Goal: Transaction & Acquisition: Purchase product/service

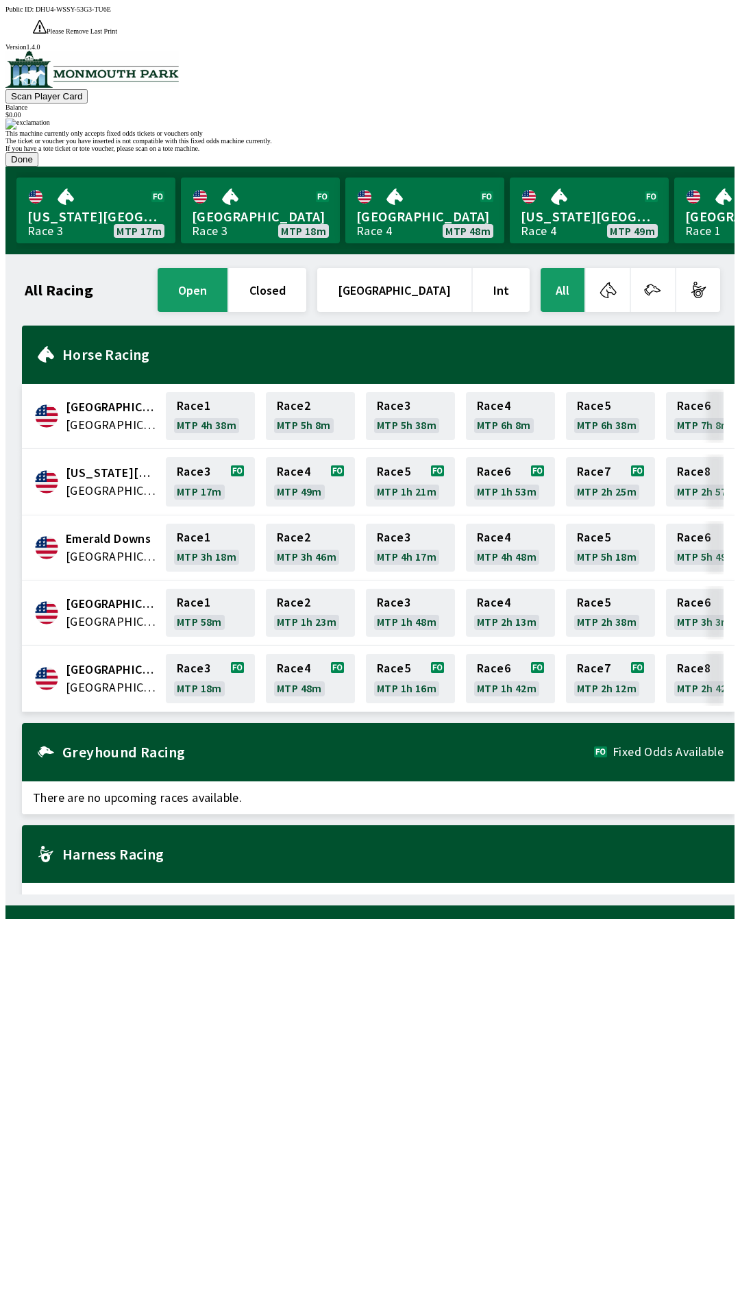
click at [38, 167] on button "Done" at bounding box center [21, 159] width 33 height 14
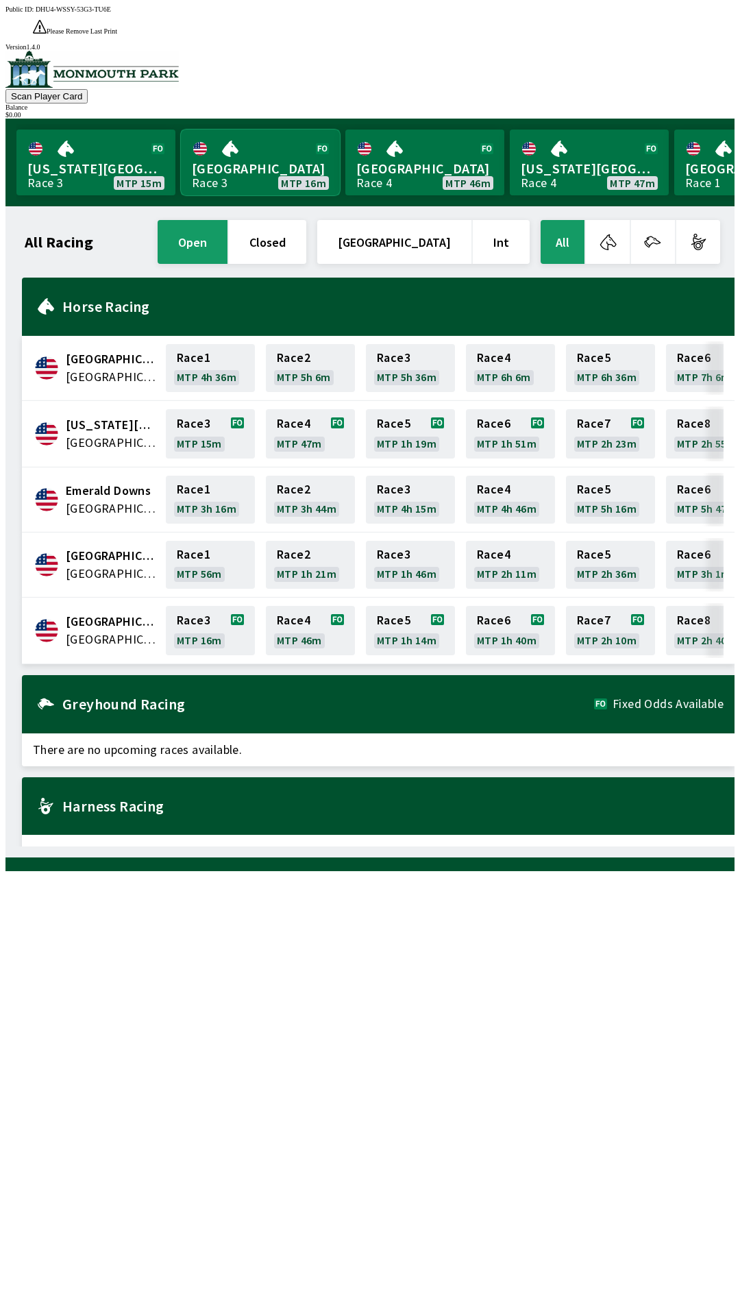
click at [247, 136] on link "[GEOGRAPHIC_DATA] Race 3 MTP 16m" at bounding box center [260, 163] width 159 height 66
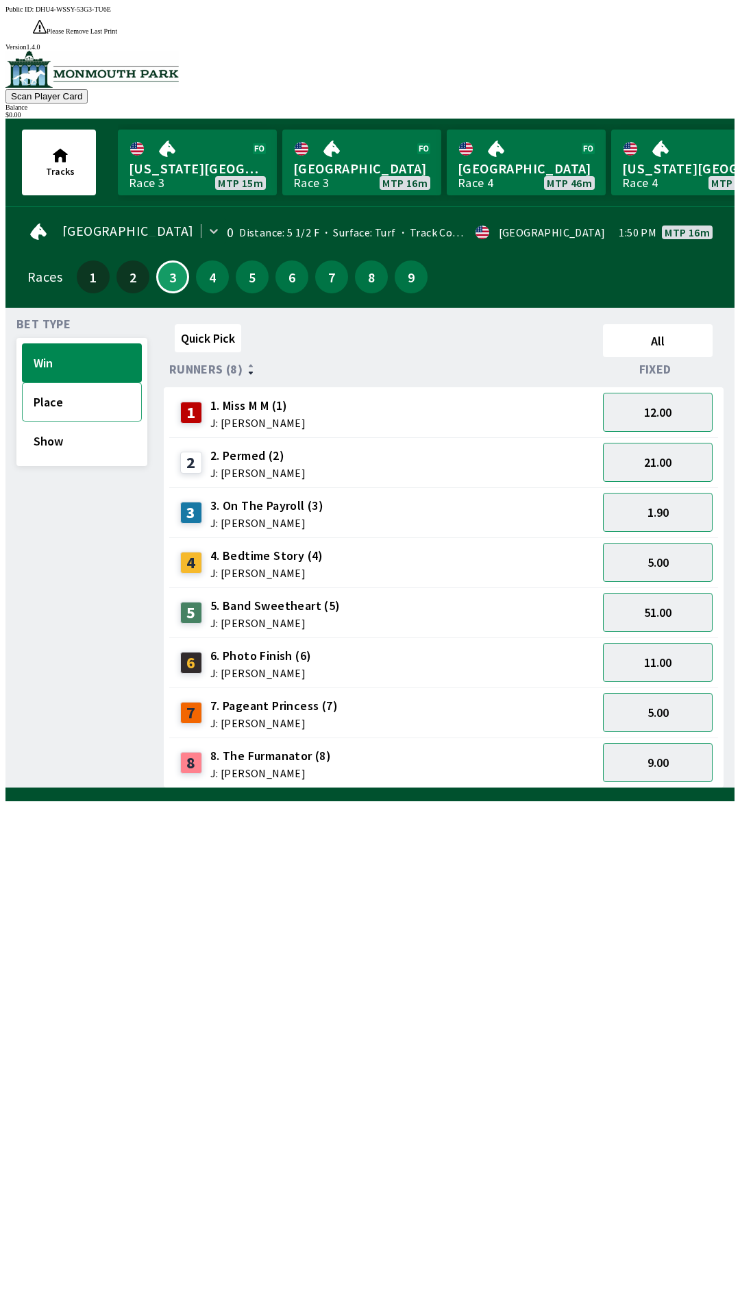
click at [40, 382] on button "Place" at bounding box center [82, 401] width 120 height 39
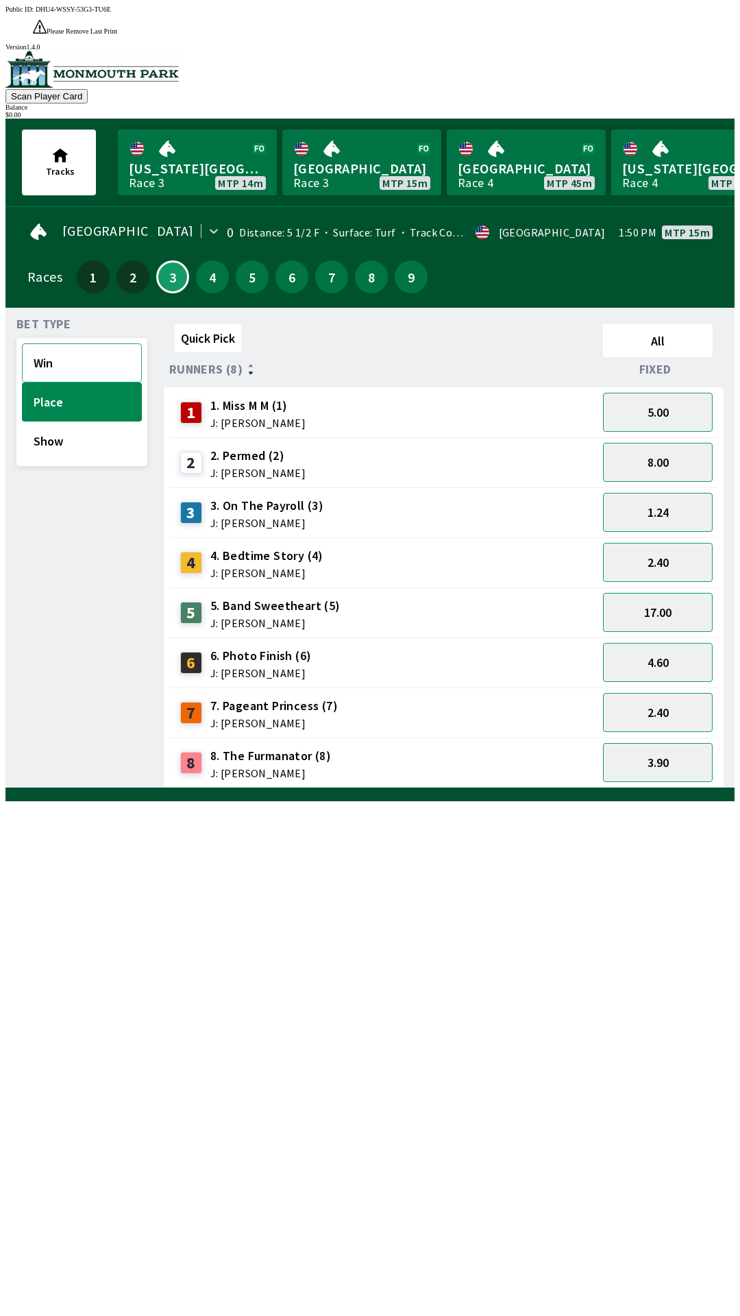
click at [84, 343] on button "Win" at bounding box center [82, 362] width 120 height 39
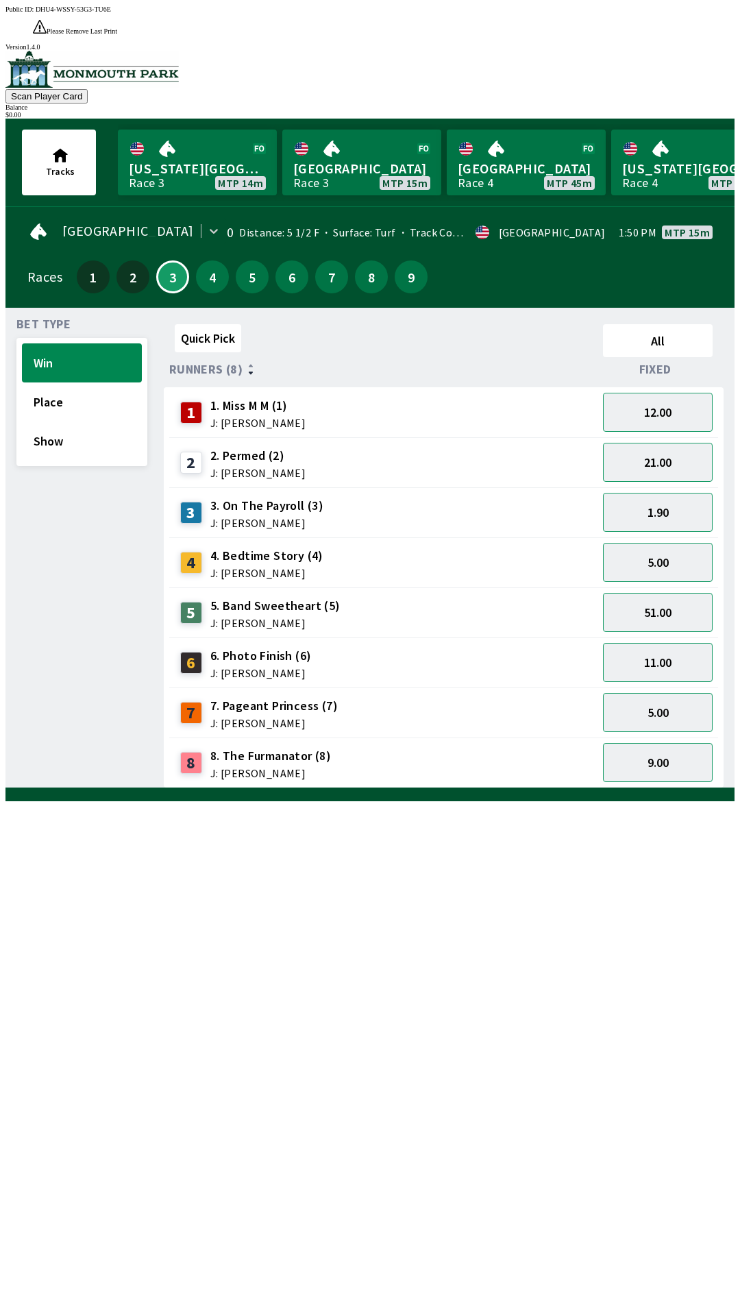
click at [434, 495] on div "3 3. On The Payroll (3) J: [PERSON_NAME]" at bounding box center [383, 512] width 417 height 34
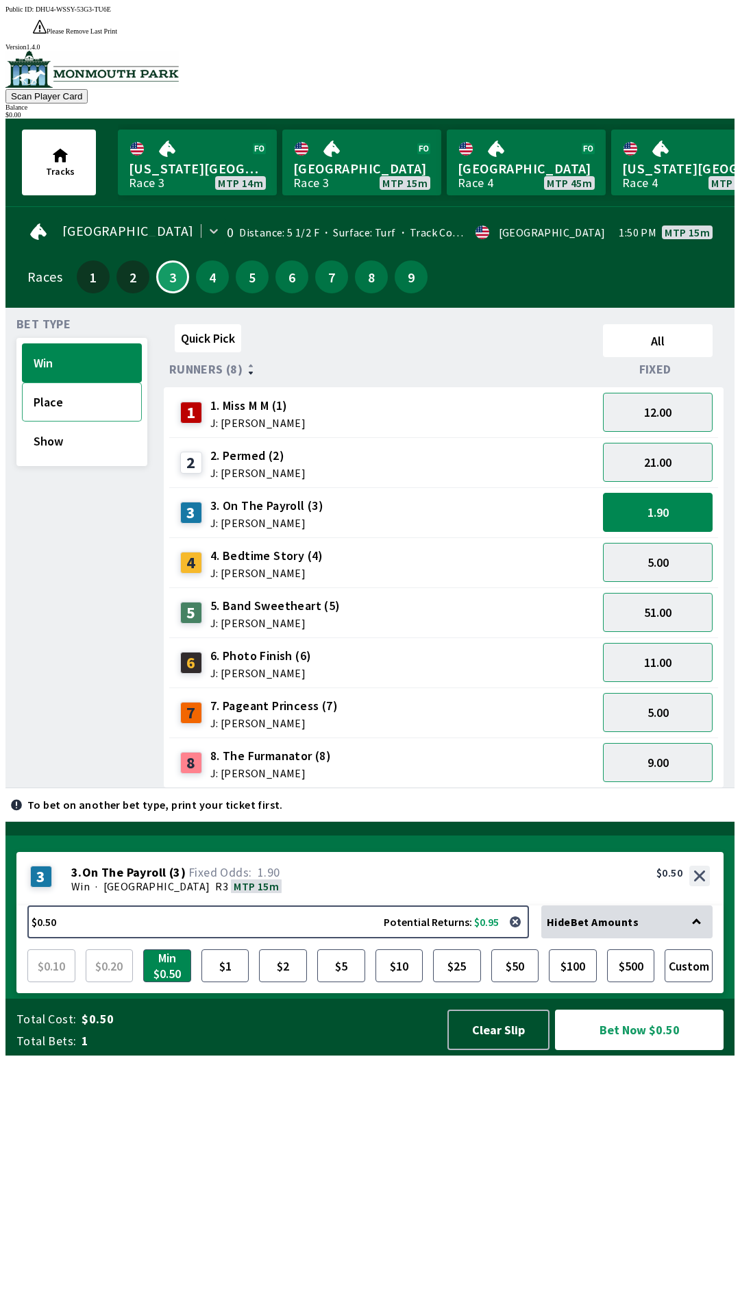
click at [85, 382] on button "Place" at bounding box center [82, 401] width 120 height 39
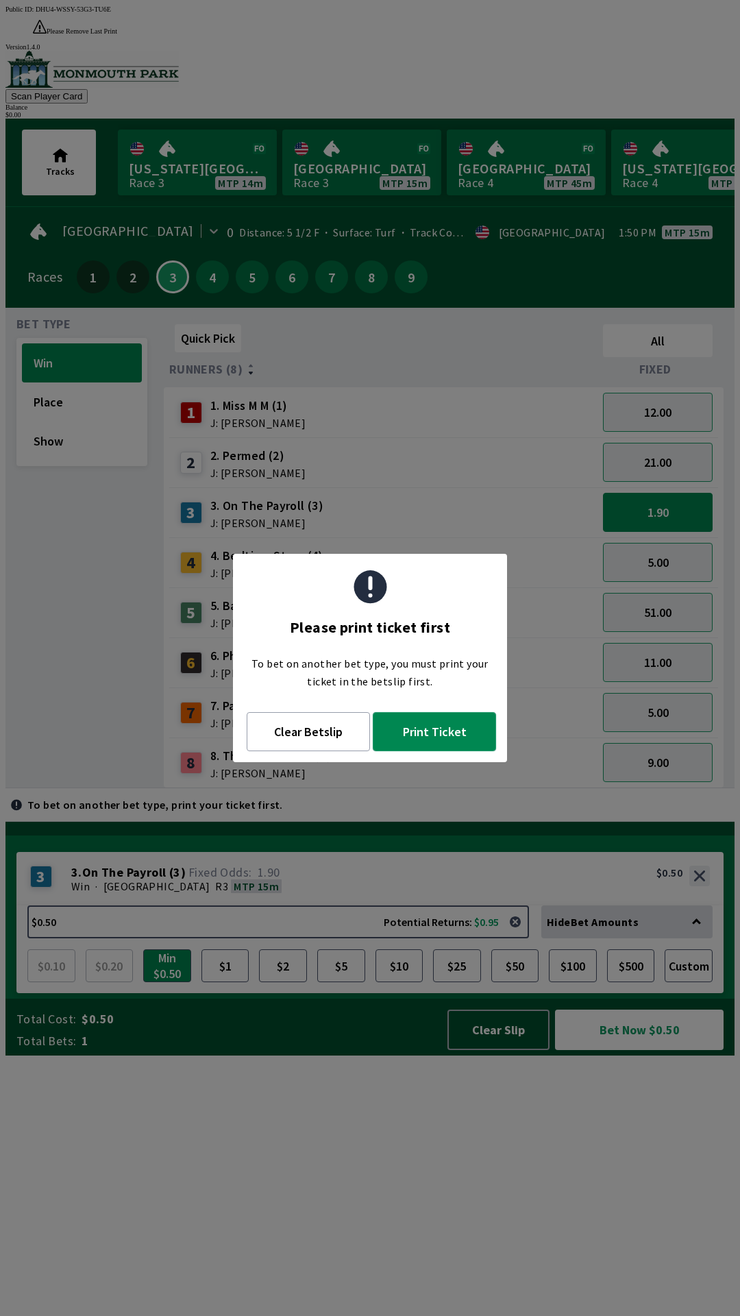
click at [438, 737] on button "Print Ticket" at bounding box center [434, 731] width 123 height 39
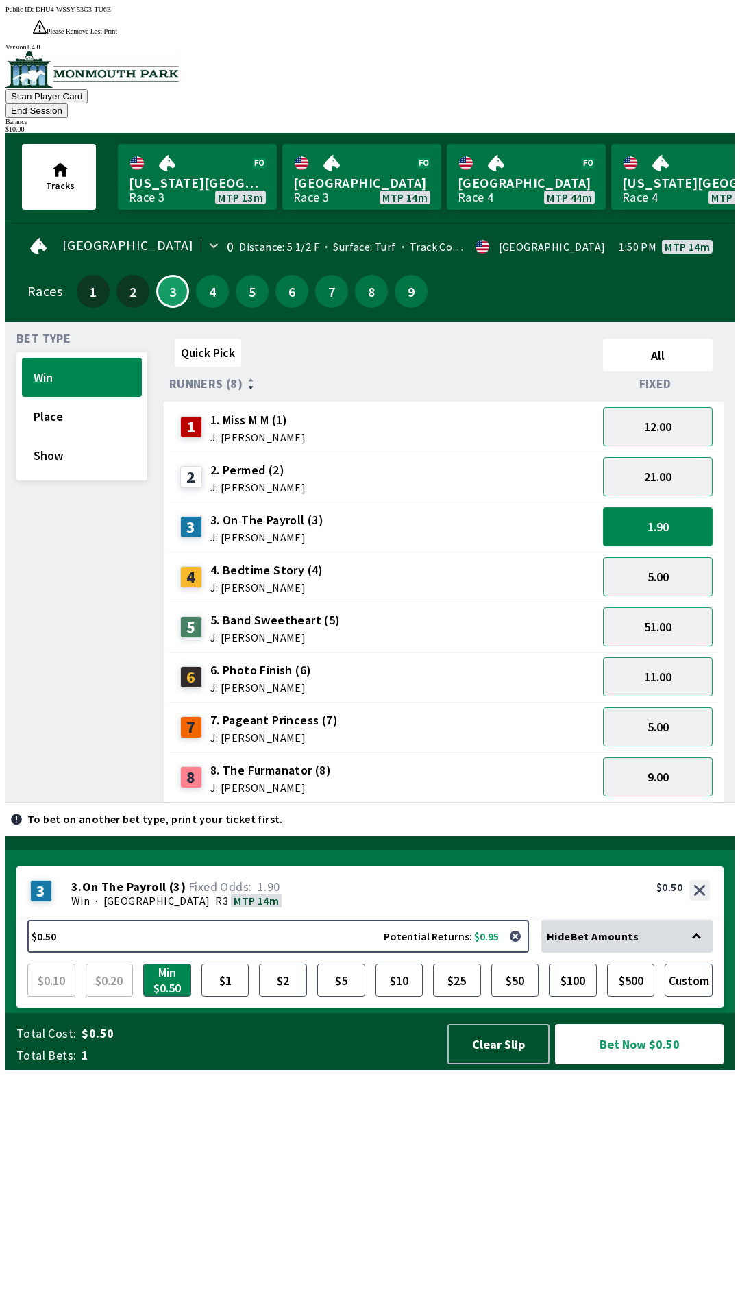
click at [650, 507] on button "1.90" at bounding box center [658, 526] width 110 height 39
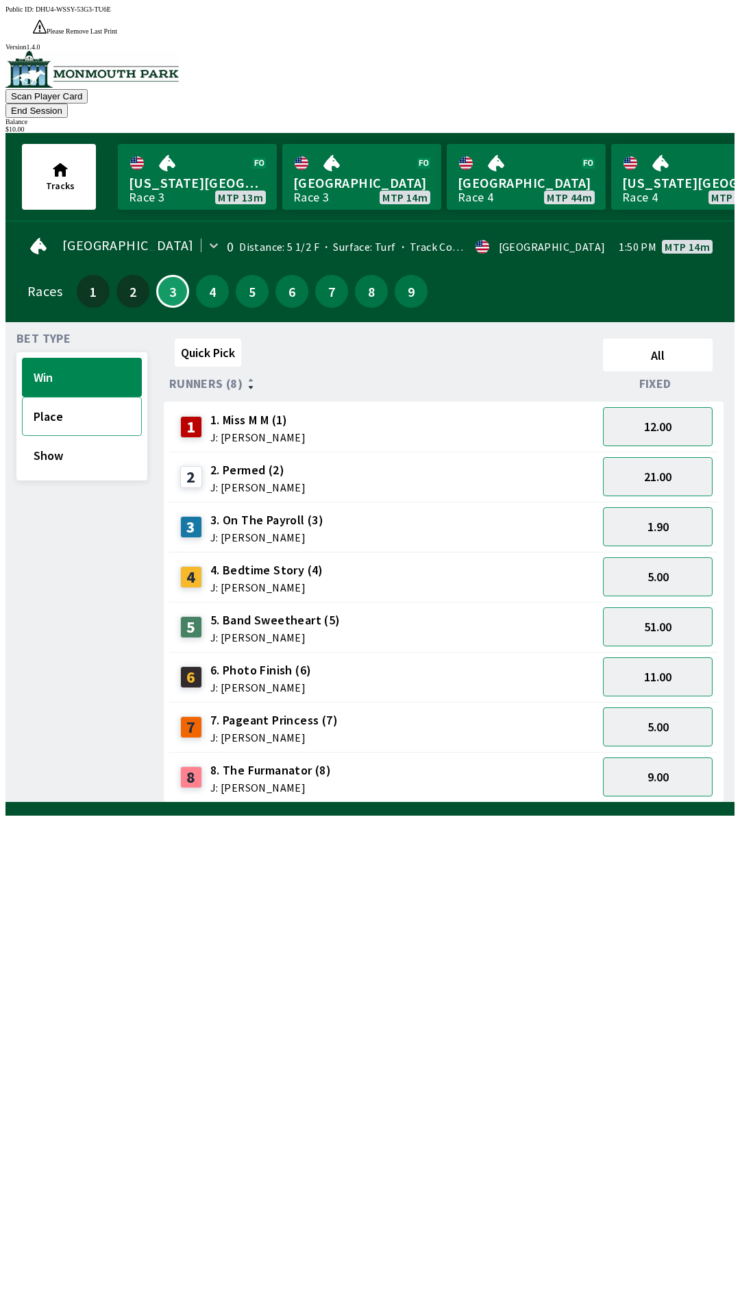
click at [78, 397] on button "Place" at bounding box center [82, 416] width 120 height 39
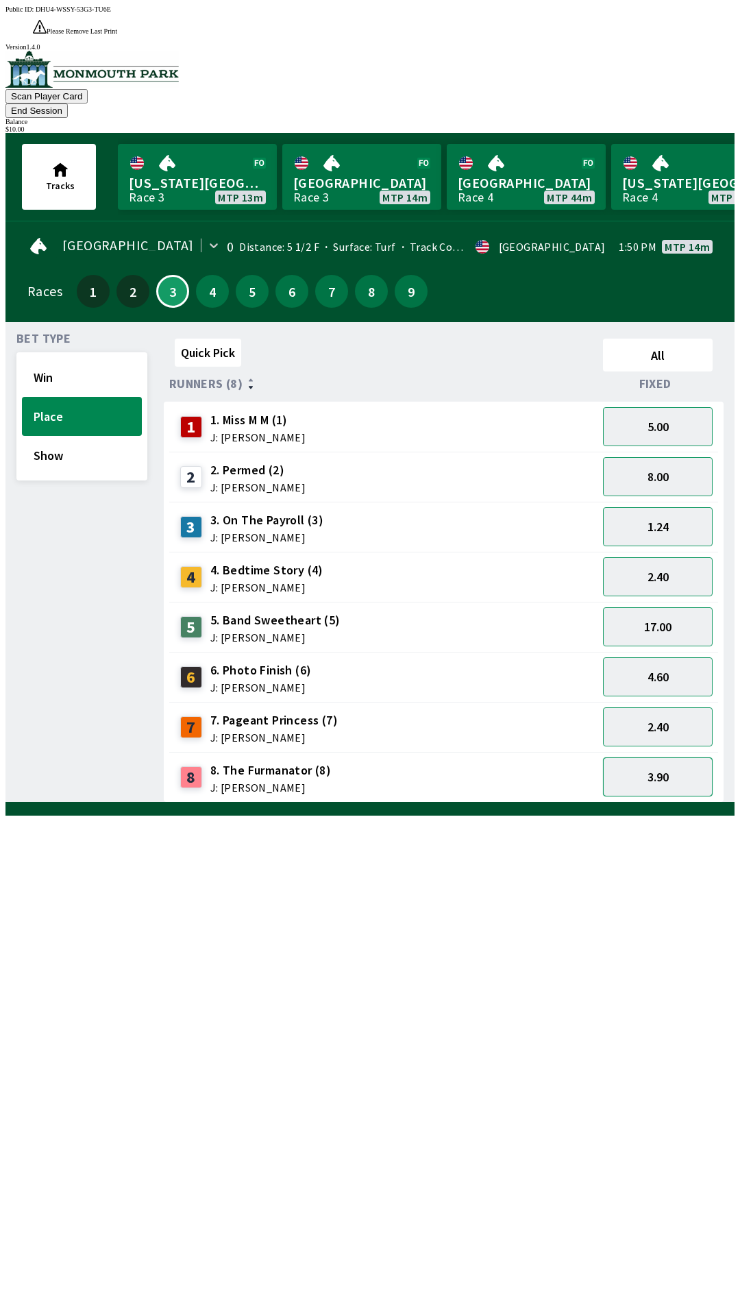
click at [645, 757] on button "3.90" at bounding box center [658, 776] width 110 height 39
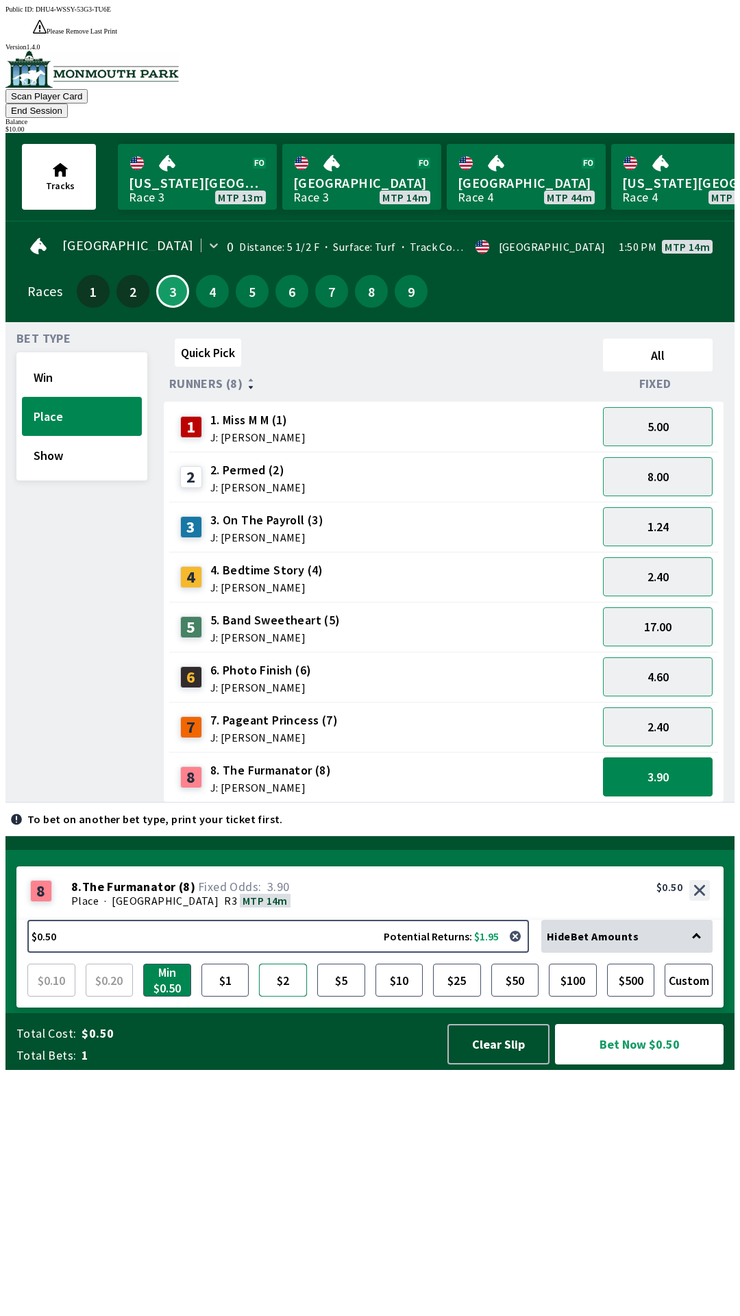
click at [272, 996] on button "$2" at bounding box center [283, 979] width 48 height 33
click at [630, 1064] on button "Bet Now $2.00" at bounding box center [639, 1044] width 169 height 40
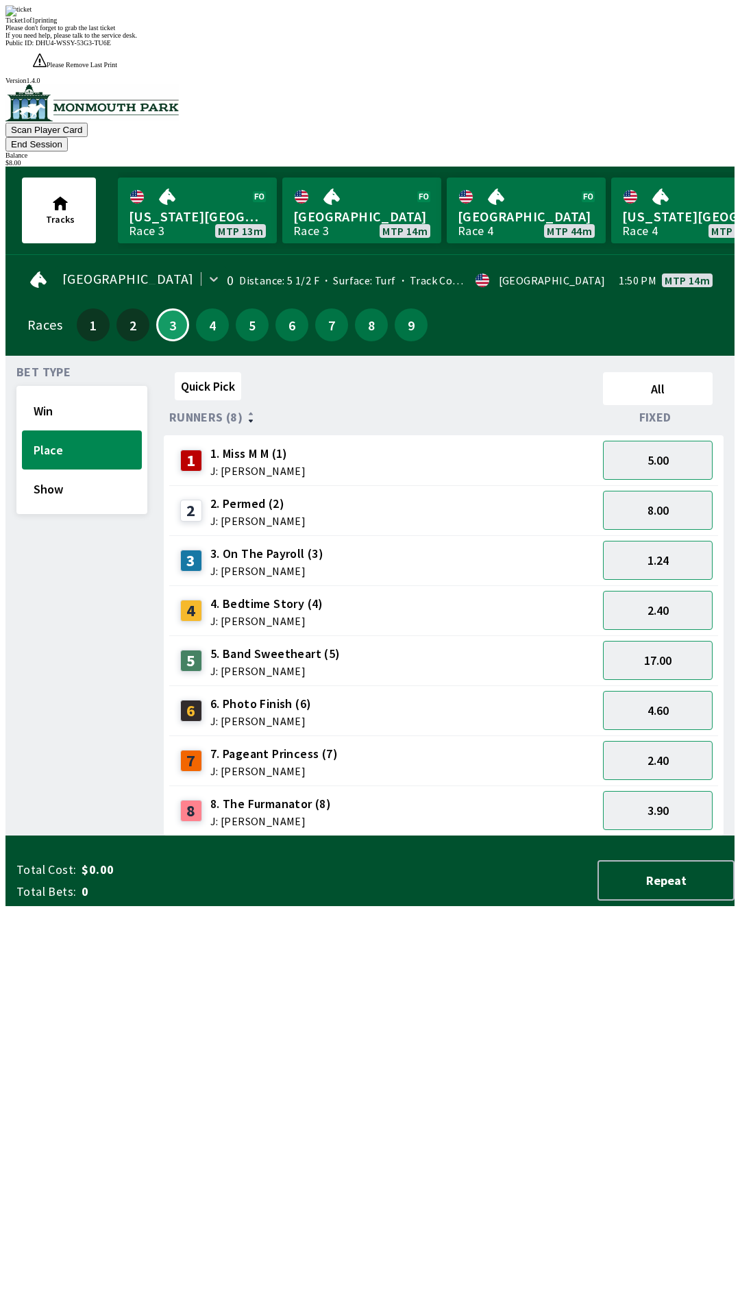
click at [523, 39] on div "Ticket 1 of 1 printing Please don't forget to grab the last ticket If you need …" at bounding box center [369, 22] width 729 height 34
click at [489, 39] on div "Ticket 1 of 1 printing Please don't forget to grab the last ticket If you need …" at bounding box center [369, 22] width 729 height 34
click at [375, 831] on div "Quick Pick All Runners (8) Fixed 1 1. Miss M M (1) J: [PERSON_NAME] 5.00 2 2. P…" at bounding box center [449, 601] width 571 height 469
click at [386, 815] on div "Quick Pick All Runners (8) Fixed 1 1. Miss M M (1) J: [PERSON_NAME] 5.00 2 2. P…" at bounding box center [449, 601] width 571 height 469
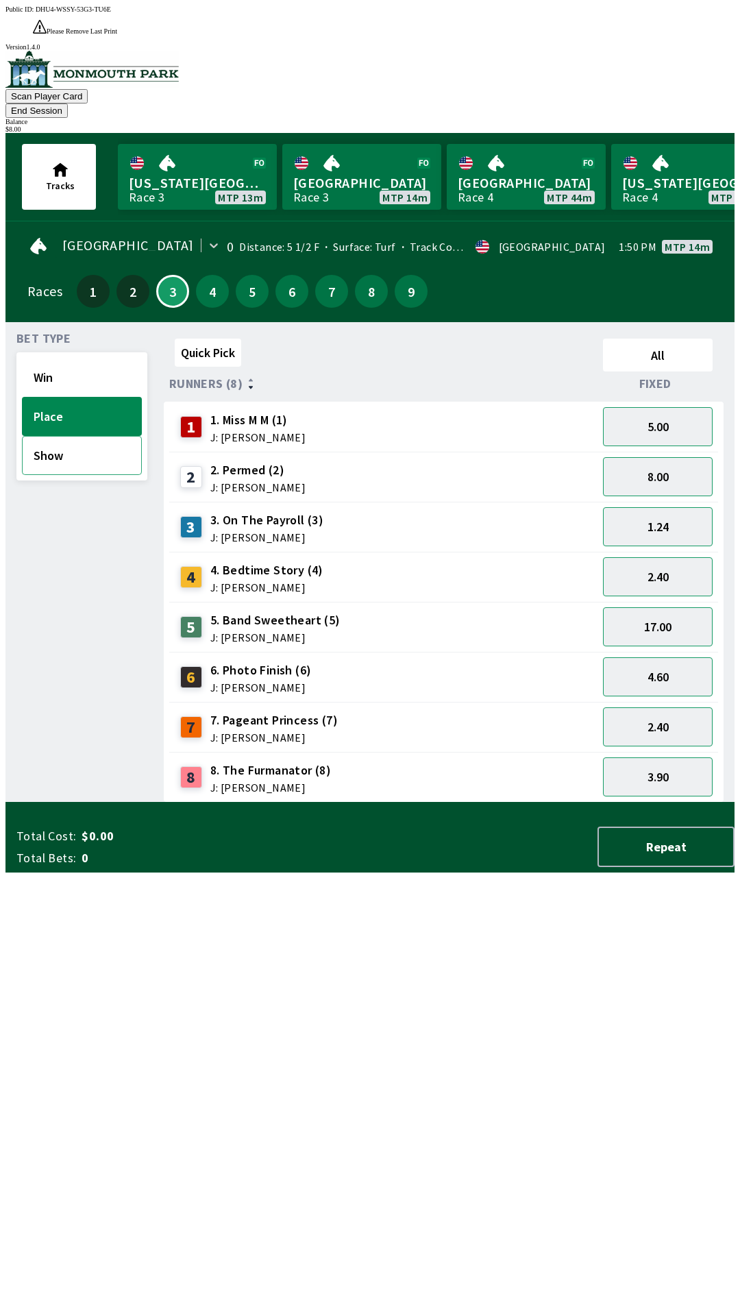
click at [84, 436] on button "Show" at bounding box center [82, 455] width 120 height 39
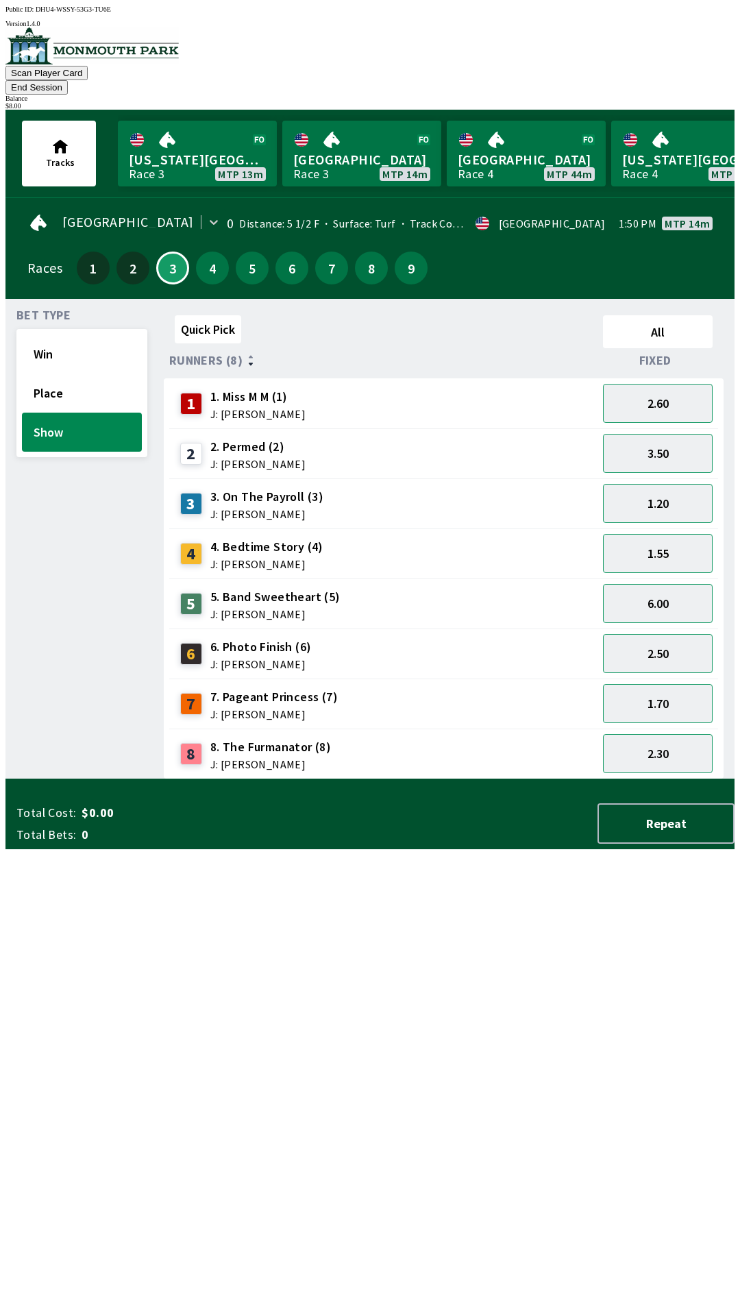
click at [620, 753] on div "2.30" at bounding box center [658, 753] width 121 height 50
click at [641, 734] on button "2.30" at bounding box center [658, 753] width 110 height 39
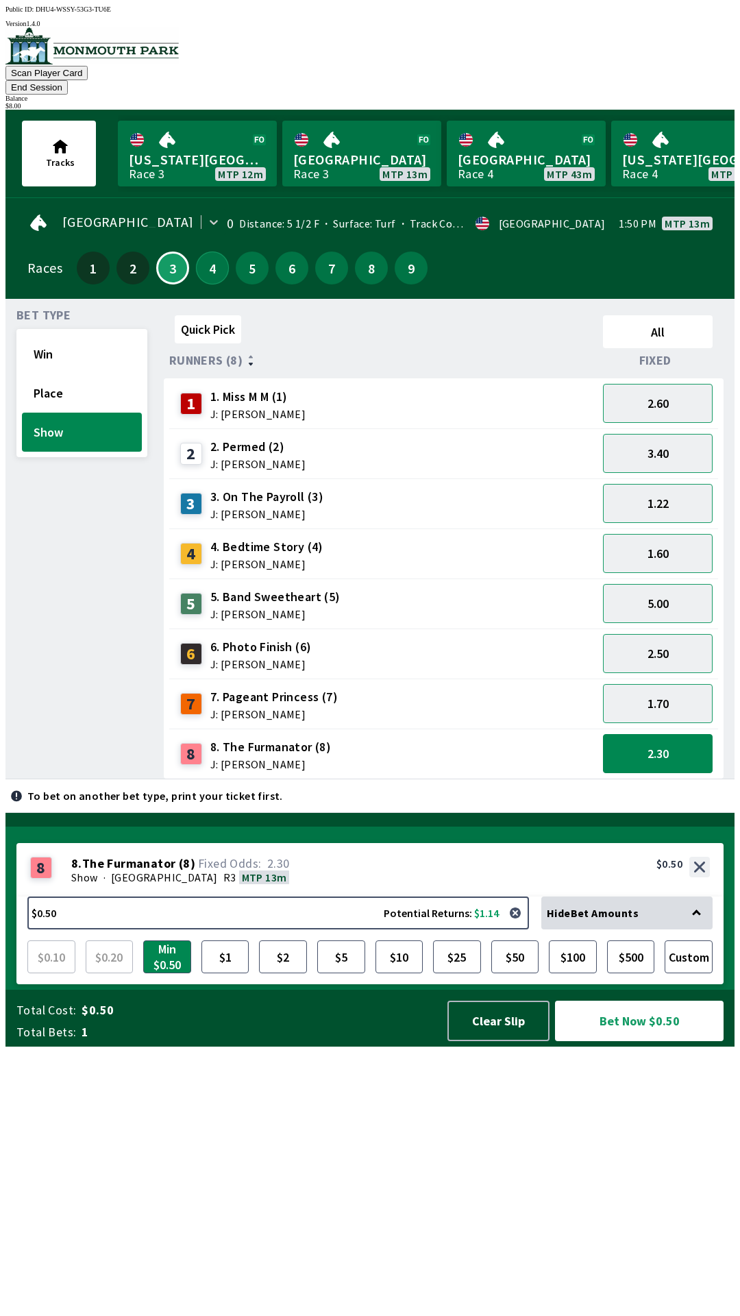
click at [206, 251] on button "4" at bounding box center [212, 267] width 33 height 33
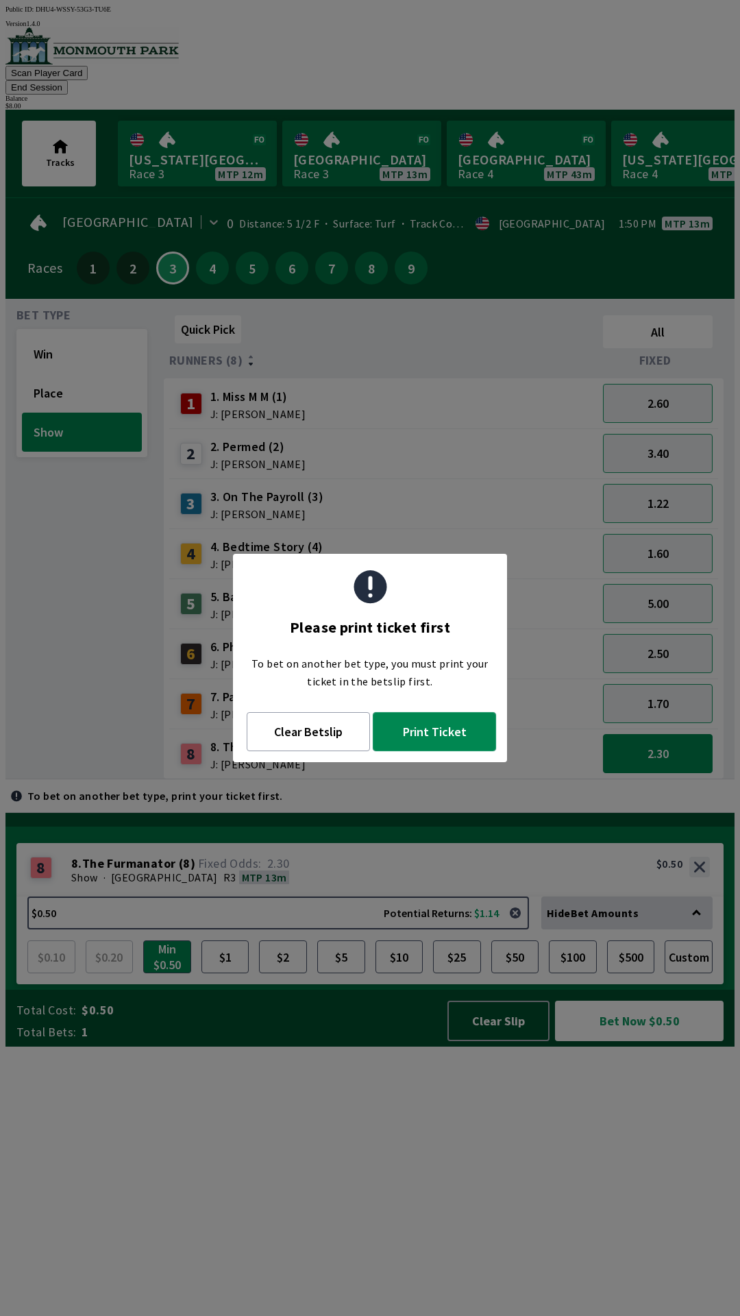
click at [426, 735] on button "Print Ticket" at bounding box center [434, 731] width 123 height 39
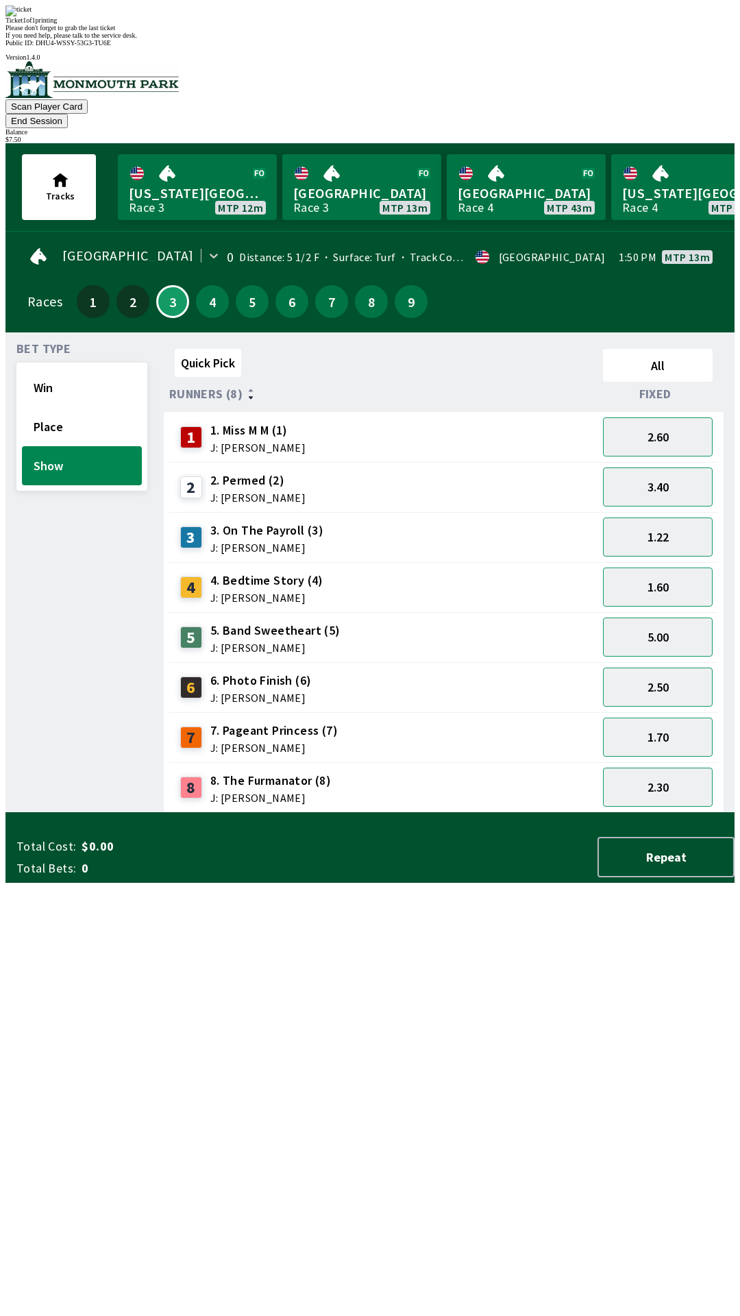
click at [467, 813] on div "Quick Pick All Runners (8) Fixed 1 1. Miss M M (1) J: [PERSON_NAME] 2.60 2 2. P…" at bounding box center [449, 577] width 571 height 469
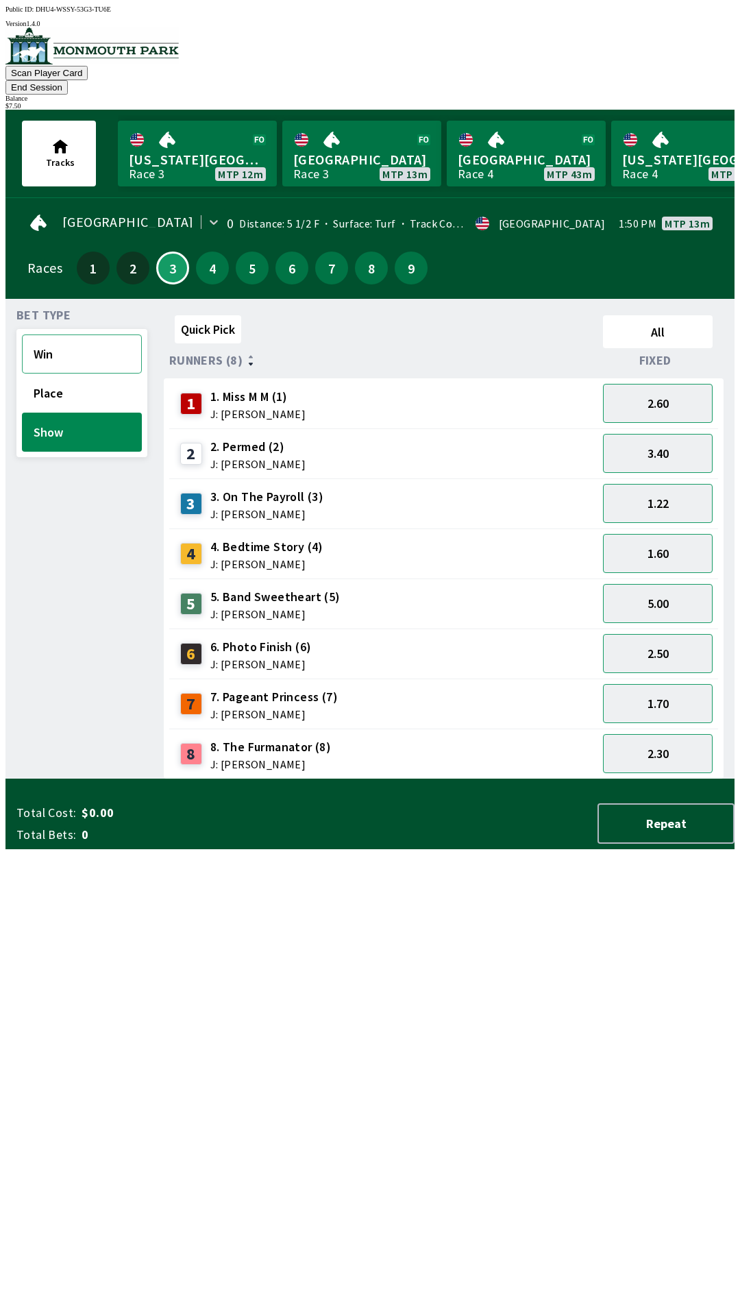
click at [90, 334] on button "Win" at bounding box center [82, 353] width 120 height 39
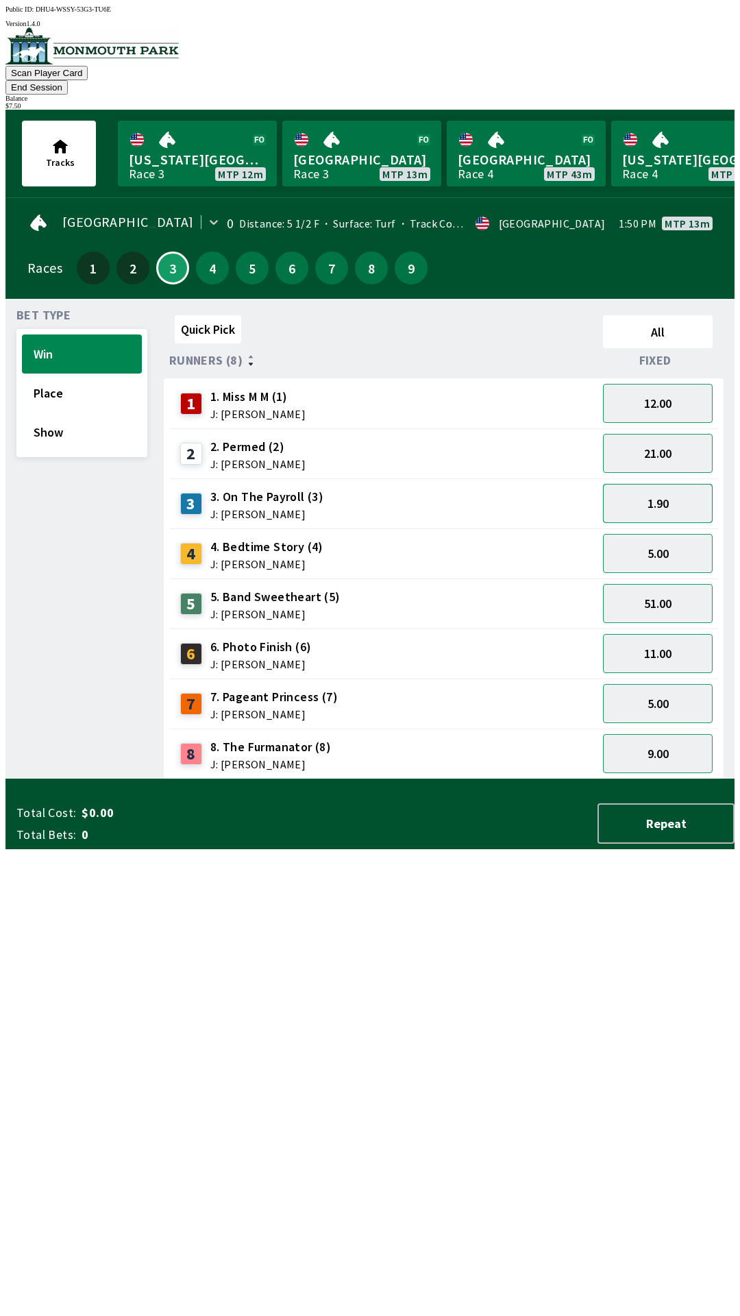
click at [665, 489] on button "1.90" at bounding box center [658, 503] width 110 height 39
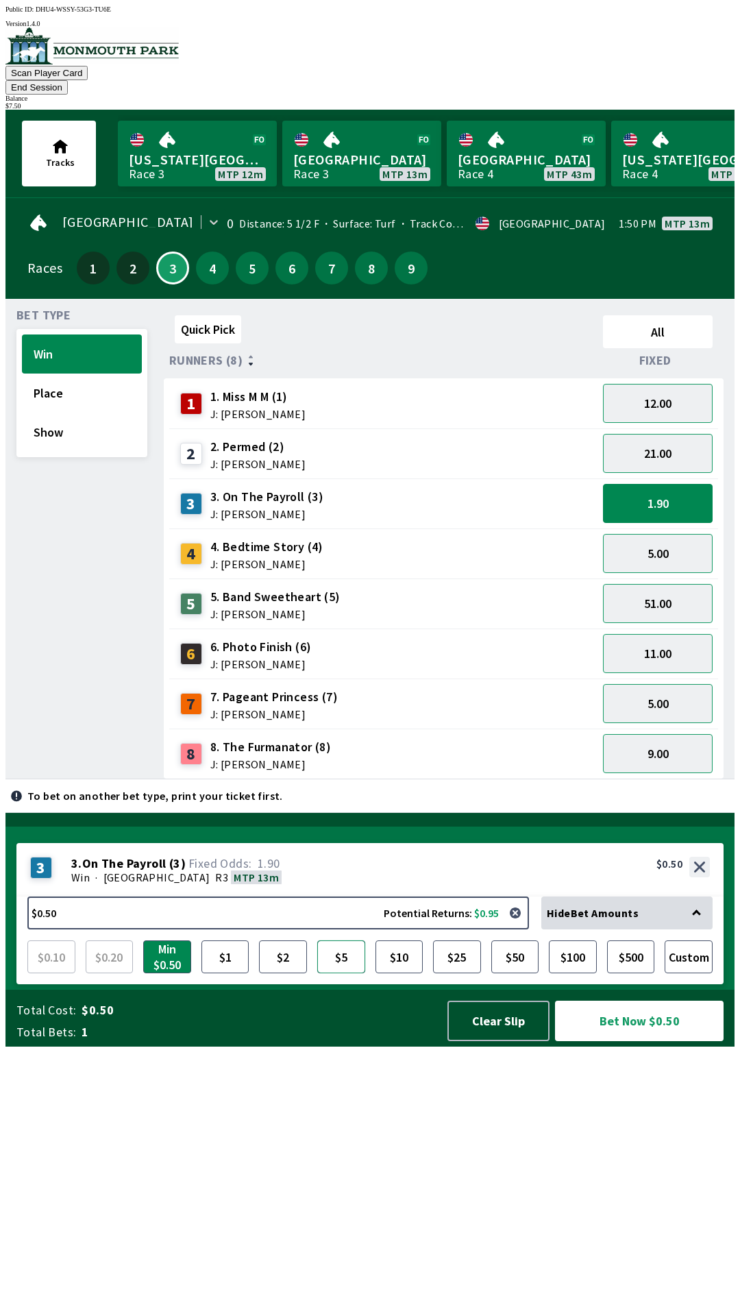
click at [345, 973] on button "$5" at bounding box center [341, 956] width 48 height 33
click at [601, 1041] on button "Bet Now $5.00" at bounding box center [639, 1020] width 169 height 40
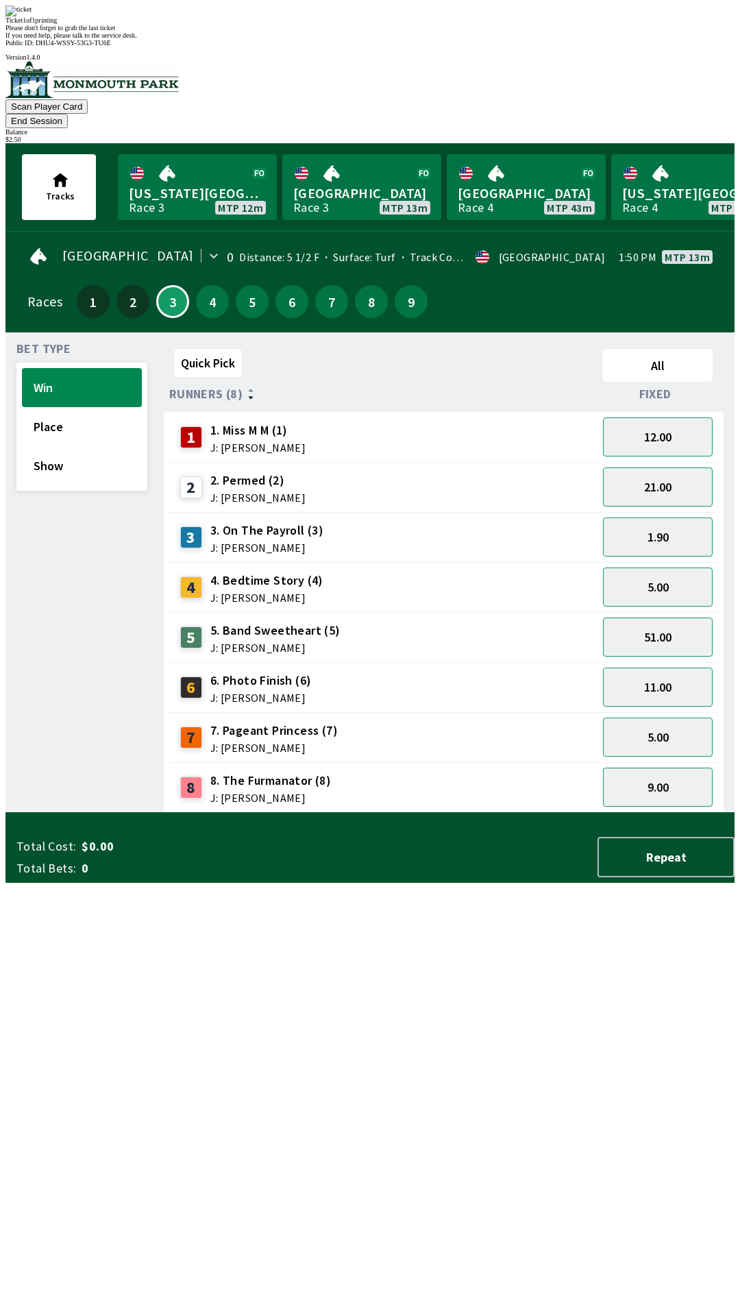
click at [393, 813] on div "Quick Pick All Runners (8) Fixed 1 1. Miss M M (1) J: [PERSON_NAME] 12.00 2 2. …" at bounding box center [449, 577] width 571 height 469
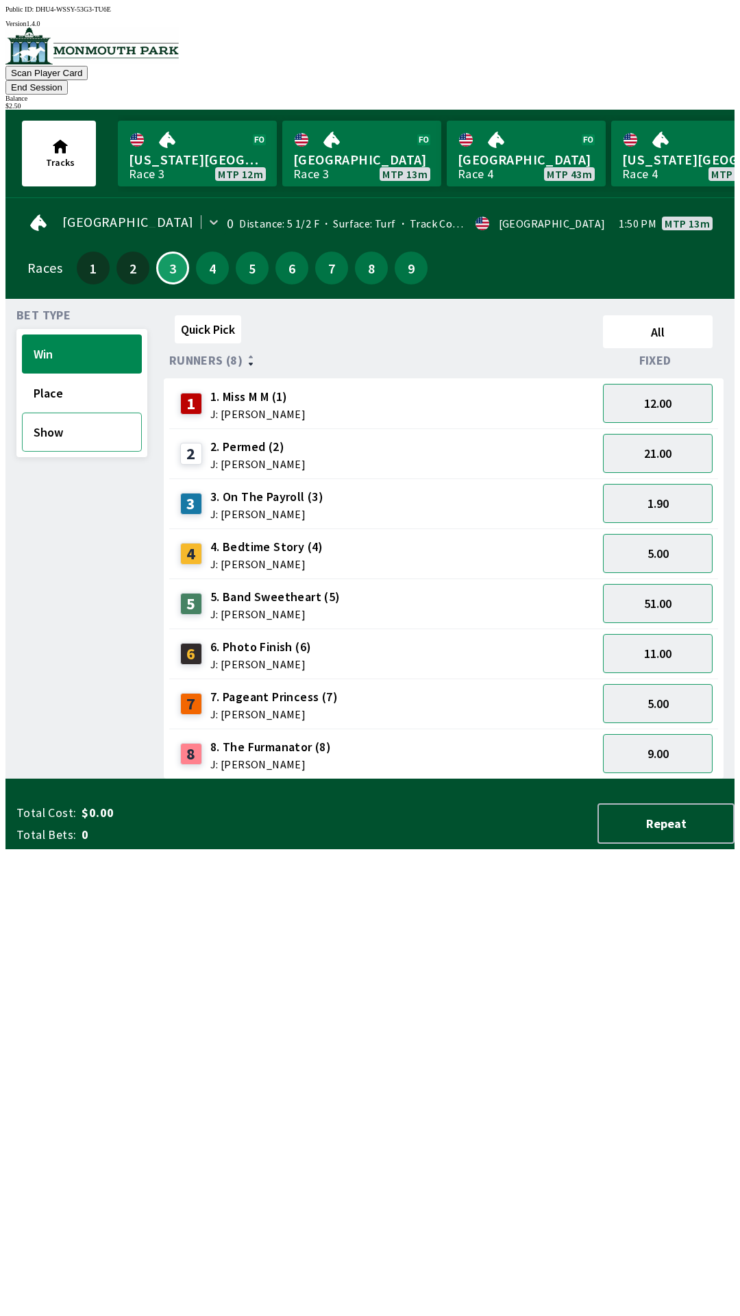
click at [47, 416] on button "Show" at bounding box center [82, 432] width 120 height 39
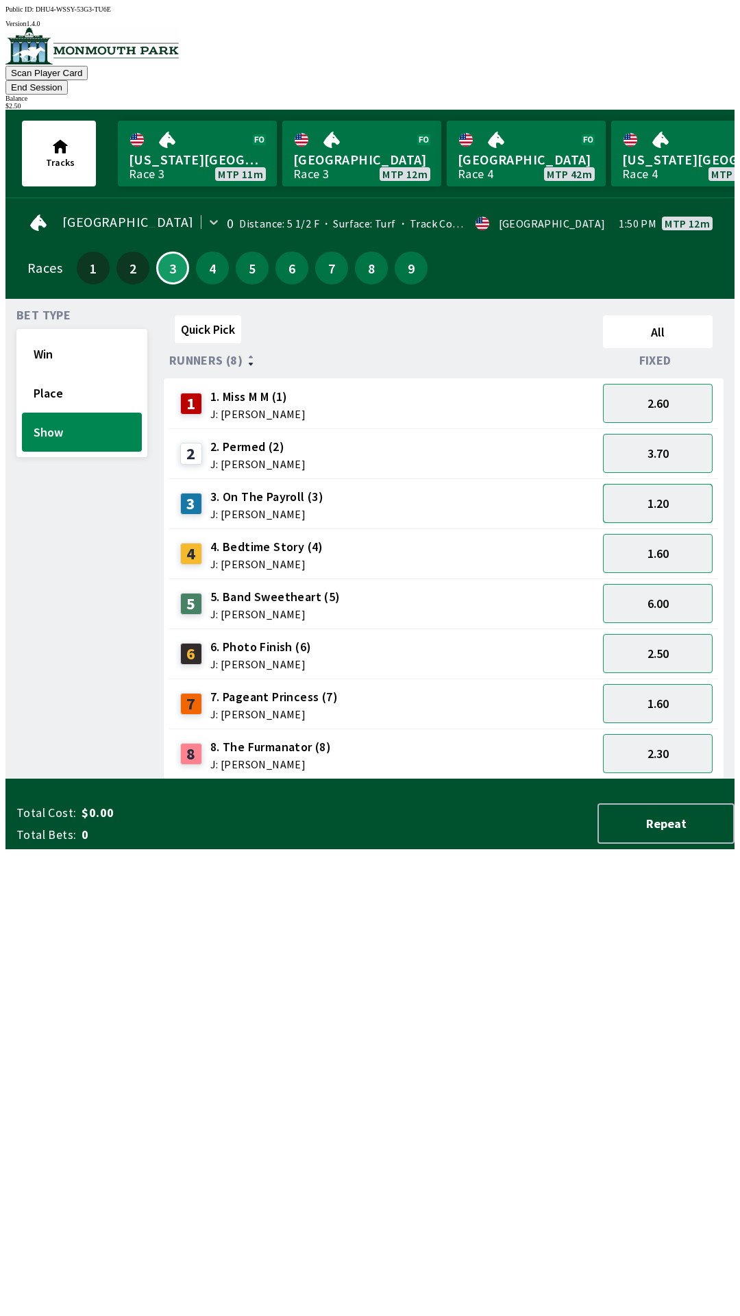
click at [623, 484] on button "1.20" at bounding box center [658, 503] width 110 height 39
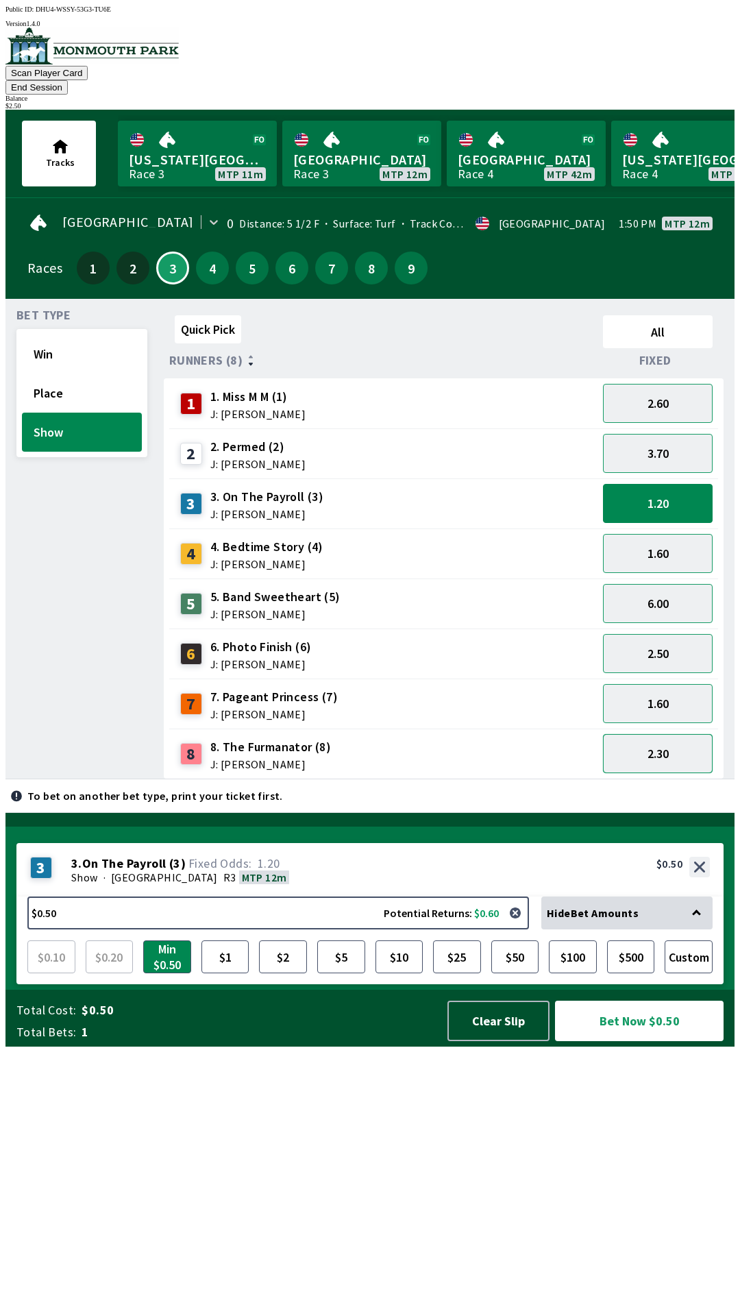
click at [631, 734] on button "2.30" at bounding box center [658, 753] width 110 height 39
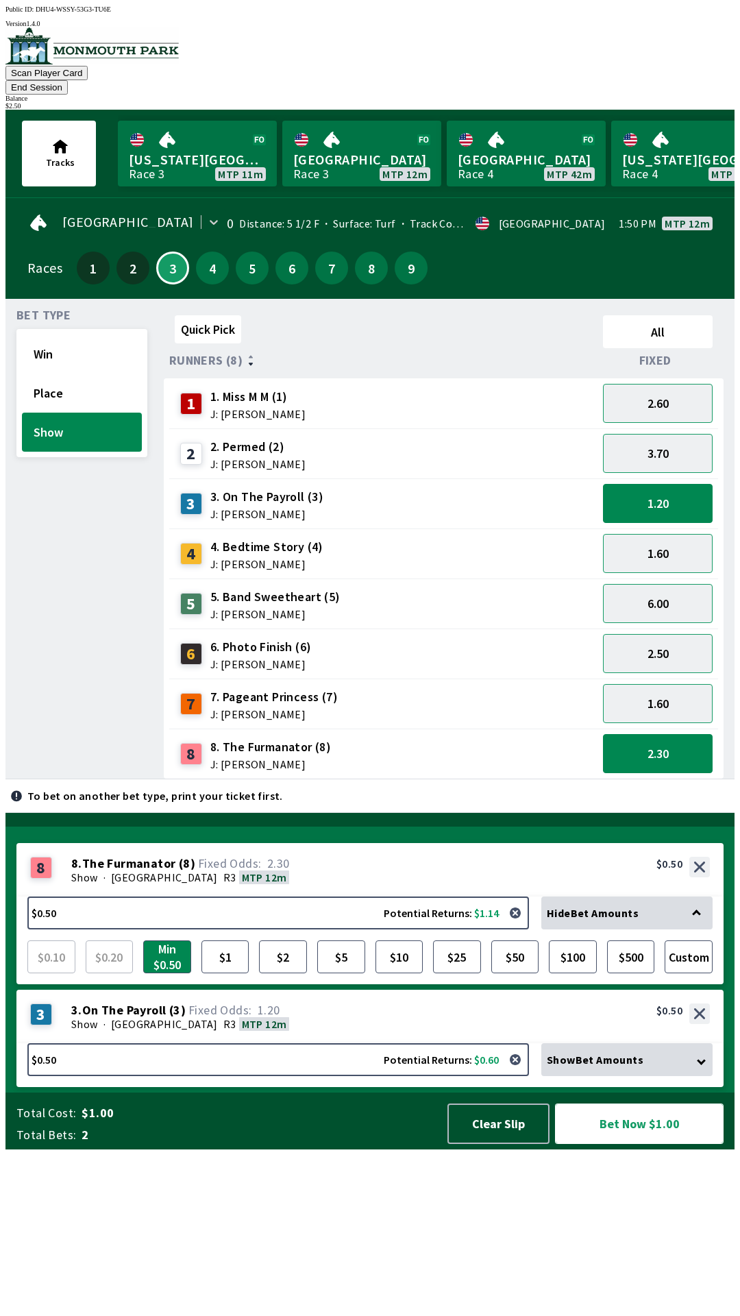
click at [625, 1144] on button "Bet Now $1.00" at bounding box center [639, 1123] width 169 height 40
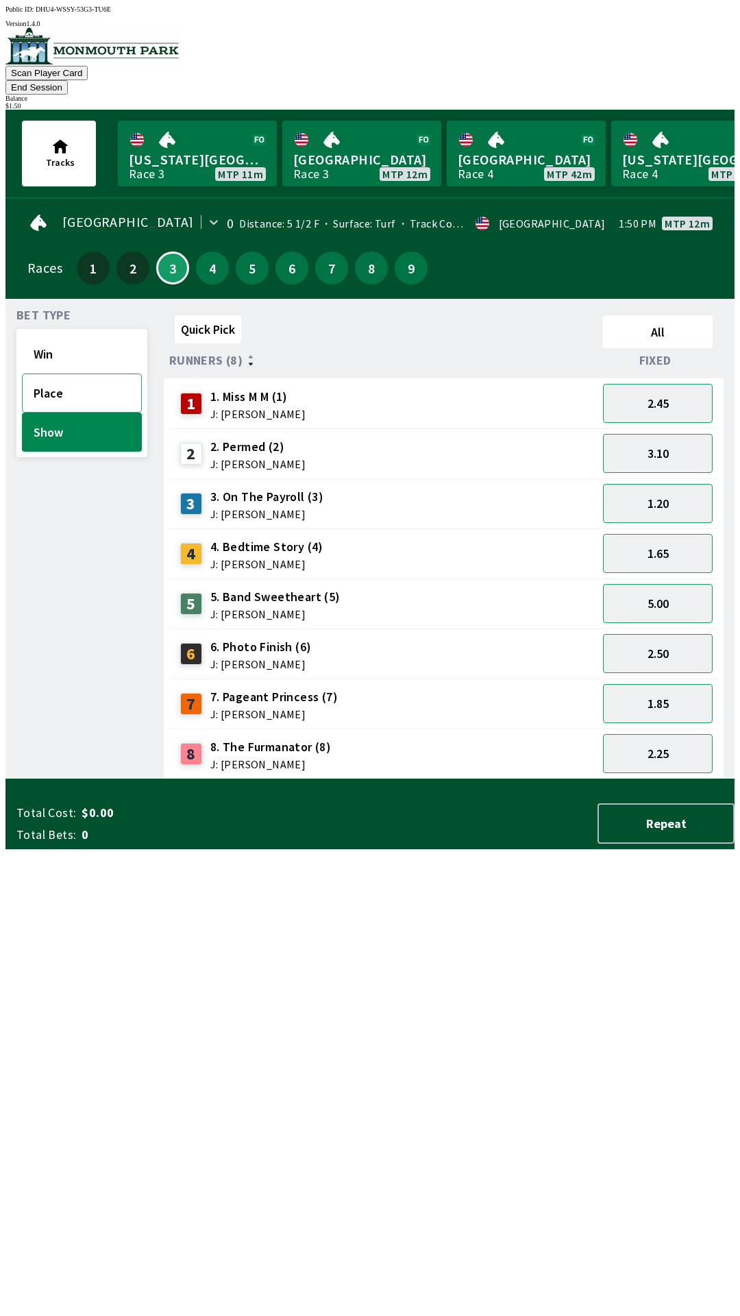
click at [46, 373] on button "Place" at bounding box center [82, 392] width 120 height 39
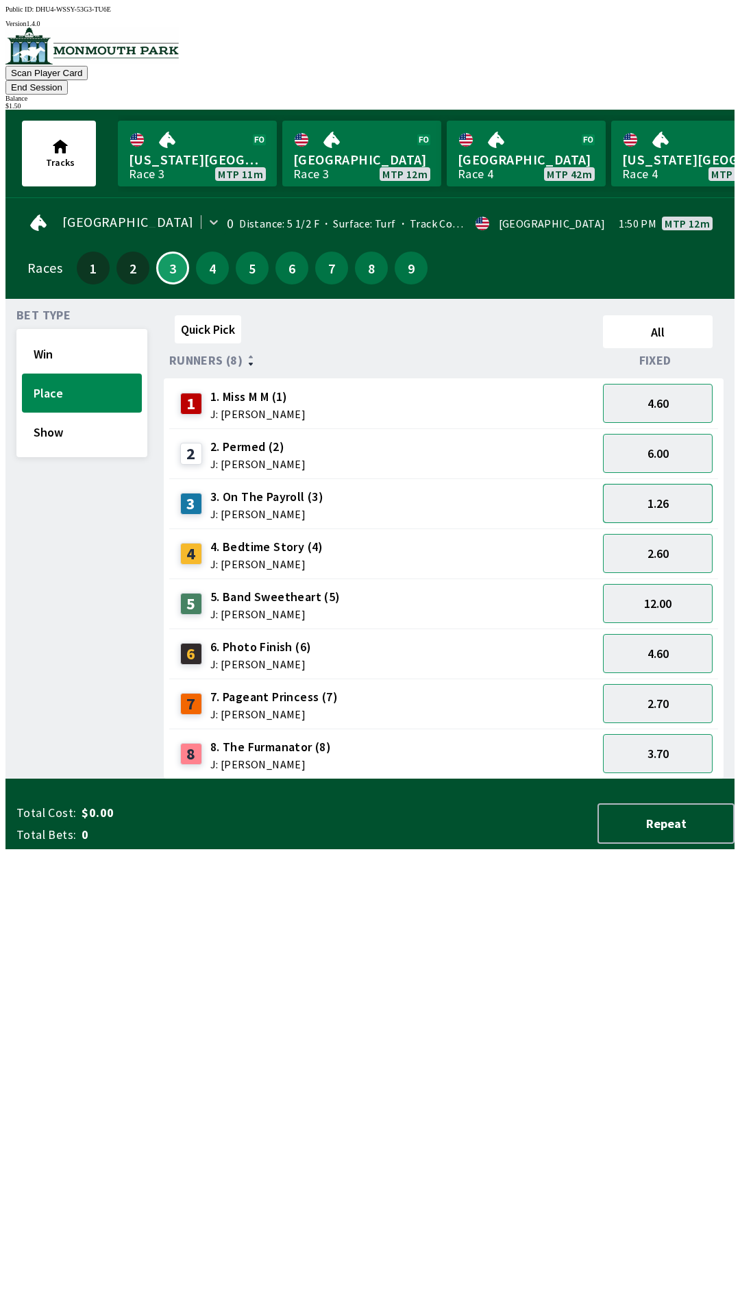
click at [631, 487] on button "1.26" at bounding box center [658, 503] width 110 height 39
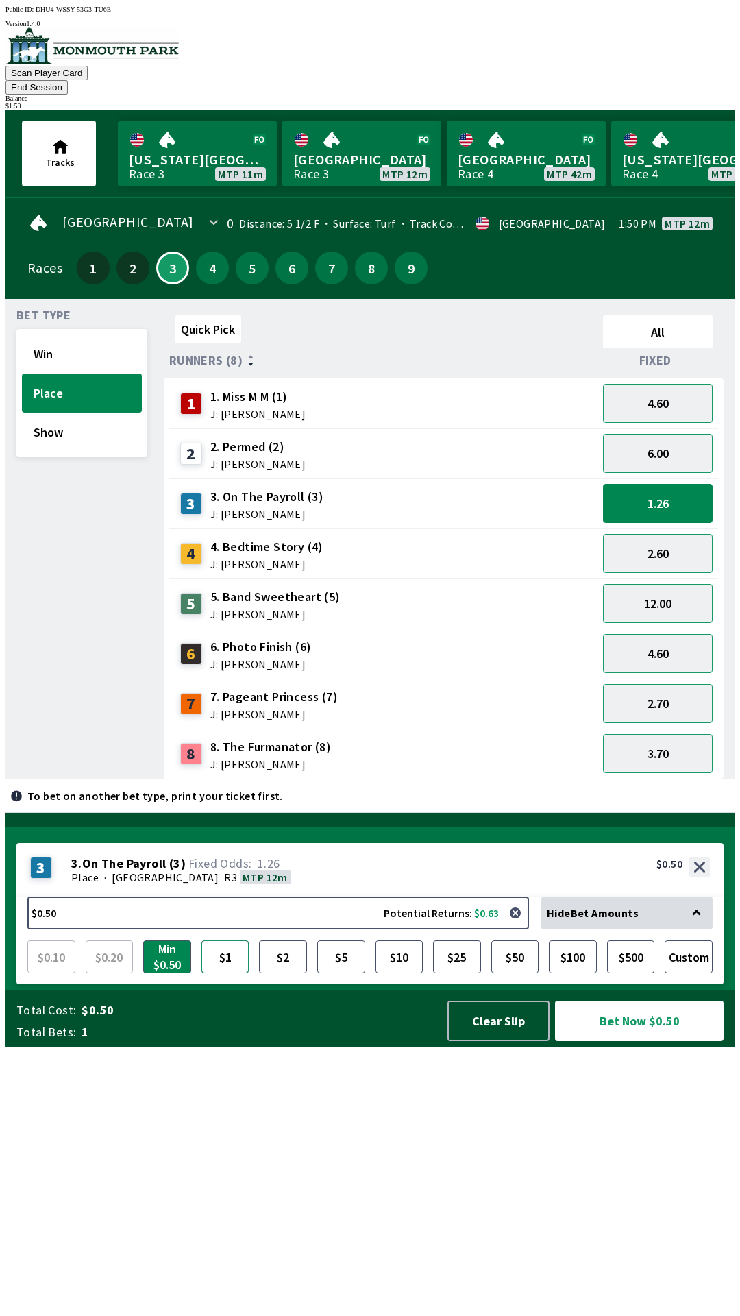
click at [230, 973] on button "$1" at bounding box center [225, 956] width 48 height 33
click at [619, 1041] on button "Bet Now $1.00" at bounding box center [639, 1020] width 169 height 40
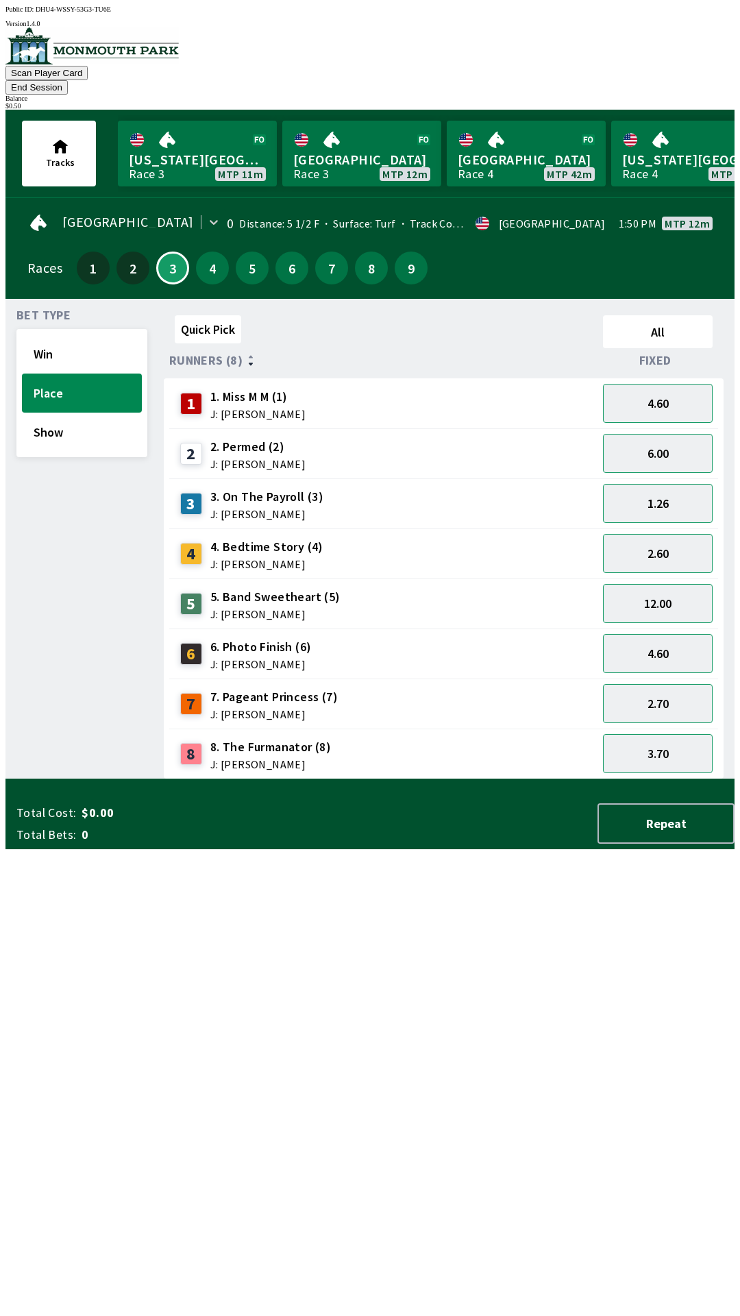
click at [150, 779] on div "Bet Type Win Place Show Quick Pick All Runners (8) Fixed 1 1. Miss M M (1) J: […" at bounding box center [375, 541] width 718 height 475
click at [332, 737] on div "8 8. The Furmanator (8) J: [PERSON_NAME]" at bounding box center [383, 754] width 417 height 34
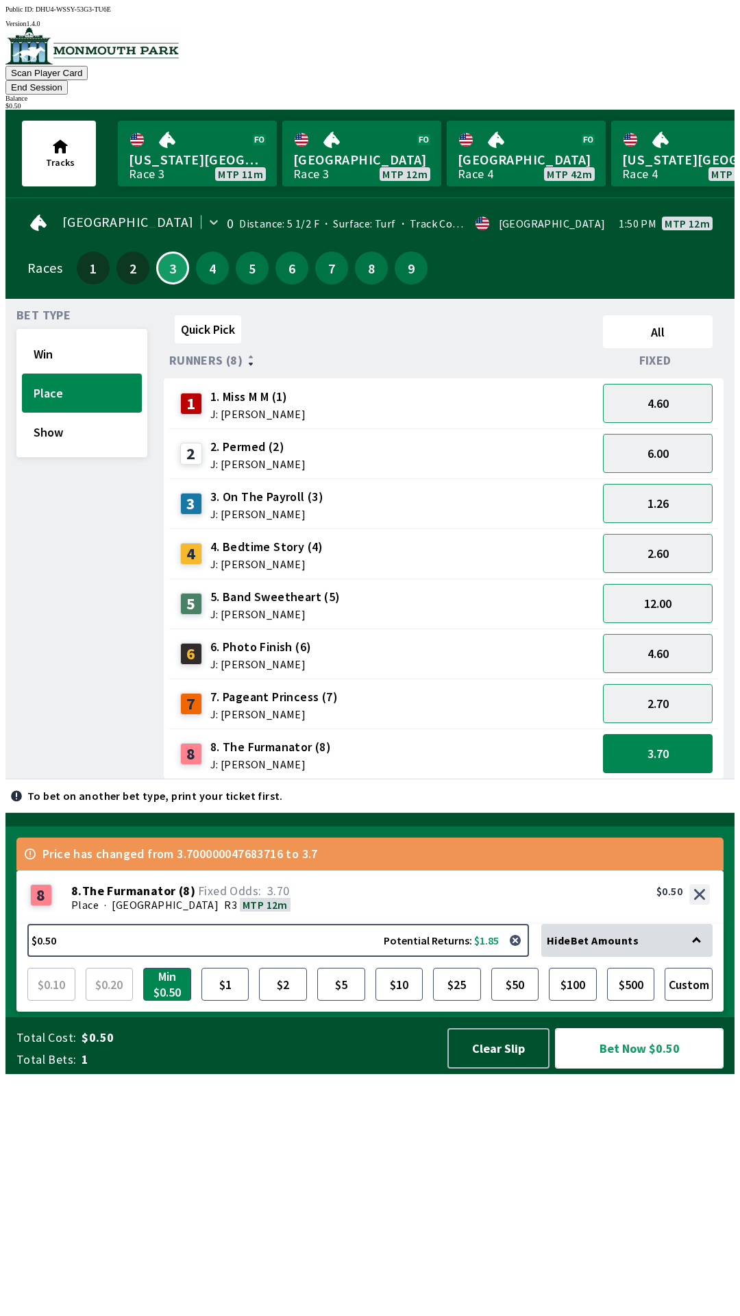
click at [617, 1068] on button "Bet Now $0.50" at bounding box center [639, 1048] width 169 height 40
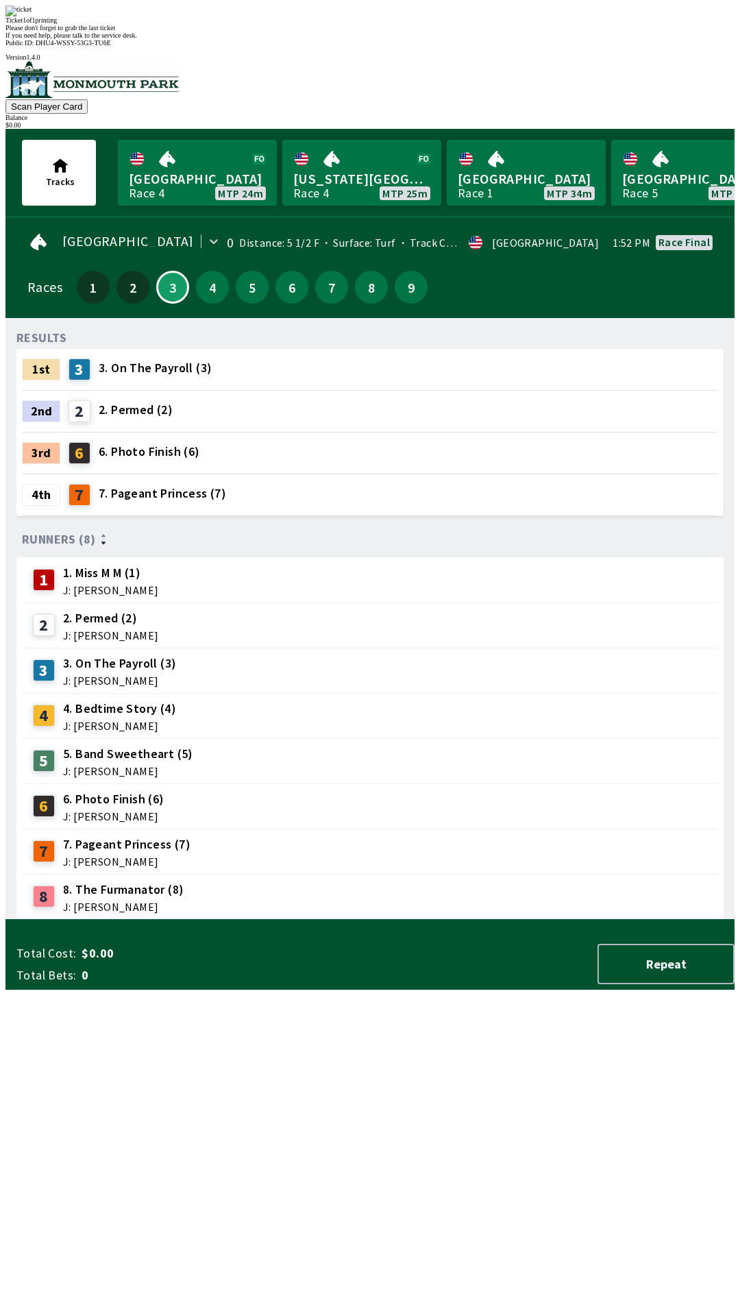
click at [502, 874] on div "8 8. The Furmanator (8) J: [PERSON_NAME]" at bounding box center [370, 896] width 696 height 45
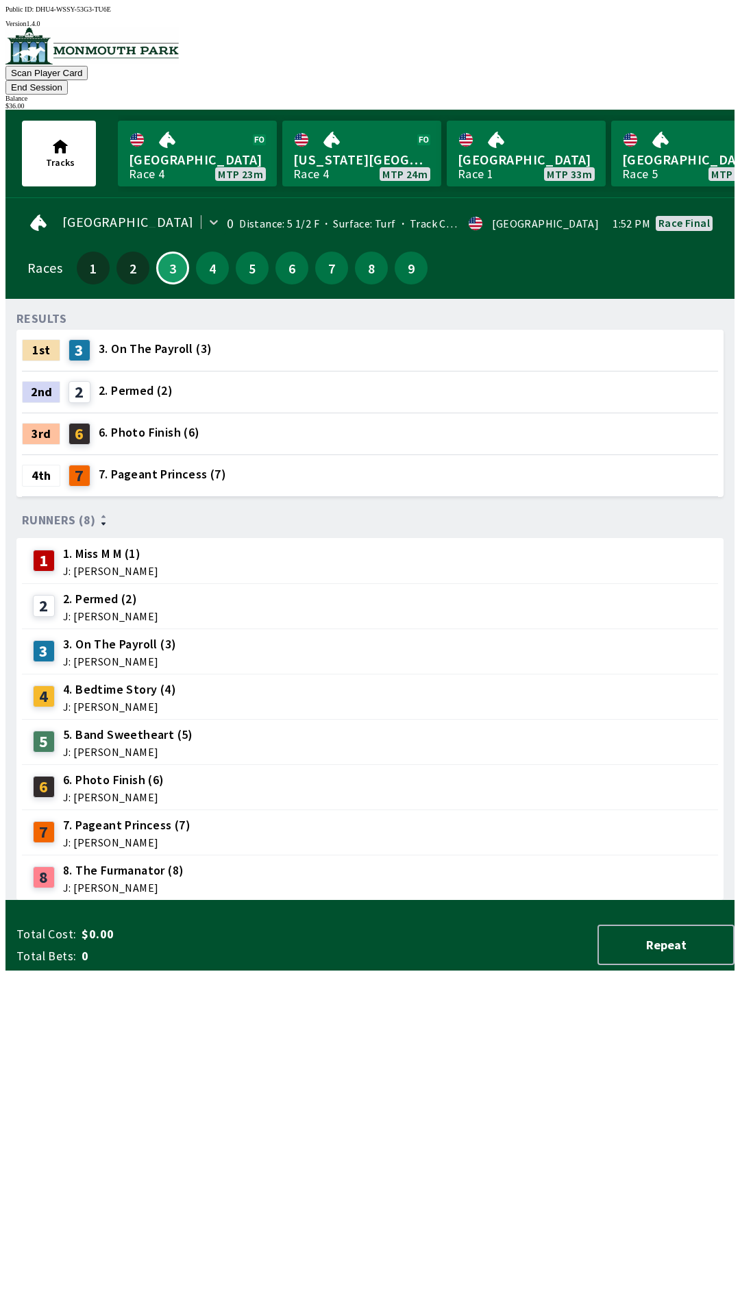
click at [68, 80] on button "End Session" at bounding box center [36, 87] width 62 height 14
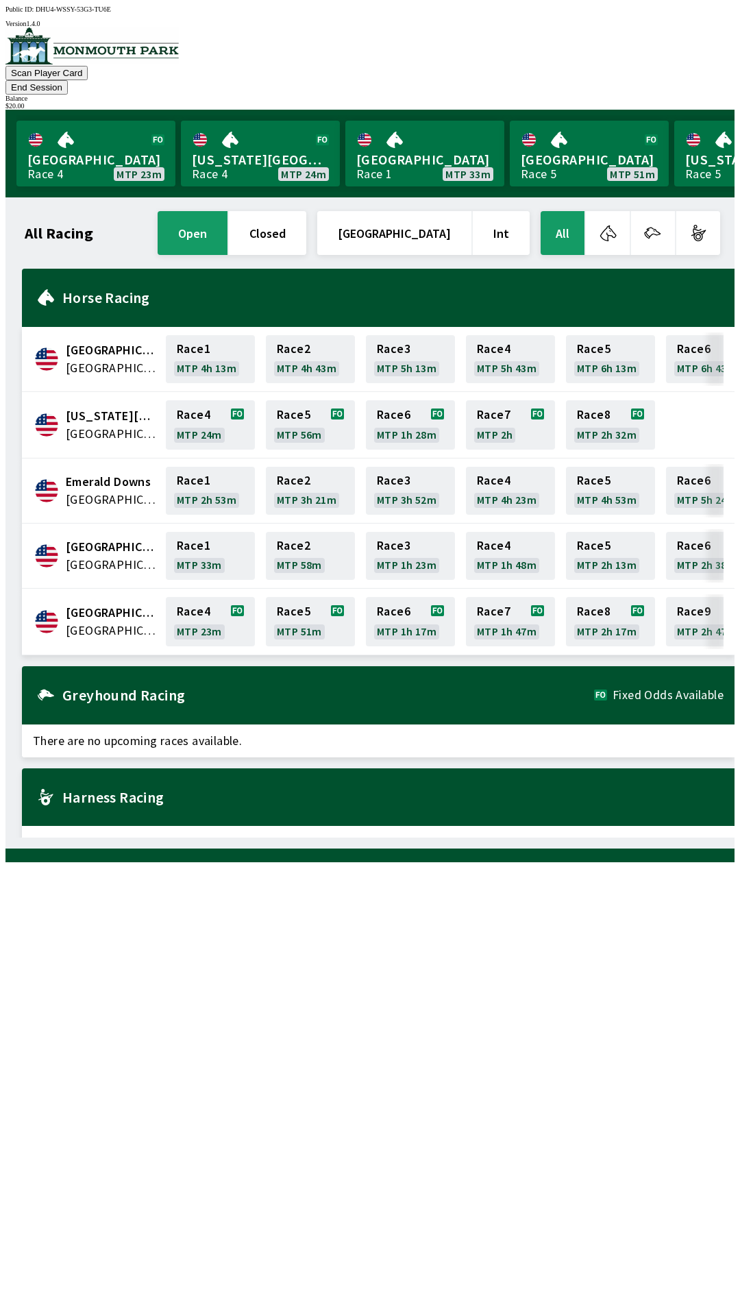
click at [128, 622] on span "[GEOGRAPHIC_DATA]" at bounding box center [112, 631] width 92 height 18
click at [206, 607] on link "Race 4 MTP 23m" at bounding box center [210, 621] width 89 height 49
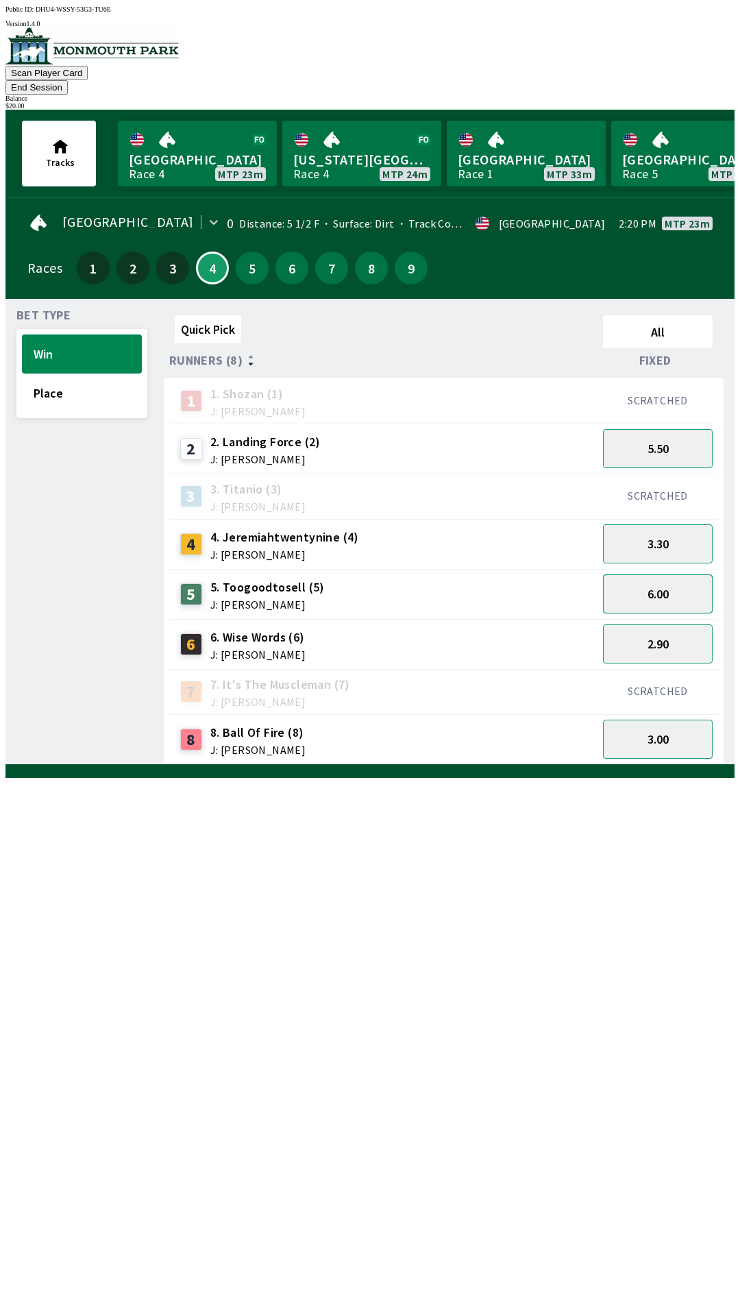
click at [677, 574] on button "6.00" at bounding box center [658, 593] width 110 height 39
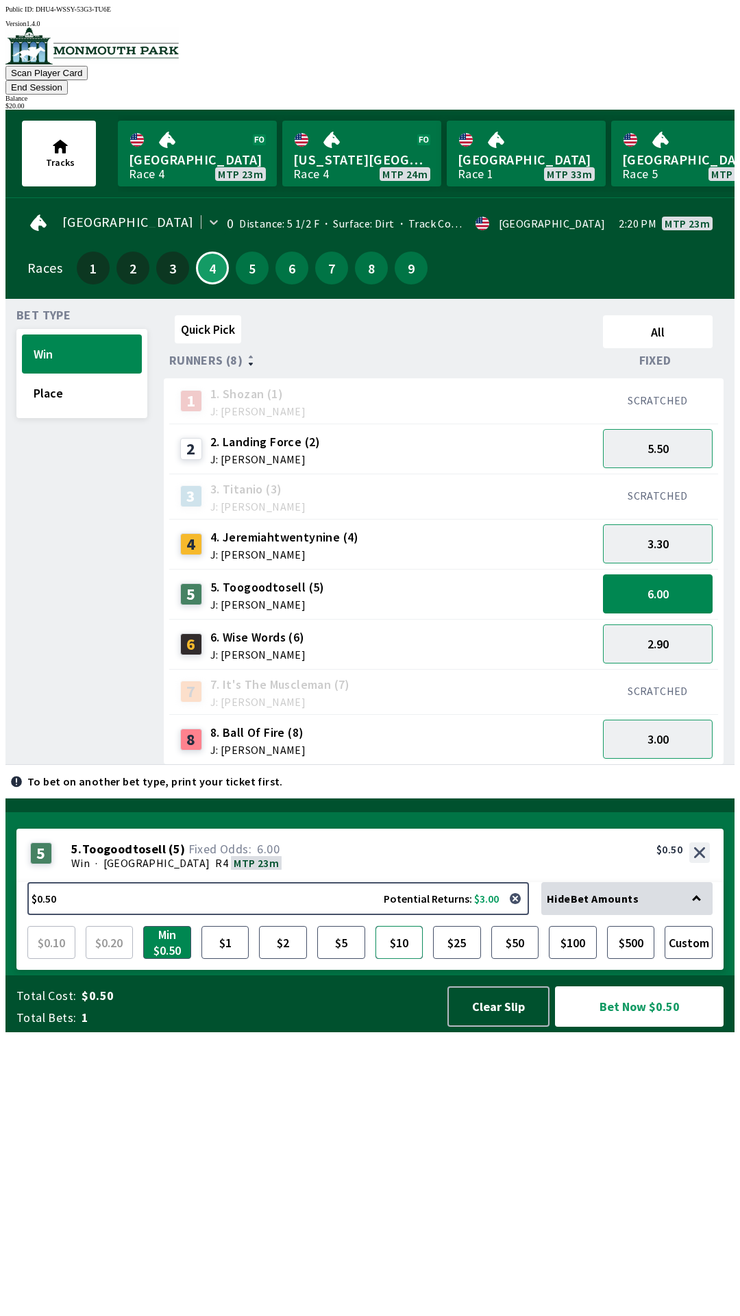
click at [396, 959] on button "$10" at bounding box center [400, 942] width 48 height 33
click at [606, 1026] on button "Bet Now $10.00" at bounding box center [639, 1006] width 169 height 40
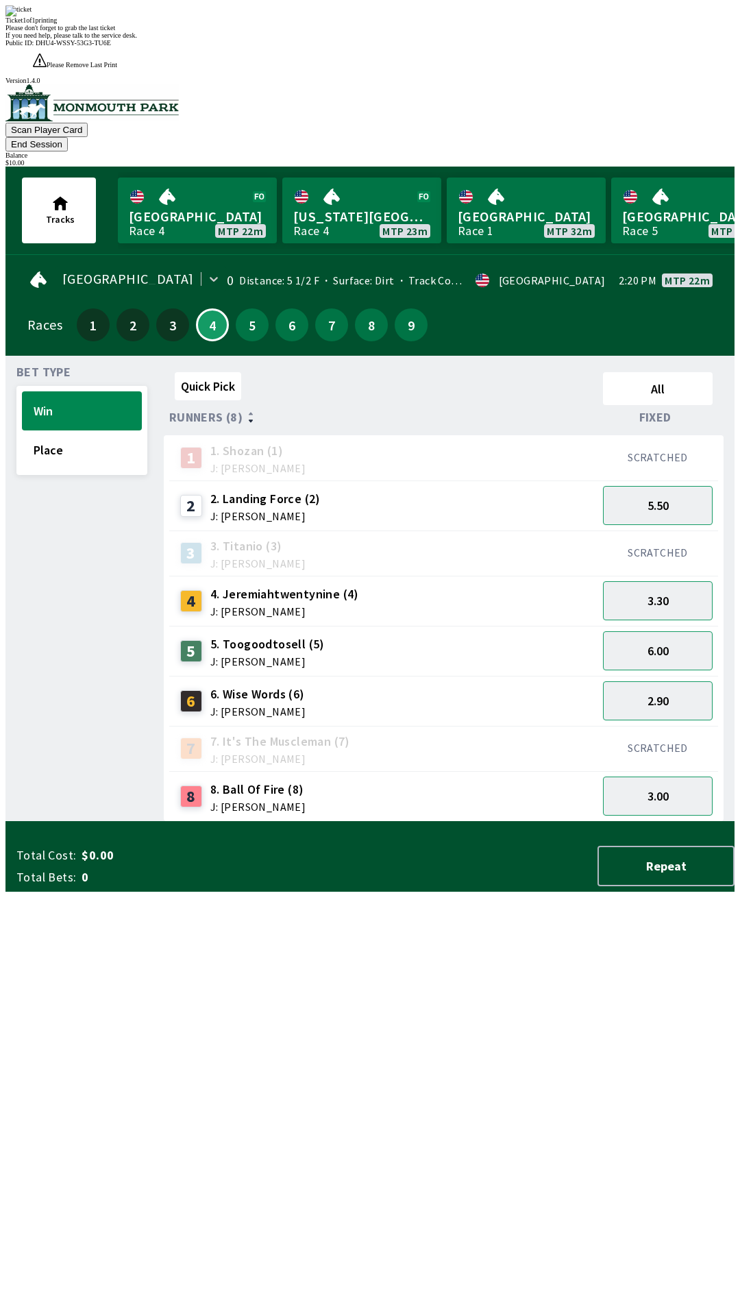
click at [579, 822] on div "Quick Pick All Runners (8) Fixed 1 1. [PERSON_NAME] (1) J: [PERSON_NAME] SCRATC…" at bounding box center [449, 594] width 571 height 455
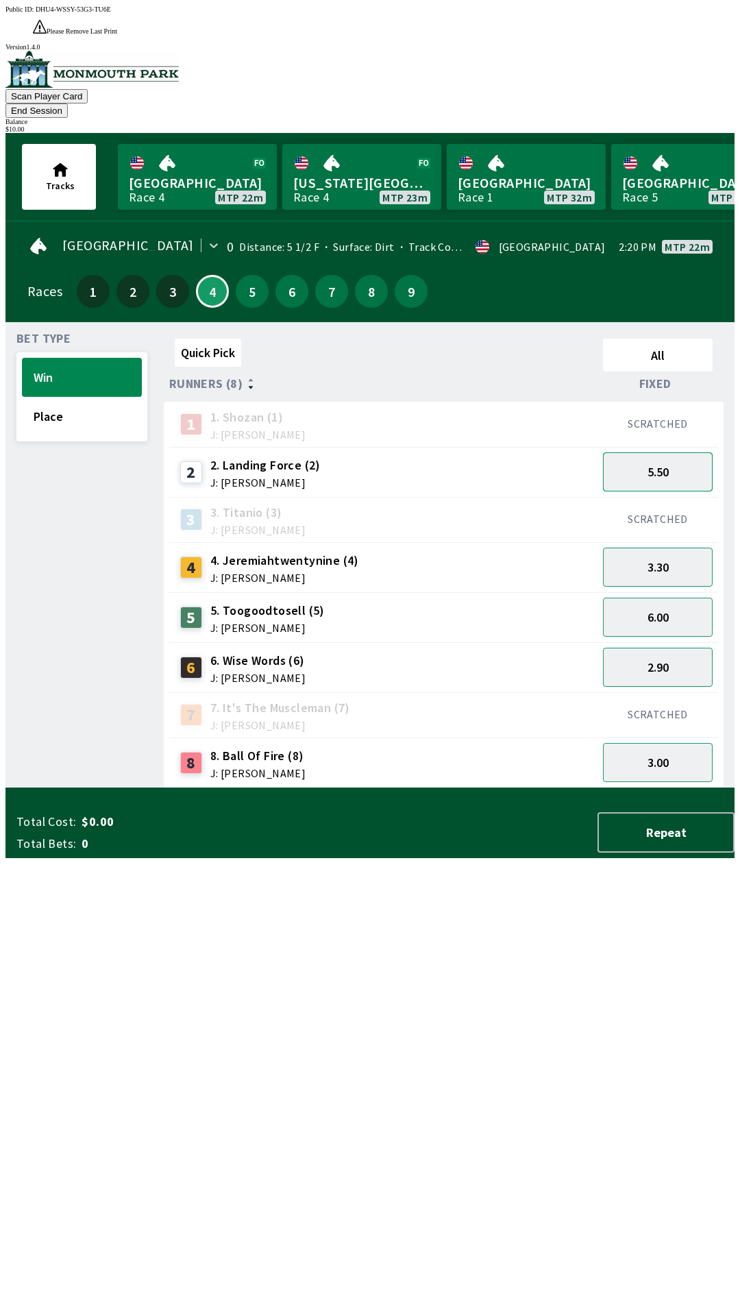
click at [669, 452] on button "5.50" at bounding box center [658, 471] width 110 height 39
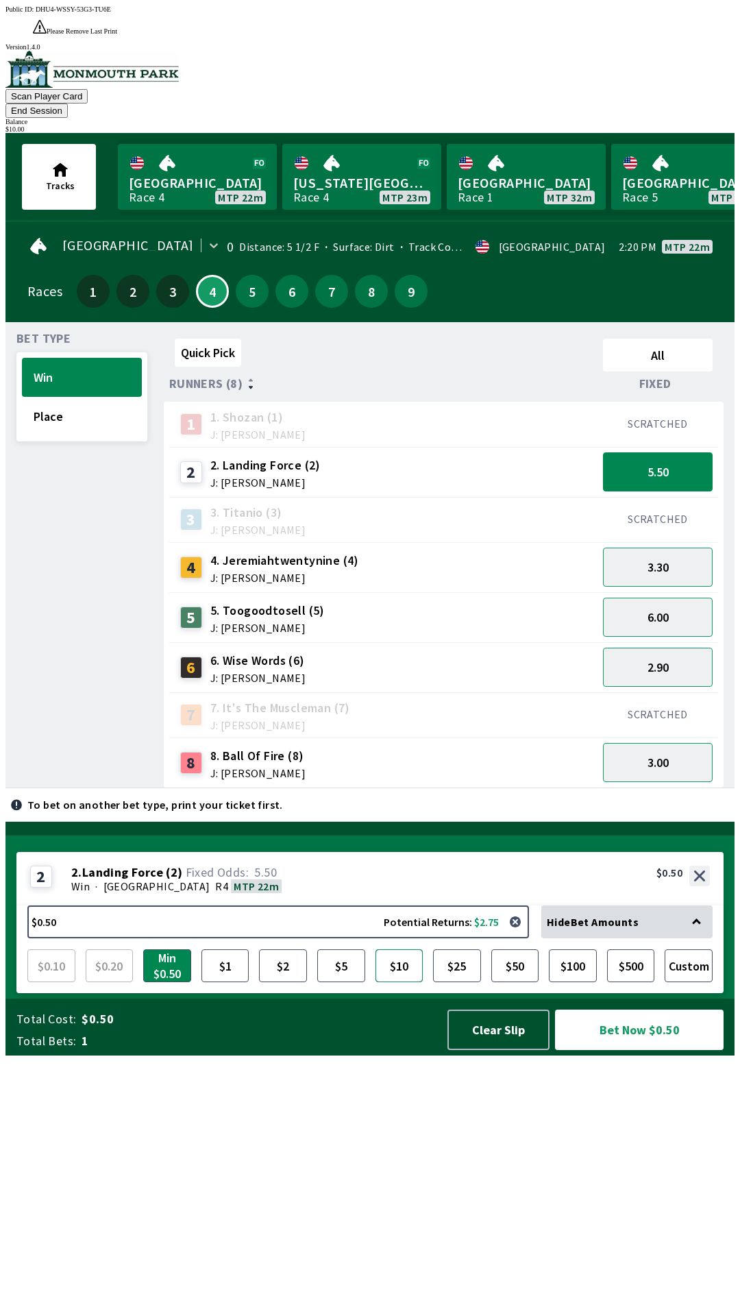
click at [396, 982] on button "$10" at bounding box center [400, 965] width 48 height 33
click at [638, 1050] on button "Bet Now $10.00" at bounding box center [639, 1029] width 169 height 40
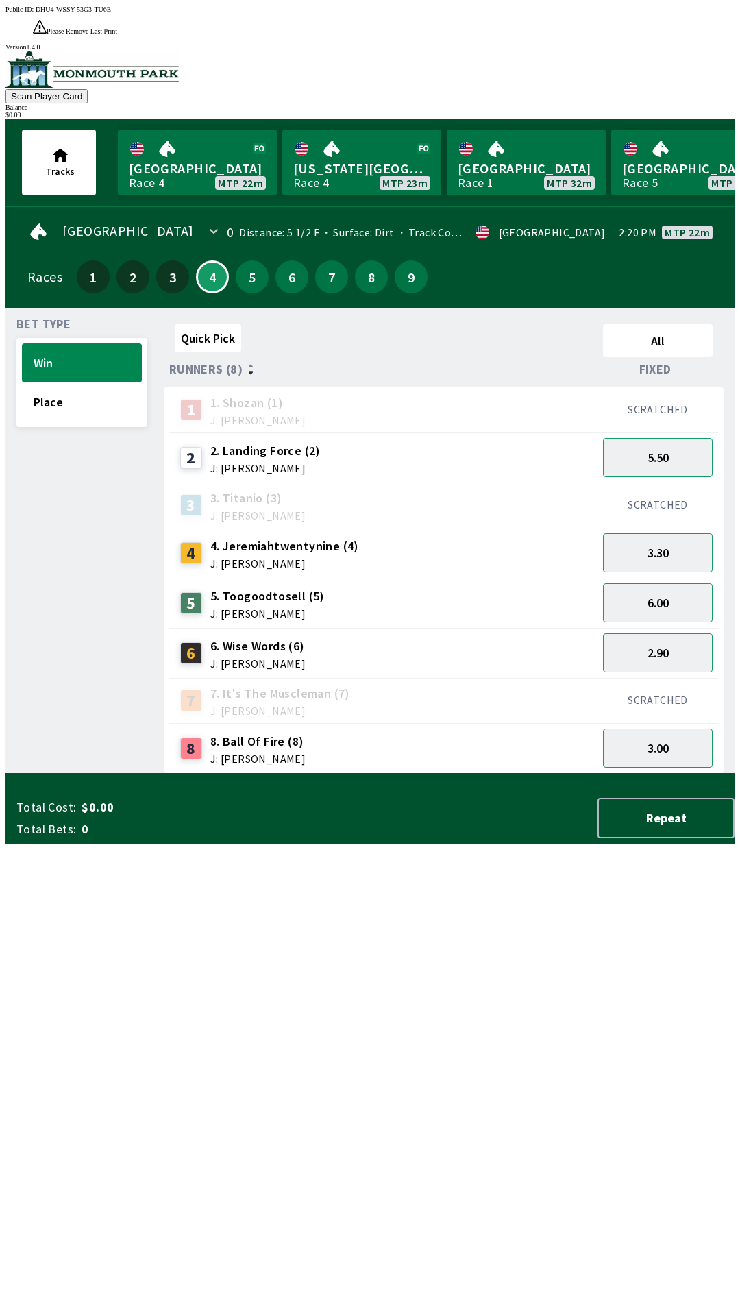
click at [500, 774] on div "Quick Pick All Runners (8) Fixed 1 1. [PERSON_NAME] (1) J: [PERSON_NAME] SCRATC…" at bounding box center [449, 546] width 571 height 455
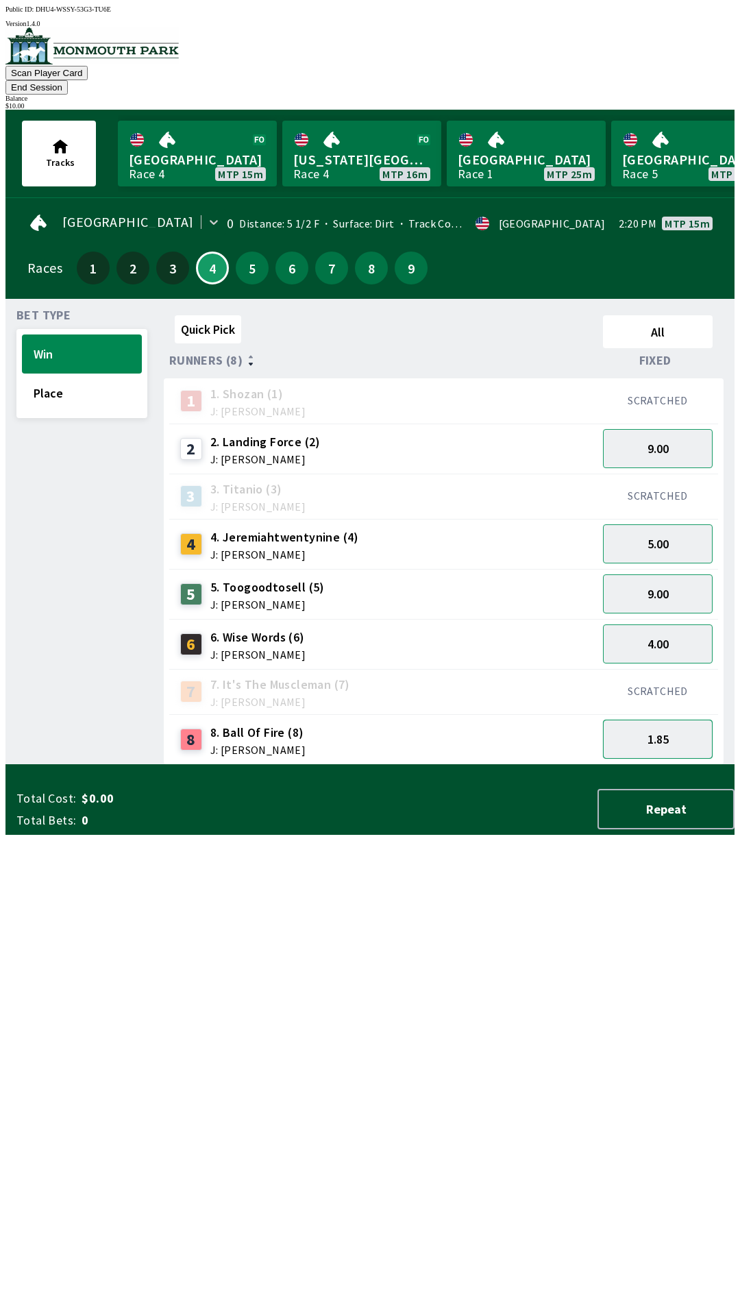
click at [648, 730] on button "1.85" at bounding box center [658, 738] width 110 height 39
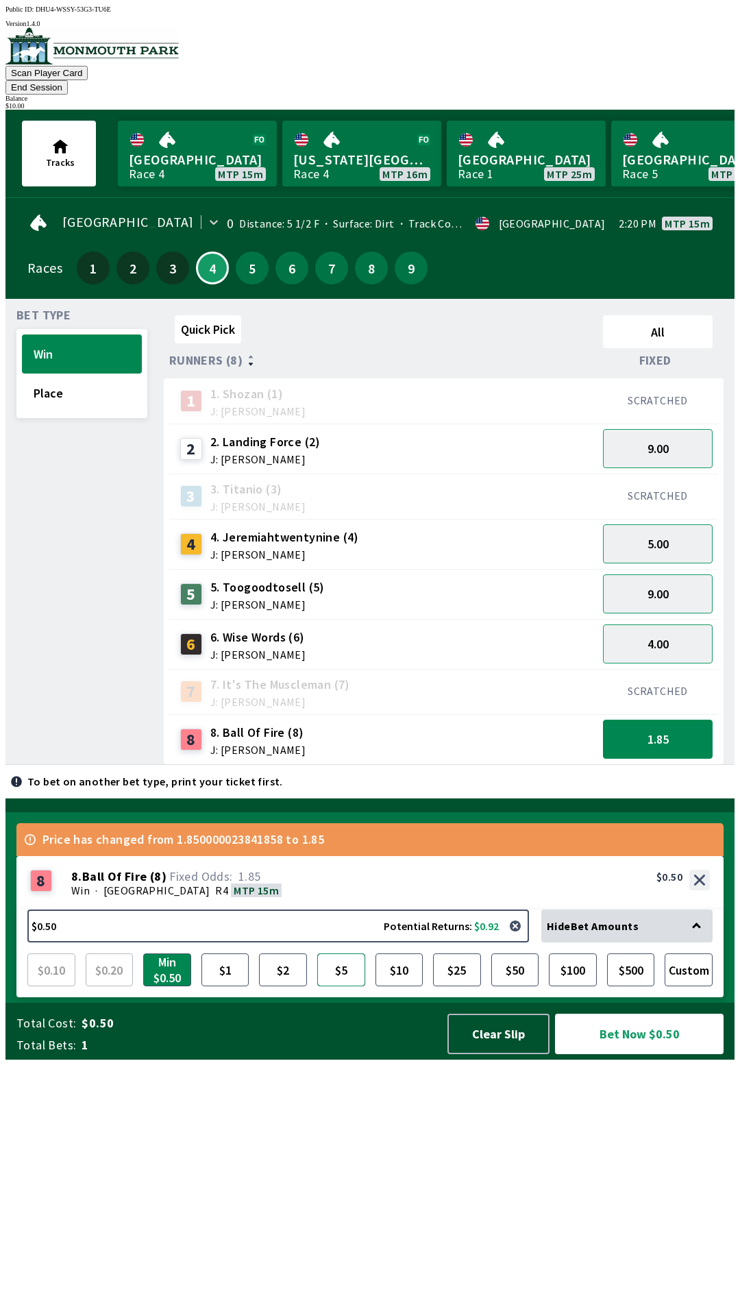
click at [350, 986] on button "$5" at bounding box center [341, 969] width 48 height 33
click at [644, 1054] on button "Bet Now $5.00" at bounding box center [639, 1033] width 169 height 40
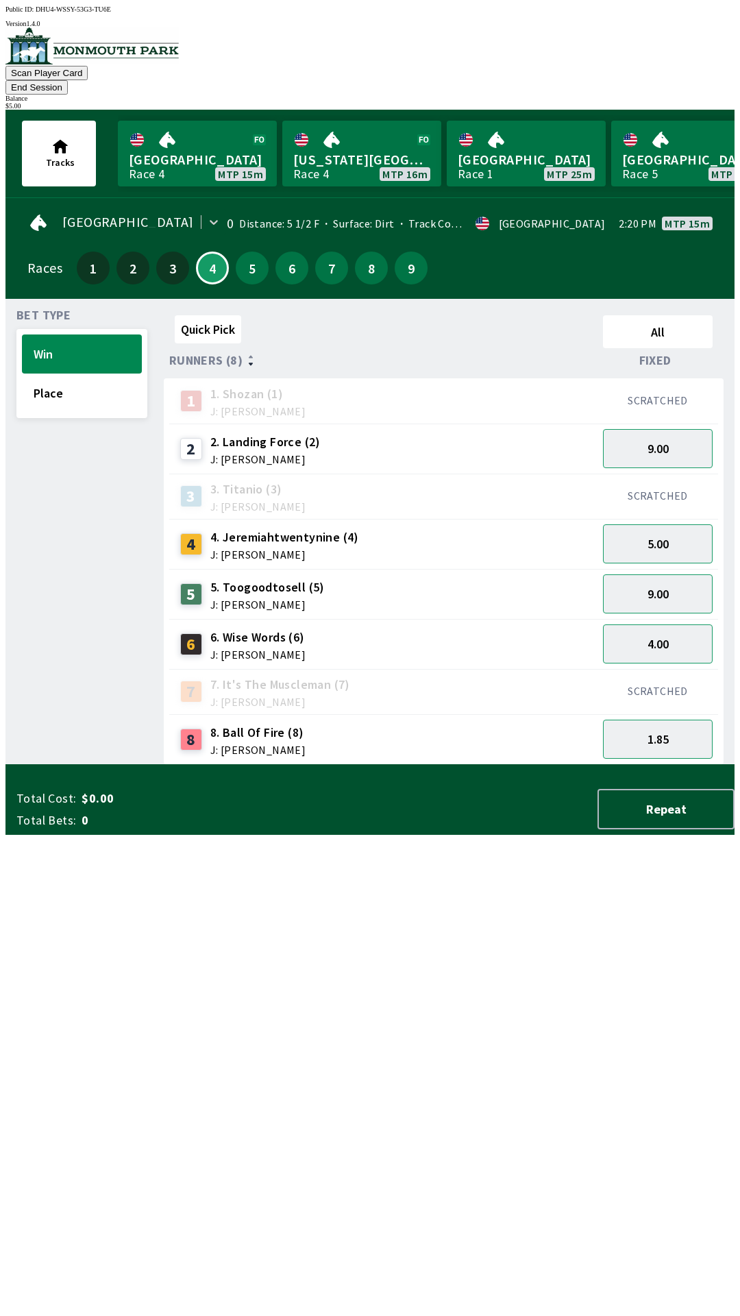
click at [43, 765] on div "Bet Type Win Place" at bounding box center [81, 537] width 131 height 455
click at [655, 431] on button "9.00" at bounding box center [658, 448] width 110 height 39
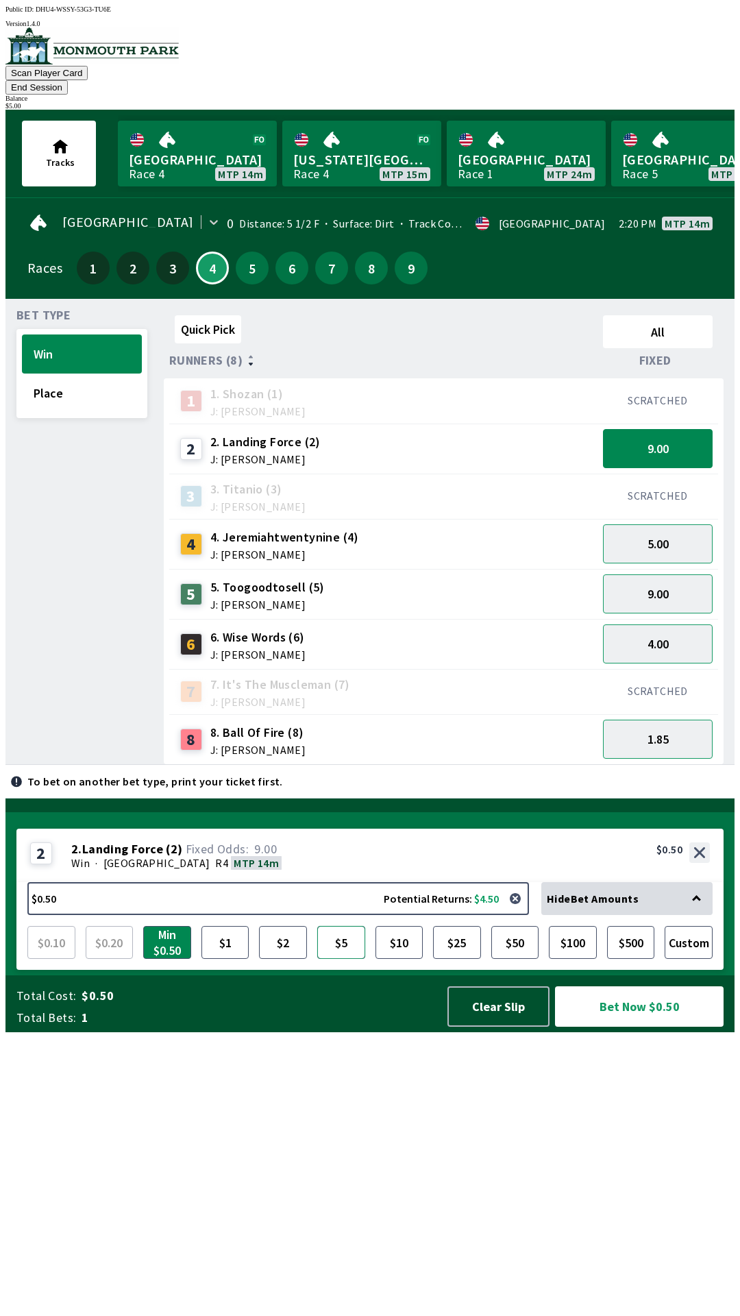
click at [341, 959] on button "$5" at bounding box center [341, 942] width 48 height 33
click at [632, 1026] on button "Bet Now $5.00" at bounding box center [639, 1006] width 169 height 40
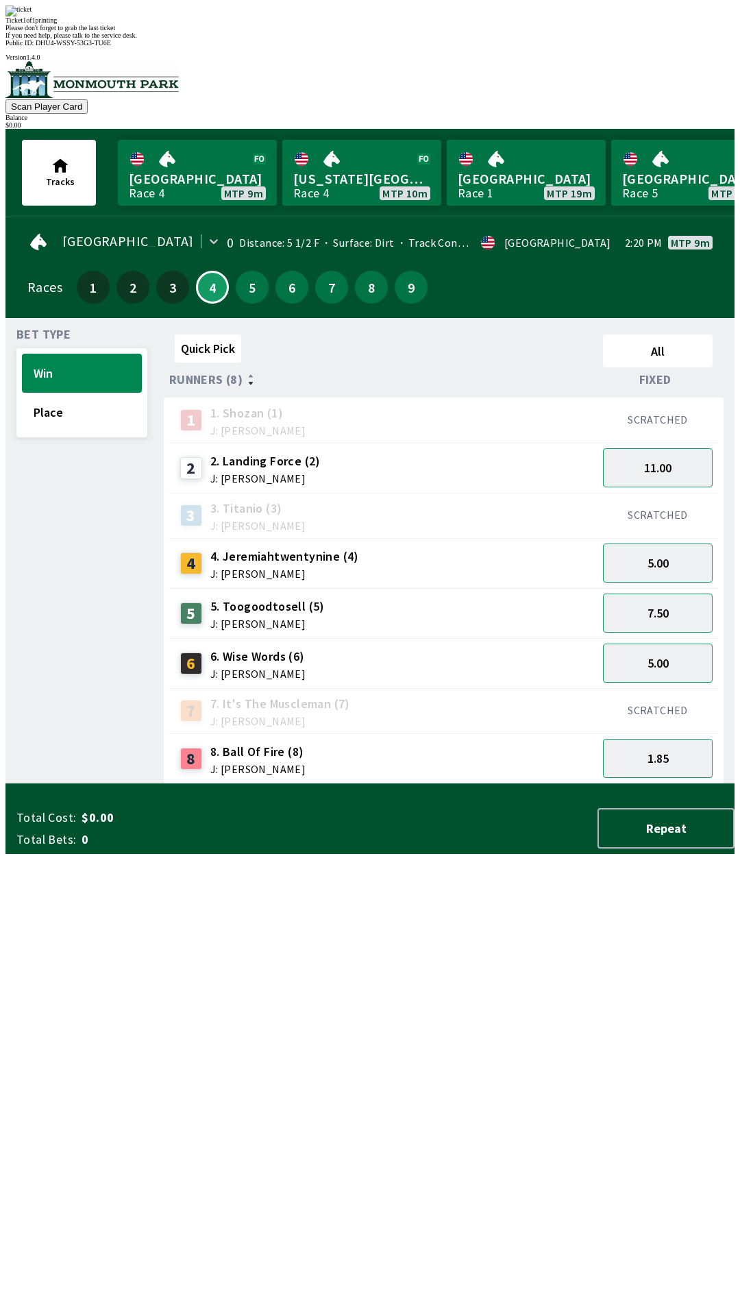
click at [515, 39] on div "Ticket 1 of 1 printing Please don't forget to grab the last ticket If you need …" at bounding box center [369, 22] width 729 height 34
click at [511, 39] on div "Ticket 1 of 1 printing Please don't forget to grab the last ticket If you need …" at bounding box center [369, 22] width 729 height 34
click at [524, 784] on div "Quick Pick All Runners (8) Fixed 1 1. [PERSON_NAME] (1) J: [PERSON_NAME] SCRATC…" at bounding box center [449, 556] width 571 height 455
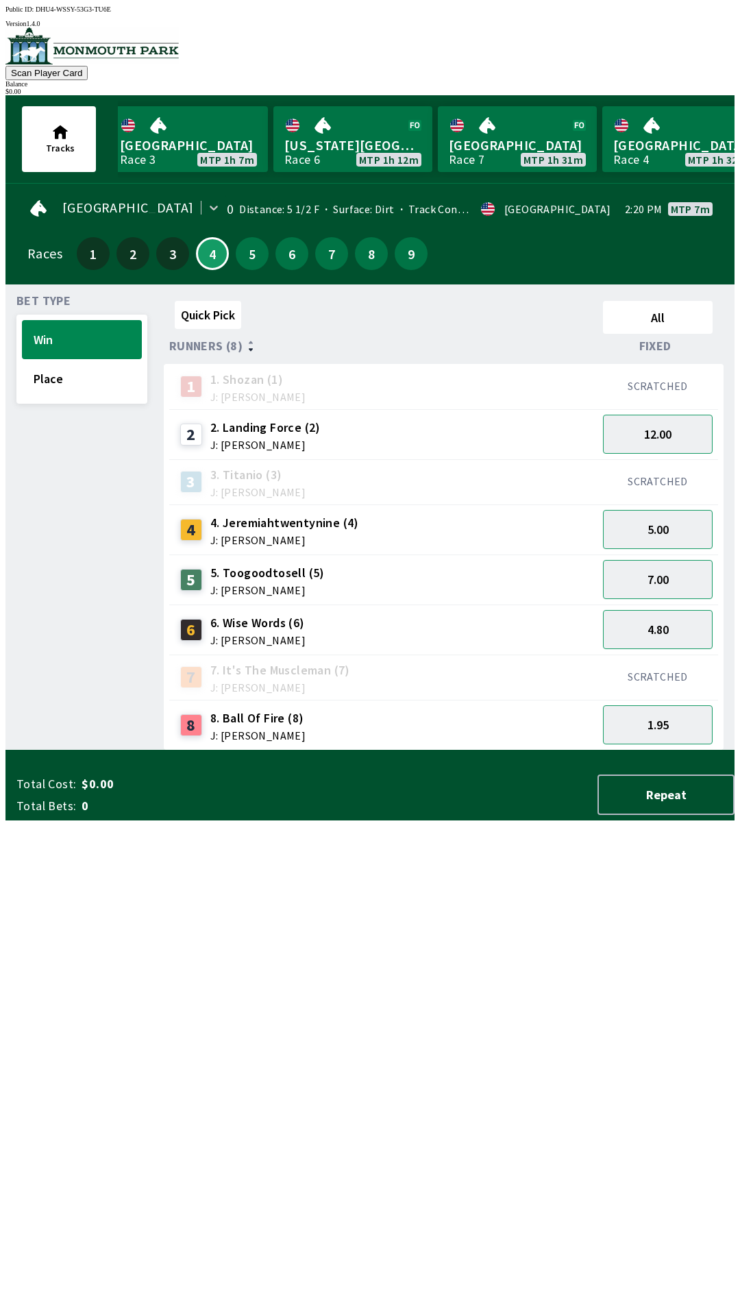
scroll to position [0, 1340]
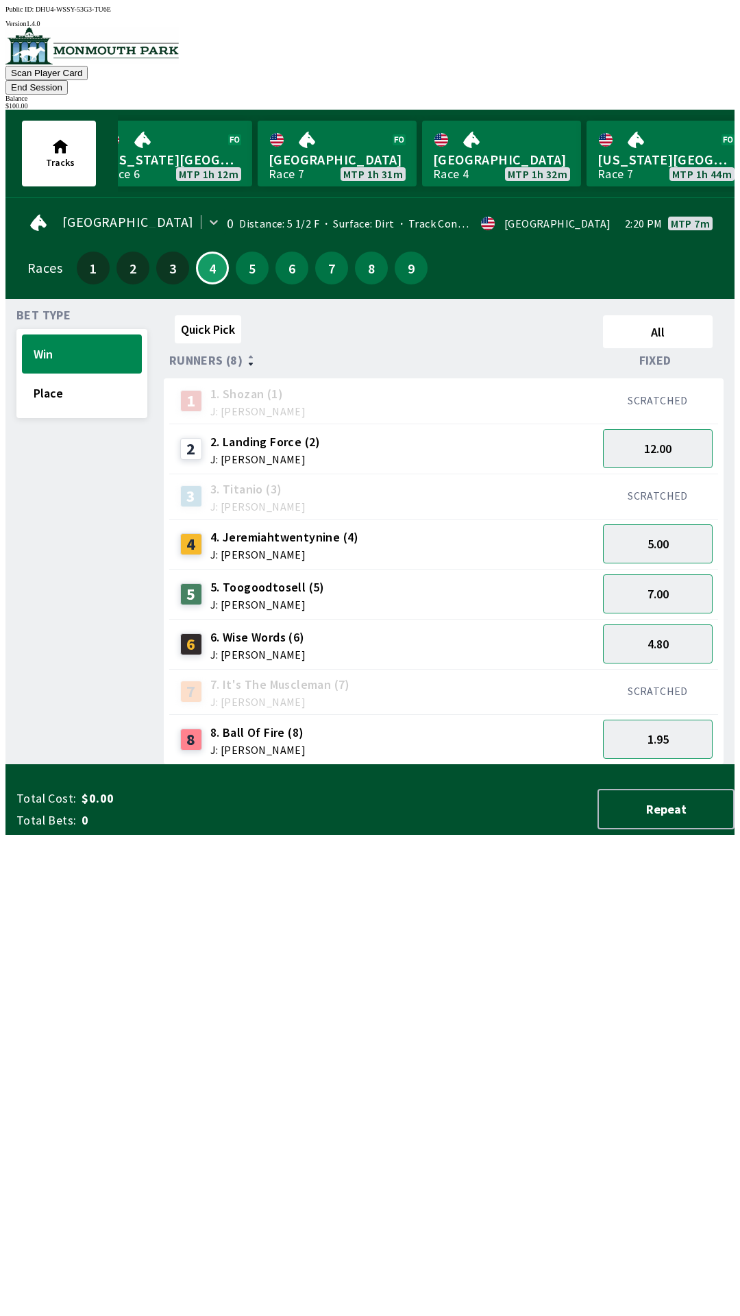
click at [676, 102] on div "$ 100.00" at bounding box center [369, 106] width 729 height 8
click at [68, 80] on button "End Session" at bounding box center [36, 87] width 62 height 14
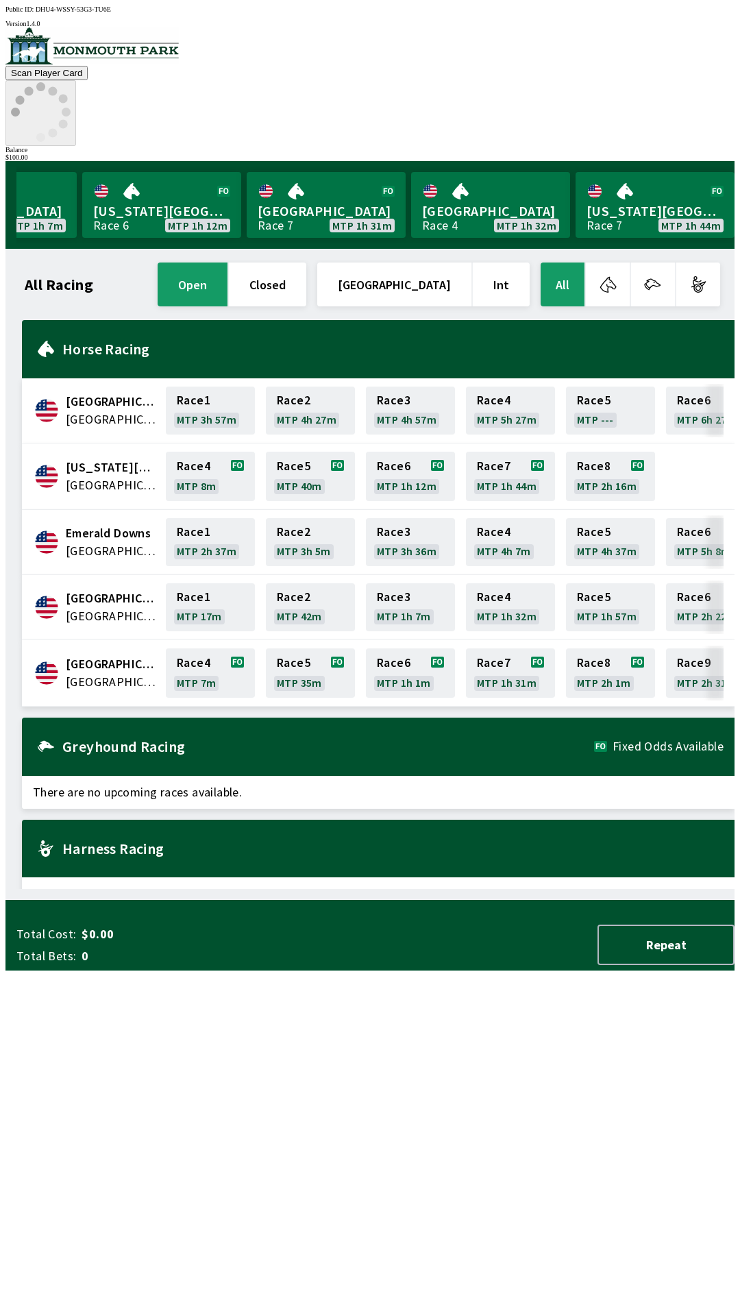
scroll to position [0, 1239]
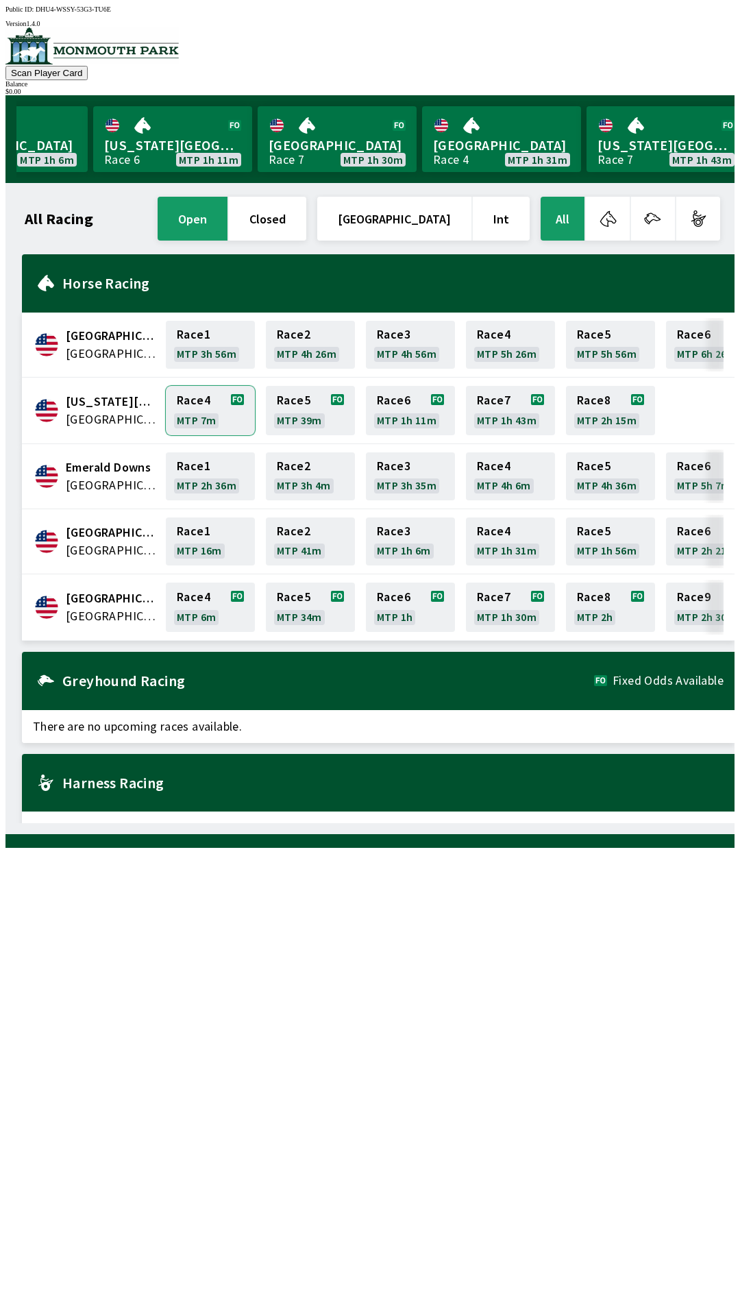
click at [210, 420] on link "Race 4 MTP 7m" at bounding box center [210, 410] width 89 height 49
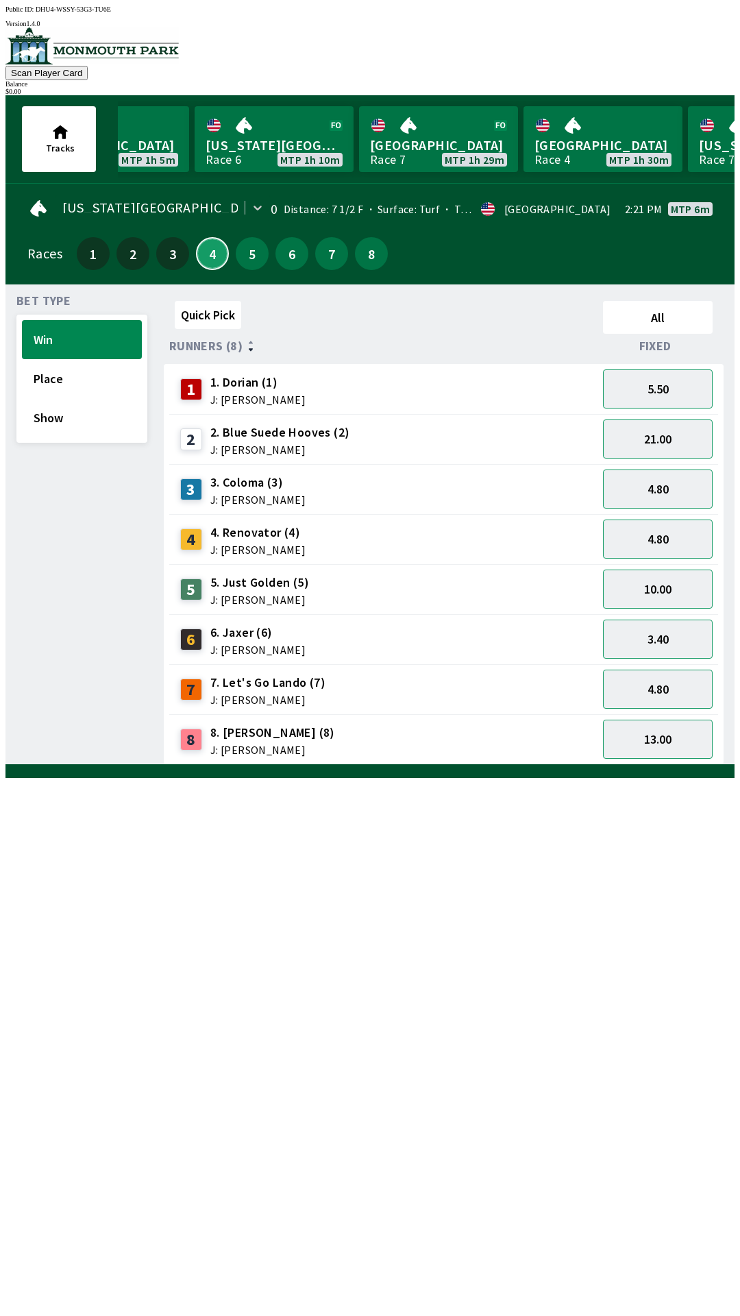
click at [197, 243] on button "4" at bounding box center [212, 253] width 33 height 33
click at [252, 258] on button "5" at bounding box center [252, 253] width 33 height 33
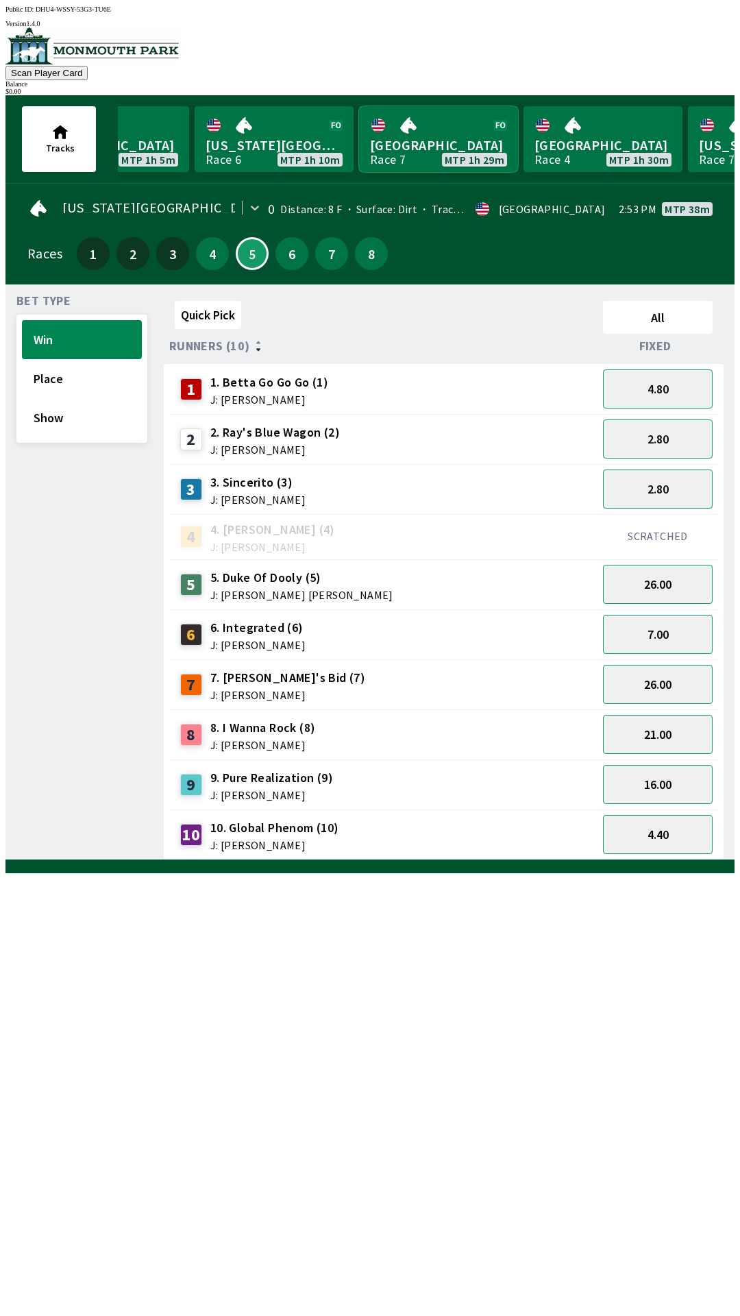
click at [408, 143] on link "[GEOGRAPHIC_DATA] Race 7 MTP 1h 29m" at bounding box center [438, 139] width 159 height 66
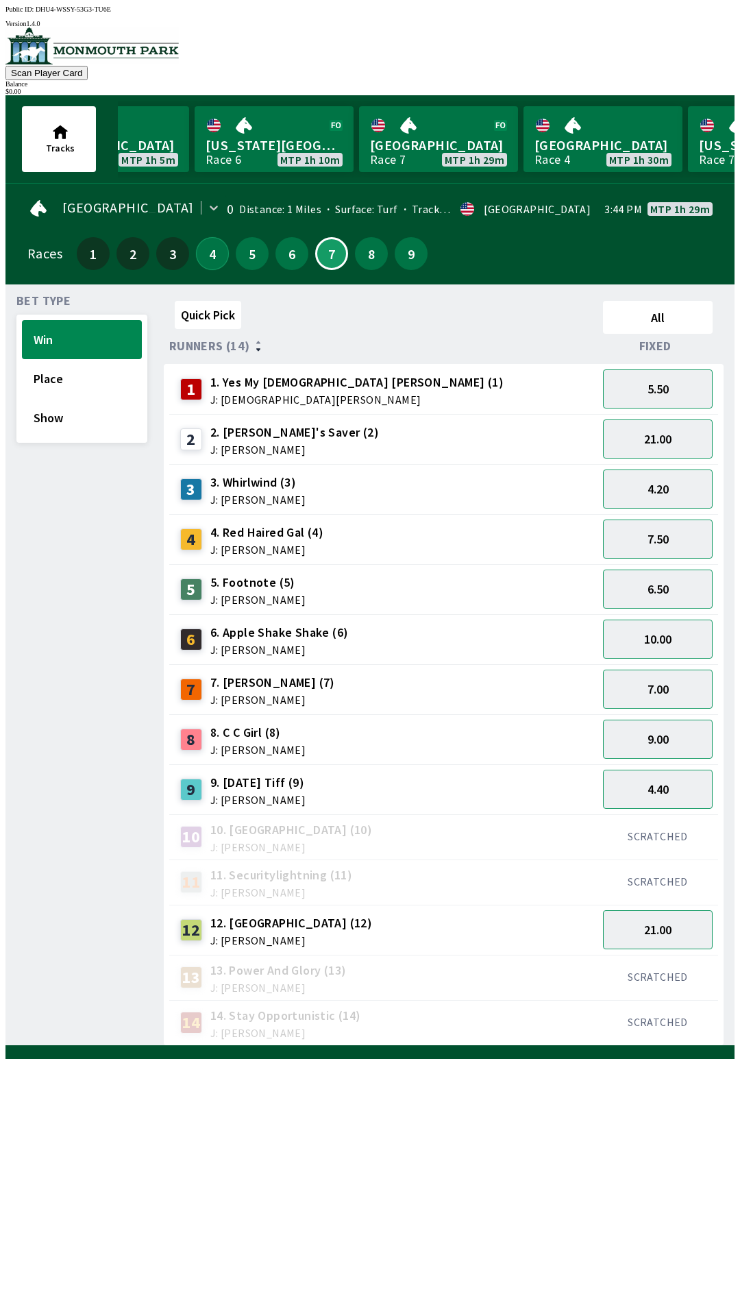
click at [202, 257] on button "4" at bounding box center [212, 253] width 33 height 33
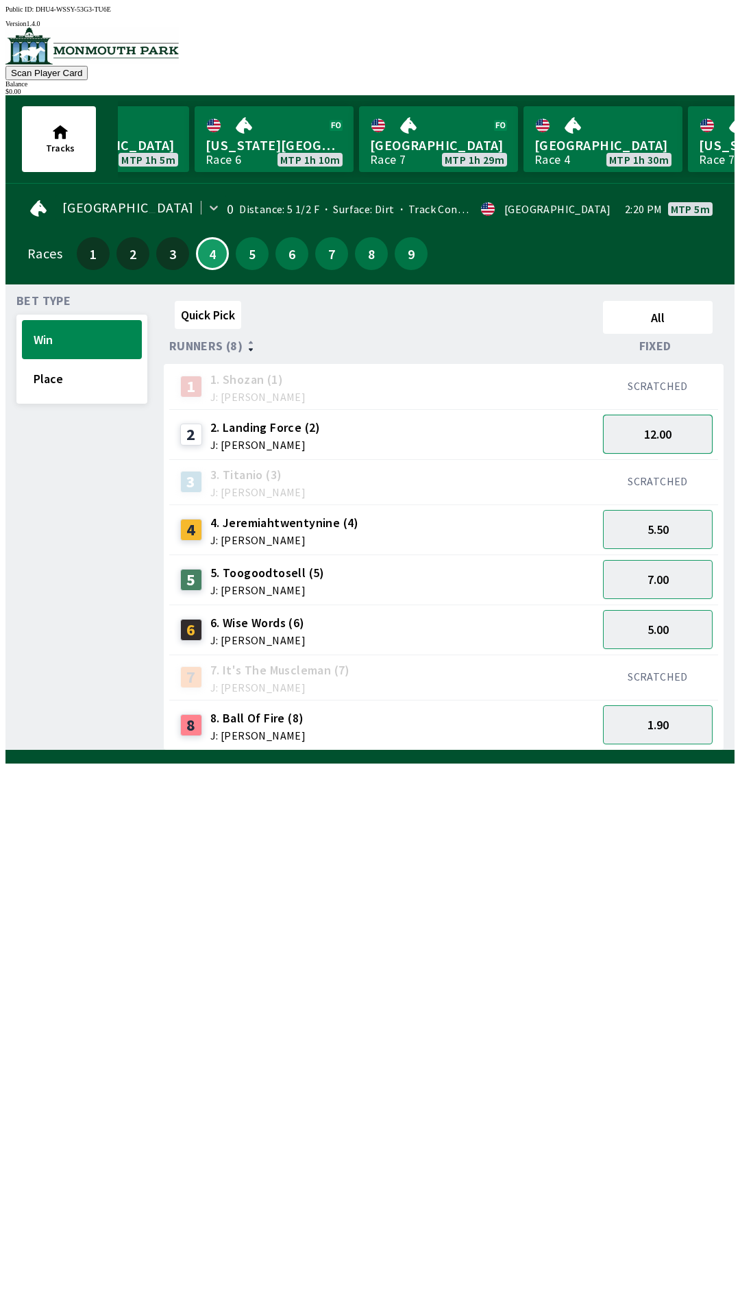
click at [665, 433] on button "12.00" at bounding box center [658, 434] width 110 height 39
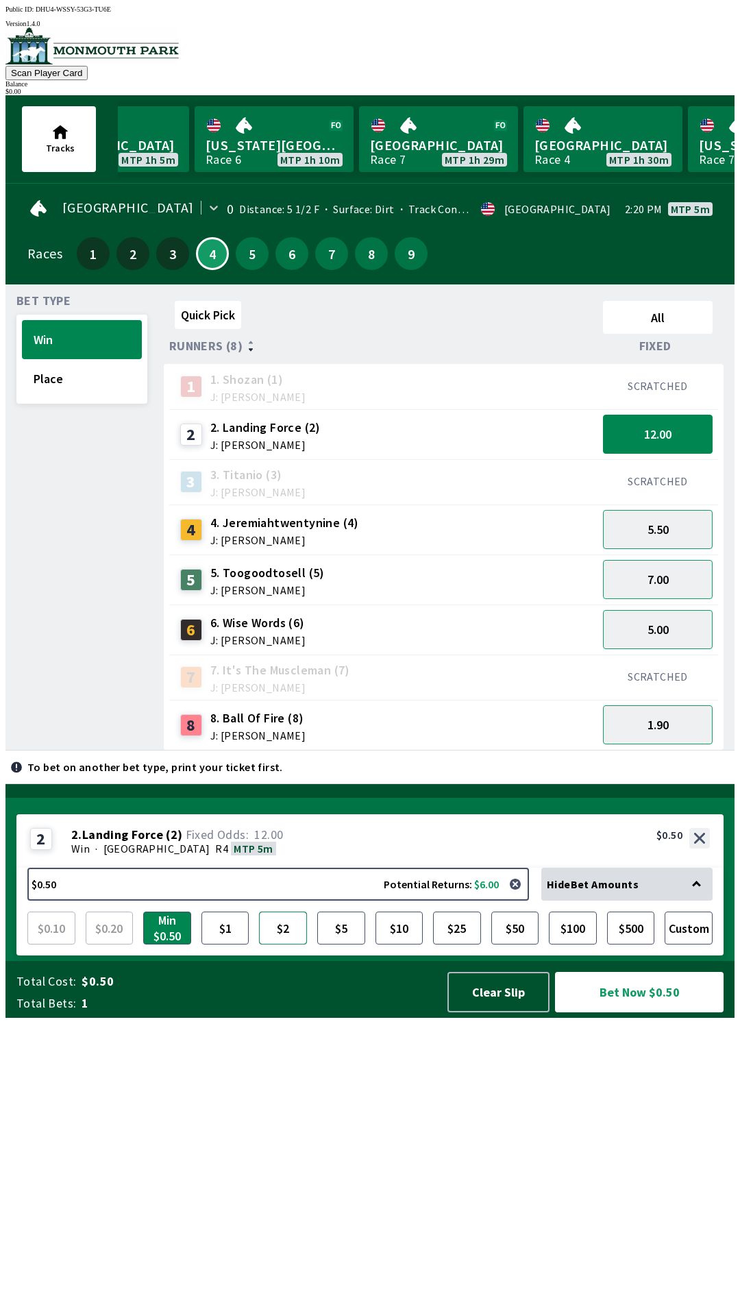
click at [272, 944] on button "$2" at bounding box center [283, 927] width 48 height 33
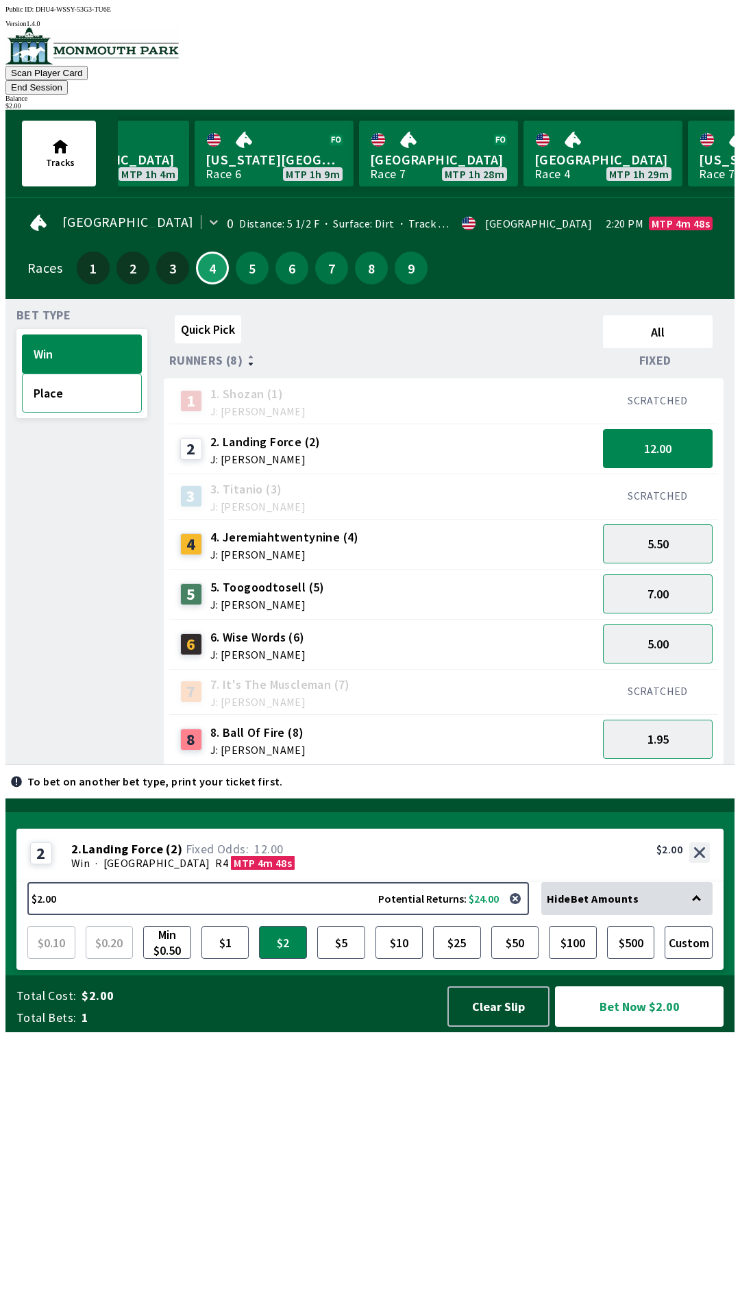
click at [52, 377] on button "Place" at bounding box center [82, 392] width 120 height 39
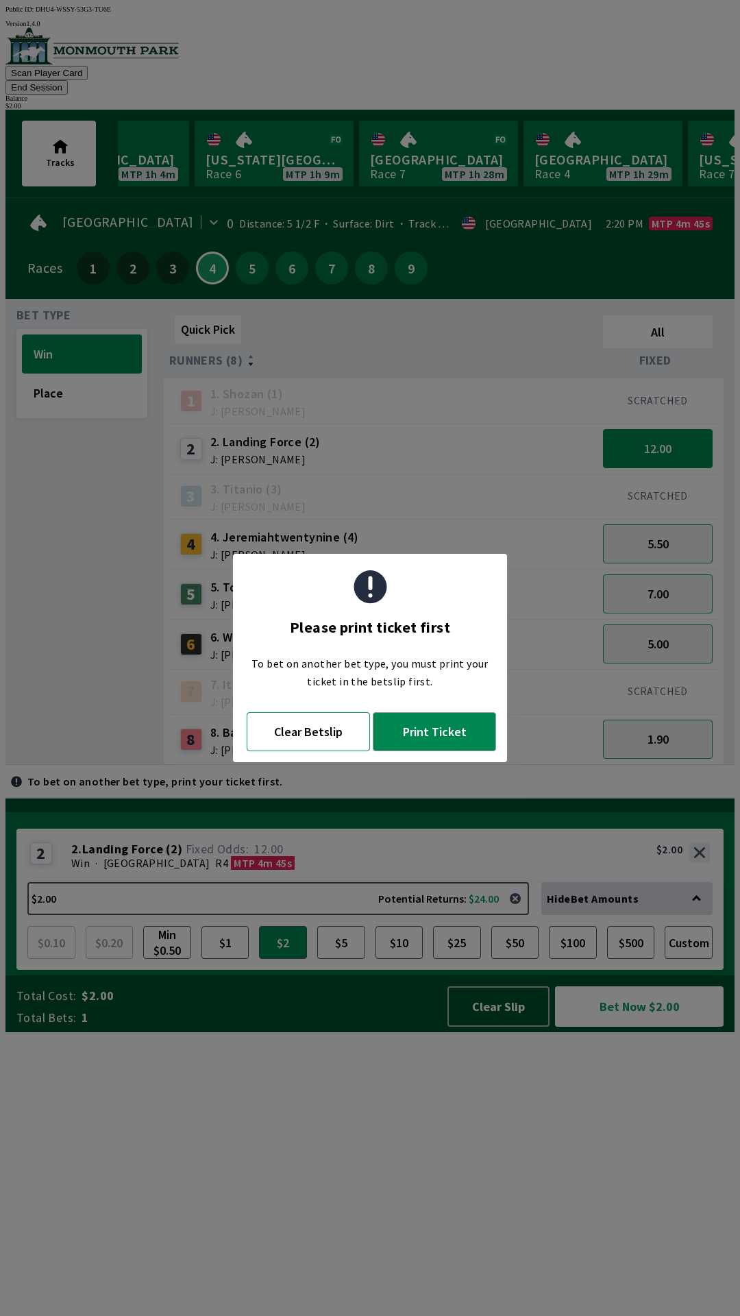
click at [347, 730] on button "Clear Betslip" at bounding box center [308, 731] width 123 height 39
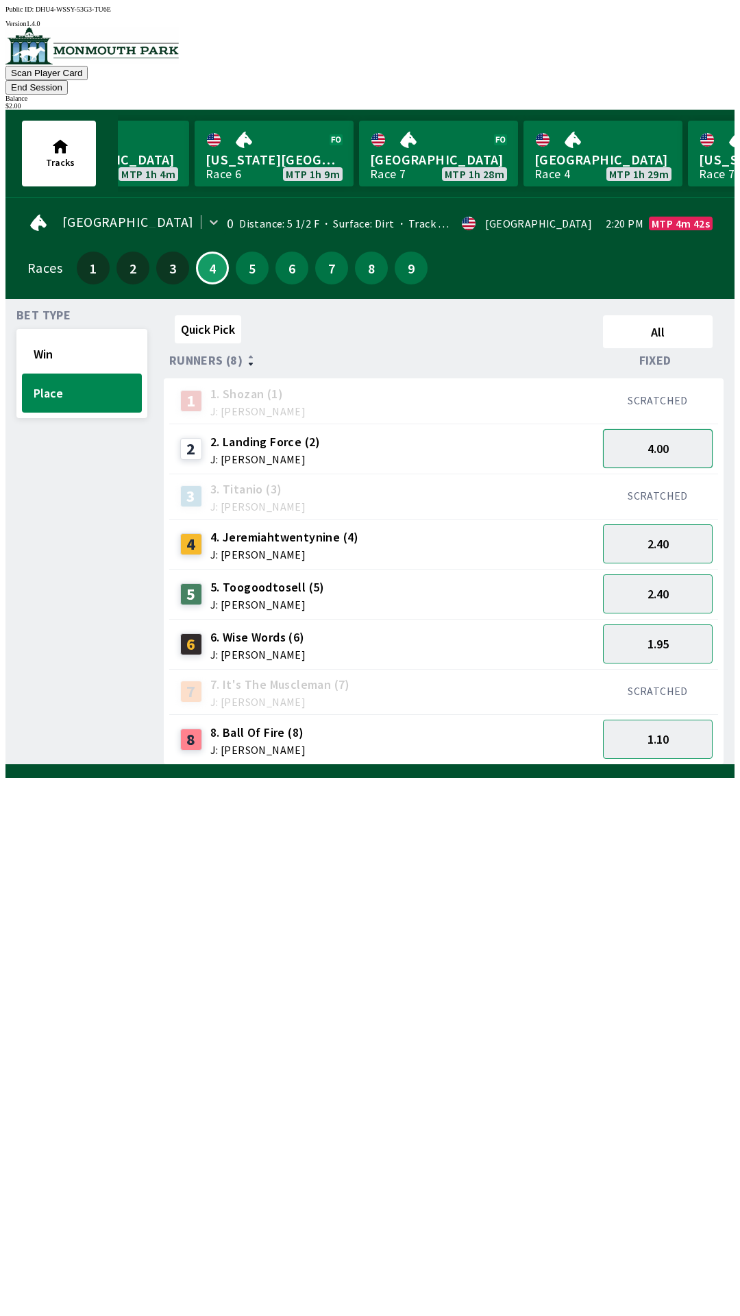
click at [683, 441] on button "4.00" at bounding box center [658, 448] width 110 height 39
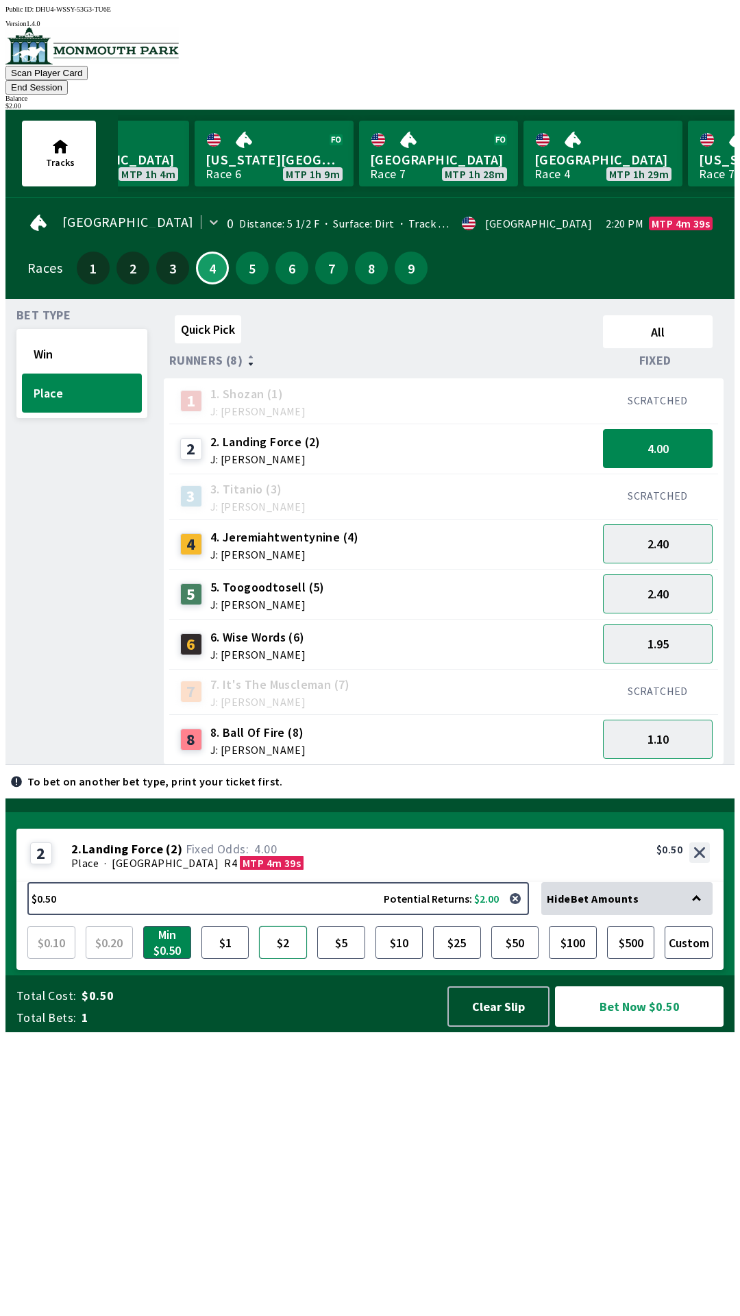
click at [291, 959] on button "$2" at bounding box center [283, 942] width 48 height 33
click at [640, 1026] on button "Bet Now $2.00" at bounding box center [639, 1006] width 169 height 40
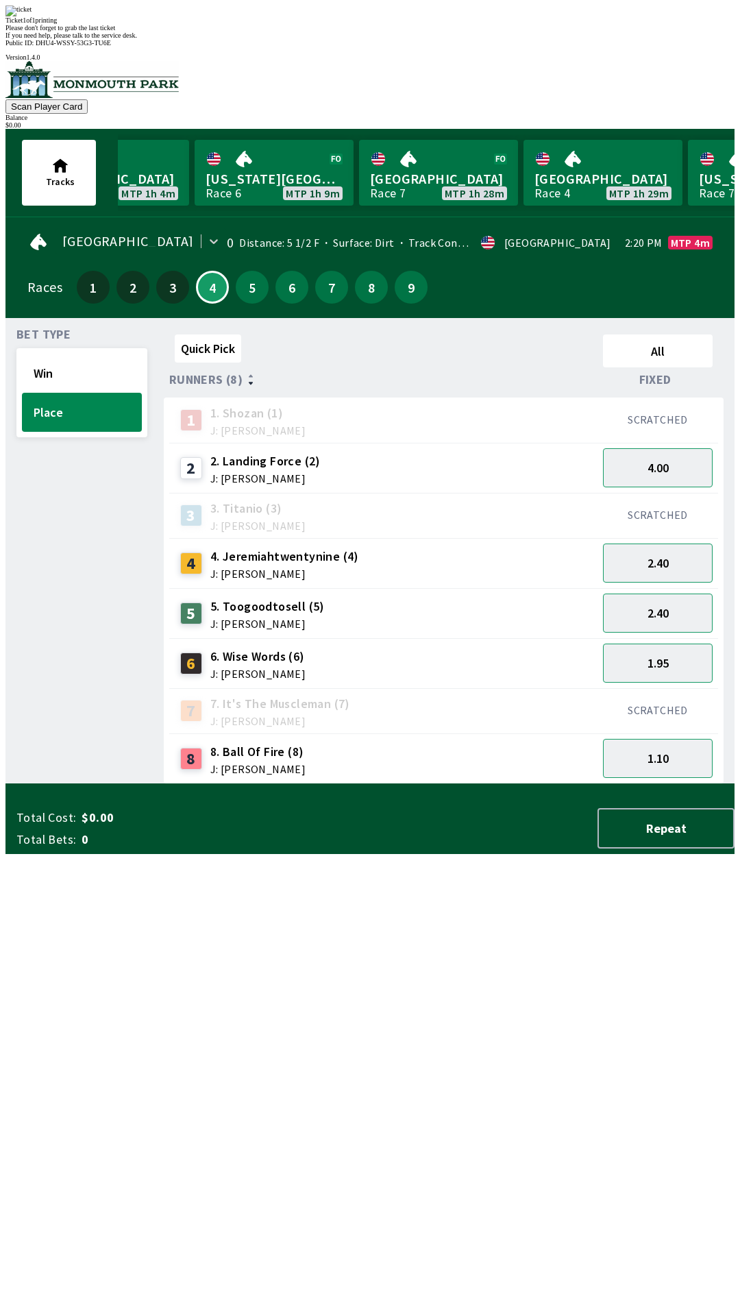
click at [527, 784] on div "Quick Pick All Runners (8) Fixed 1 1. [PERSON_NAME] (1) J: [PERSON_NAME] SCRATC…" at bounding box center [449, 556] width 571 height 455
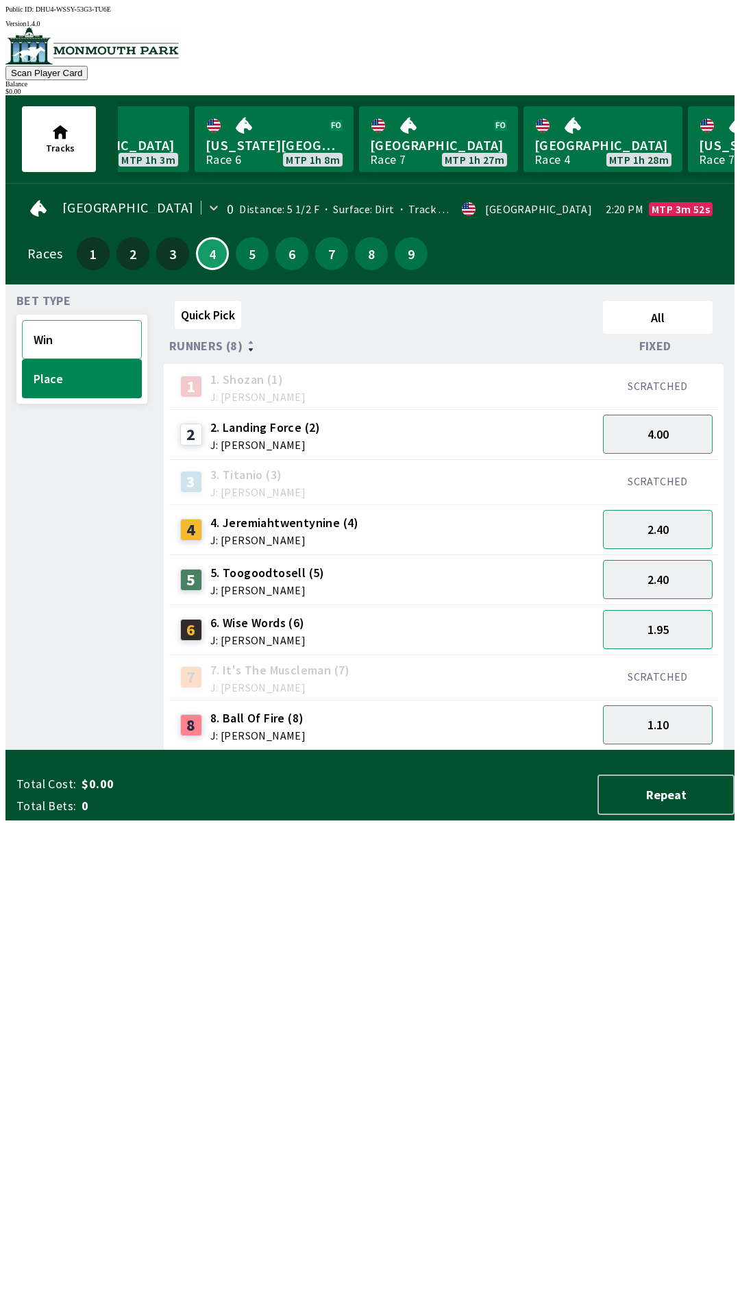
click at [84, 333] on button "Win" at bounding box center [82, 339] width 120 height 39
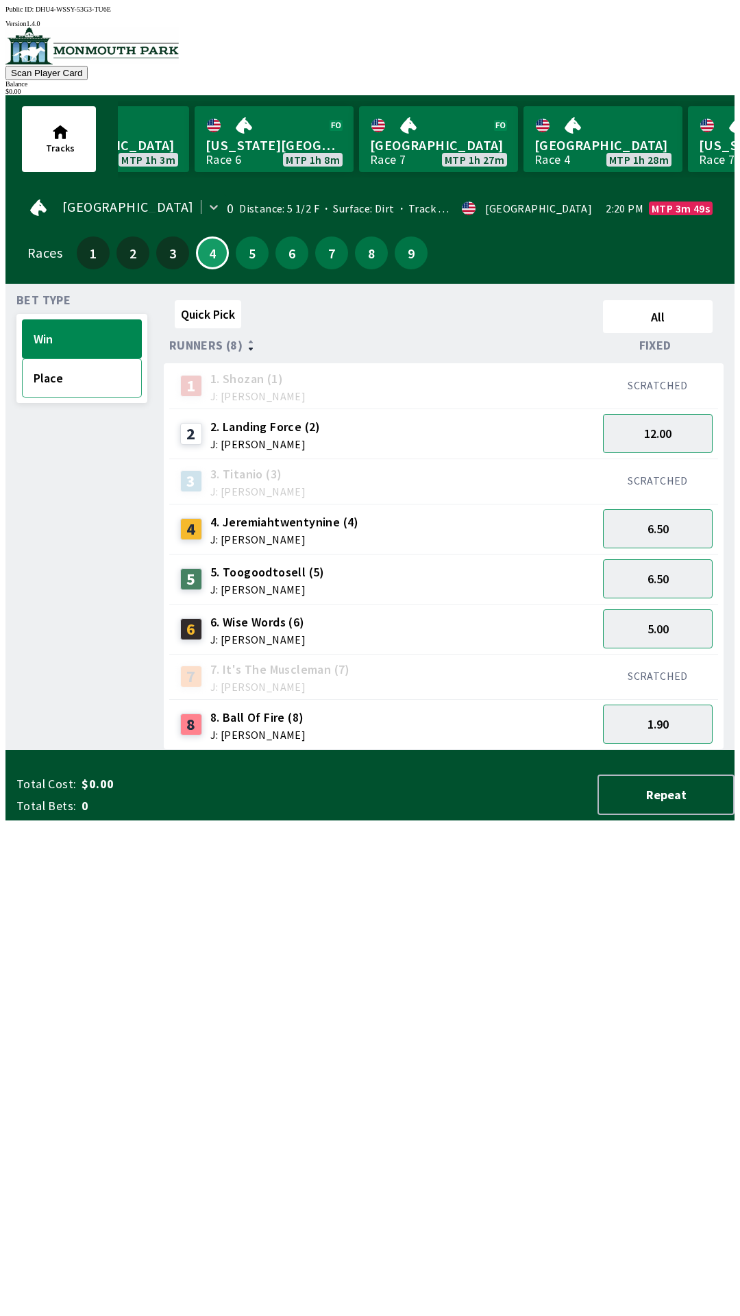
click at [62, 382] on button "Place" at bounding box center [82, 377] width 120 height 39
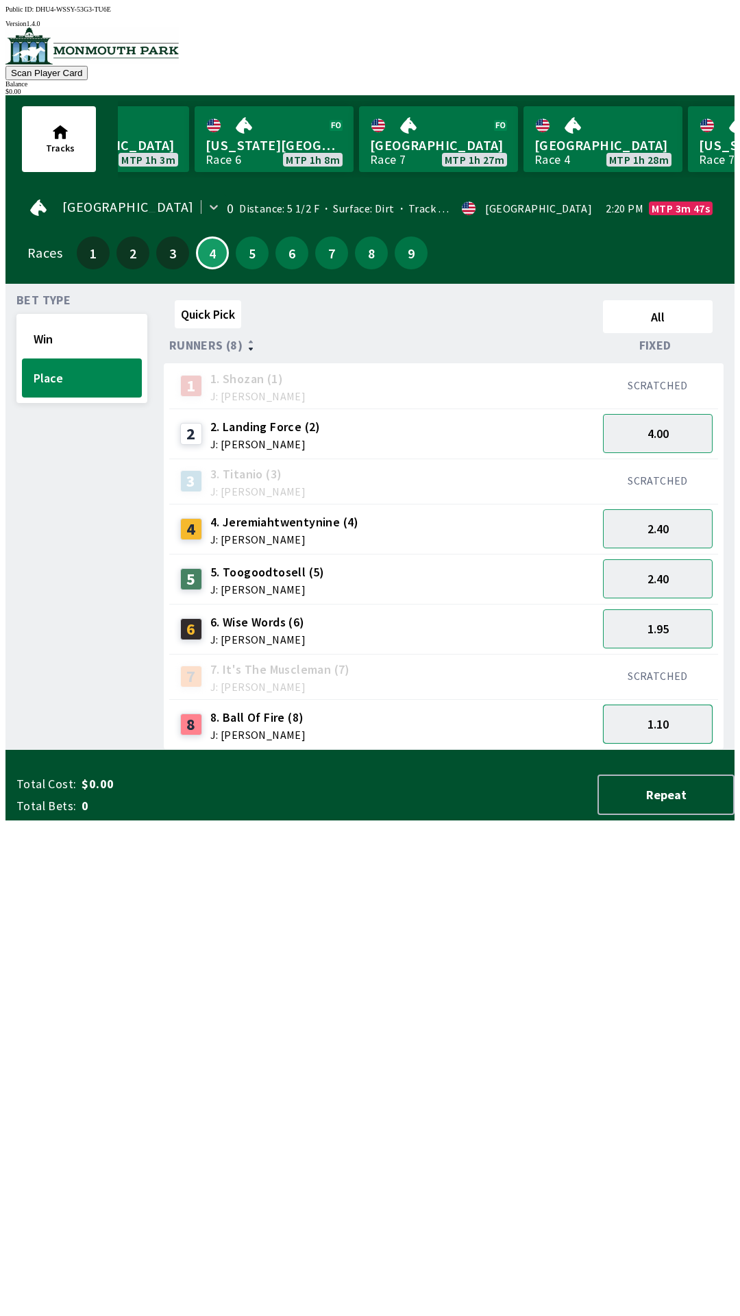
click at [669, 733] on button "1.10" at bounding box center [658, 723] width 110 height 39
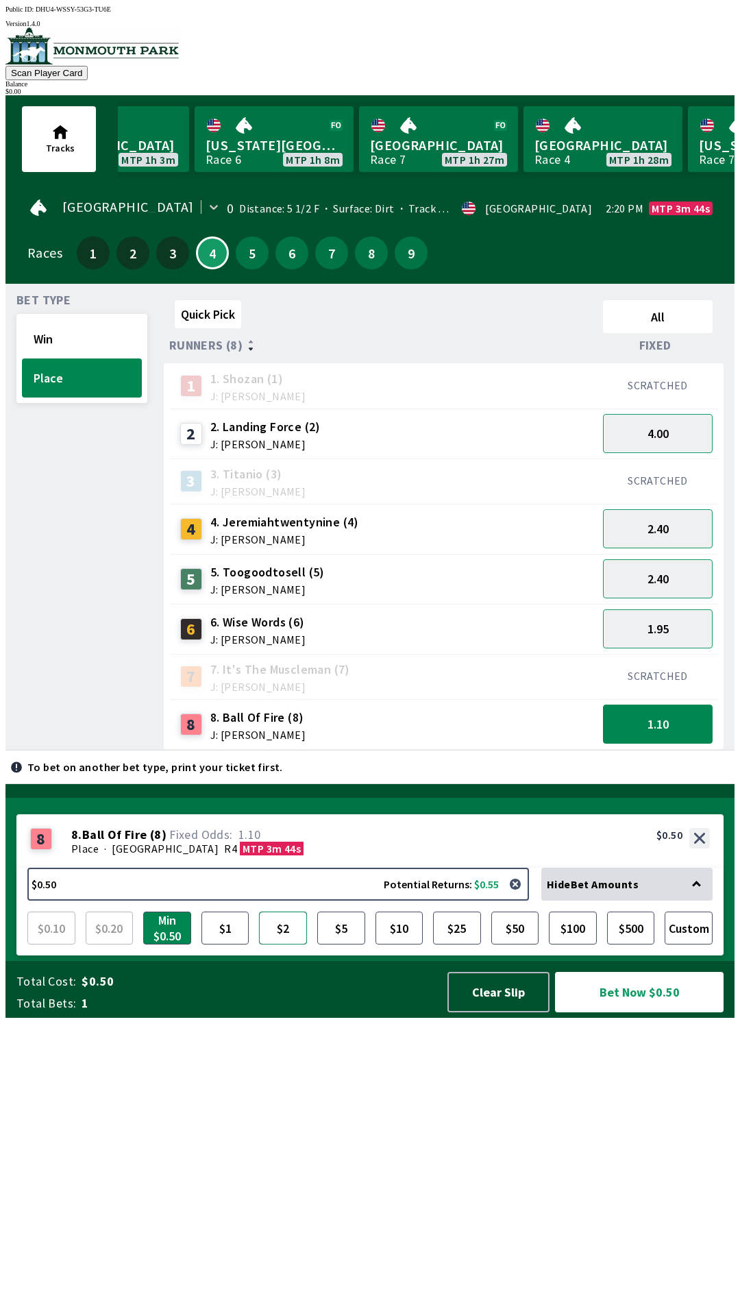
click at [271, 944] on button "$2" at bounding box center [283, 927] width 48 height 33
click at [114, 348] on button "Win" at bounding box center [82, 338] width 120 height 39
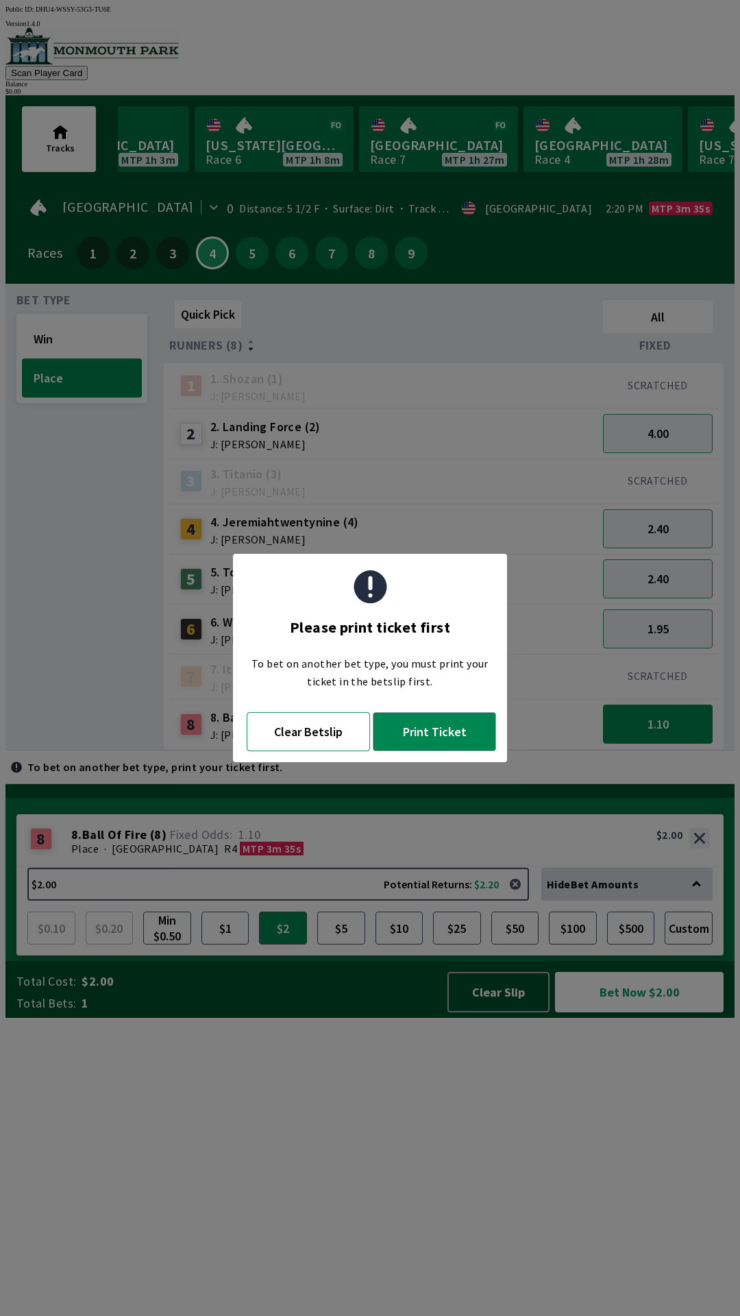
click at [309, 729] on button "Clear Betslip" at bounding box center [308, 731] width 123 height 39
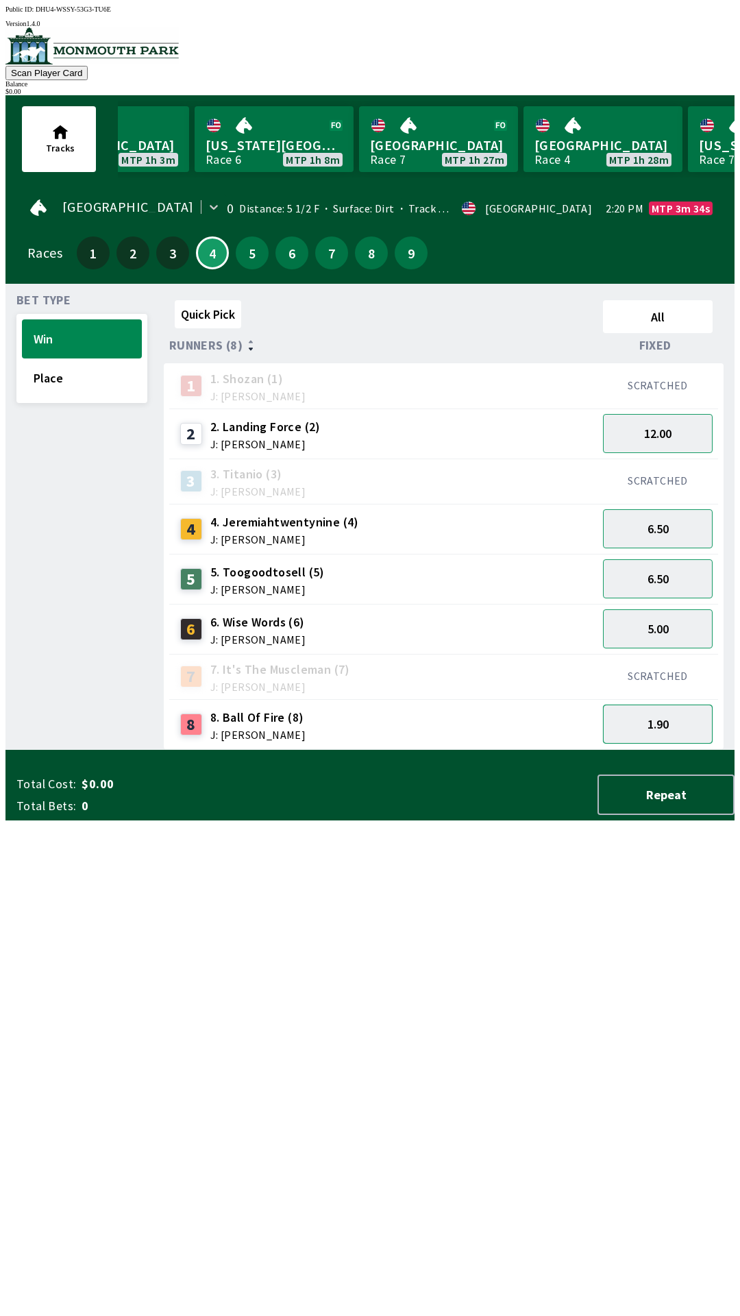
click at [650, 723] on button "1.90" at bounding box center [658, 723] width 110 height 39
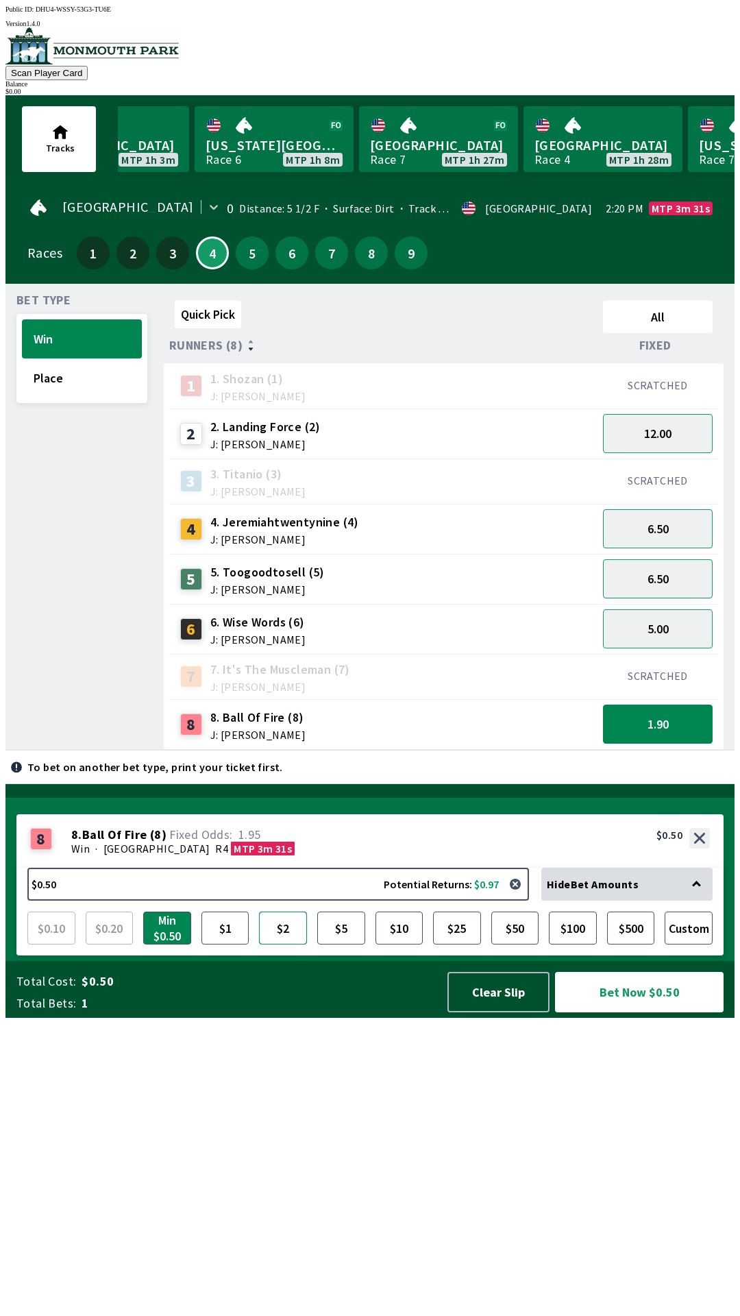
click at [290, 944] on button "$2" at bounding box center [283, 927] width 48 height 33
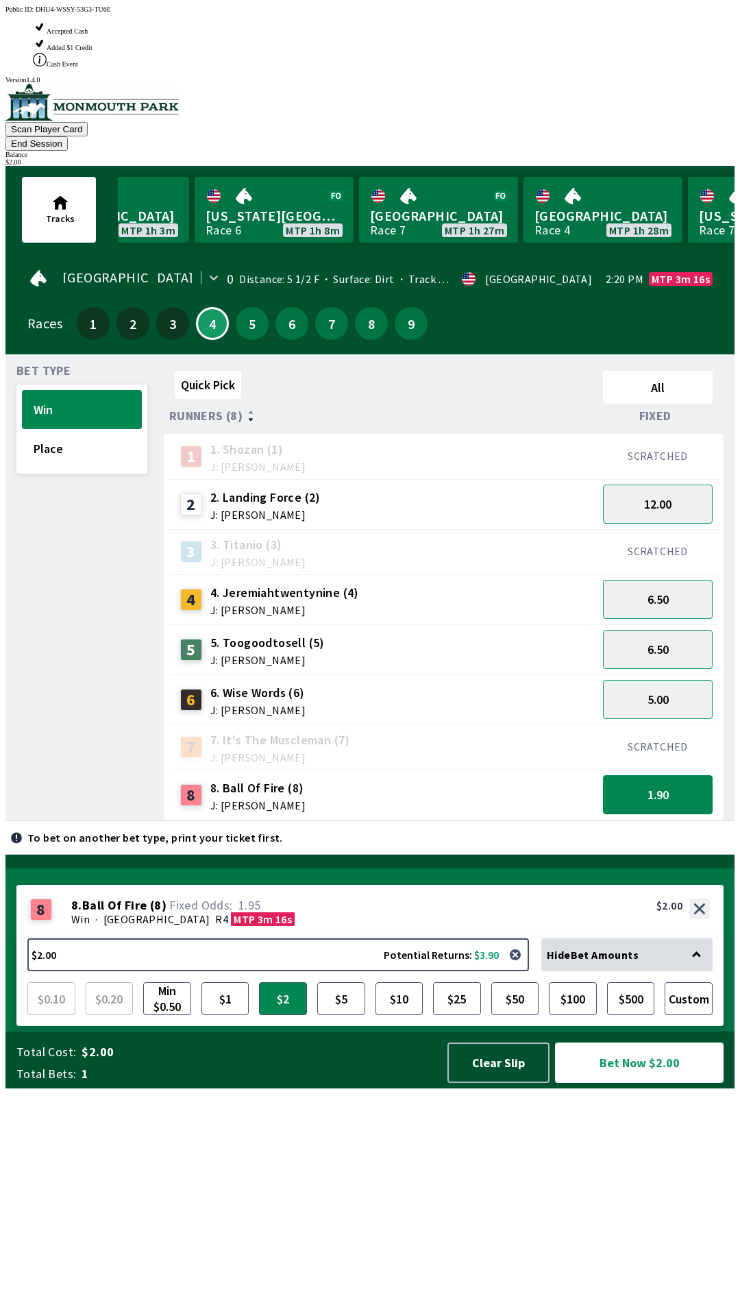
click at [641, 1083] on button "Bet Now $2.00" at bounding box center [639, 1062] width 169 height 40
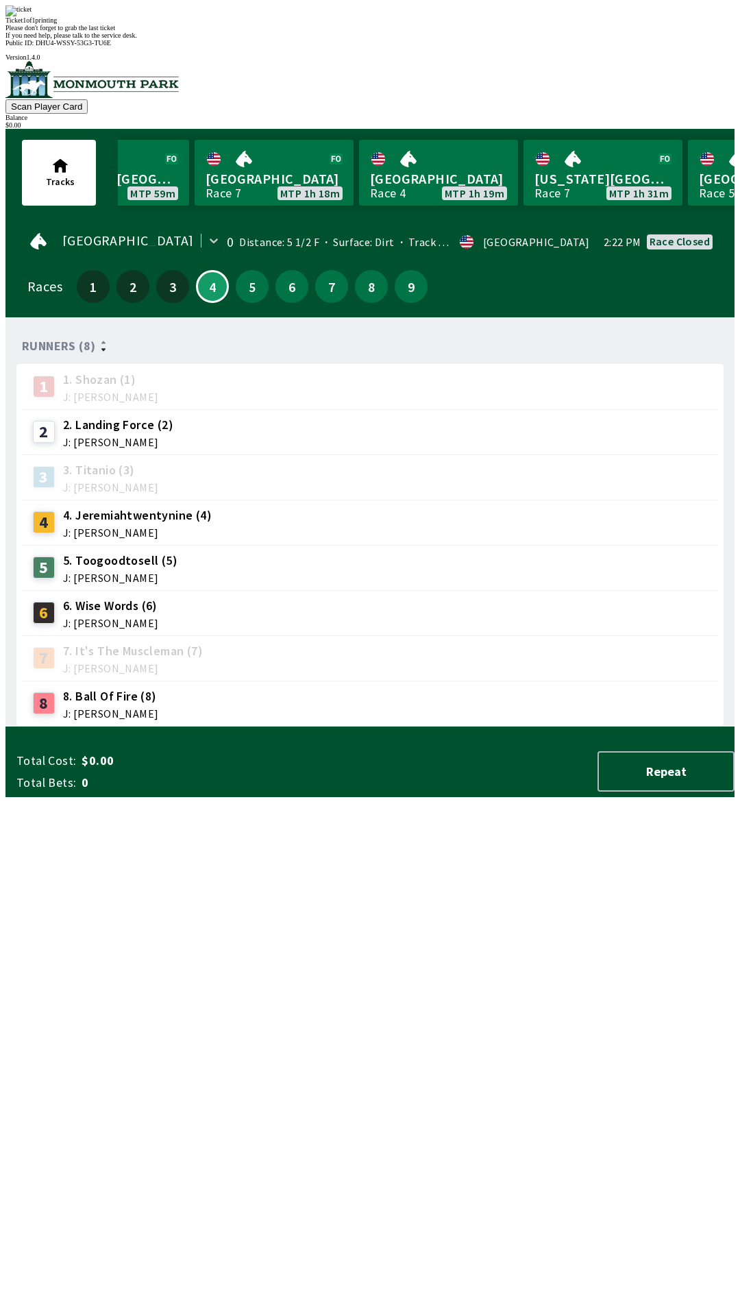
click at [536, 726] on div "Runners (8) 1 1. [PERSON_NAME] (1) J: [PERSON_NAME] 2 2. Landing Force (2) J: […" at bounding box center [375, 527] width 718 height 398
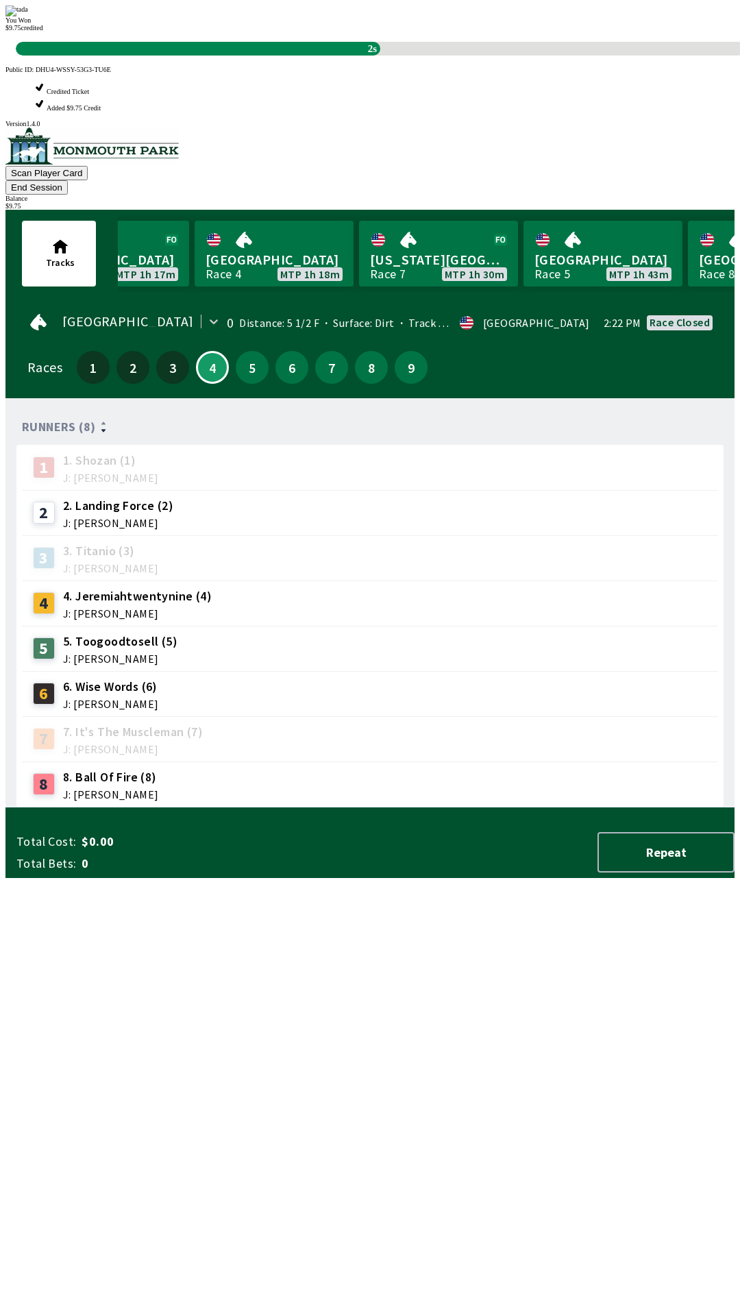
click at [628, 807] on div "Runners (8) 1 1. [PERSON_NAME] (1) J: [PERSON_NAME] 2 2. Landing Force (2) J: […" at bounding box center [375, 608] width 718 height 398
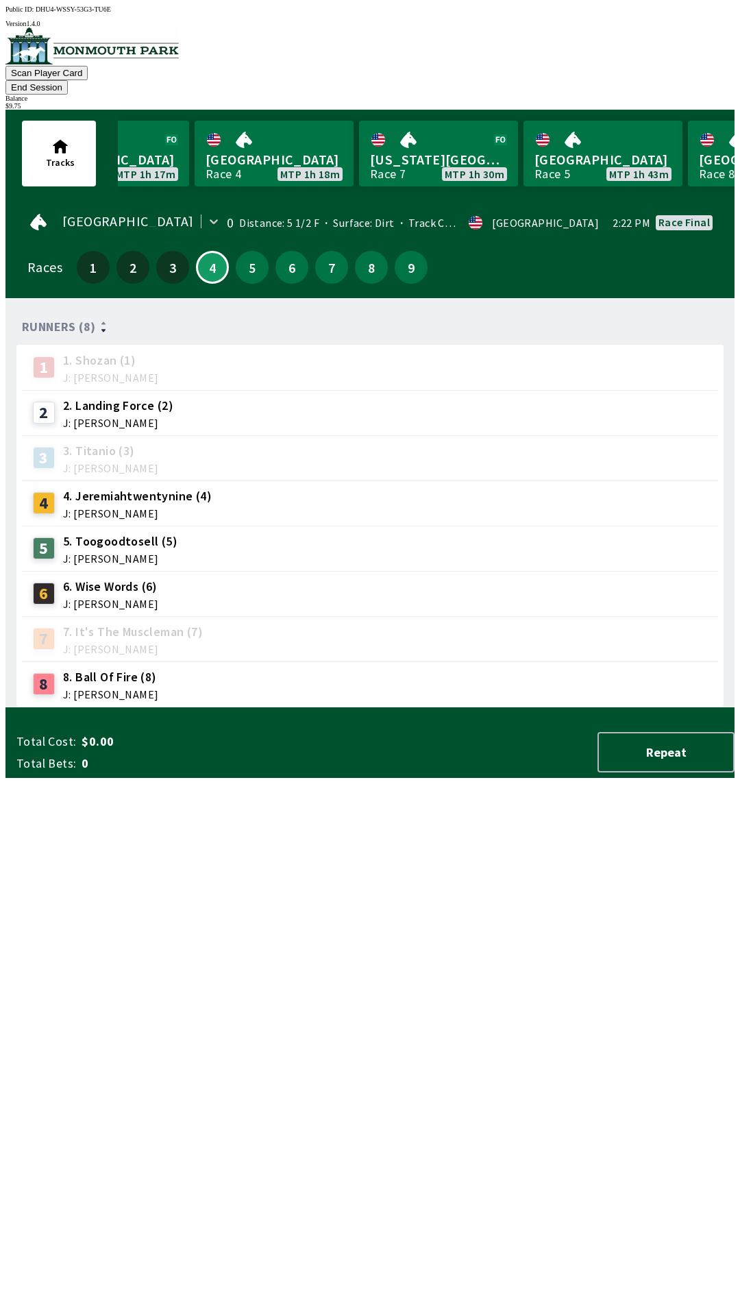
click at [68, 80] on button "End Session" at bounding box center [36, 87] width 62 height 14
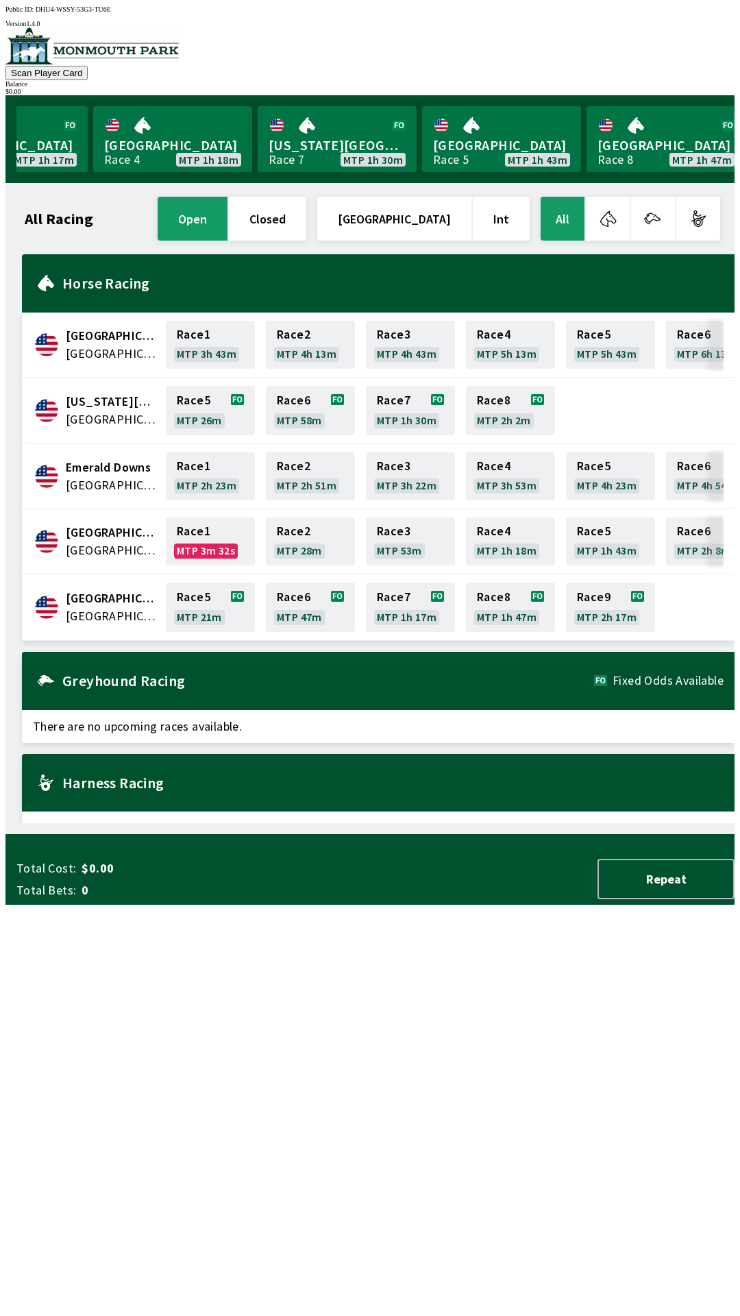
click at [659, 823] on div "All Racing open closed [GEOGRAPHIC_DATA] Int All [GEOGRAPHIC_DATA] [GEOGRAPHIC_…" at bounding box center [375, 508] width 718 height 629
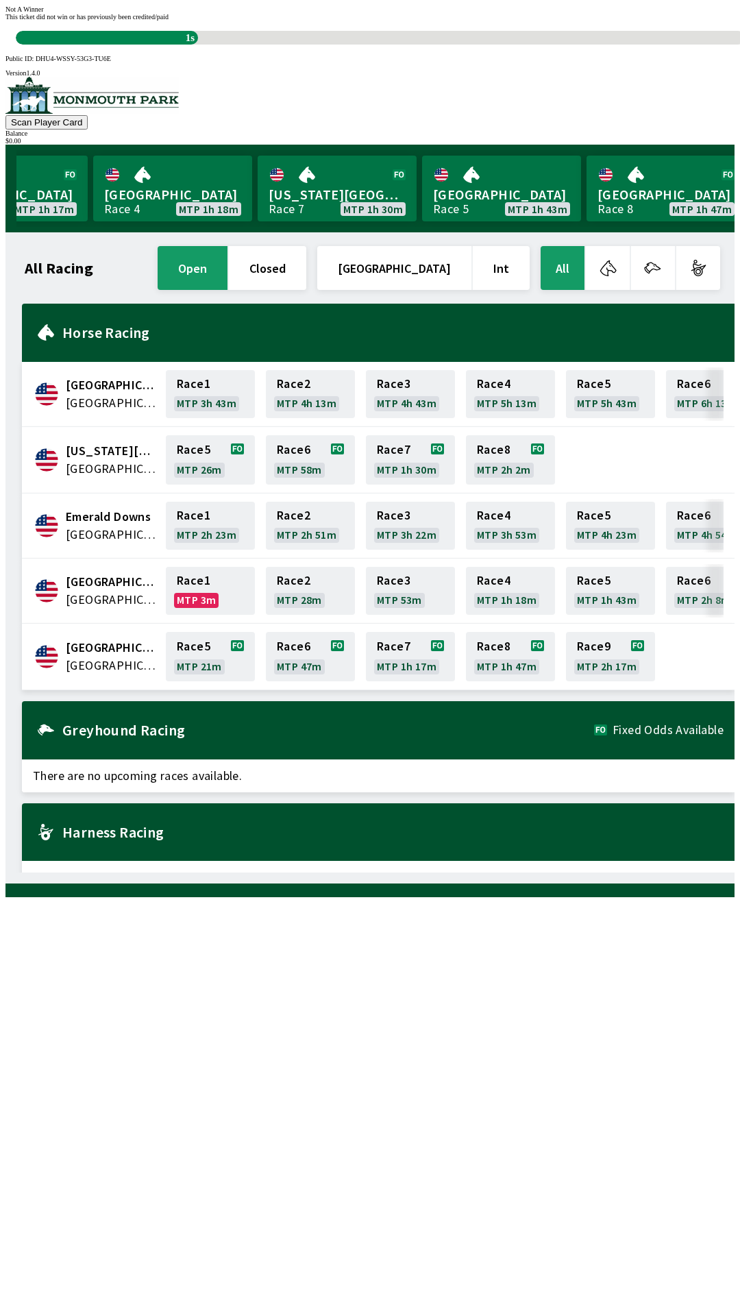
click at [617, 872] on div "All Racing open closed [GEOGRAPHIC_DATA] Int All [GEOGRAPHIC_DATA] [GEOGRAPHIC_…" at bounding box center [375, 557] width 718 height 629
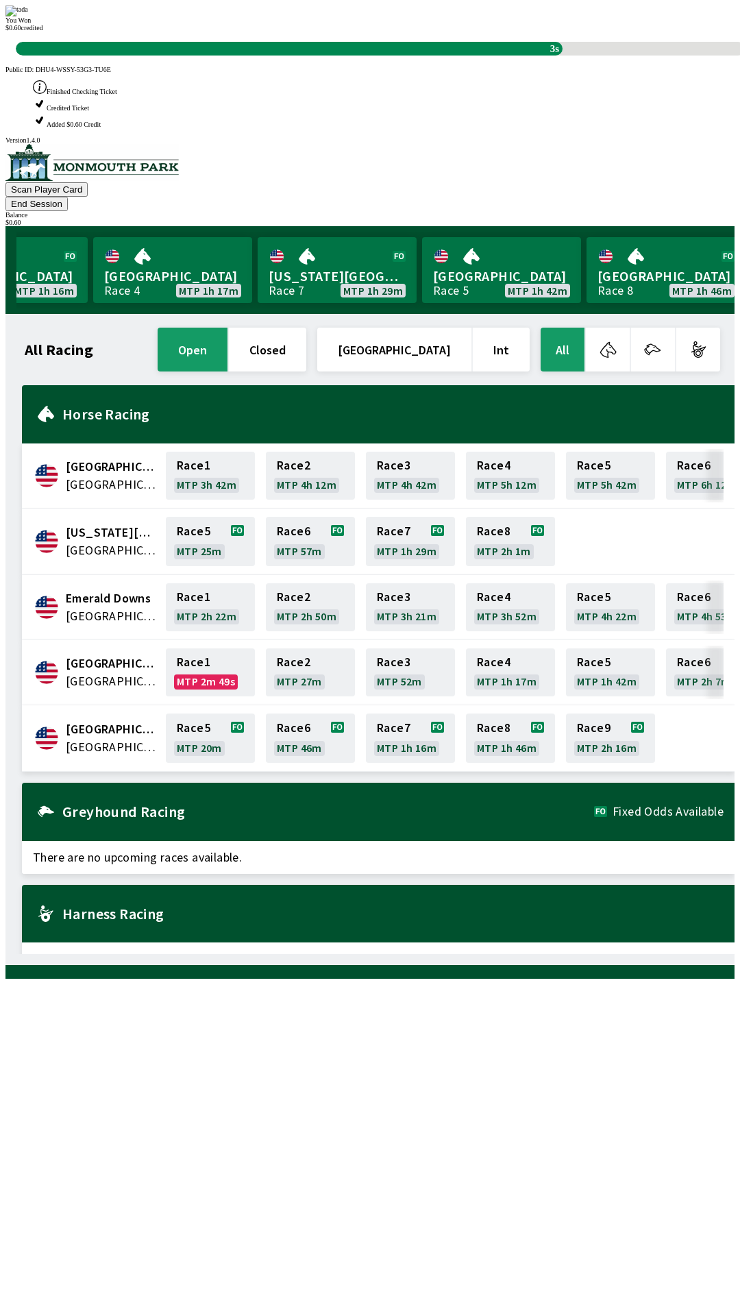
click at [669, 954] on div "All Racing open closed [GEOGRAPHIC_DATA] Int All [GEOGRAPHIC_DATA] [GEOGRAPHIC_…" at bounding box center [375, 639] width 718 height 629
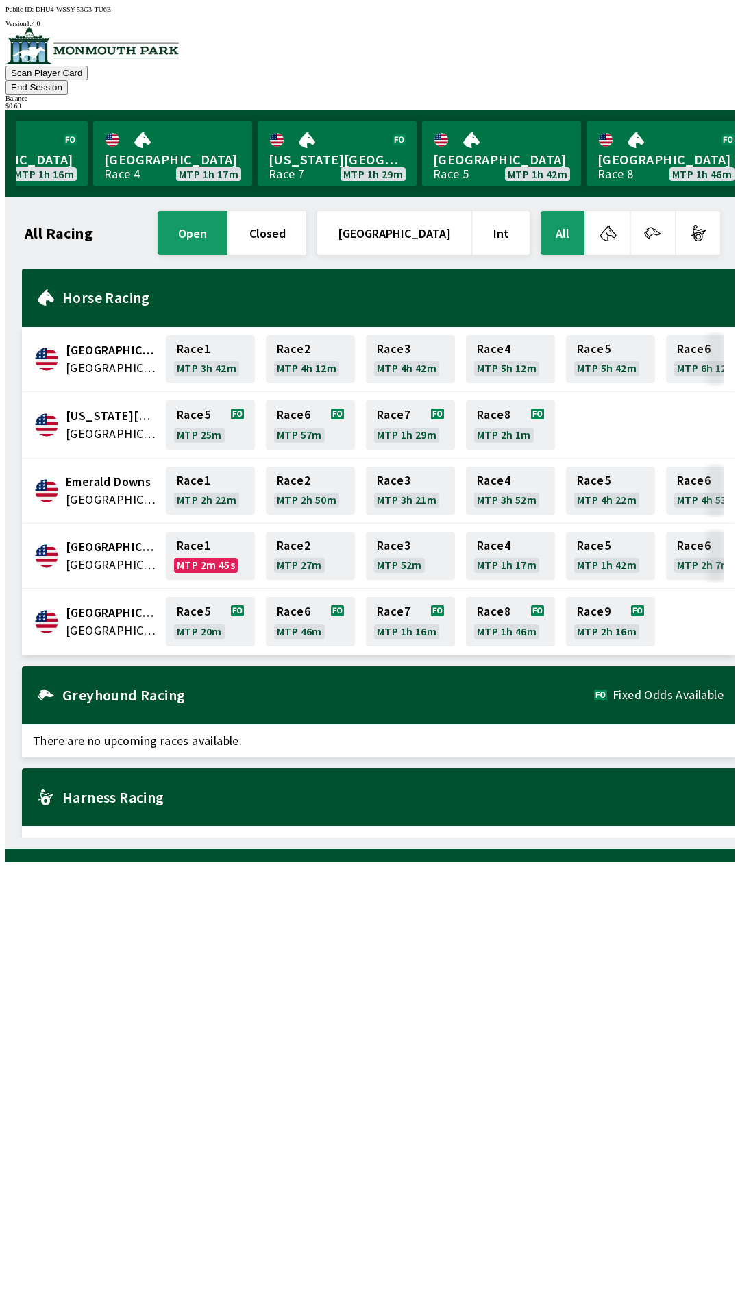
click at [68, 80] on button "End Session" at bounding box center [36, 87] width 62 height 14
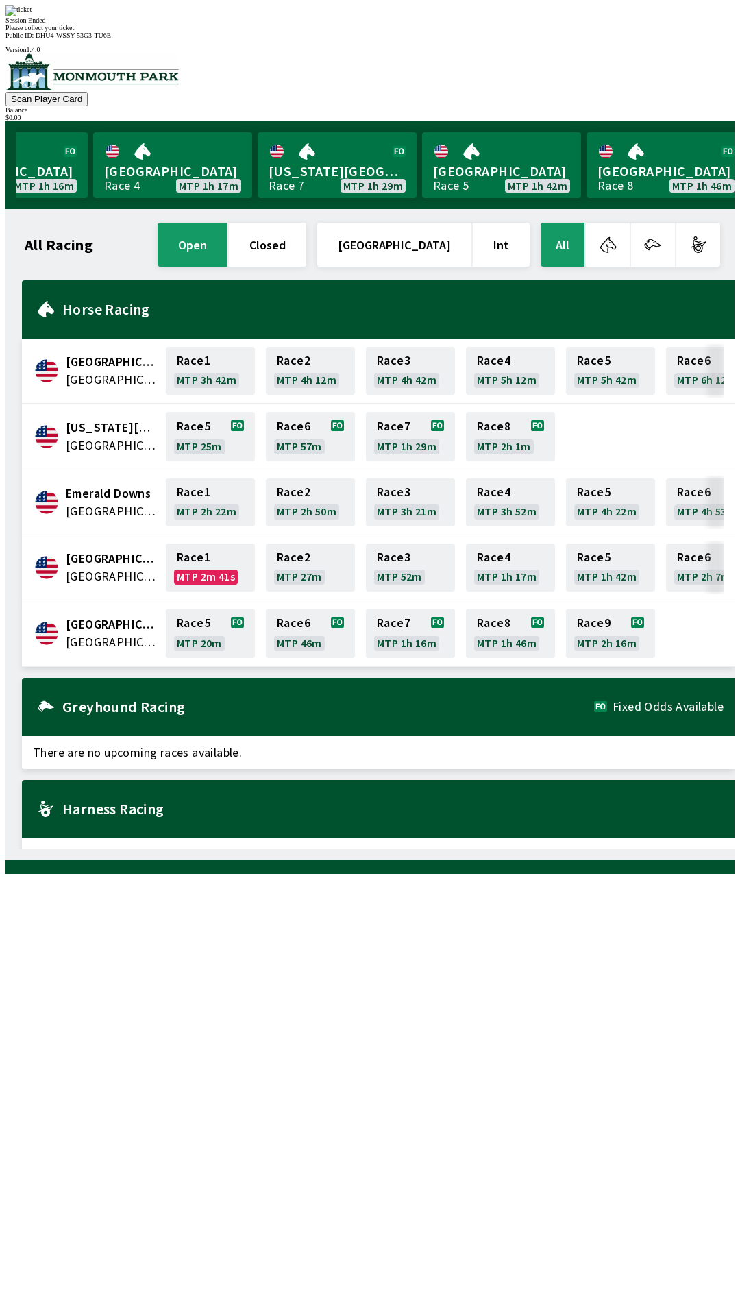
click at [659, 849] on div "All Racing open closed [GEOGRAPHIC_DATA] Int All [GEOGRAPHIC_DATA] [GEOGRAPHIC_…" at bounding box center [375, 534] width 718 height 629
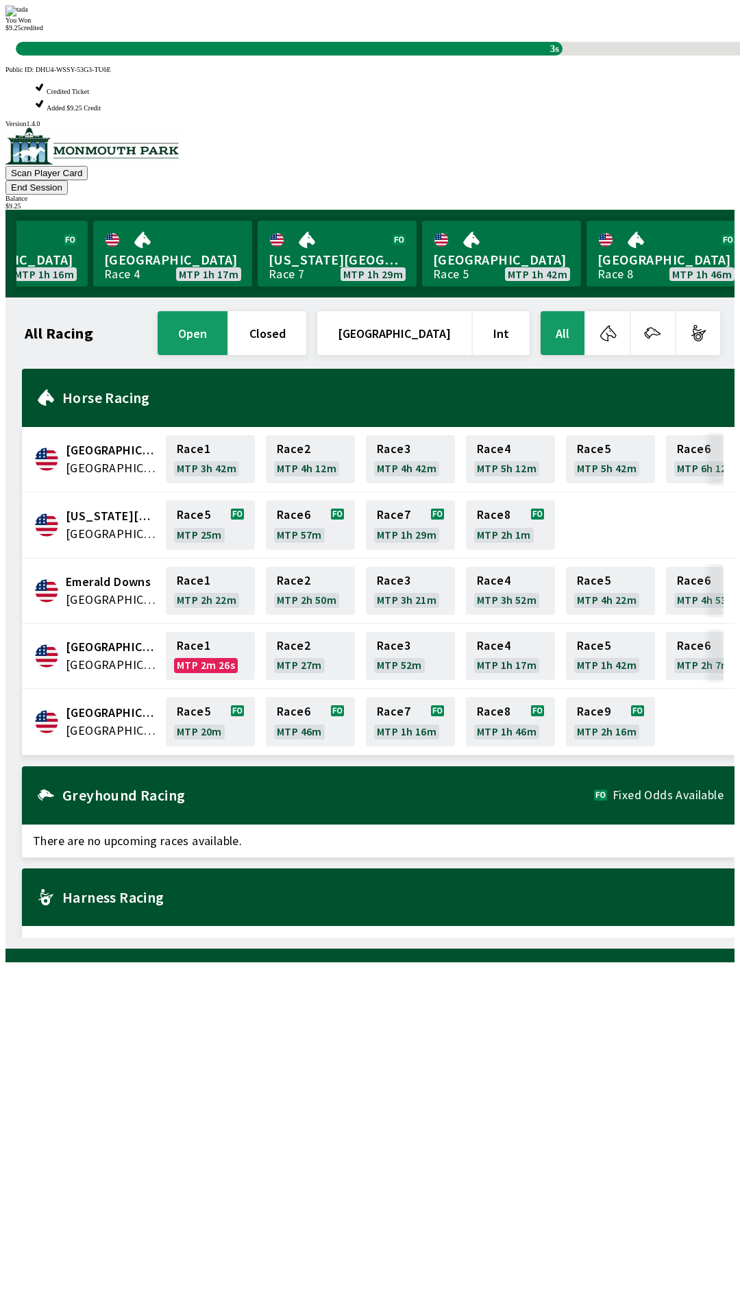
click at [664, 937] on div "All Racing open closed [GEOGRAPHIC_DATA] Int All [GEOGRAPHIC_DATA] [GEOGRAPHIC_…" at bounding box center [375, 622] width 718 height 629
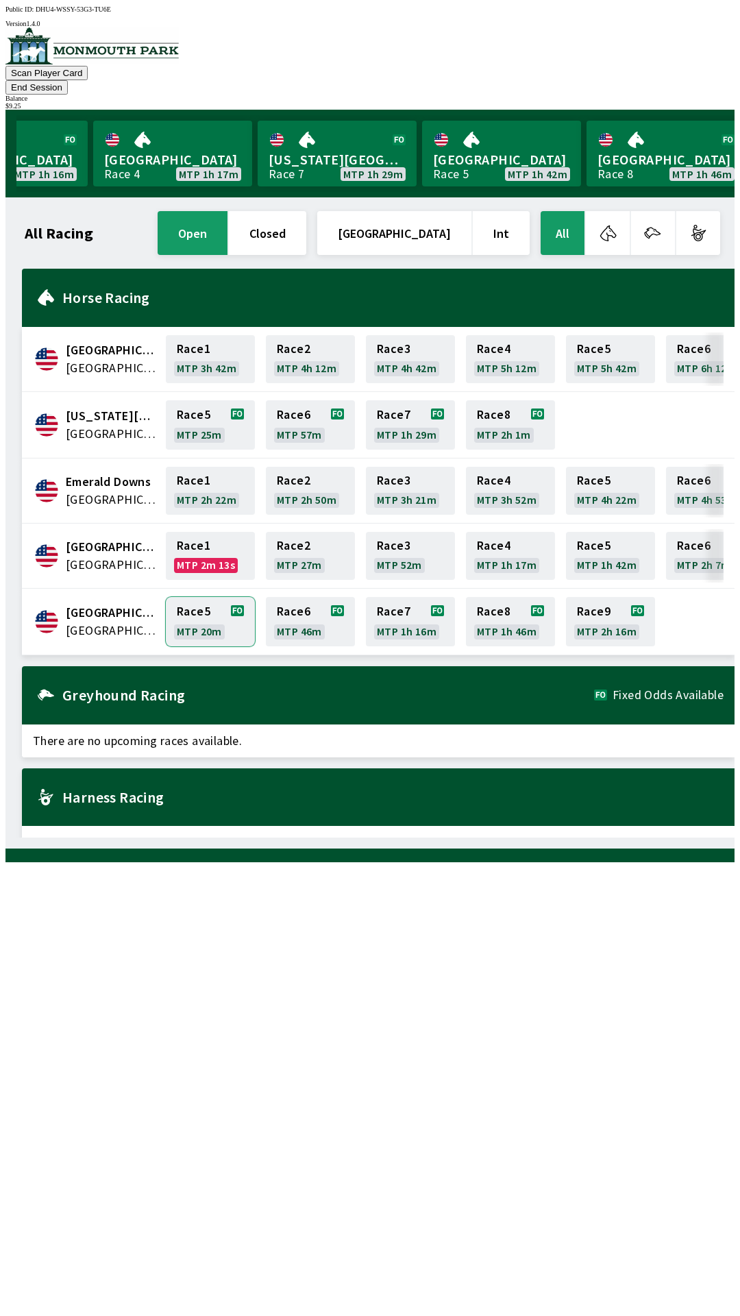
click at [200, 609] on link "Race 5 MTP 20m" at bounding box center [210, 621] width 89 height 49
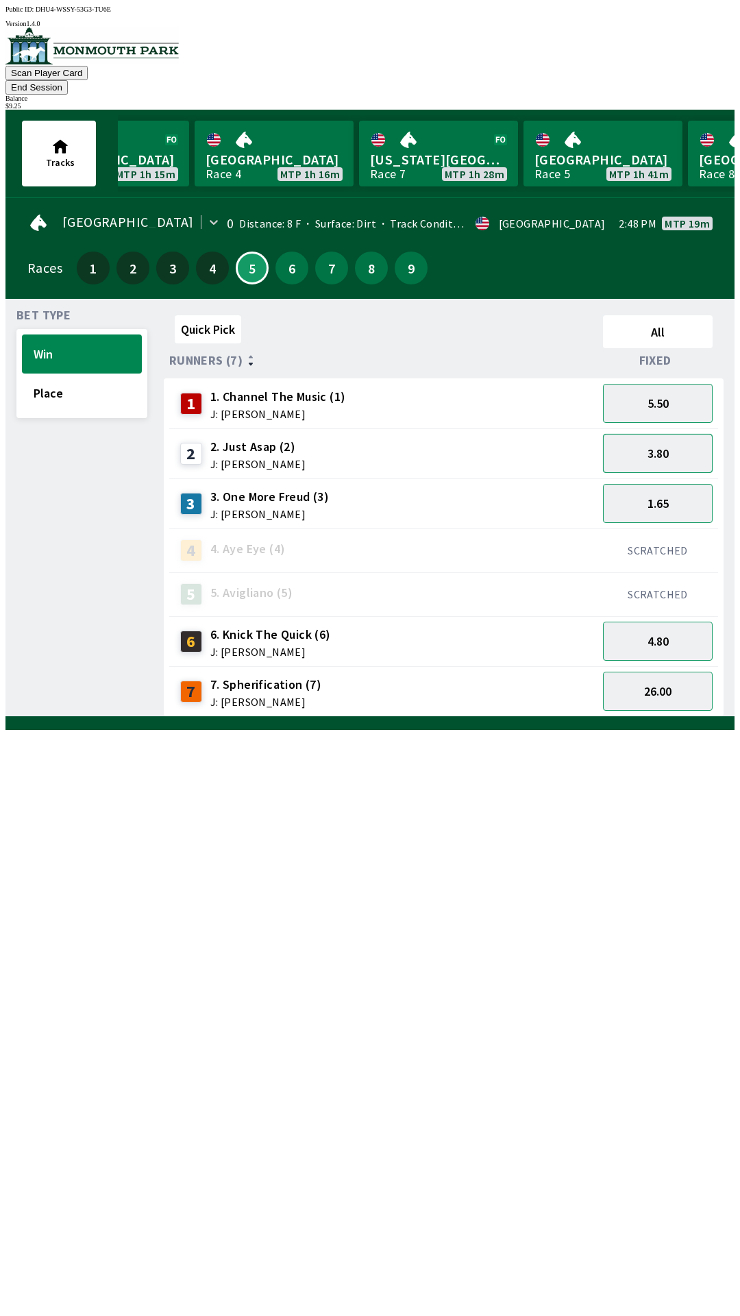
click at [646, 434] on button "3.80" at bounding box center [658, 453] width 110 height 39
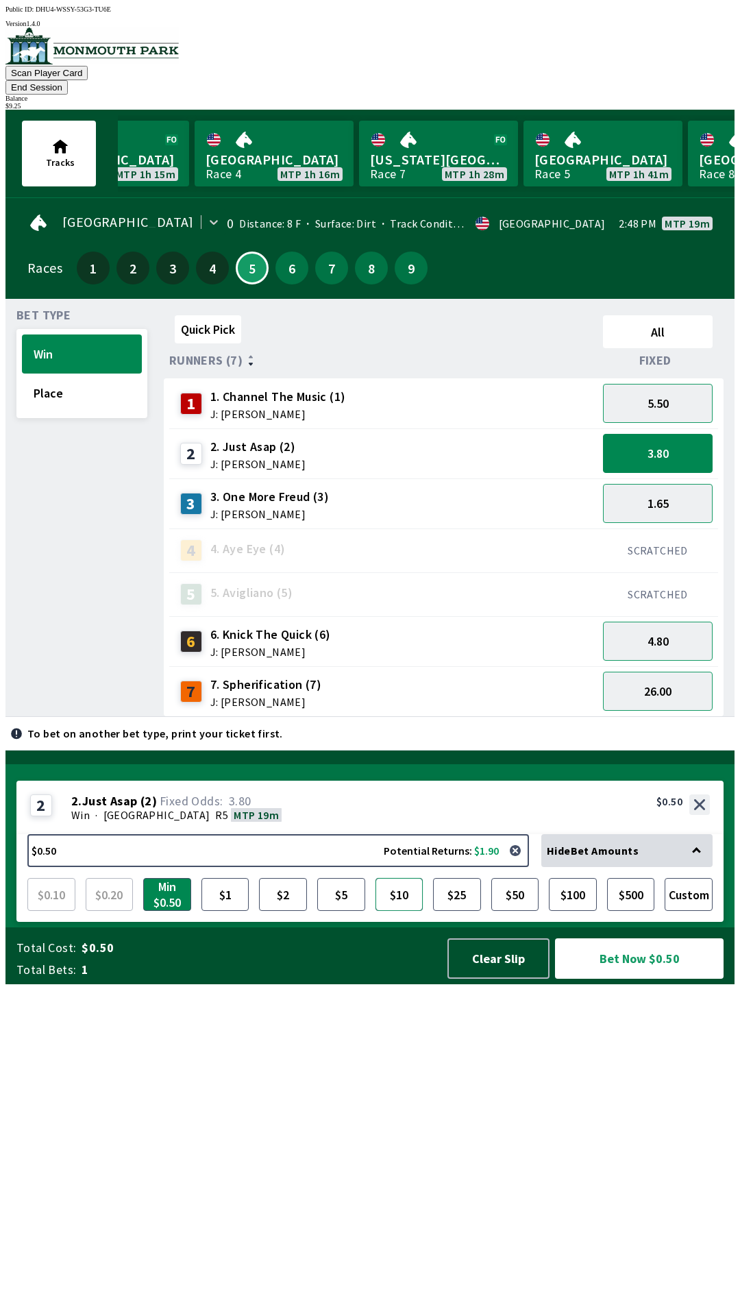
click at [417, 911] on button "$10" at bounding box center [400, 894] width 48 height 33
click at [413, 911] on button "$10" at bounding box center [400, 894] width 48 height 33
click at [360, 911] on button "$5" at bounding box center [341, 894] width 48 height 33
click at [700, 911] on button "Custom" at bounding box center [689, 894] width 48 height 33
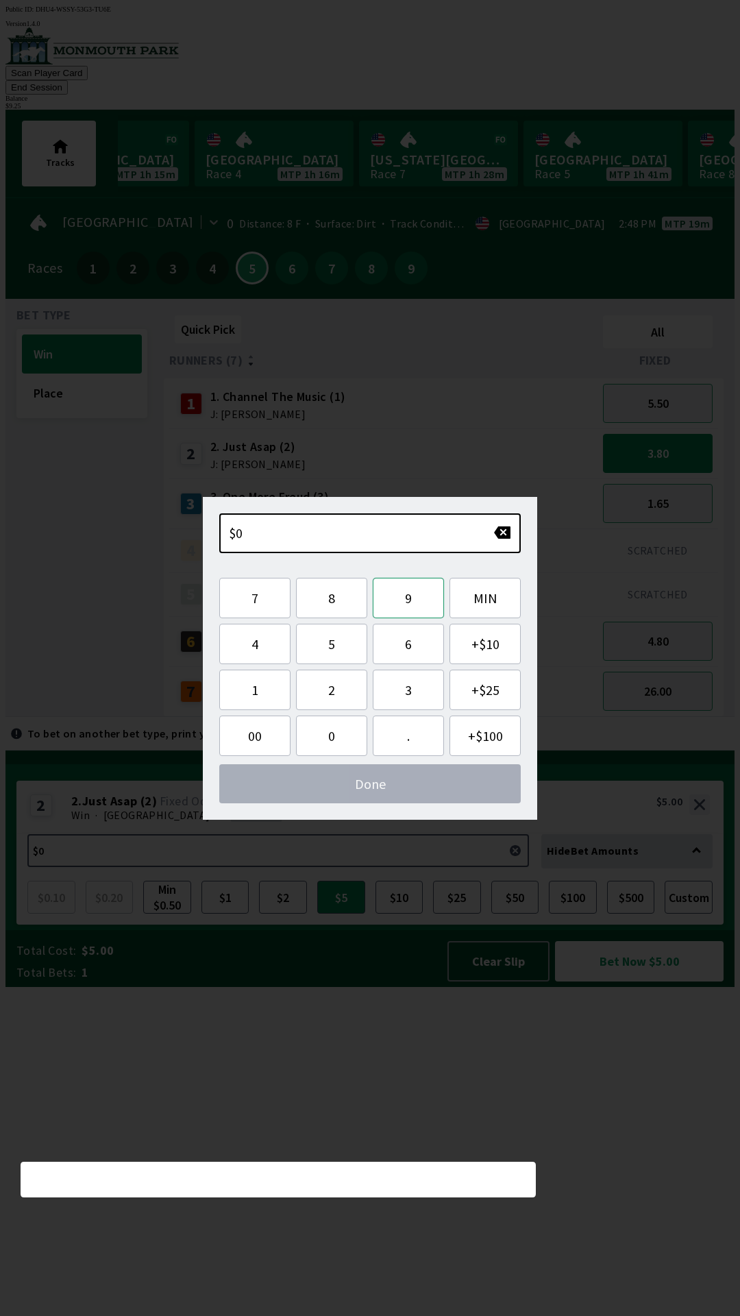
click at [419, 601] on button "9" at bounding box center [408, 598] width 71 height 40
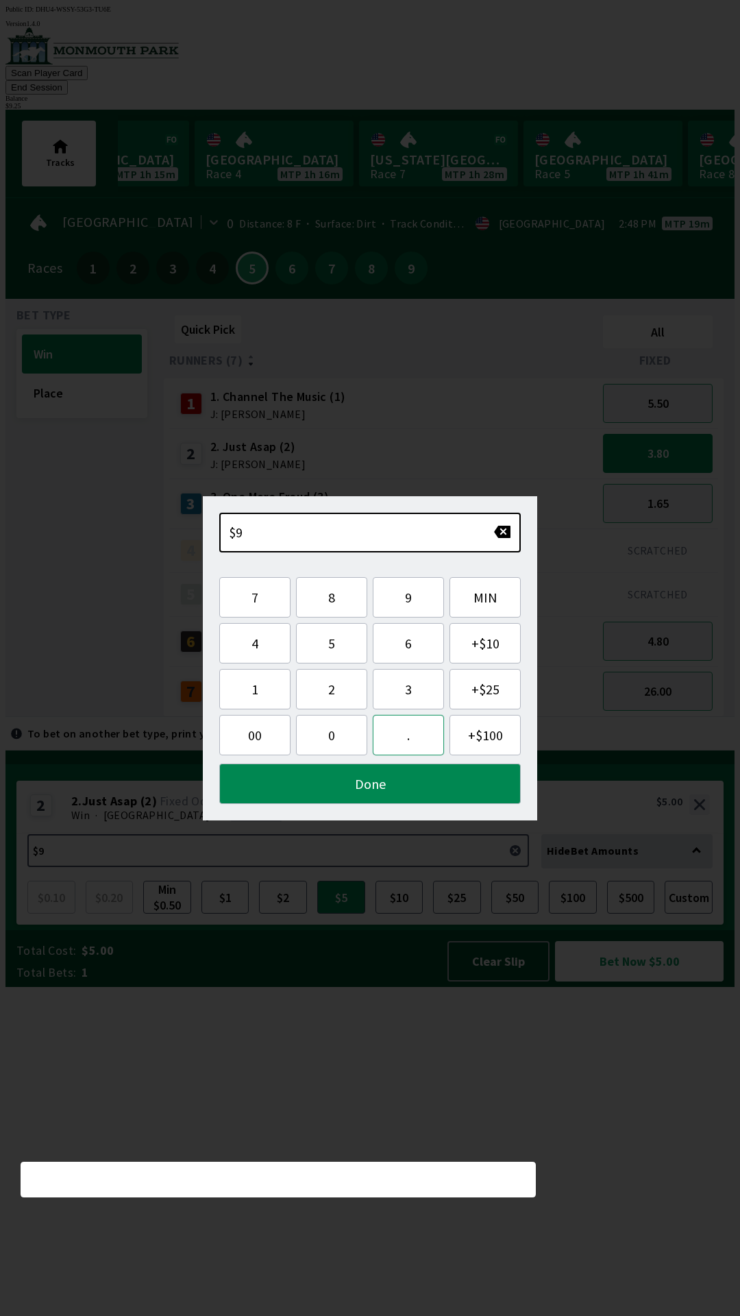
click at [417, 753] on button "." at bounding box center [408, 735] width 71 height 40
click at [353, 698] on button "2" at bounding box center [331, 689] width 71 height 40
click at [347, 640] on button "5" at bounding box center [331, 643] width 71 height 40
click at [467, 793] on button "Done" at bounding box center [370, 783] width 302 height 40
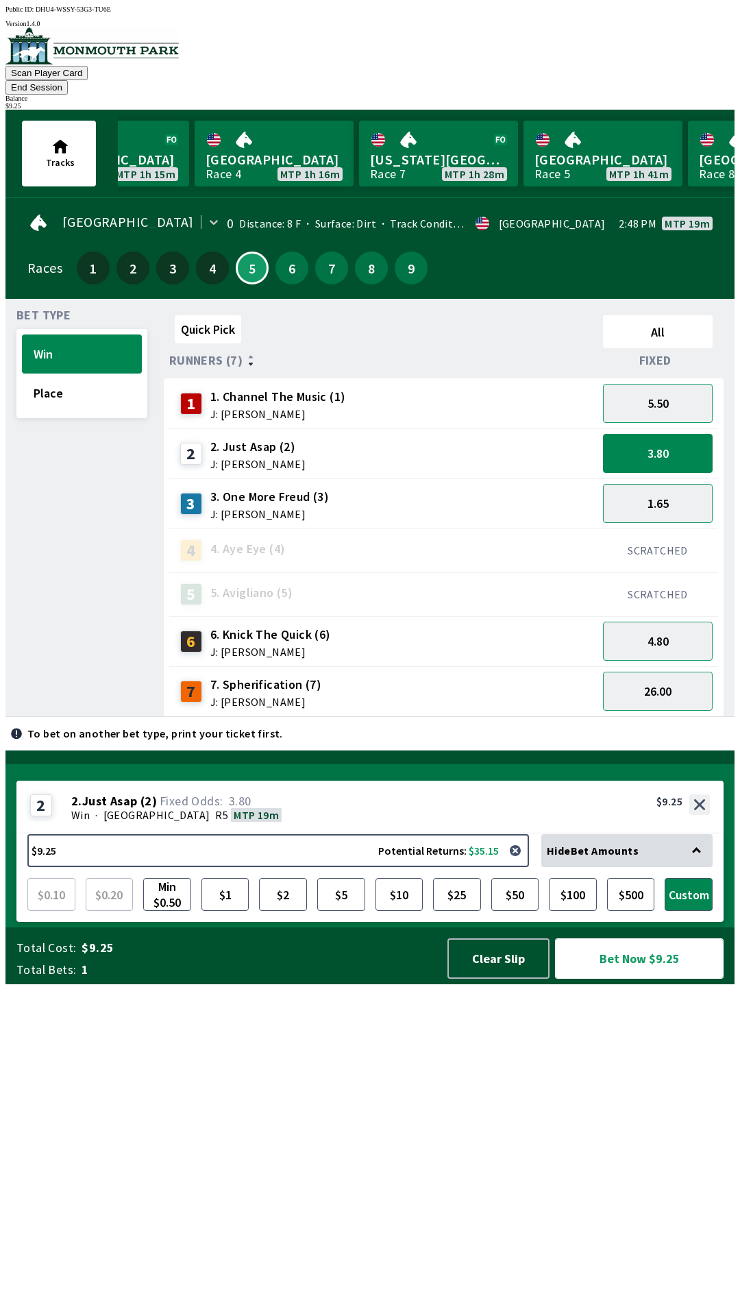
click at [665, 979] on button "Bet Now $9.25" at bounding box center [639, 958] width 169 height 40
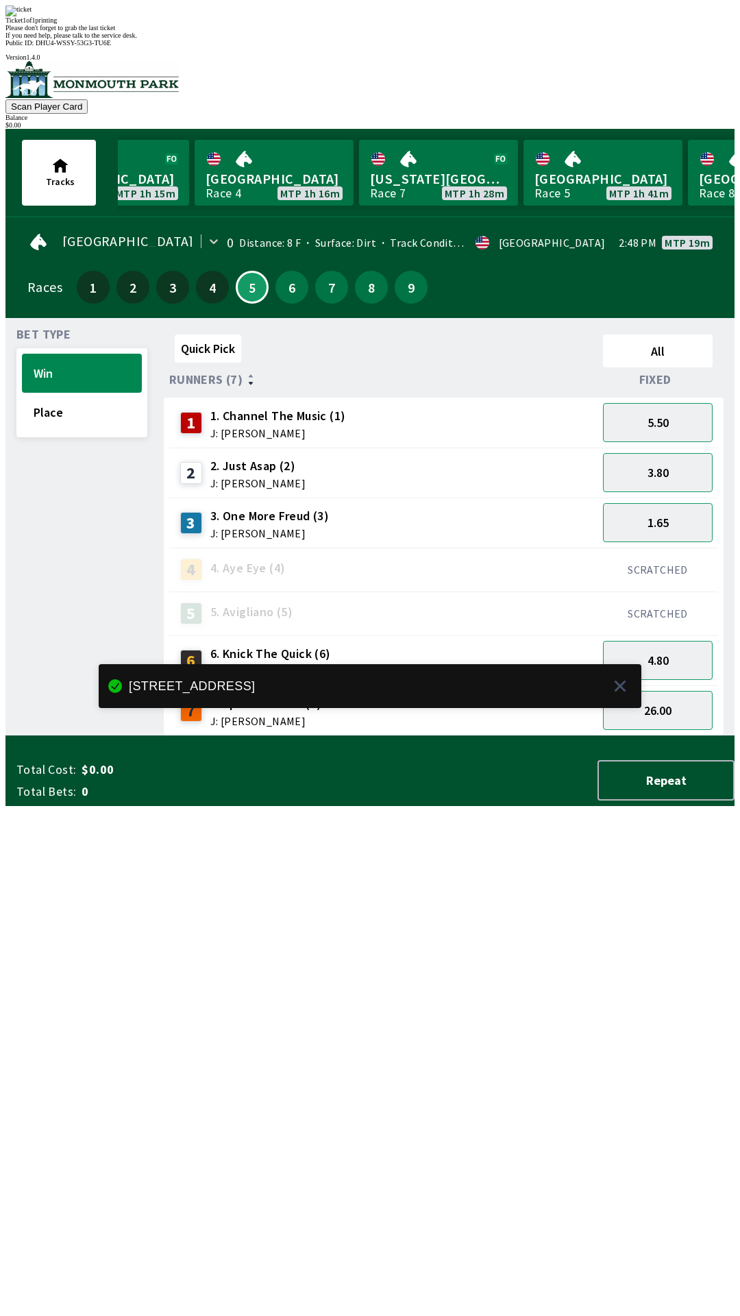
click at [654, 736] on div "Quick Pick All Runners (7) Fixed 1 1. Channel The Music (1) J: [PERSON_NAME] 5.…" at bounding box center [449, 532] width 571 height 407
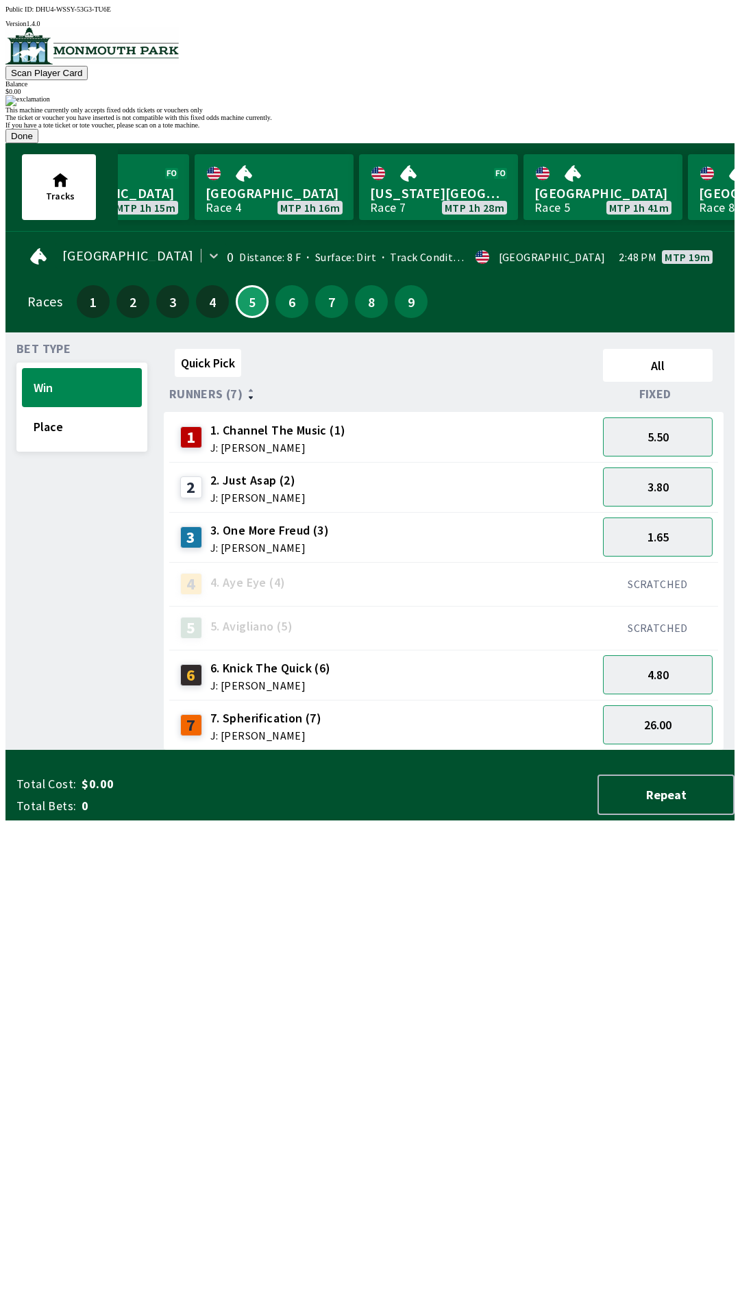
click at [38, 143] on button "Done" at bounding box center [21, 136] width 33 height 14
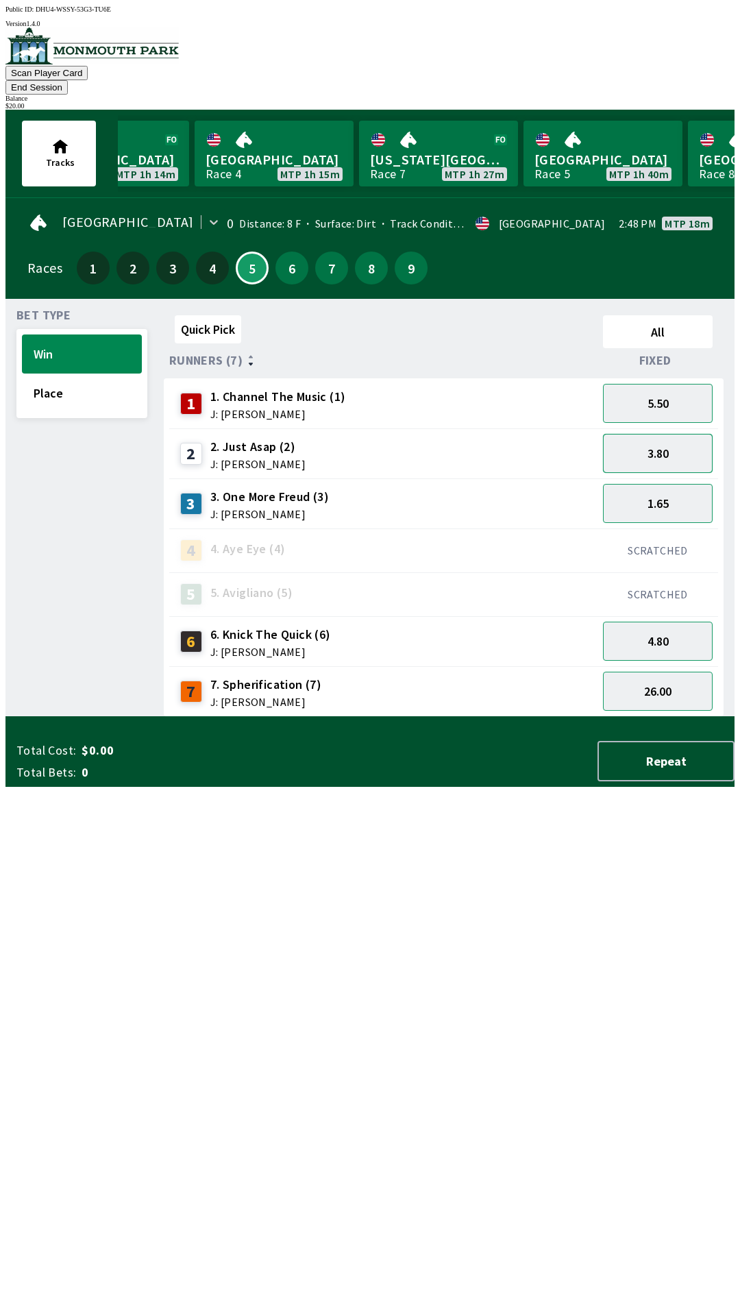
click at [687, 434] on button "3.80" at bounding box center [658, 453] width 110 height 39
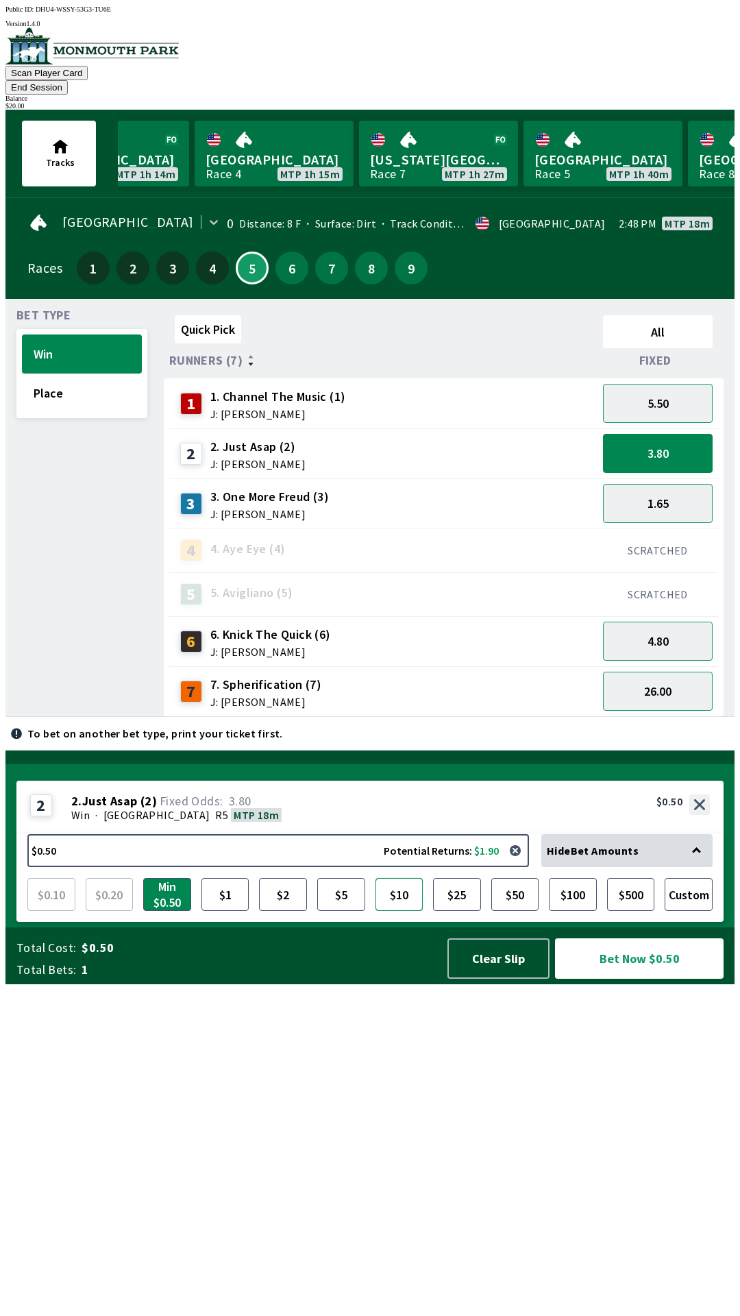
click at [417, 911] on button "$10" at bounding box center [400, 894] width 48 height 33
click at [619, 979] on button "Bet Now $10.00" at bounding box center [639, 958] width 169 height 40
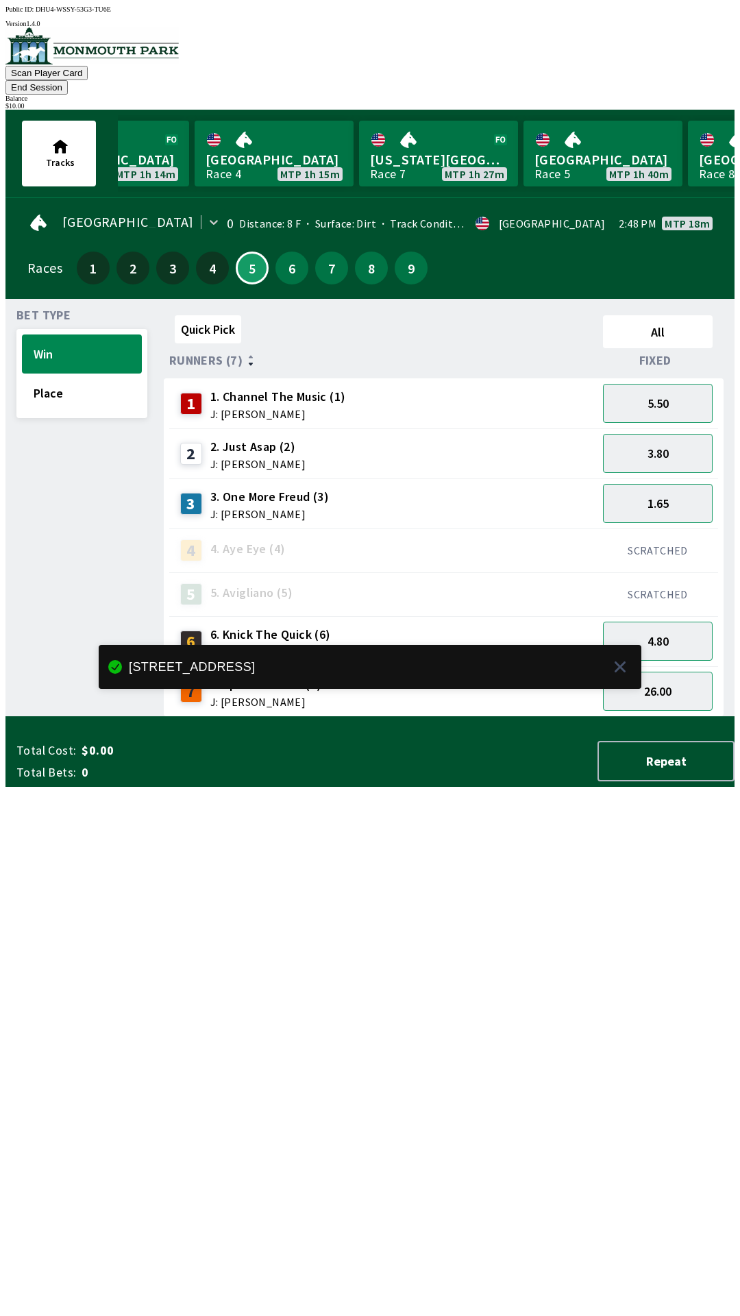
click at [543, 717] on div "Quick Pick All Runners (7) Fixed 1 1. Channel The Music (1) J: [PERSON_NAME] 5.…" at bounding box center [449, 513] width 571 height 407
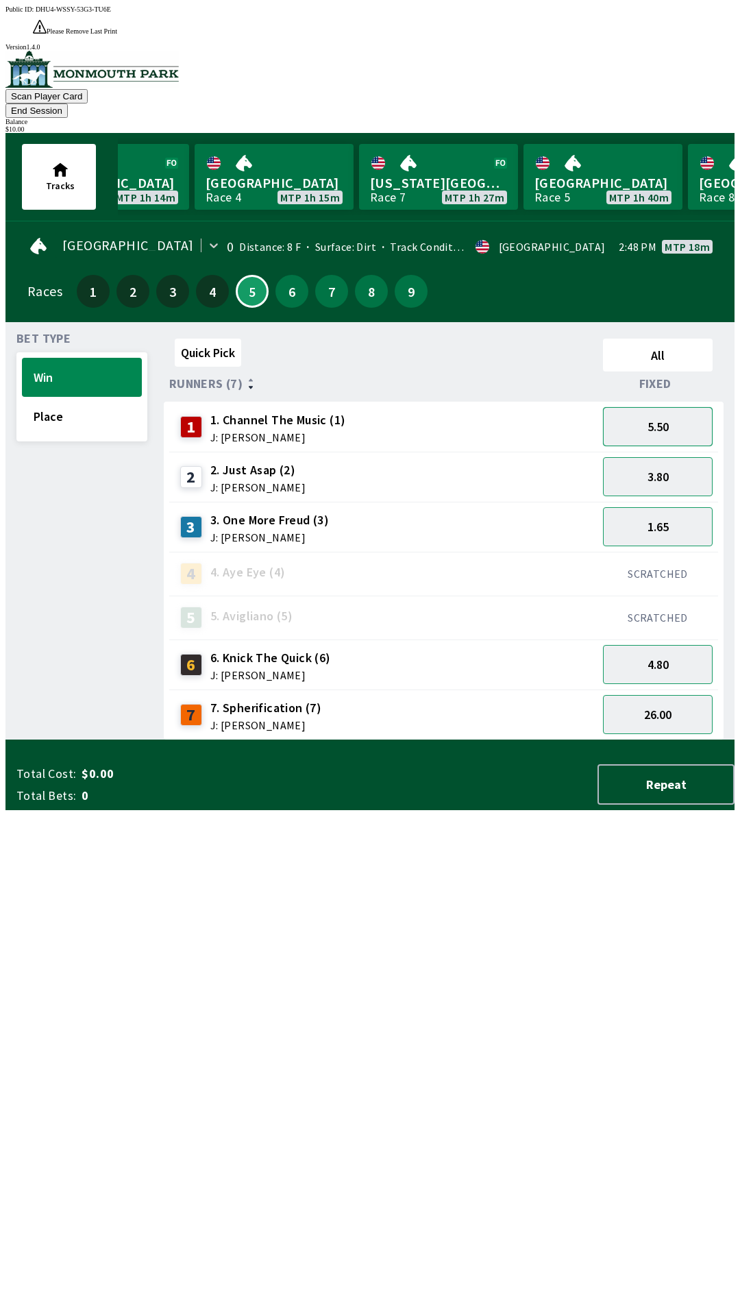
click at [679, 407] on button "5.50" at bounding box center [658, 426] width 110 height 39
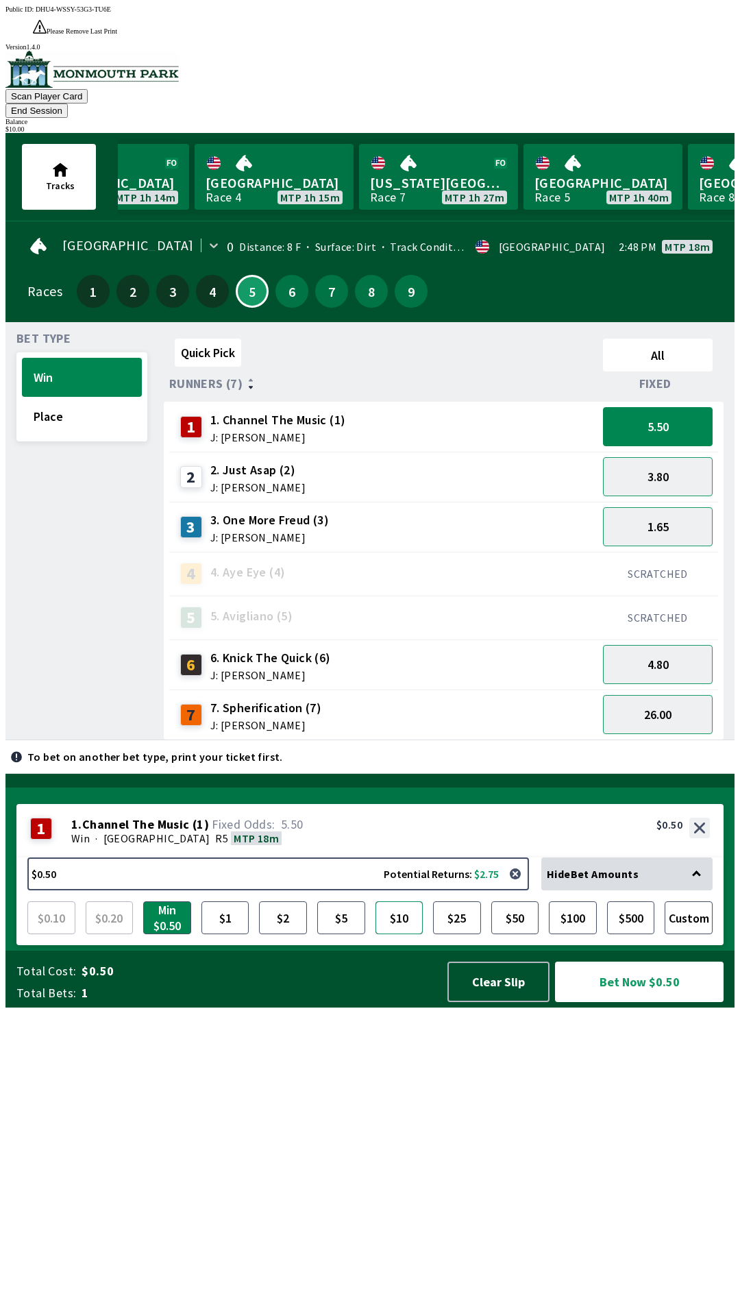
click at [404, 934] on button "$10" at bounding box center [400, 917] width 48 height 33
click at [673, 507] on button "1.65" at bounding box center [658, 526] width 110 height 39
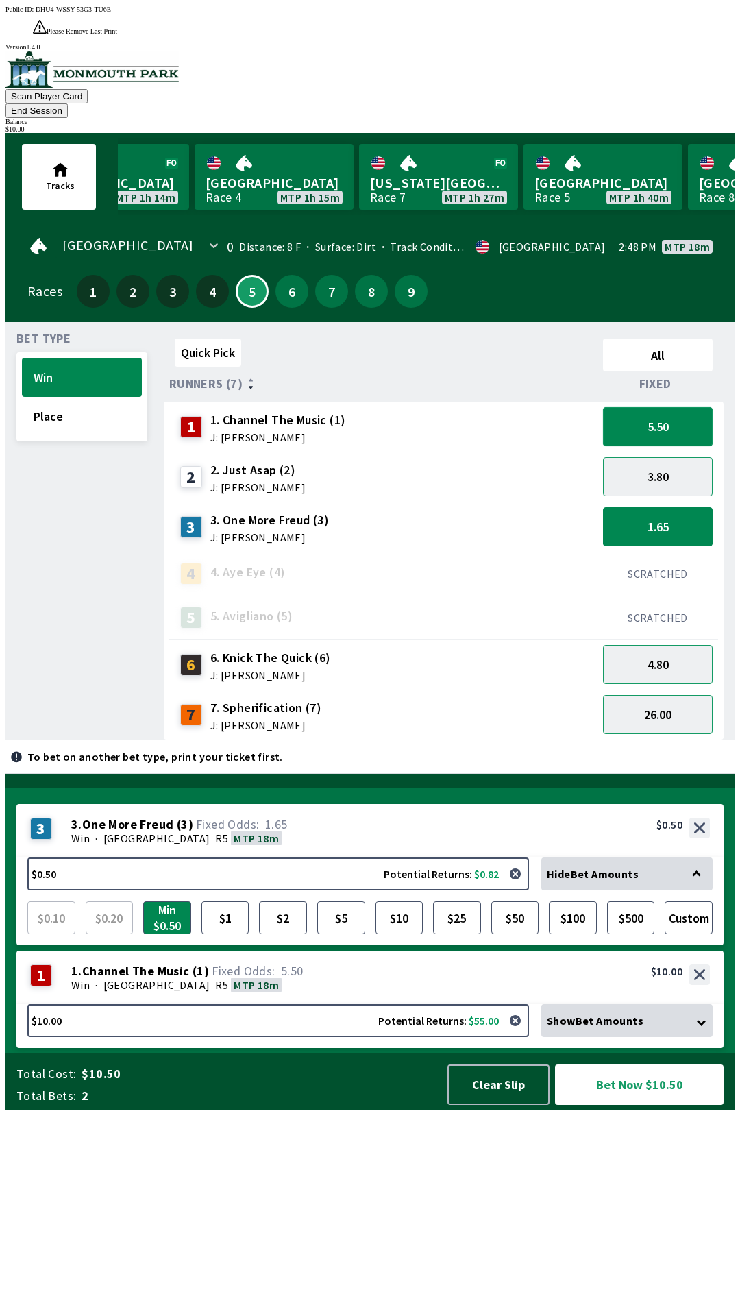
click at [697, 407] on button "5.50" at bounding box center [658, 426] width 110 height 39
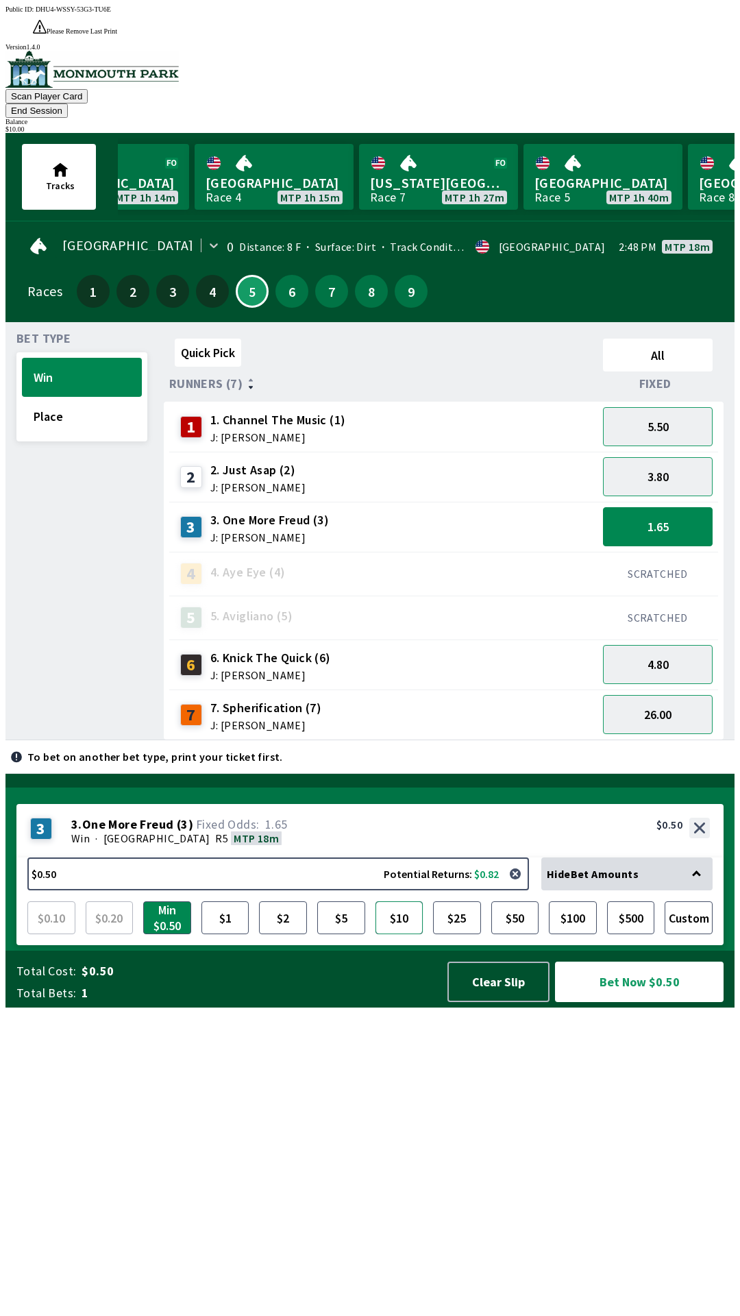
click at [408, 934] on button "$10" at bounding box center [400, 917] width 48 height 33
click at [703, 507] on button "1.65" at bounding box center [658, 526] width 110 height 39
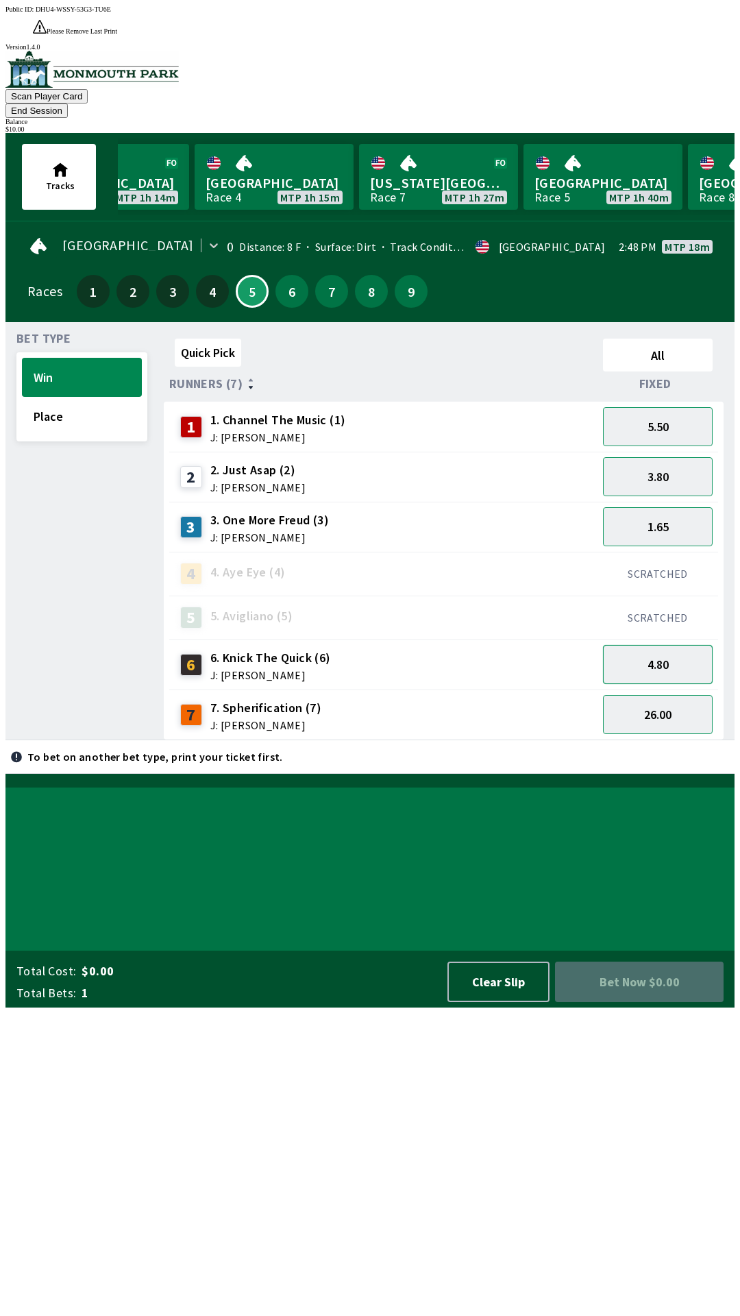
click at [686, 645] on button "4.80" at bounding box center [658, 664] width 110 height 39
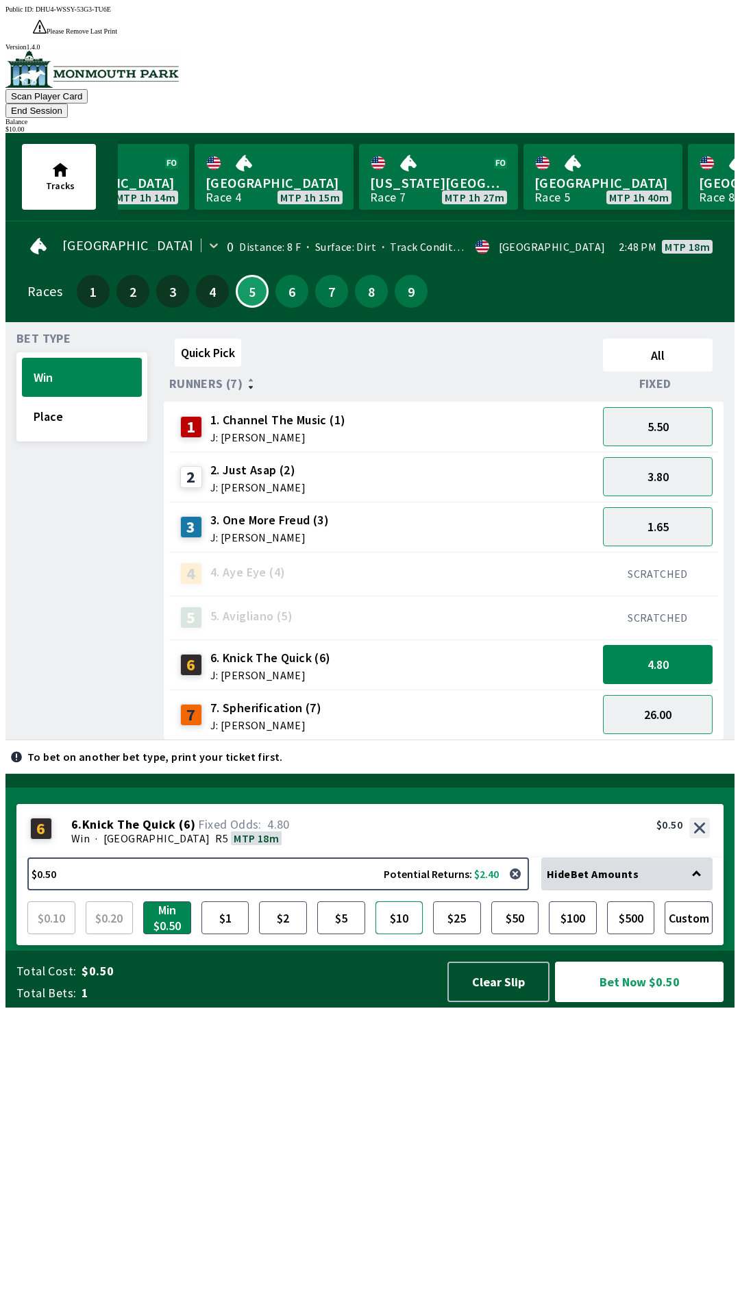
click at [411, 934] on button "$10" at bounding box center [400, 917] width 48 height 33
click at [630, 1002] on button "Bet Now $10.00" at bounding box center [639, 981] width 169 height 40
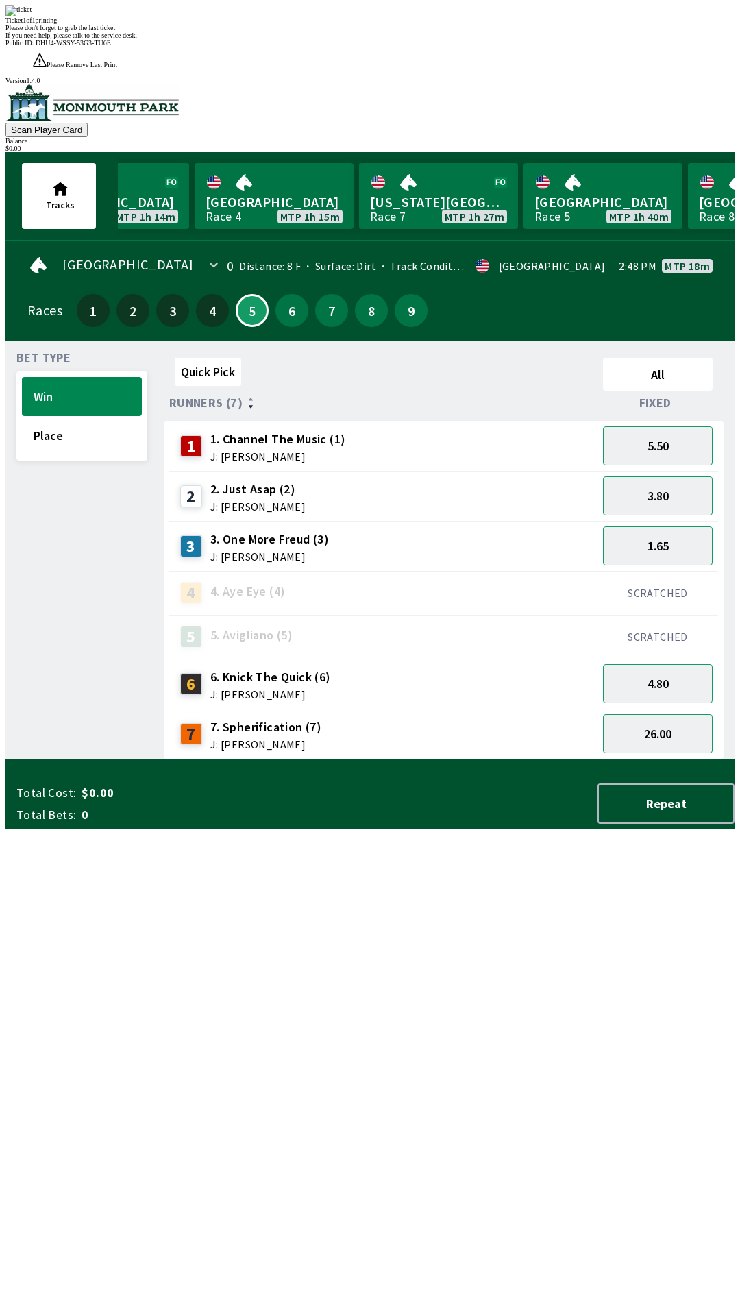
click at [580, 759] on div "Quick Pick All Runners (7) Fixed 1 1. Channel The Music (1) J: [PERSON_NAME] 5.…" at bounding box center [449, 555] width 571 height 407
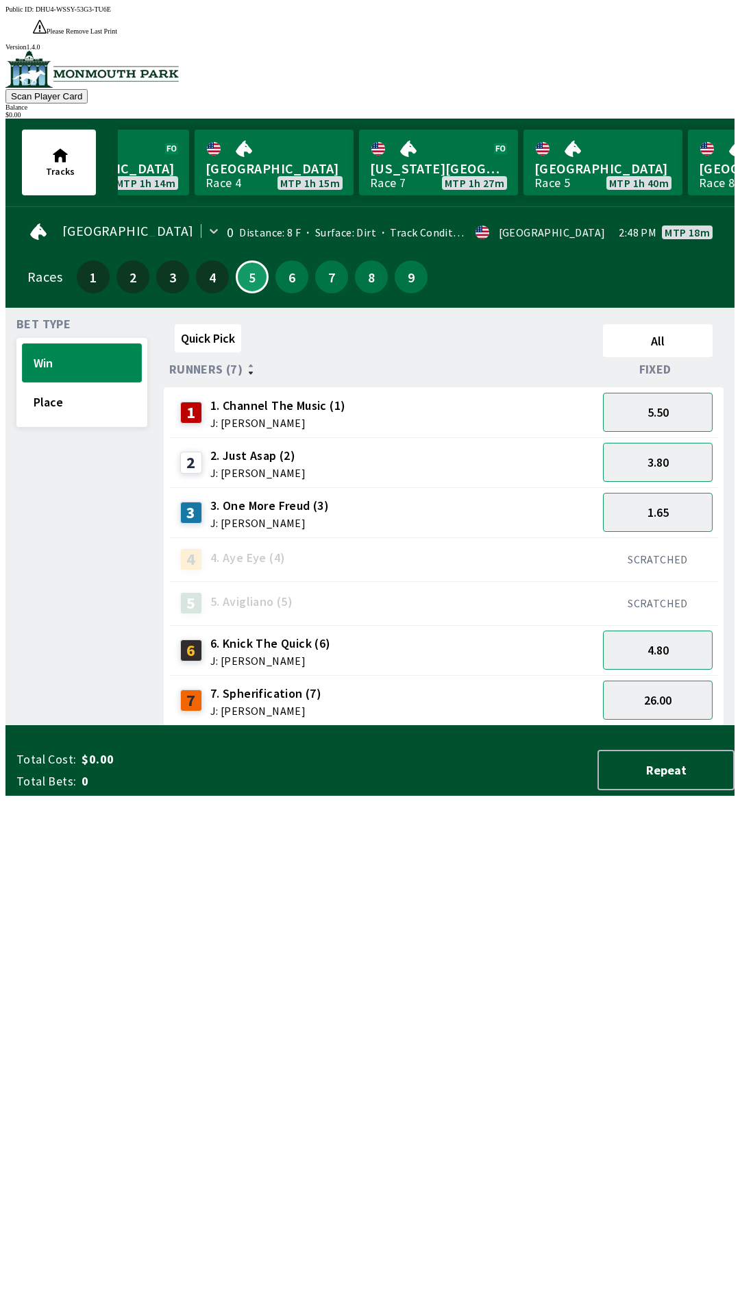
click at [76, 343] on button "Win" at bounding box center [82, 362] width 120 height 39
click at [663, 393] on button "5.50" at bounding box center [658, 412] width 110 height 39
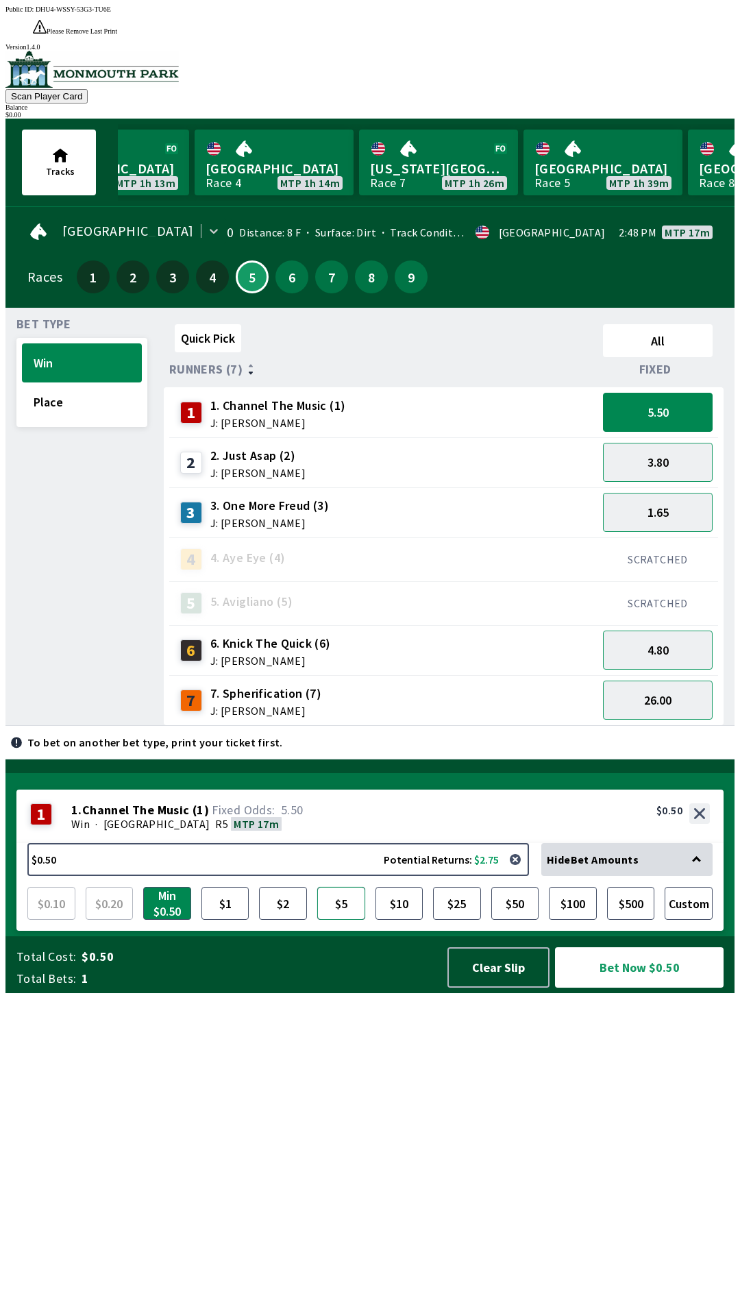
click at [341, 920] on button "$5" at bounding box center [341, 903] width 48 height 33
click at [609, 987] on button "Bet Now $5.00" at bounding box center [639, 967] width 169 height 40
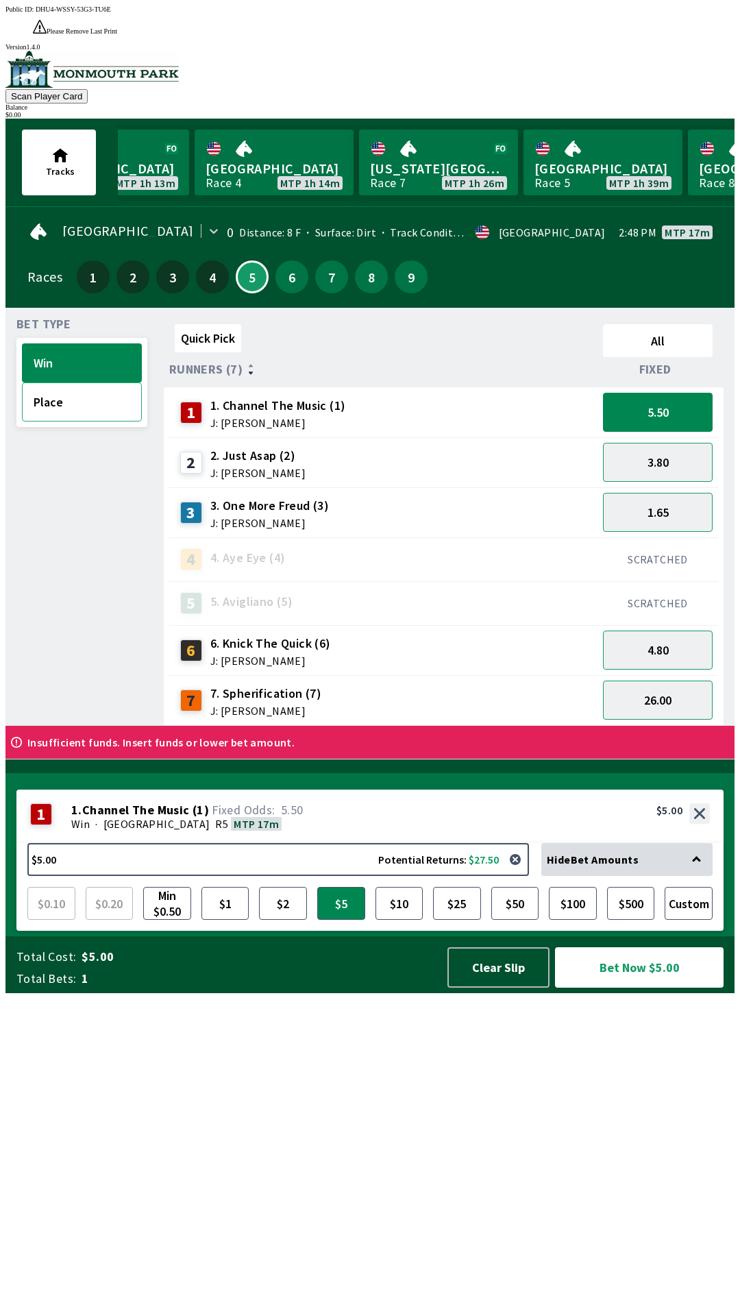
click at [51, 382] on button "Place" at bounding box center [82, 401] width 120 height 39
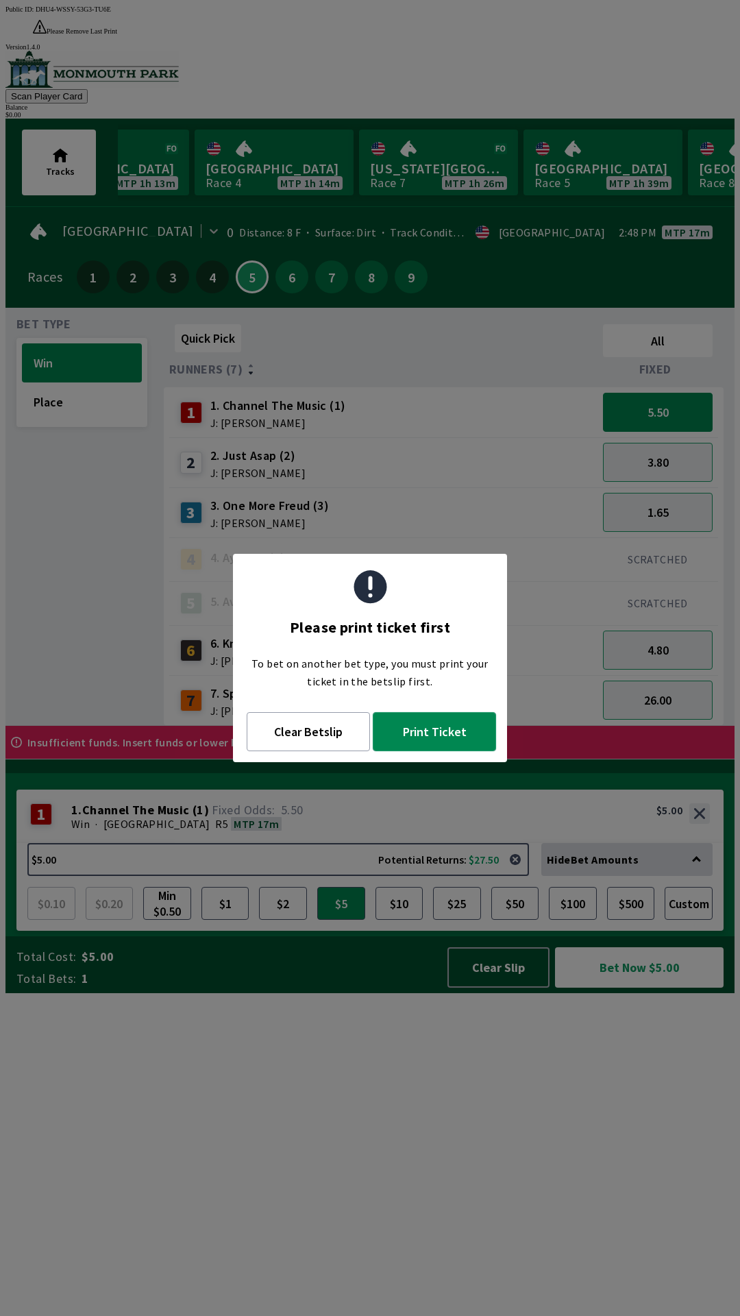
click at [434, 739] on button "Print Ticket" at bounding box center [434, 731] width 123 height 39
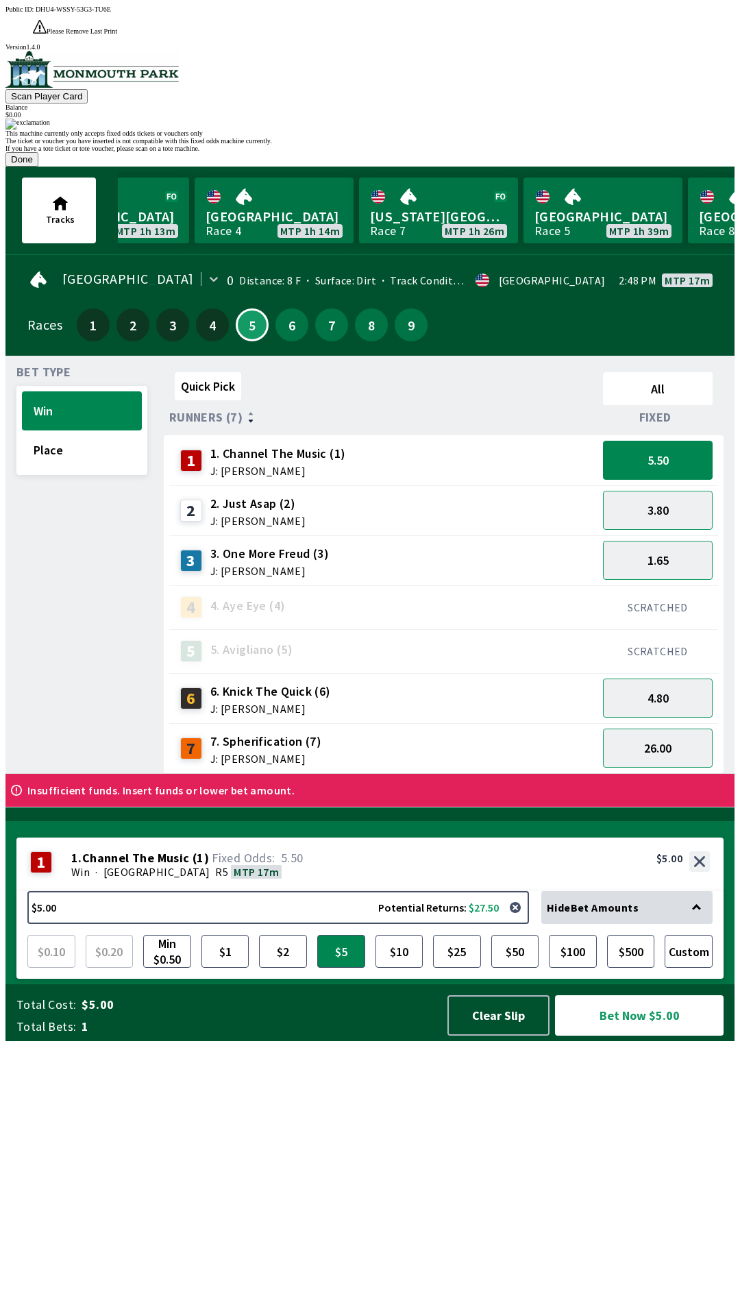
click at [38, 167] on button "Done" at bounding box center [21, 159] width 33 height 14
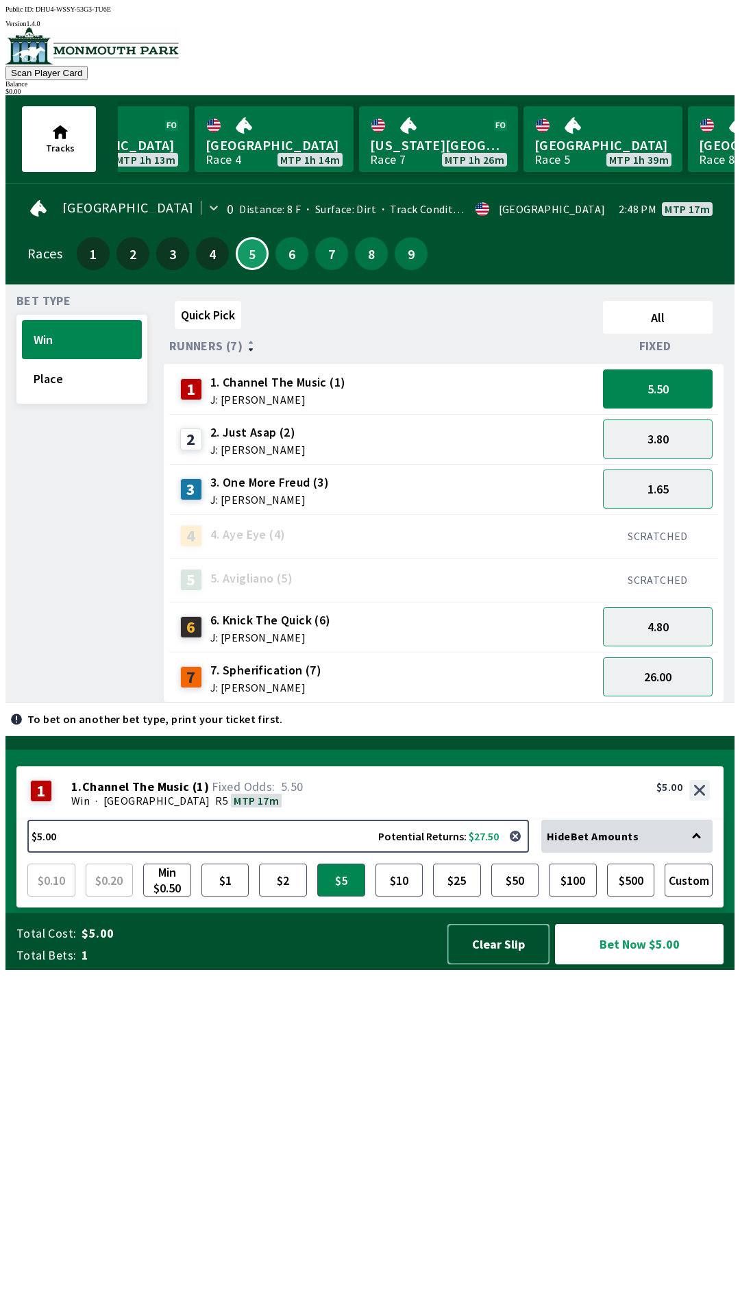
click at [506, 964] on button "Clear Slip" at bounding box center [498, 944] width 102 height 40
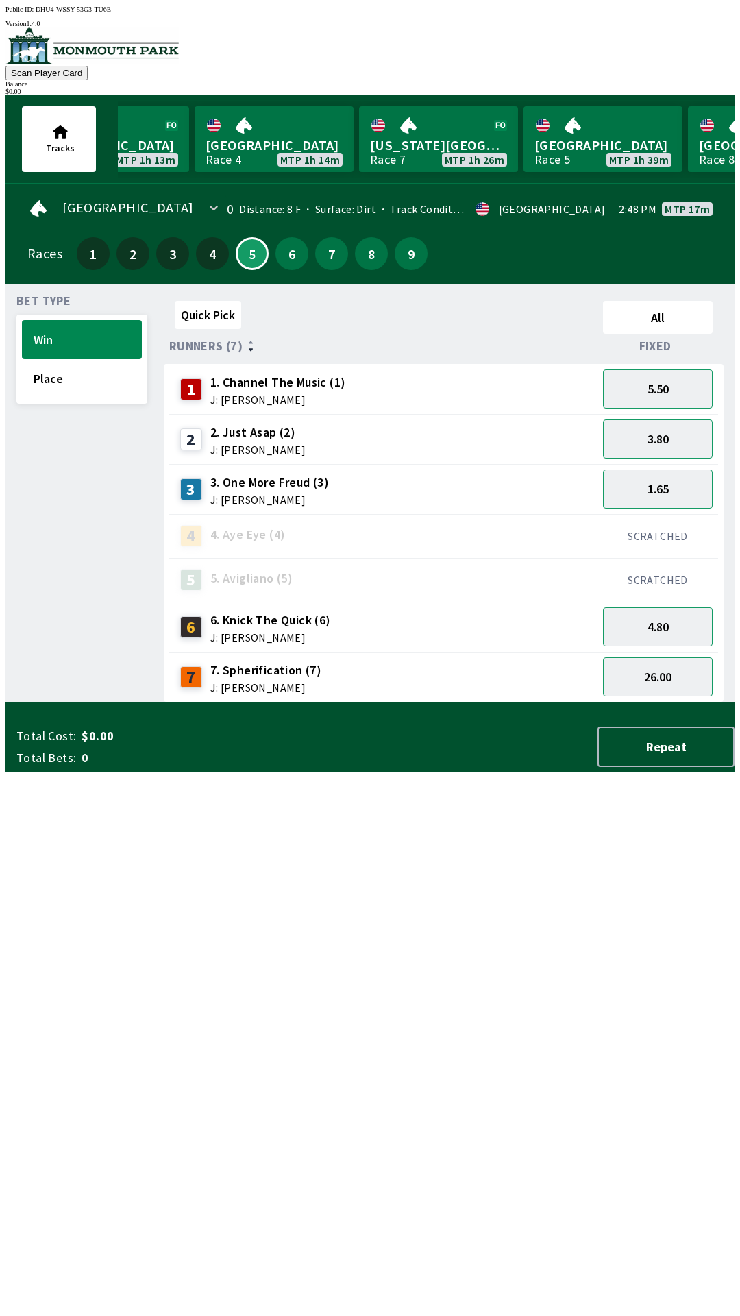
click at [441, 622] on div "6 6. Knick The Quick (6) J: [PERSON_NAME]" at bounding box center [383, 627] width 417 height 34
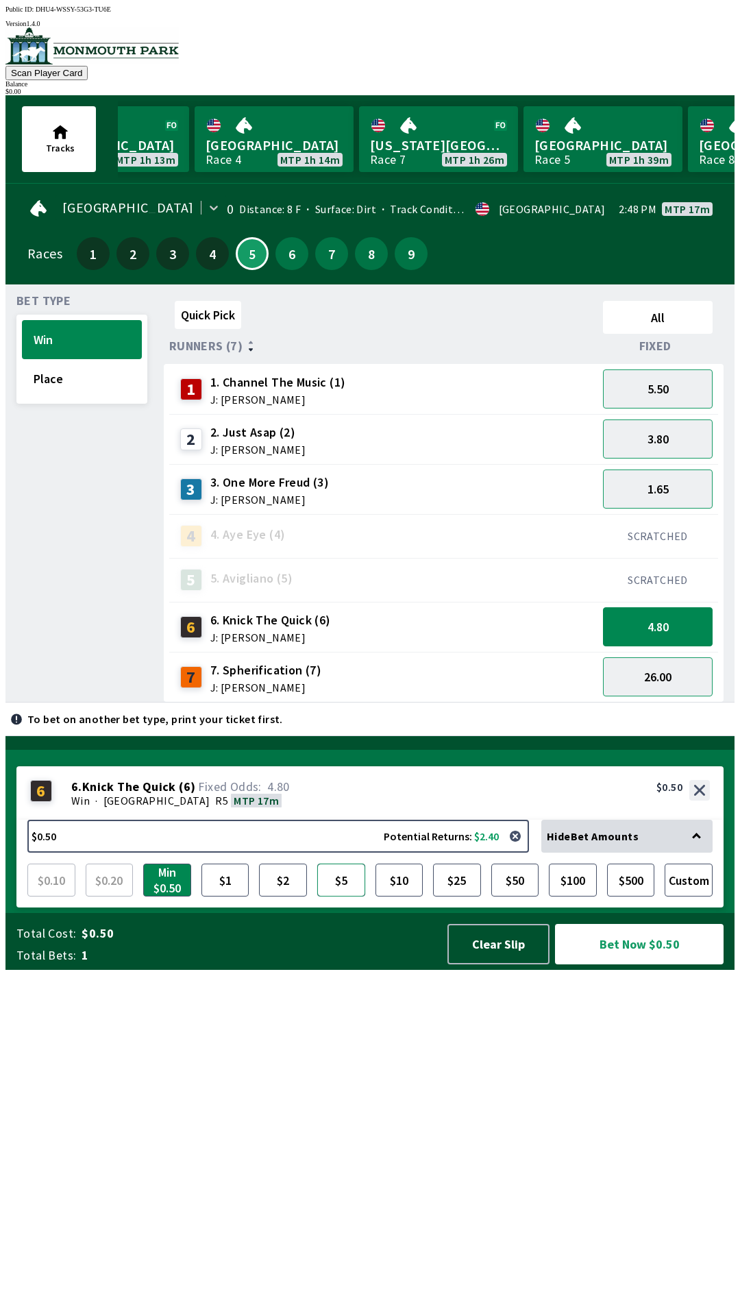
click at [330, 896] on button "$5" at bounding box center [341, 879] width 48 height 33
click at [210, 381] on span "1. Channel The Music (1)" at bounding box center [278, 382] width 136 height 18
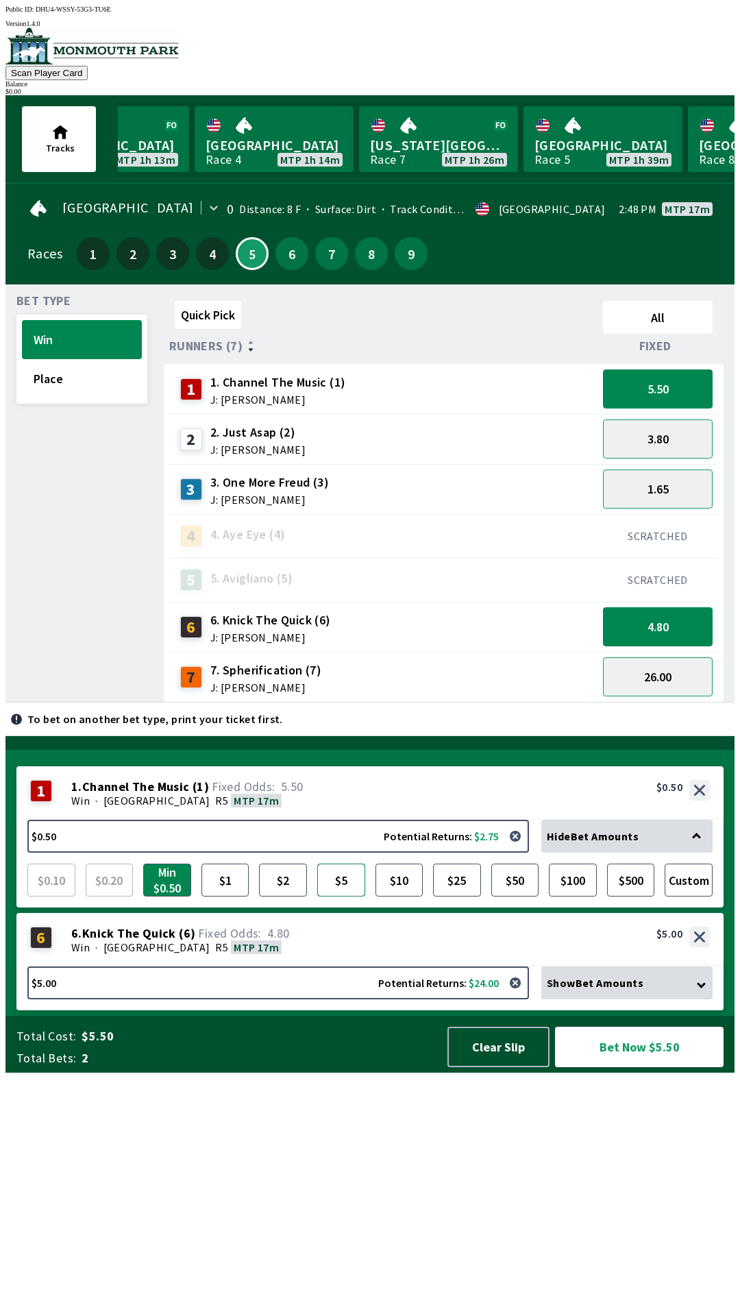
click at [332, 896] on button "$5" at bounding box center [341, 879] width 48 height 33
click at [662, 1067] on button "Bet Now $10.00" at bounding box center [639, 1046] width 169 height 40
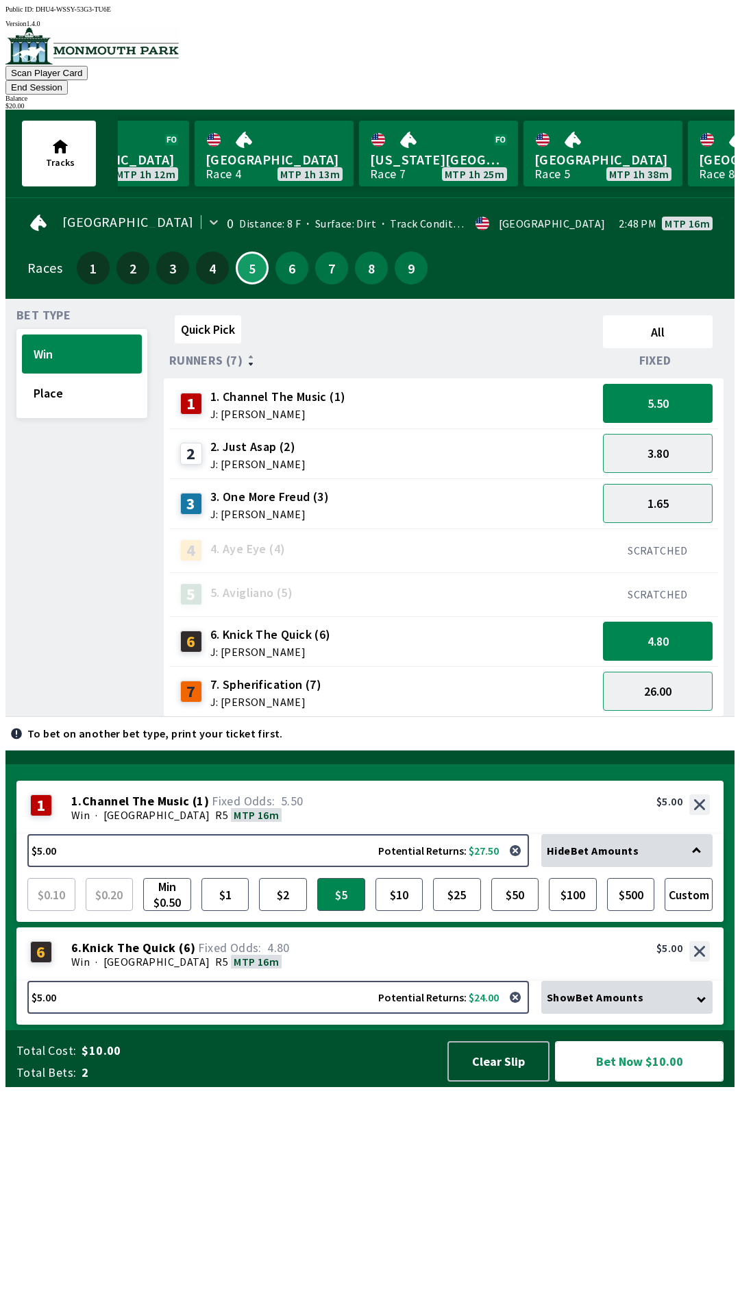
click at [650, 1081] on button "Bet Now $10.00" at bounding box center [639, 1061] width 169 height 40
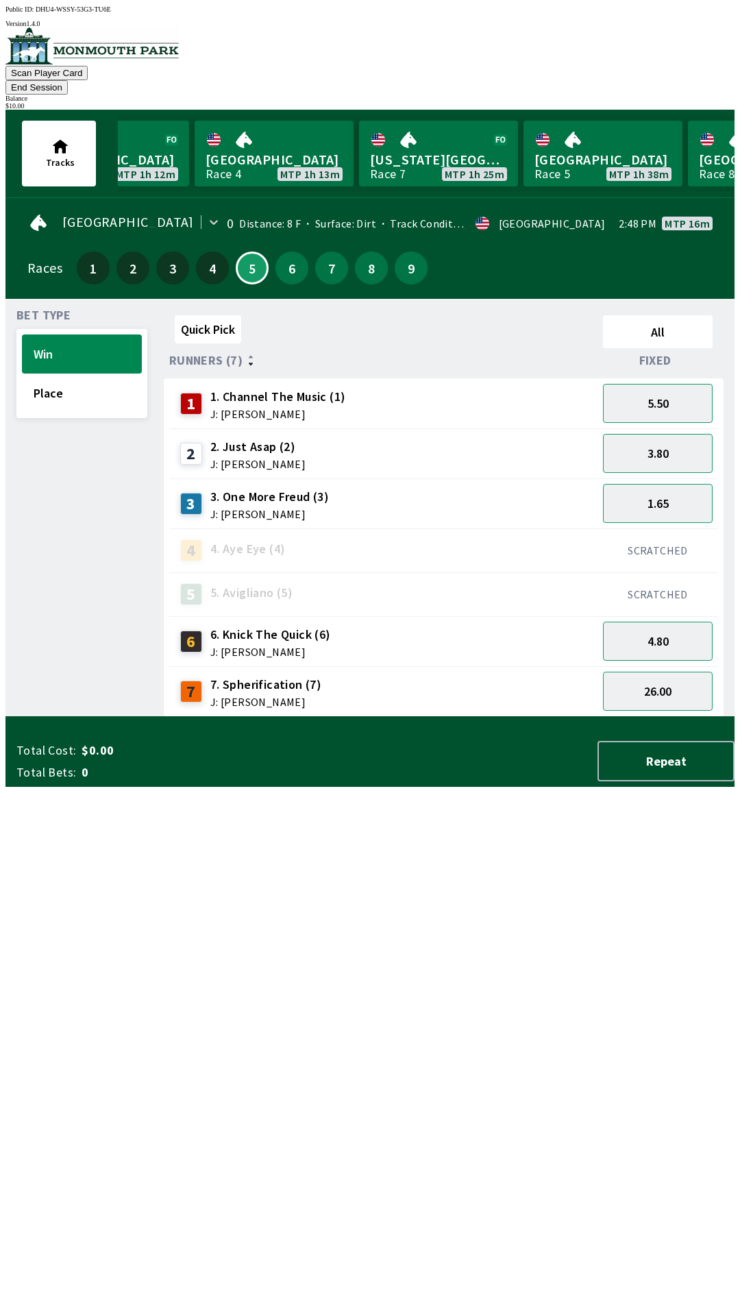
click at [68, 80] on button "End Session" at bounding box center [36, 87] width 62 height 14
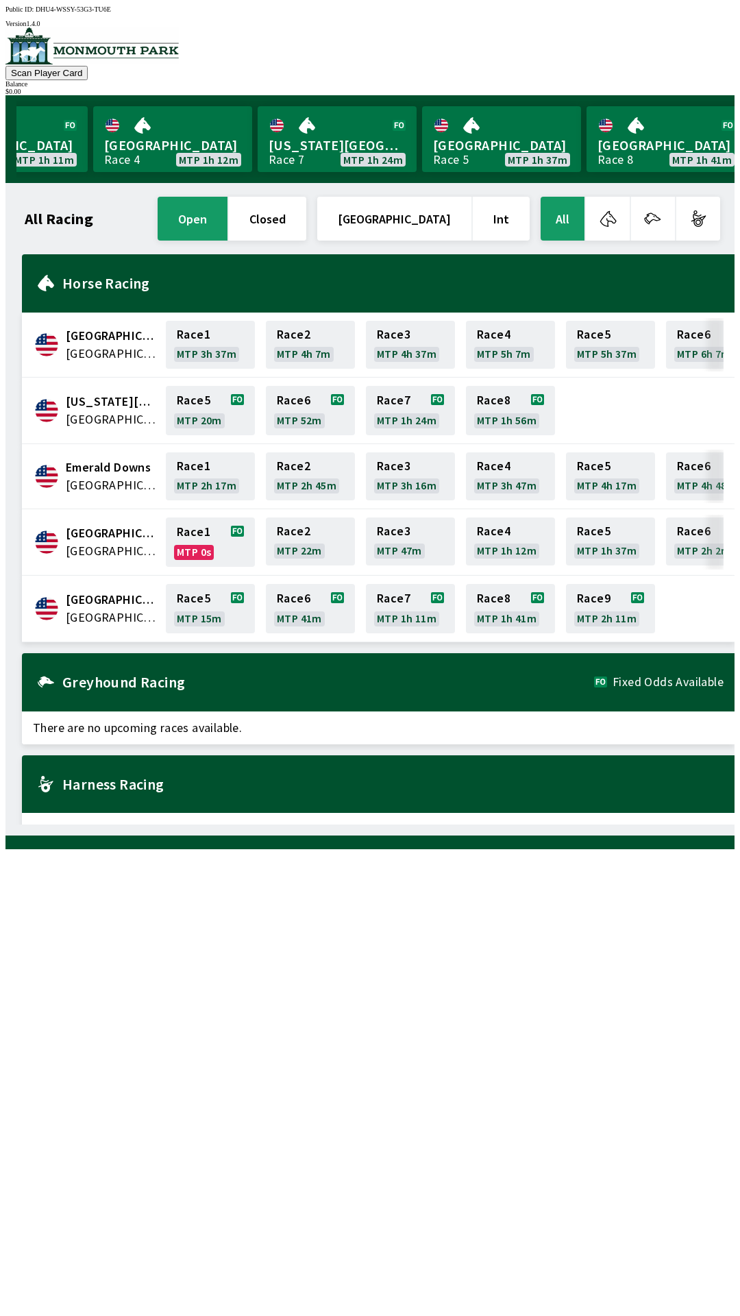
click at [480, 824] on div "All Racing open closed [GEOGRAPHIC_DATA] Int All [GEOGRAPHIC_DATA] [GEOGRAPHIC_…" at bounding box center [375, 509] width 718 height 630
click at [227, 212] on button "open" at bounding box center [193, 219] width 70 height 44
click at [72, 213] on h1 "All Racing" at bounding box center [59, 218] width 69 height 11
click at [119, 62] on img at bounding box center [91, 45] width 173 height 37
click at [140, 62] on img at bounding box center [91, 45] width 173 height 37
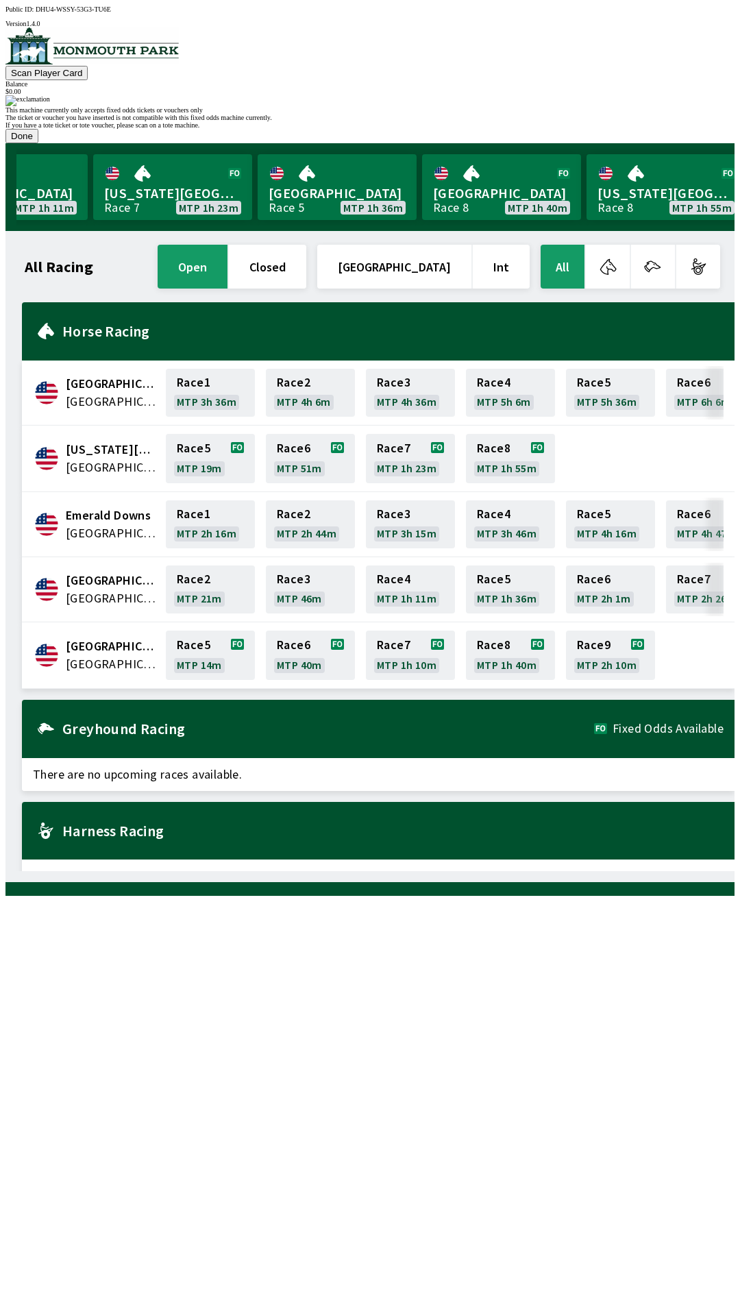
click at [38, 143] on button "Done" at bounding box center [21, 136] width 33 height 14
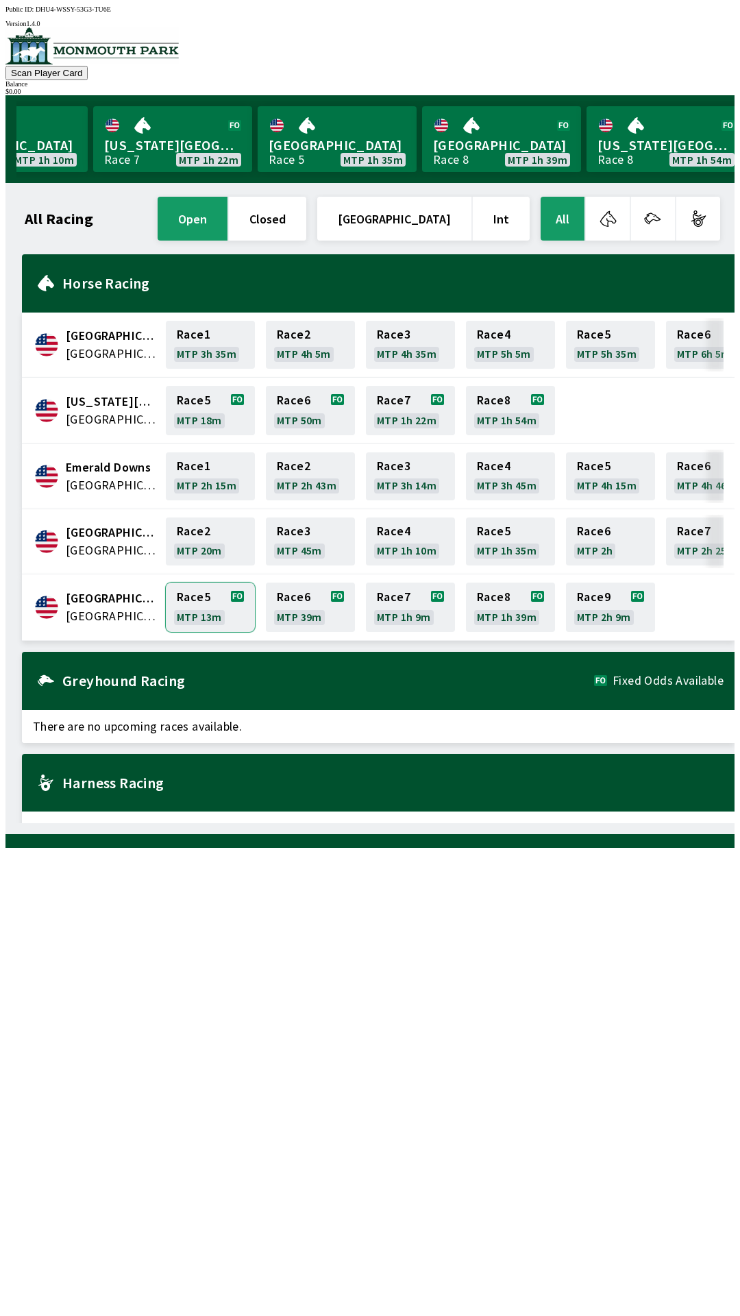
click at [199, 582] on link "Race 5 MTP 13m" at bounding box center [210, 606] width 89 height 49
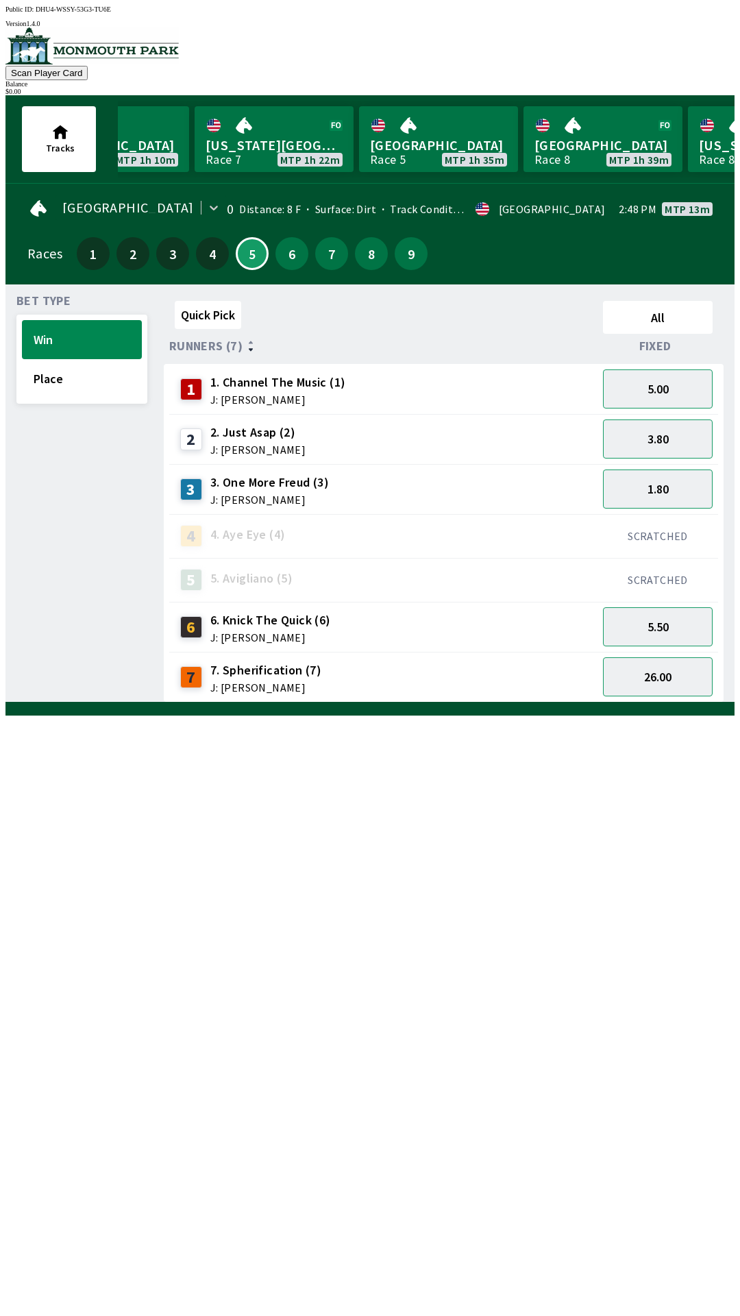
click at [407, 625] on div "6 6. Knick The Quick (6) J: [PERSON_NAME]" at bounding box center [383, 627] width 417 height 34
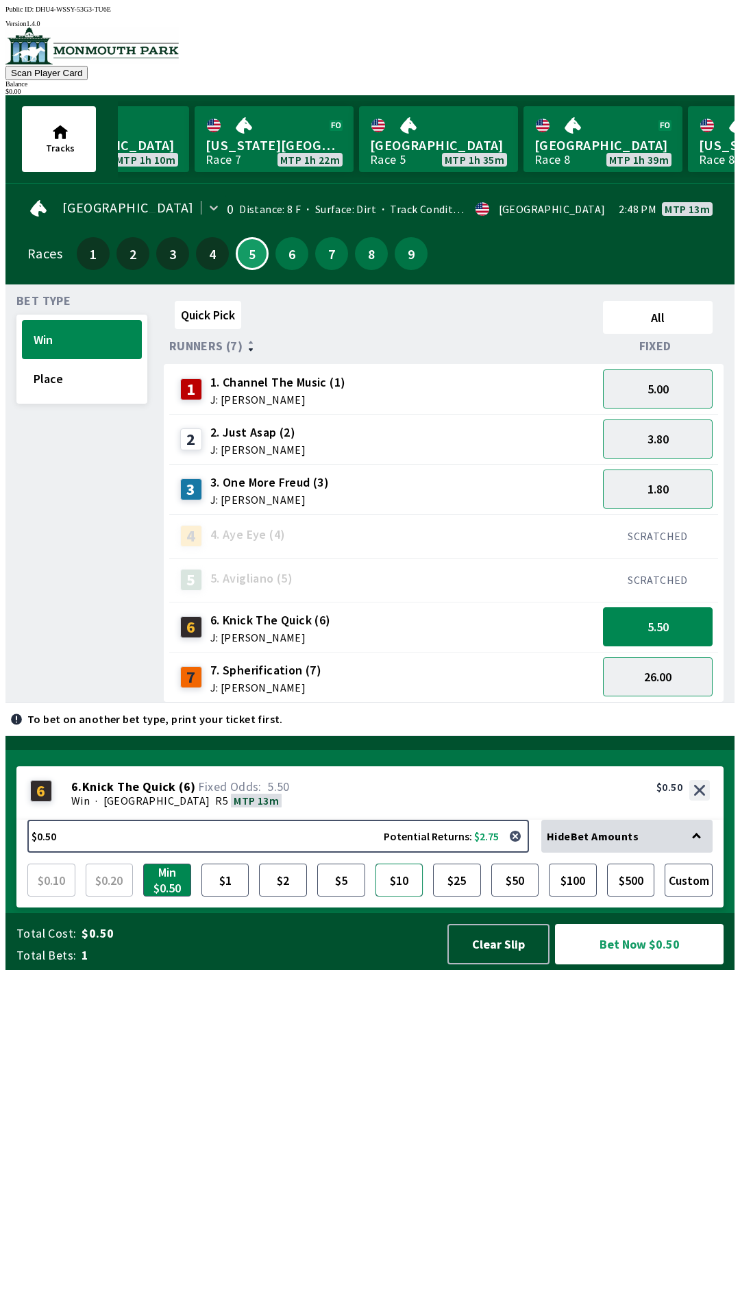
click at [394, 896] on button "$10" at bounding box center [400, 879] width 48 height 33
click at [646, 964] on button "Bet Now $10.00" at bounding box center [639, 944] width 169 height 40
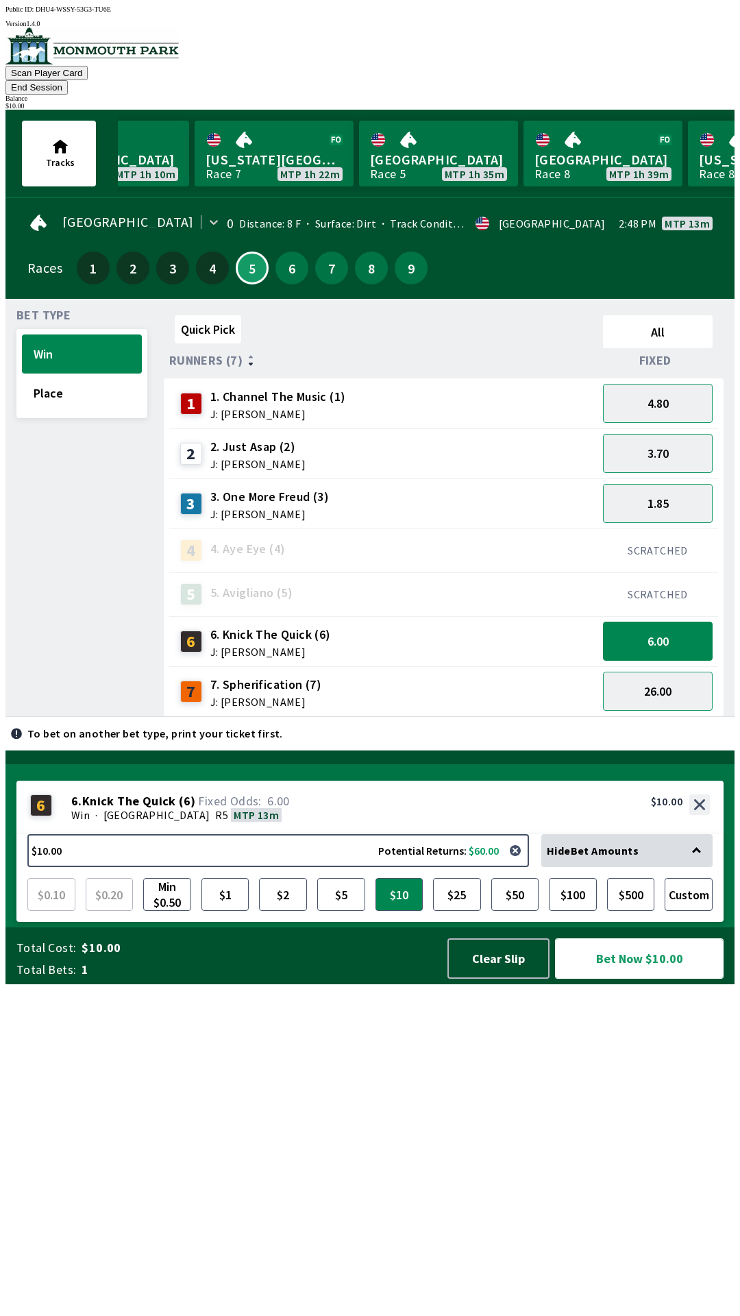
click at [641, 979] on button "Bet Now $10.00" at bounding box center [639, 958] width 169 height 40
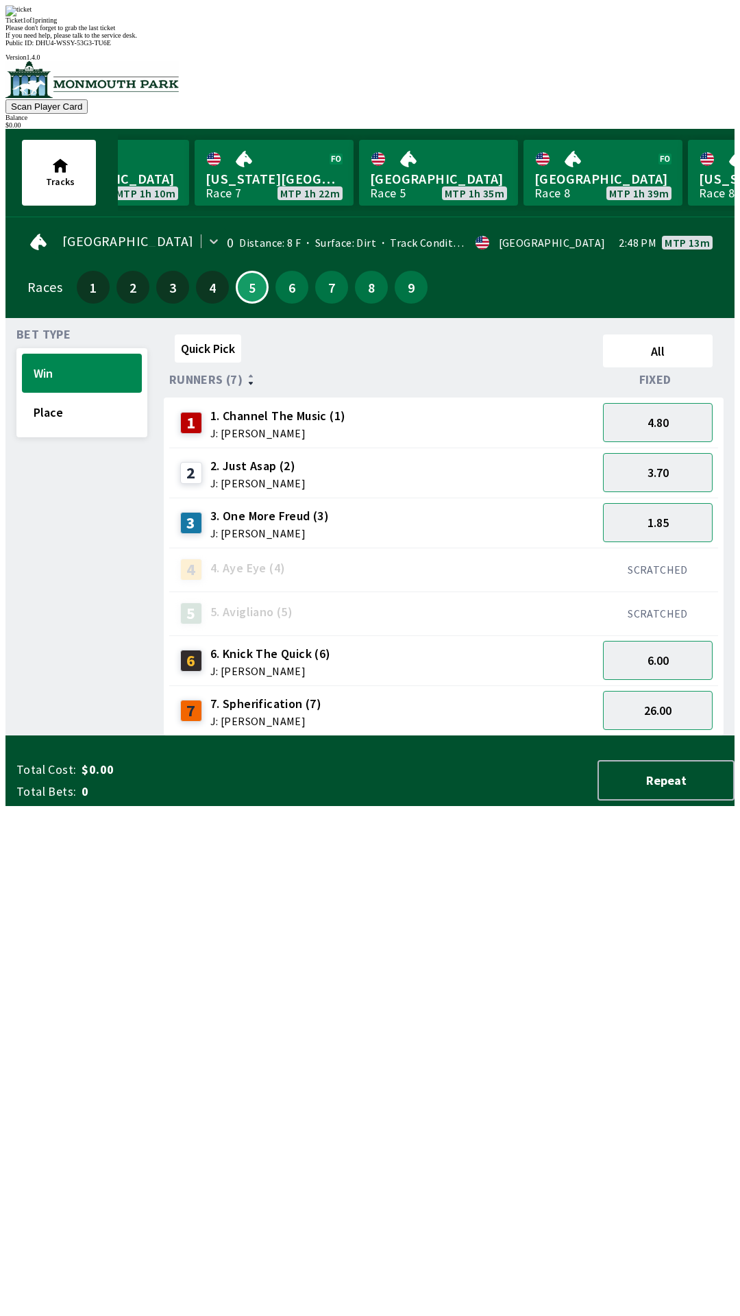
click at [406, 736] on div "Quick Pick All Runners (7) Fixed 1 1. Channel The Music (1) J: [PERSON_NAME] 4.…" at bounding box center [449, 532] width 571 height 407
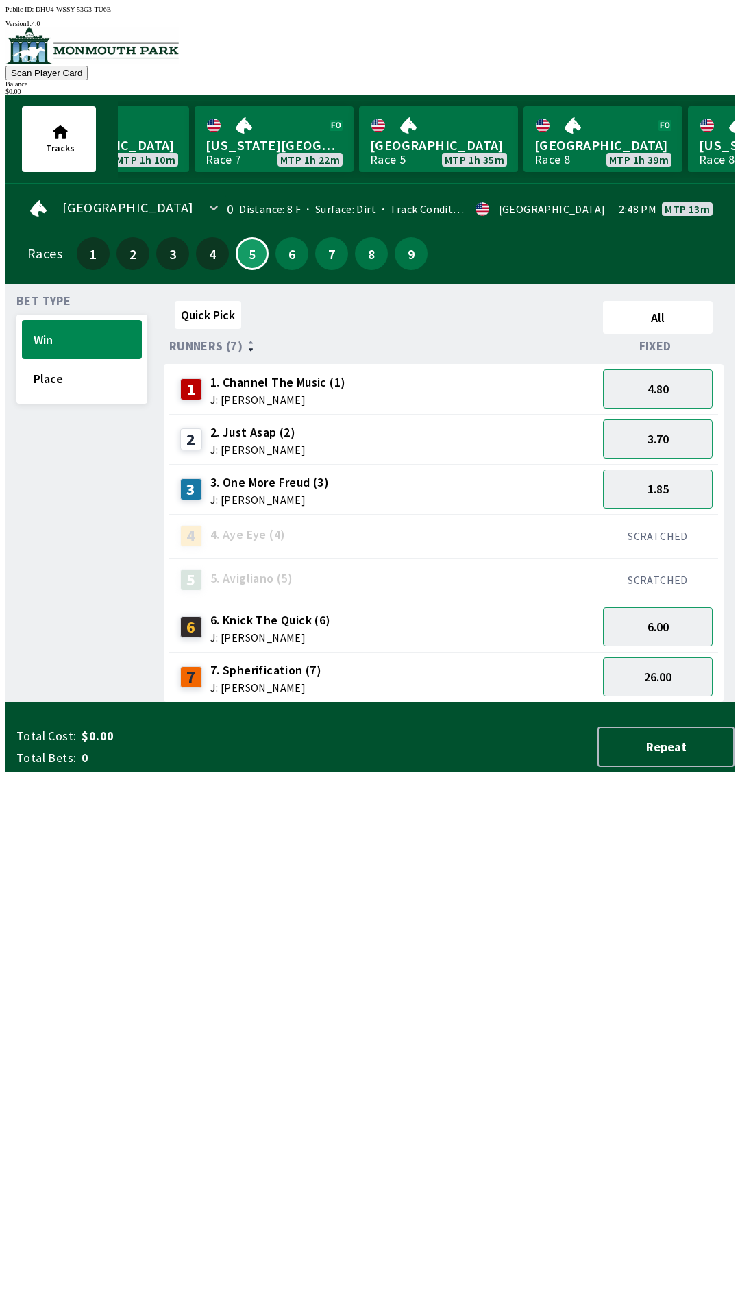
click at [682, 514] on div "SCRATCHED" at bounding box center [658, 536] width 121 height 44
click at [662, 489] on button "1.85" at bounding box center [658, 488] width 110 height 39
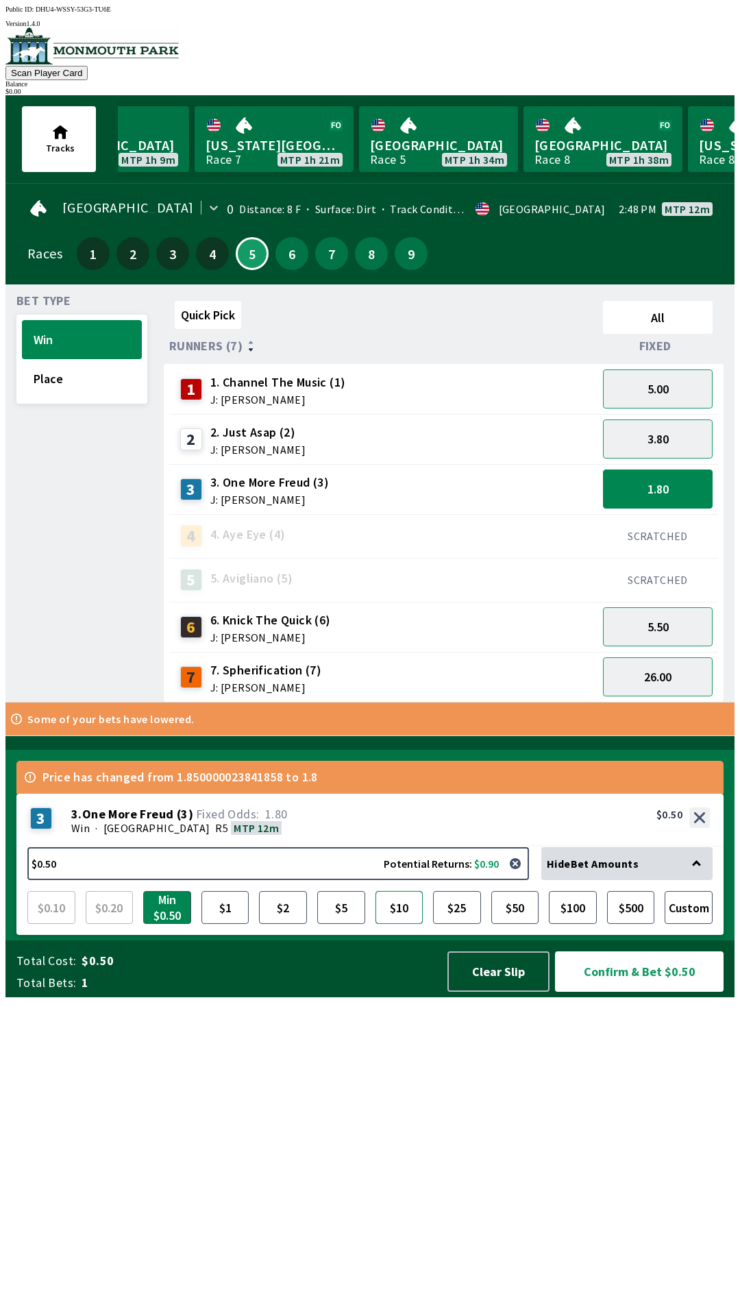
click at [397, 924] on button "$10" at bounding box center [400, 907] width 48 height 33
click at [645, 992] on button "Confirm & Bet $10.00" at bounding box center [639, 971] width 169 height 40
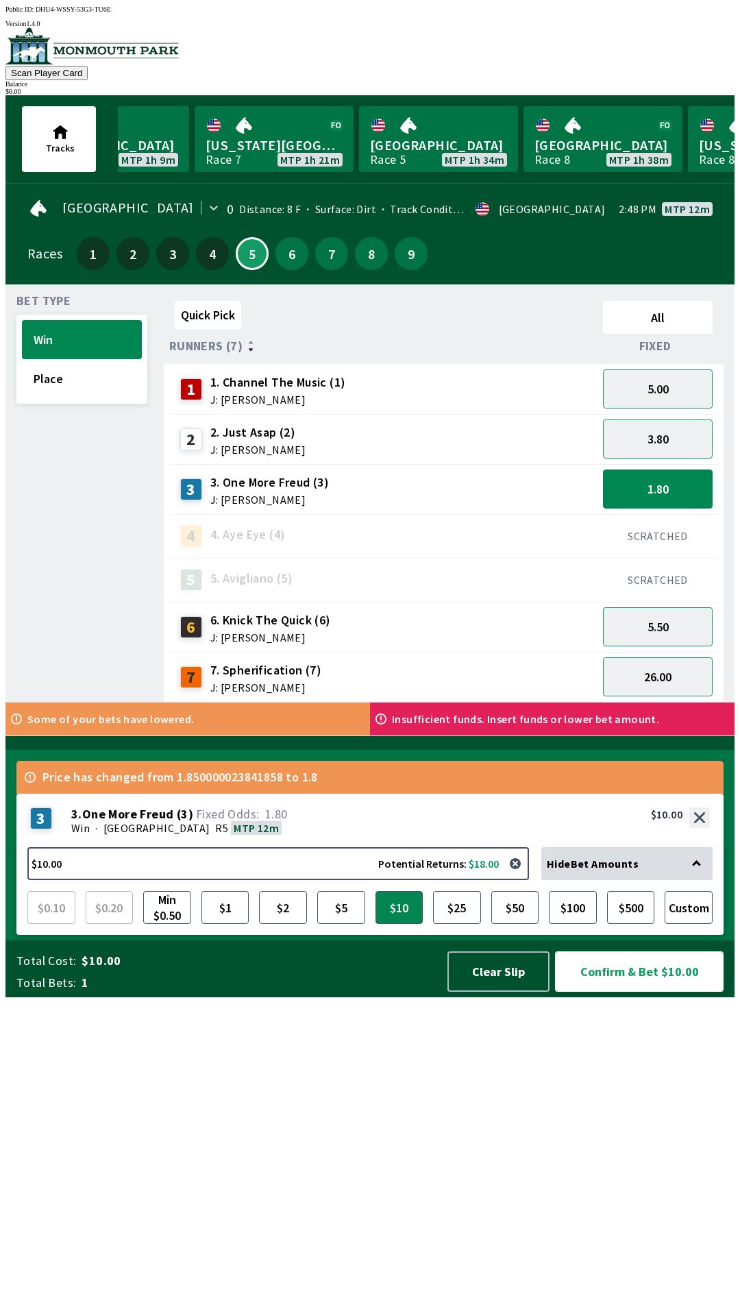
click at [614, 992] on button "Confirm & Bet $10.00" at bounding box center [639, 971] width 169 height 40
click at [643, 992] on button "Confirm & Bet $10.00" at bounding box center [639, 971] width 169 height 40
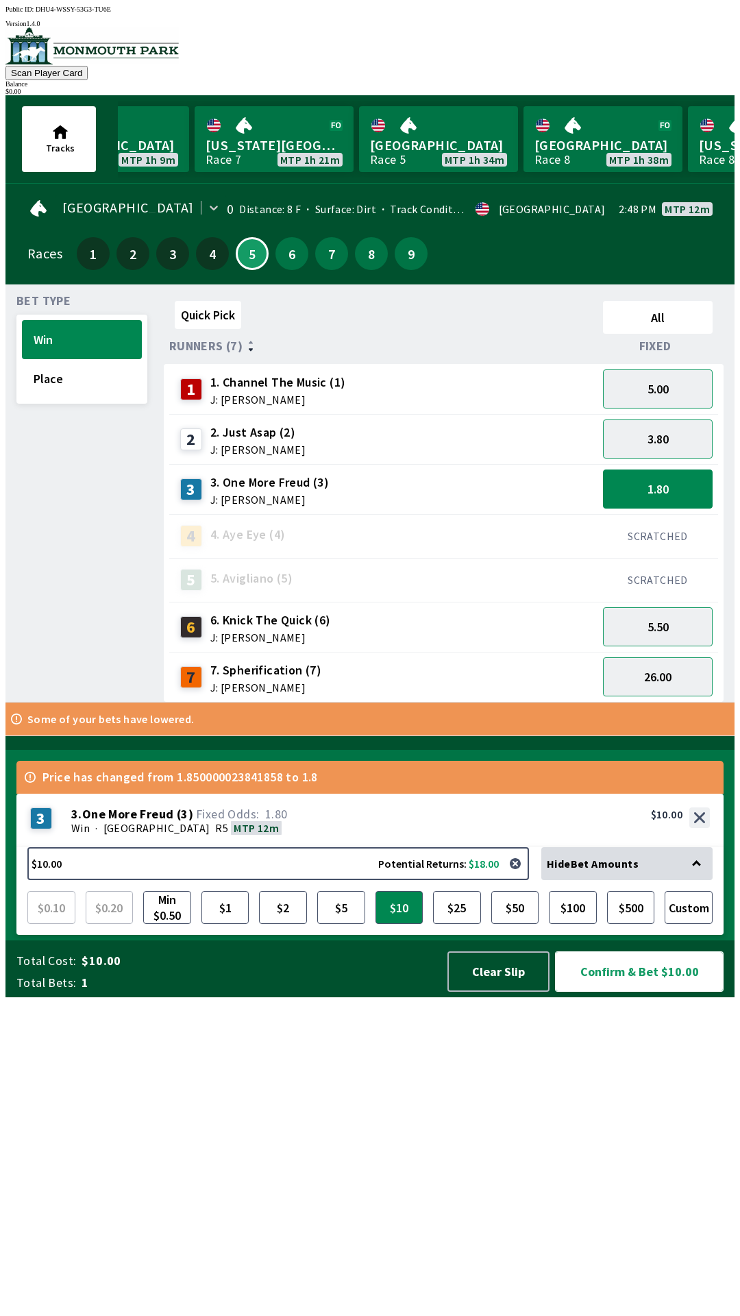
click at [618, 992] on button "Confirm & Bet $10.00" at bounding box center [639, 971] width 169 height 40
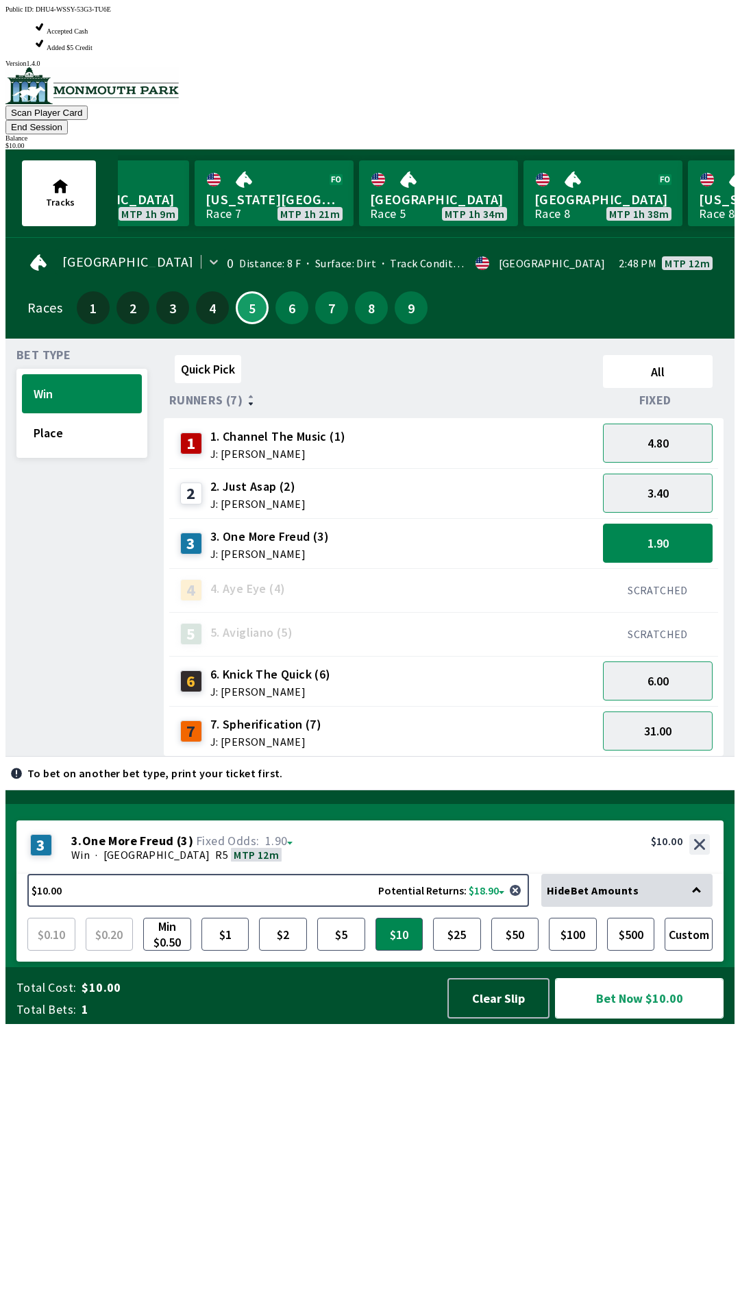
click at [664, 1018] on button "Bet Now $10.00" at bounding box center [639, 998] width 169 height 40
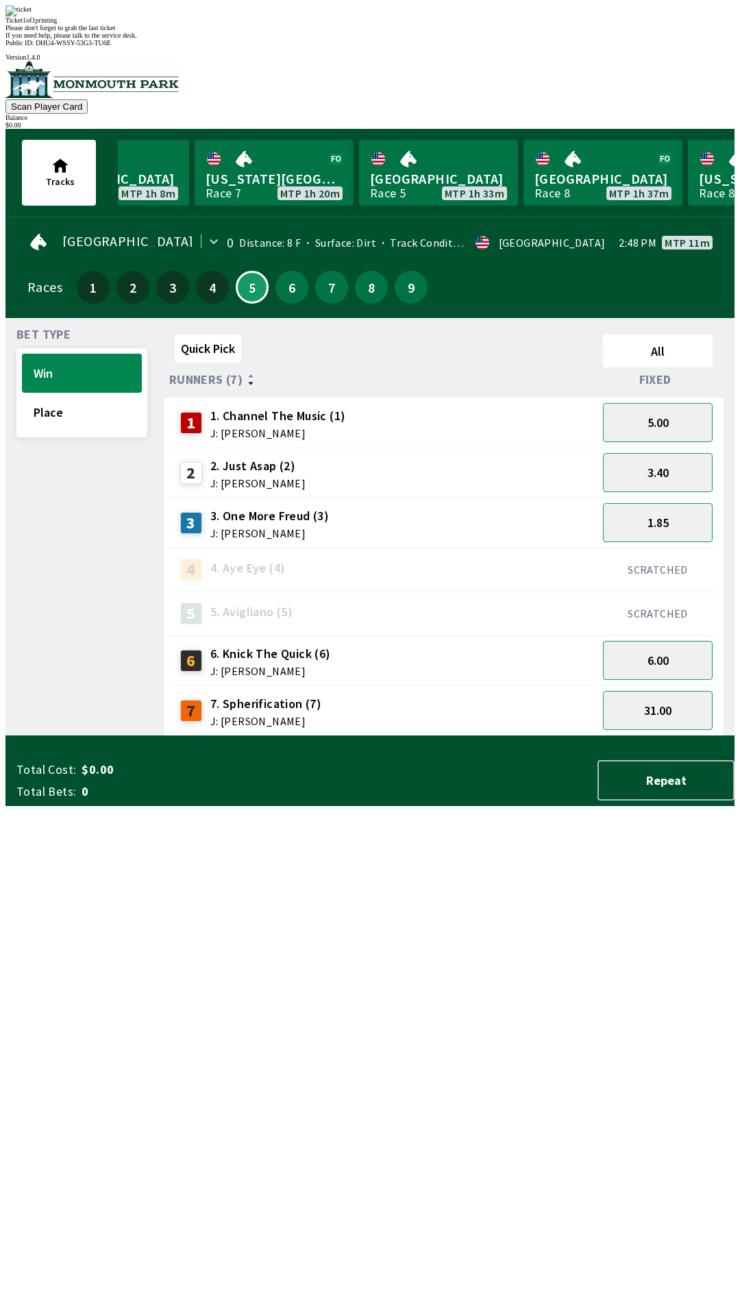
click at [235, 736] on div "Quick Pick All Runners (7) Fixed 1 1. Channel The Music (1) J: [PERSON_NAME] 5.…" at bounding box center [449, 532] width 571 height 407
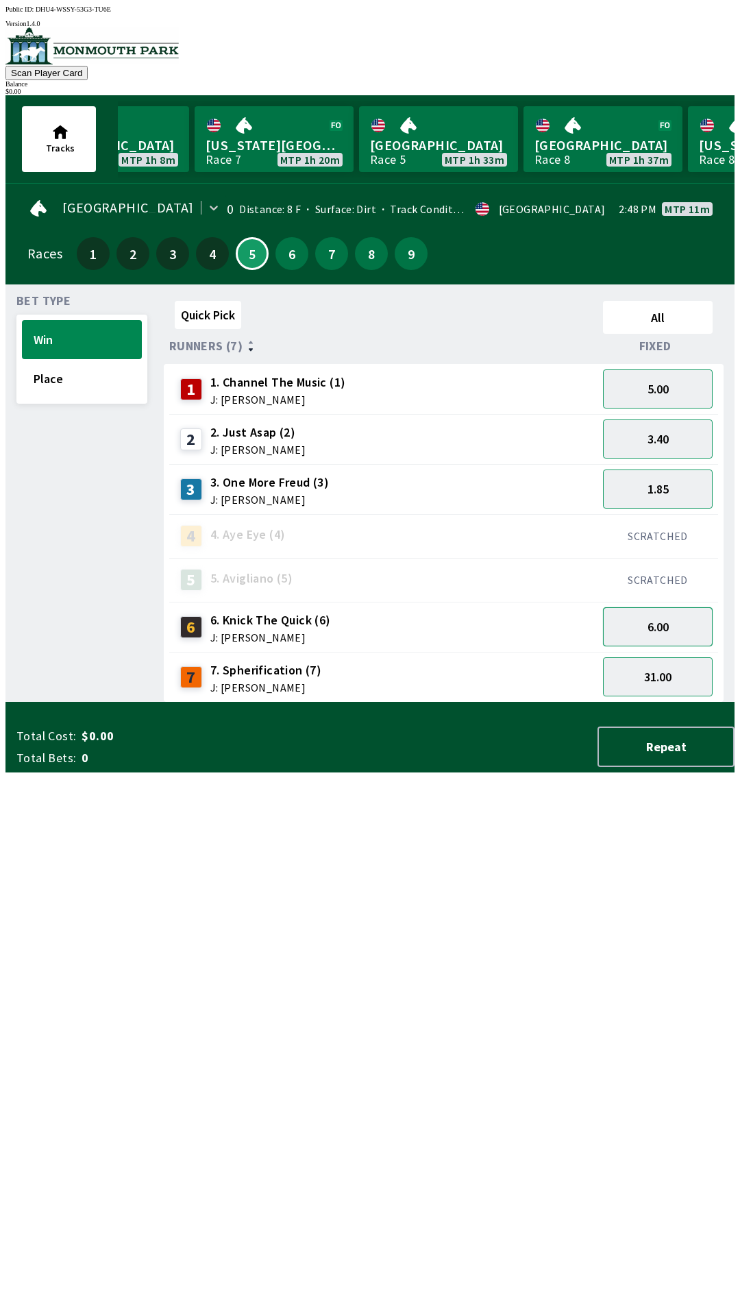
click at [661, 618] on button "6.00" at bounding box center [658, 626] width 110 height 39
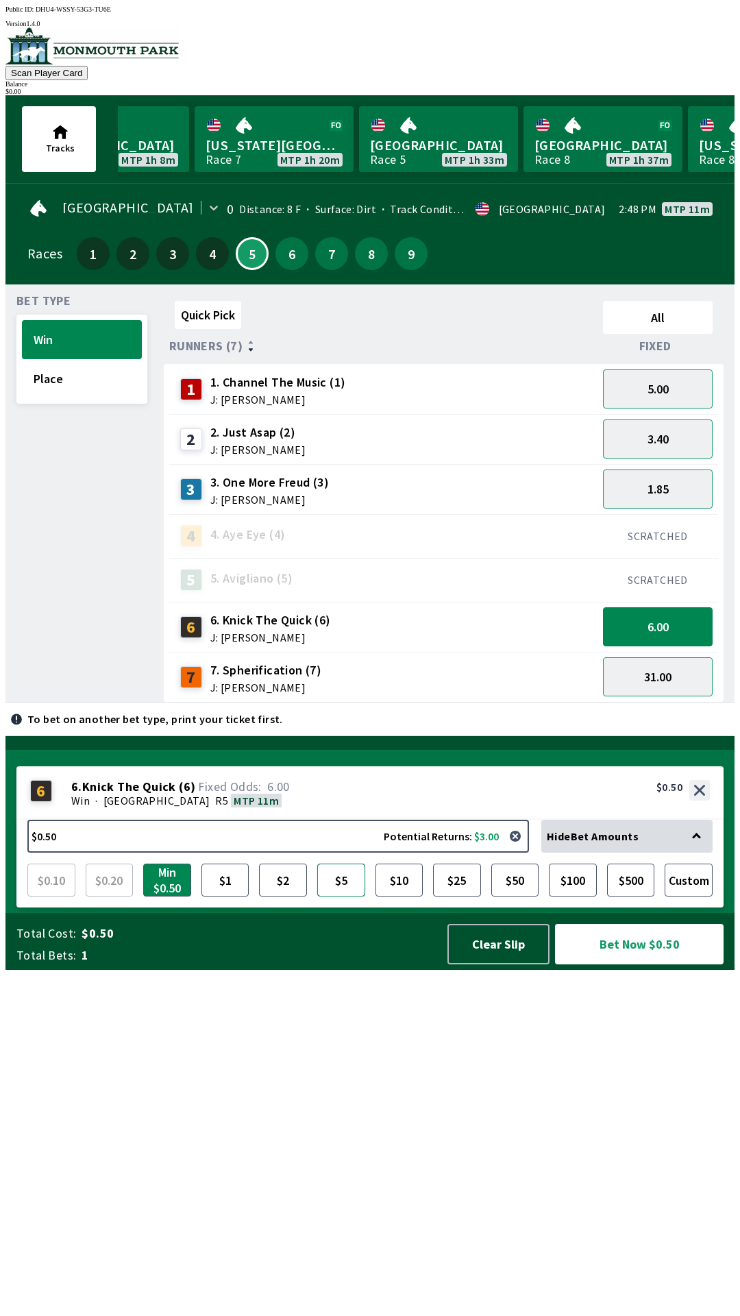
click at [343, 896] on button "$5" at bounding box center [341, 879] width 48 height 33
click at [591, 964] on button "Bet Now $5.00" at bounding box center [639, 944] width 169 height 40
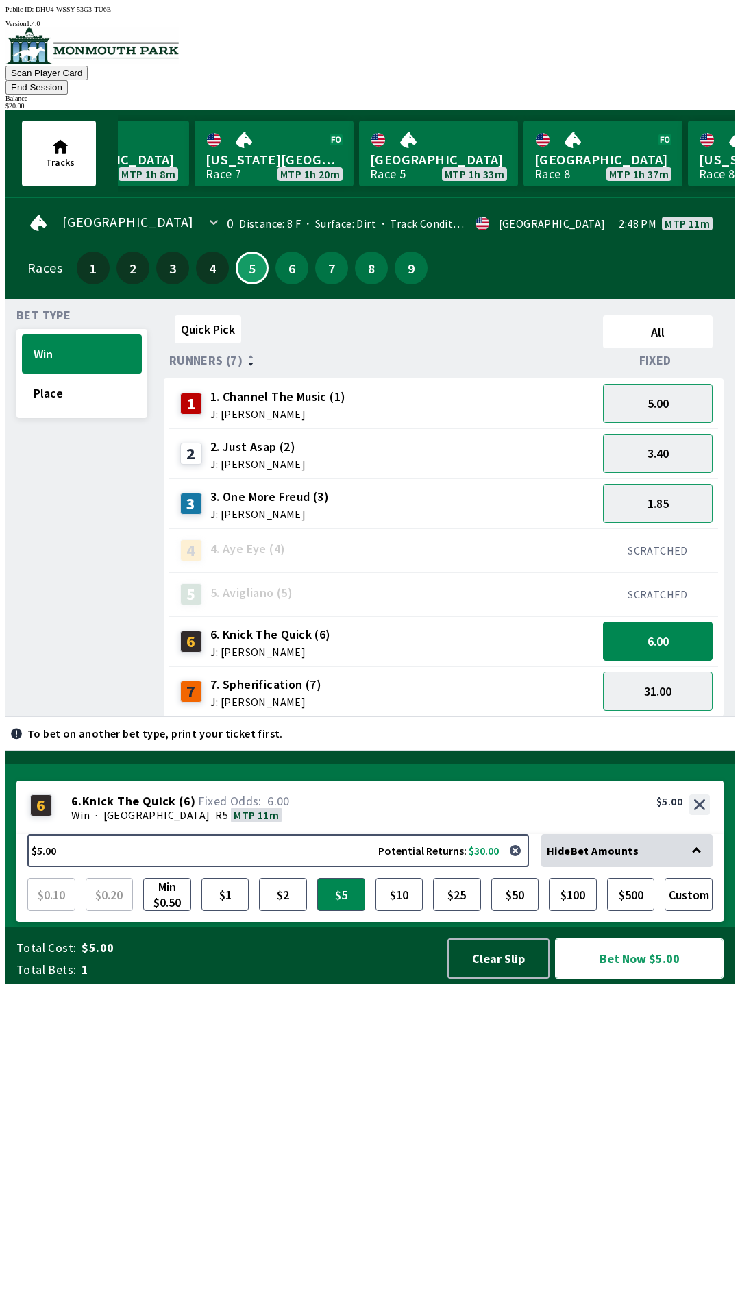
click at [650, 979] on button "Bet Now $5.00" at bounding box center [639, 958] width 169 height 40
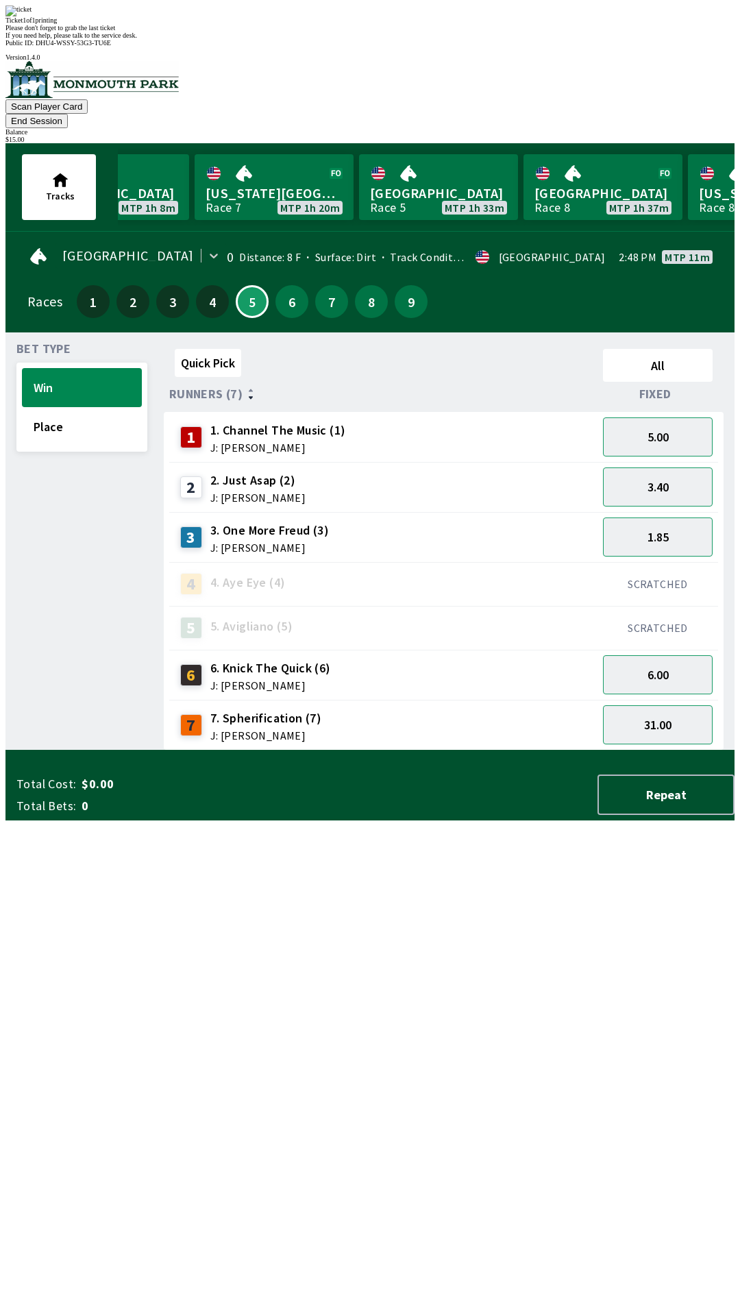
click at [599, 750] on div "Quick Pick All Runners (7) Fixed 1 1. Channel The Music (1) J: [PERSON_NAME] 5.…" at bounding box center [449, 546] width 571 height 407
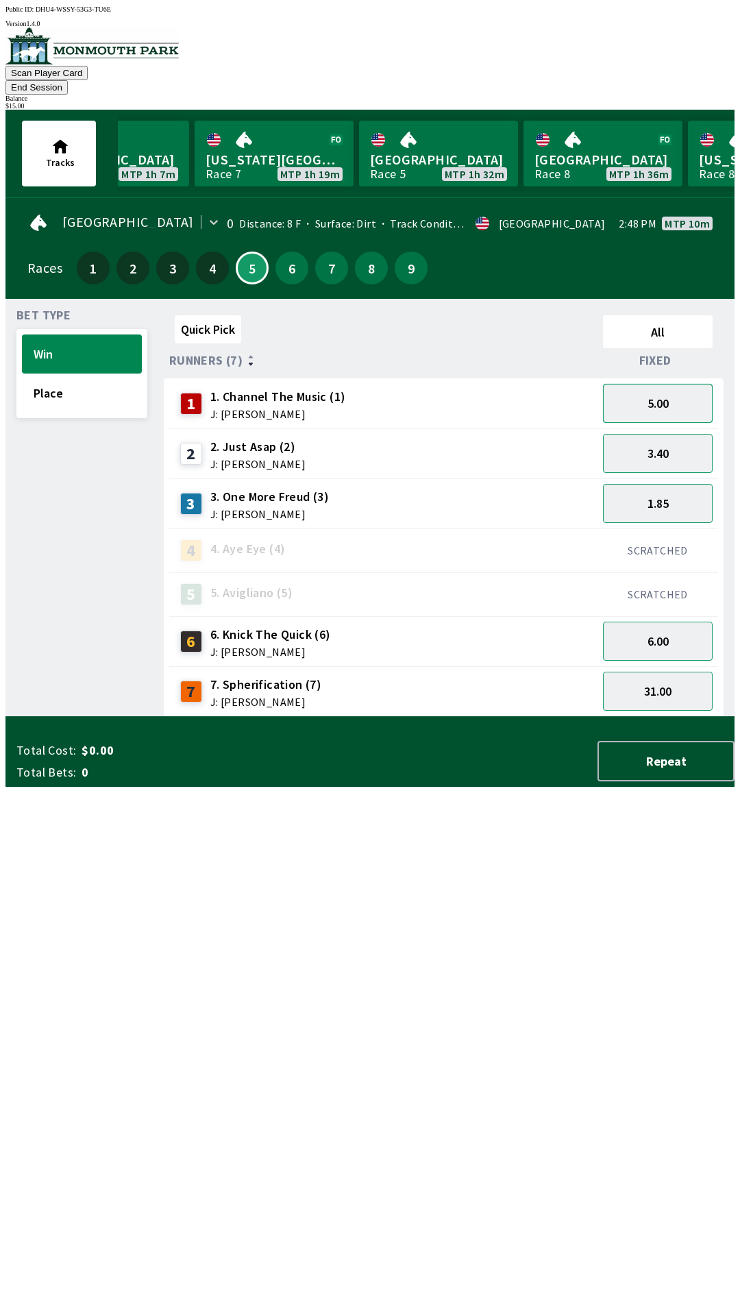
click at [676, 384] on button "5.00" at bounding box center [658, 403] width 110 height 39
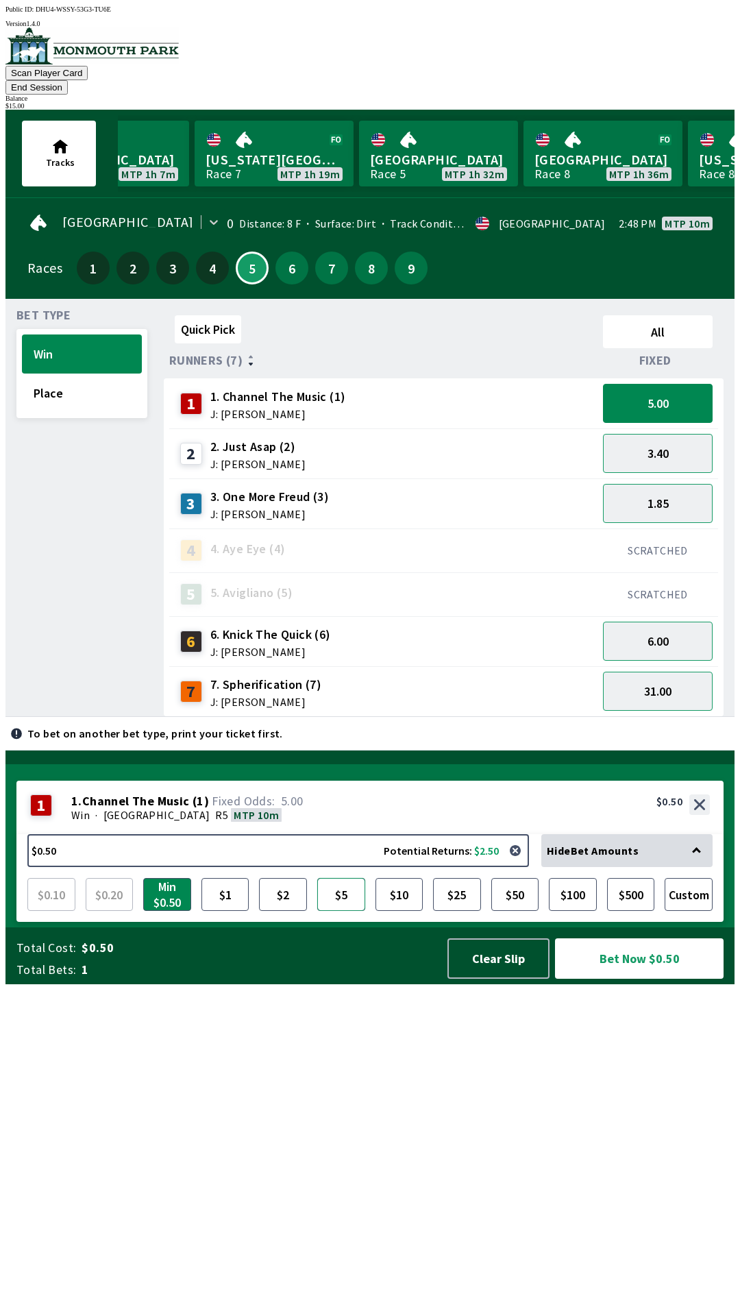
click at [341, 911] on button "$5" at bounding box center [341, 894] width 48 height 33
click at [651, 979] on button "Bet Now $5.00" at bounding box center [639, 958] width 169 height 40
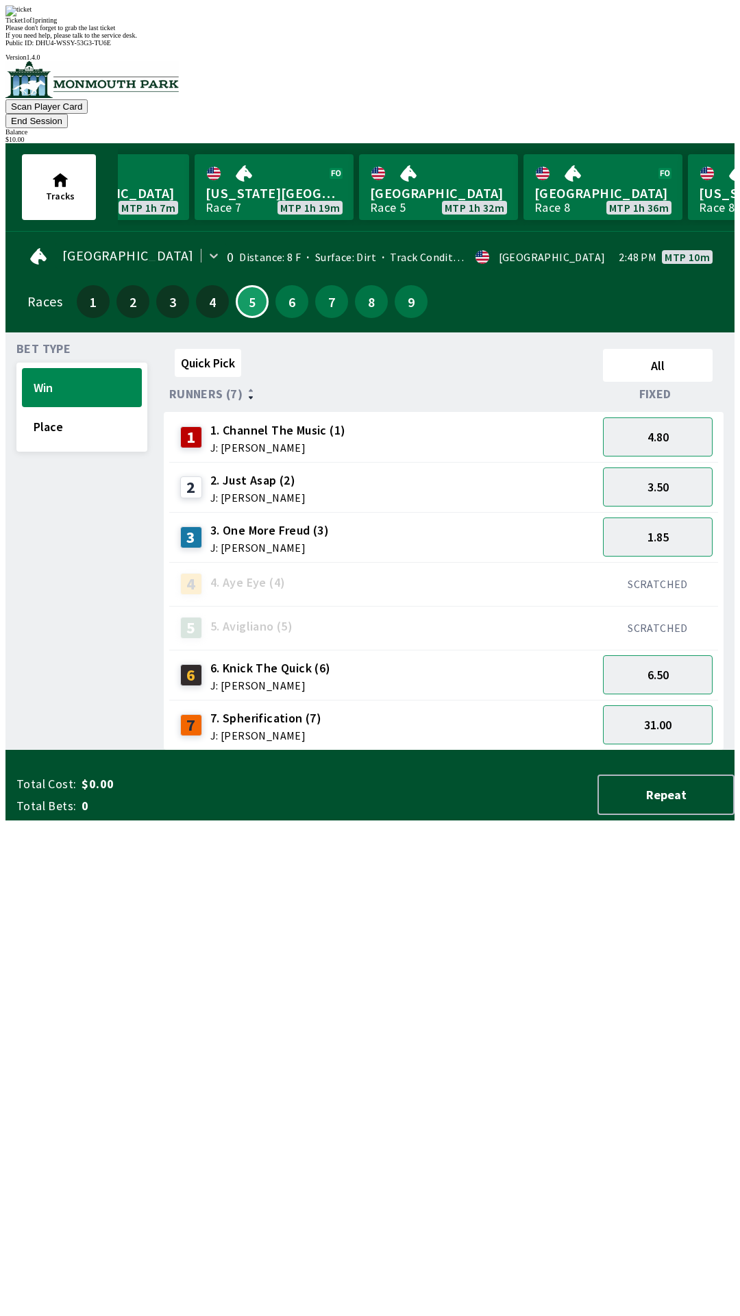
click at [589, 750] on div "Quick Pick All Runners (7) Fixed 1 1. Channel The Music (1) J: [PERSON_NAME] 4.…" at bounding box center [449, 546] width 571 height 407
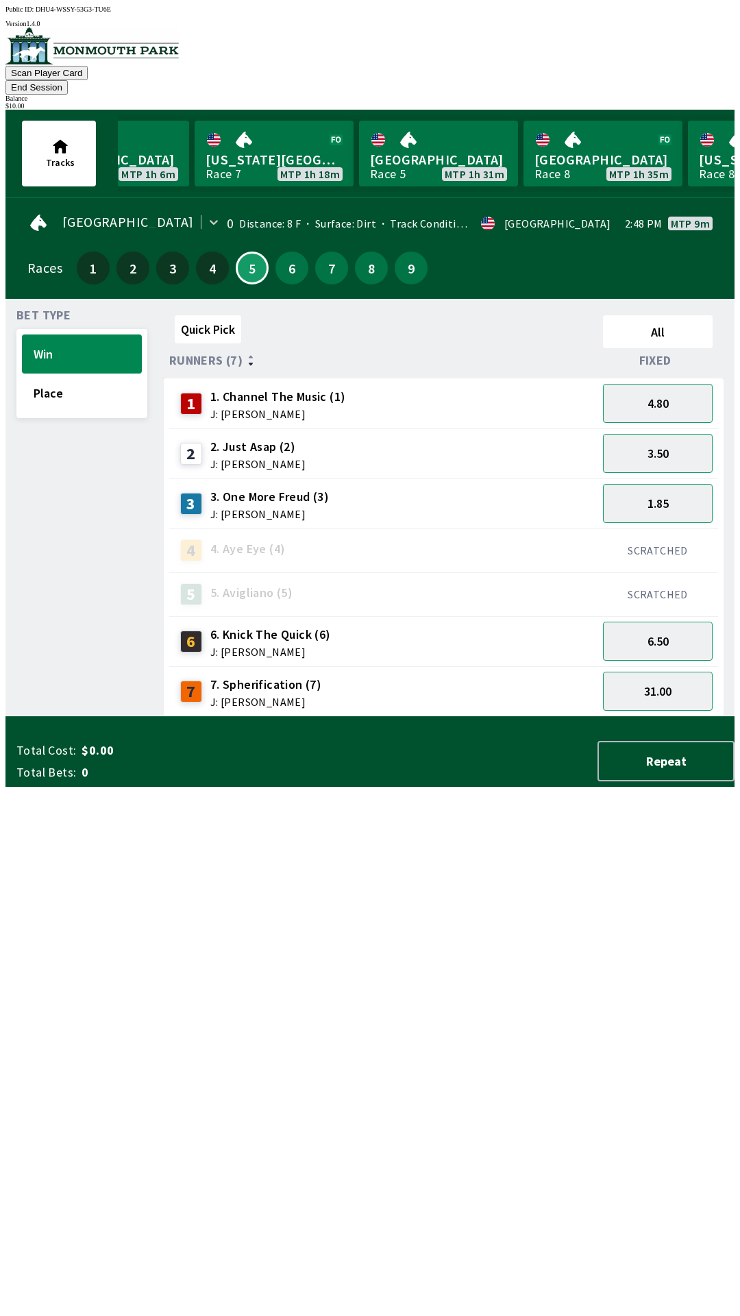
click at [68, 80] on button "End Session" at bounding box center [36, 87] width 62 height 14
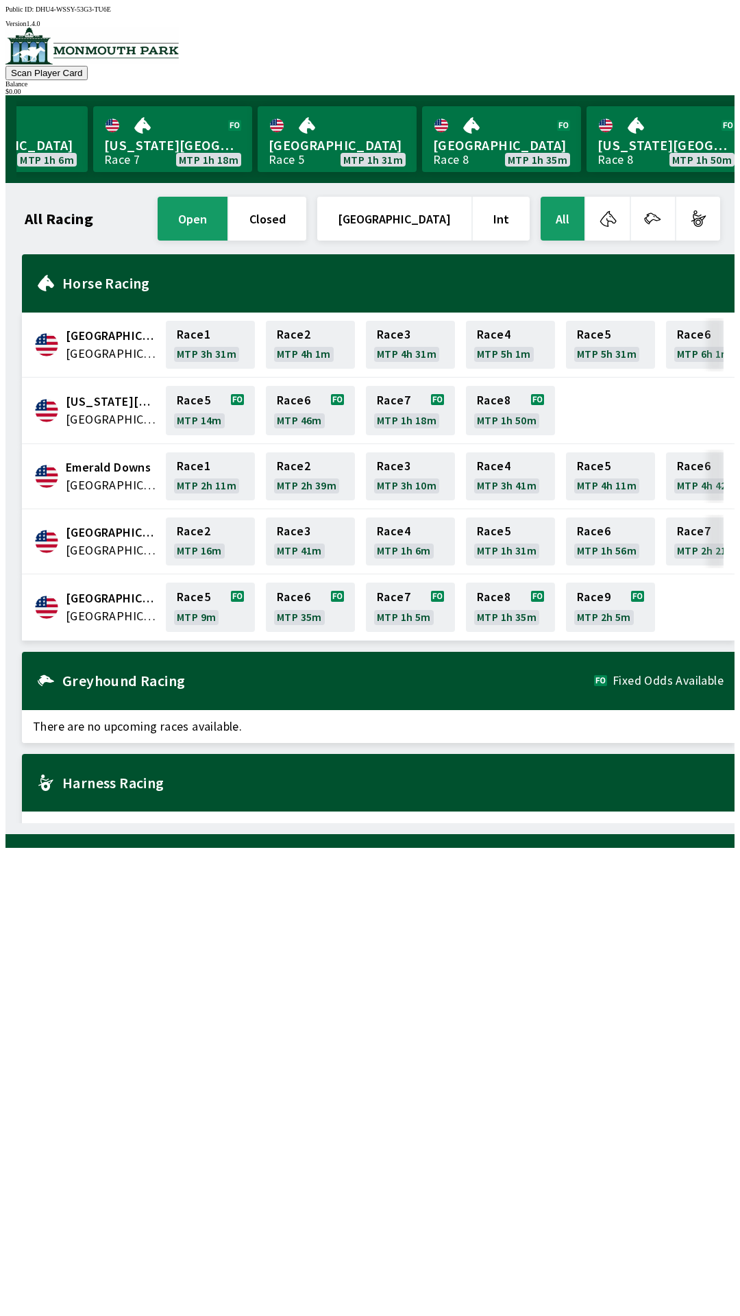
click at [249, 848] on div at bounding box center [369, 841] width 729 height 14
click at [201, 598] on link "Race 5 MTP 9m" at bounding box center [210, 606] width 89 height 49
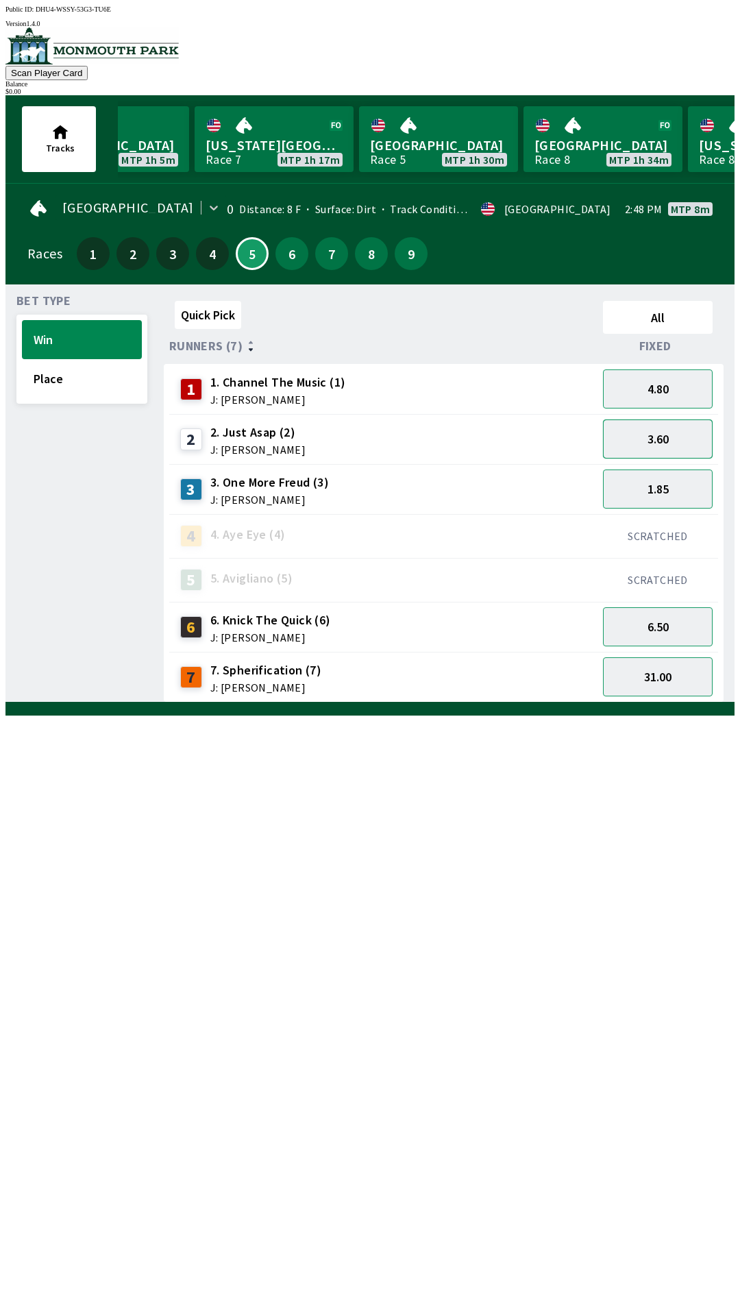
click at [686, 434] on button "3.60" at bounding box center [658, 438] width 110 height 39
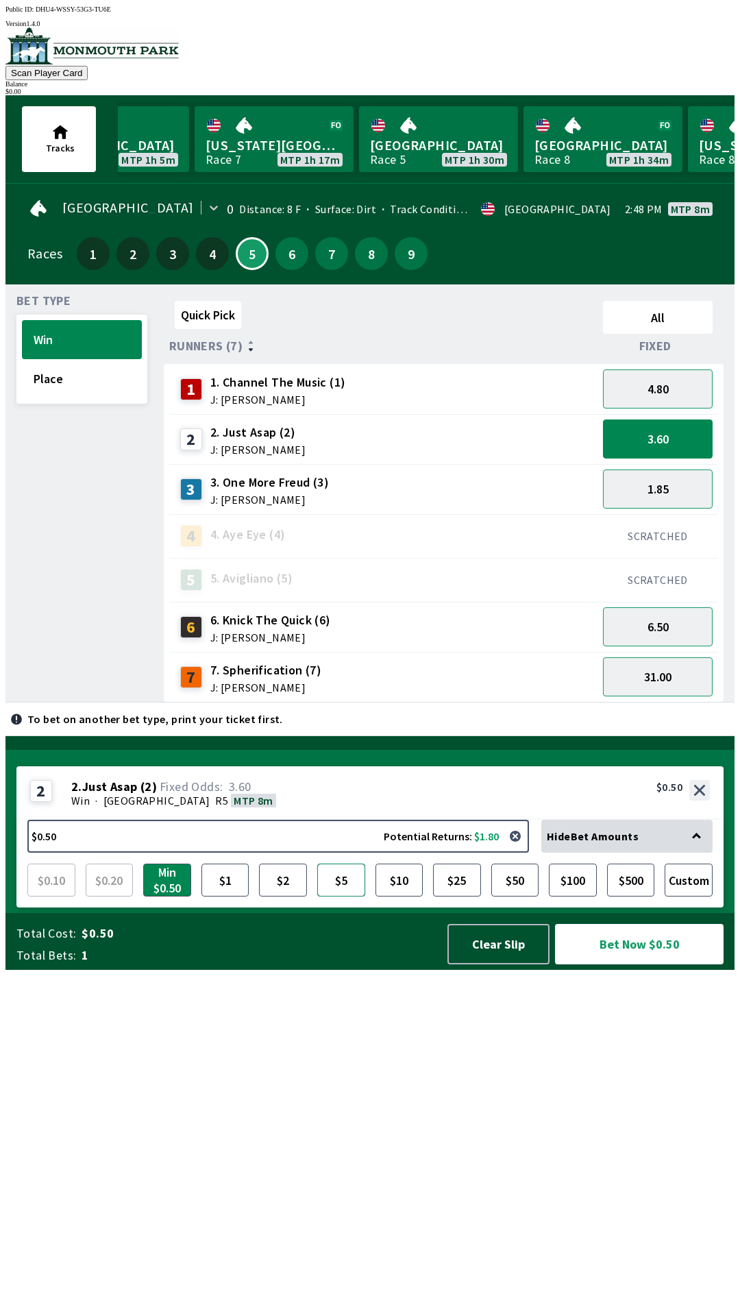
click at [348, 896] on button "$5" at bounding box center [341, 879] width 48 height 33
click at [619, 964] on button "Bet Now $5.00" at bounding box center [639, 944] width 169 height 40
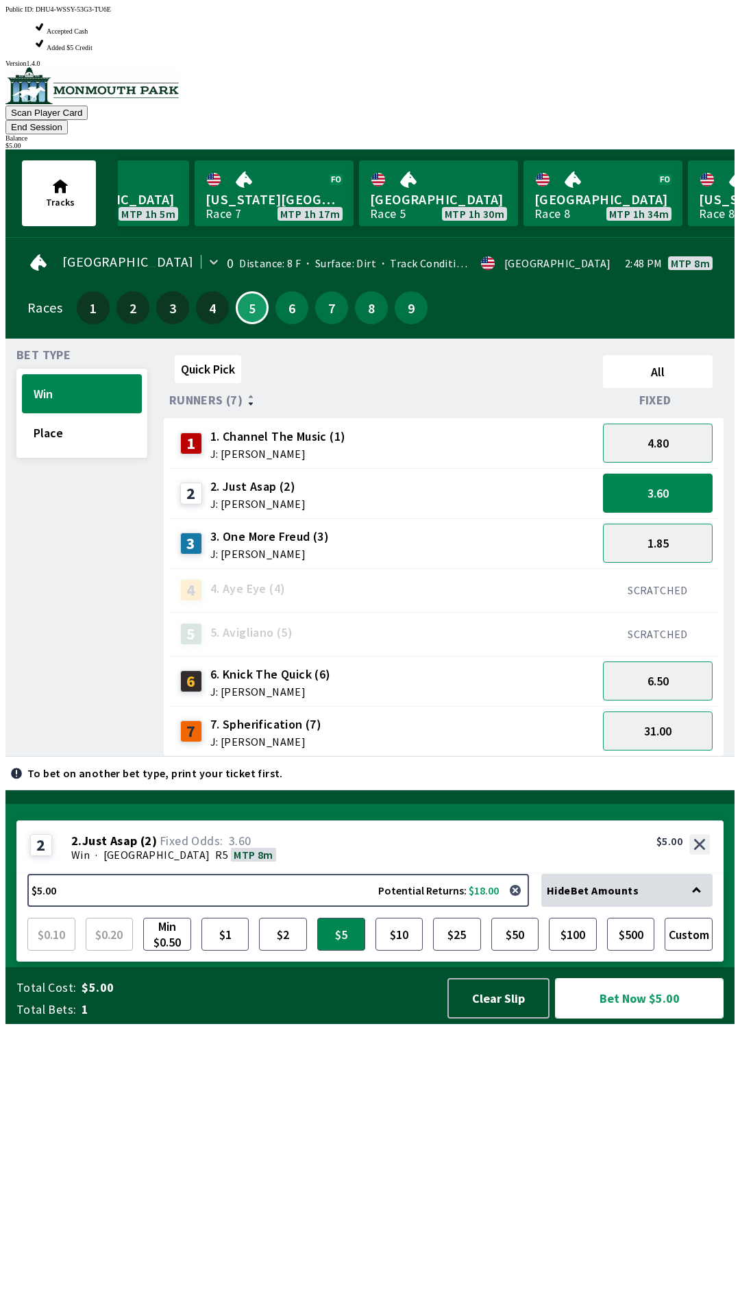
click at [659, 1018] on button "Bet Now $5.00" at bounding box center [639, 998] width 169 height 40
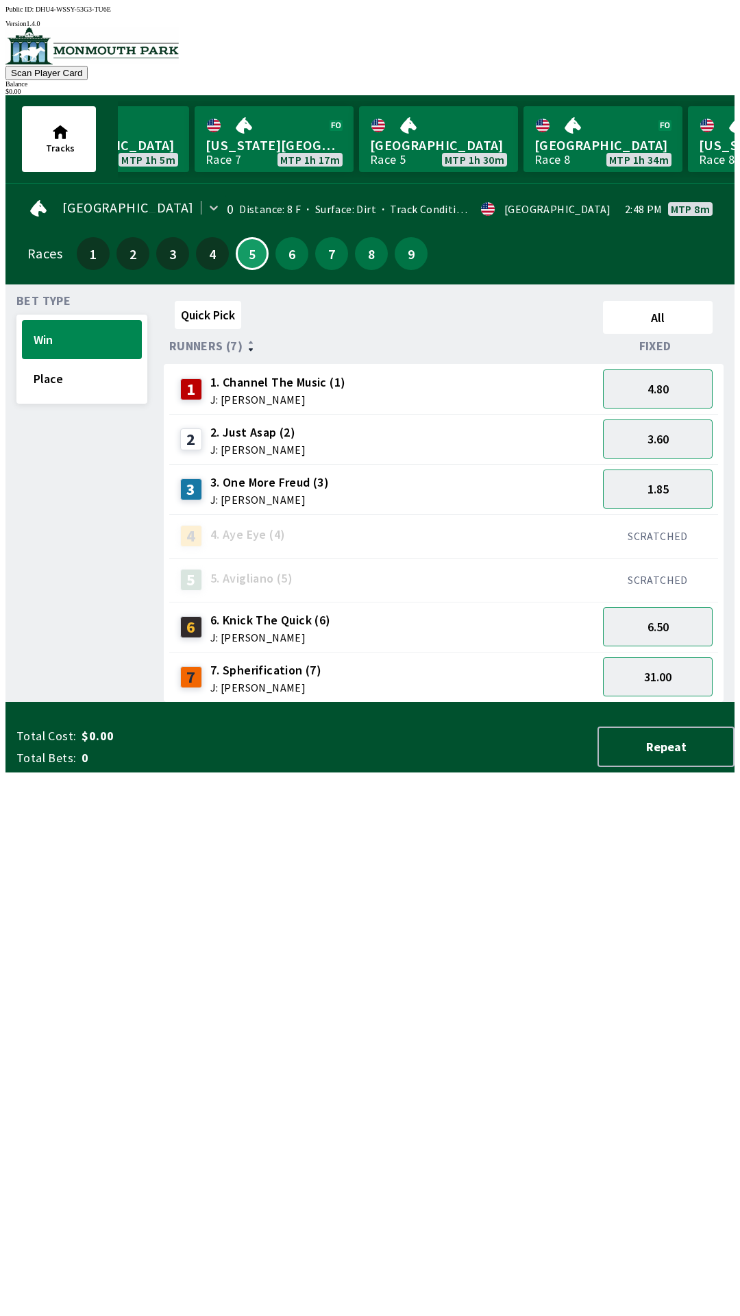
click at [242, 702] on div "Quick Pick All Runners (7) Fixed 1 1. Channel The Music (1) J: [PERSON_NAME] 4.…" at bounding box center [449, 498] width 571 height 407
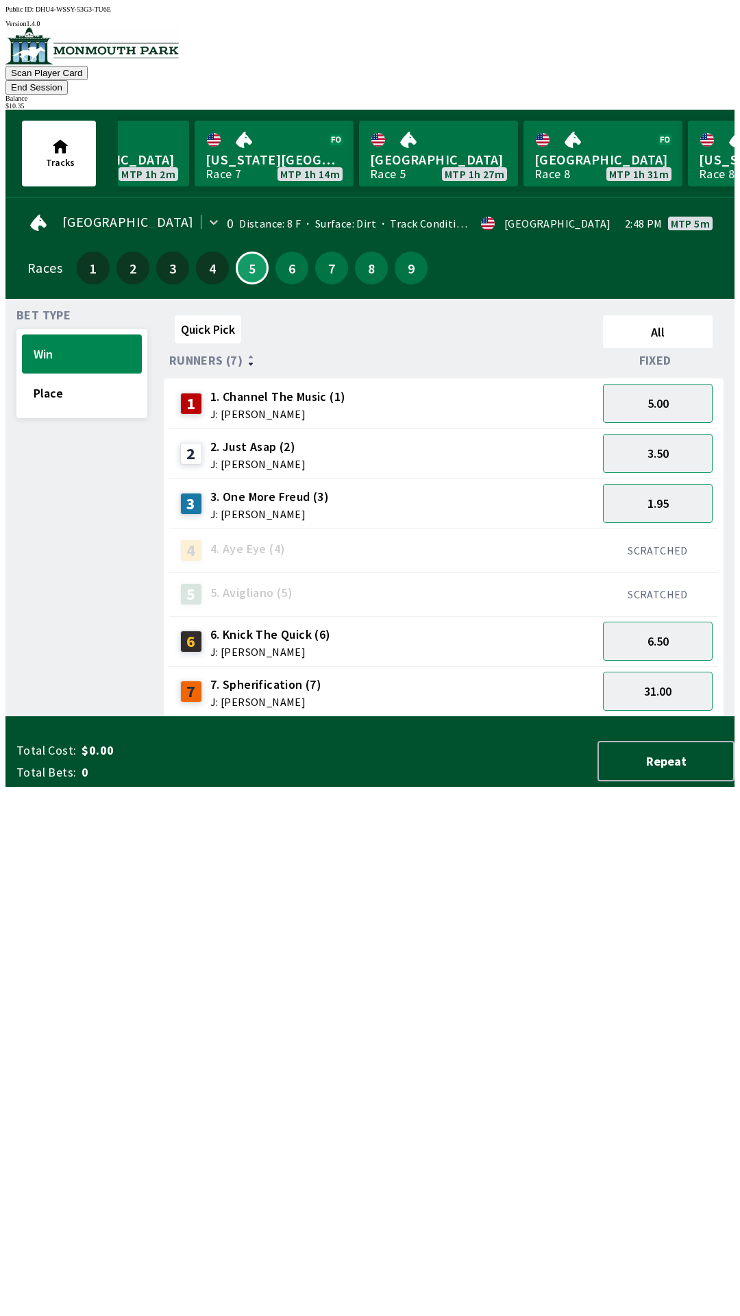
click at [383, 489] on div "3 3. One More Freud (3) J: [PERSON_NAME]" at bounding box center [383, 504] width 417 height 34
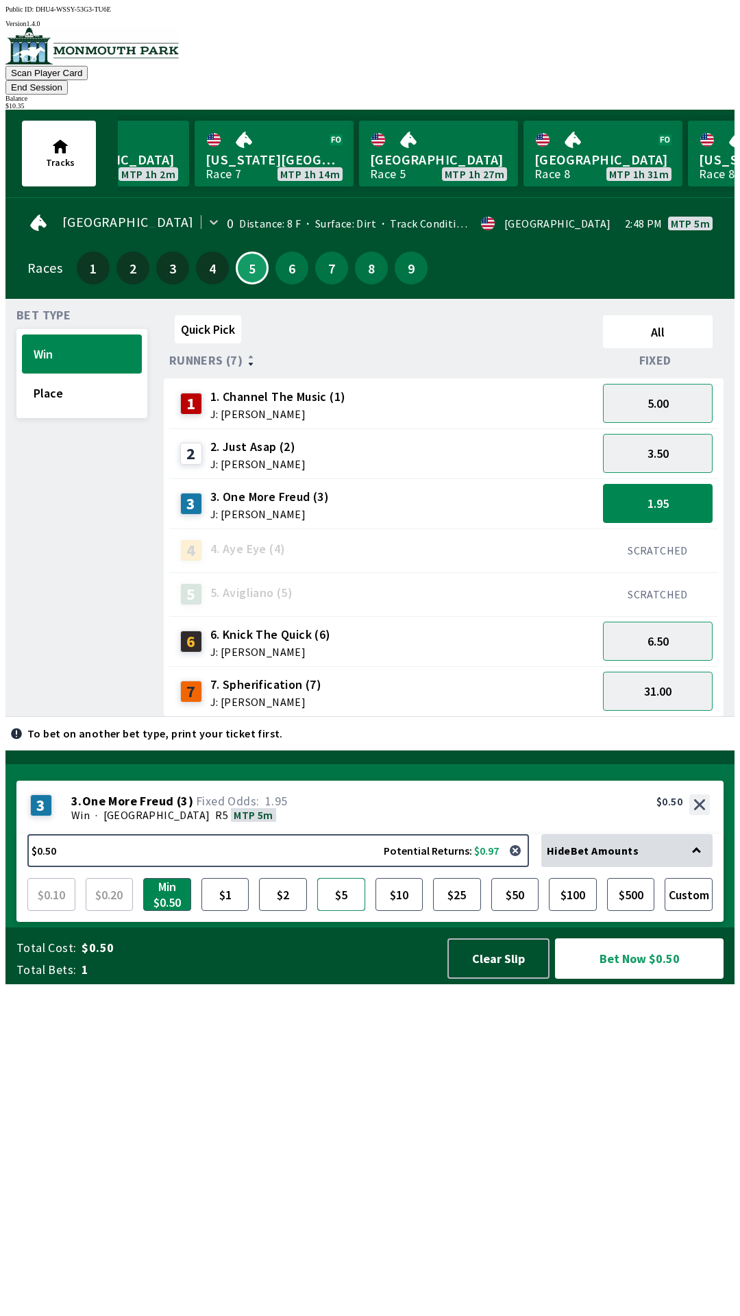
click at [340, 911] on button "$5" at bounding box center [341, 894] width 48 height 33
click at [625, 979] on button "Bet Now $5.00" at bounding box center [639, 958] width 169 height 40
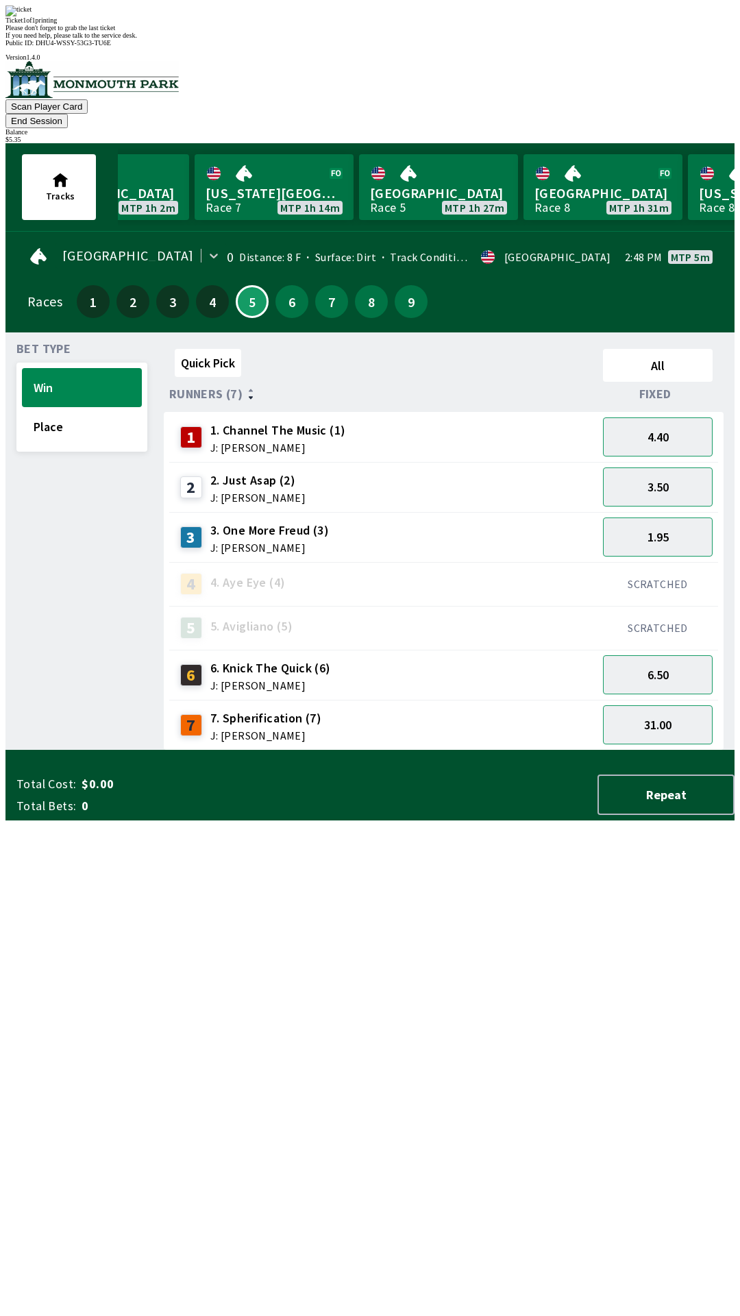
click at [491, 750] on div "Quick Pick All Runners (7) Fixed 1 1. Channel The Music (1) J: [PERSON_NAME] 4.…" at bounding box center [449, 546] width 571 height 407
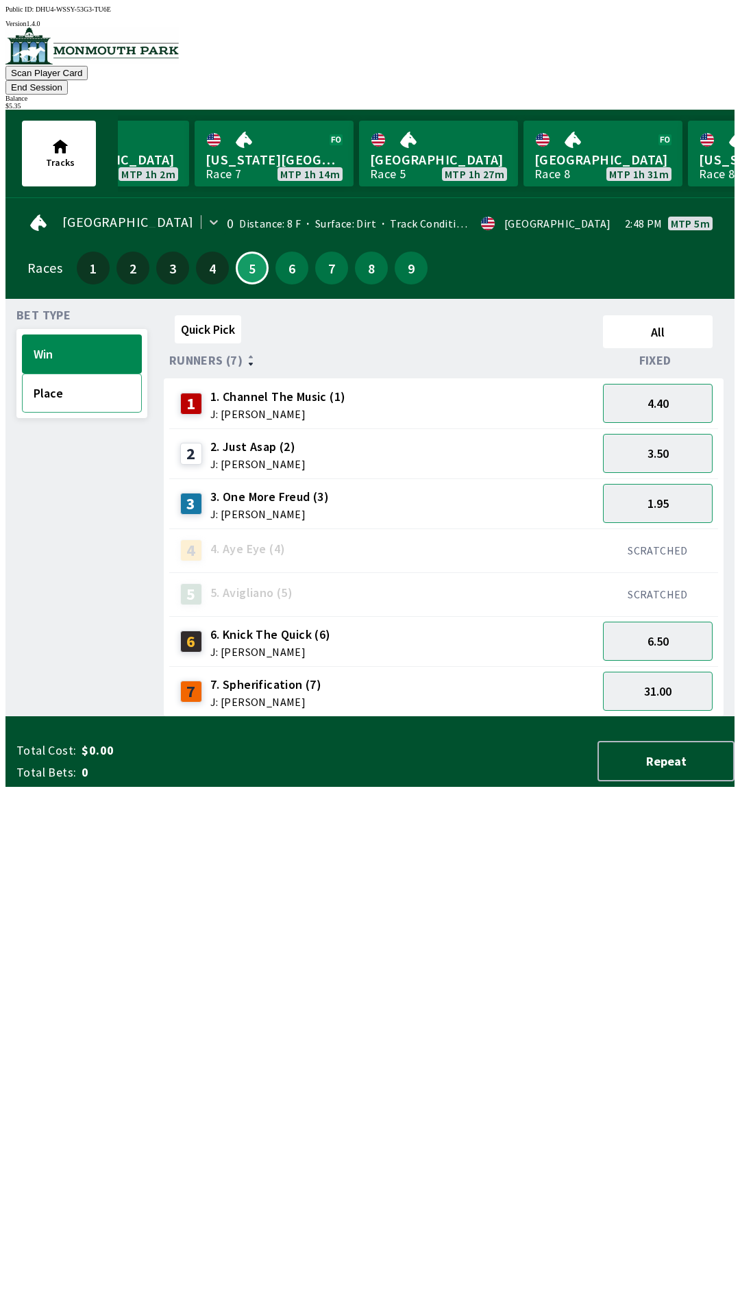
click at [99, 382] on button "Place" at bounding box center [82, 392] width 120 height 39
click at [638, 485] on button "1.14" at bounding box center [658, 503] width 110 height 39
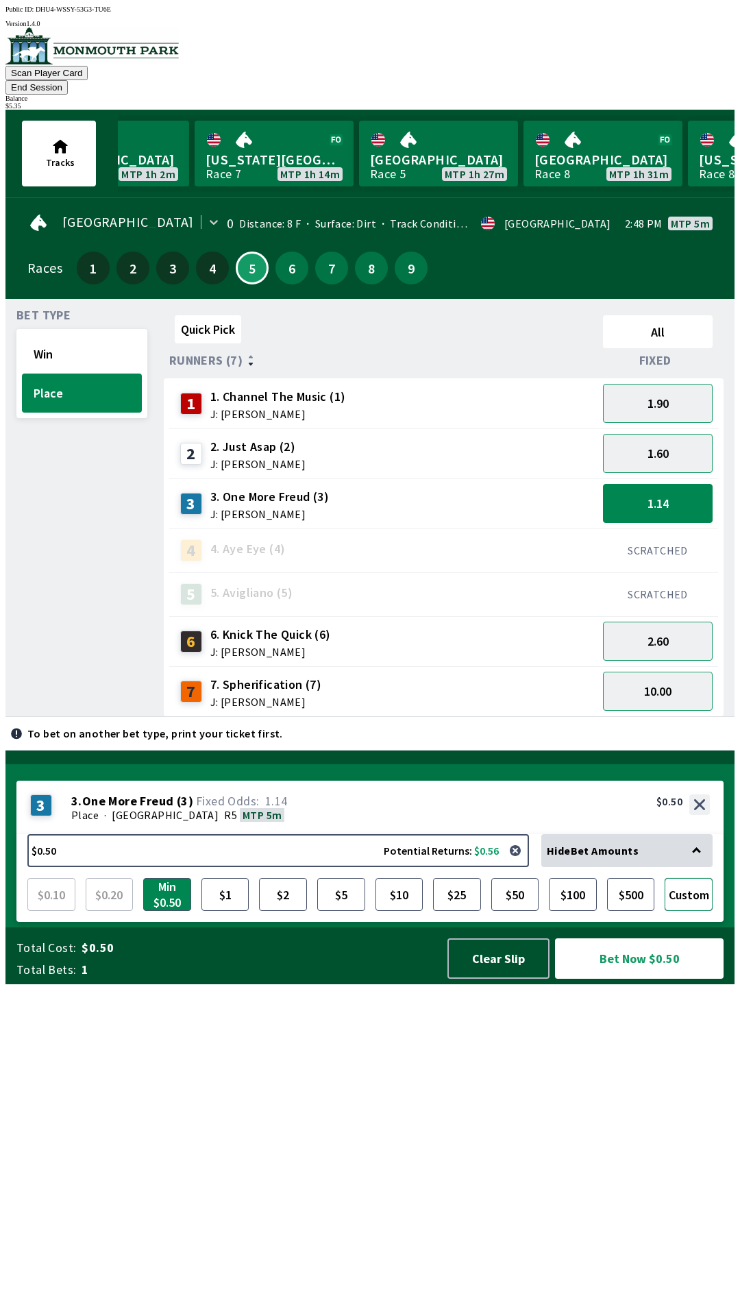
click at [693, 911] on button "Custom" at bounding box center [689, 894] width 48 height 33
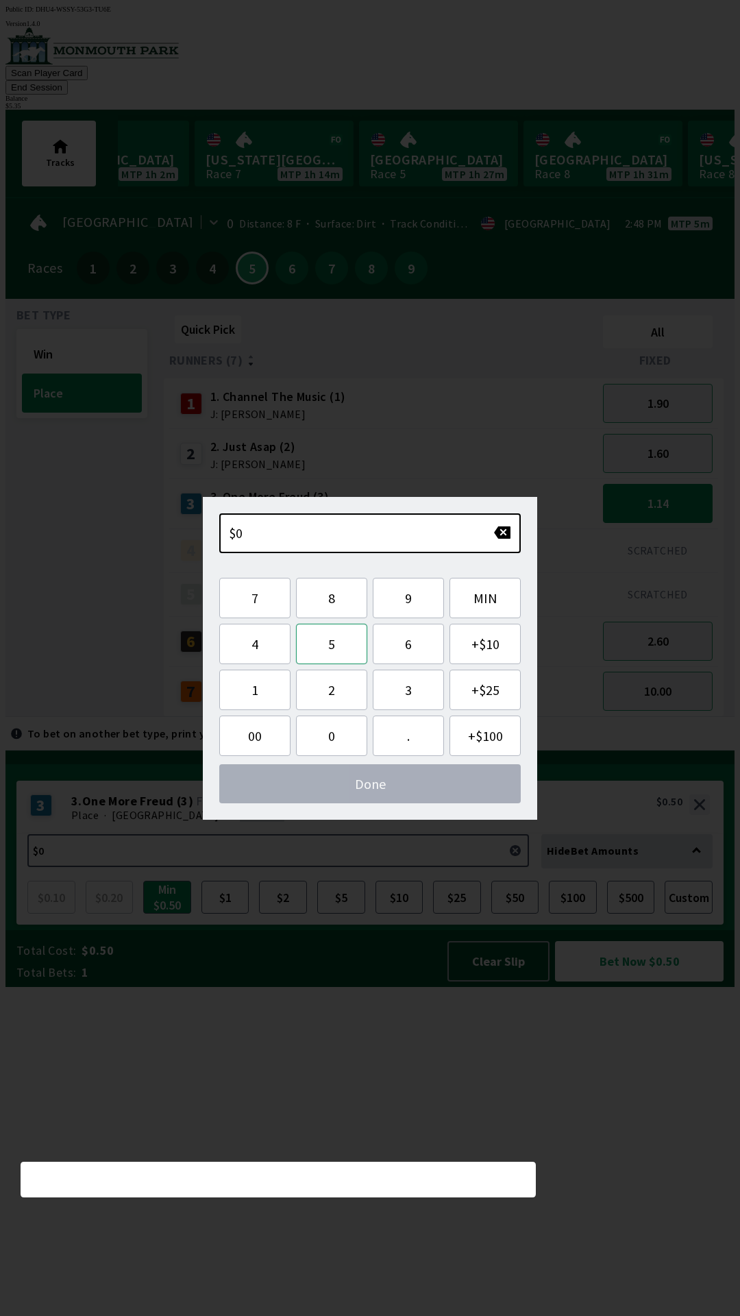
click at [339, 651] on button "5" at bounding box center [331, 644] width 71 height 40
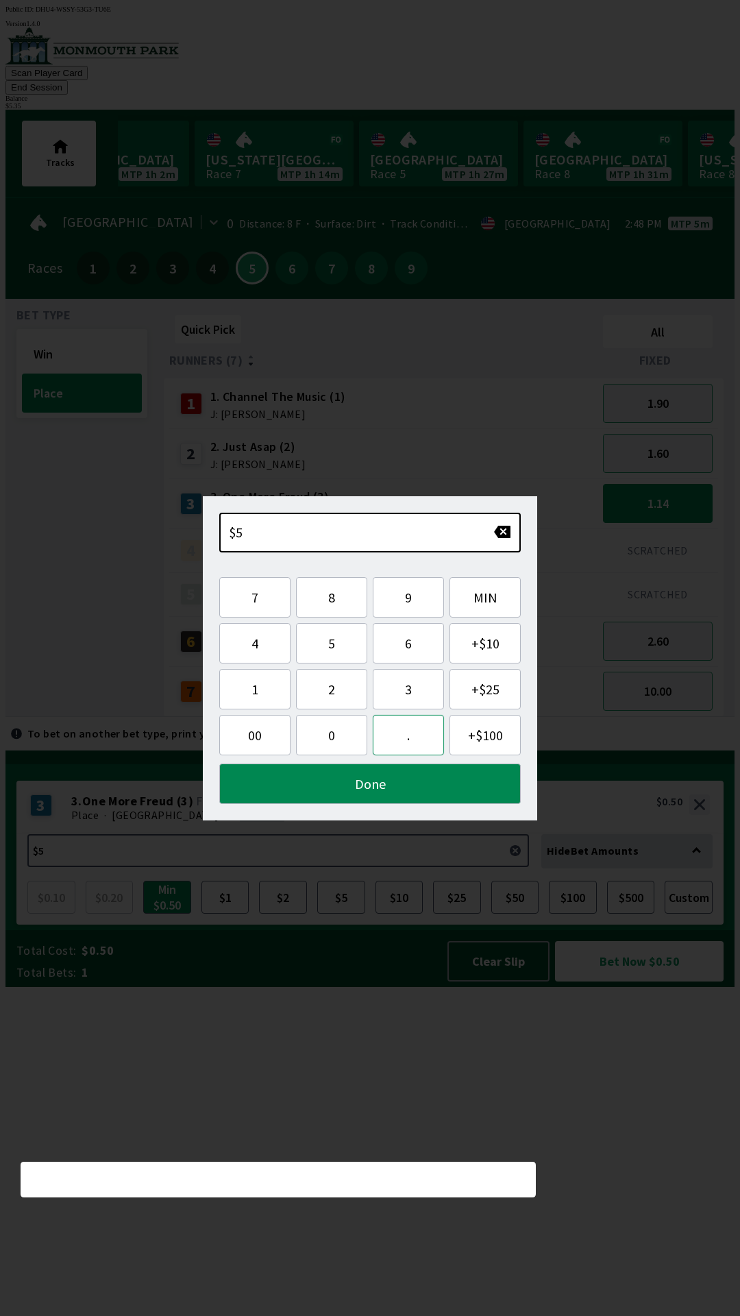
click at [402, 735] on button "." at bounding box center [408, 735] width 71 height 40
click at [410, 692] on button "3" at bounding box center [408, 689] width 71 height 40
click at [347, 646] on button "5" at bounding box center [331, 643] width 71 height 40
click at [394, 791] on button "Done" at bounding box center [370, 783] width 302 height 40
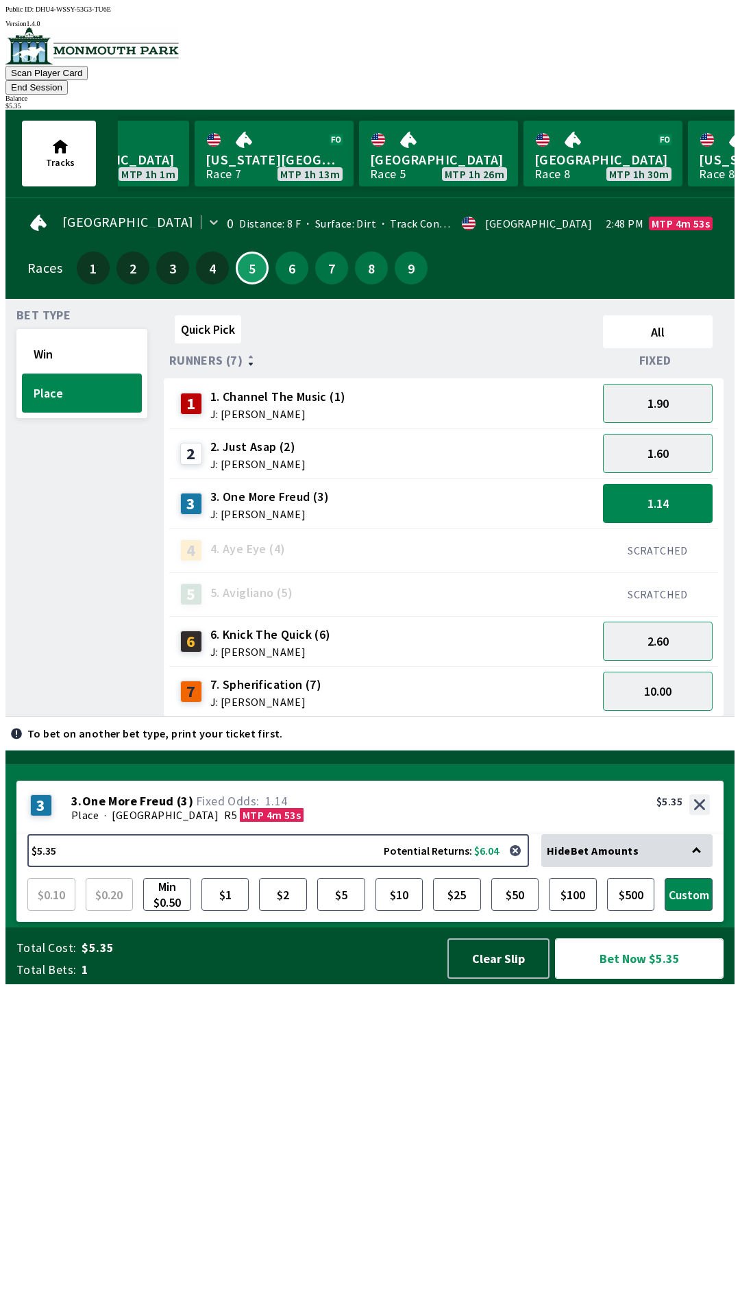
click at [634, 979] on button "Bet Now $5.35" at bounding box center [639, 958] width 169 height 40
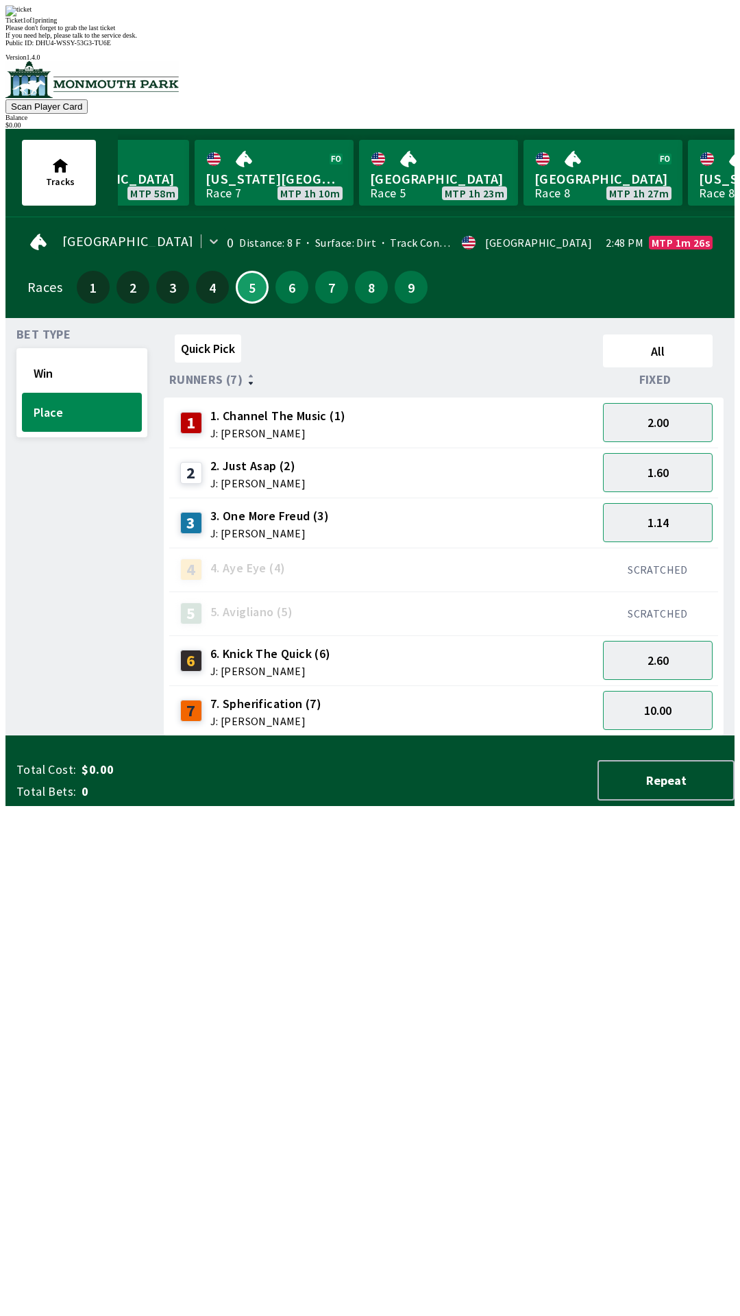
click at [500, 736] on div "Quick Pick All Runners (7) Fixed 1 1. Channel The Music (1) J: [PERSON_NAME] 2.…" at bounding box center [449, 532] width 571 height 407
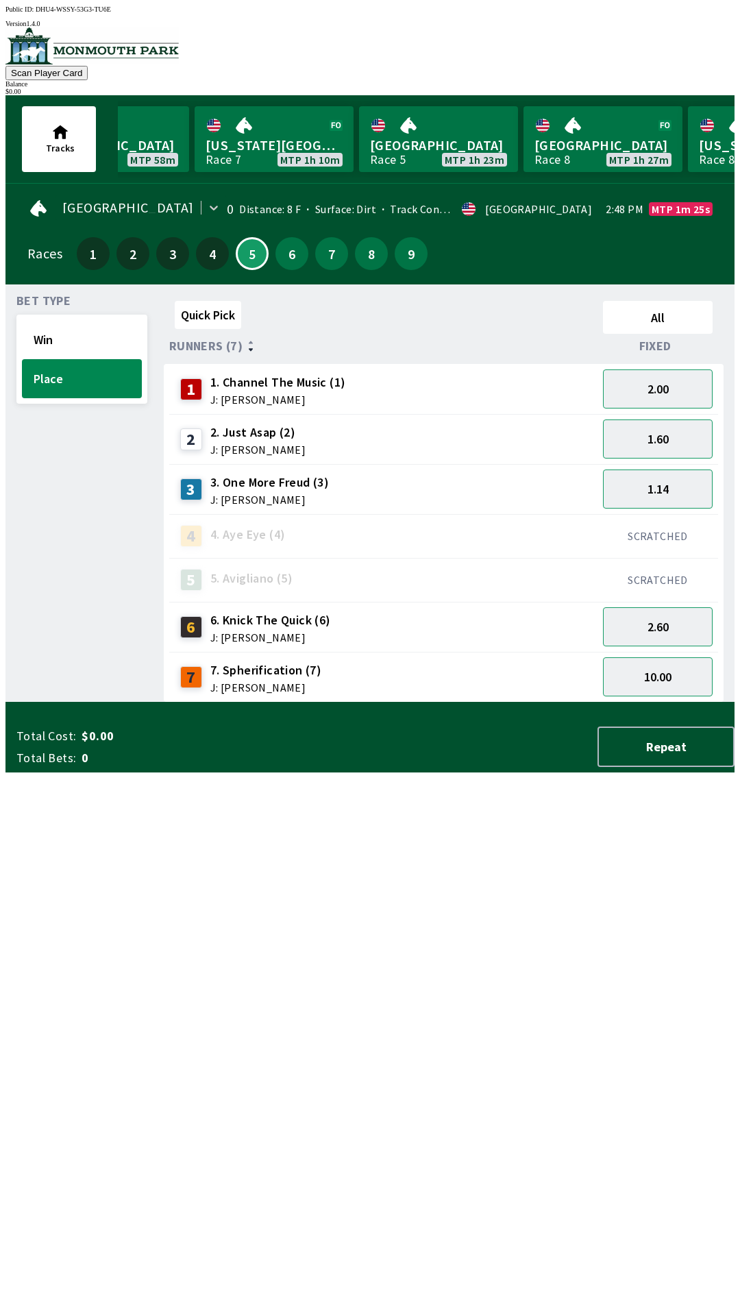
click at [469, 702] on div "Quick Pick All Runners (7) Fixed 1 1. Channel The Music (1) J: [PERSON_NAME] 2.…" at bounding box center [449, 498] width 571 height 407
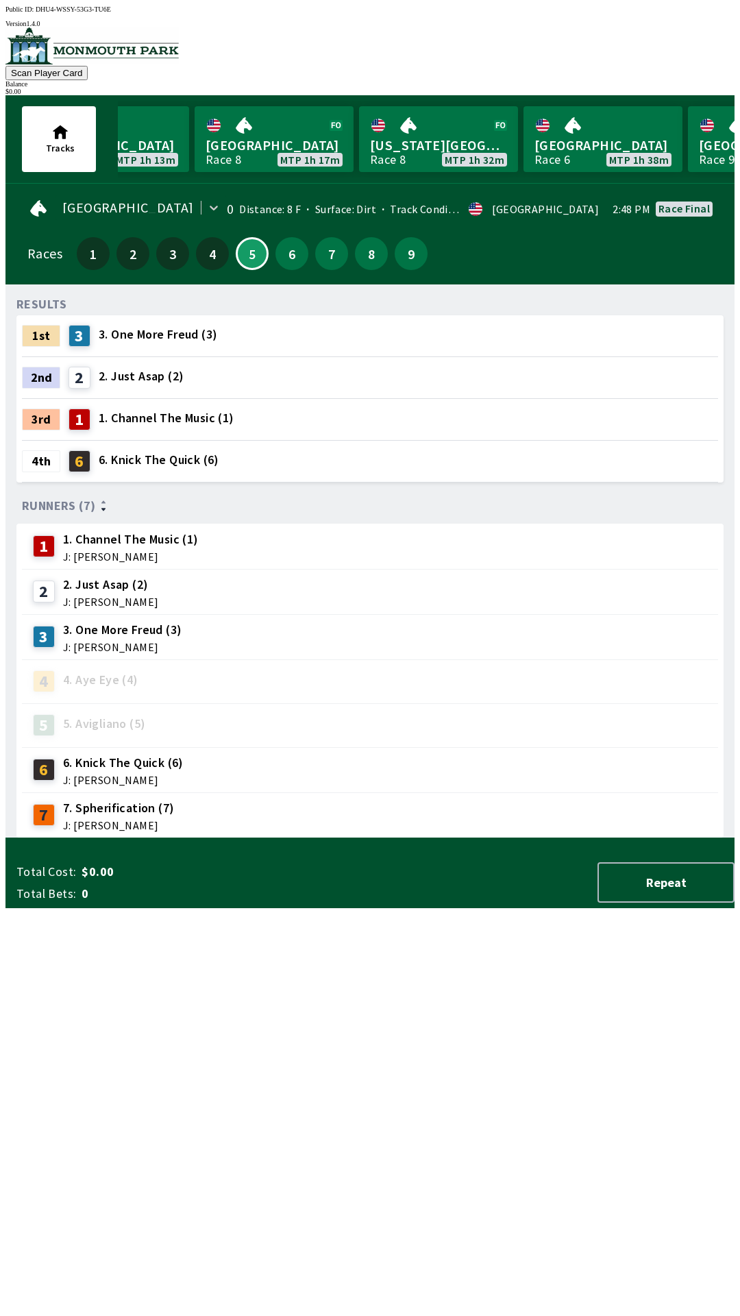
click at [56, 61] on img at bounding box center [91, 45] width 173 height 37
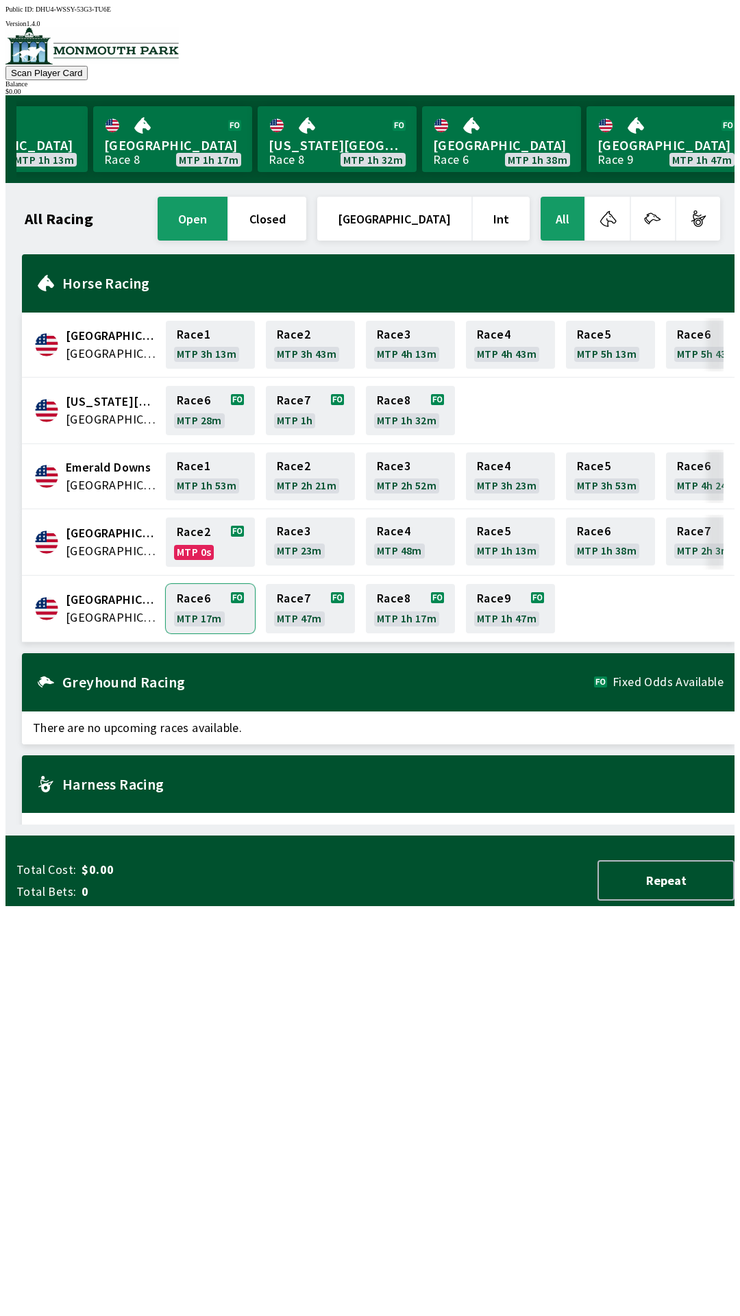
click at [206, 603] on link "Race 6 MTP 17m" at bounding box center [210, 608] width 89 height 49
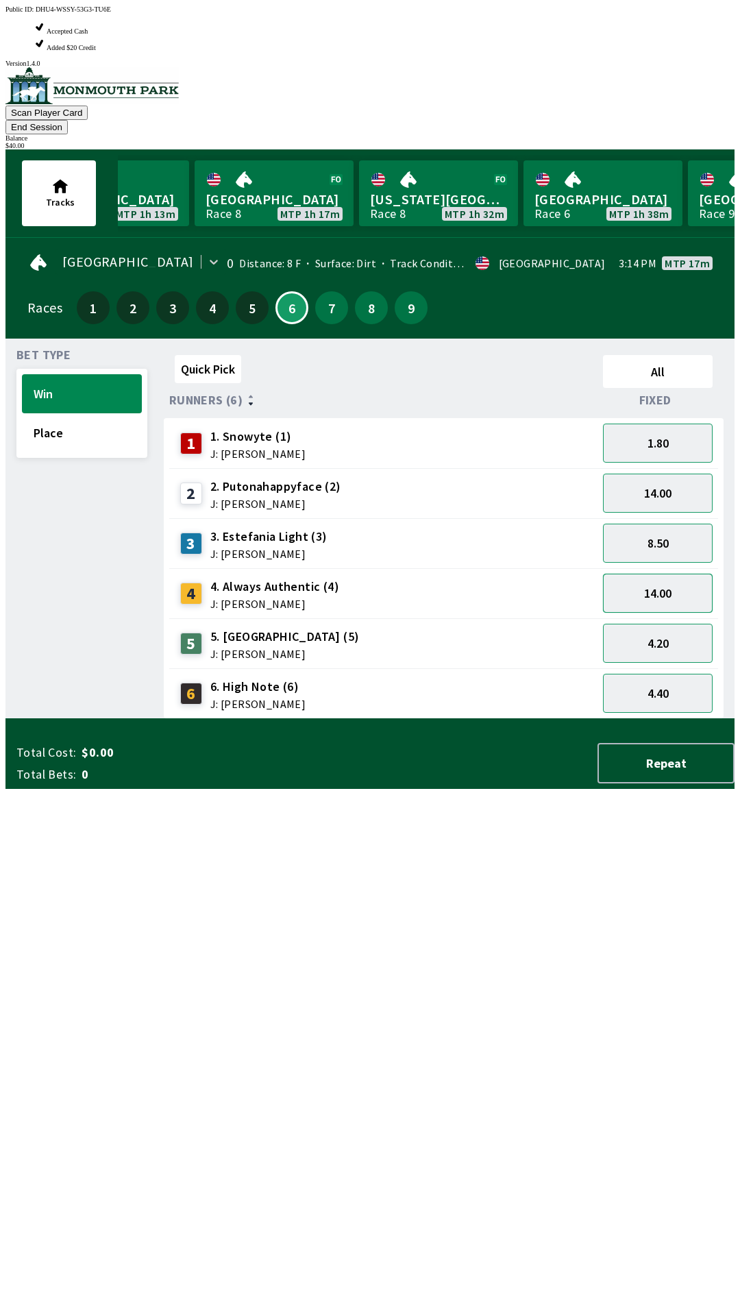
click at [668, 574] on button "14.00" at bounding box center [658, 593] width 110 height 39
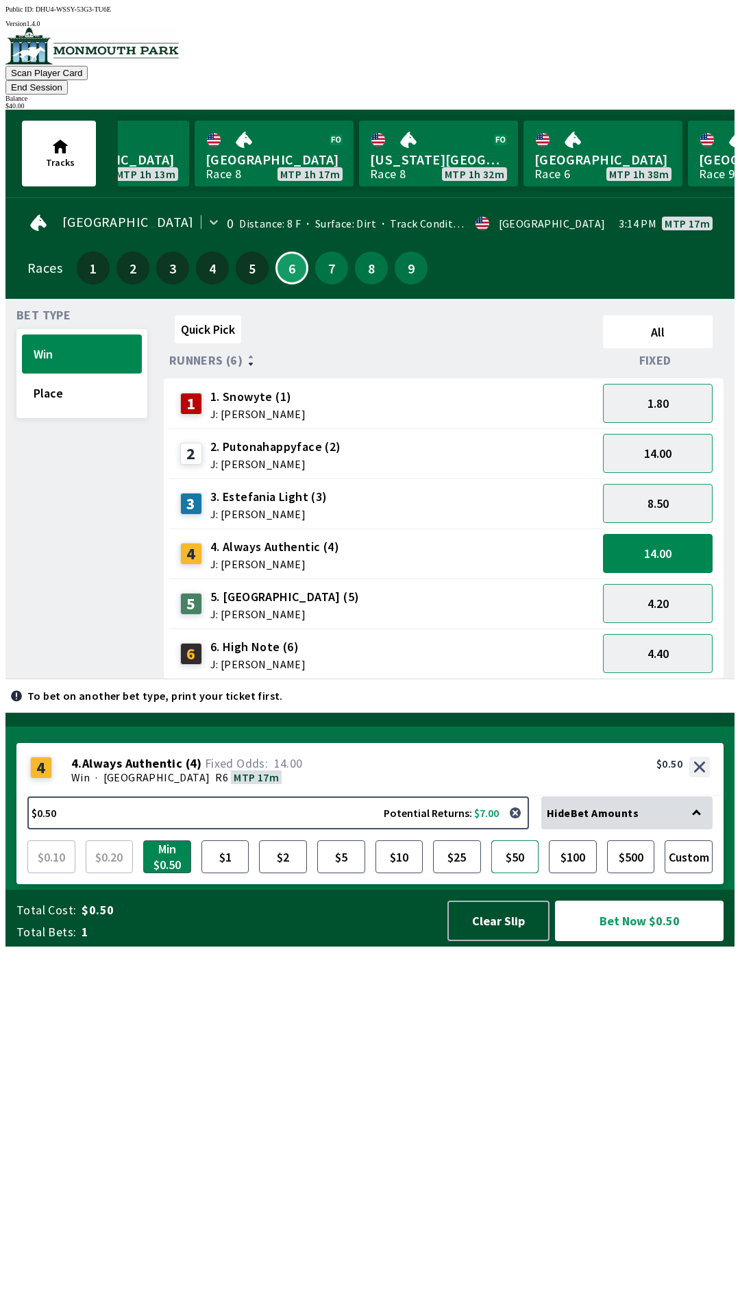
click at [513, 873] on button "$50" at bounding box center [515, 856] width 48 height 33
click at [680, 584] on button "4.20" at bounding box center [658, 603] width 110 height 39
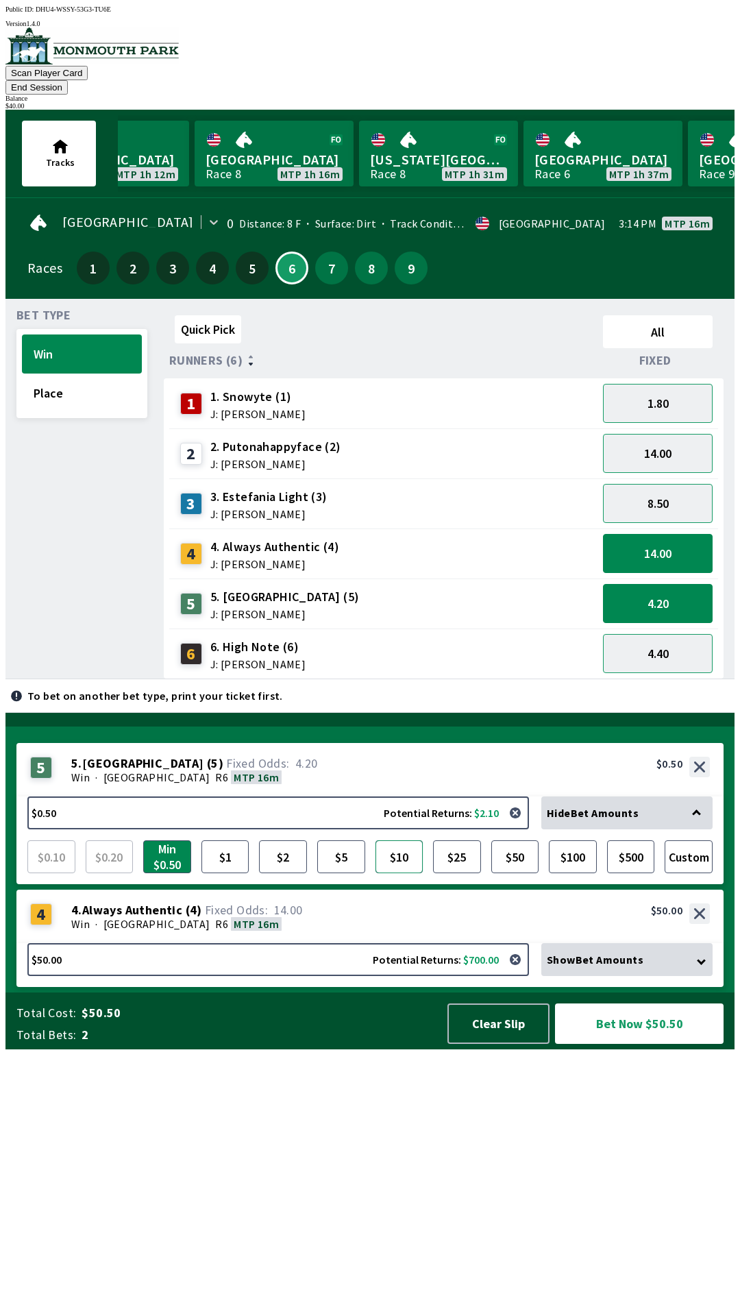
click at [408, 873] on button "$10" at bounding box center [400, 856] width 48 height 33
click at [687, 586] on button "4.20" at bounding box center [658, 603] width 110 height 39
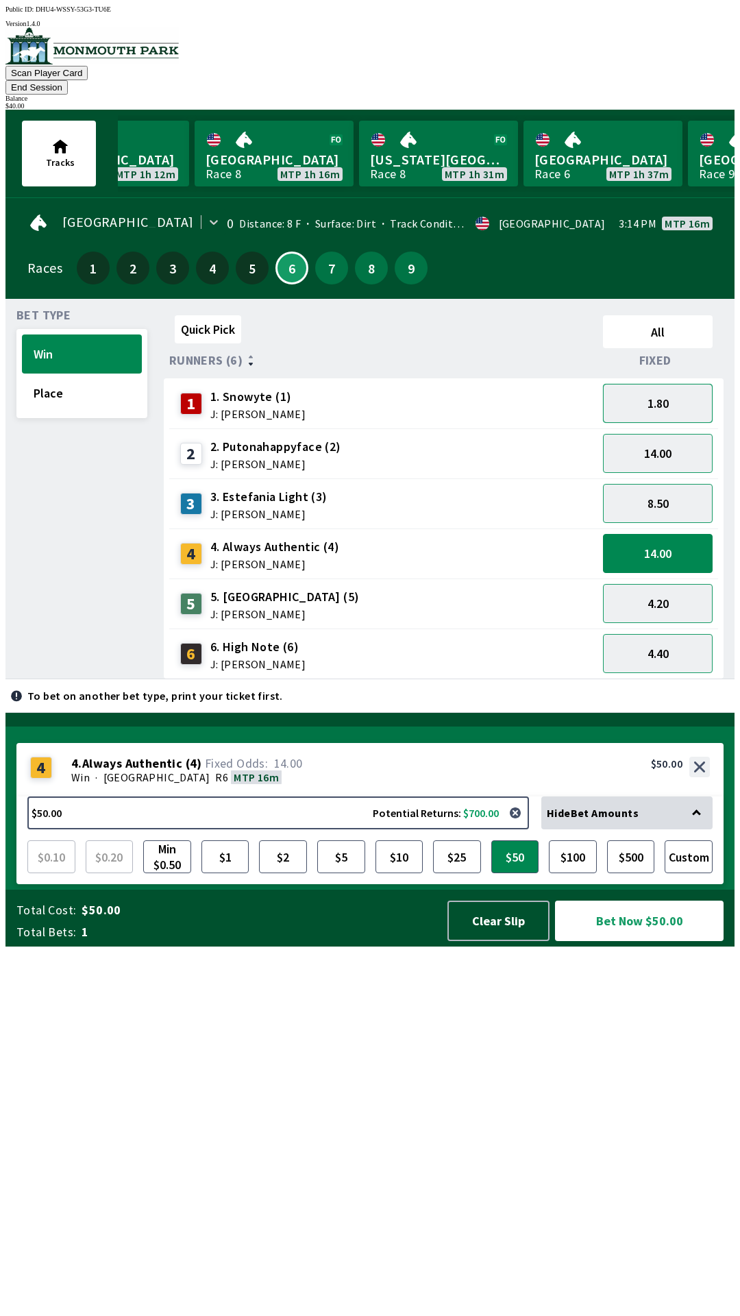
click at [691, 389] on button "1.80" at bounding box center [658, 403] width 110 height 39
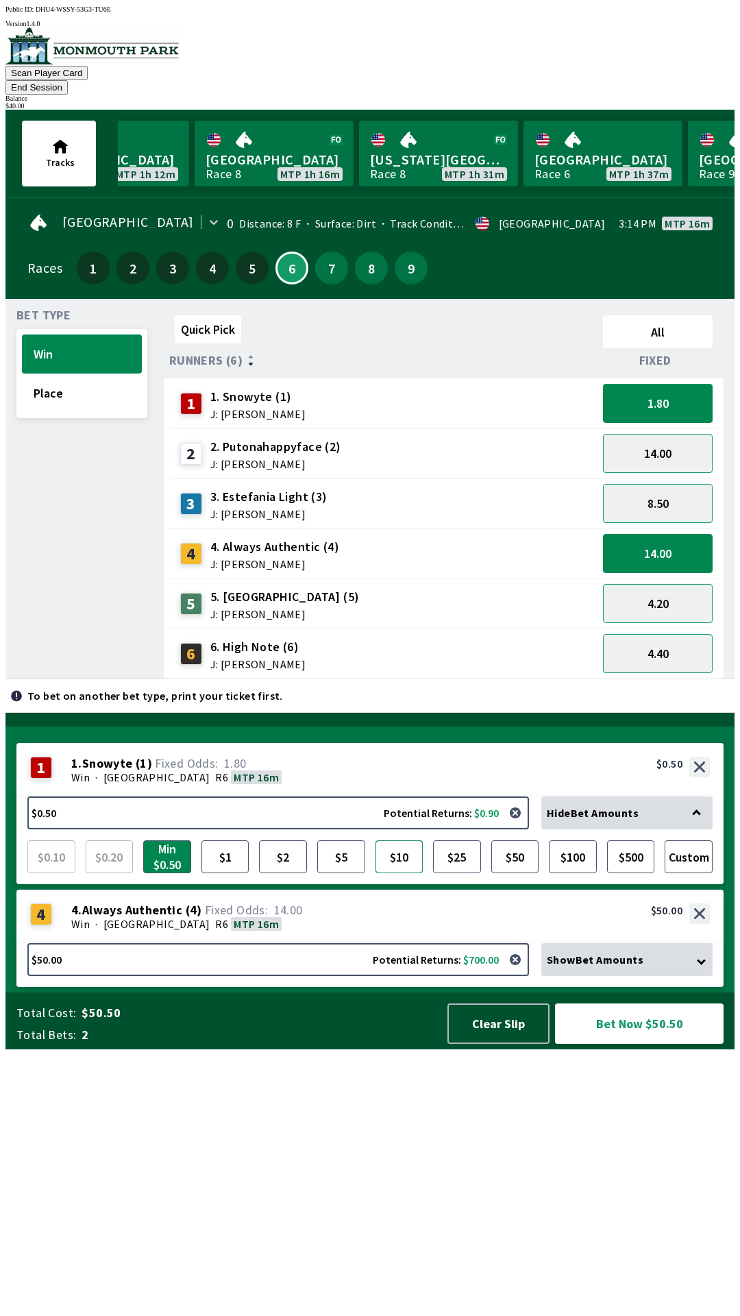
click at [406, 873] on button "$10" at bounding box center [400, 856] width 48 height 33
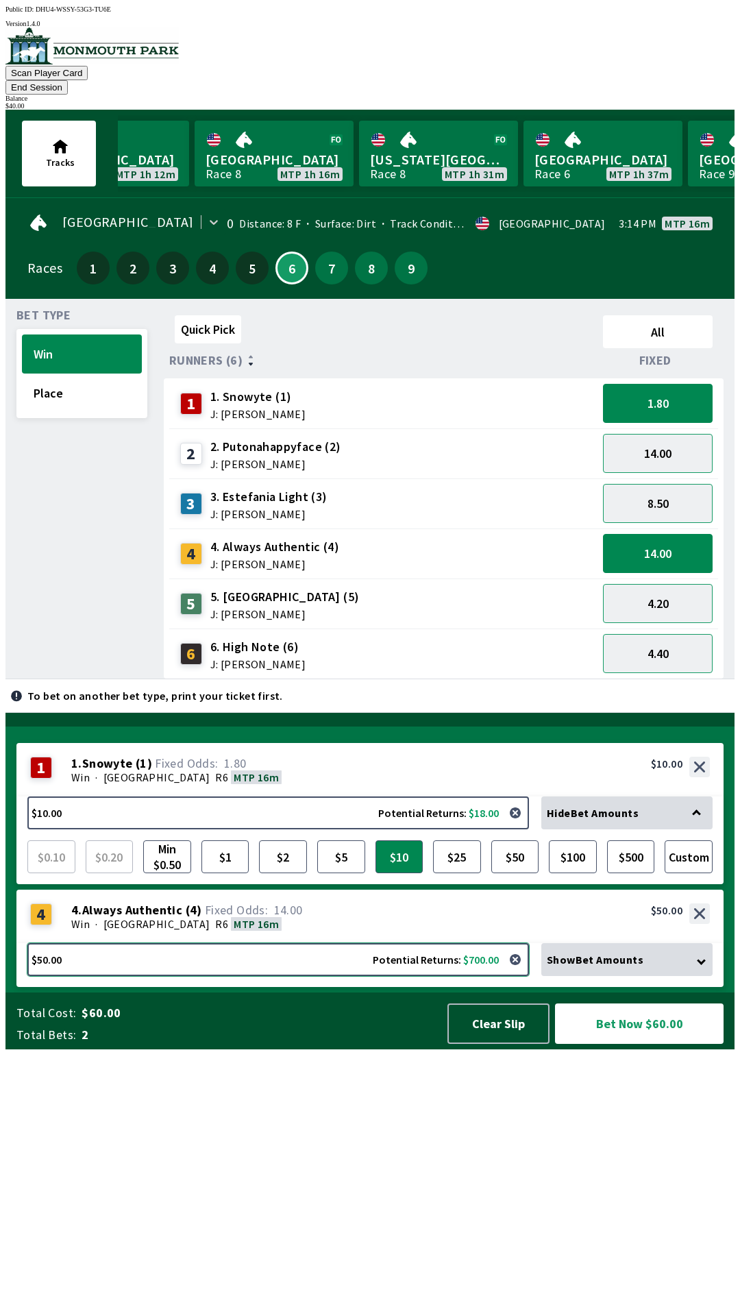
click at [424, 976] on button "$50.00 Potential Returns: $700.00" at bounding box center [278, 959] width 502 height 33
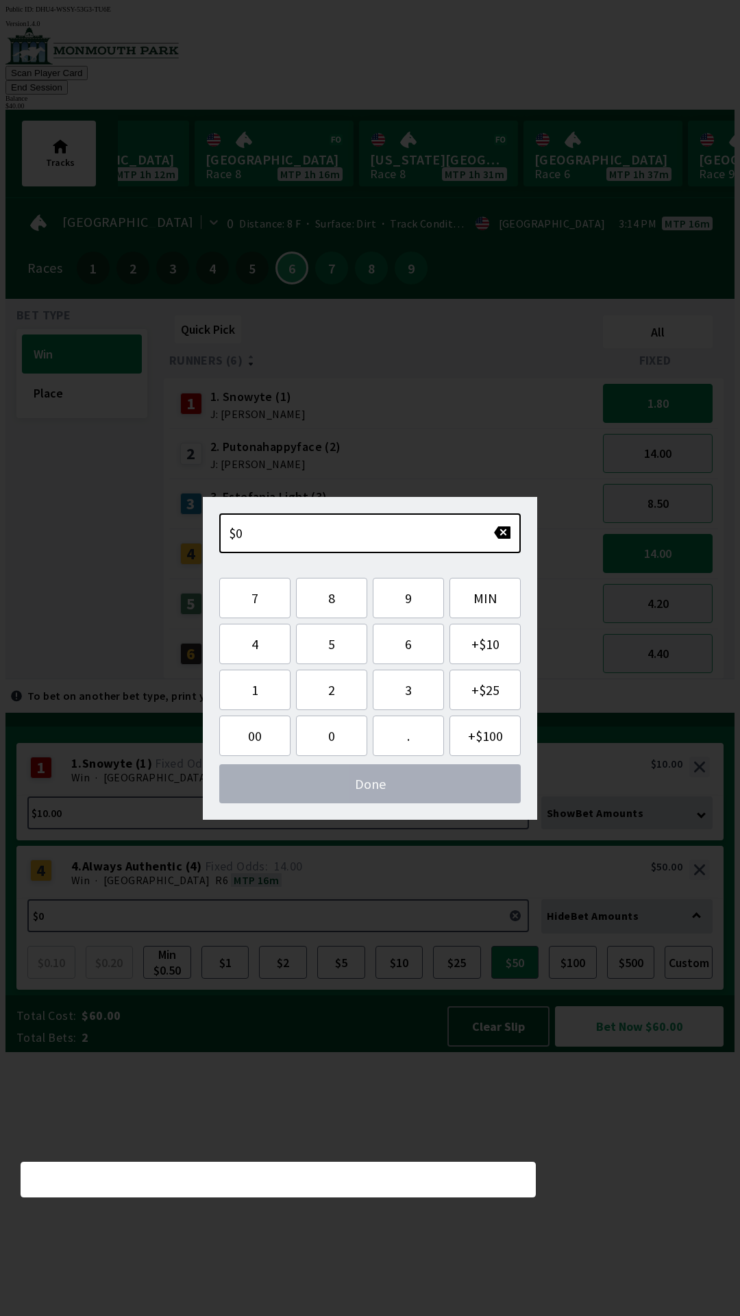
click at [441, 887] on div "Win · [STREET_ADDRESS]" at bounding box center [390, 880] width 639 height 14
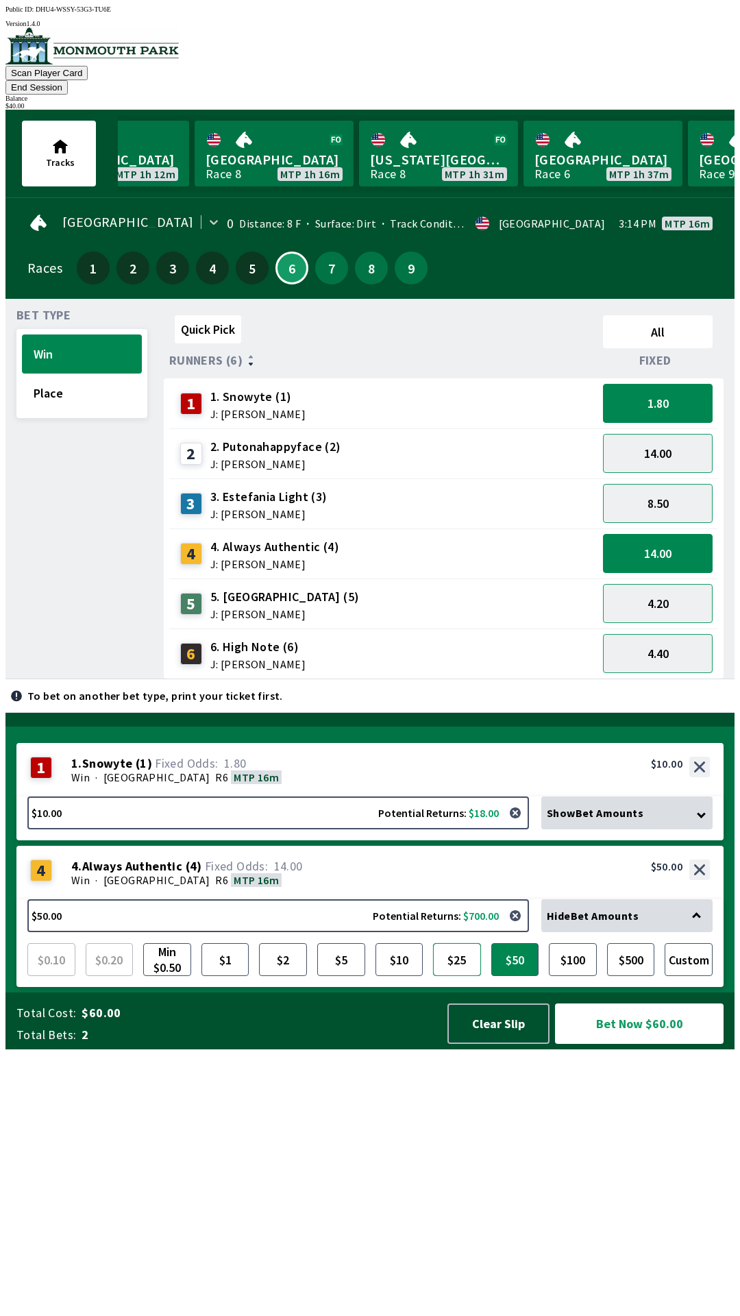
click at [452, 976] on button "$25" at bounding box center [457, 959] width 48 height 33
click at [696, 976] on button "Custom" at bounding box center [689, 959] width 48 height 33
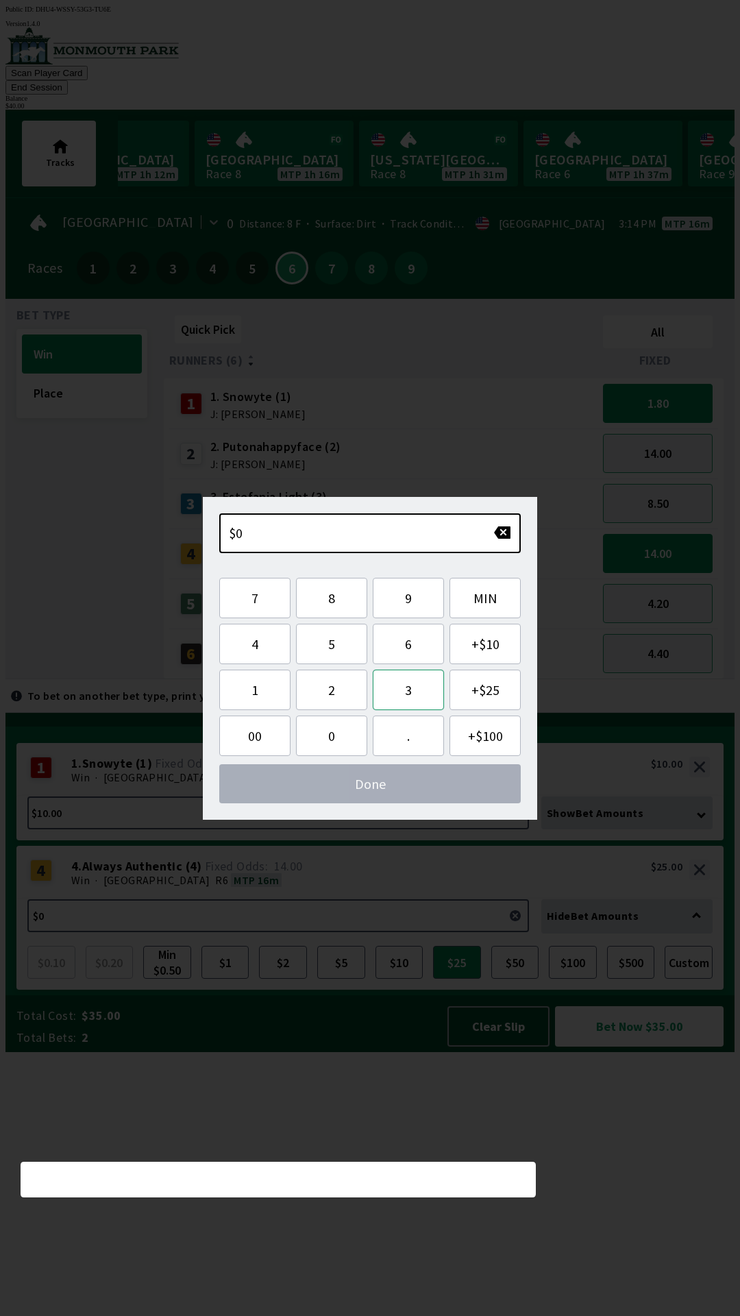
click at [422, 694] on button "3" at bounding box center [408, 689] width 71 height 40
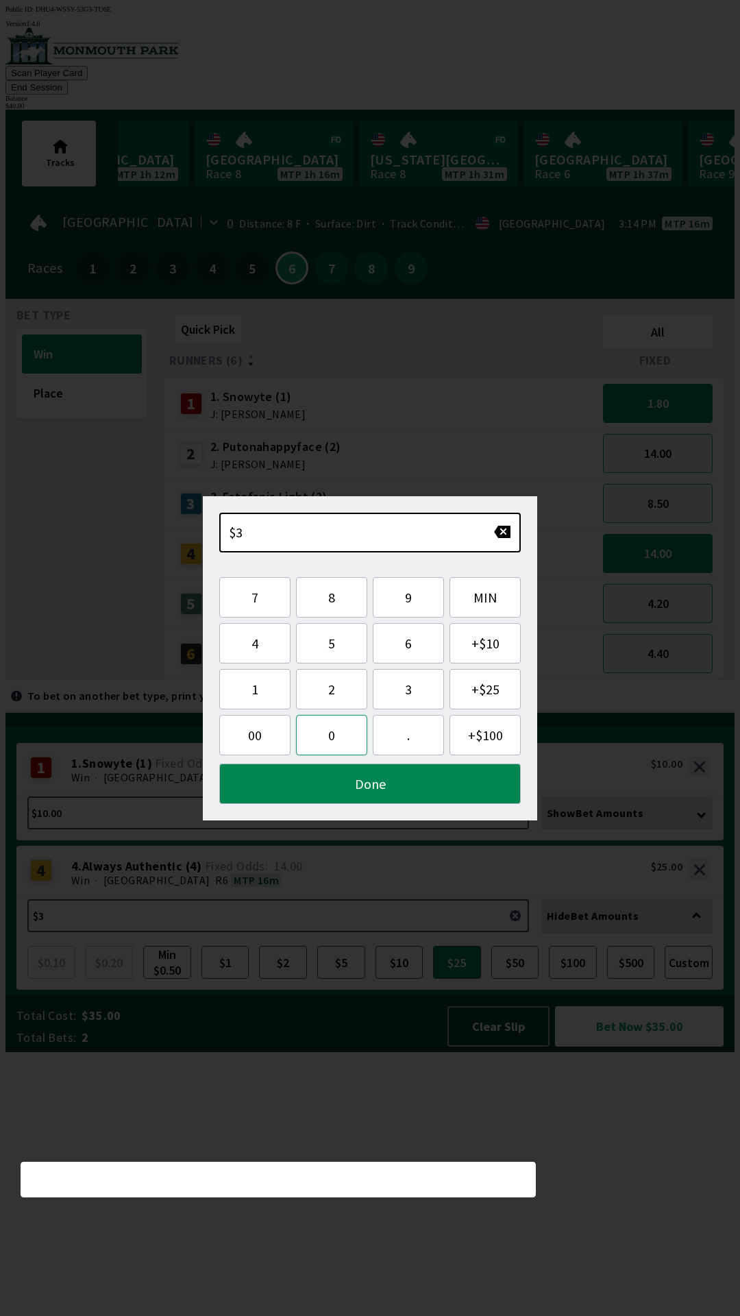
click at [326, 737] on button "0" at bounding box center [331, 735] width 71 height 40
click at [387, 780] on button "Done" at bounding box center [370, 783] width 302 height 40
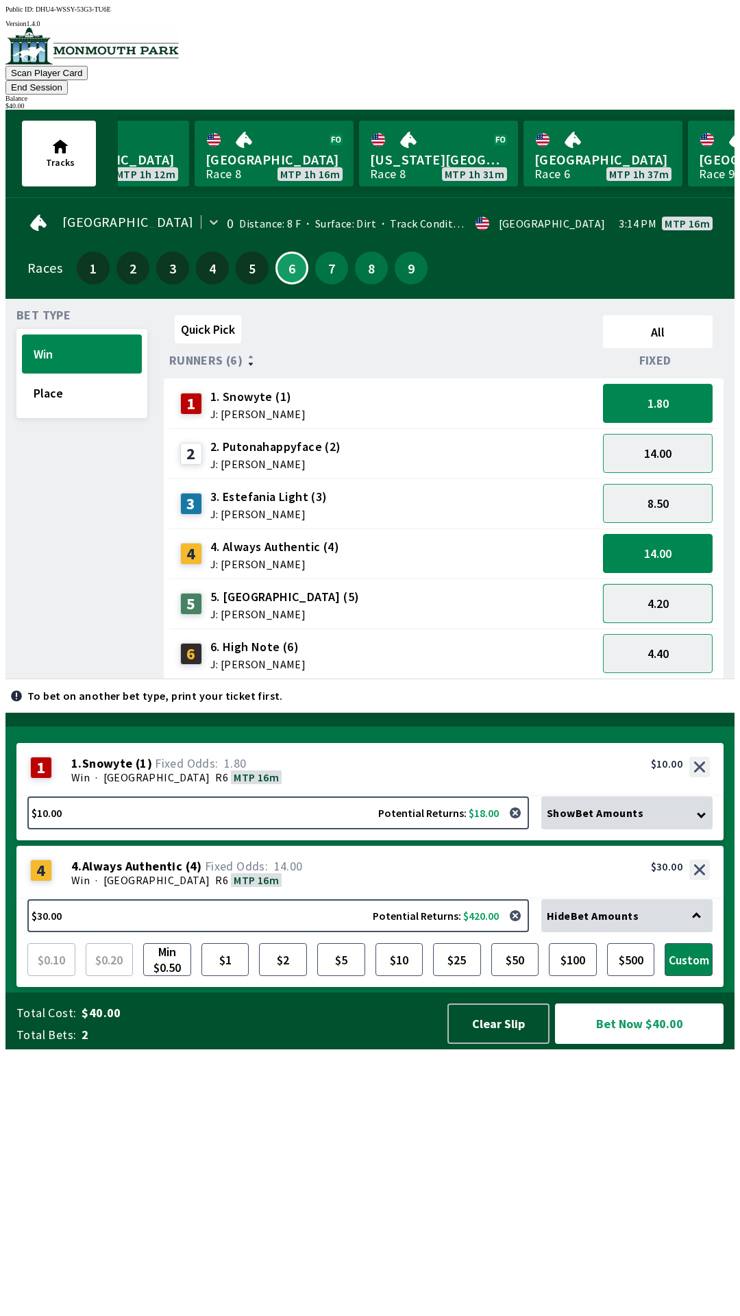
click at [689, 587] on button "4.20" at bounding box center [658, 603] width 110 height 39
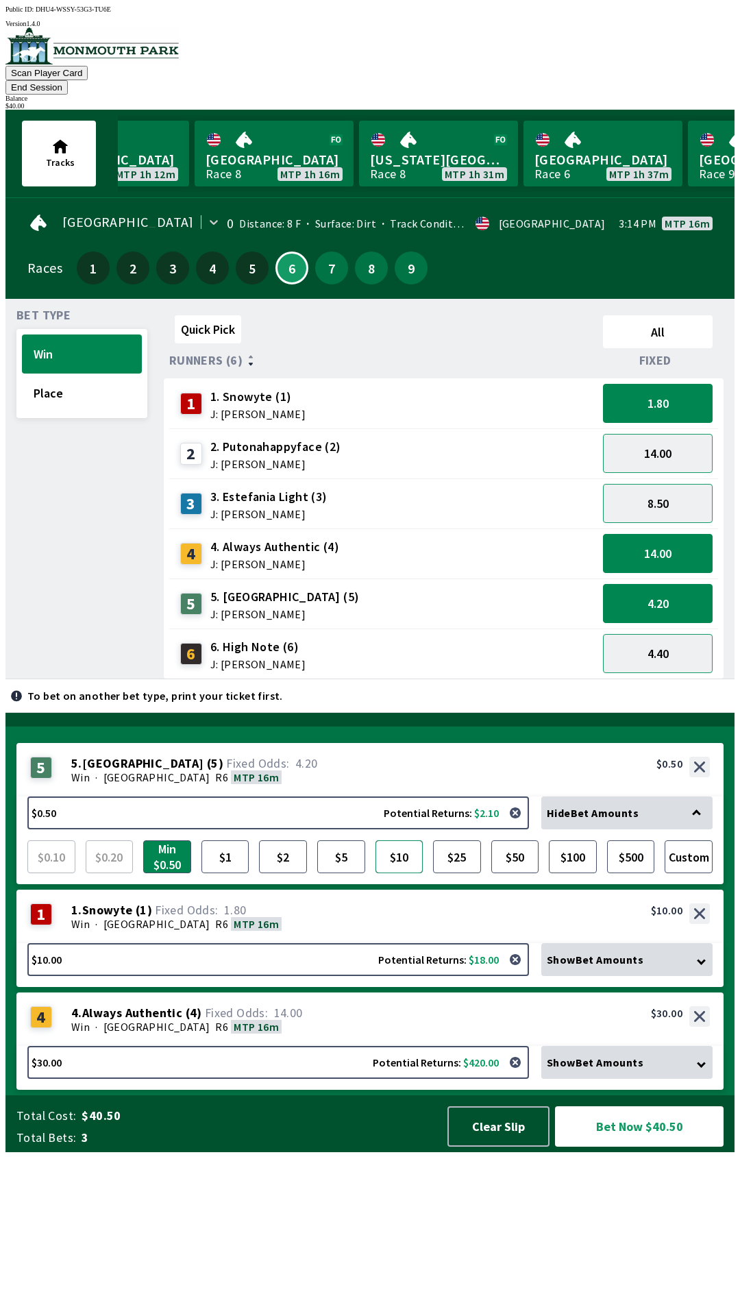
click at [396, 873] on button "$10" at bounding box center [400, 856] width 48 height 33
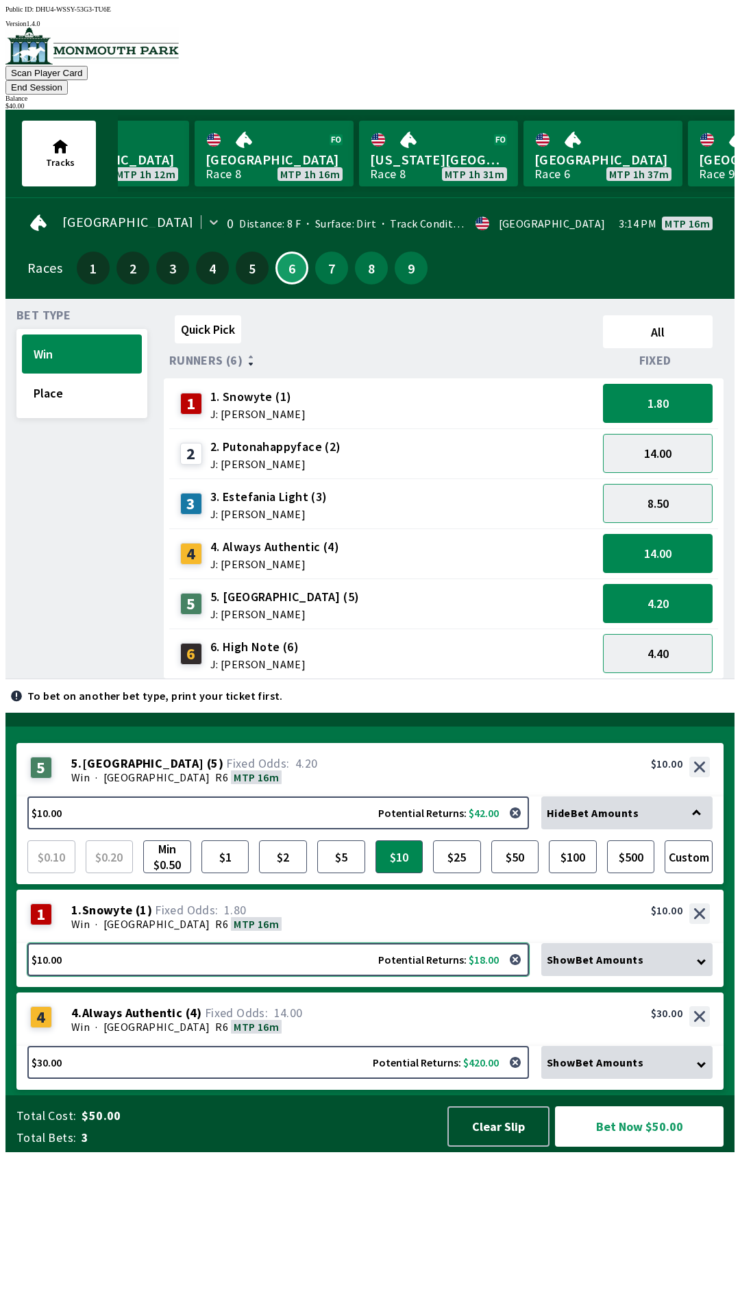
click at [473, 976] on button "$10.00 Potential Returns: $18.00" at bounding box center [278, 959] width 502 height 33
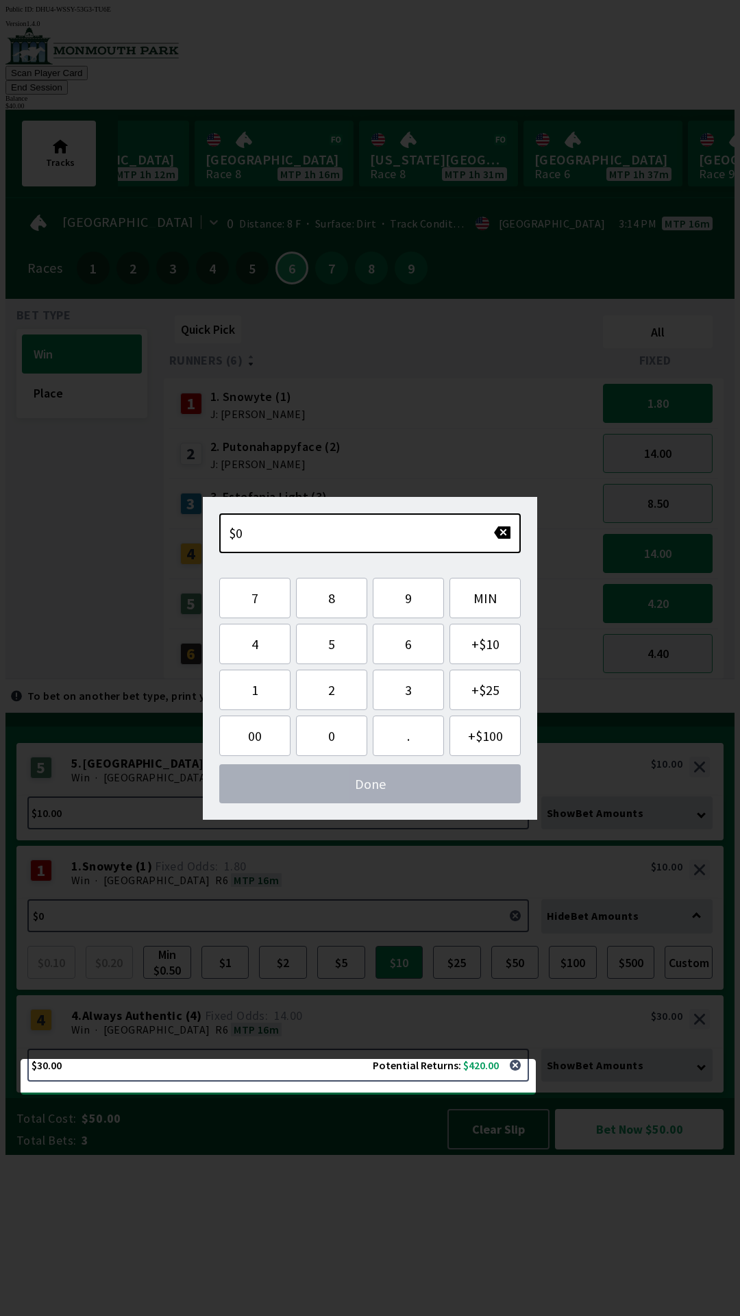
click at [516, 899] on div "1 1 . Snowyte ( 1 ) Win · [STREET_ADDRESS]. Snowyte (1) 1.80 $10.00" at bounding box center [369, 872] width 707 height 53
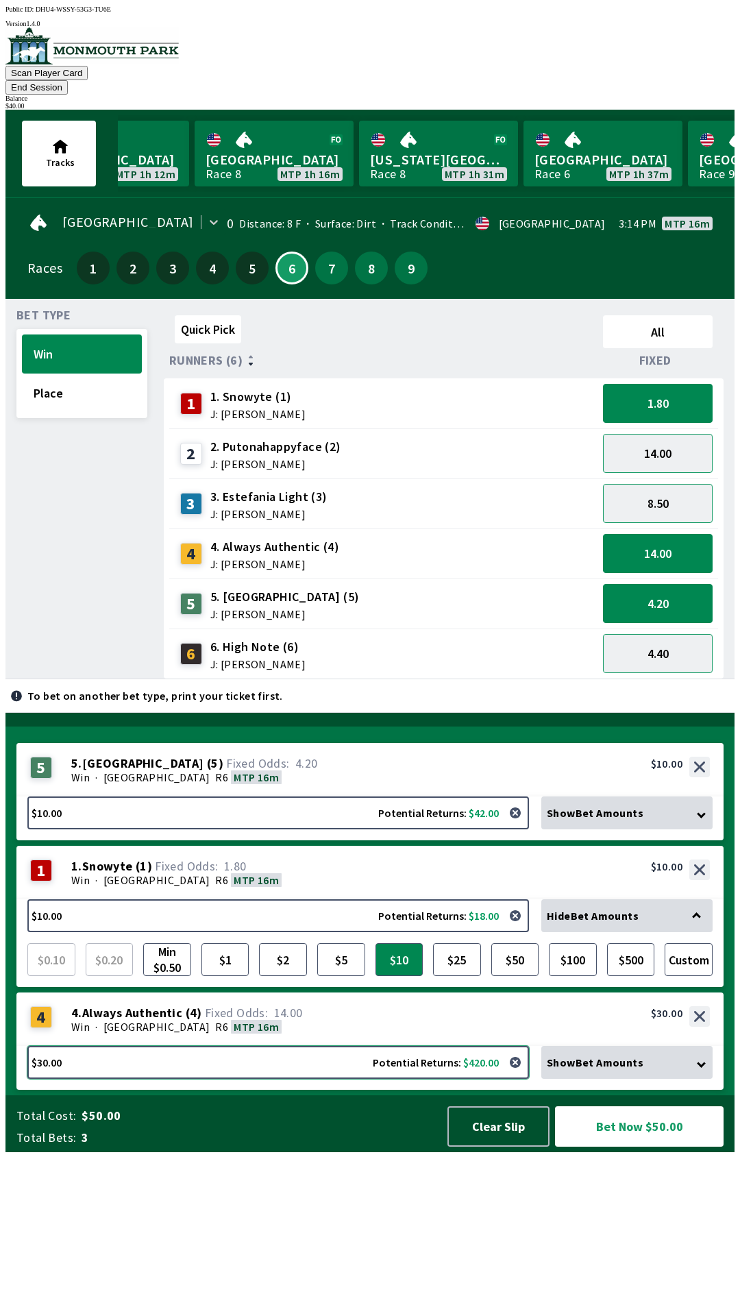
click at [480, 1079] on button "$30.00 Potential Returns: $420.00" at bounding box center [278, 1062] width 502 height 33
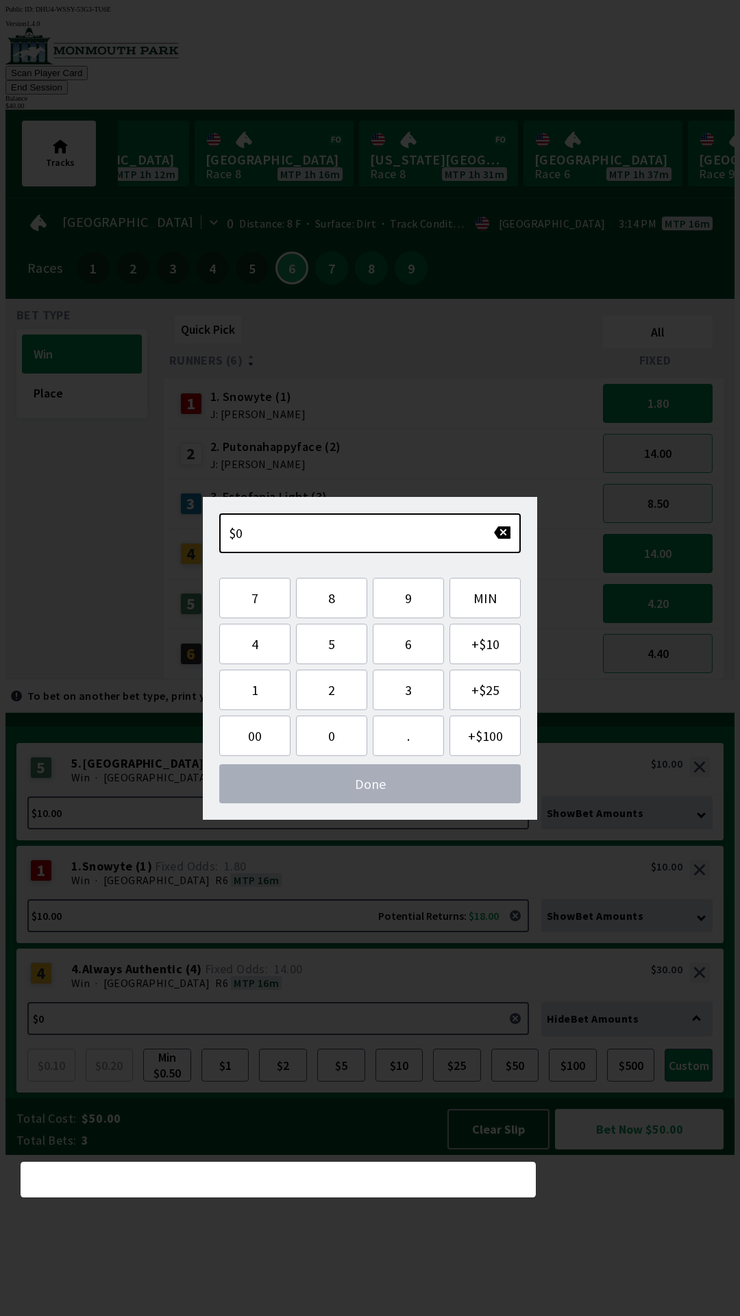
click at [517, 943] on div "$10.00 Potential Returns: $18.00 Show Bet Amounts $0.10 $0.20 Min $0.50 $1 $2 $…" at bounding box center [369, 921] width 707 height 44
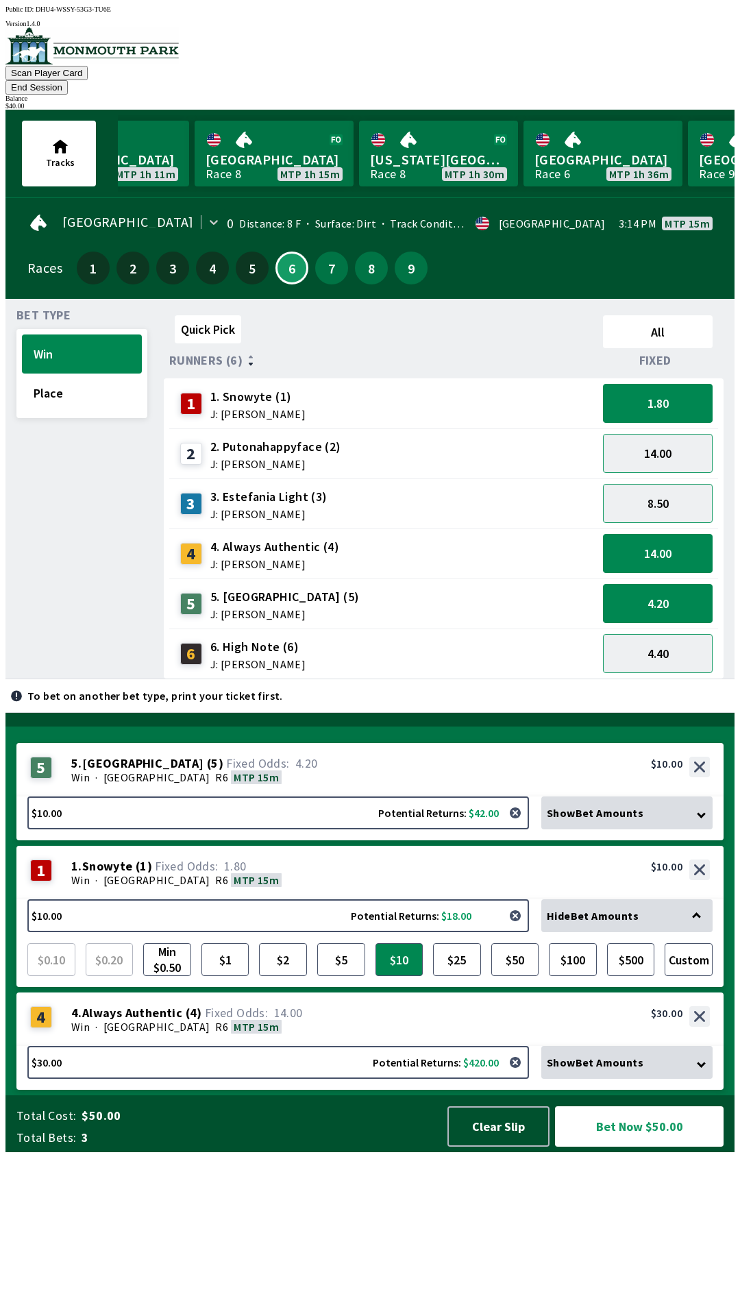
click at [519, 929] on button "button" at bounding box center [515, 915] width 27 height 27
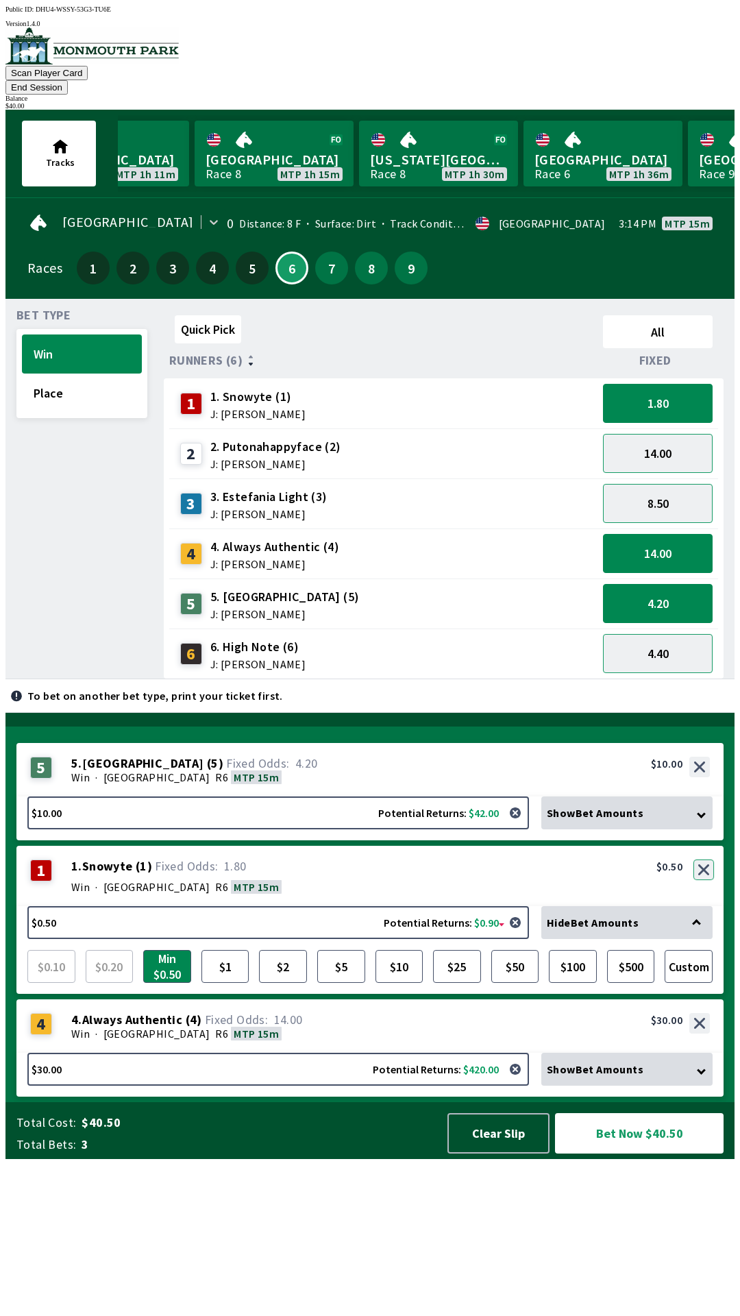
click at [710, 880] on button "button" at bounding box center [703, 869] width 21 height 21
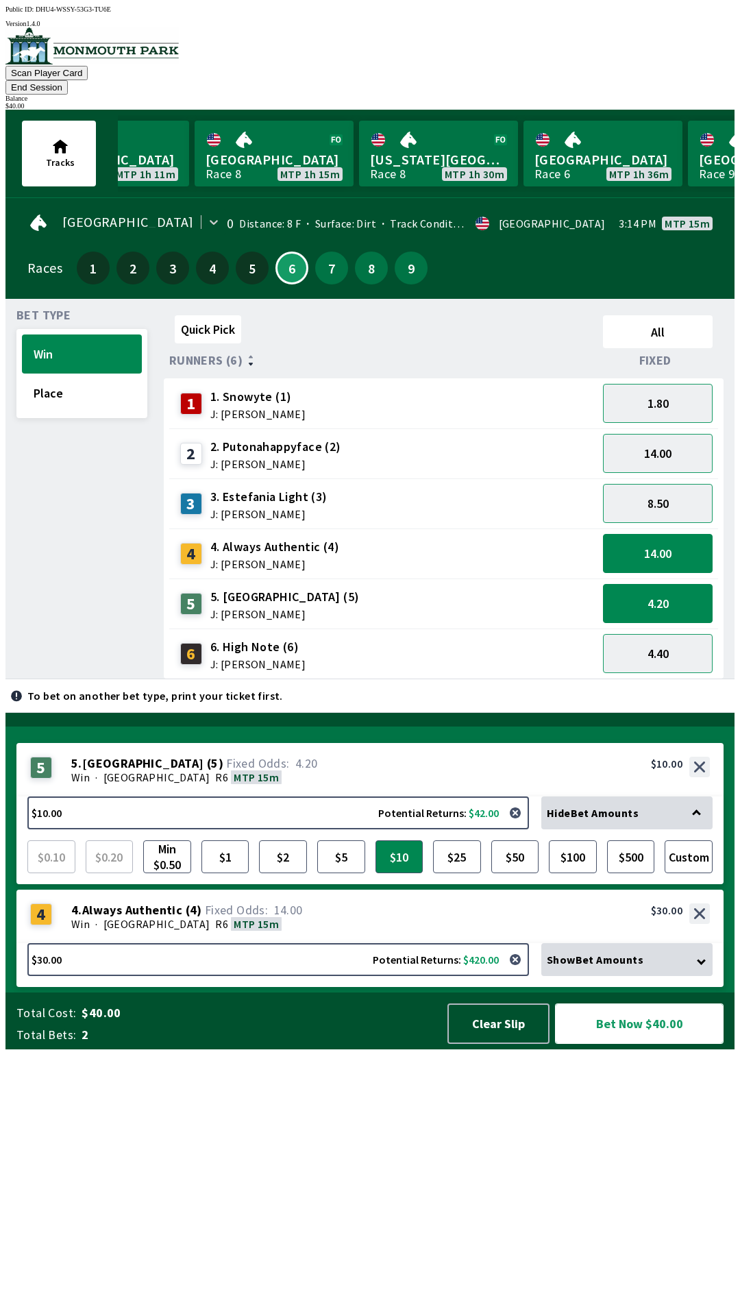
click at [631, 1044] on button "Bet Now $40.00" at bounding box center [639, 1023] width 169 height 40
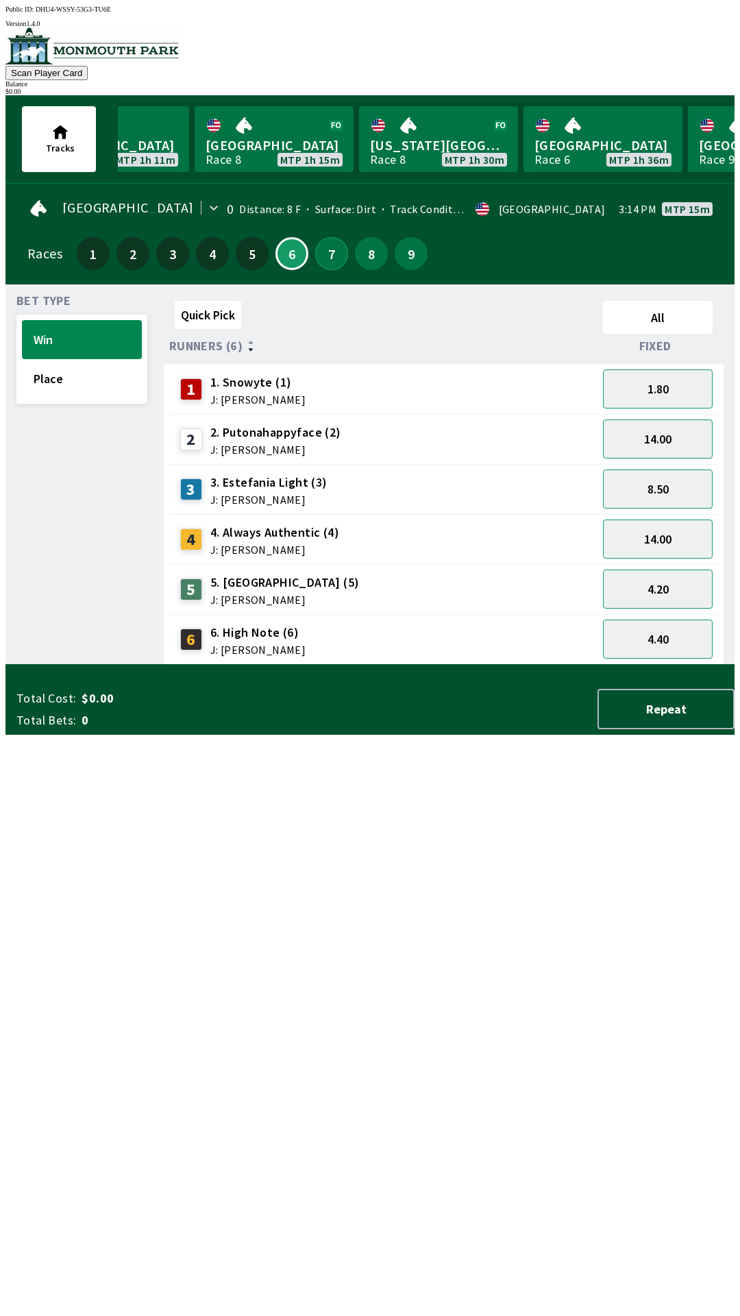
click at [336, 254] on button "7" at bounding box center [331, 253] width 33 height 33
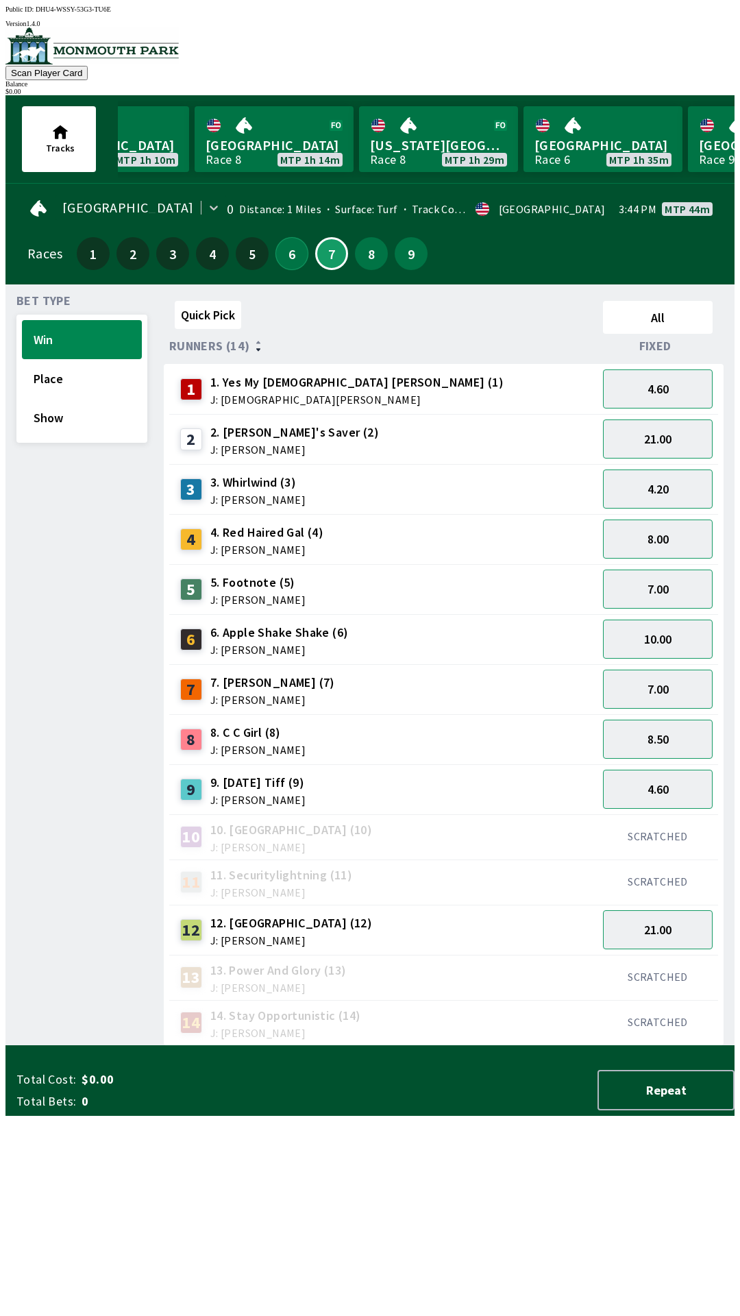
click at [280, 251] on button "6" at bounding box center [291, 253] width 33 height 33
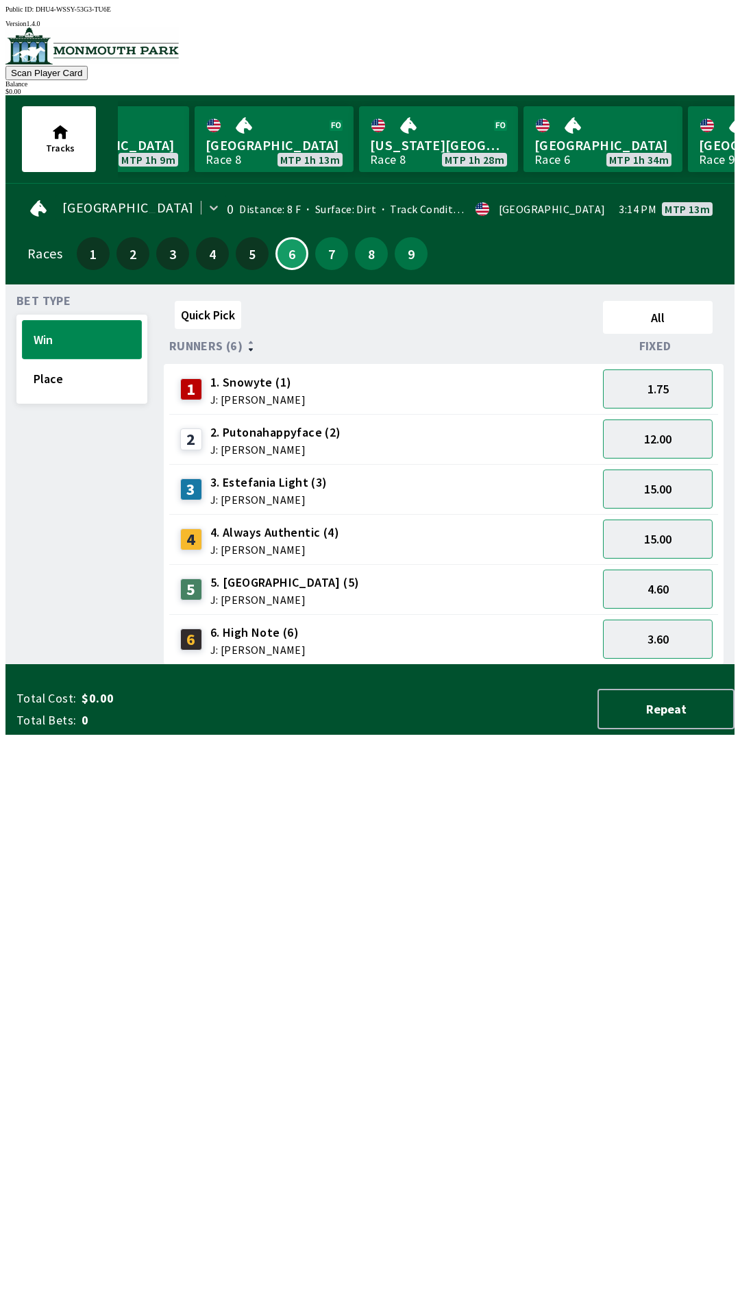
click at [60, 333] on button "Win" at bounding box center [82, 339] width 120 height 39
click at [55, 385] on button "Place" at bounding box center [82, 378] width 120 height 39
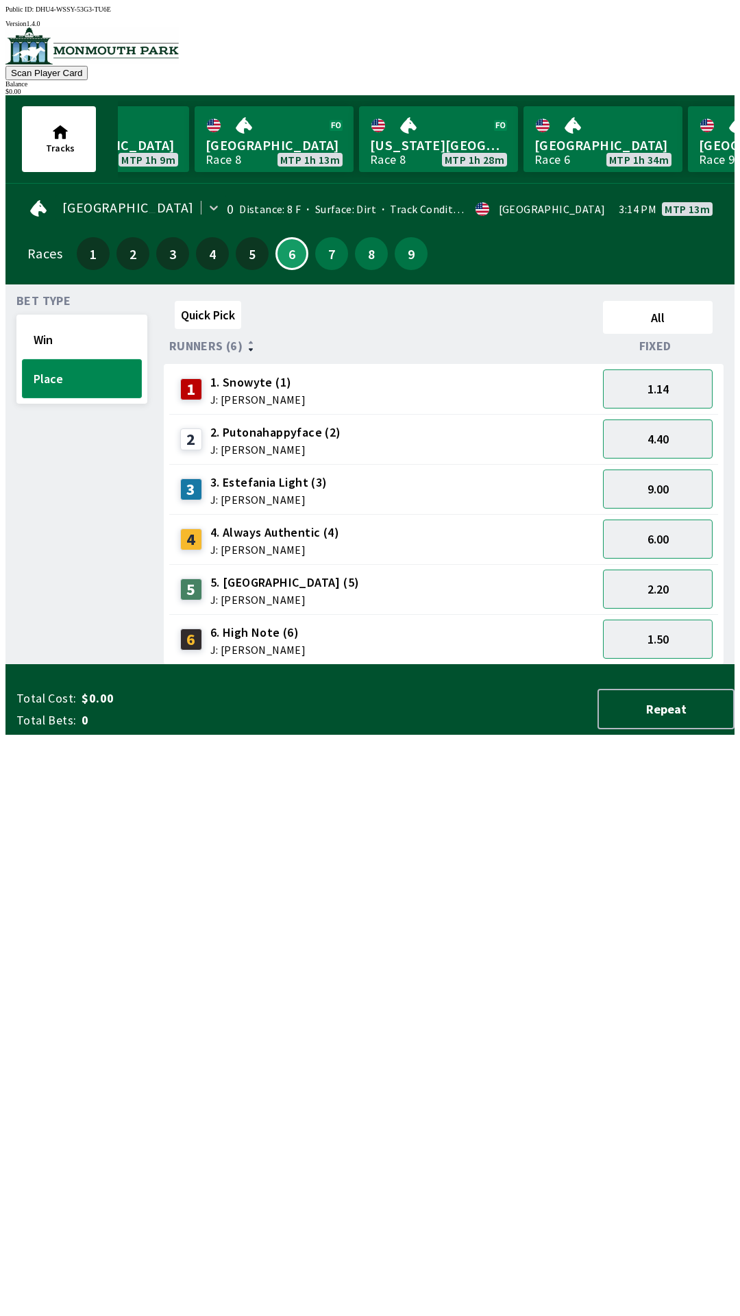
click at [22, 359] on button "Place" at bounding box center [82, 378] width 120 height 39
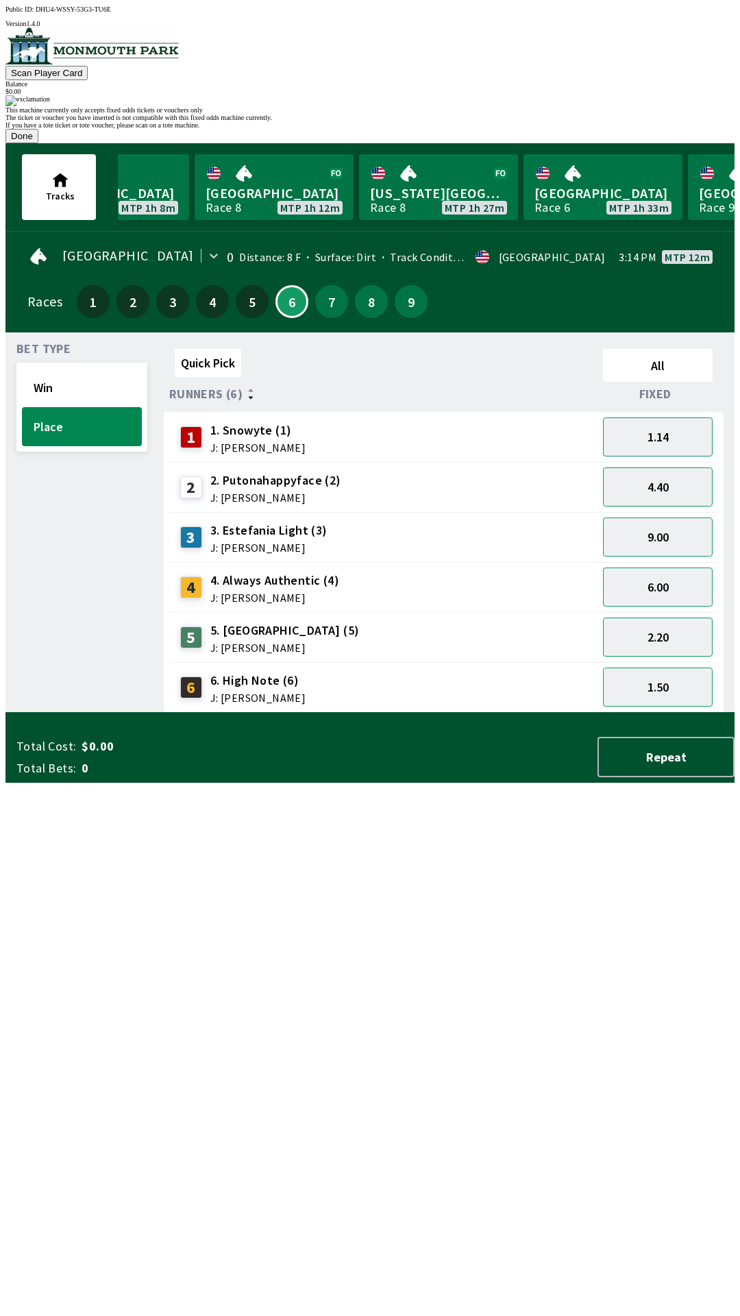
click at [38, 143] on button "Done" at bounding box center [21, 136] width 33 height 14
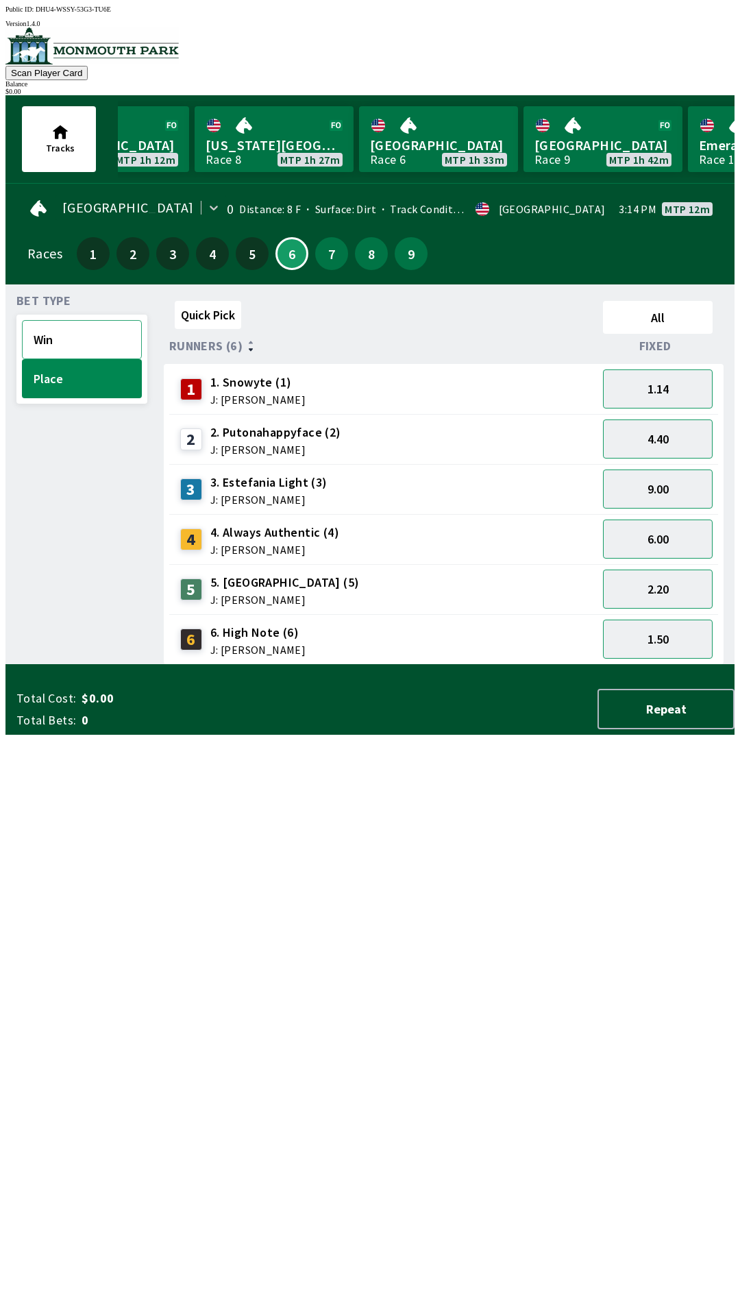
click at [64, 330] on button "Win" at bounding box center [82, 339] width 120 height 39
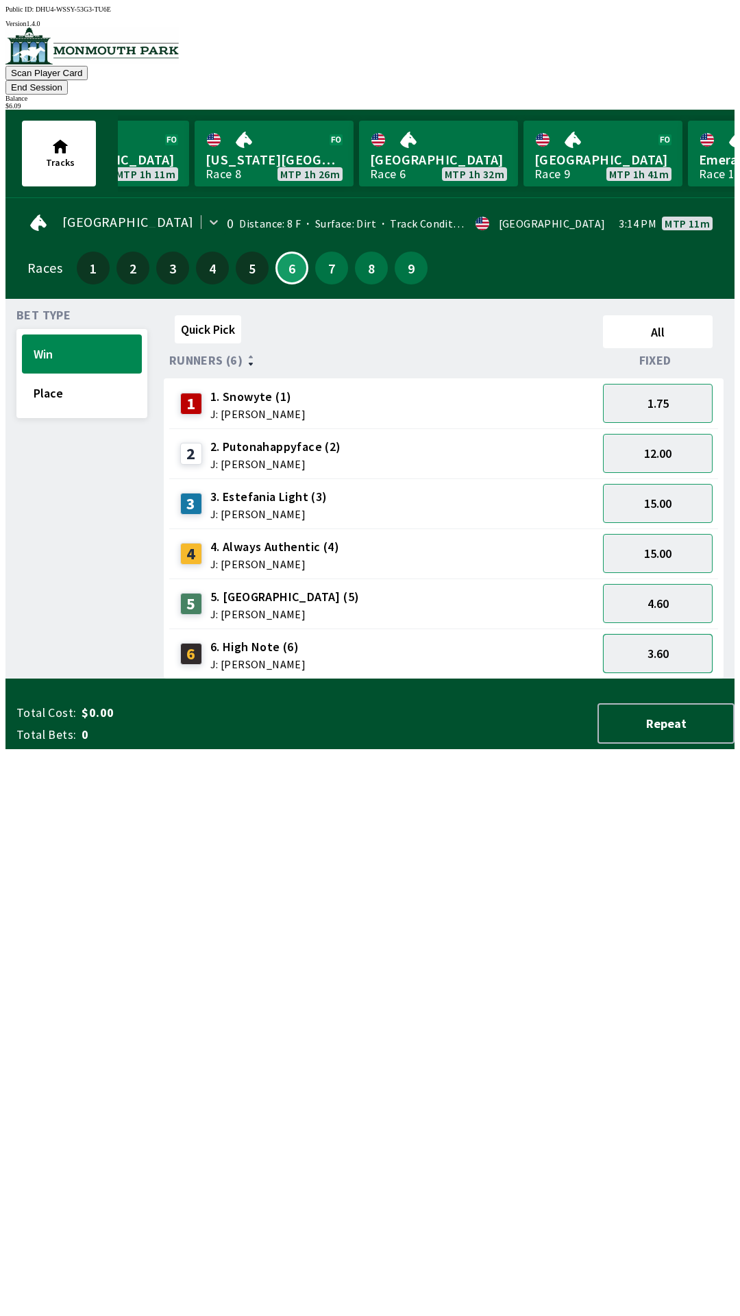
click at [654, 636] on button "3.60" at bounding box center [658, 653] width 110 height 39
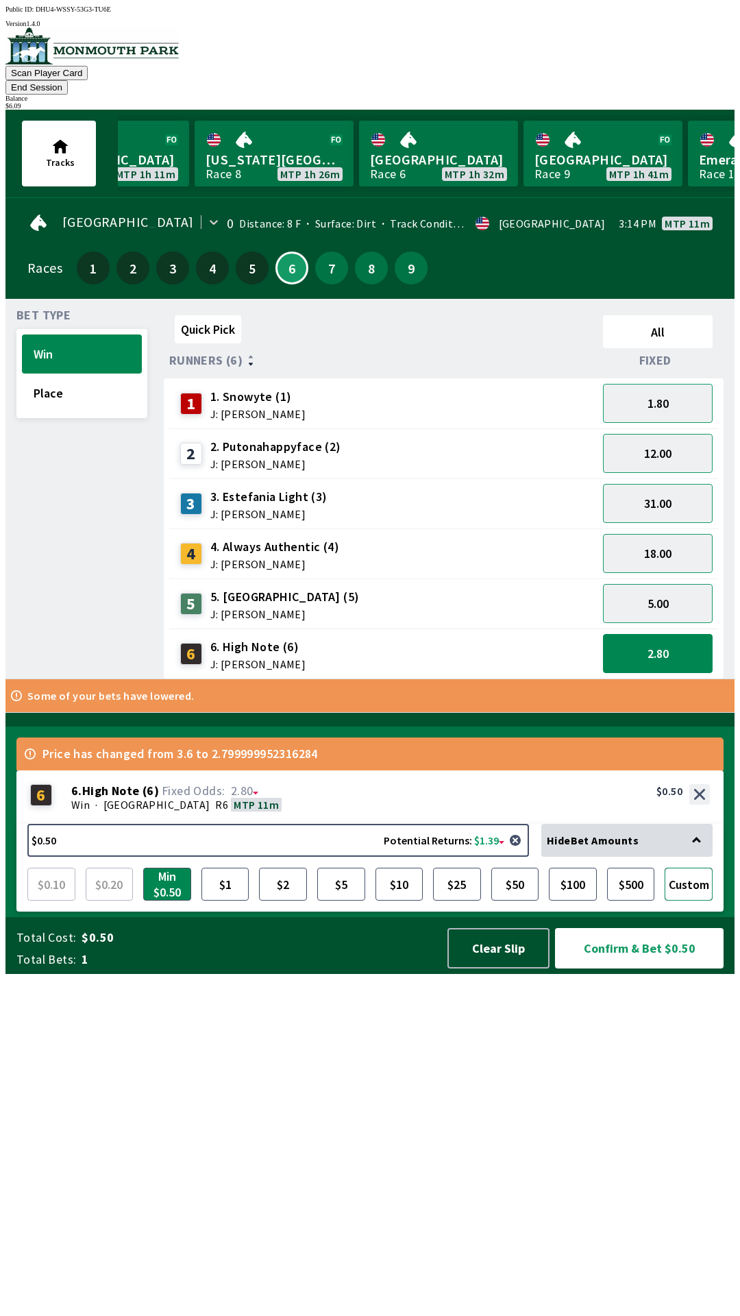
click at [698, 900] on button "Custom" at bounding box center [689, 884] width 48 height 33
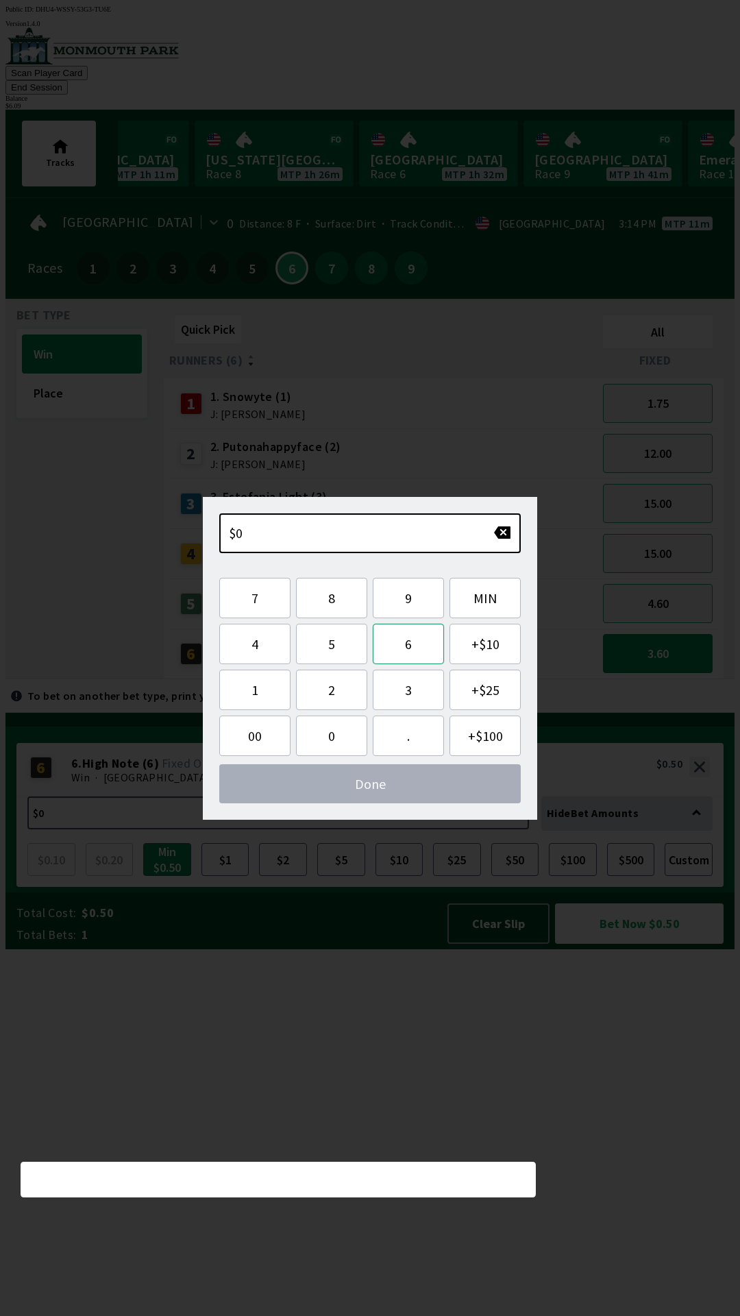
click at [408, 653] on button "6" at bounding box center [408, 644] width 71 height 40
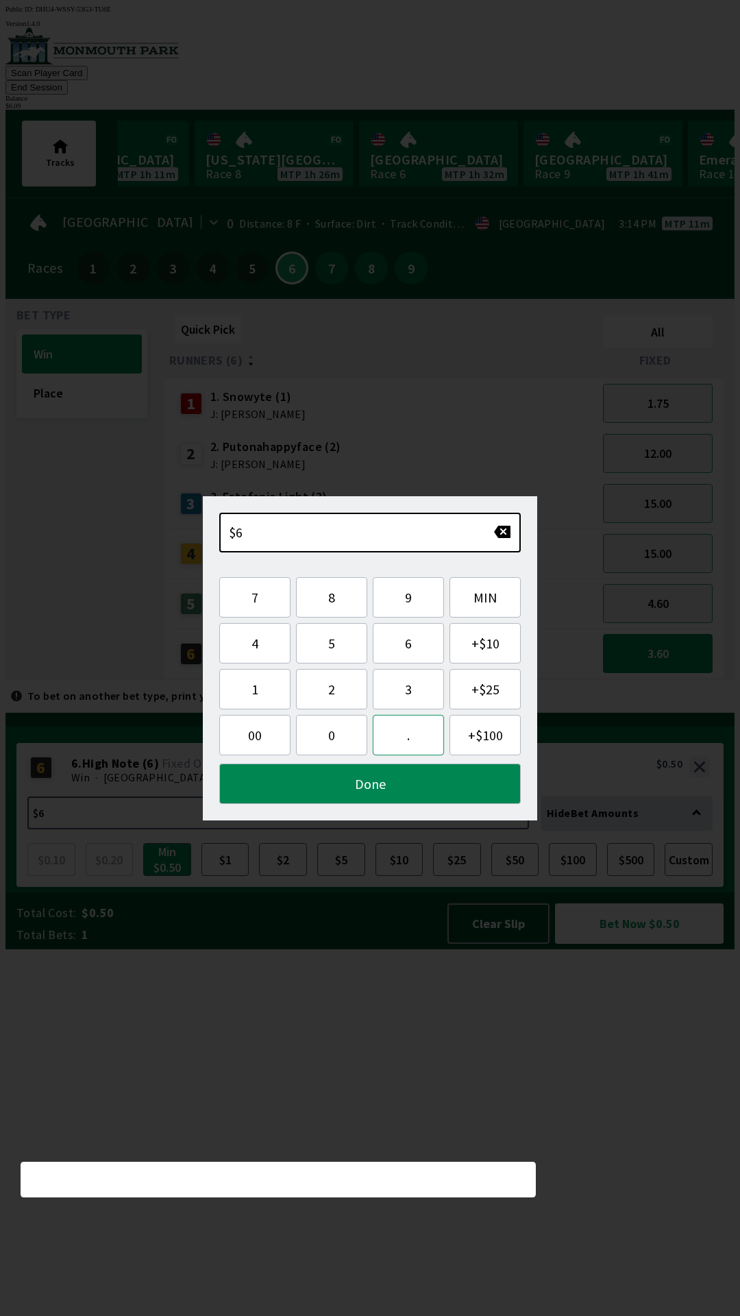
click at [420, 736] on button "." at bounding box center [408, 735] width 71 height 40
click at [337, 739] on button "0" at bounding box center [331, 735] width 71 height 40
click at [419, 605] on button "9" at bounding box center [408, 597] width 71 height 40
click at [436, 798] on button "Done" at bounding box center [370, 783] width 302 height 40
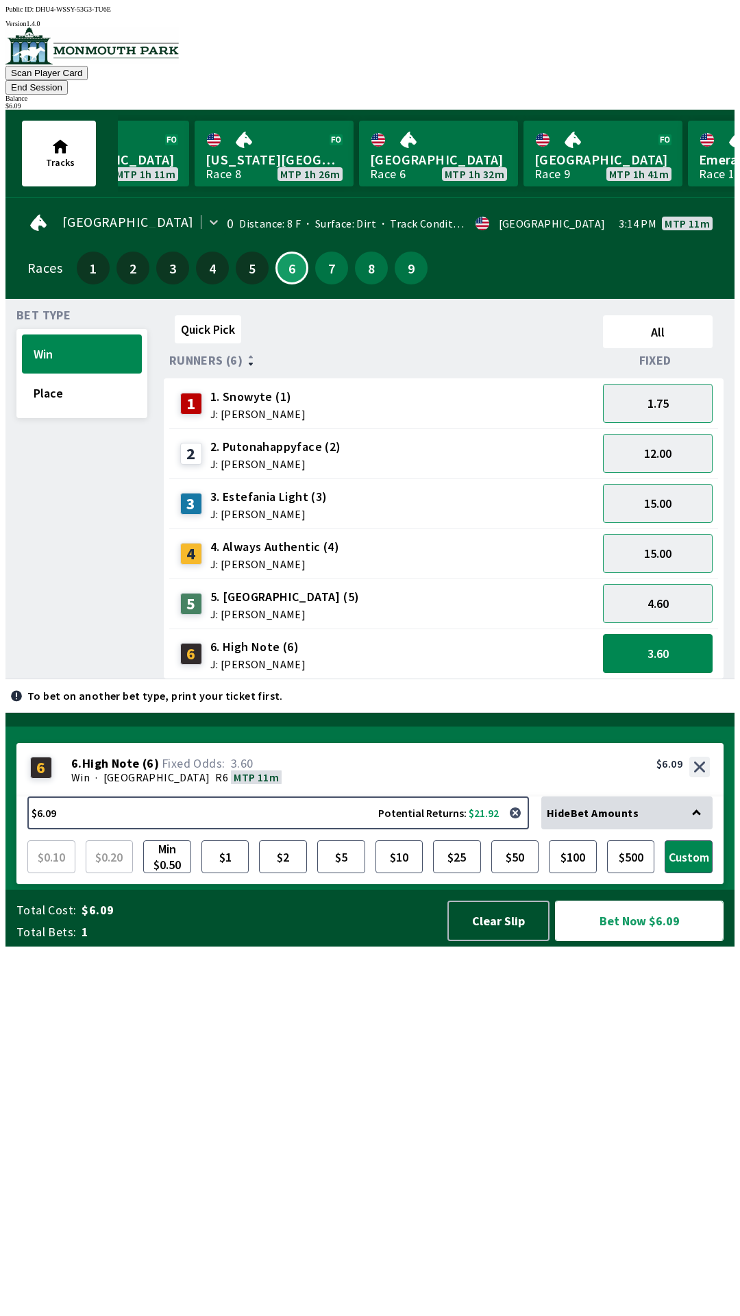
click at [671, 941] on button "Bet Now $6.09" at bounding box center [639, 920] width 169 height 40
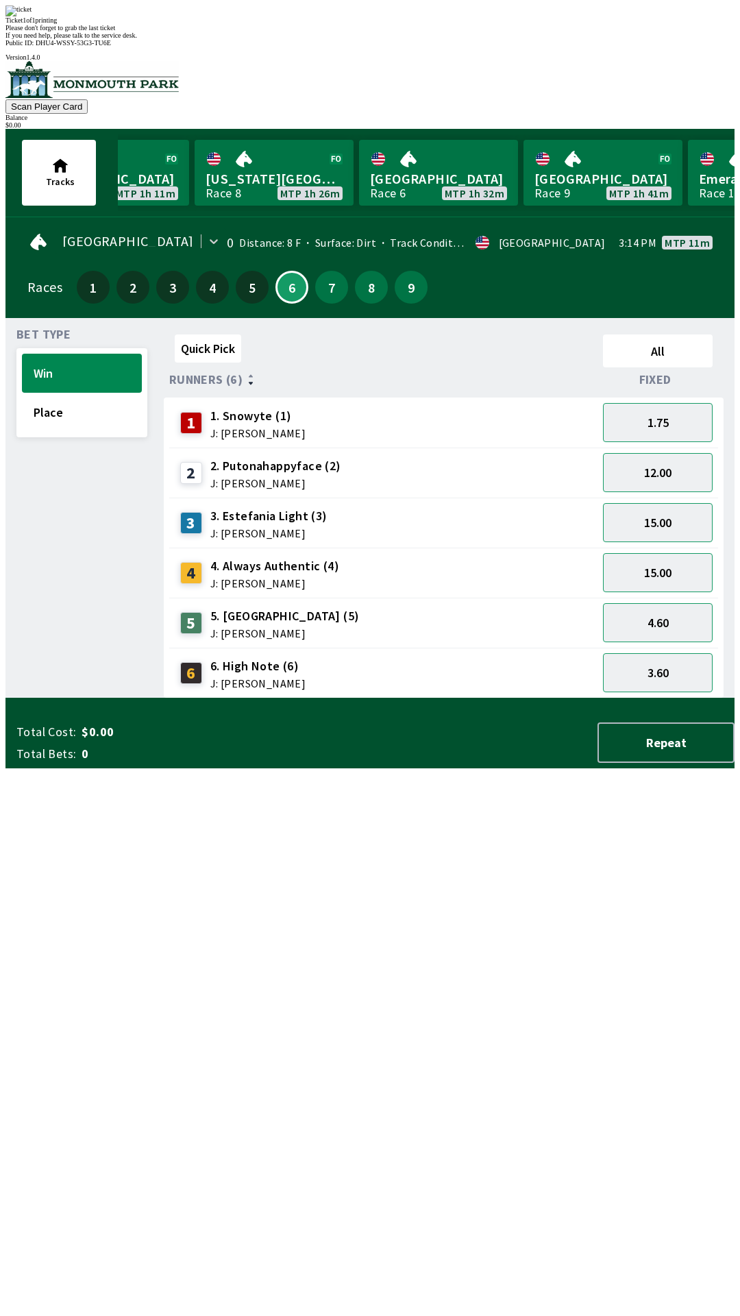
click at [502, 698] on div "Quick Pick All Runners (6) Fixed 1 1. Snowyte (1) J: [PERSON_NAME] 1.75 2 2. Pu…" at bounding box center [449, 513] width 571 height 369
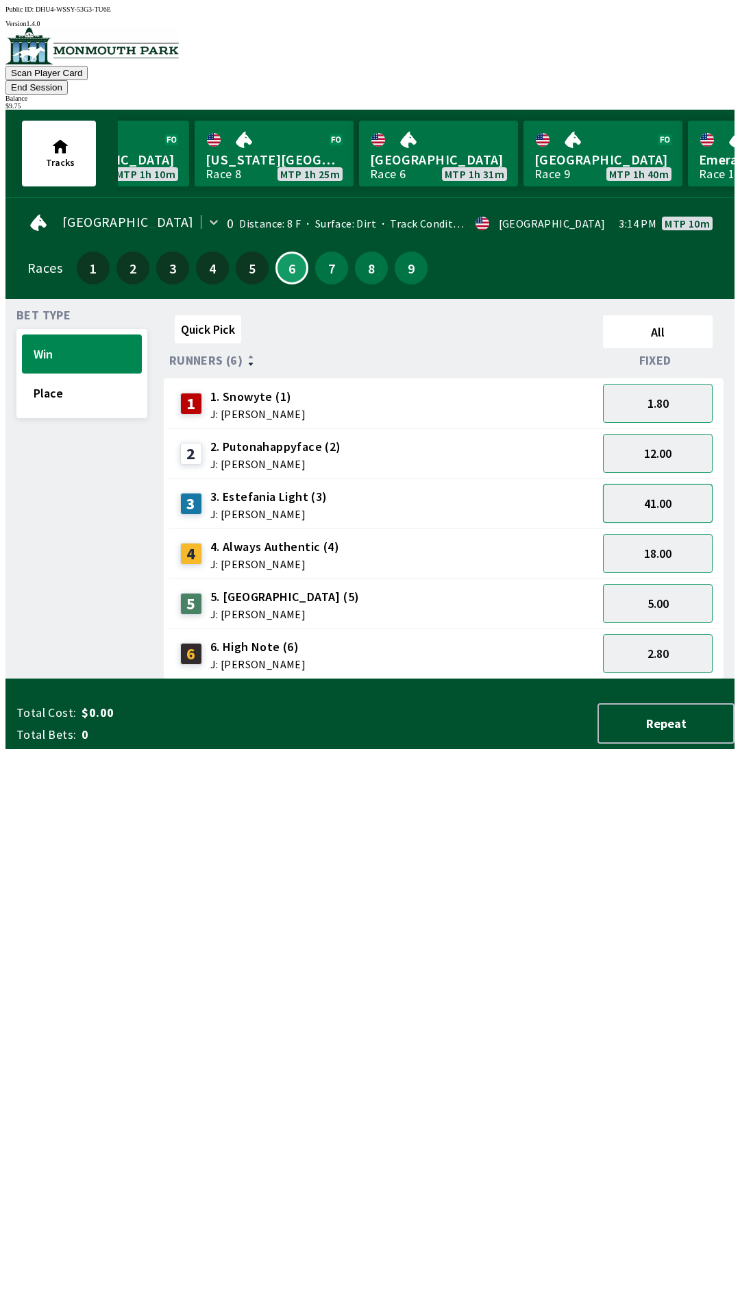
click at [680, 485] on button "41.00" at bounding box center [658, 503] width 110 height 39
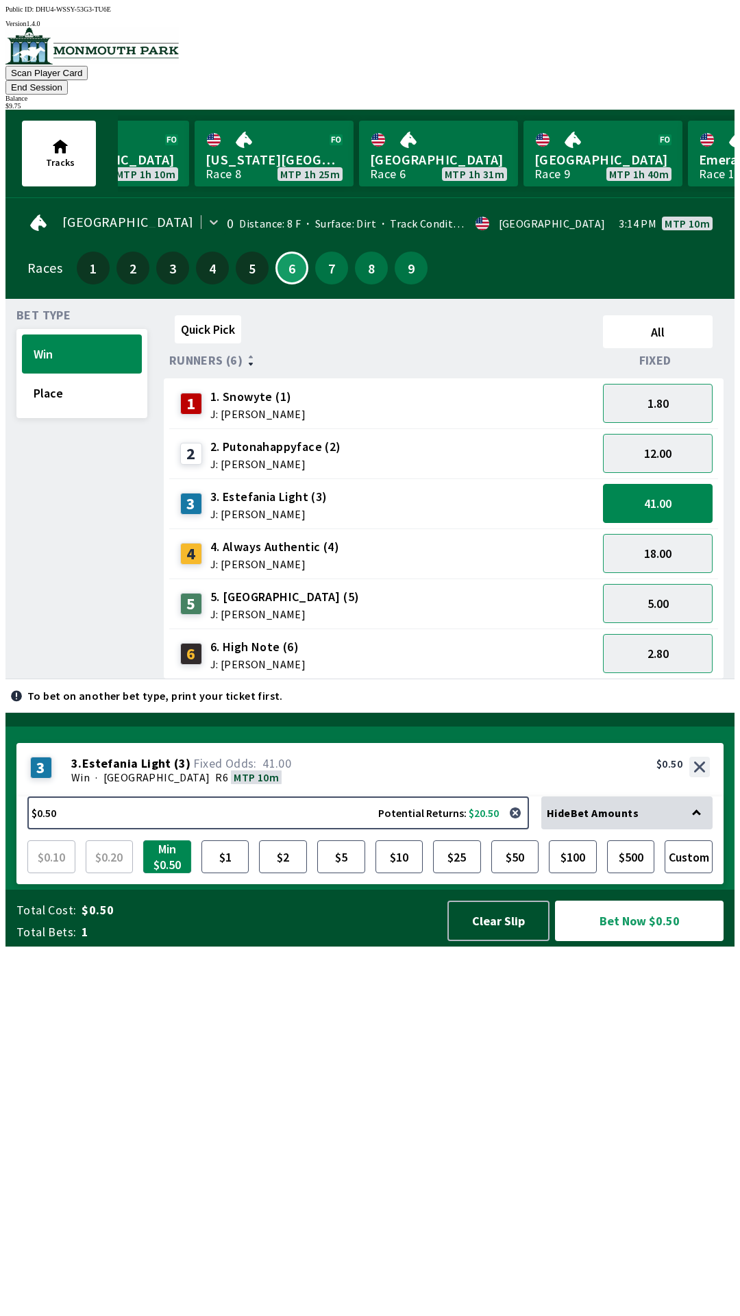
click at [163, 873] on button "Min $0.50" at bounding box center [167, 856] width 48 height 33
click at [507, 941] on button "Clear Slip" at bounding box center [498, 920] width 102 height 40
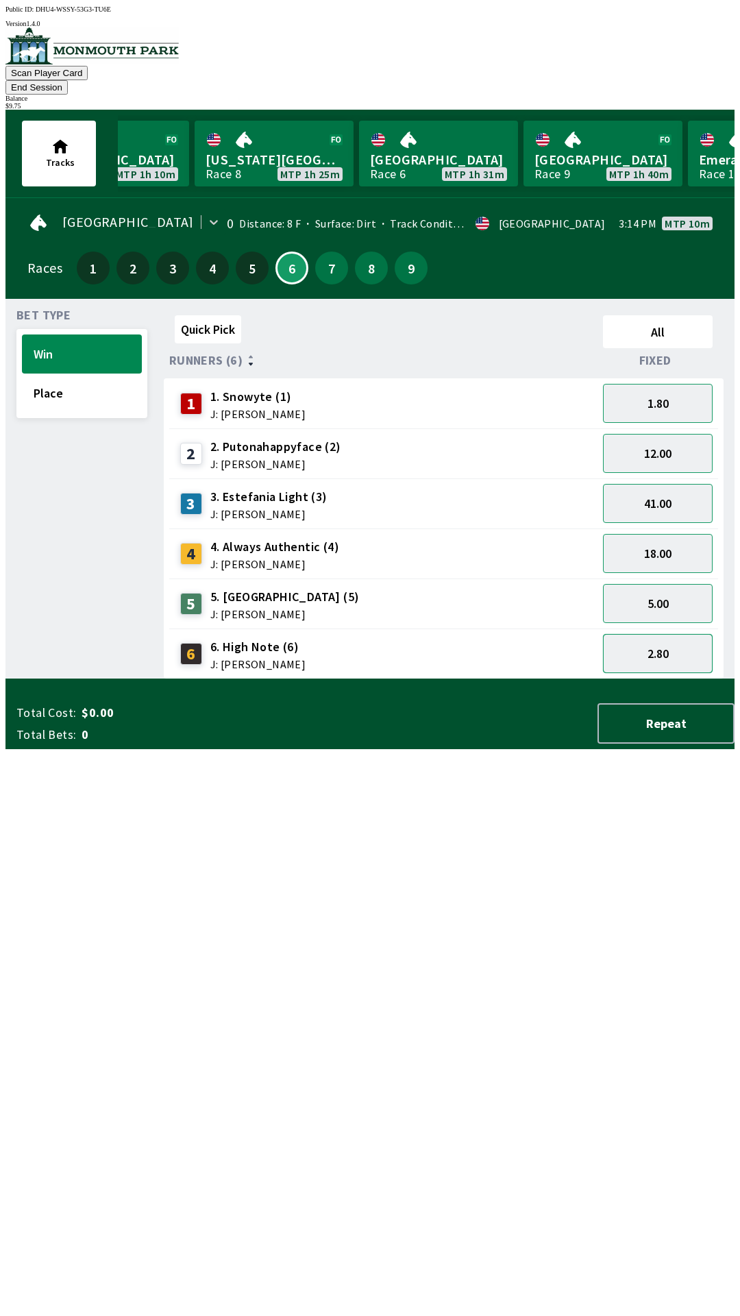
click at [665, 634] on button "2.80" at bounding box center [658, 653] width 110 height 39
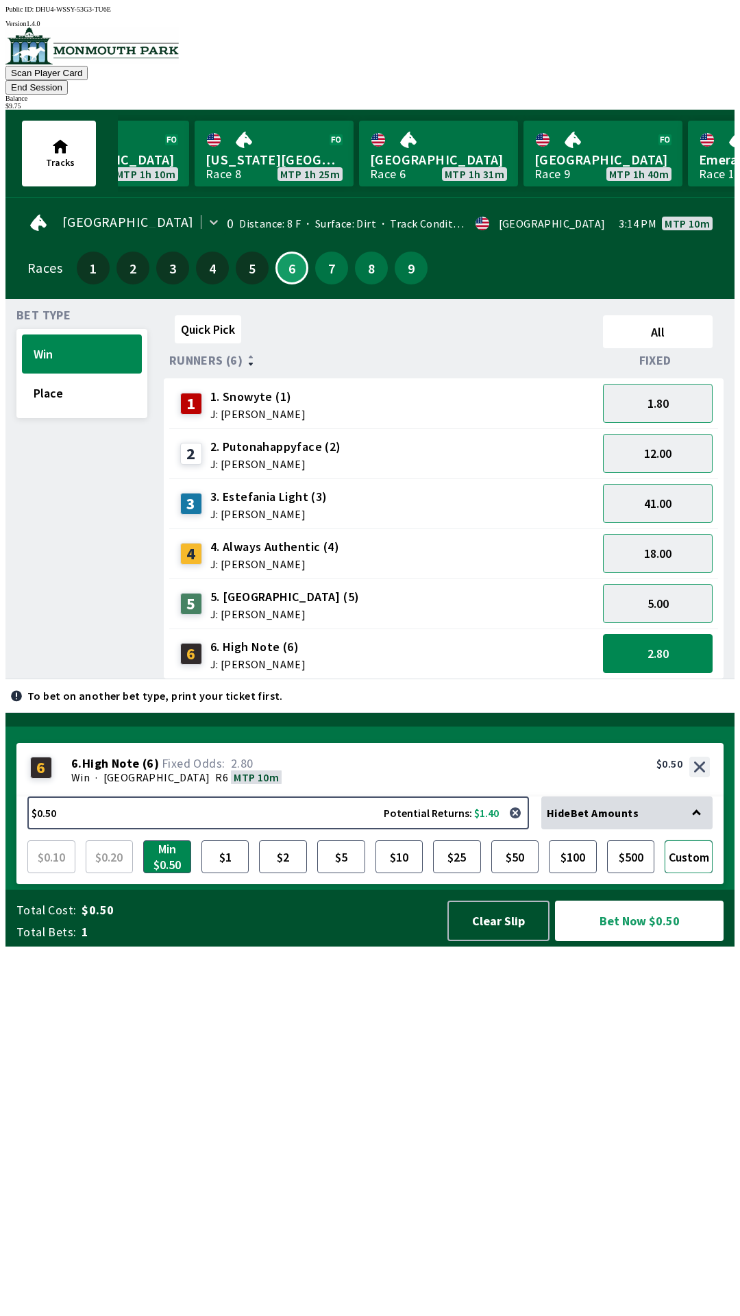
click at [694, 873] on button "Custom" at bounding box center [689, 856] width 48 height 33
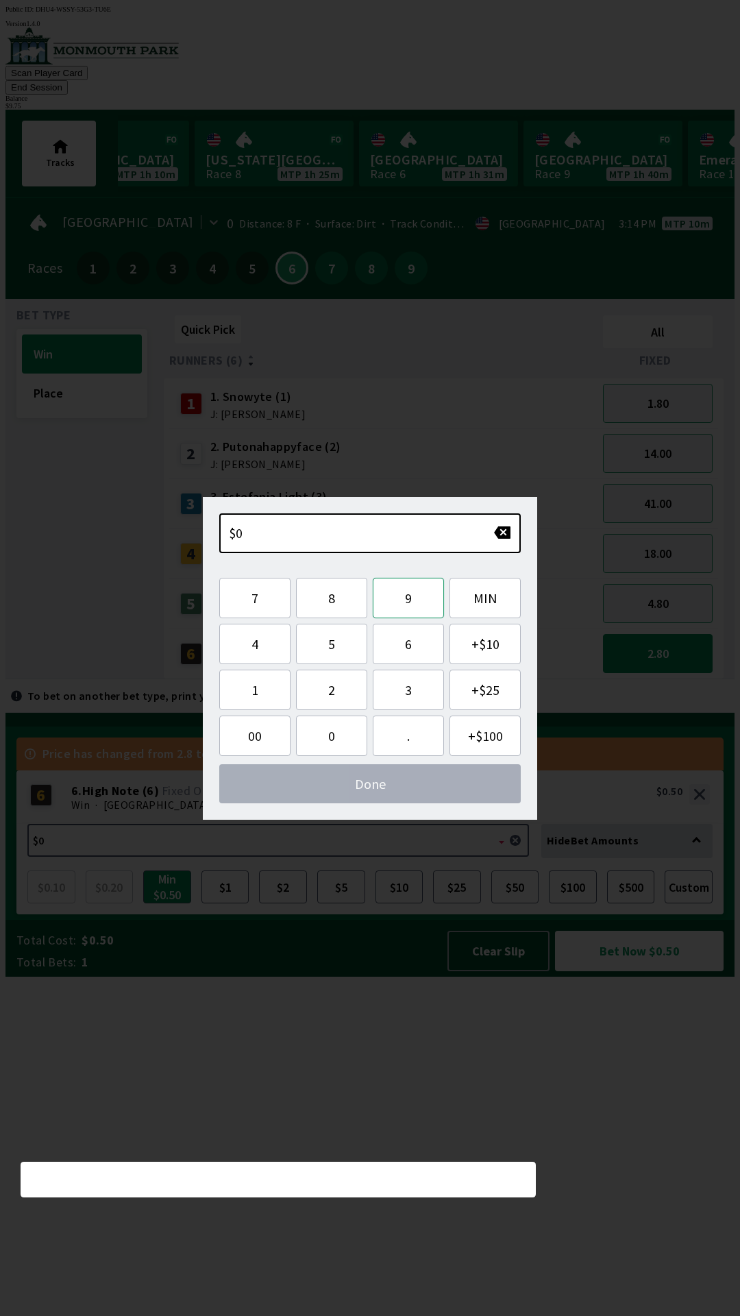
click at [418, 604] on button "9" at bounding box center [408, 598] width 71 height 40
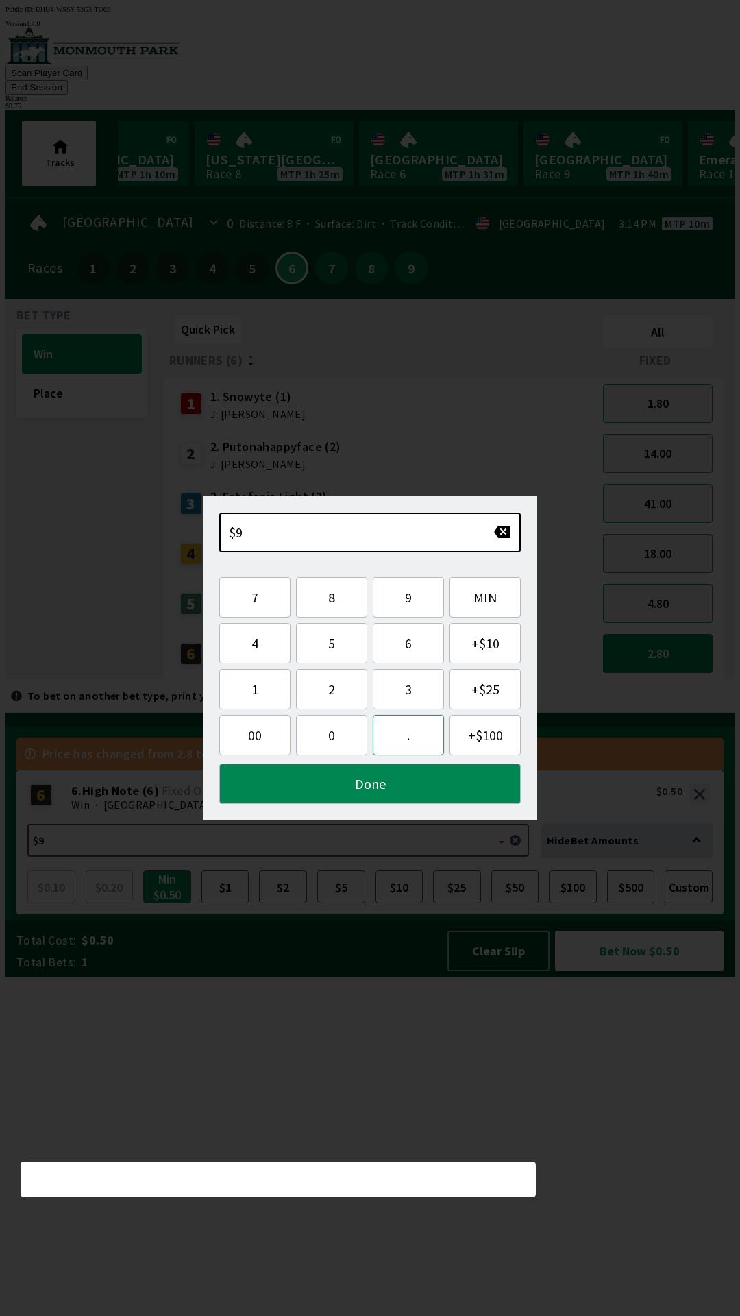
click at [410, 731] on button "." at bounding box center [408, 735] width 71 height 40
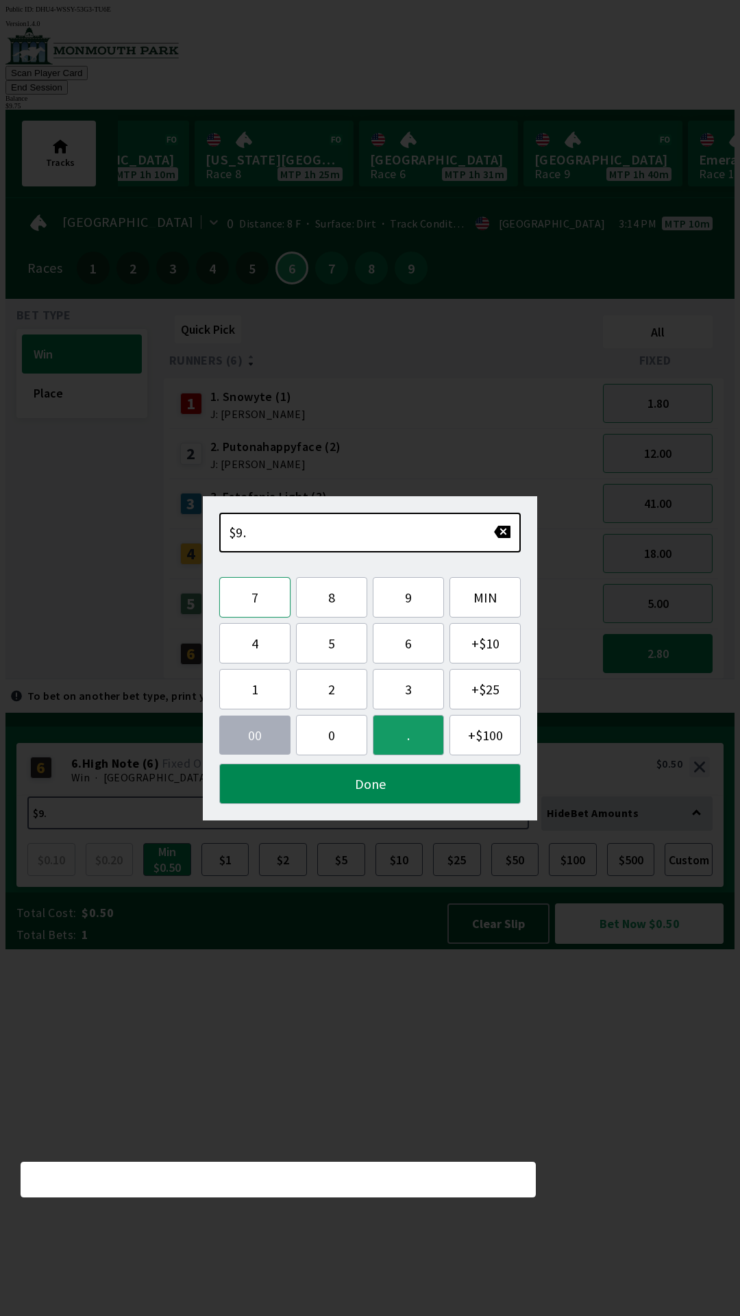
click at [265, 591] on button "7" at bounding box center [254, 597] width 71 height 40
click at [335, 648] on button "5" at bounding box center [331, 643] width 71 height 40
click at [408, 800] on button "Done" at bounding box center [370, 783] width 302 height 40
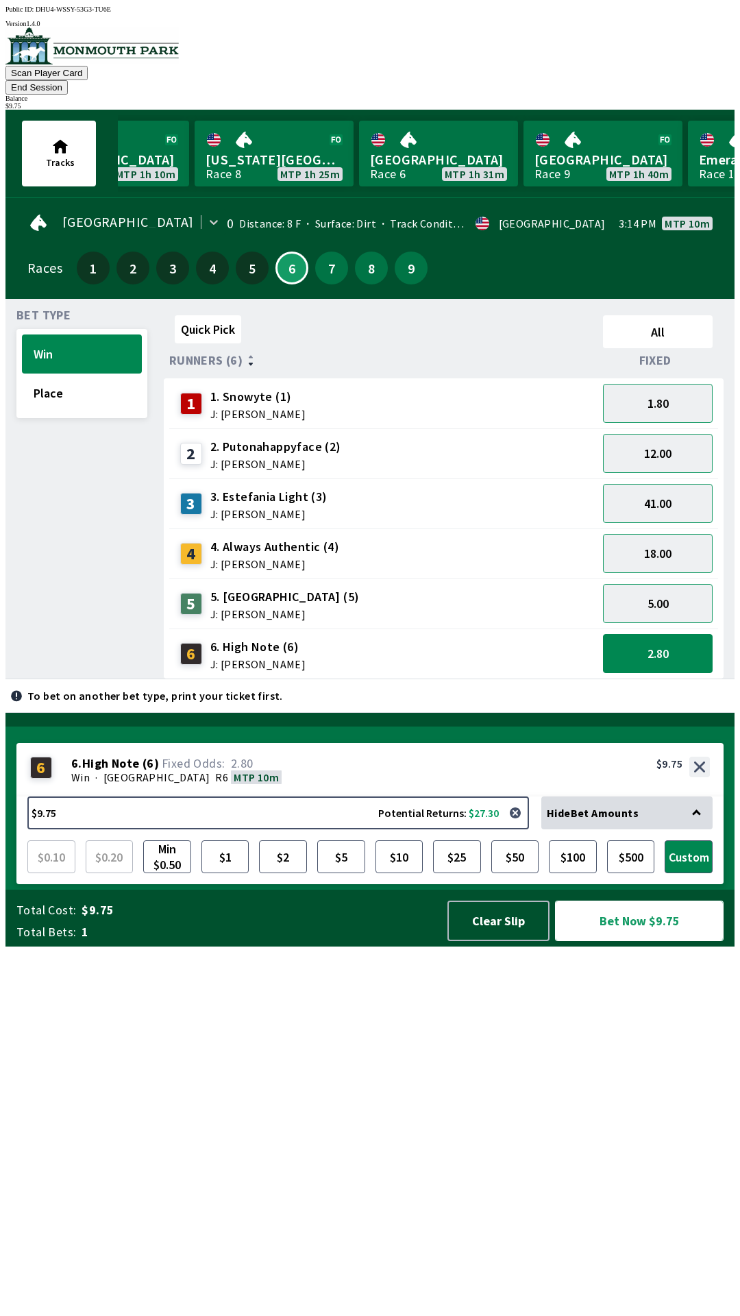
click at [649, 941] on button "Bet Now $9.75" at bounding box center [639, 920] width 169 height 40
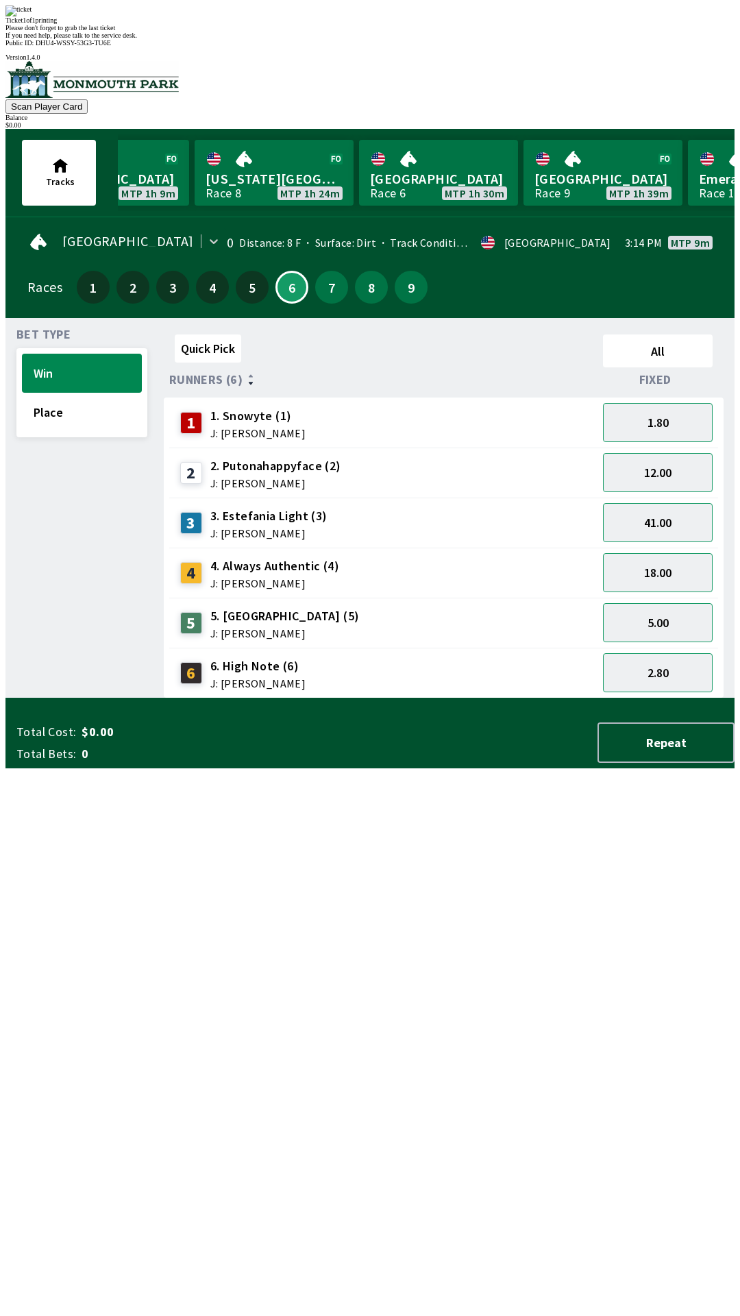
click at [87, 698] on div "Bet Type Win Place" at bounding box center [81, 513] width 131 height 369
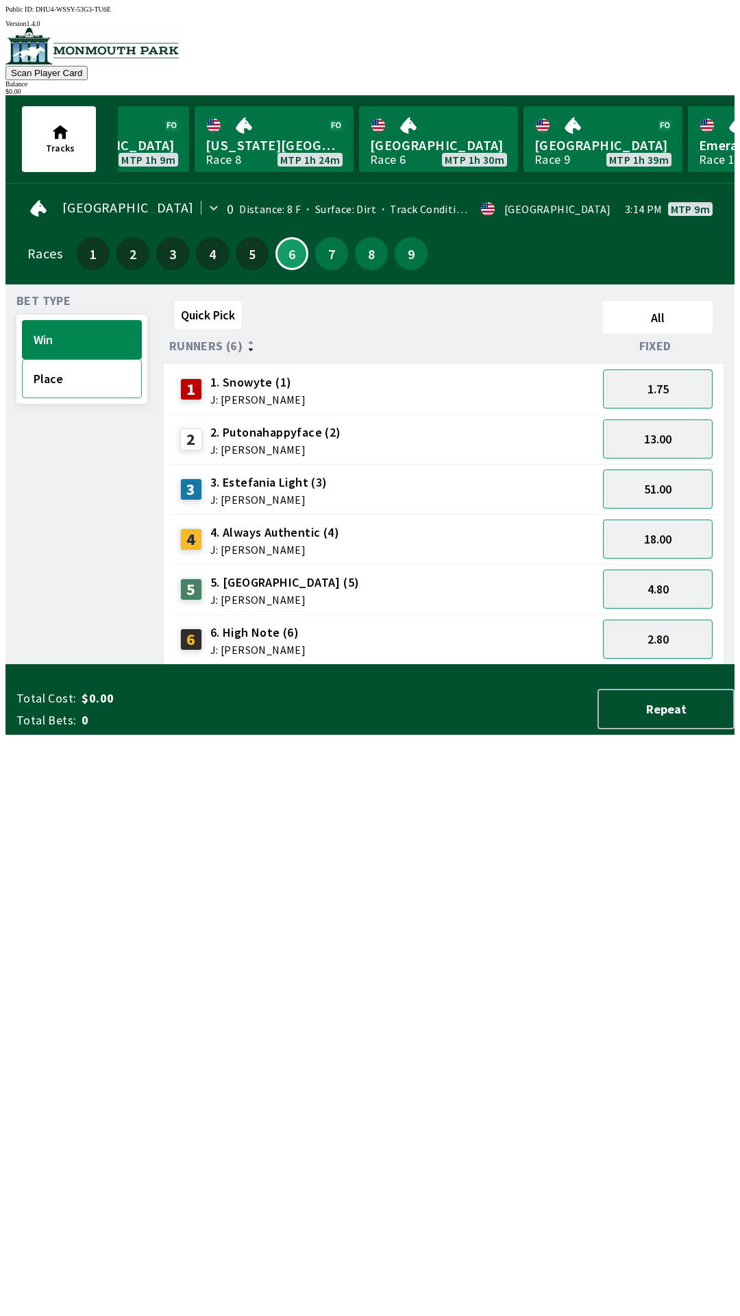
click at [40, 378] on button "Place" at bounding box center [82, 378] width 120 height 39
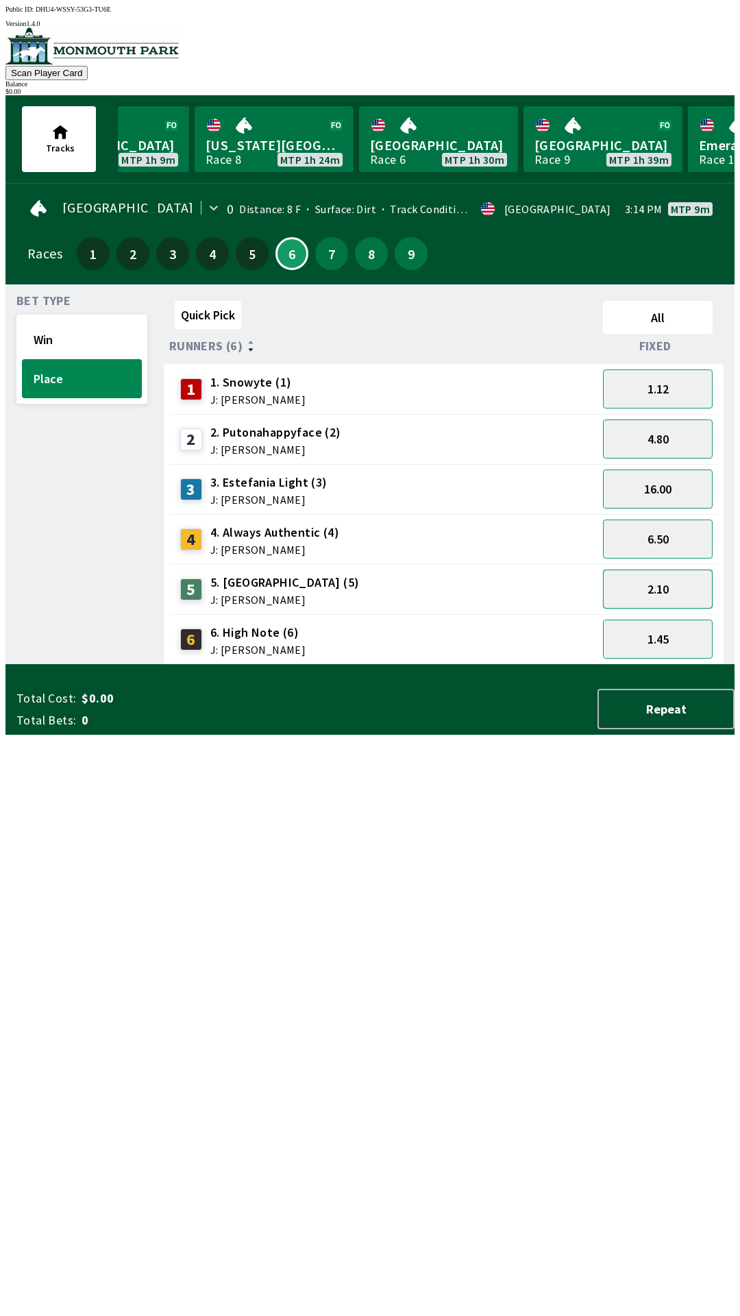
click at [645, 580] on button "2.10" at bounding box center [658, 588] width 110 height 39
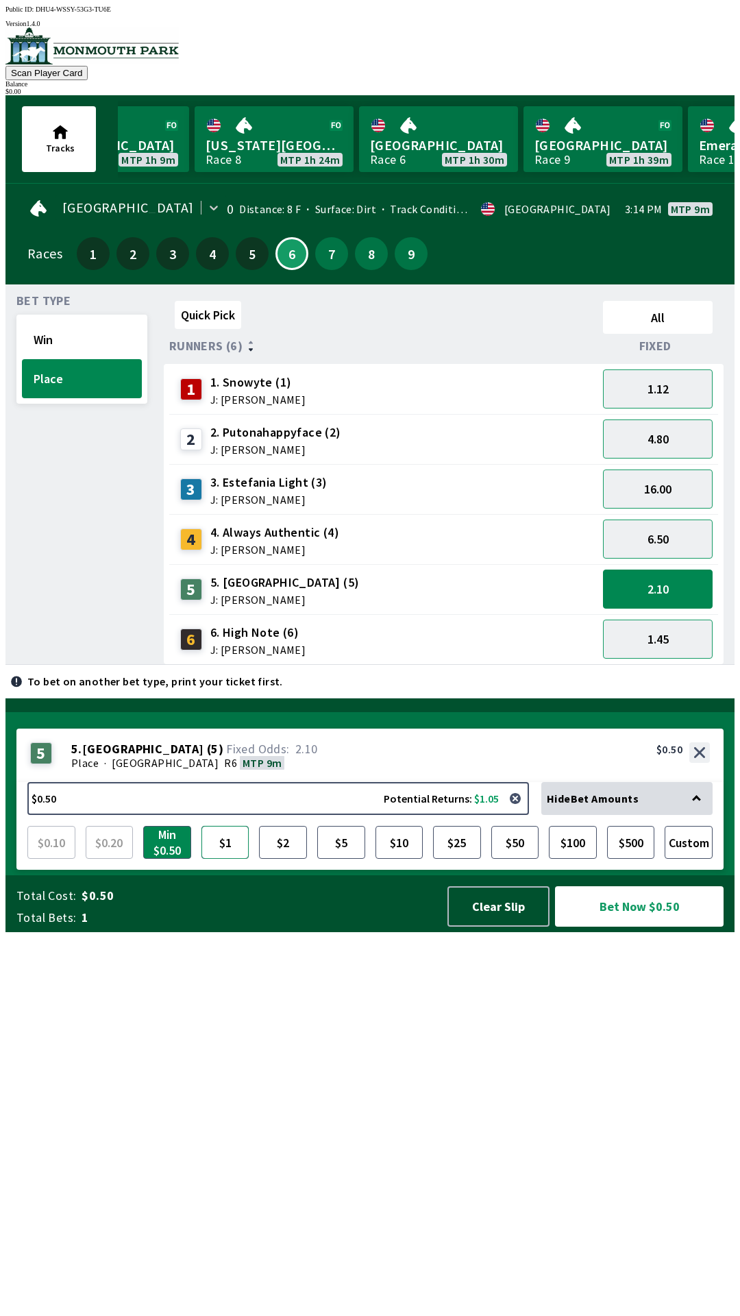
click at [218, 859] on button "$1" at bounding box center [225, 842] width 48 height 33
click at [585, 926] on button "Bet Now $1.00" at bounding box center [639, 906] width 169 height 40
click at [600, 926] on button "Bet Now $1.00" at bounding box center [639, 906] width 169 height 40
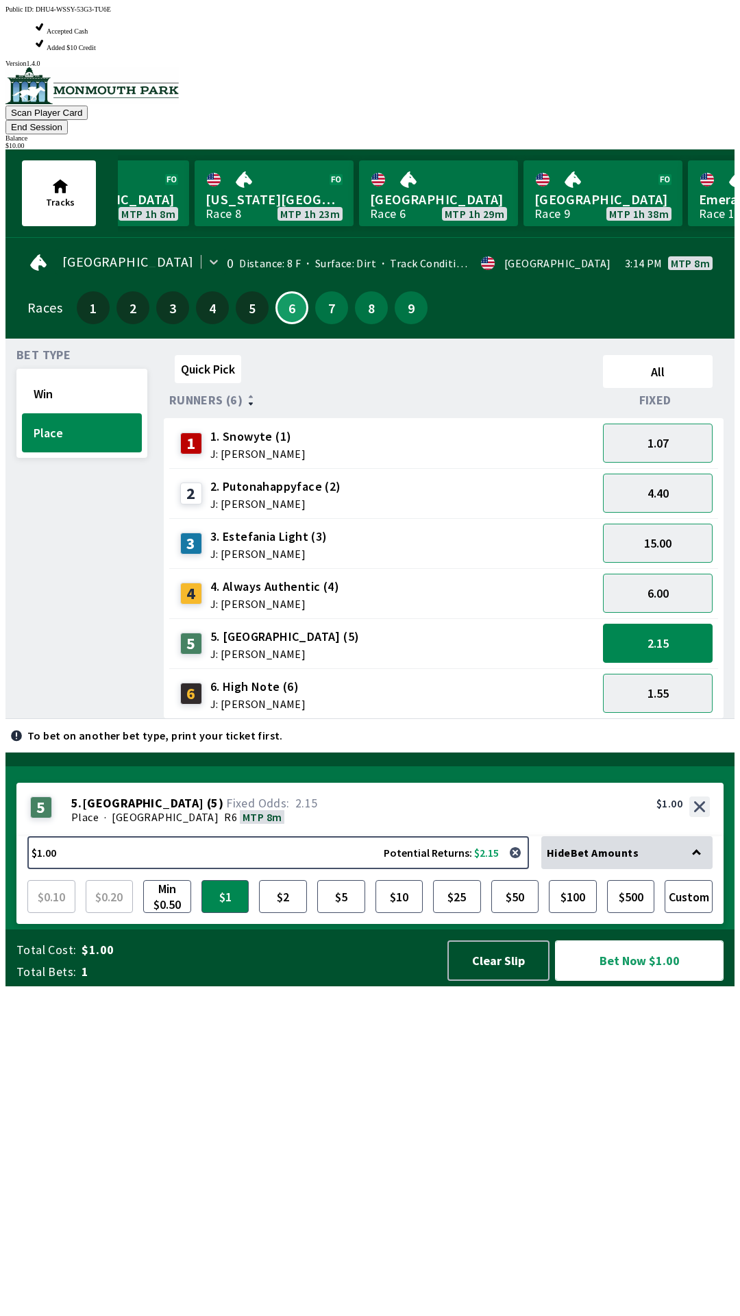
click at [598, 981] on button "Bet Now $1.00" at bounding box center [639, 960] width 169 height 40
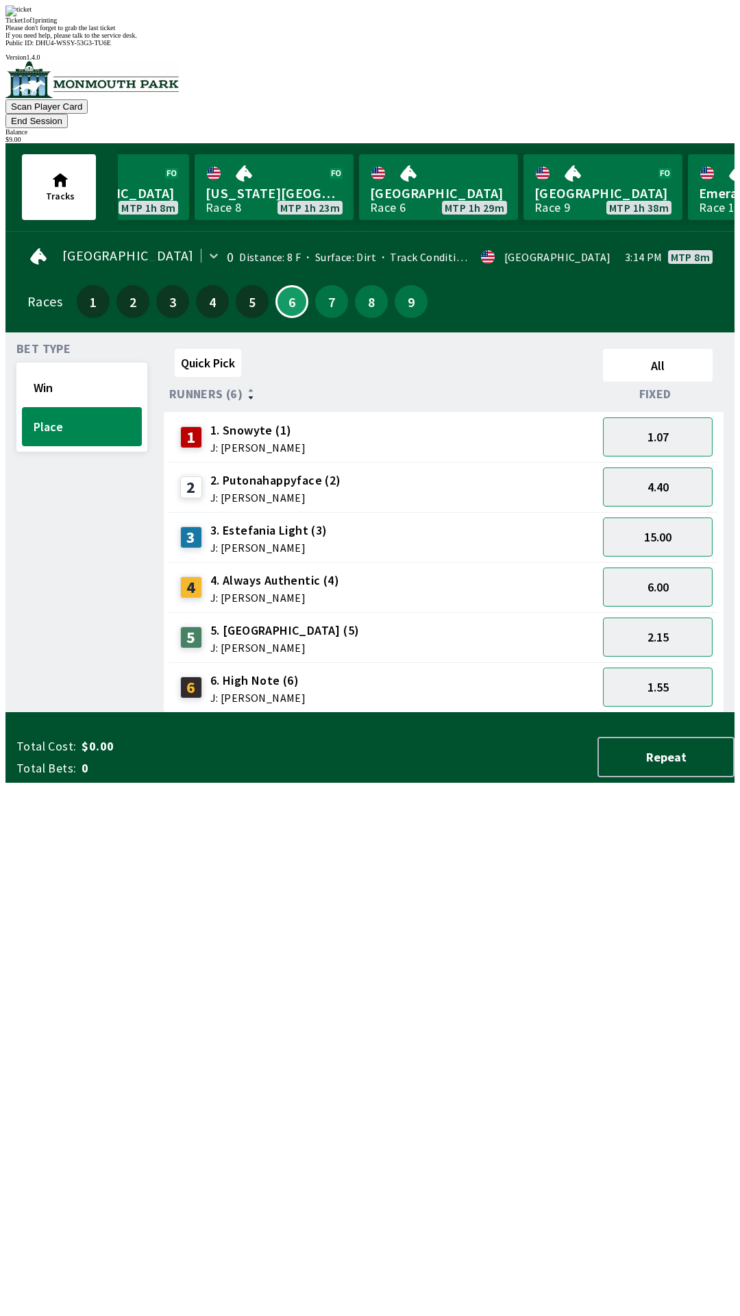
click at [52, 713] on div "Bet Type Win Place" at bounding box center [81, 527] width 131 height 369
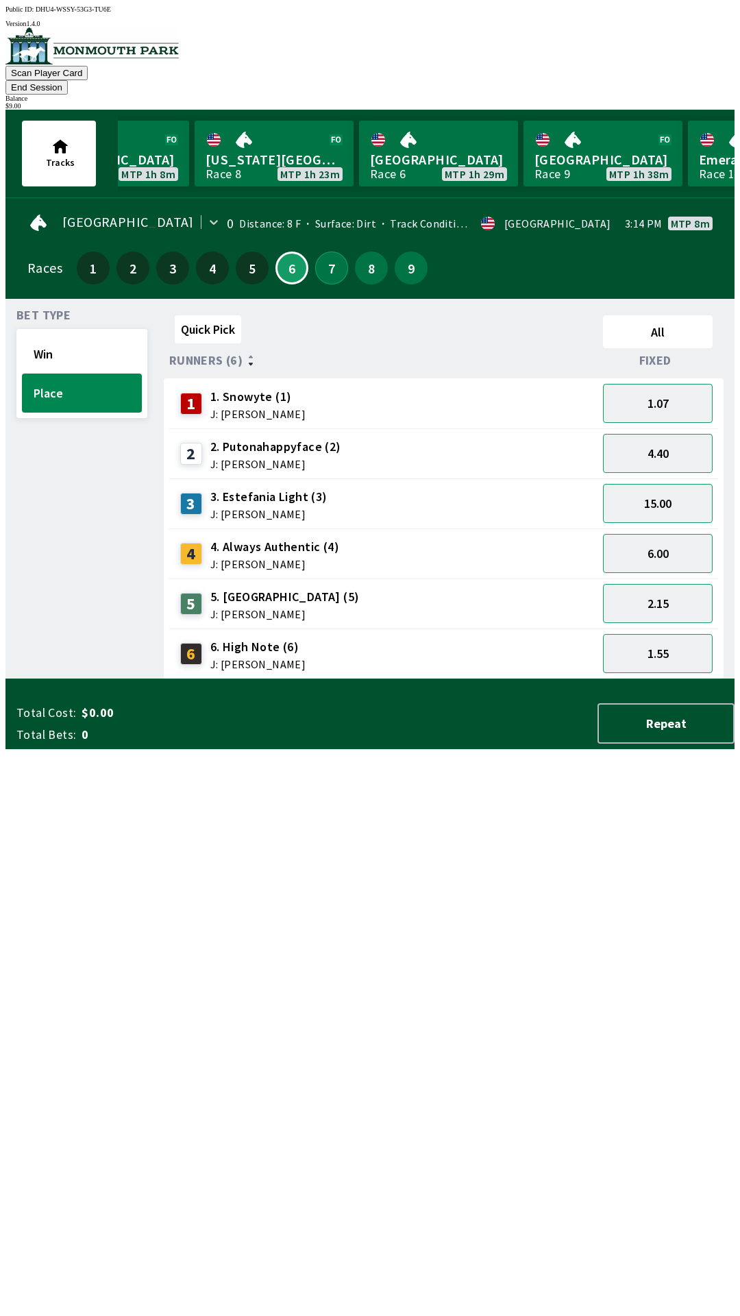
click at [325, 251] on button "7" at bounding box center [331, 267] width 33 height 33
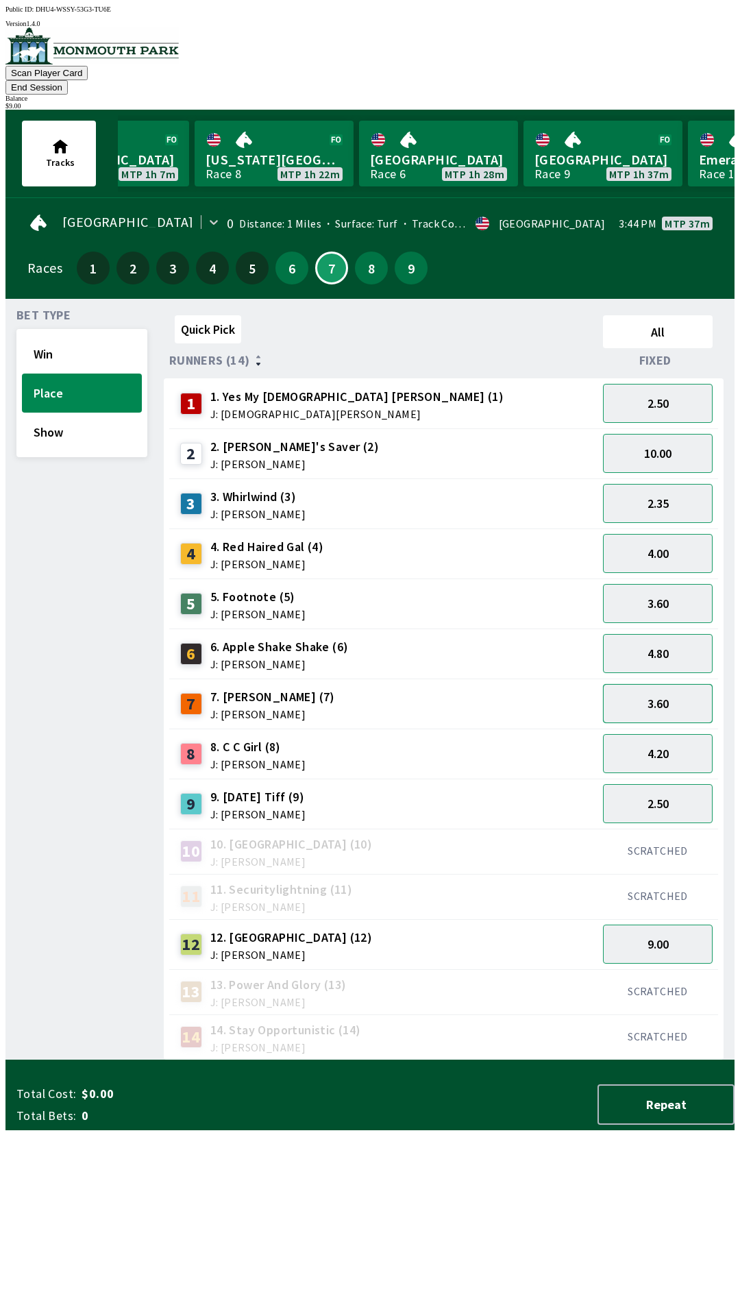
click at [638, 687] on button "3.60" at bounding box center [658, 703] width 110 height 39
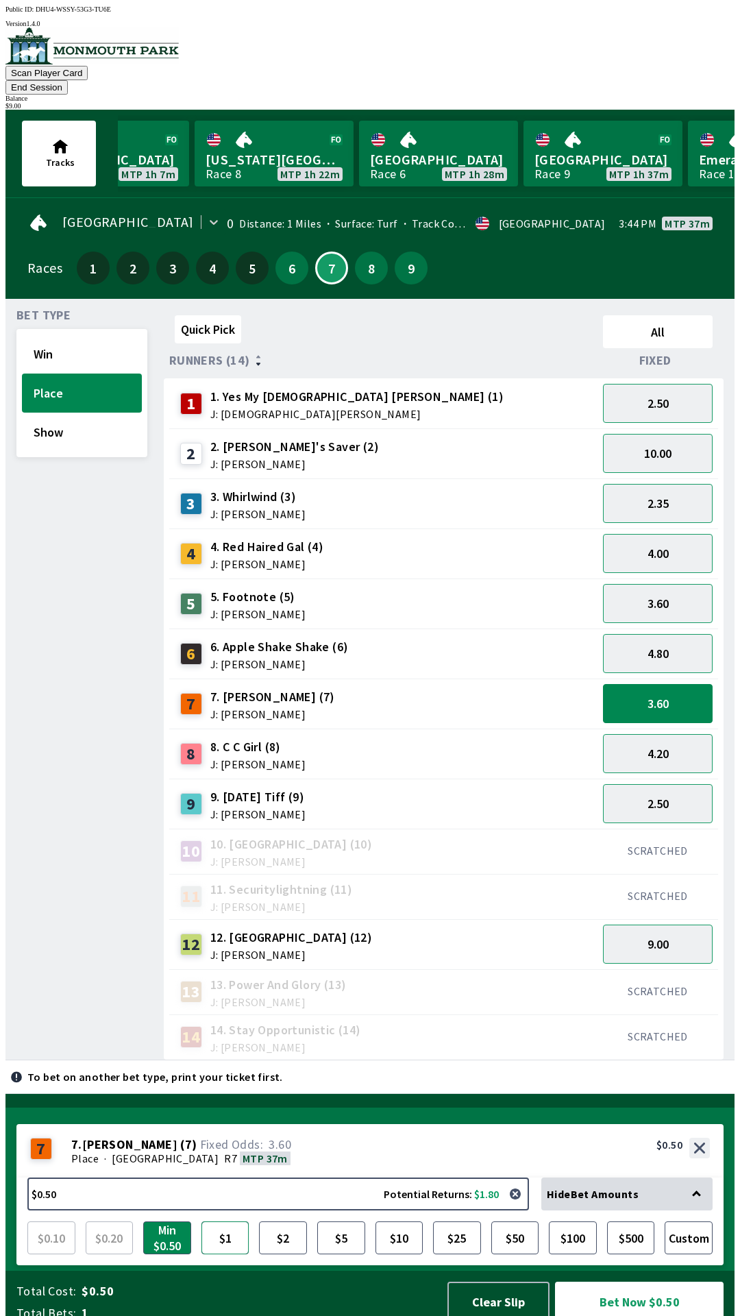
click at [228, 1221] on button "$1" at bounding box center [225, 1237] width 48 height 33
click at [638, 1281] on button "Bet Now $1.00" at bounding box center [639, 1301] width 169 height 40
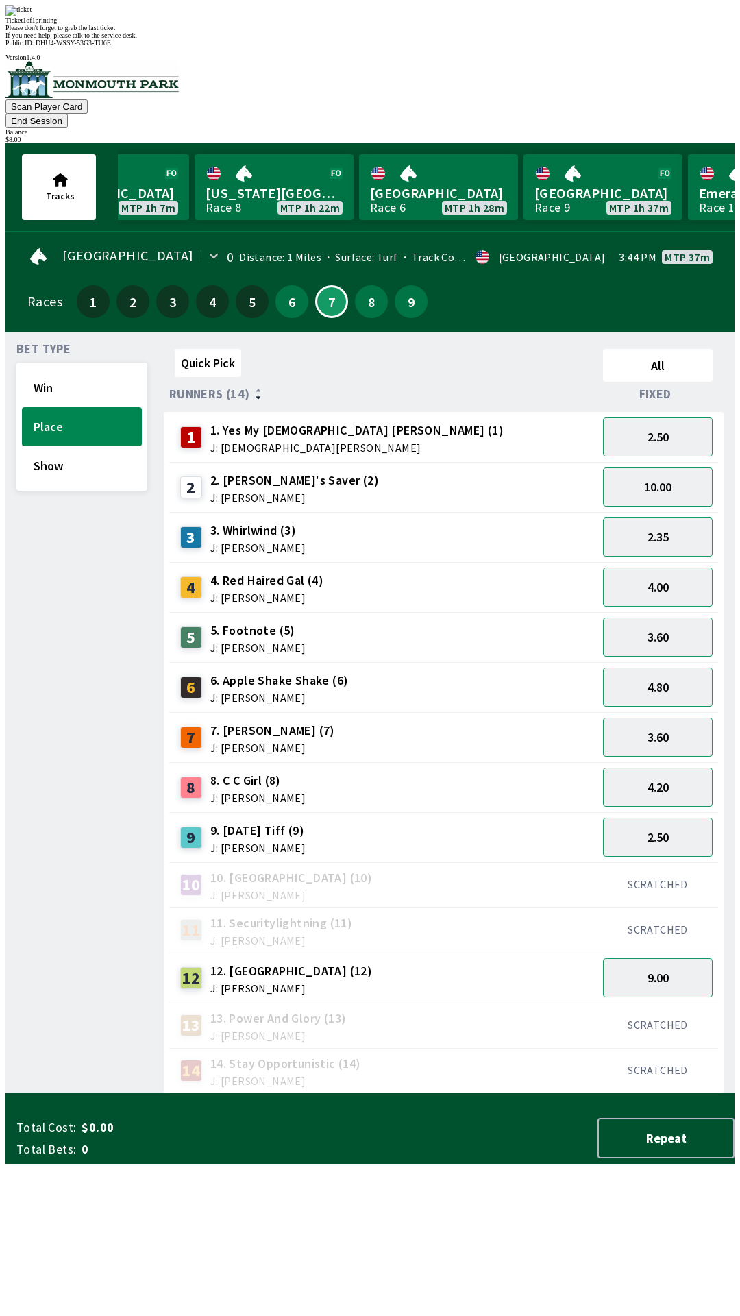
click at [104, 891] on div "Bet Type Win Place Show" at bounding box center [81, 718] width 131 height 750
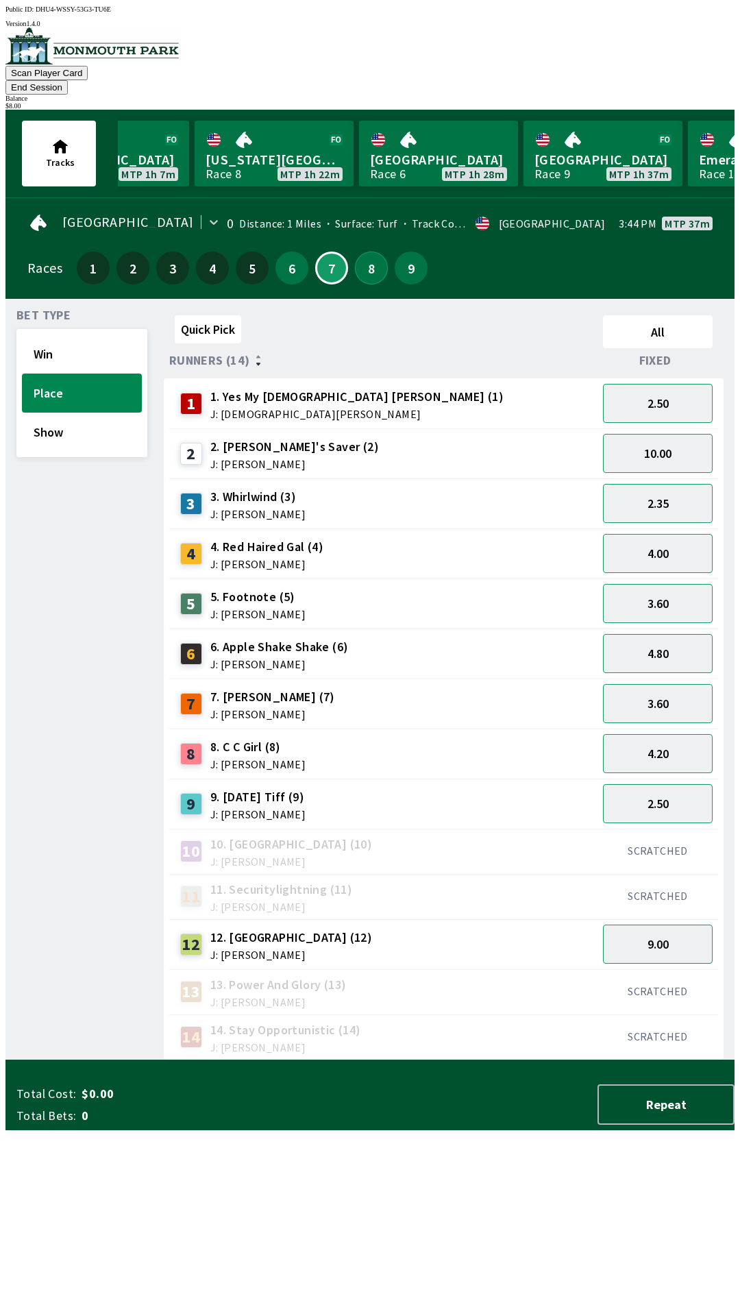
click at [360, 256] on button "8" at bounding box center [371, 267] width 33 height 33
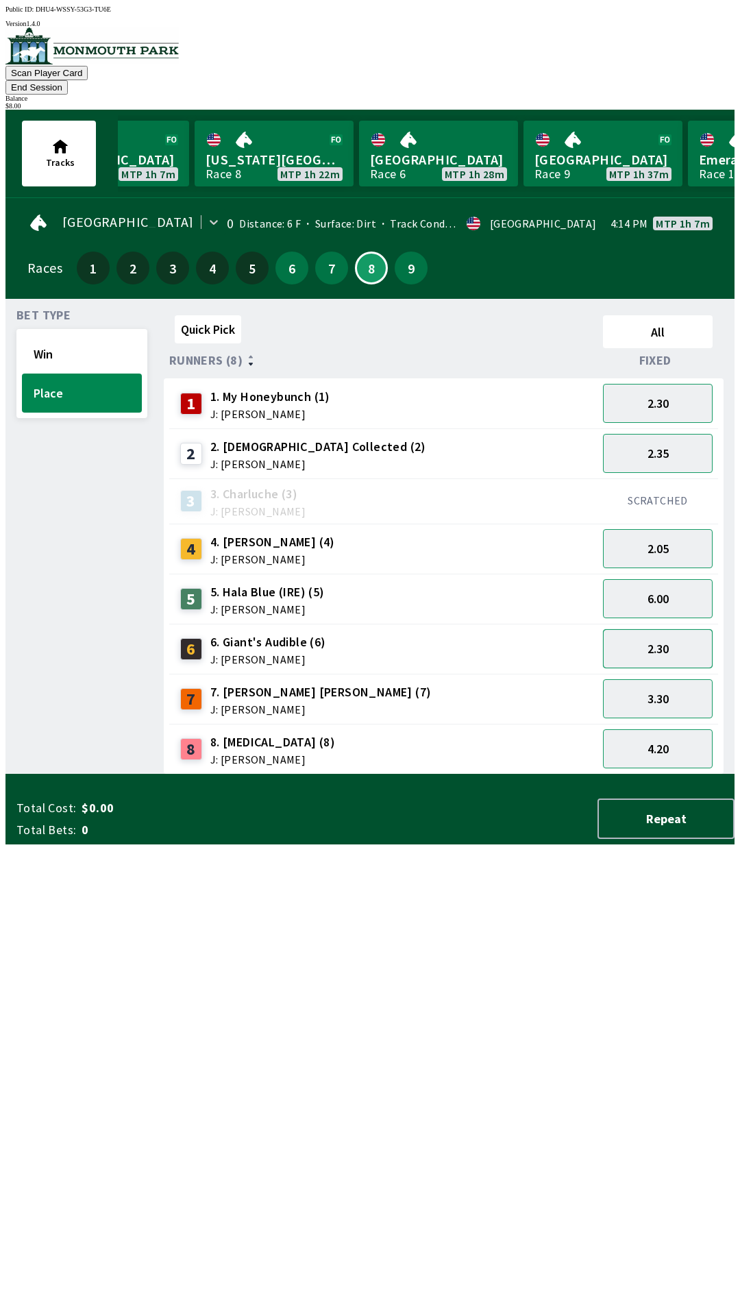
click at [663, 629] on button "2.30" at bounding box center [658, 648] width 110 height 39
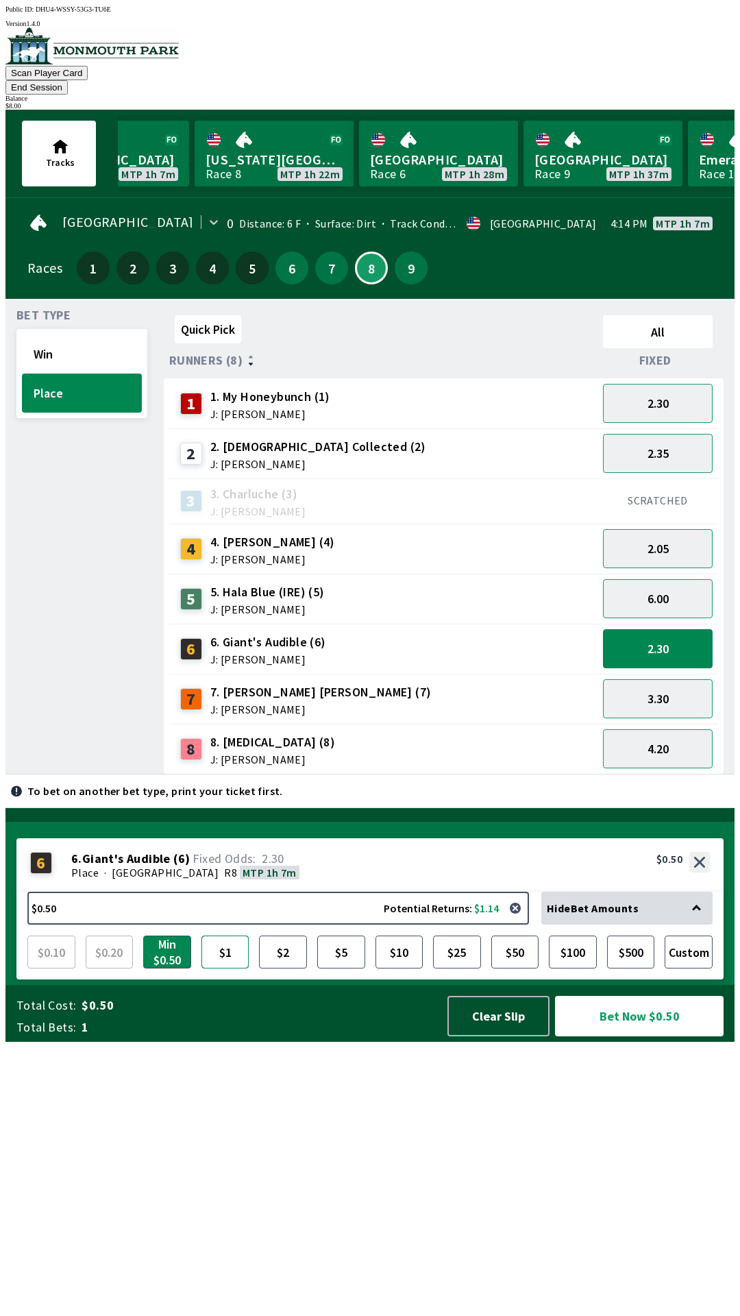
click at [232, 968] on button "$1" at bounding box center [225, 951] width 48 height 33
click at [626, 1036] on button "Bet Now $1.00" at bounding box center [639, 1016] width 169 height 40
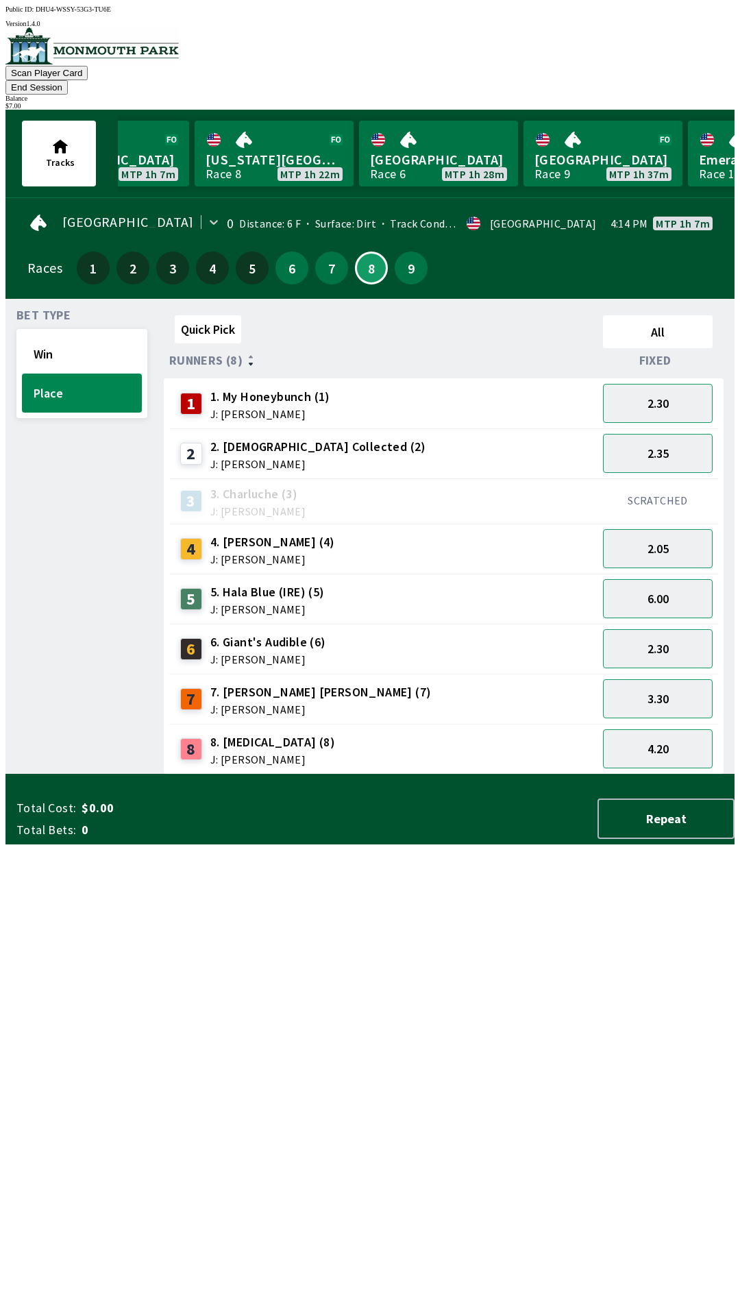
click at [62, 774] on div "Bet Type Win Place" at bounding box center [81, 542] width 131 height 465
click at [415, 254] on button "9" at bounding box center [411, 267] width 33 height 33
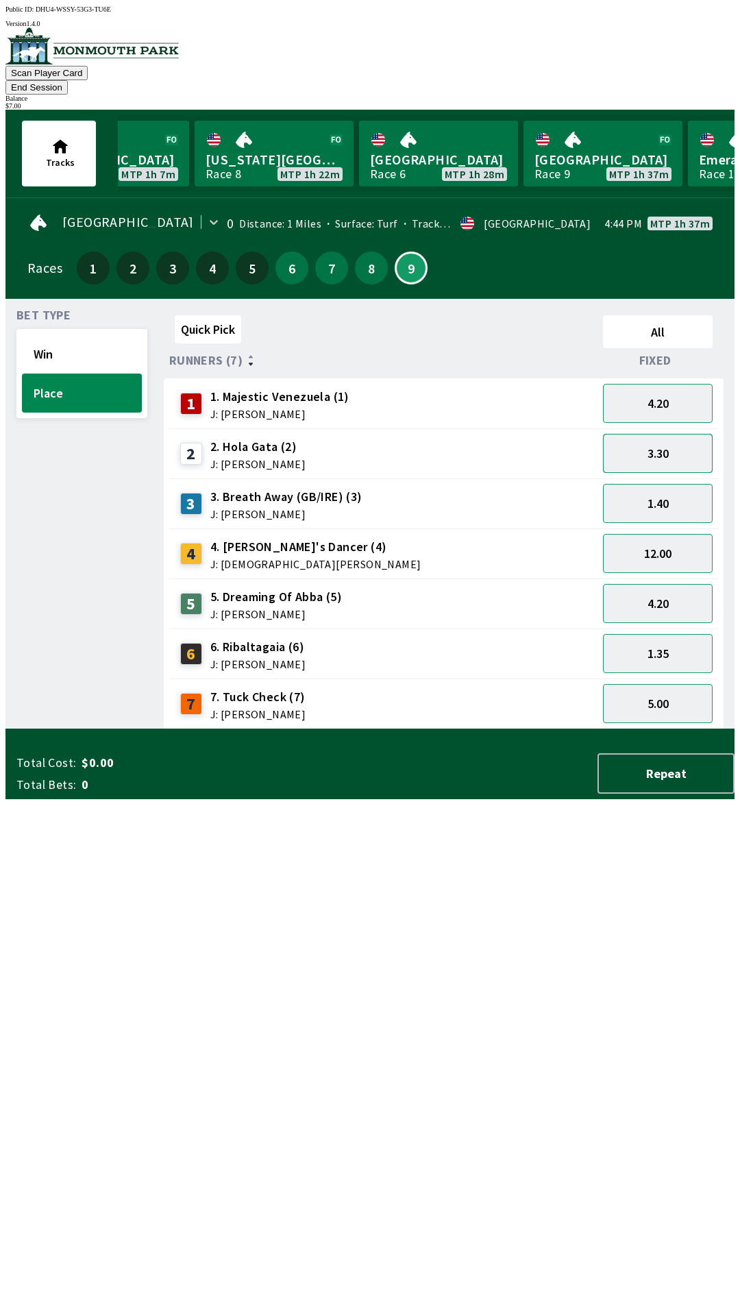
click at [654, 441] on button "3.30" at bounding box center [658, 453] width 110 height 39
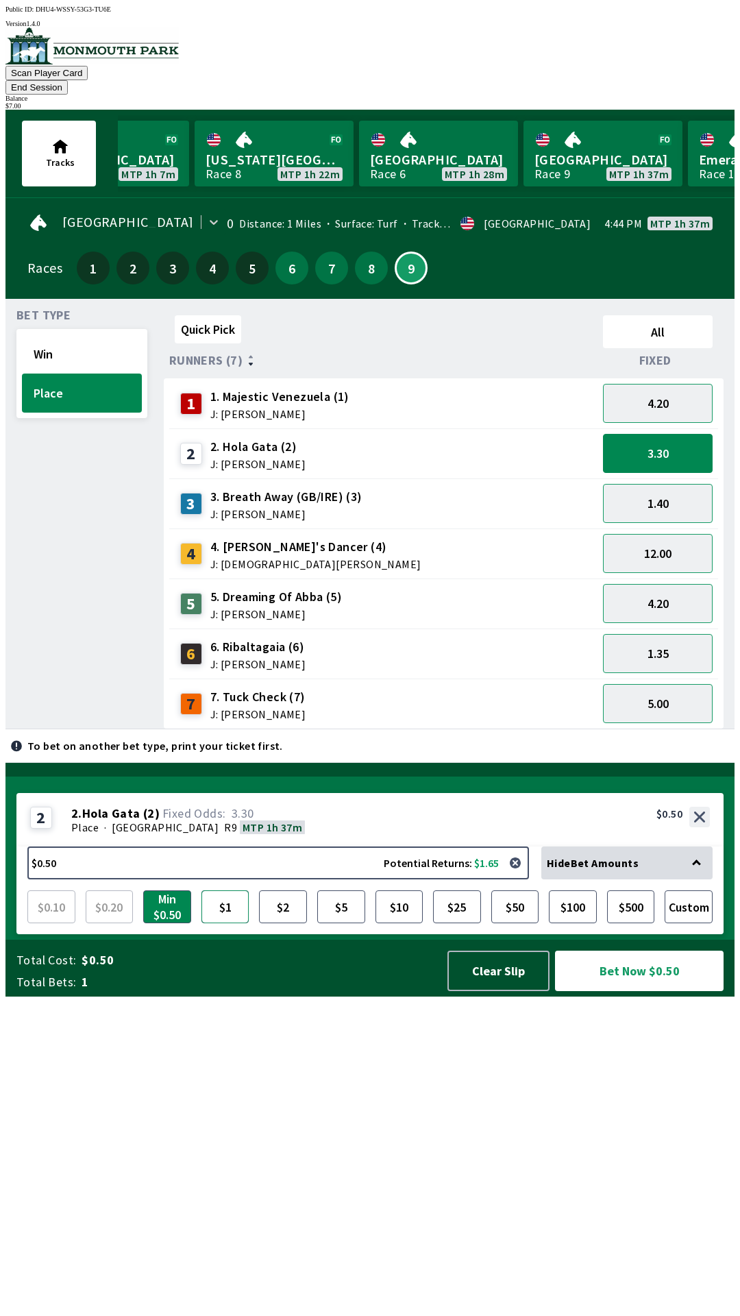
click at [218, 923] on button "$1" at bounding box center [225, 906] width 48 height 33
click at [619, 991] on button "Bet Now $1.00" at bounding box center [639, 970] width 169 height 40
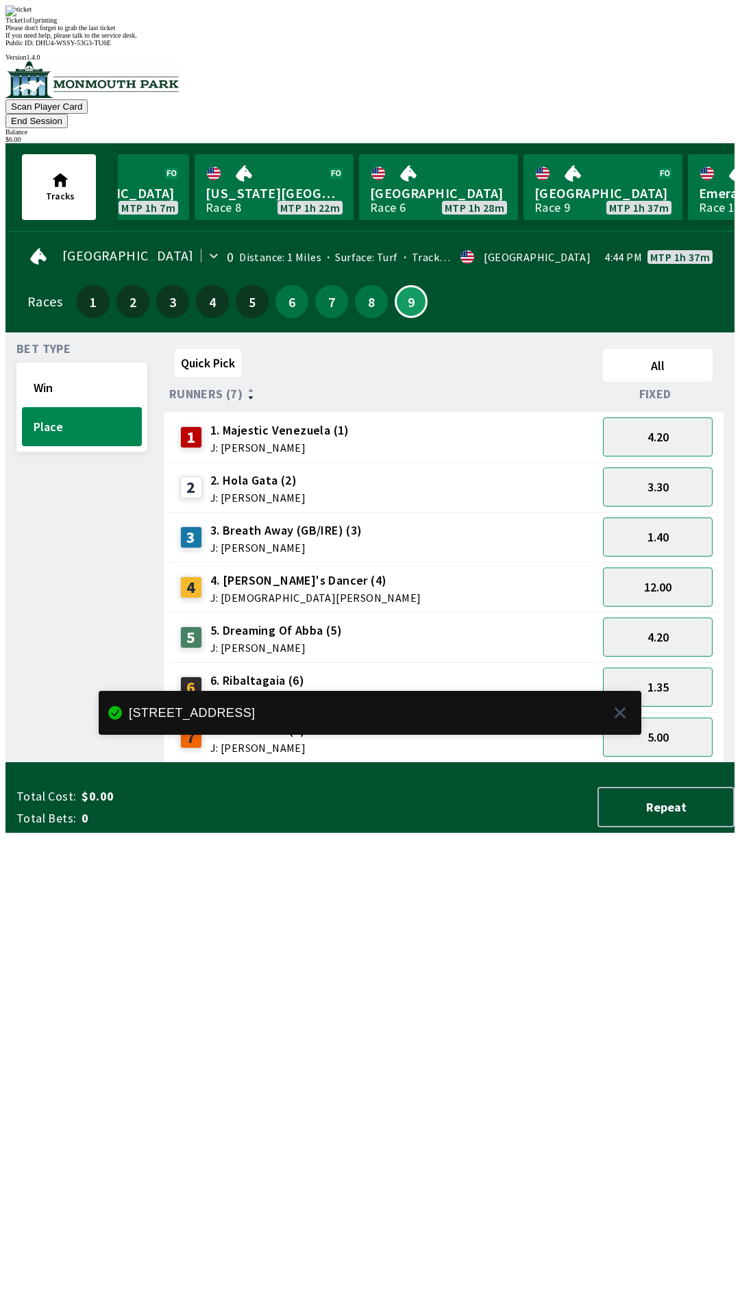
click at [71, 763] on div "Bet Type Win Place" at bounding box center [81, 552] width 131 height 419
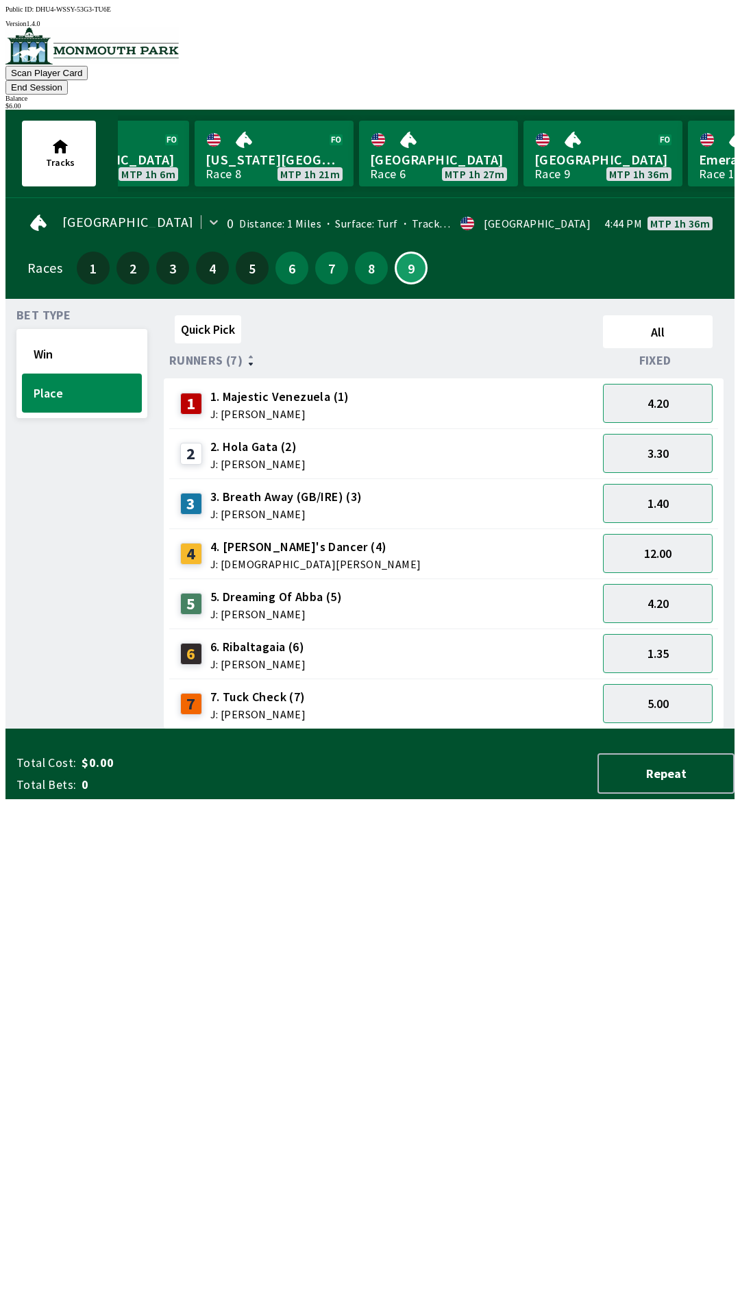
click at [68, 80] on button "End Session" at bounding box center [36, 87] width 62 height 14
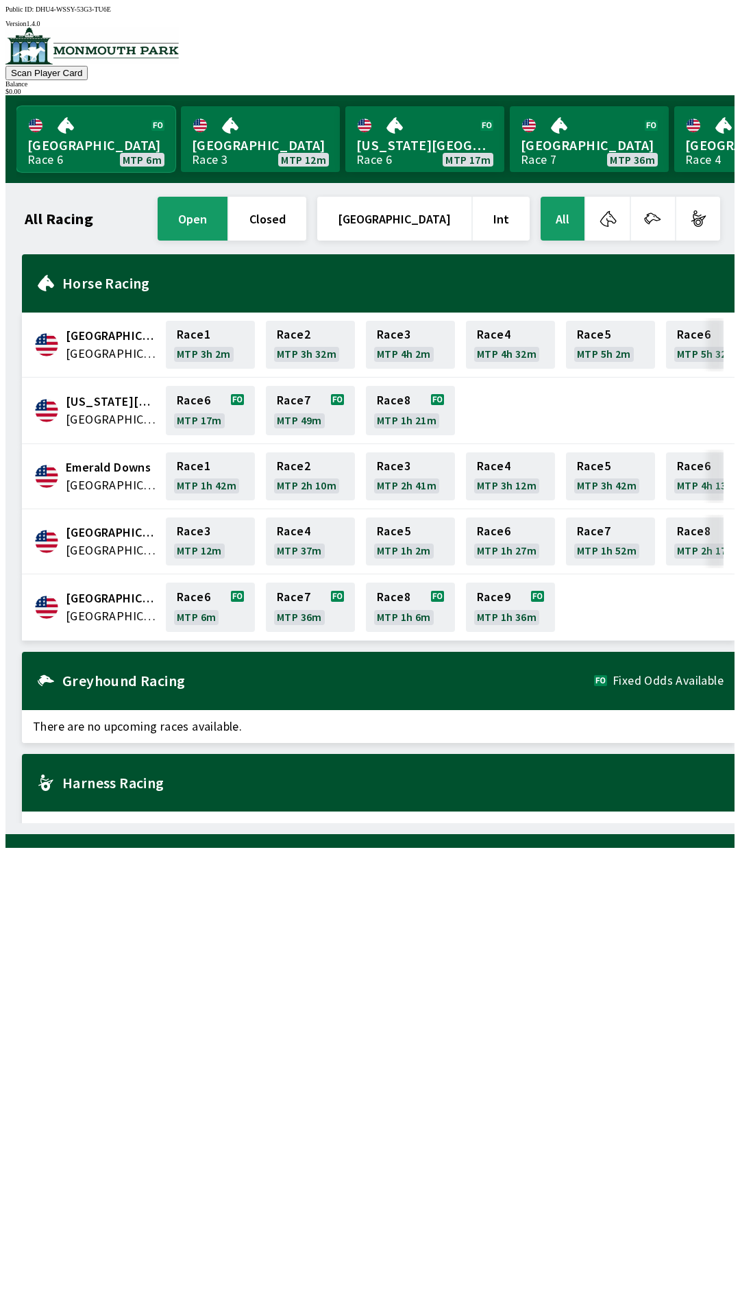
click at [116, 138] on link "[GEOGRAPHIC_DATA] Race 6 MTP 6m" at bounding box center [95, 139] width 159 height 66
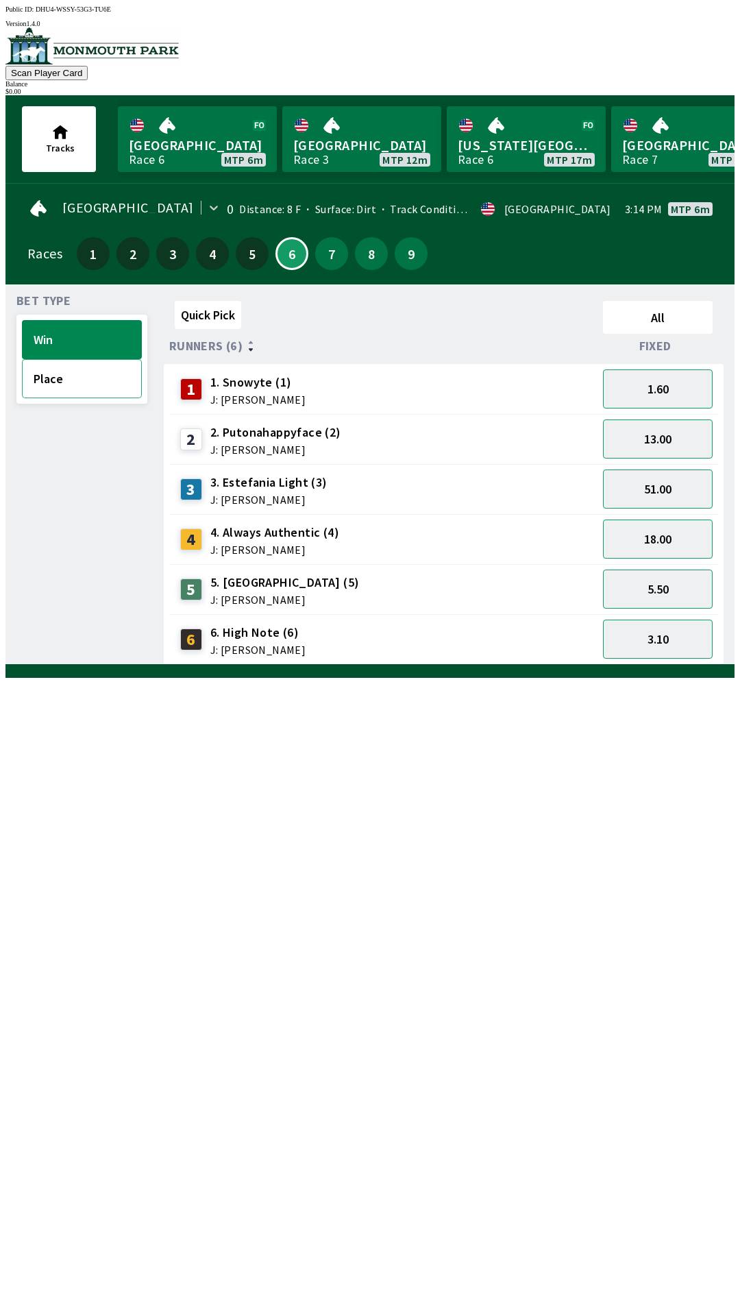
click at [47, 373] on button "Place" at bounding box center [82, 378] width 120 height 39
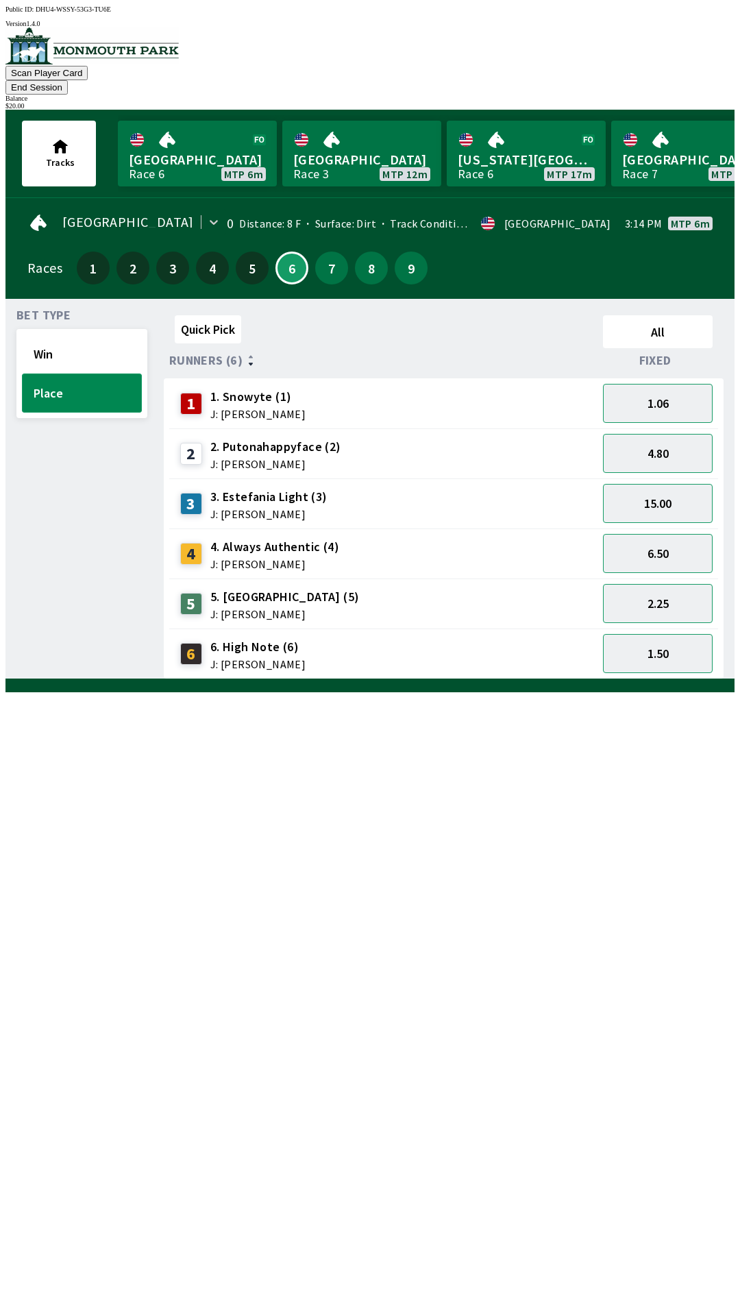
click at [95, 373] on button "Place" at bounding box center [82, 392] width 120 height 39
click at [664, 384] on button "1.06" at bounding box center [658, 403] width 110 height 39
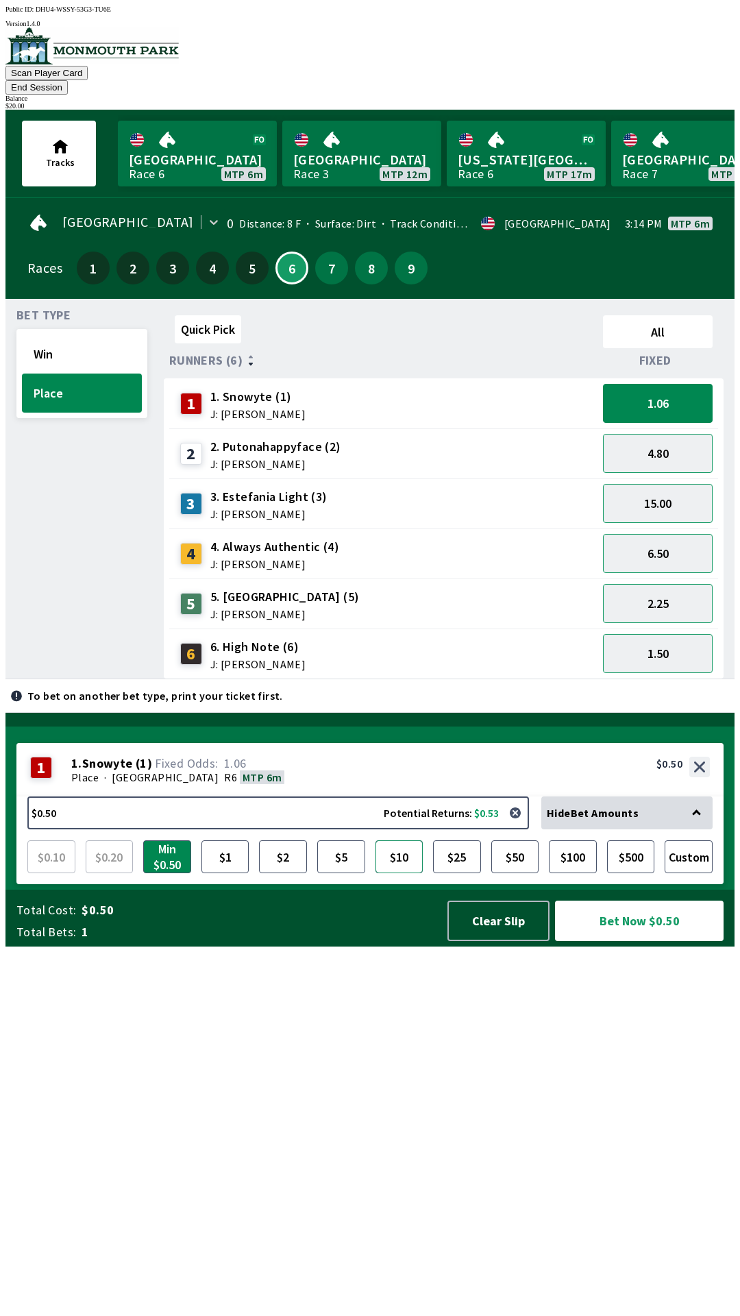
click at [398, 873] on button "$10" at bounding box center [400, 856] width 48 height 33
click at [659, 639] on button "1.50" at bounding box center [658, 653] width 110 height 39
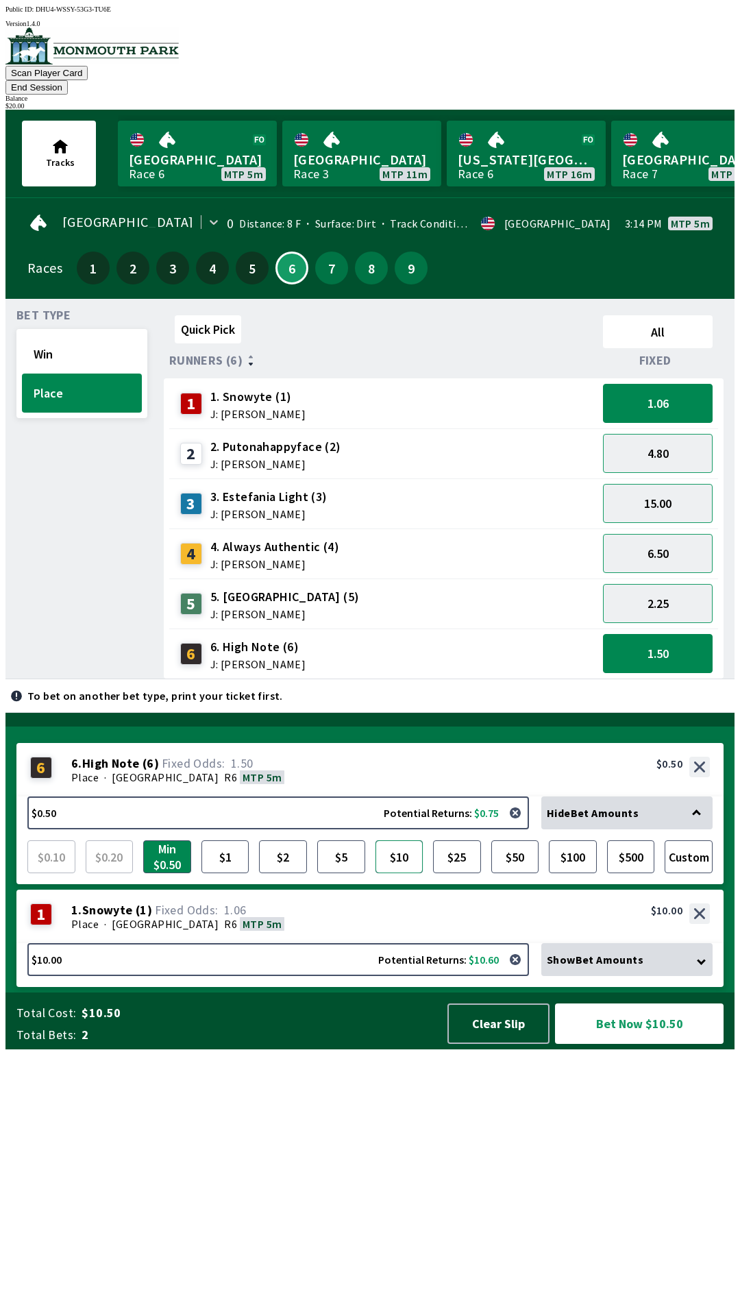
click at [404, 873] on button "$10" at bounding box center [400, 856] width 48 height 33
click at [520, 973] on button "button" at bounding box center [515, 959] width 27 height 27
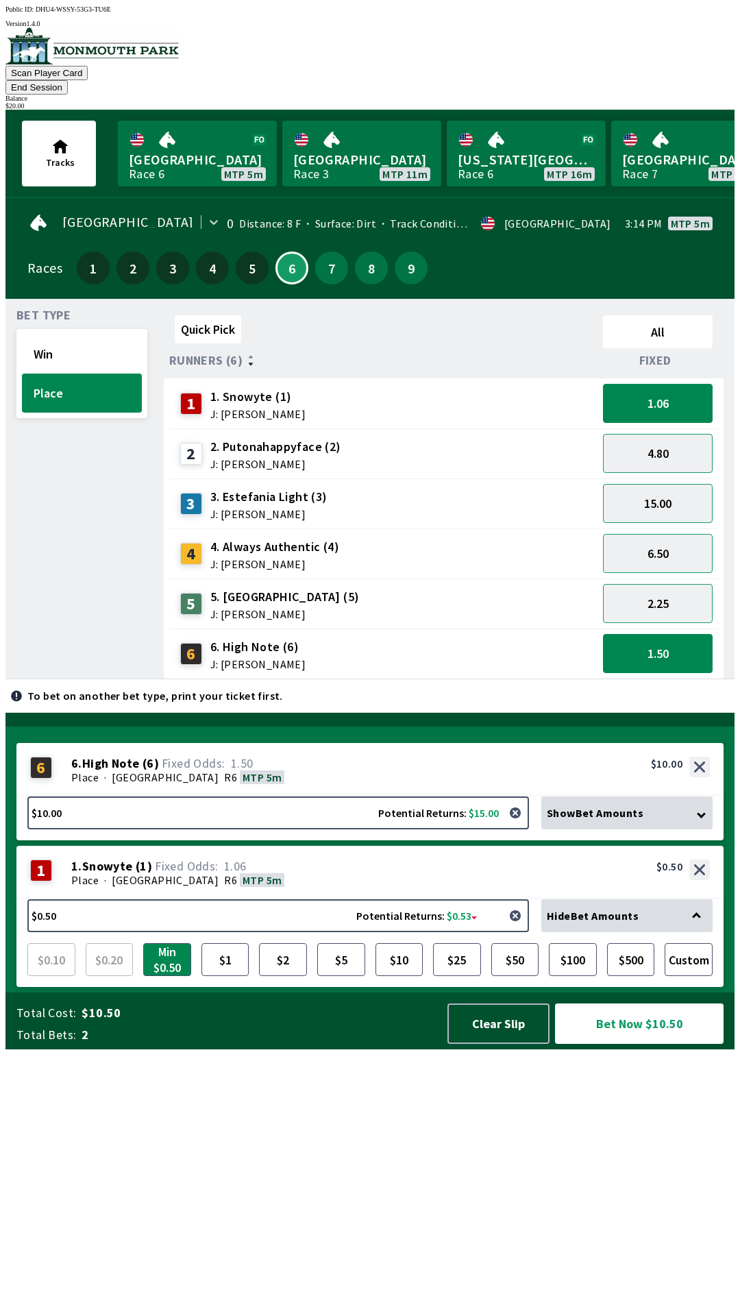
click at [515, 929] on button "button" at bounding box center [515, 915] width 27 height 27
click at [520, 929] on button "button" at bounding box center [515, 915] width 27 height 27
click at [515, 929] on button "button" at bounding box center [515, 915] width 27 height 27
click at [498, 1044] on button "Clear Slip" at bounding box center [498, 1023] width 102 height 40
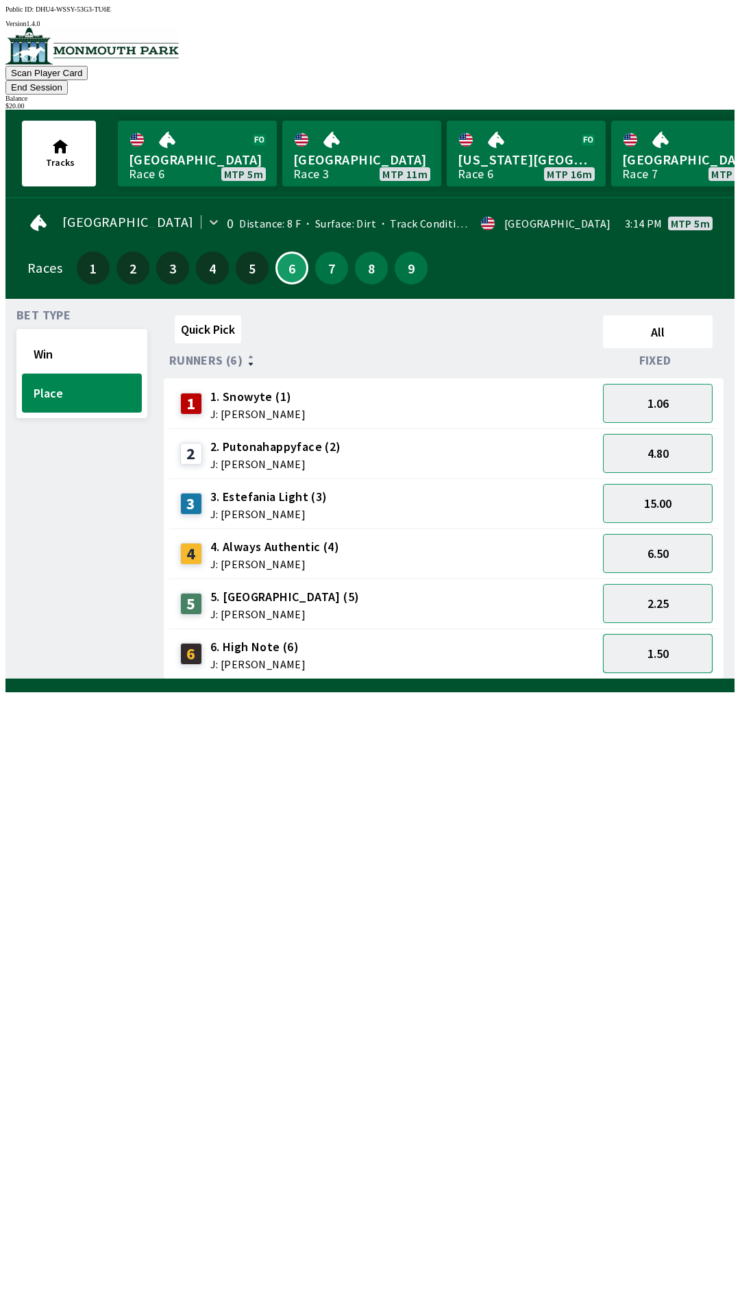
click at [676, 639] on button "1.50" at bounding box center [658, 653] width 110 height 39
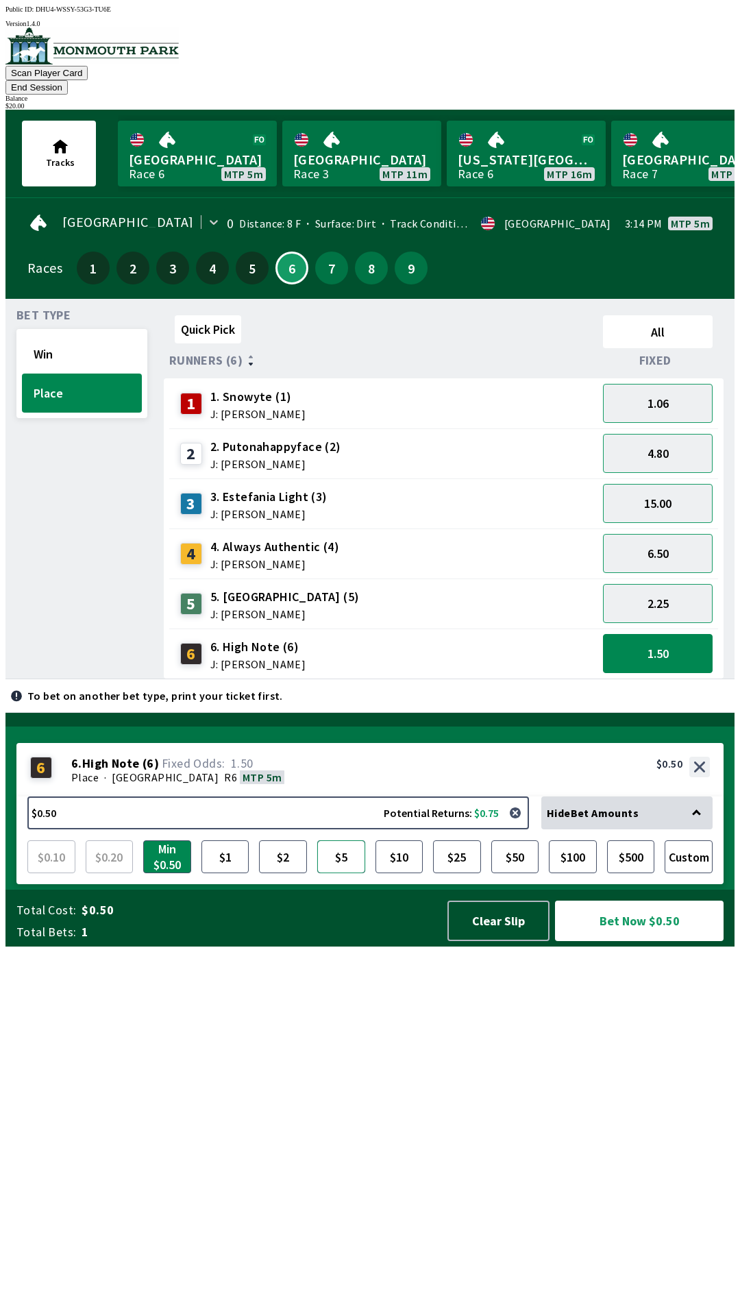
click at [345, 873] on button "$5" at bounding box center [341, 856] width 48 height 33
click at [439, 438] on div "2 2. Putonahappyface (2) J: [PERSON_NAME]" at bounding box center [383, 453] width 417 height 34
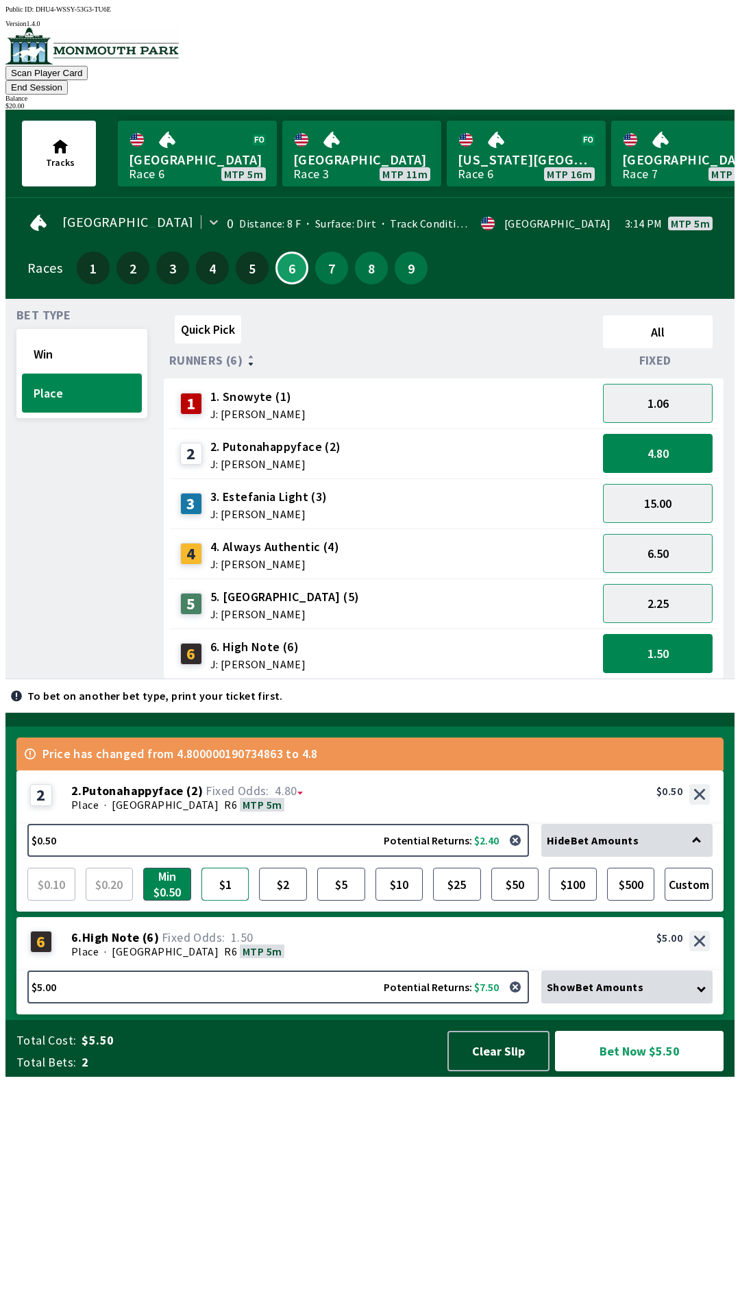
click at [223, 900] on button "$1" at bounding box center [225, 884] width 48 height 33
click at [446, 491] on div "3 3. [PERSON_NAME] (3) J: [PERSON_NAME]" at bounding box center [383, 504] width 417 height 34
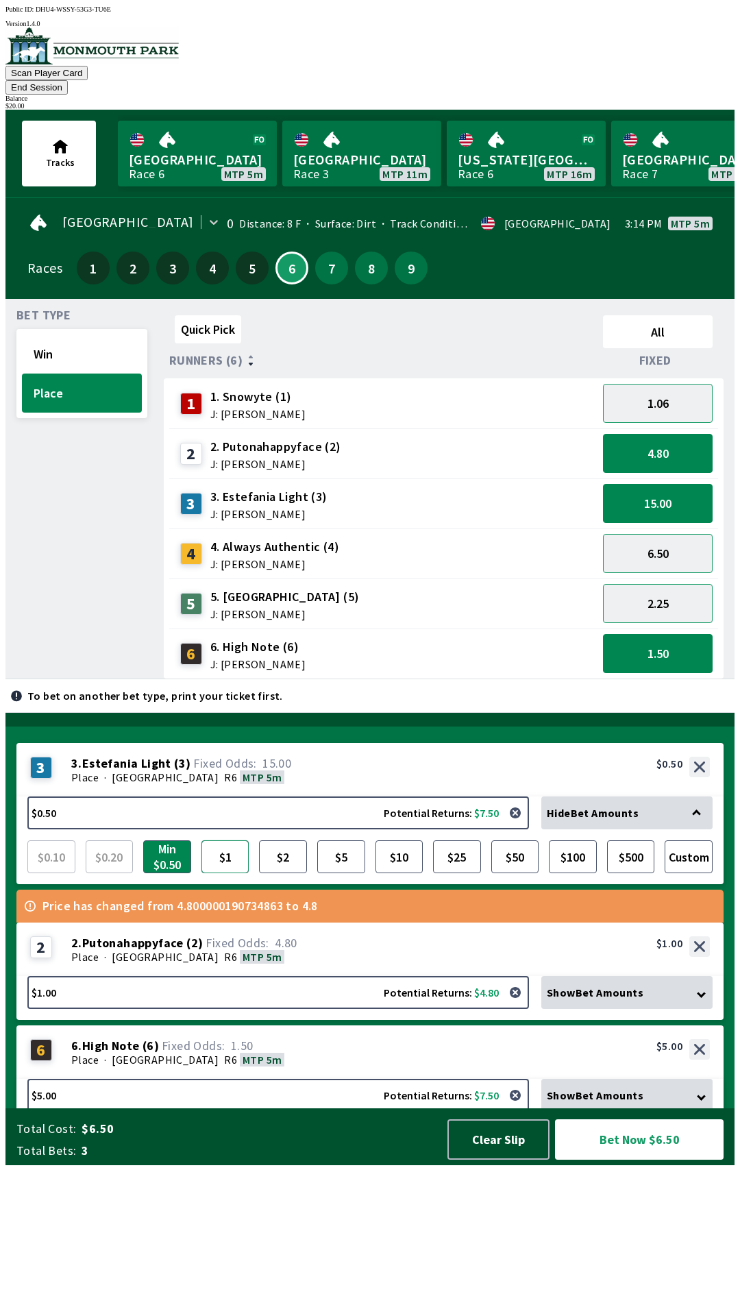
click at [233, 873] on button "$1" at bounding box center [225, 856] width 48 height 33
click at [441, 537] on div "4 4. Always Authentic (4) J: [PERSON_NAME]" at bounding box center [383, 554] width 417 height 34
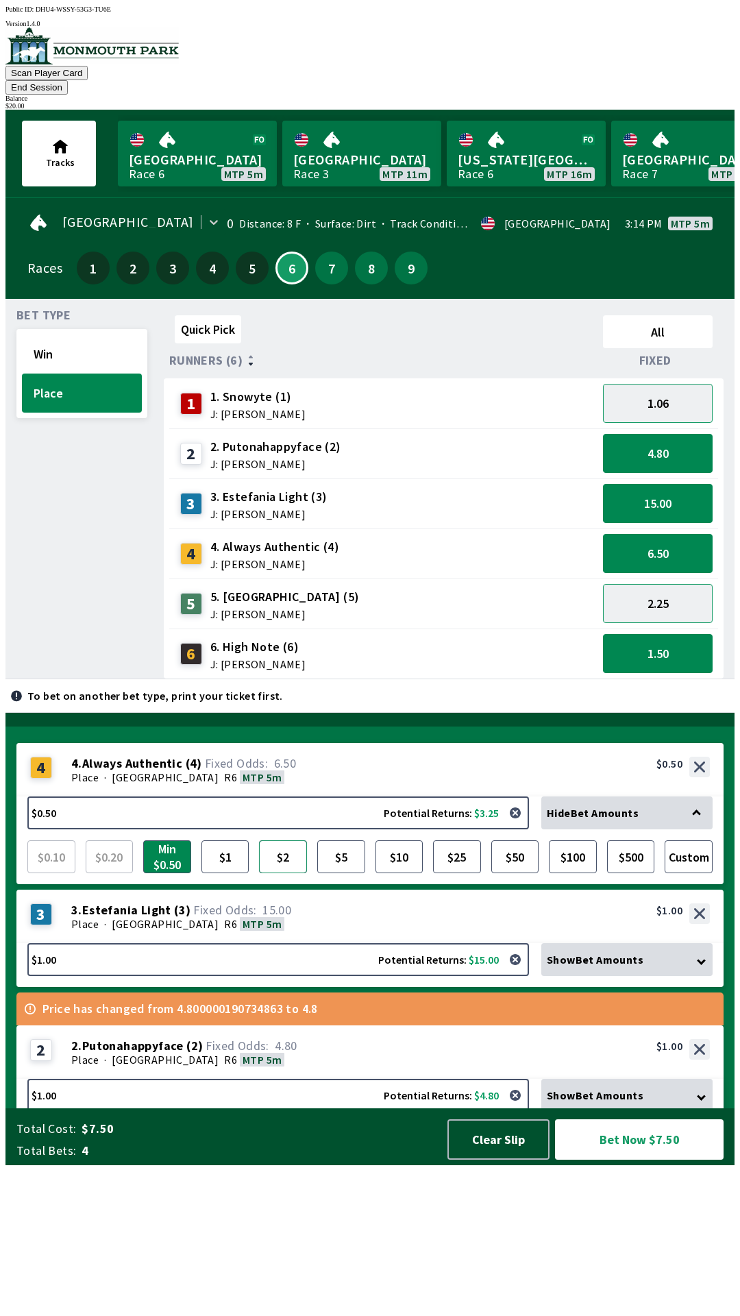
click at [286, 873] on button "$2" at bounding box center [283, 856] width 48 height 33
click at [380, 587] on div "5 5. [GEOGRAPHIC_DATA] (5) J: [PERSON_NAME]" at bounding box center [383, 604] width 417 height 34
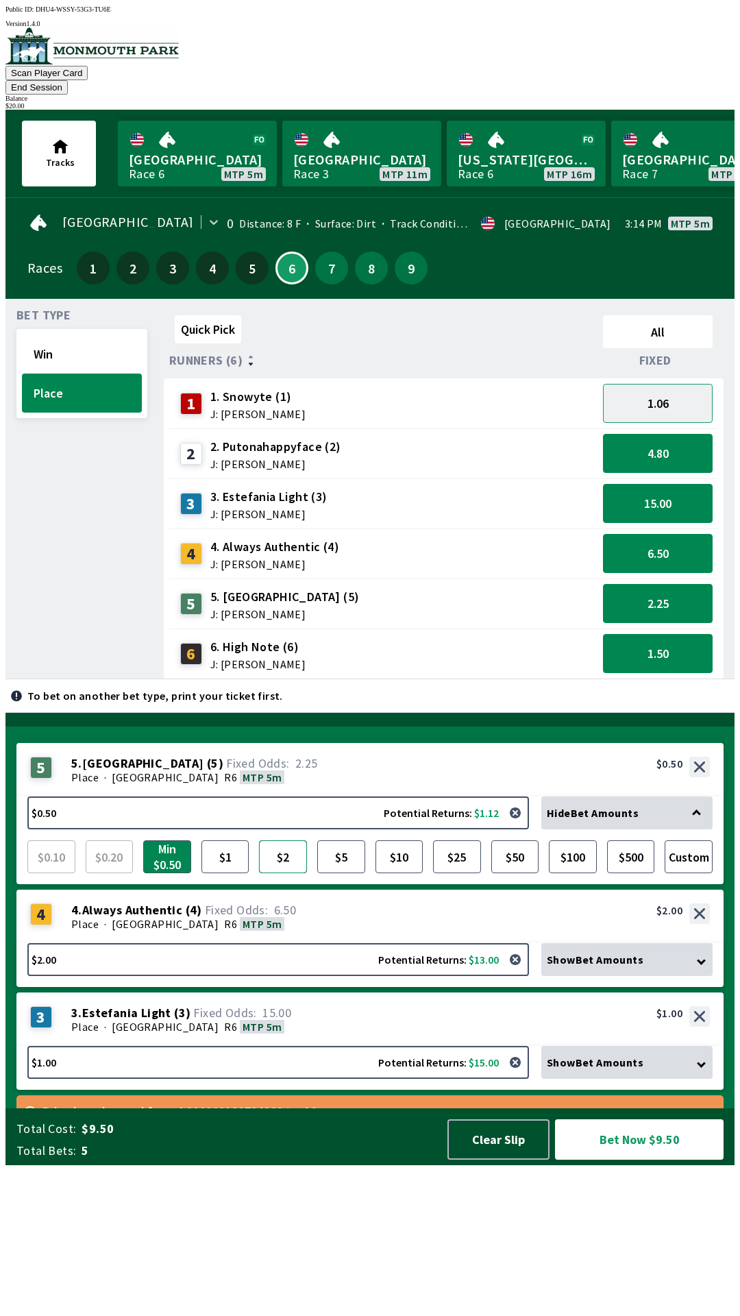
click at [288, 873] on button "$2" at bounding box center [283, 856] width 48 height 33
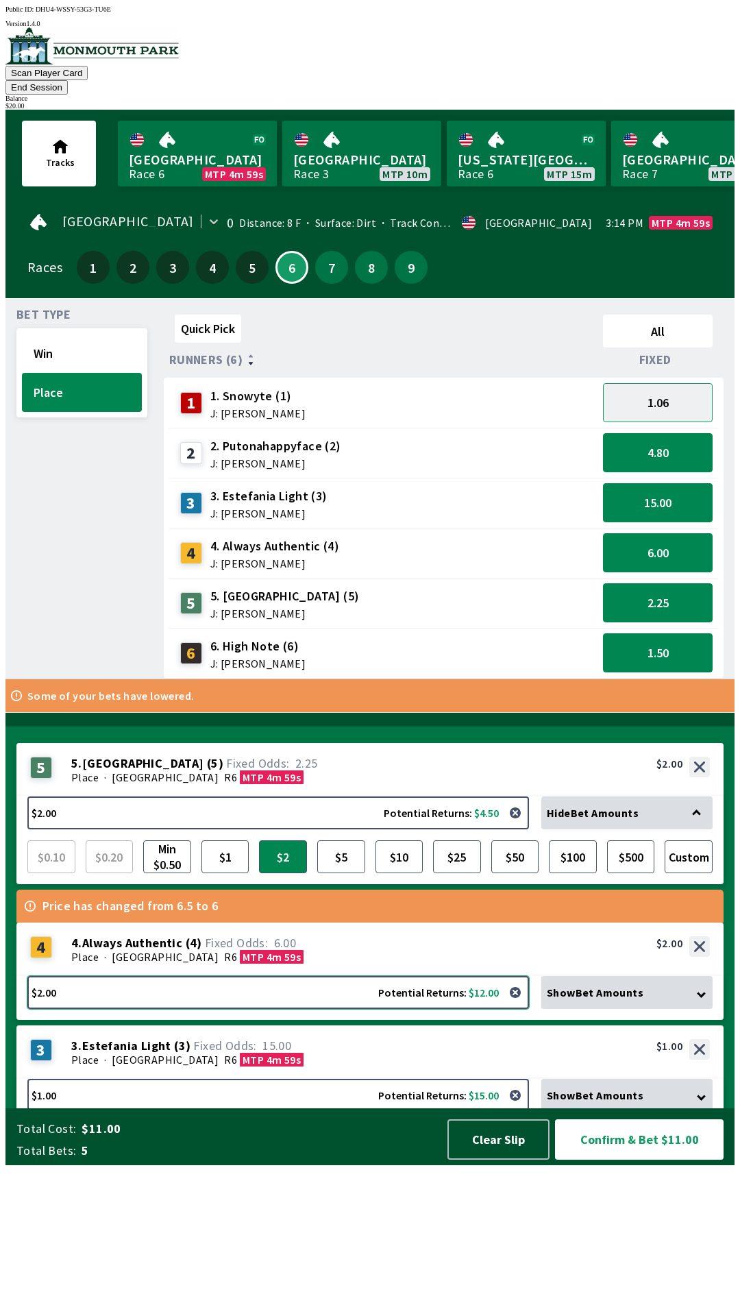
click at [374, 1009] on button "$2.00 Potential Returns: $12.00" at bounding box center [278, 992] width 502 height 33
click at [379, 1009] on button "$2.00 Potential Returns: $12.00" at bounding box center [278, 992] width 502 height 33
click at [381, 963] on div "Place · [STREET_ADDRESS]" at bounding box center [390, 957] width 639 height 14
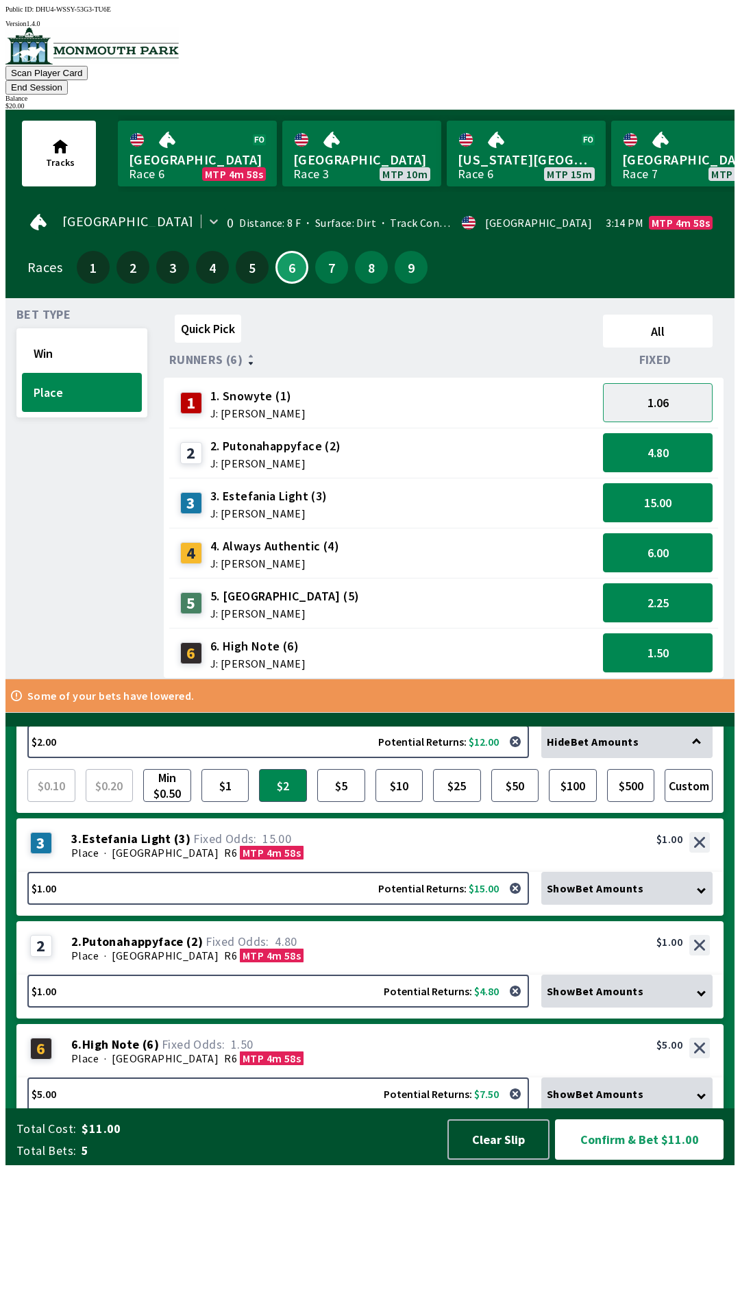
scroll to position [225, 0]
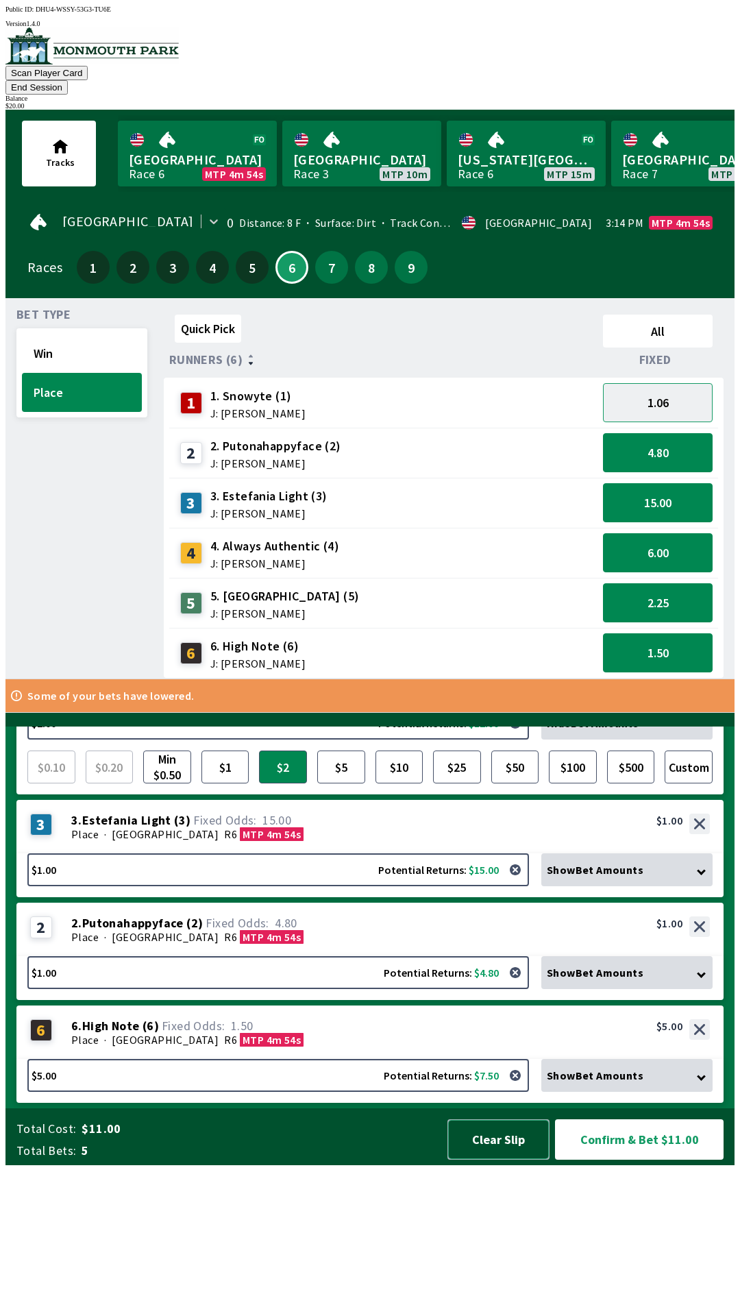
click at [482, 1159] on button "Clear Slip" at bounding box center [498, 1139] width 102 height 40
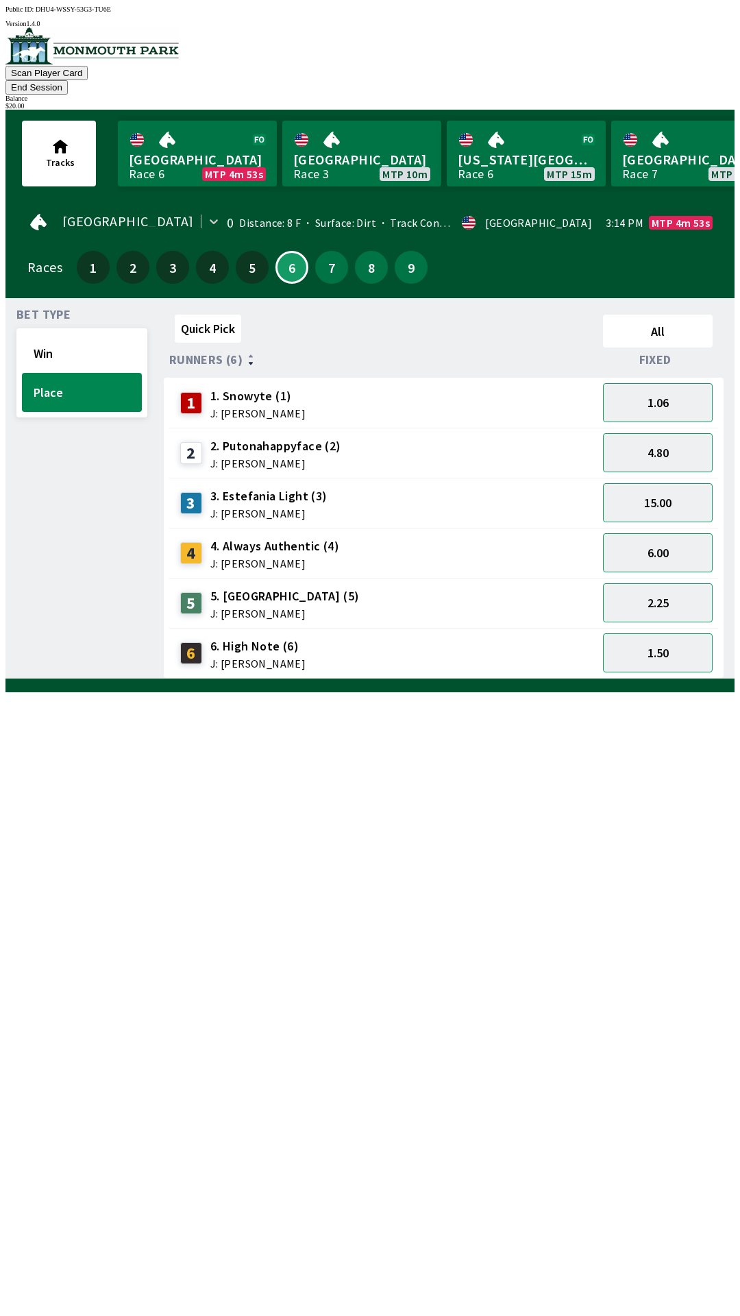
click at [507, 643] on div "6 6. High Note (6) J: [PERSON_NAME]" at bounding box center [383, 653] width 417 height 34
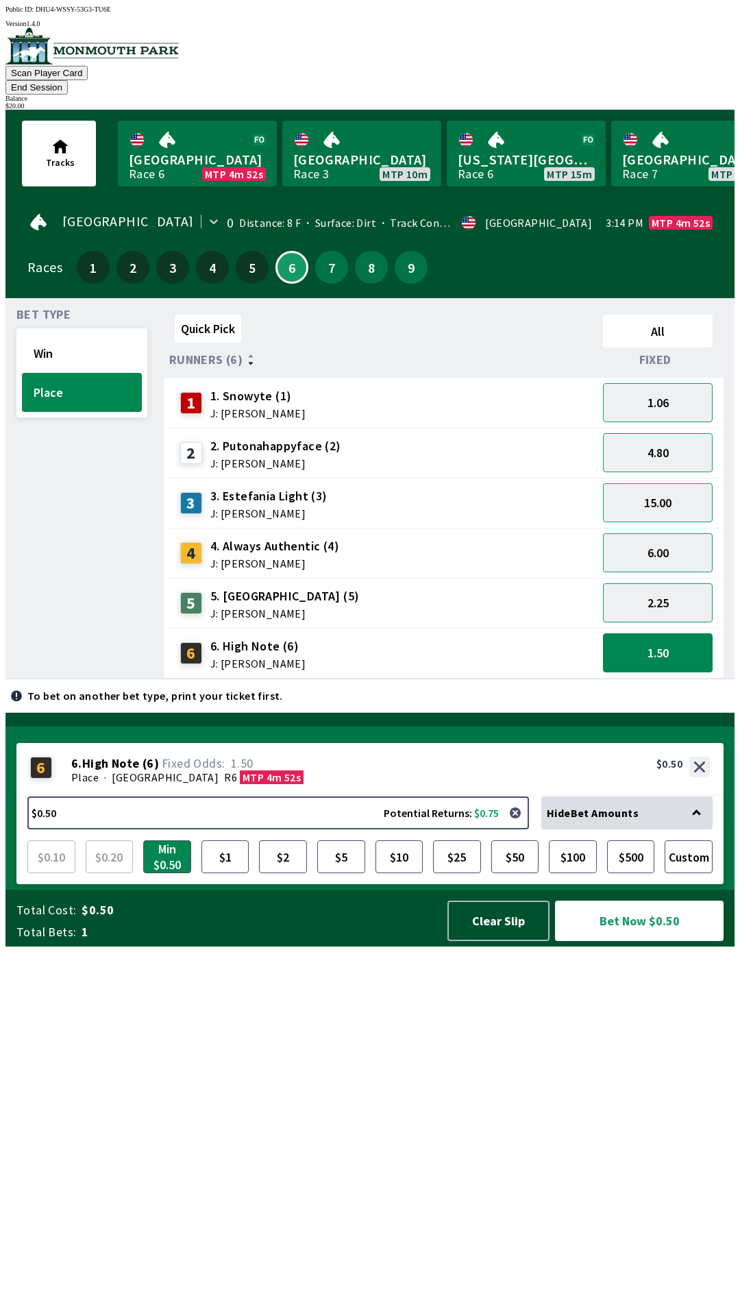
scroll to position [0, 0]
click at [399, 873] on button "$10" at bounding box center [400, 856] width 48 height 33
click at [521, 941] on button "Clear Slip" at bounding box center [498, 920] width 102 height 40
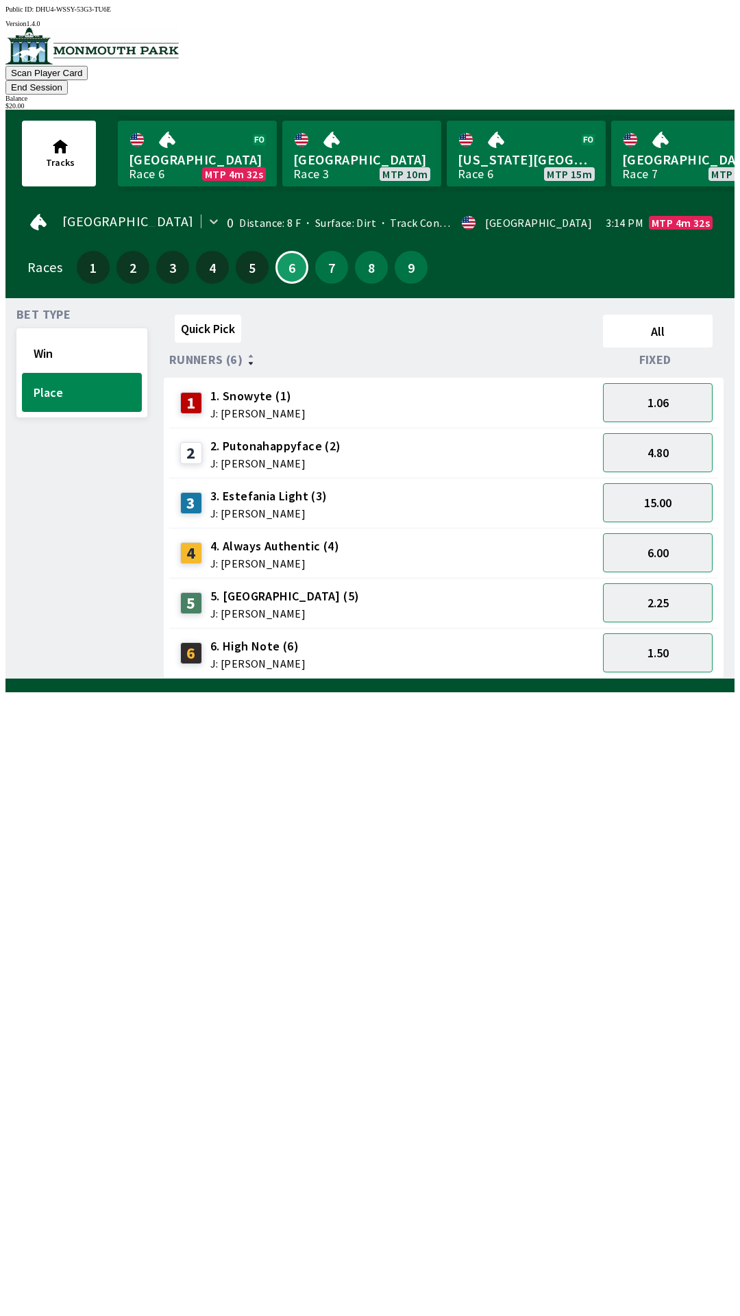
click at [521, 636] on div "6 6. High Note (6) J: [PERSON_NAME]" at bounding box center [383, 653] width 417 height 34
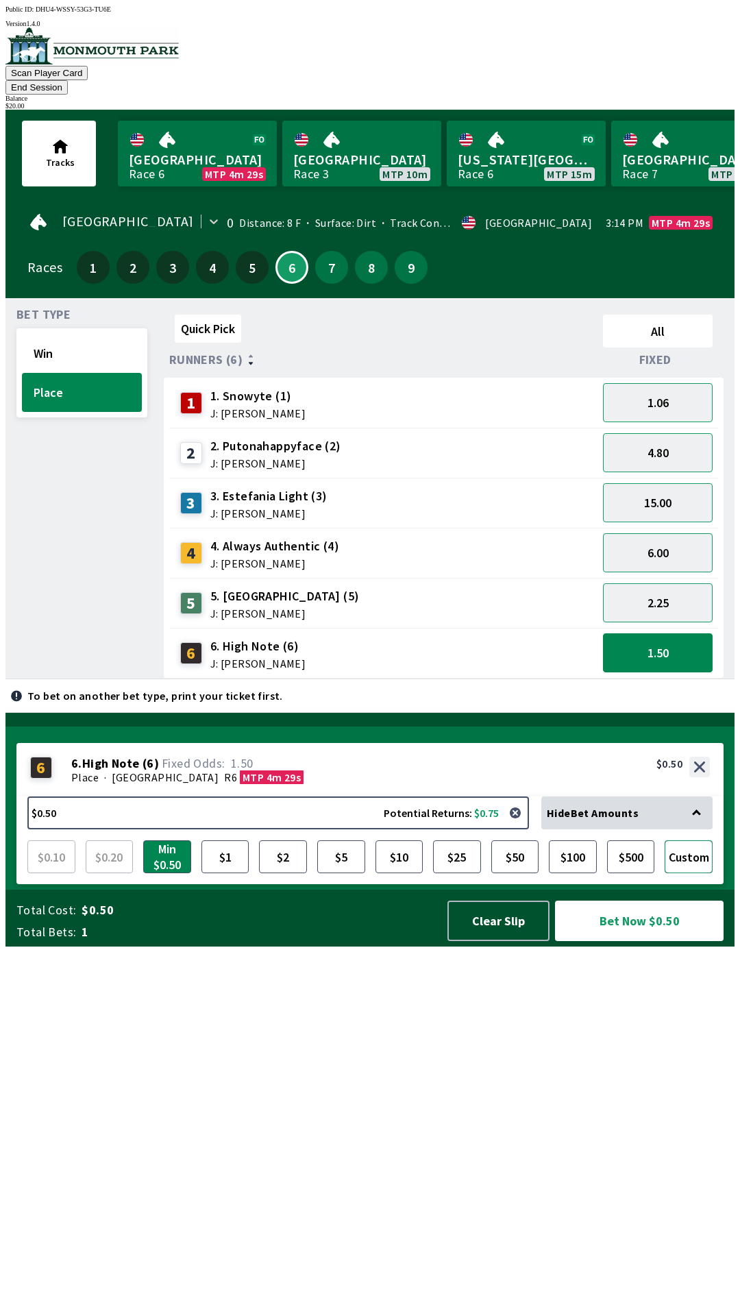
click at [684, 873] on button "Custom" at bounding box center [689, 856] width 48 height 33
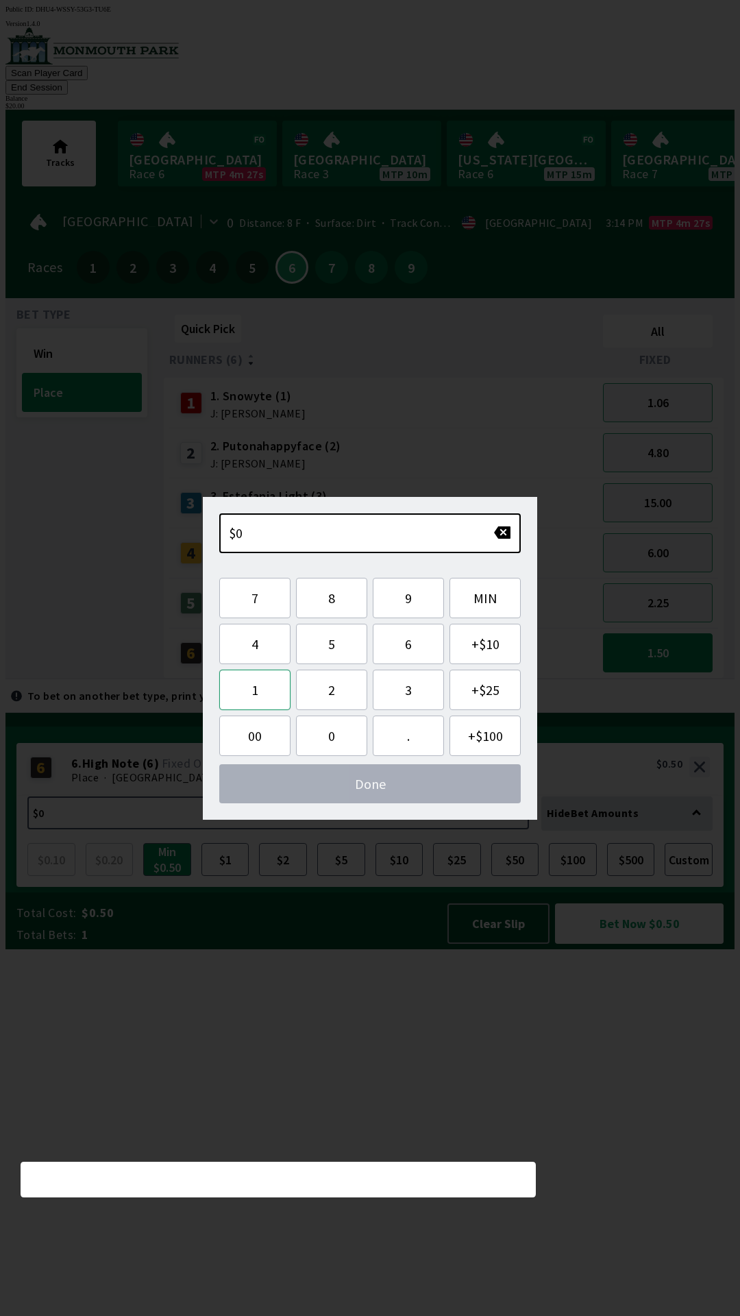
click at [251, 685] on button "1" at bounding box center [254, 689] width 71 height 40
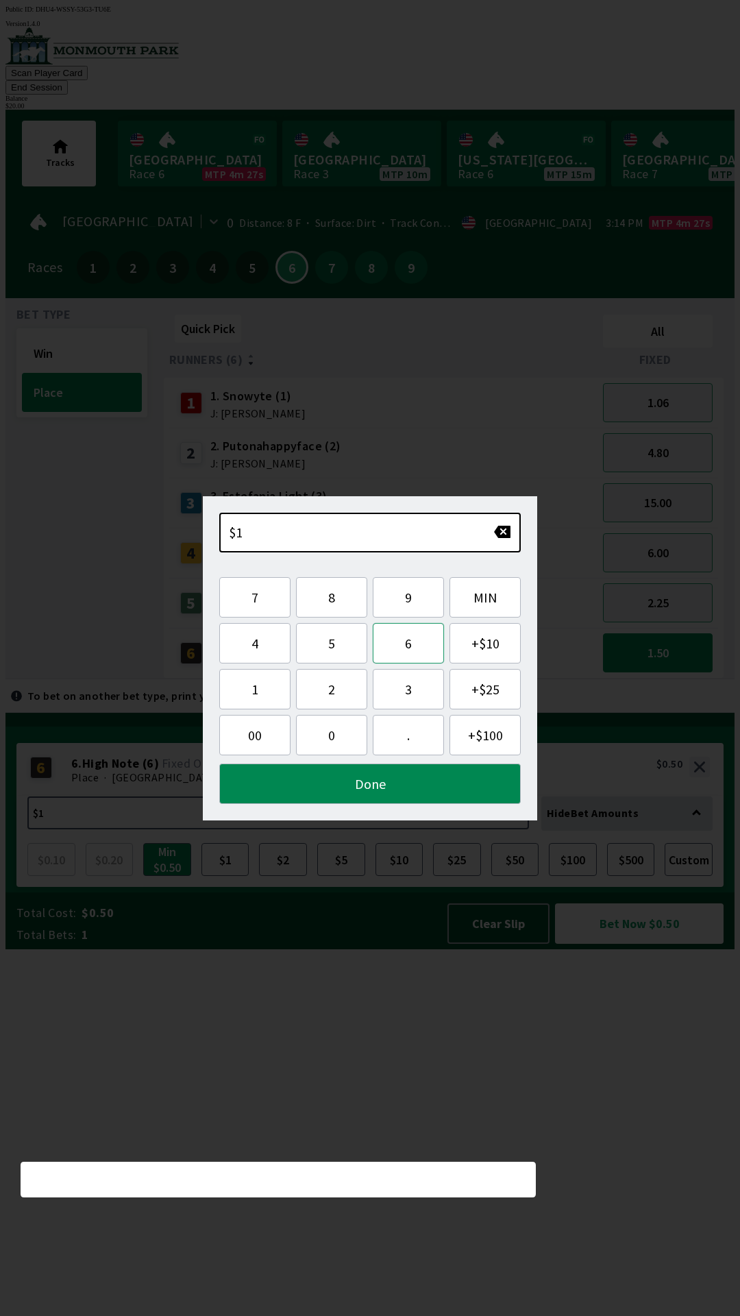
click at [407, 643] on button "6" at bounding box center [408, 643] width 71 height 40
click at [375, 784] on button "Done" at bounding box center [370, 783] width 302 height 40
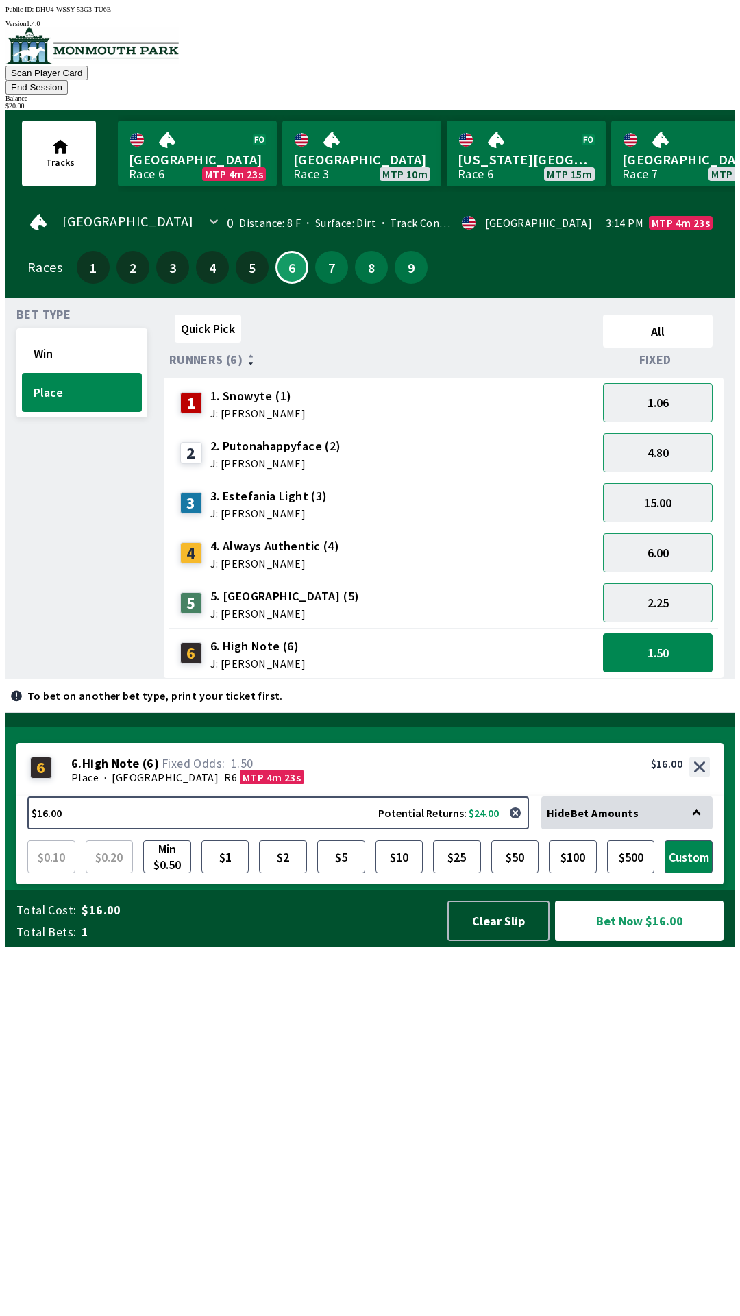
click at [369, 586] on div "5 5. [GEOGRAPHIC_DATA] (5) J: [PERSON_NAME]" at bounding box center [383, 603] width 417 height 34
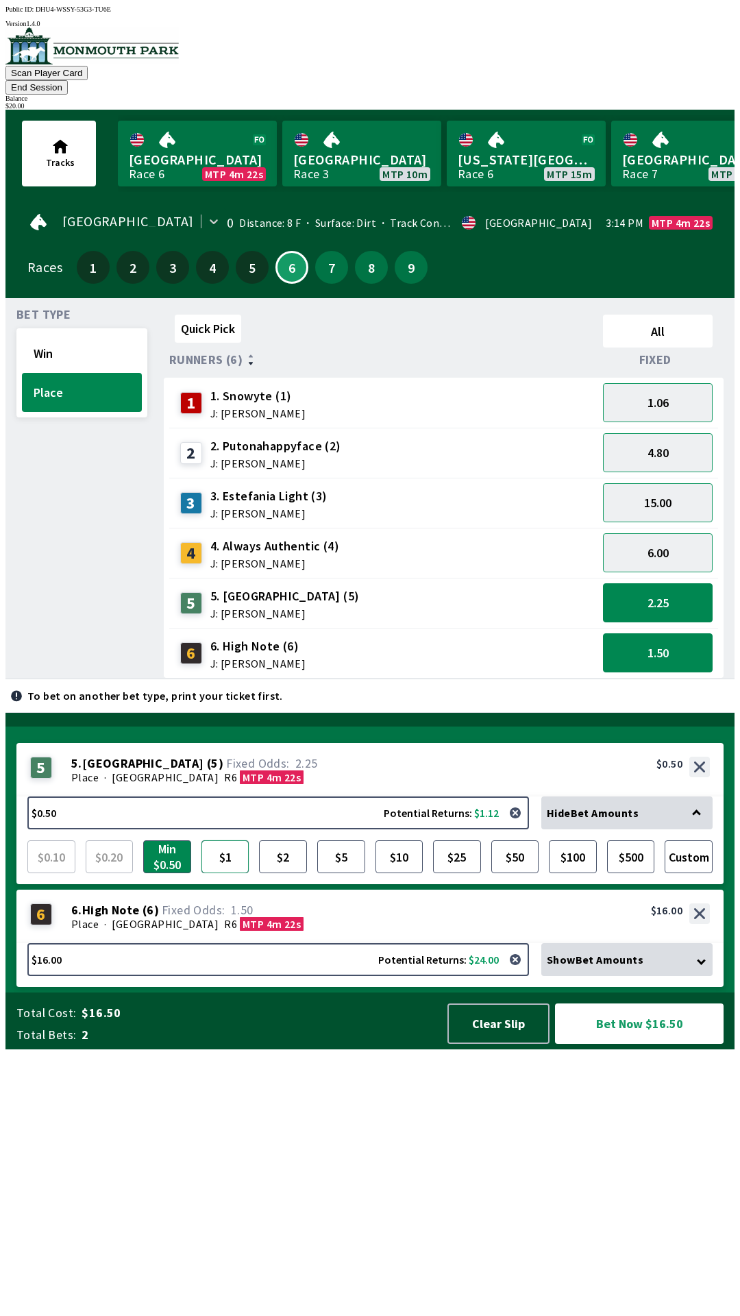
click at [230, 873] on button "$1" at bounding box center [225, 856] width 48 height 33
click at [343, 536] on div "4 4. Always Authentic (4) J: [PERSON_NAME]" at bounding box center [383, 553] width 417 height 34
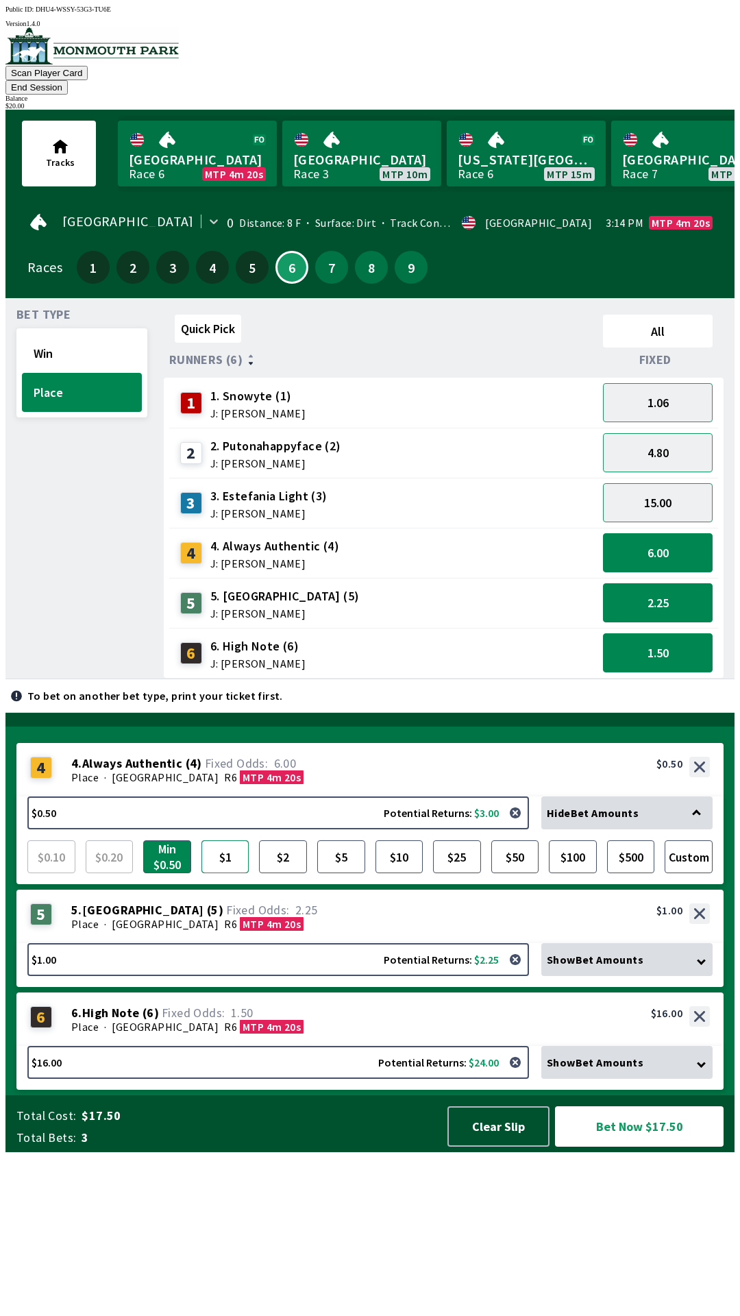
click at [227, 873] on button "$1" at bounding box center [225, 856] width 48 height 33
click at [337, 486] on div "3 3. [PERSON_NAME] (3) J: [PERSON_NAME]" at bounding box center [383, 503] width 417 height 34
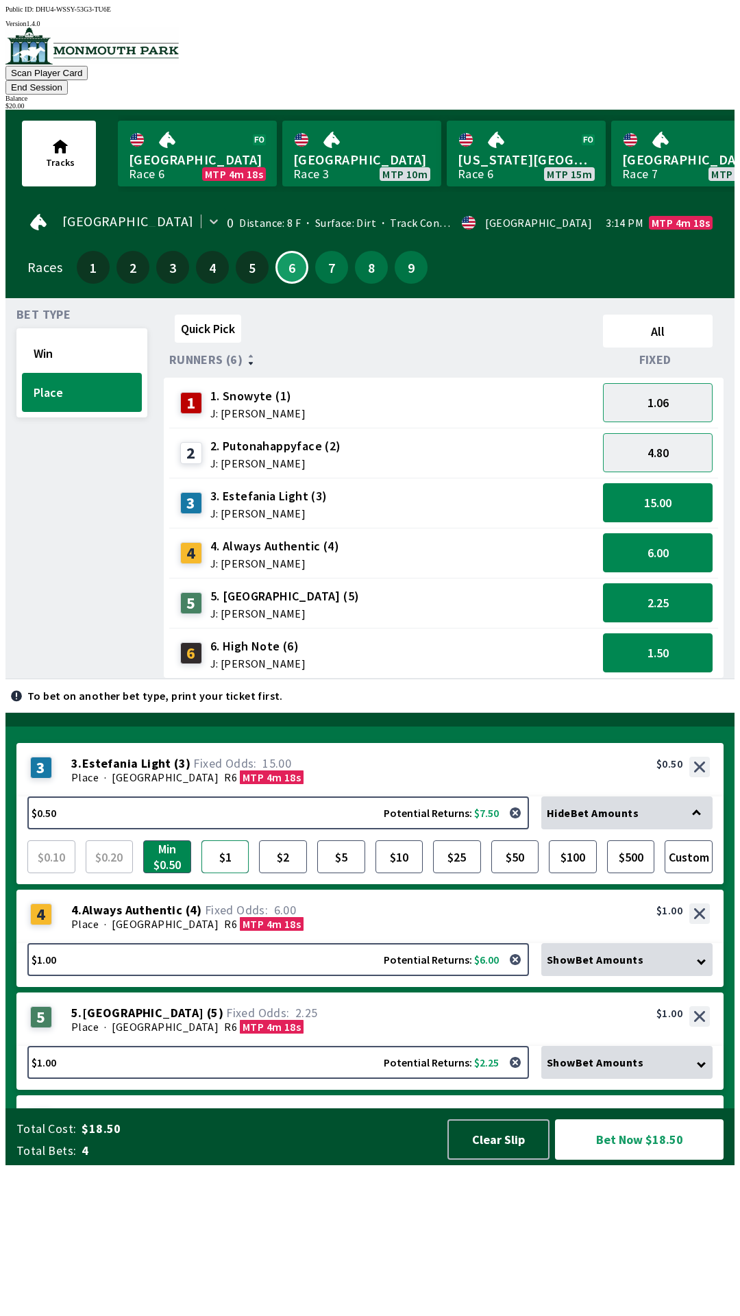
click at [227, 873] on button "$1" at bounding box center [225, 856] width 48 height 33
click at [332, 437] on span "2. Putonahappyface (2)" at bounding box center [275, 446] width 131 height 18
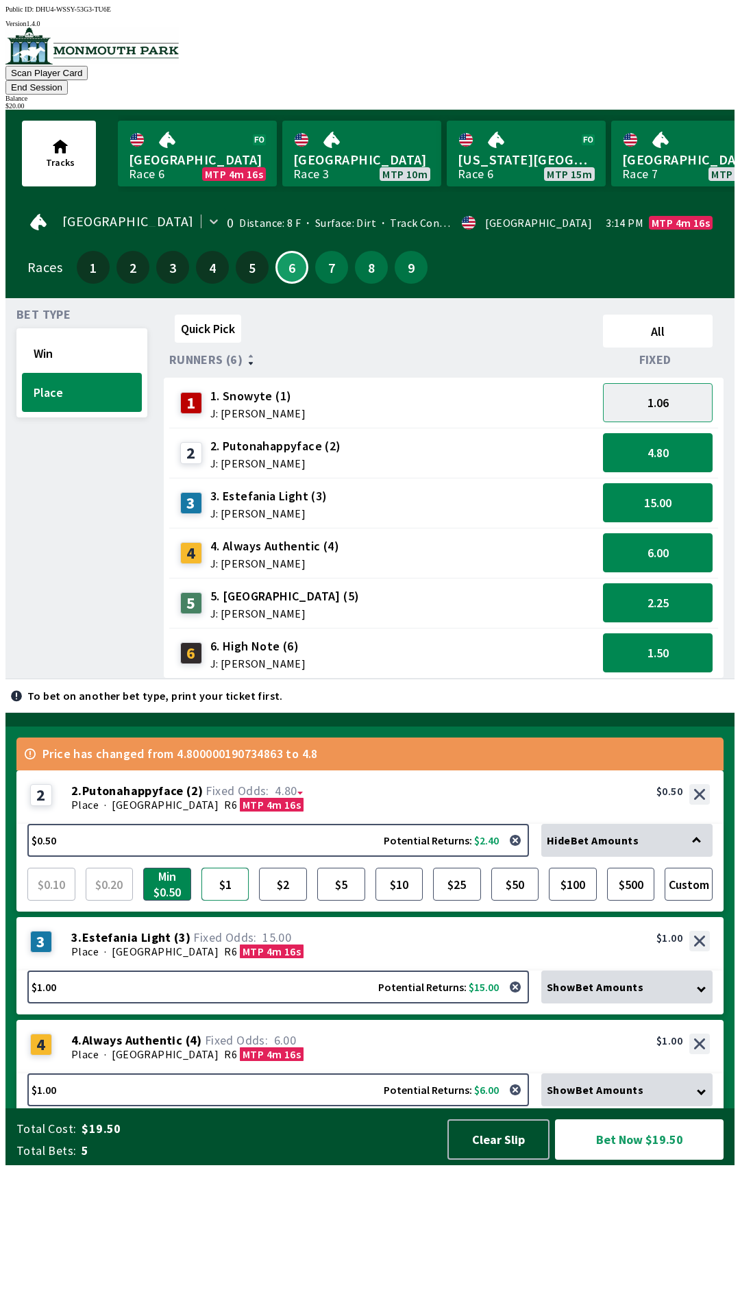
click at [227, 900] on button "$1" at bounding box center [225, 884] width 48 height 33
click at [637, 1159] on button "Bet Now $20.00" at bounding box center [639, 1139] width 169 height 40
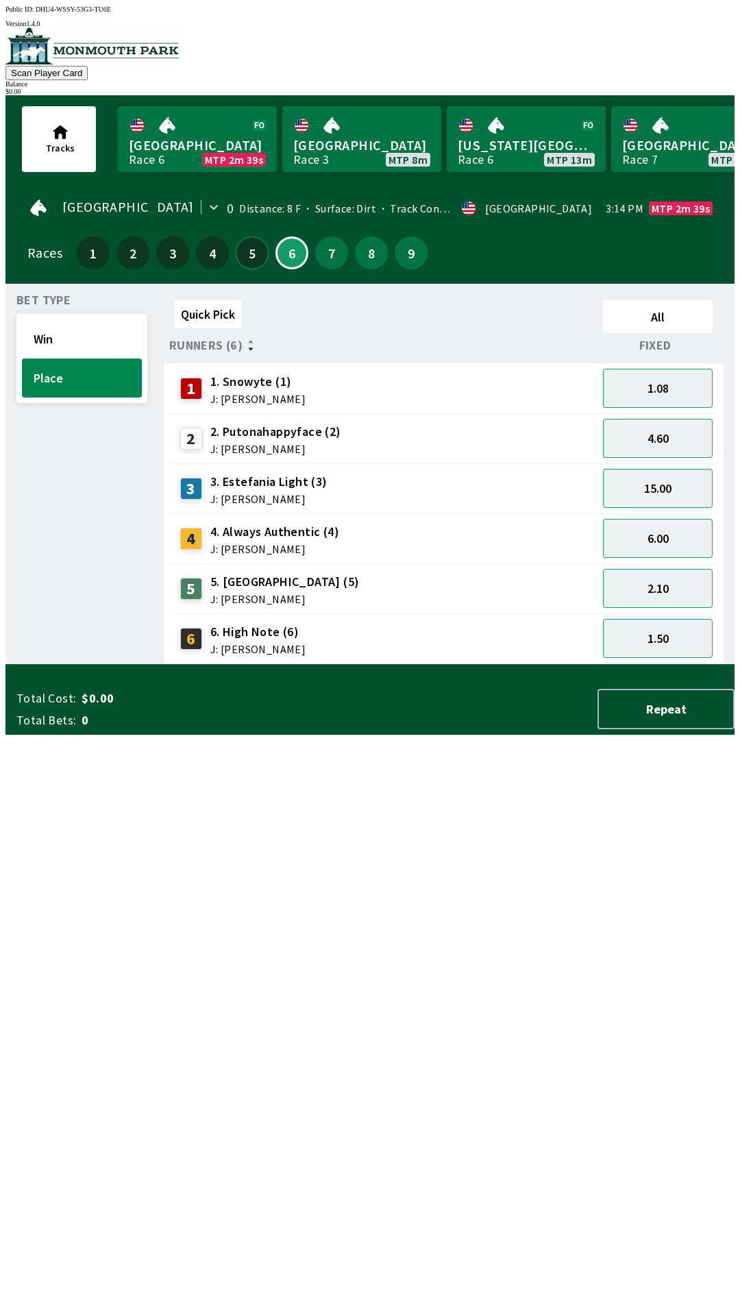
click at [242, 243] on button "5" at bounding box center [252, 252] width 33 height 33
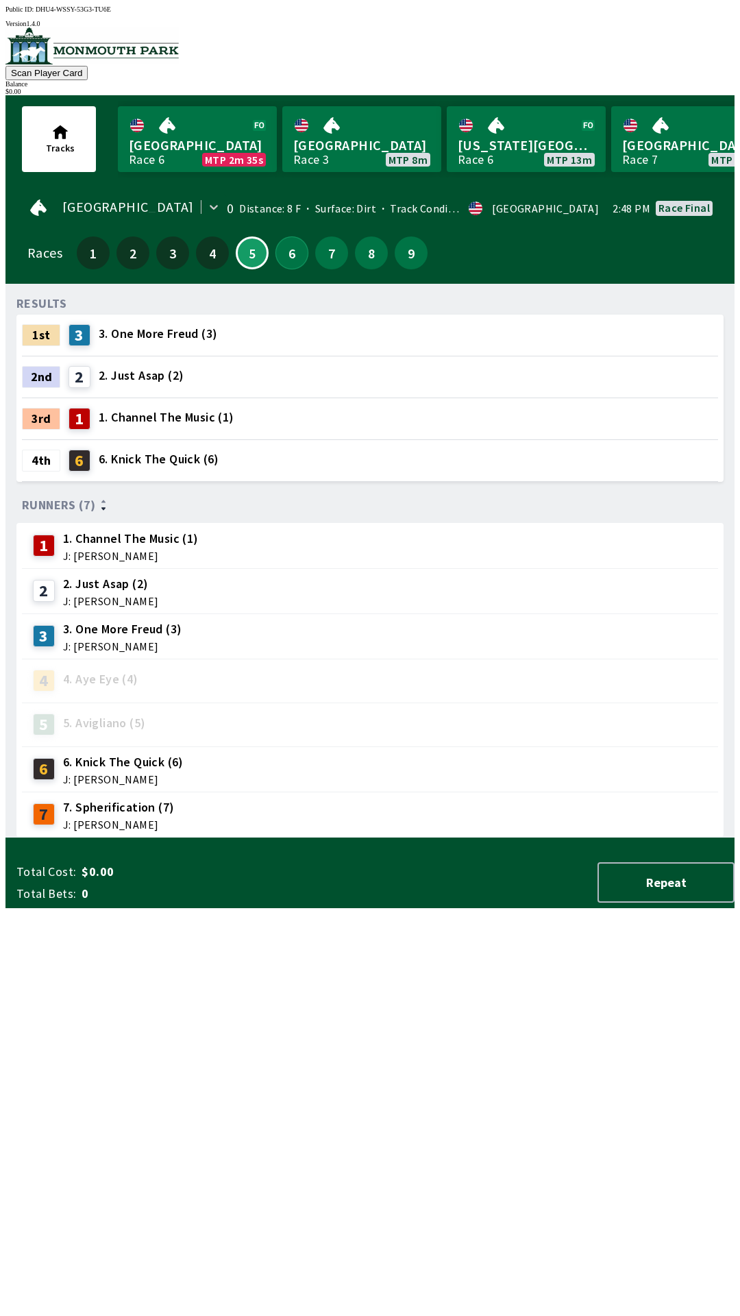
click at [275, 237] on button "6" at bounding box center [291, 252] width 33 height 33
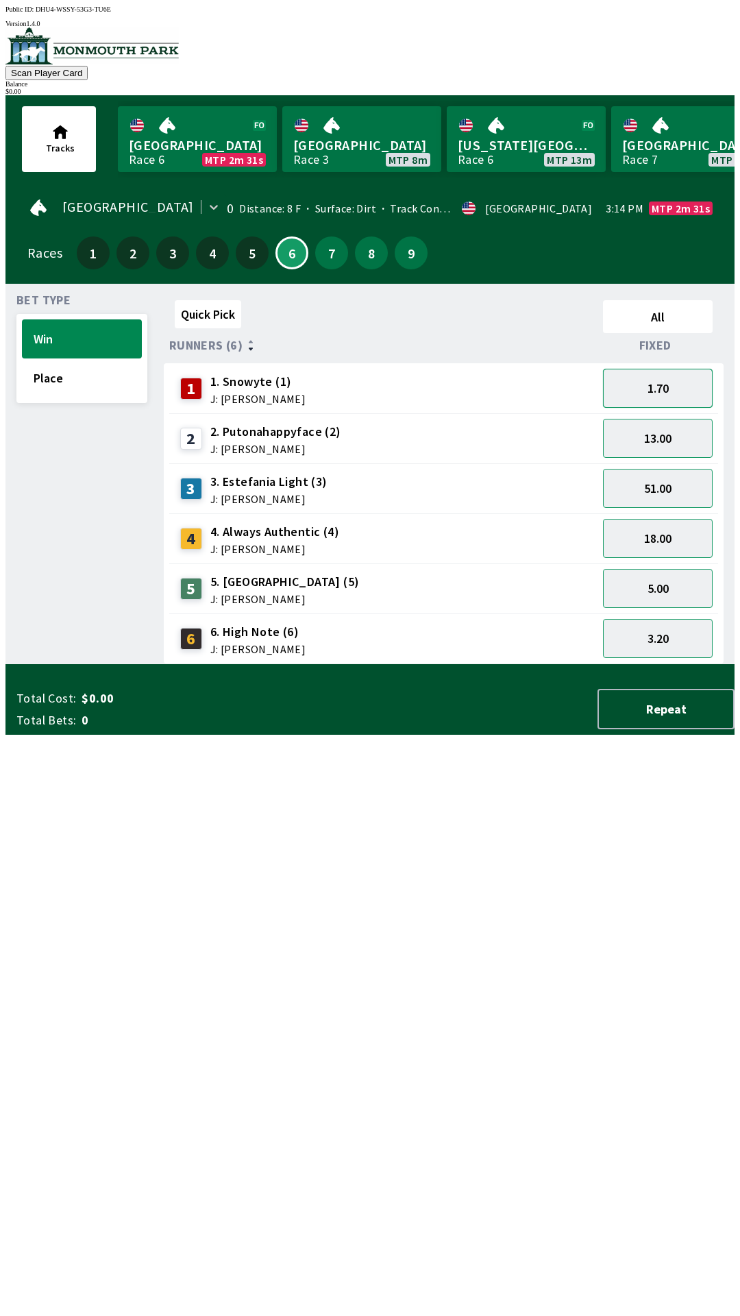
click at [682, 390] on button "1.70" at bounding box center [658, 388] width 110 height 39
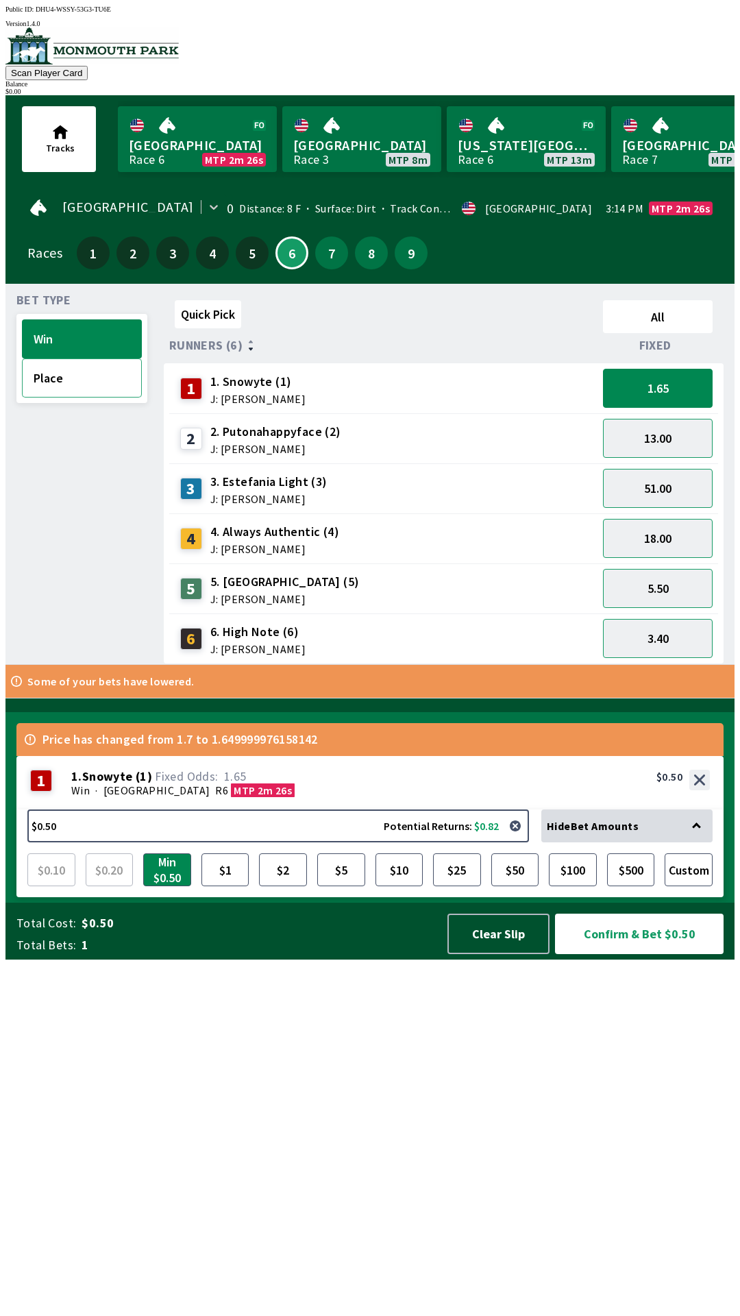
click at [22, 380] on button "Place" at bounding box center [82, 377] width 120 height 39
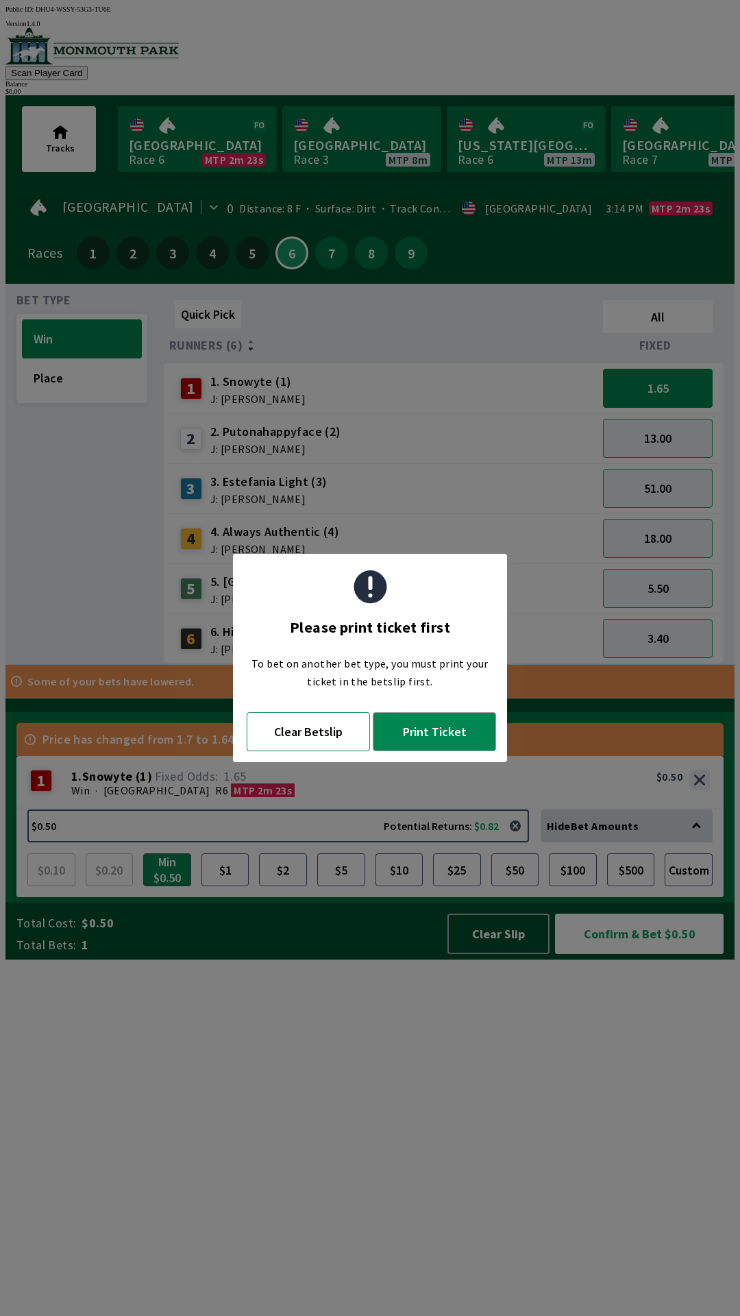
click at [310, 737] on button "Clear Betslip" at bounding box center [308, 731] width 123 height 39
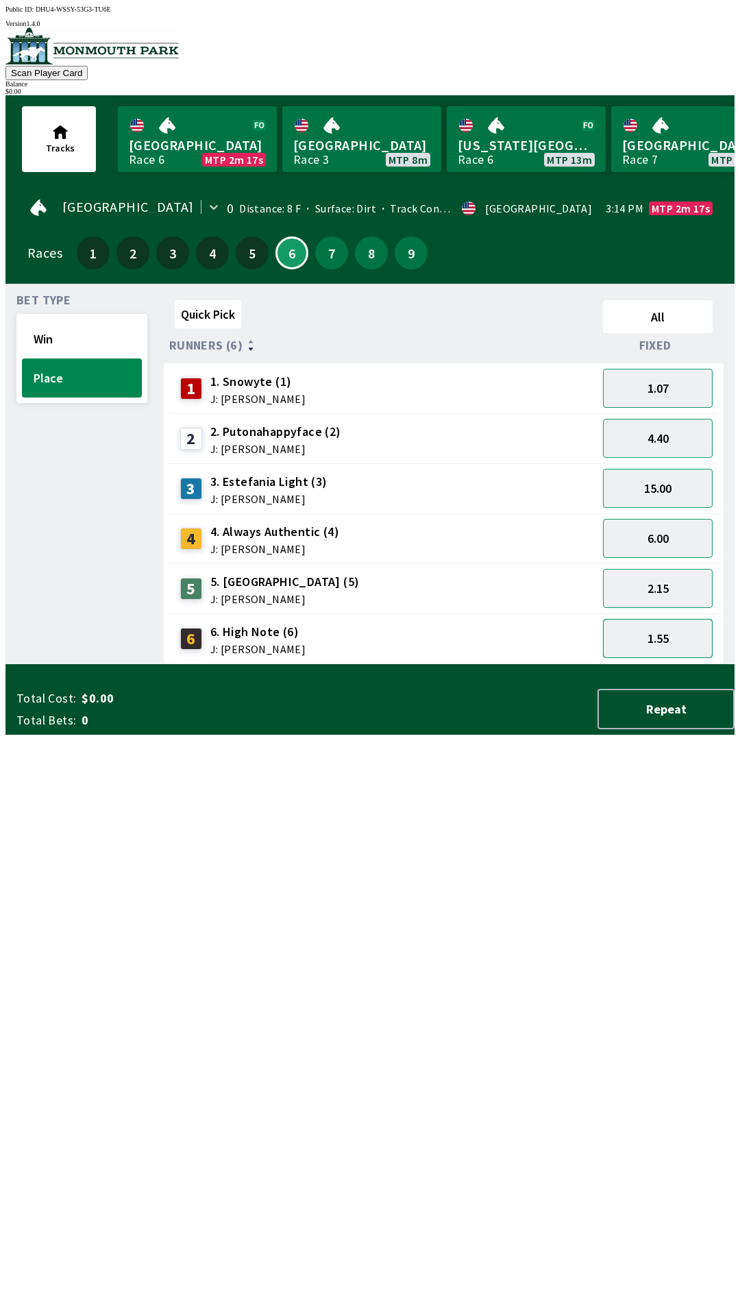
click at [653, 644] on button "1.55" at bounding box center [658, 638] width 110 height 39
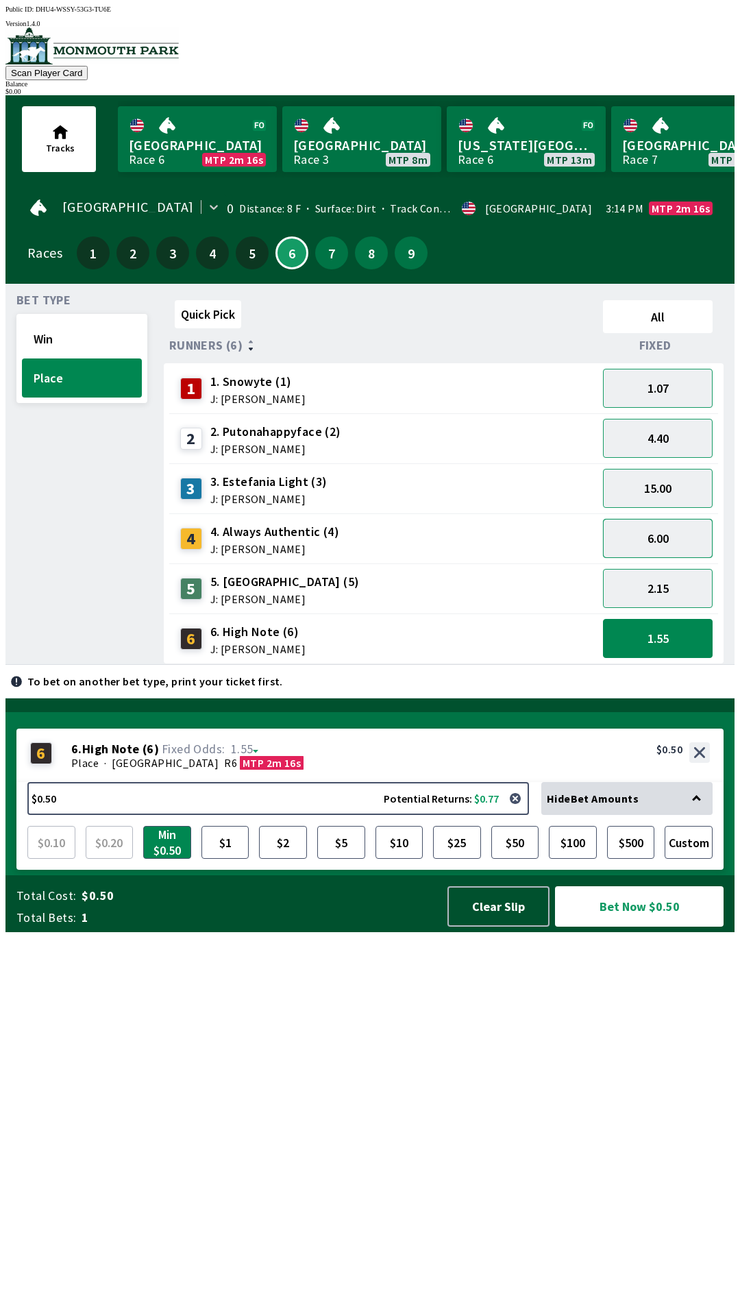
click at [643, 534] on button "6.00" at bounding box center [658, 538] width 110 height 39
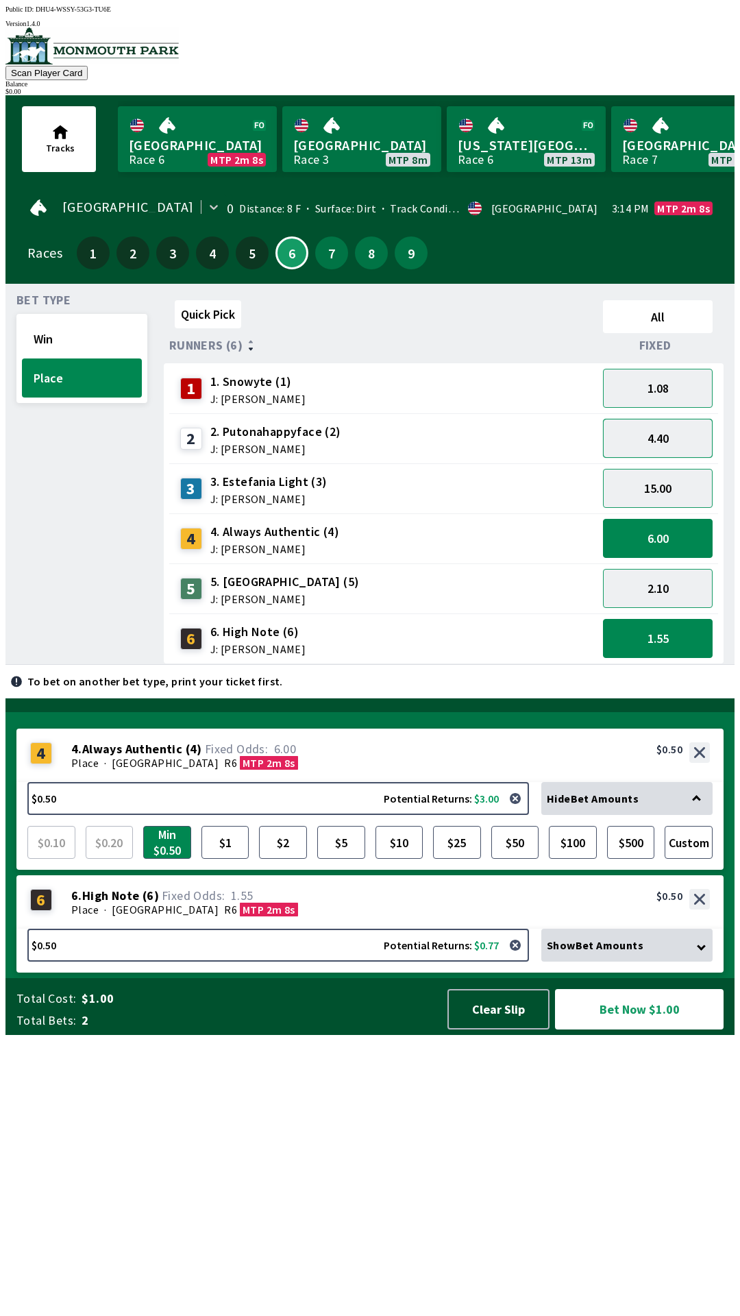
click at [668, 441] on button "4.40" at bounding box center [658, 438] width 110 height 39
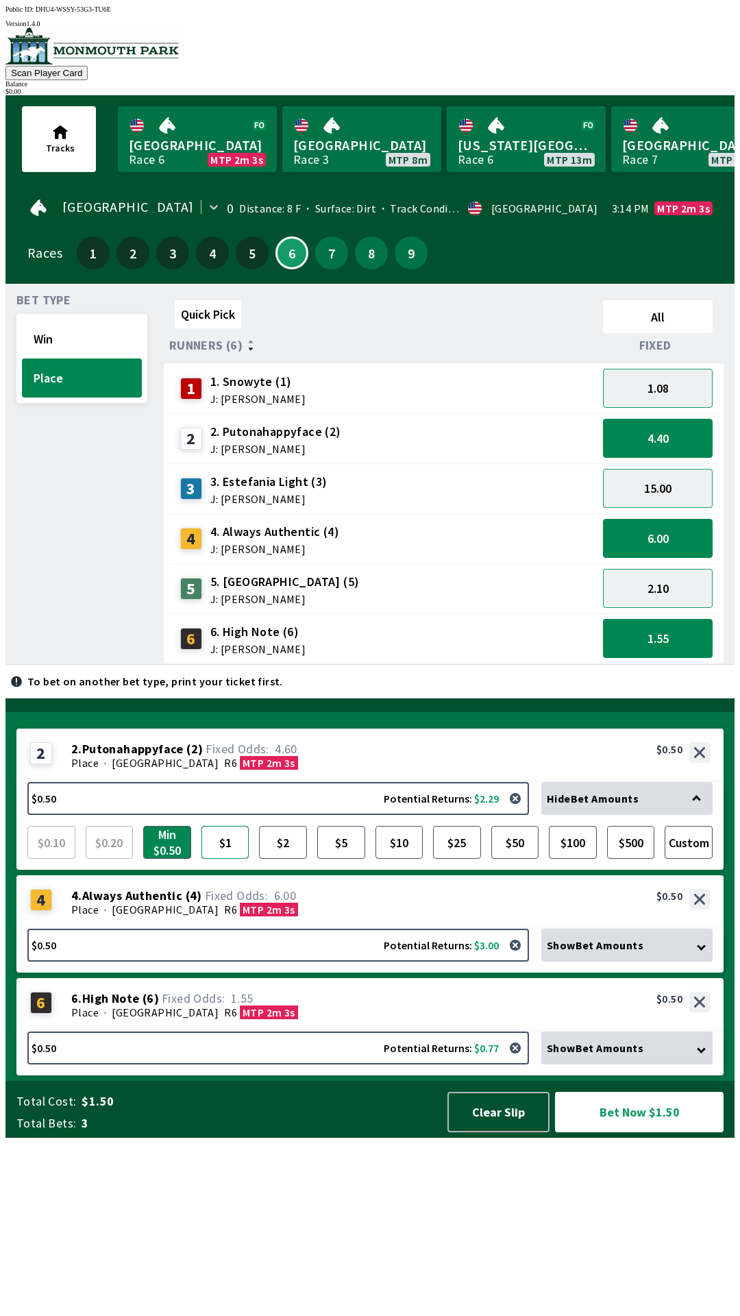
click at [214, 859] on button "$1" at bounding box center [225, 842] width 48 height 33
click at [284, 859] on button "$2" at bounding box center [283, 842] width 48 height 33
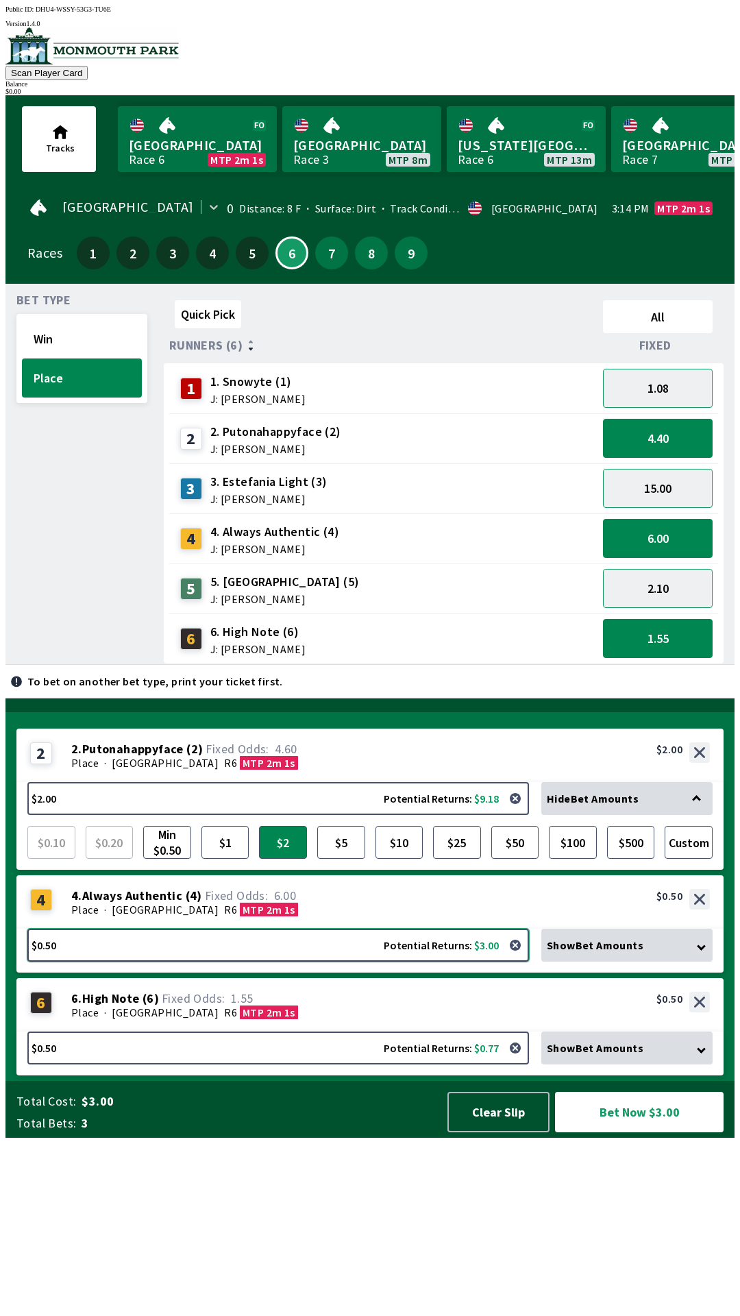
click at [362, 961] on button "$0.50 Potential Returns: $3.00" at bounding box center [278, 944] width 502 height 33
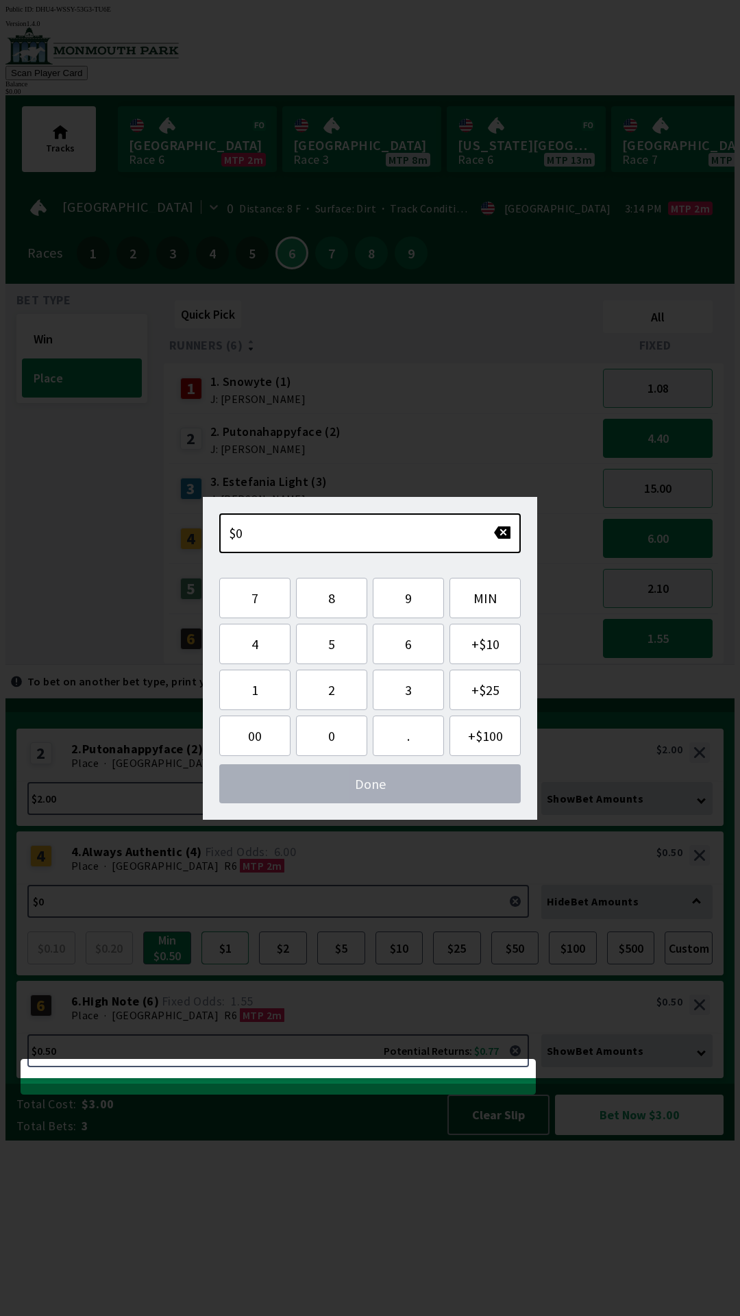
click at [236, 964] on button "$1" at bounding box center [225, 947] width 48 height 33
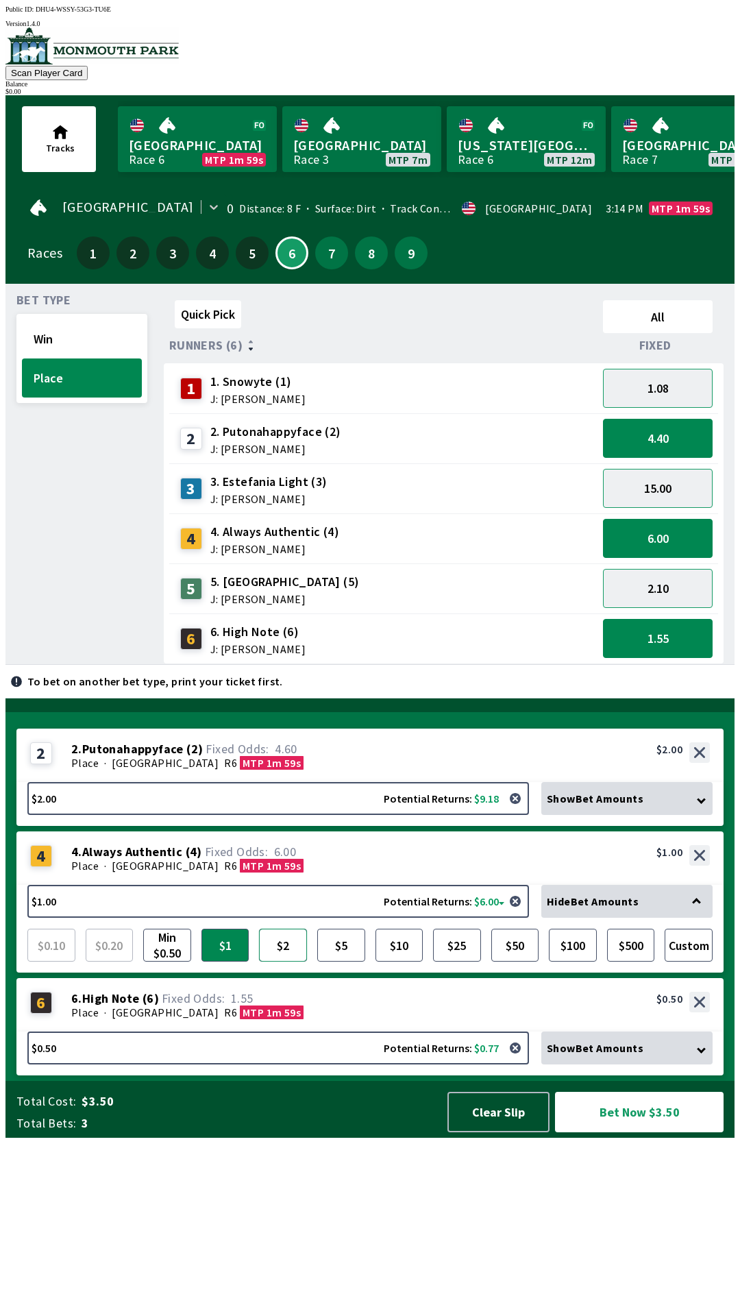
click at [280, 961] on button "$2" at bounding box center [283, 944] width 48 height 33
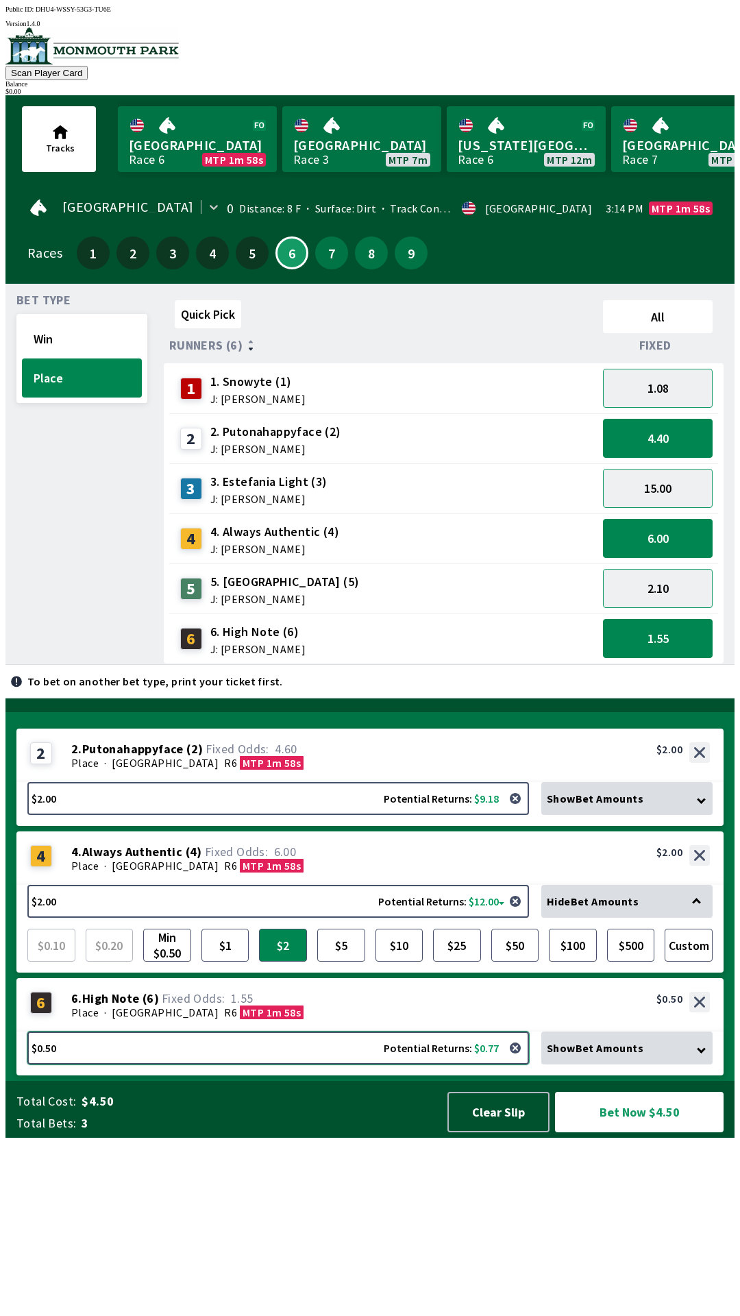
click at [331, 1064] on button "$0.50 Potential Returns: $0.77" at bounding box center [278, 1047] width 502 height 33
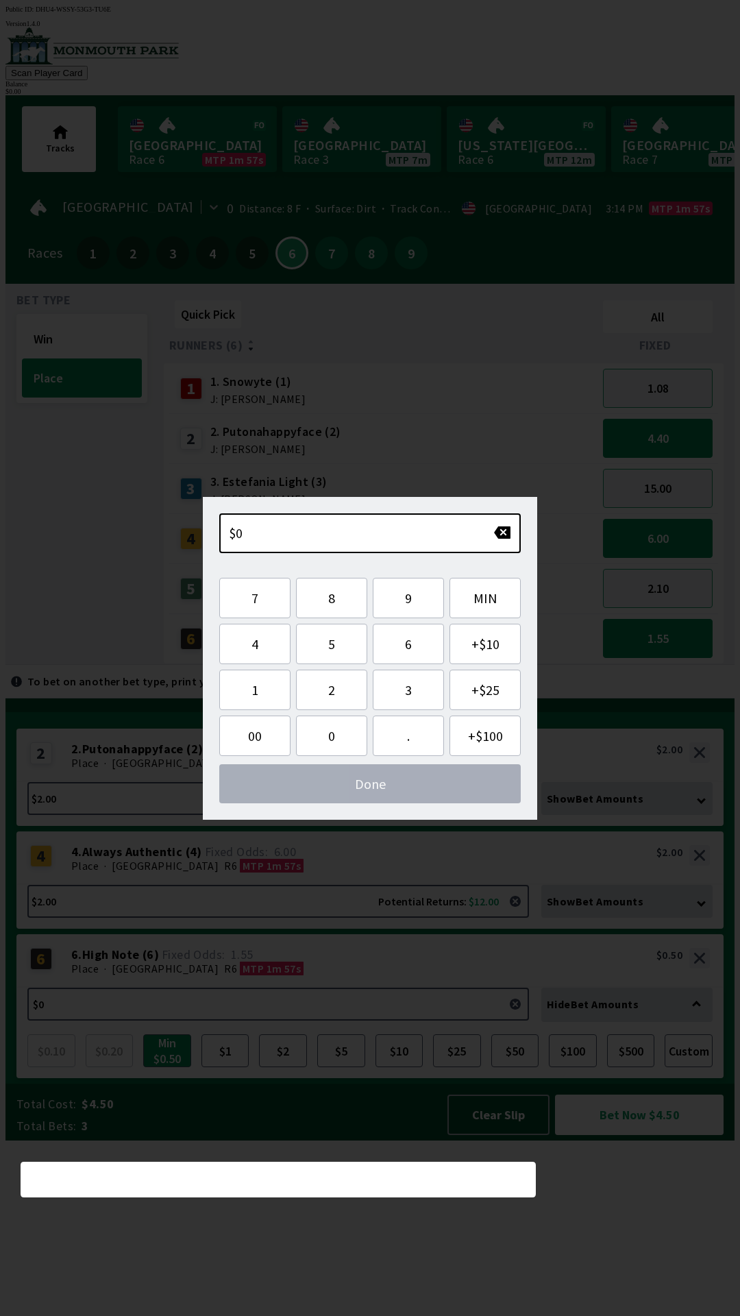
click at [307, 1067] on div "$0.10 $0.20 Min $0.50 $1 $2 $5 $10 $25 $50 $100 $500 Custom" at bounding box center [369, 1045] width 685 height 44
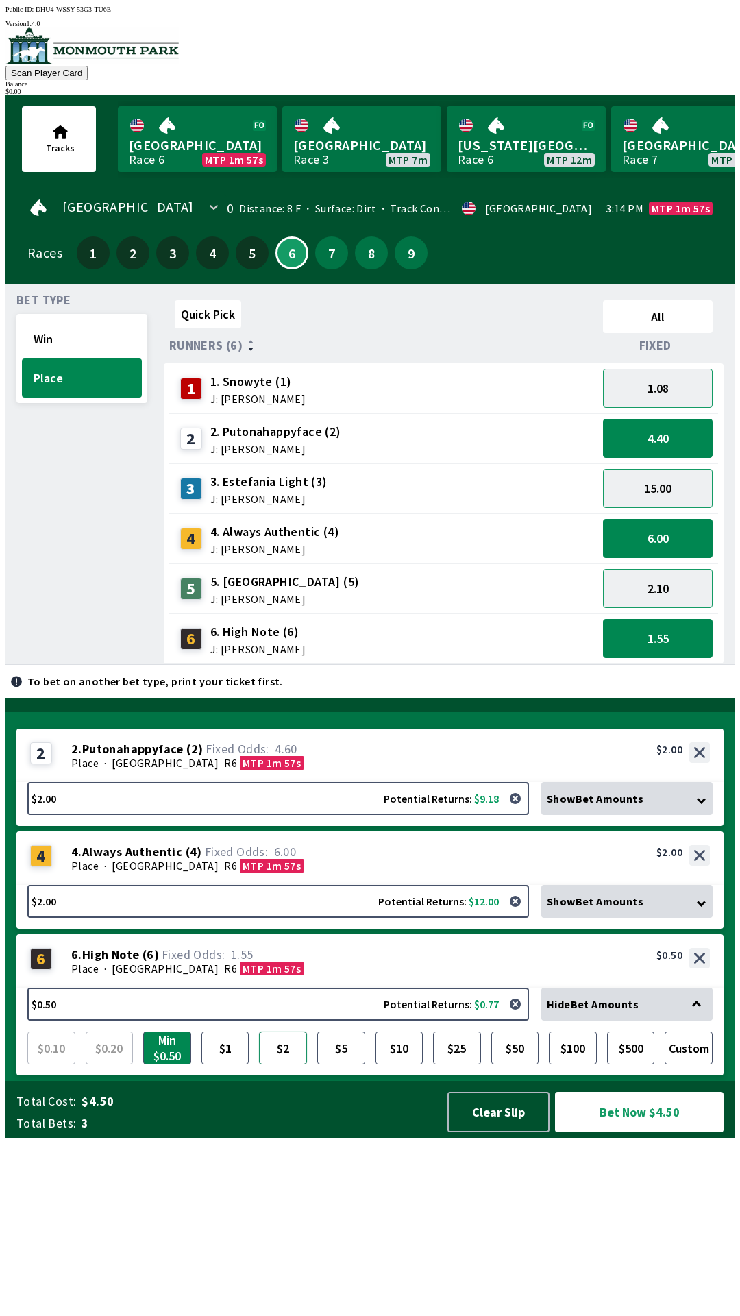
click at [272, 1064] on button "$2" at bounding box center [283, 1047] width 48 height 33
click at [647, 1132] on button "Bet Now $6.00" at bounding box center [639, 1112] width 169 height 40
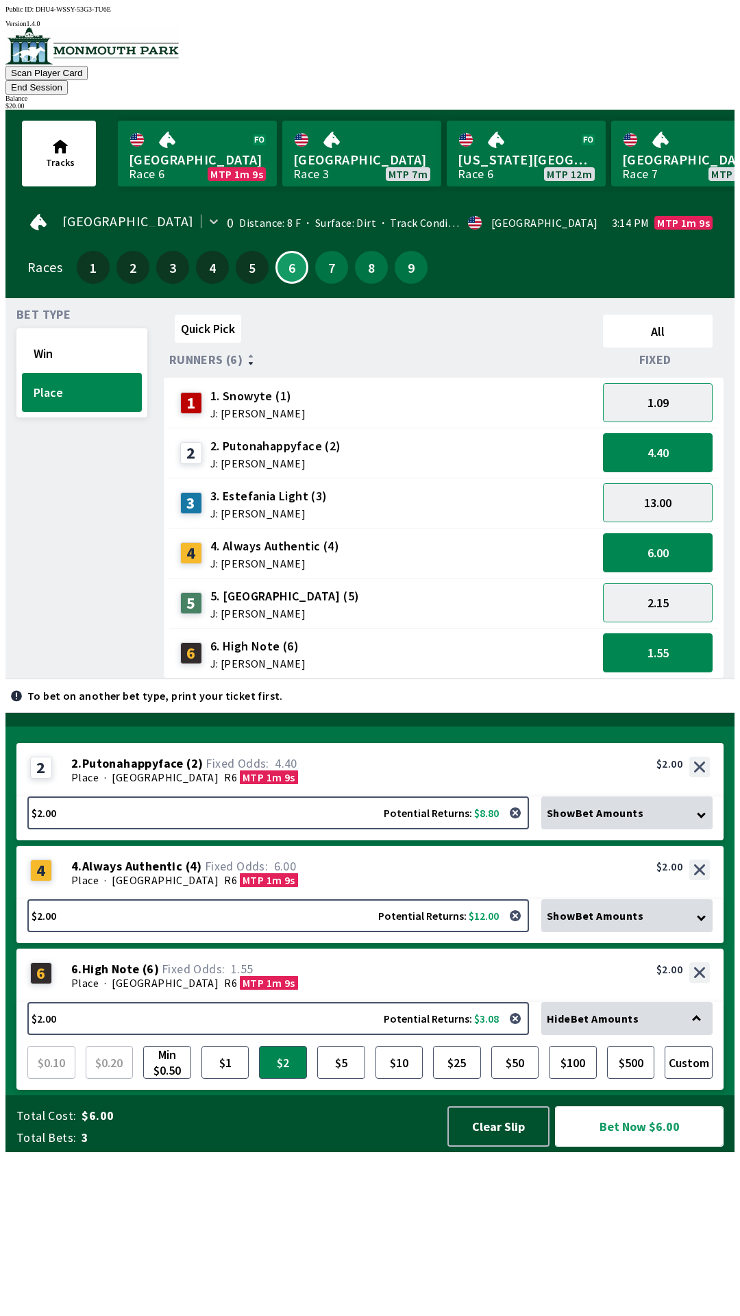
click at [667, 1146] on button "Bet Now $6.00" at bounding box center [639, 1126] width 169 height 40
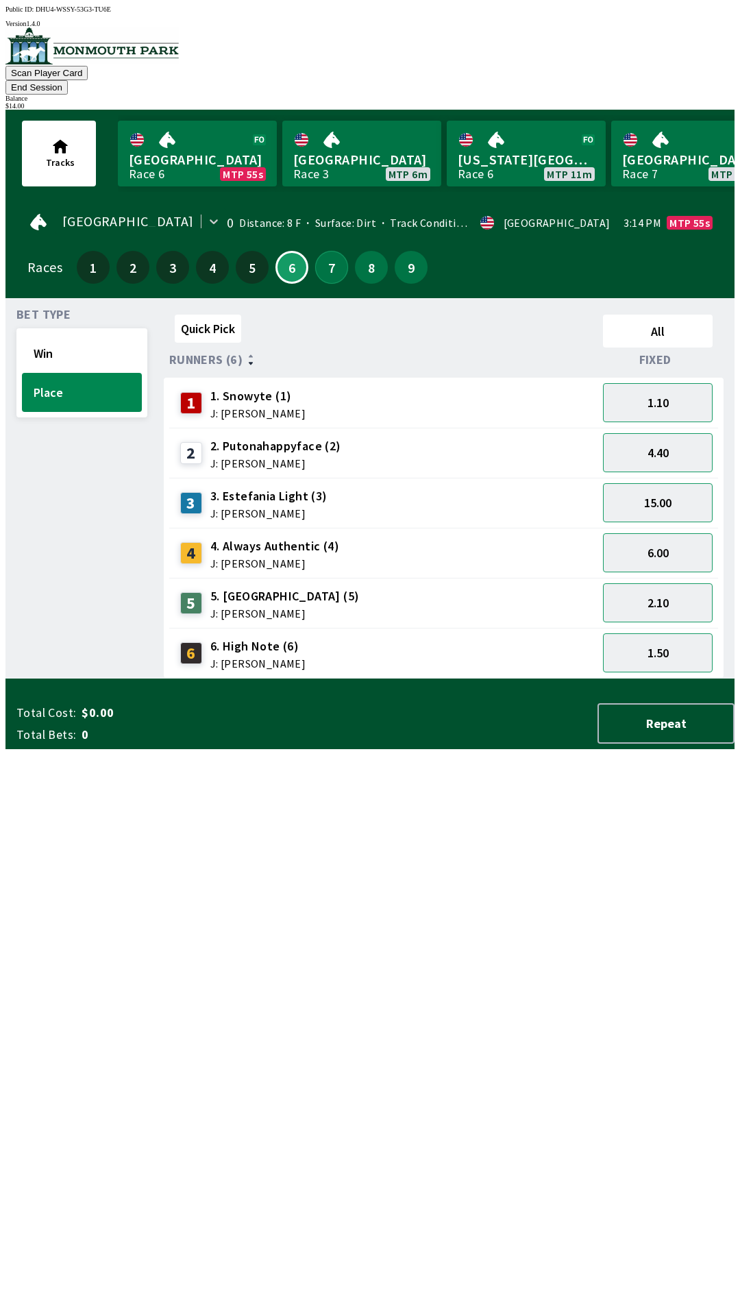
click at [337, 253] on button "7" at bounding box center [331, 267] width 33 height 33
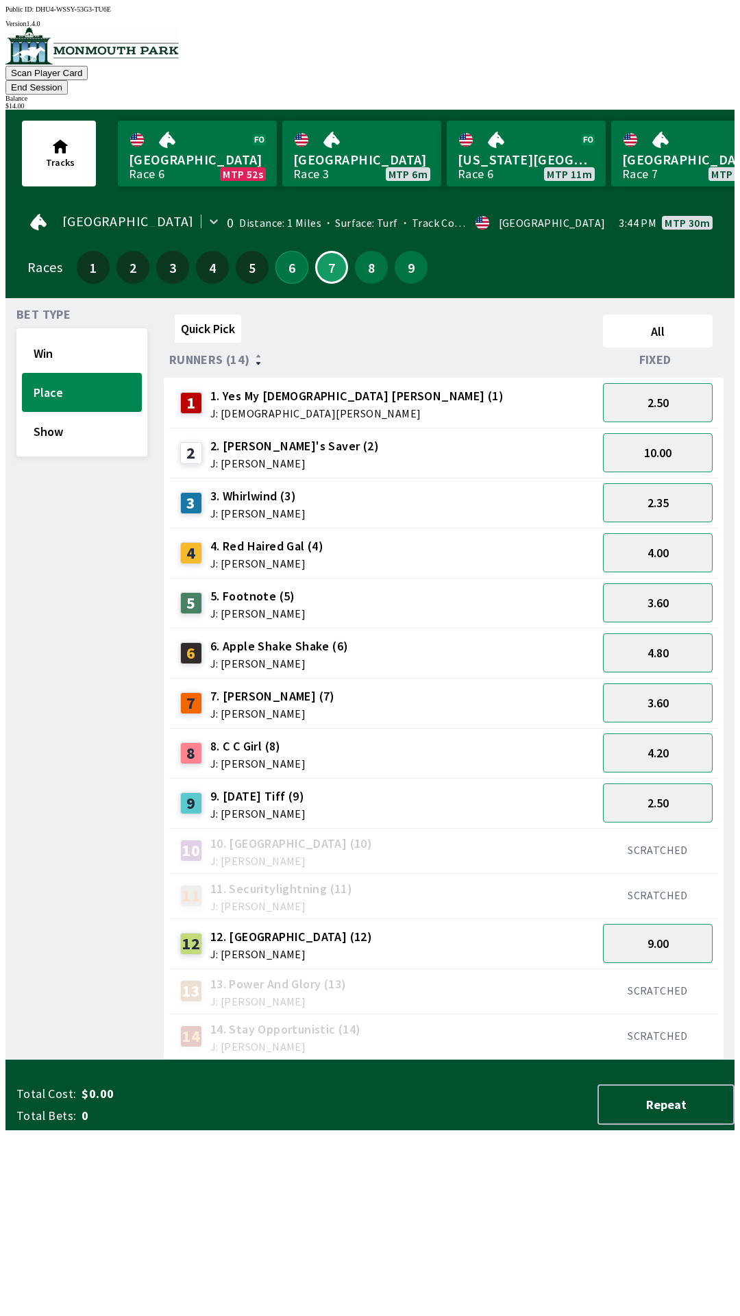
click at [291, 251] on button "6" at bounding box center [291, 267] width 33 height 33
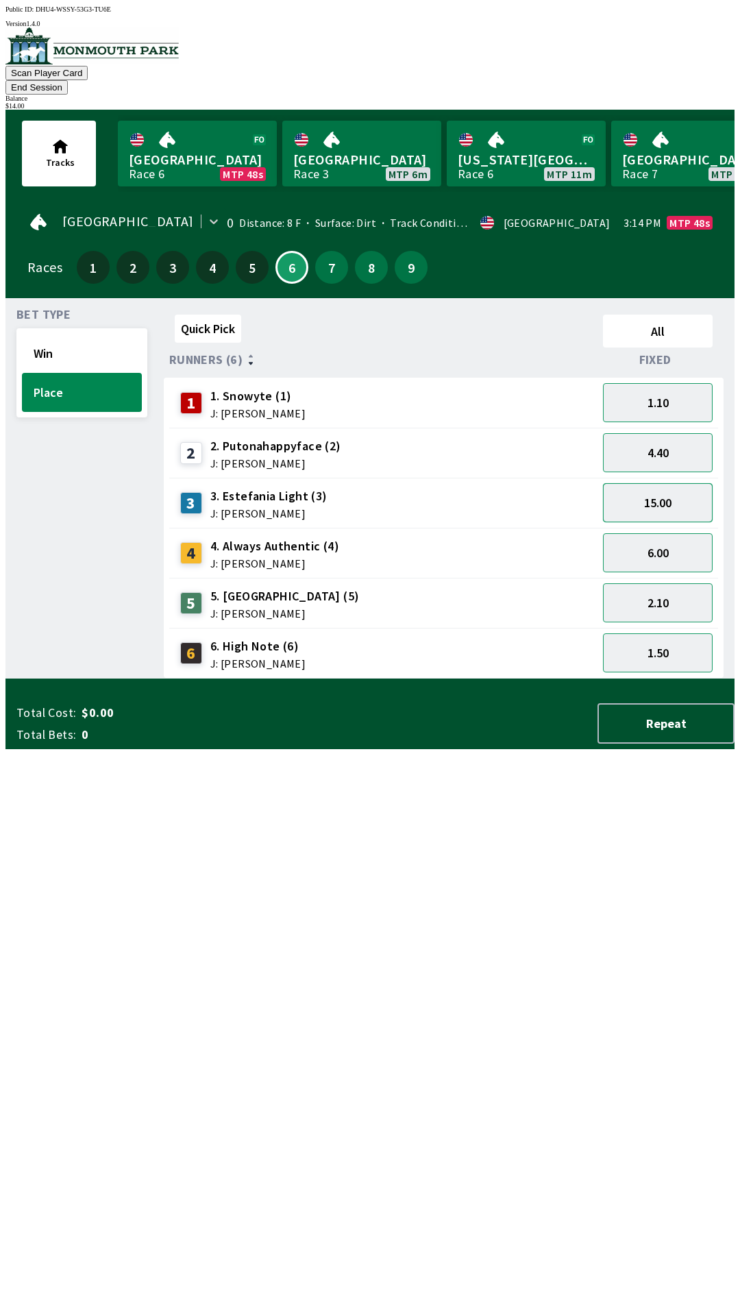
click at [682, 488] on button "15.00" at bounding box center [658, 502] width 110 height 39
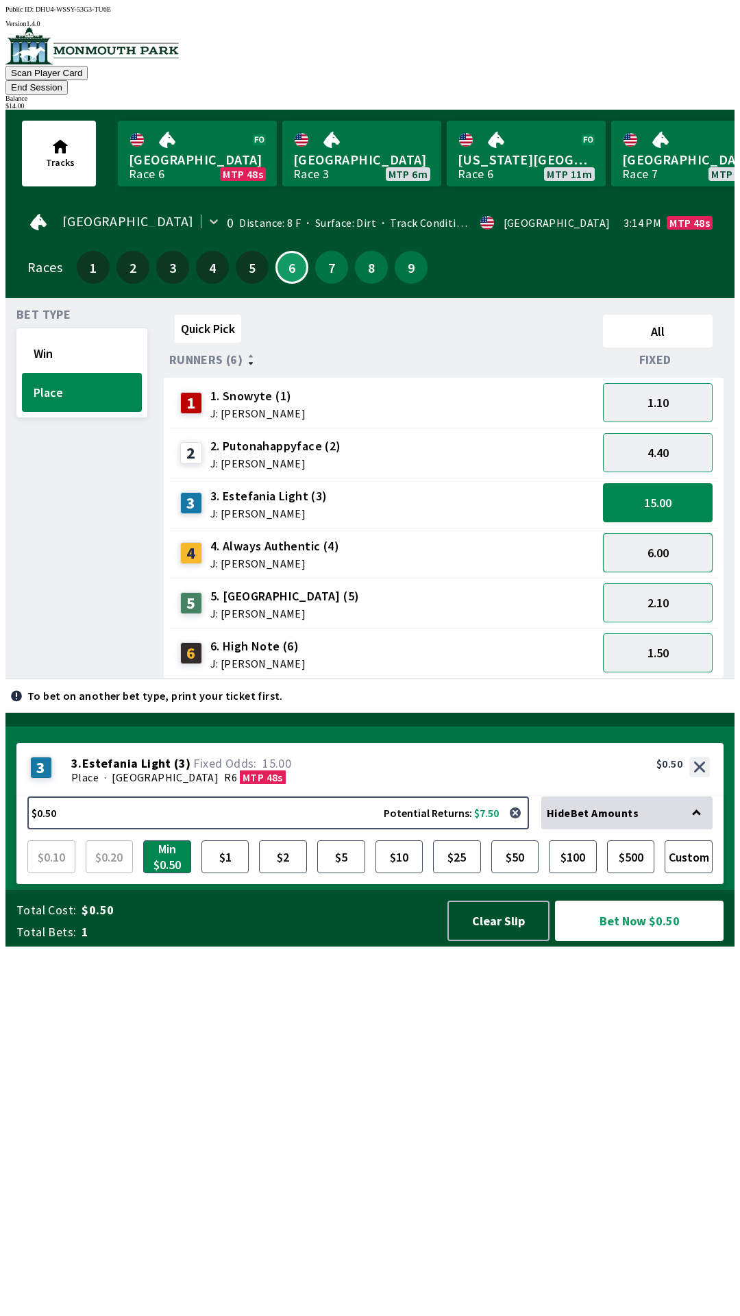
click at [684, 533] on button "6.00" at bounding box center [658, 552] width 110 height 39
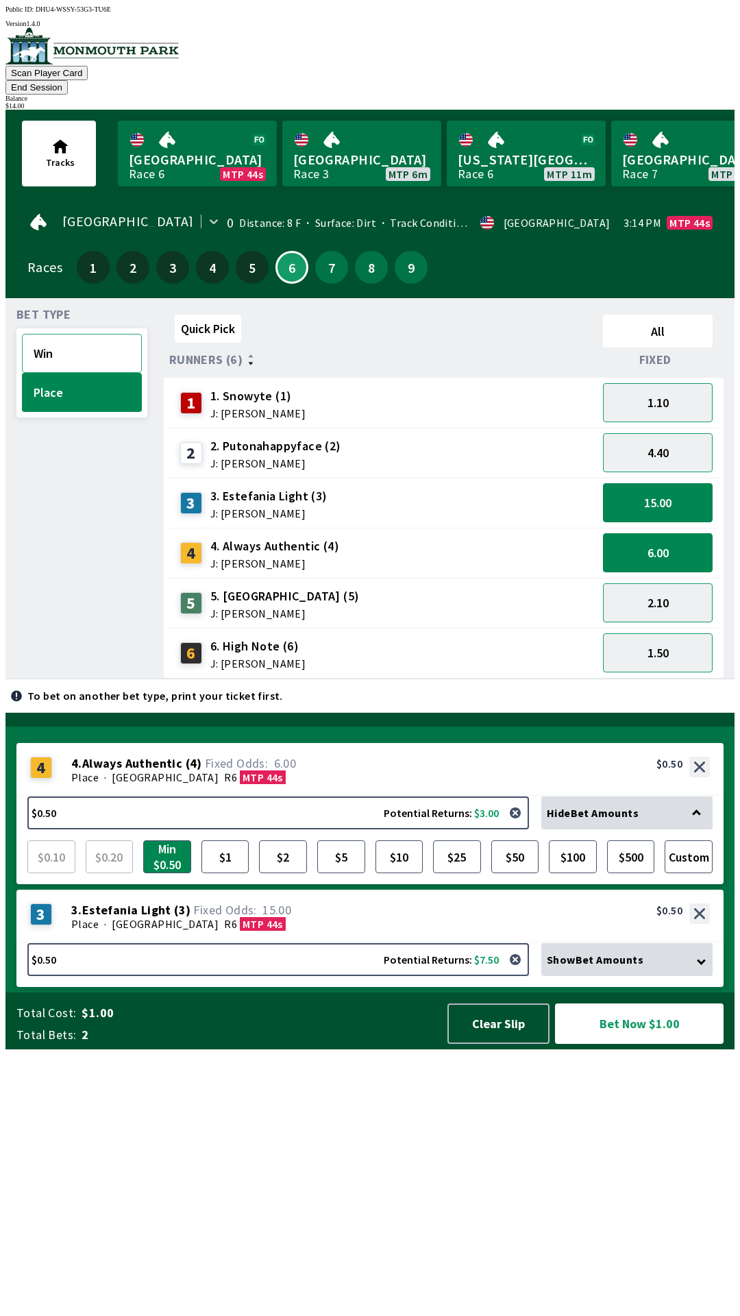
click at [89, 334] on button "Win" at bounding box center [82, 353] width 120 height 39
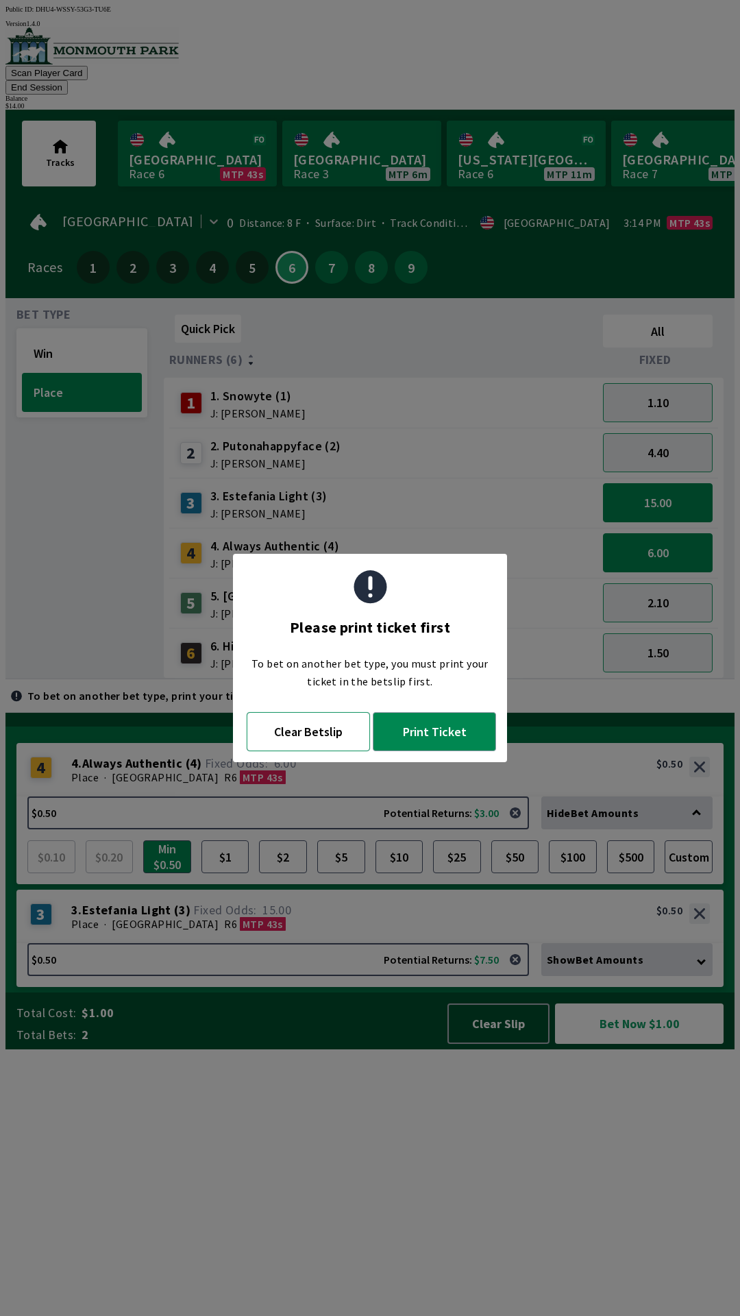
click at [304, 731] on button "Clear Betslip" at bounding box center [308, 731] width 123 height 39
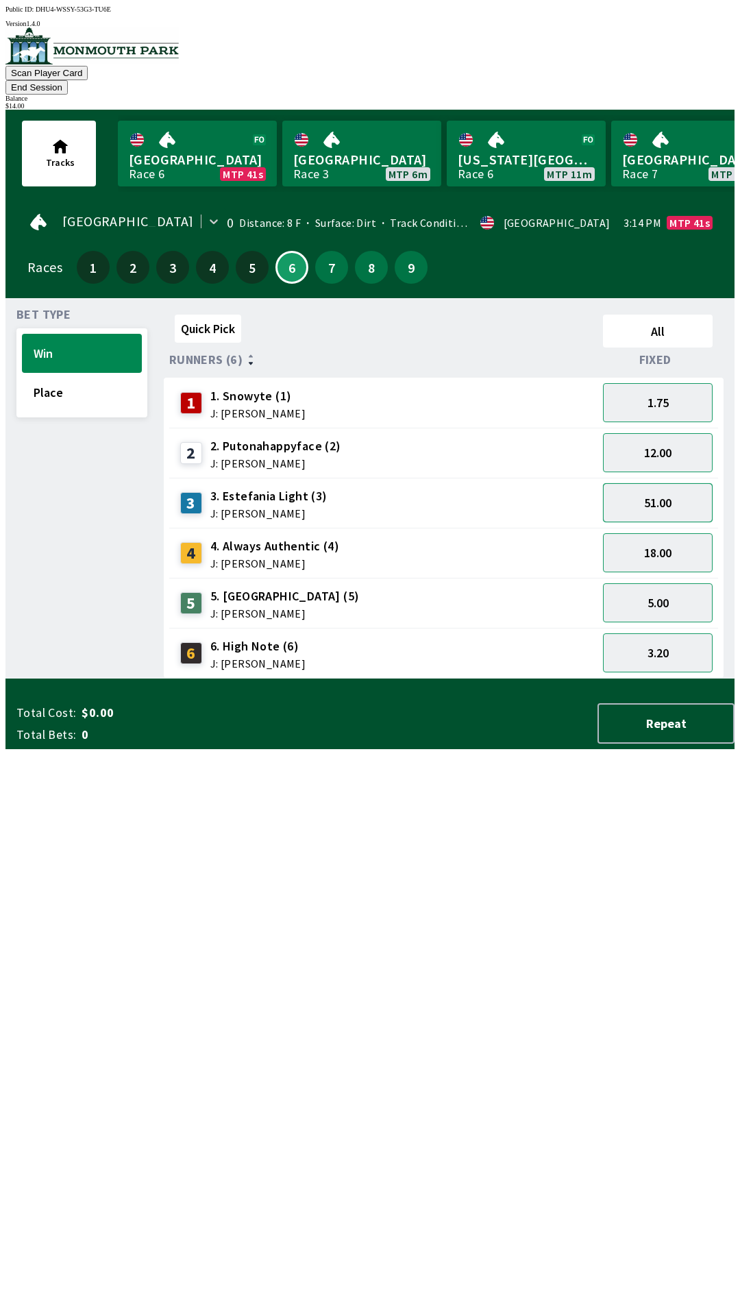
click at [650, 488] on button "51.00" at bounding box center [658, 502] width 110 height 39
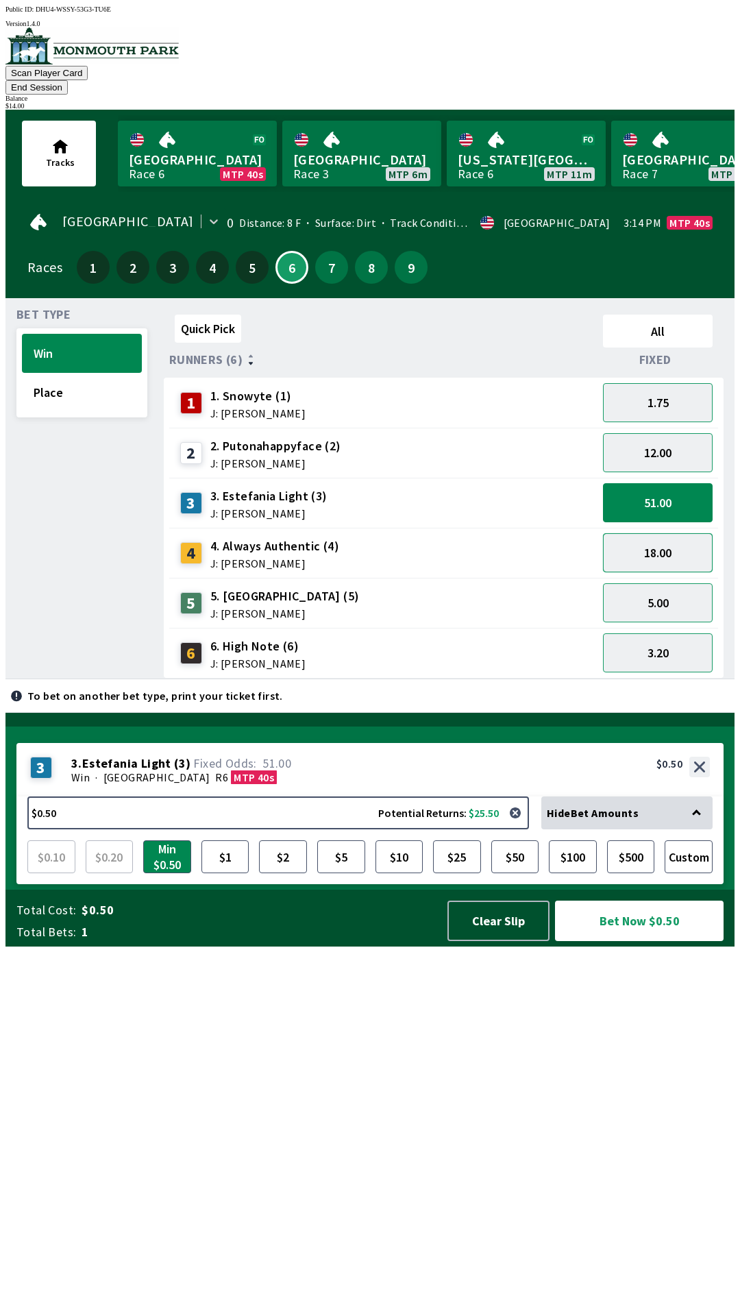
click at [656, 534] on button "18.00" at bounding box center [658, 552] width 110 height 39
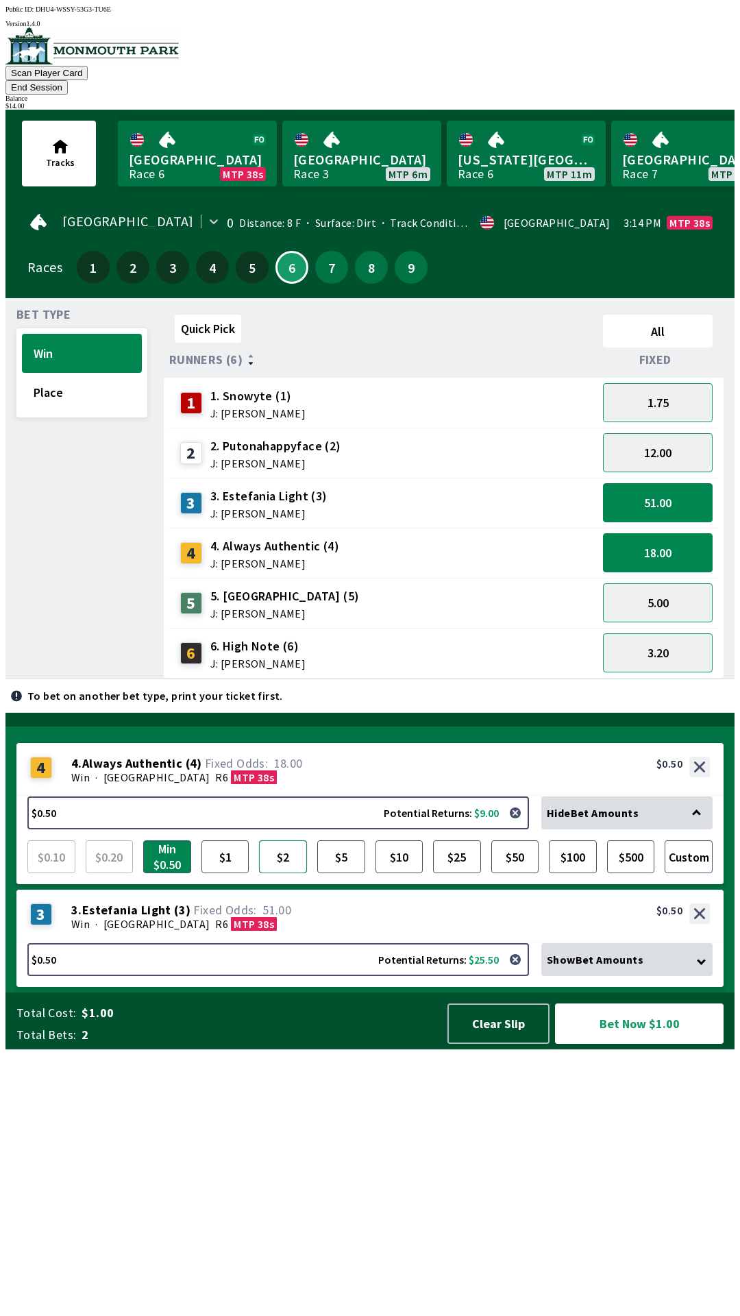
click at [286, 873] on button "$2" at bounding box center [283, 856] width 48 height 33
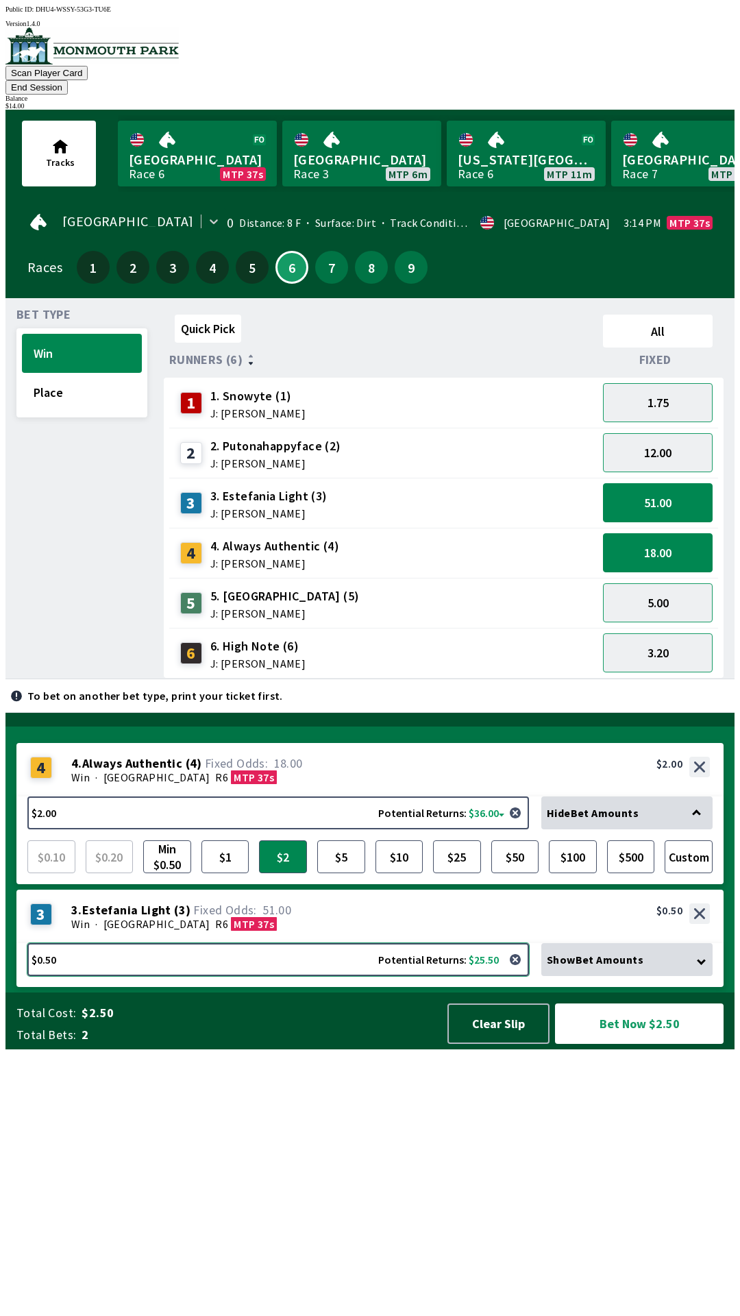
click at [67, 976] on button "$0.50 Potential Returns: $25.50" at bounding box center [278, 959] width 502 height 33
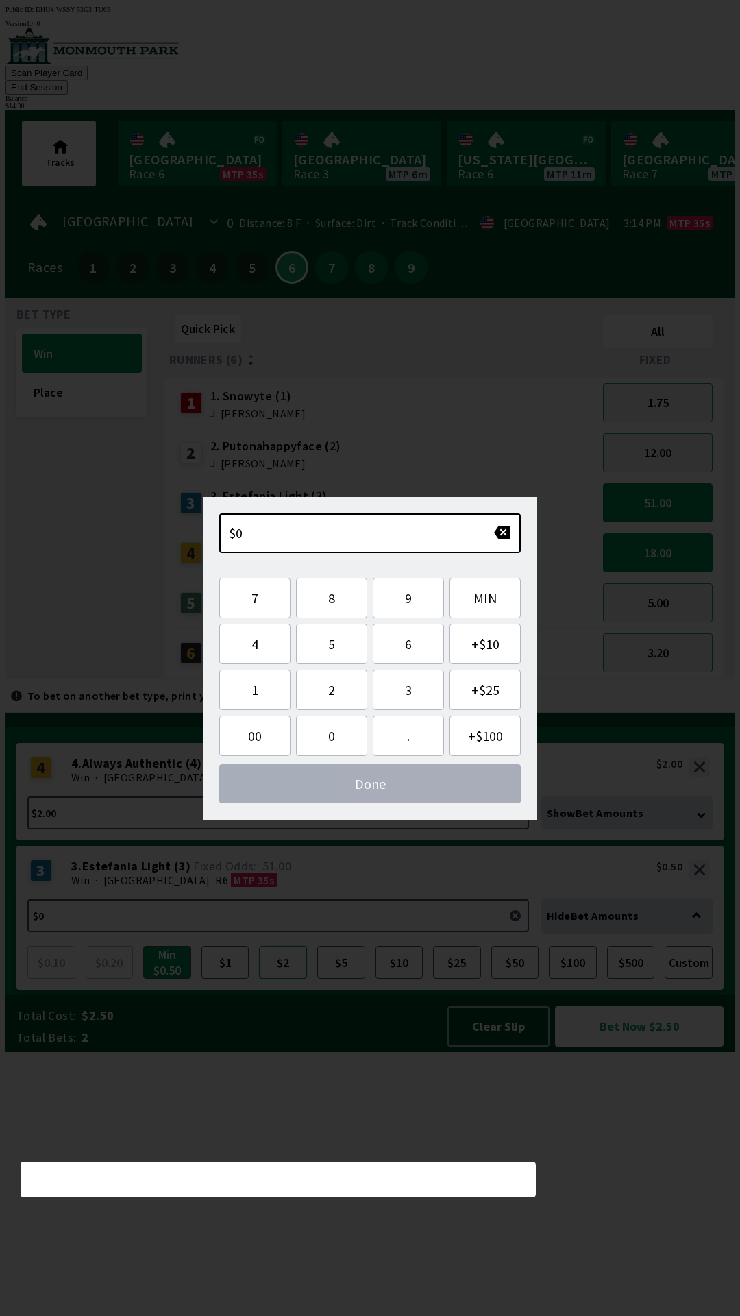
click at [287, 979] on button "$2" at bounding box center [283, 962] width 48 height 33
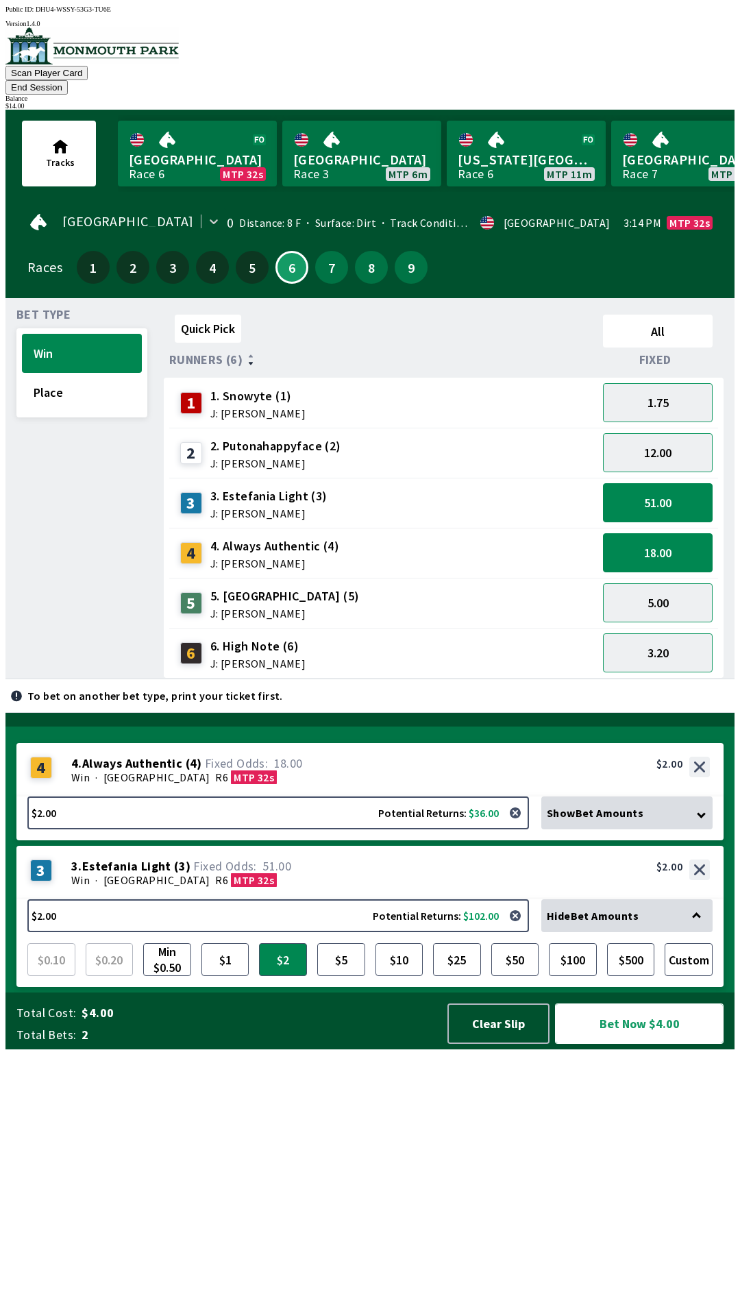
click at [656, 1044] on button "Bet Now $4.00" at bounding box center [639, 1023] width 169 height 40
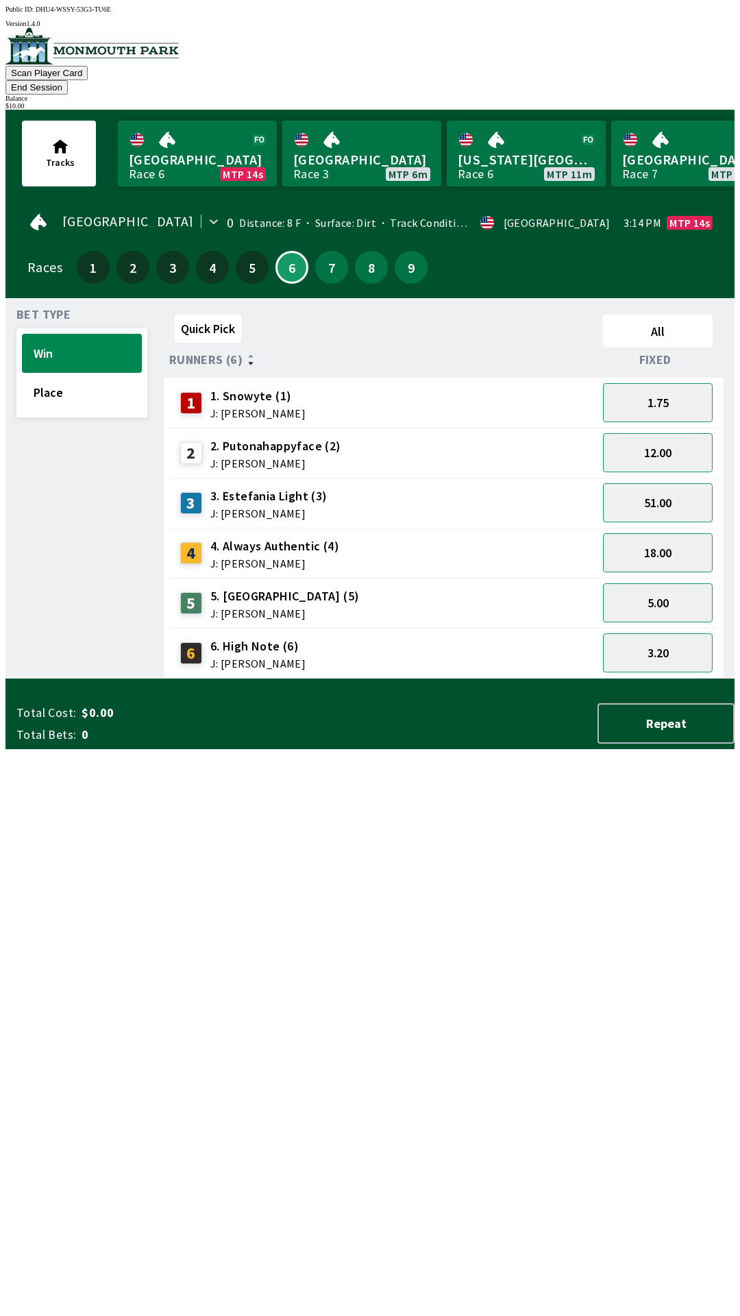
click at [68, 80] on button "End Session" at bounding box center [36, 87] width 62 height 14
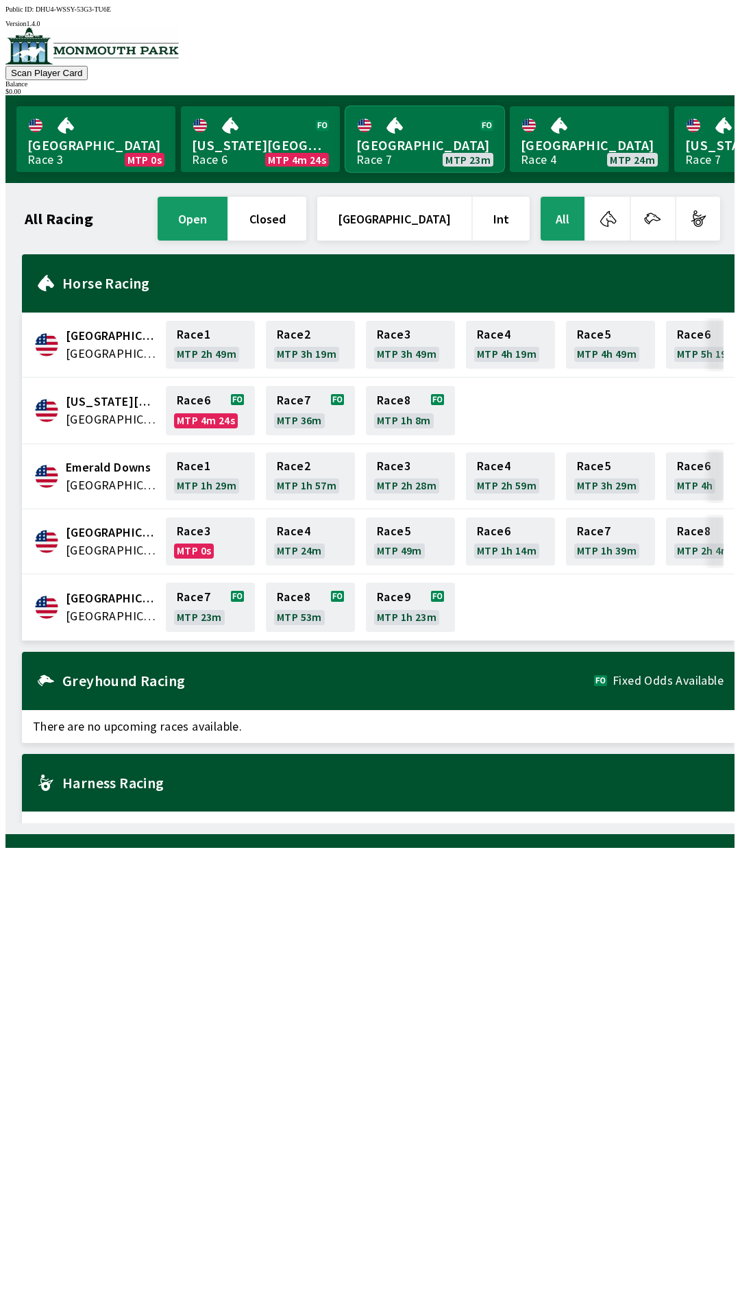
click at [406, 140] on link "[GEOGRAPHIC_DATA] Race 7 MTP 23m" at bounding box center [424, 139] width 159 height 66
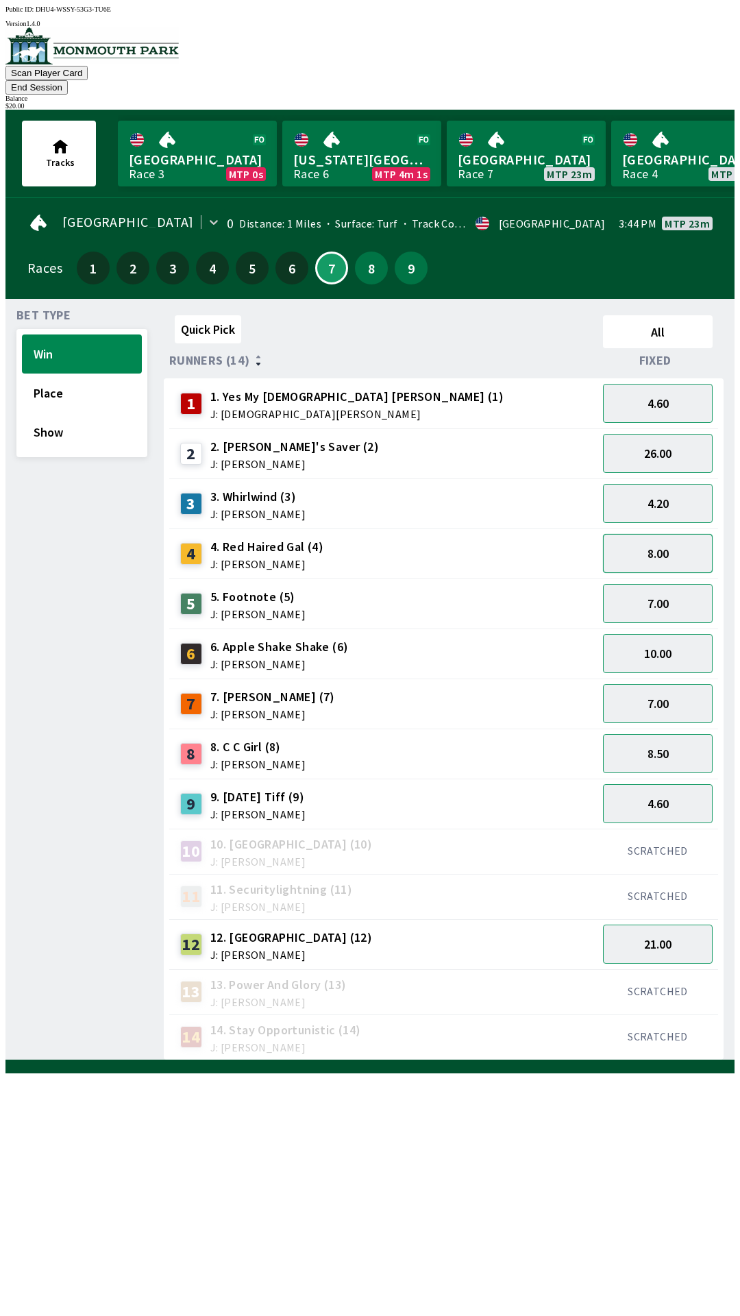
click at [655, 540] on button "8.00" at bounding box center [658, 553] width 110 height 39
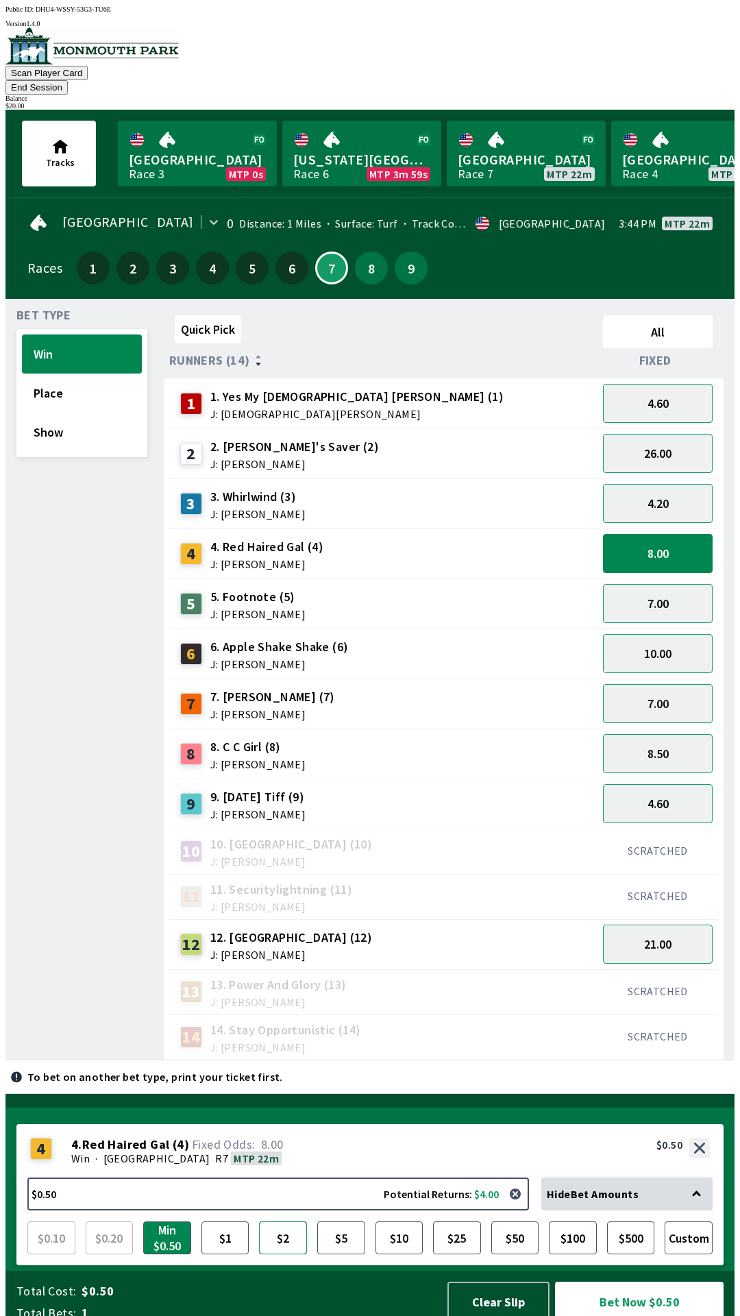
click at [286, 1229] on button "$2" at bounding box center [283, 1237] width 48 height 33
click at [638, 1304] on button "Bet Now $2.00" at bounding box center [639, 1301] width 169 height 40
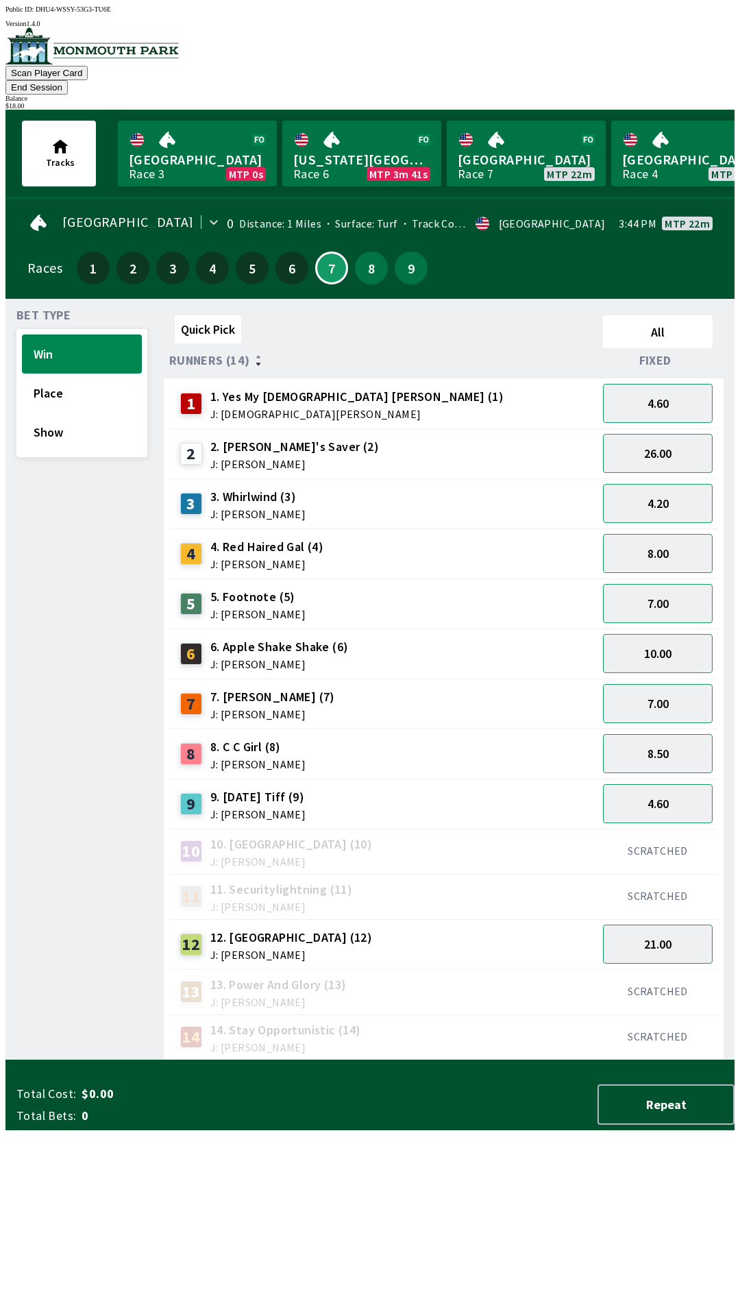
click at [58, 806] on div "Bet Type Win Place Show" at bounding box center [81, 685] width 131 height 750
click at [60, 417] on button "Show" at bounding box center [82, 432] width 120 height 39
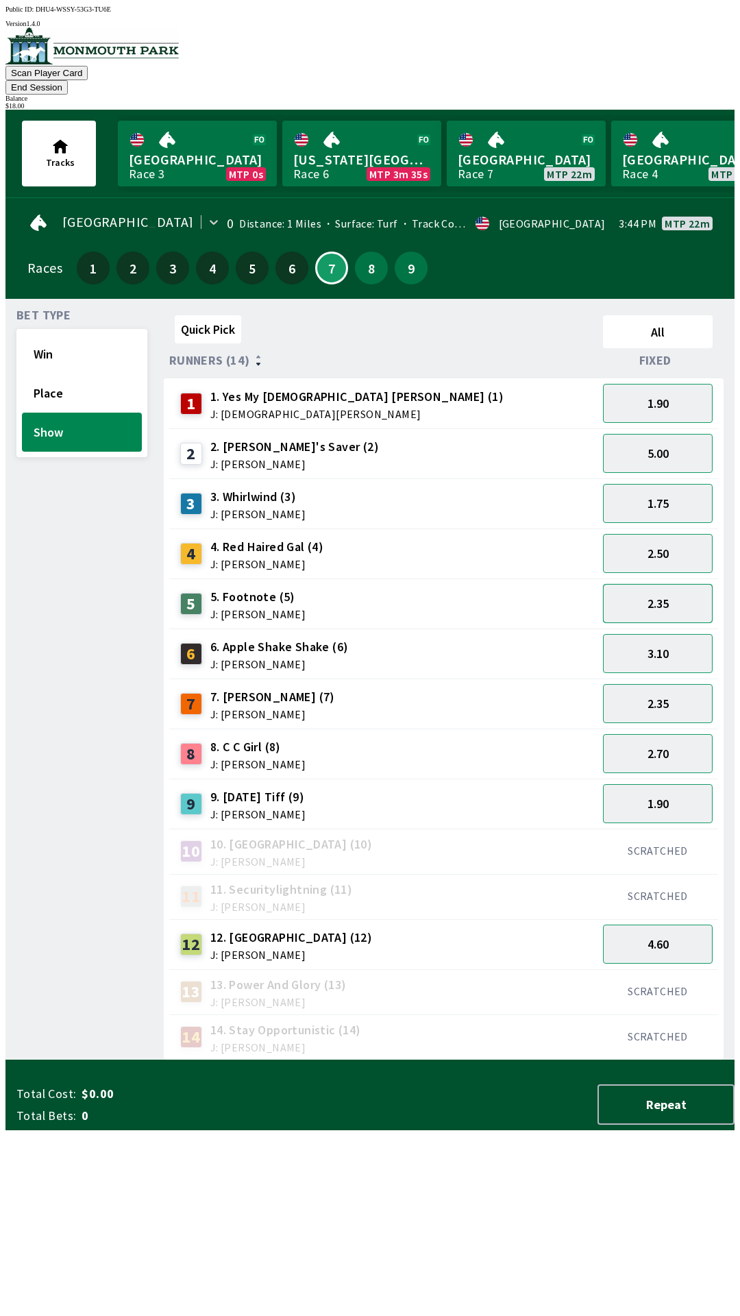
click at [634, 596] on button "2.35" at bounding box center [658, 603] width 110 height 39
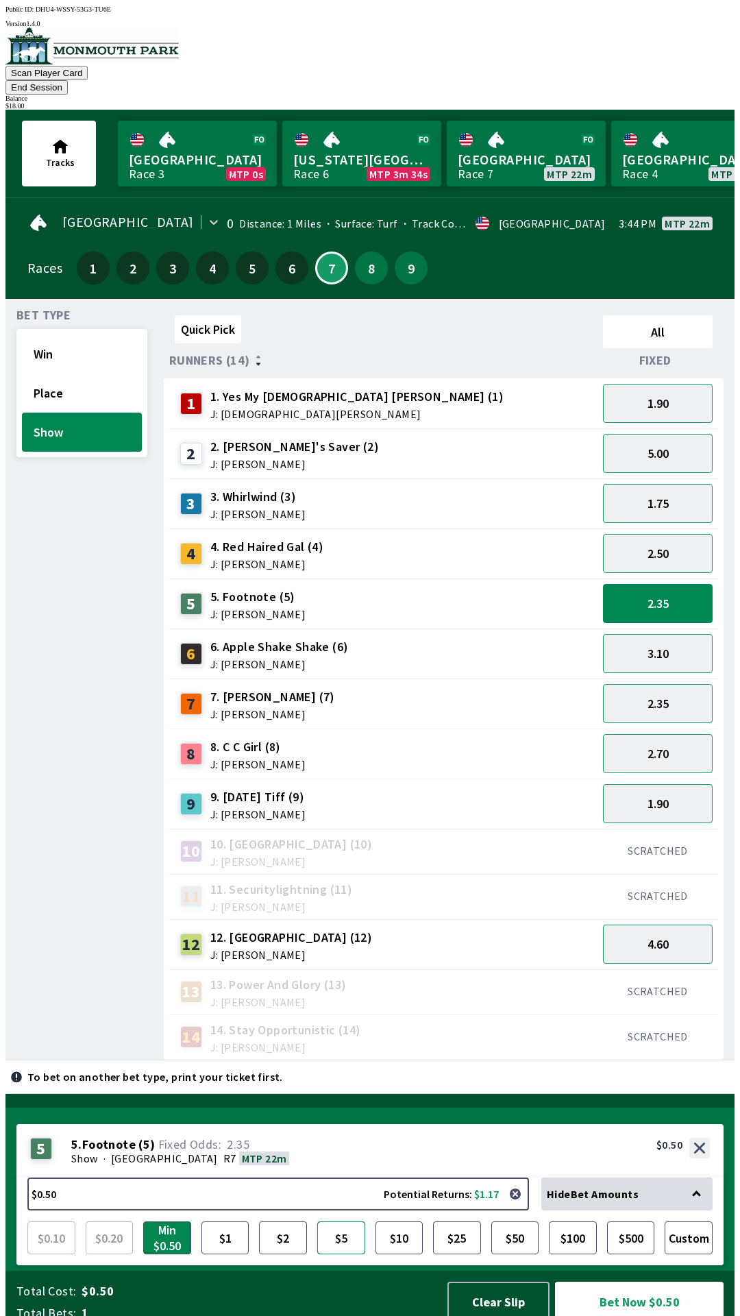
click at [347, 1223] on button "$5" at bounding box center [341, 1237] width 48 height 33
click at [597, 1305] on button "Bet Now $5.00" at bounding box center [639, 1301] width 169 height 40
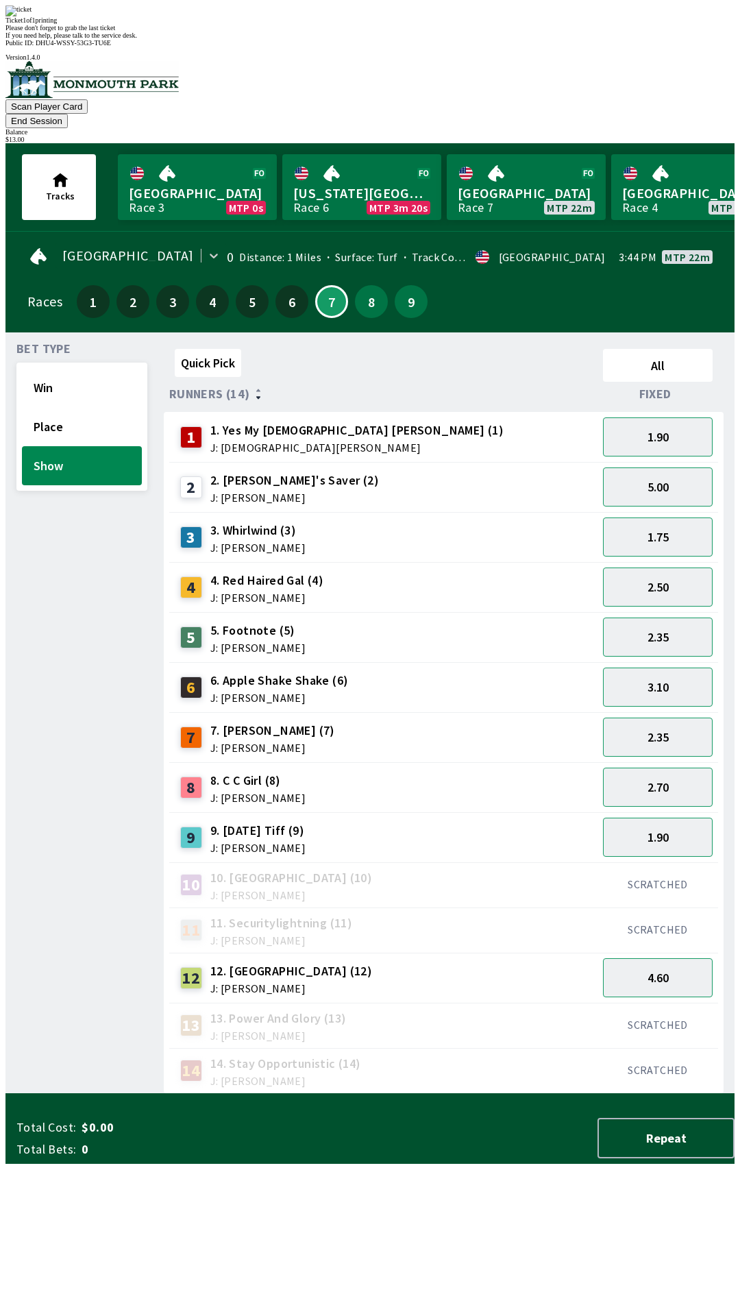
click at [54, 735] on div "Bet Type Win Place Show" at bounding box center [81, 718] width 131 height 750
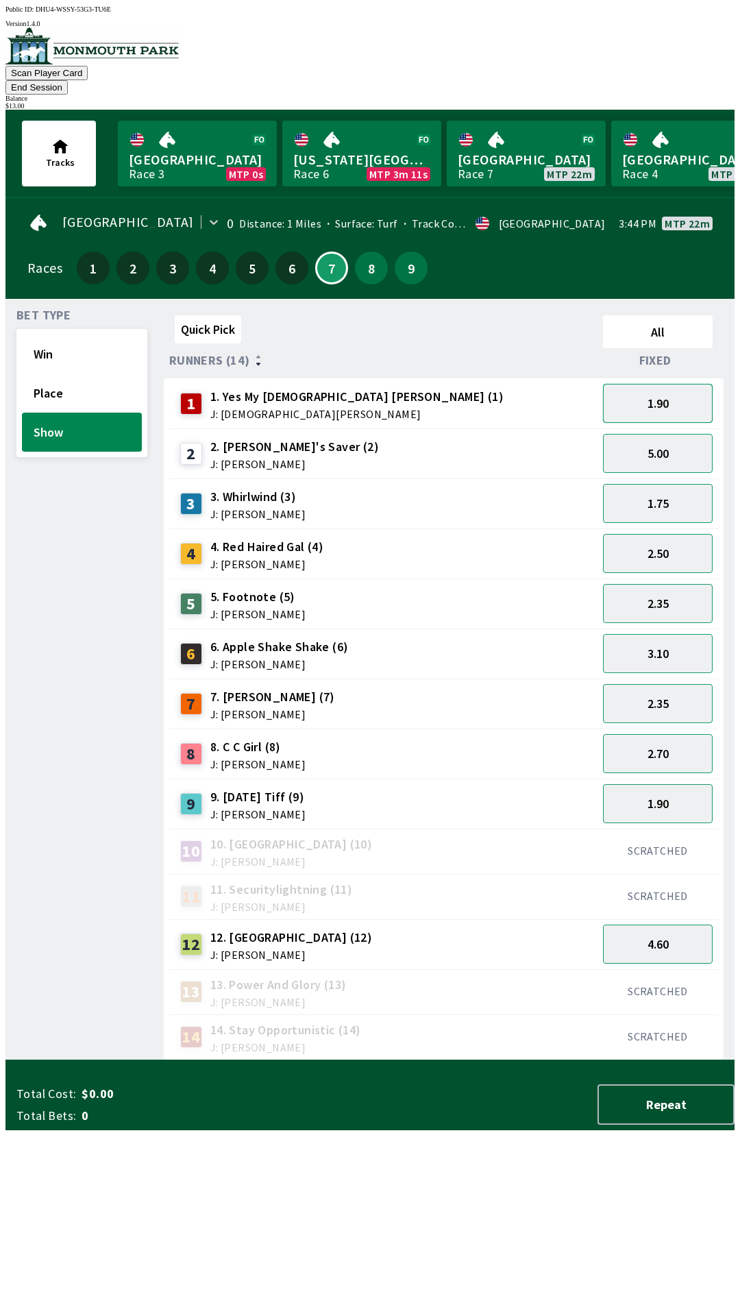
click at [631, 384] on button "1.90" at bounding box center [658, 403] width 110 height 39
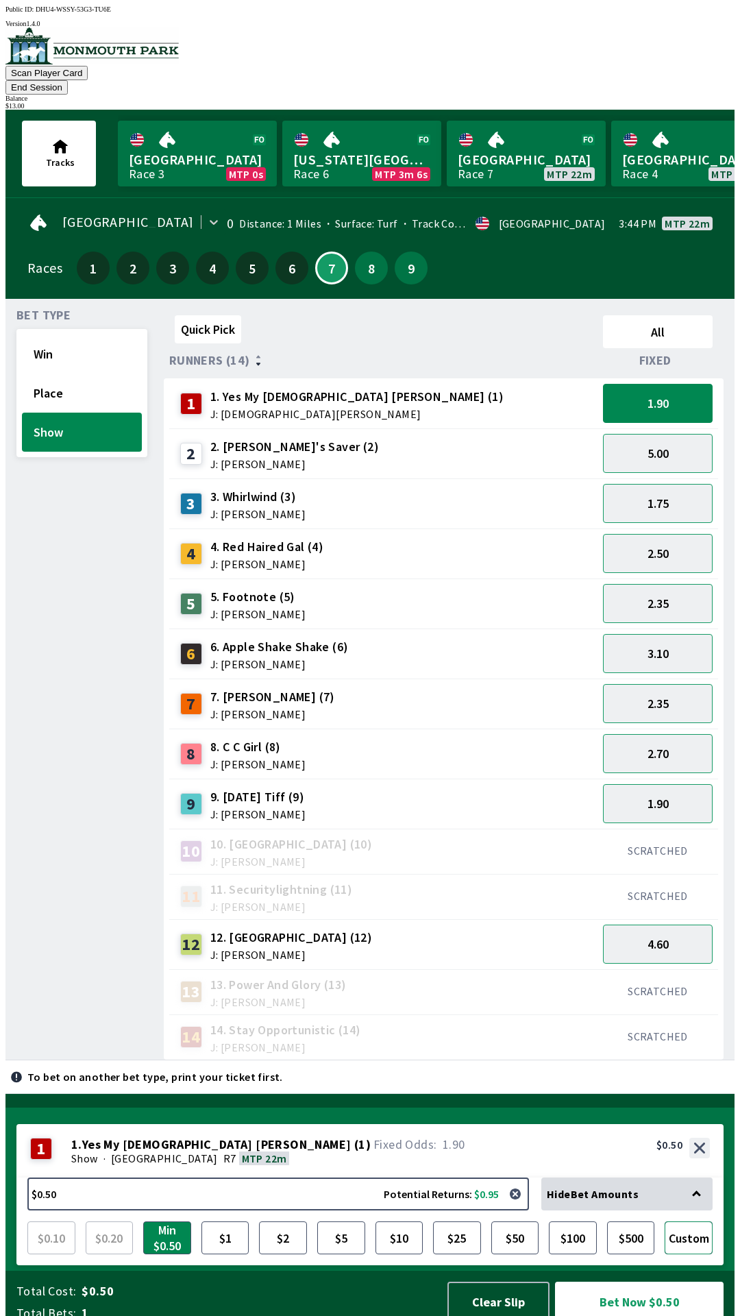
click at [704, 1225] on button "Custom" at bounding box center [689, 1237] width 48 height 33
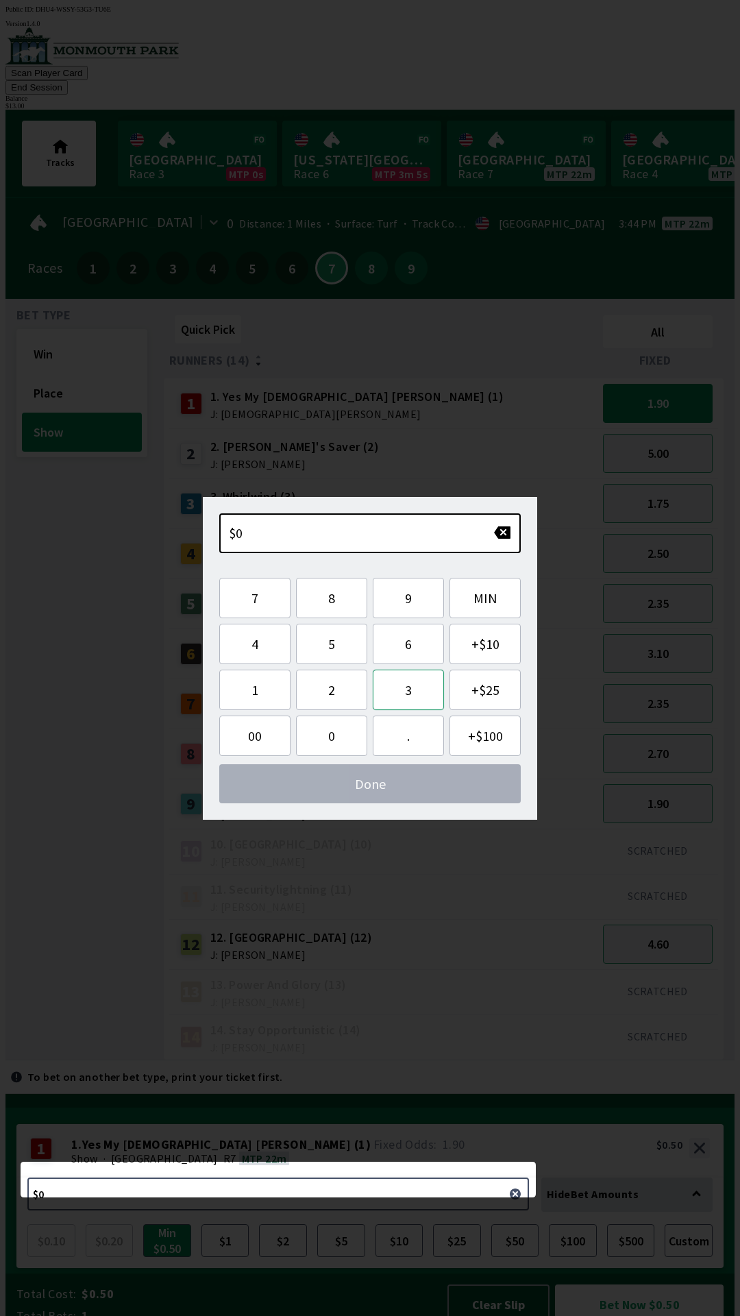
click at [406, 692] on button "3" at bounding box center [408, 689] width 71 height 40
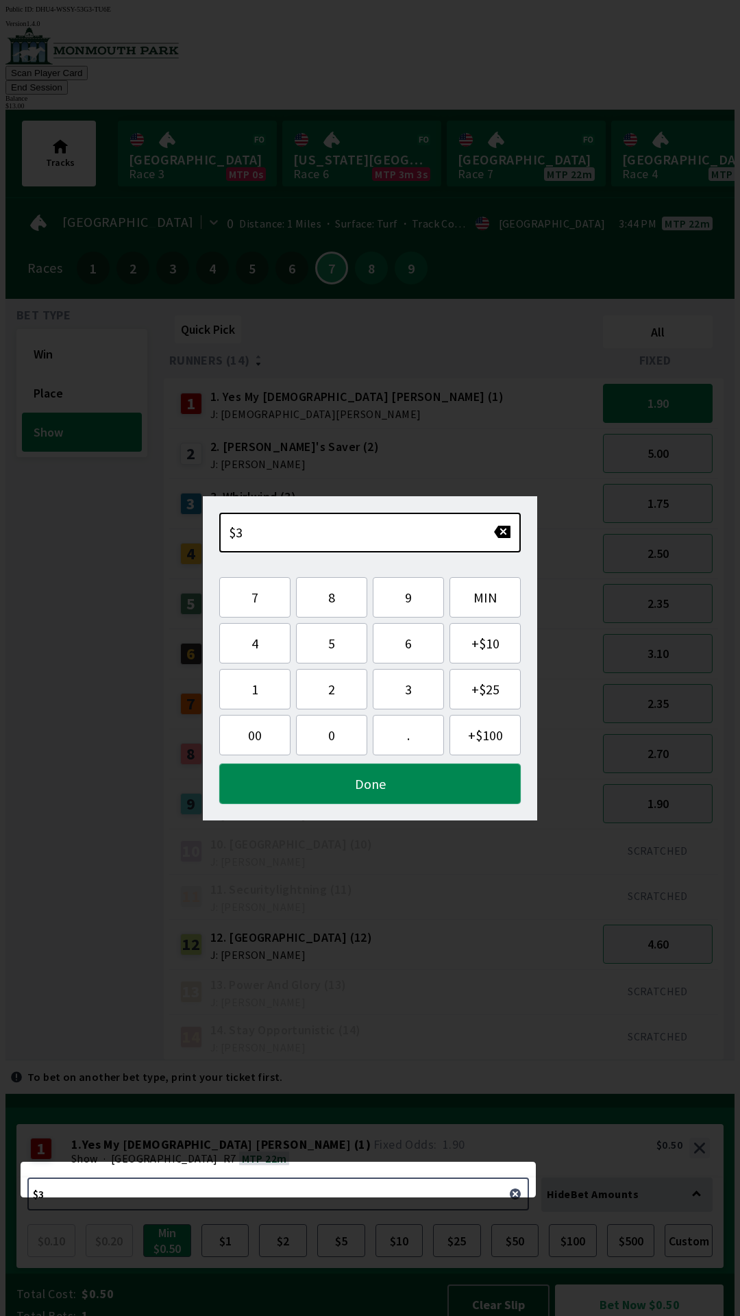
click at [455, 786] on button "Done" at bounding box center [370, 783] width 302 height 40
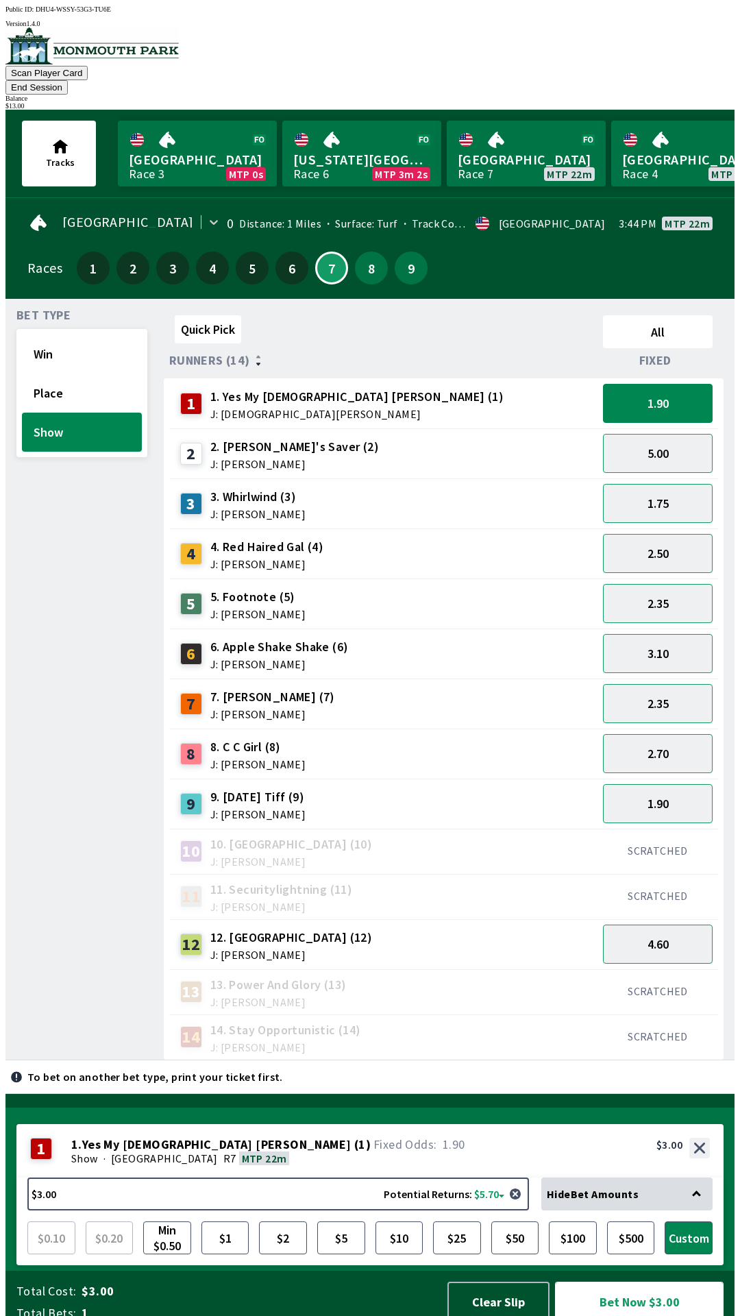
click at [650, 1288] on button "Bet Now $3.00" at bounding box center [639, 1301] width 169 height 40
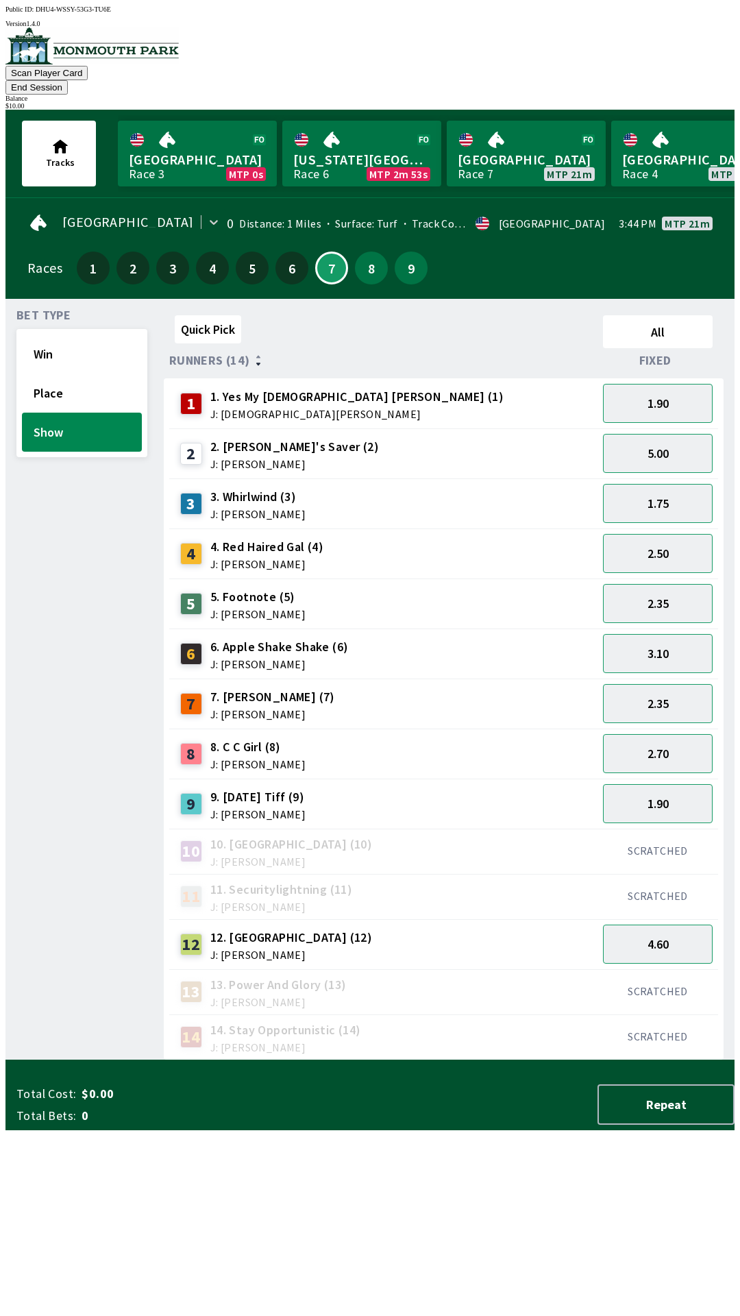
click at [75, 760] on div "Bet Type Win Place Show" at bounding box center [81, 685] width 131 height 750
click at [68, 80] on button "End Session" at bounding box center [36, 87] width 62 height 14
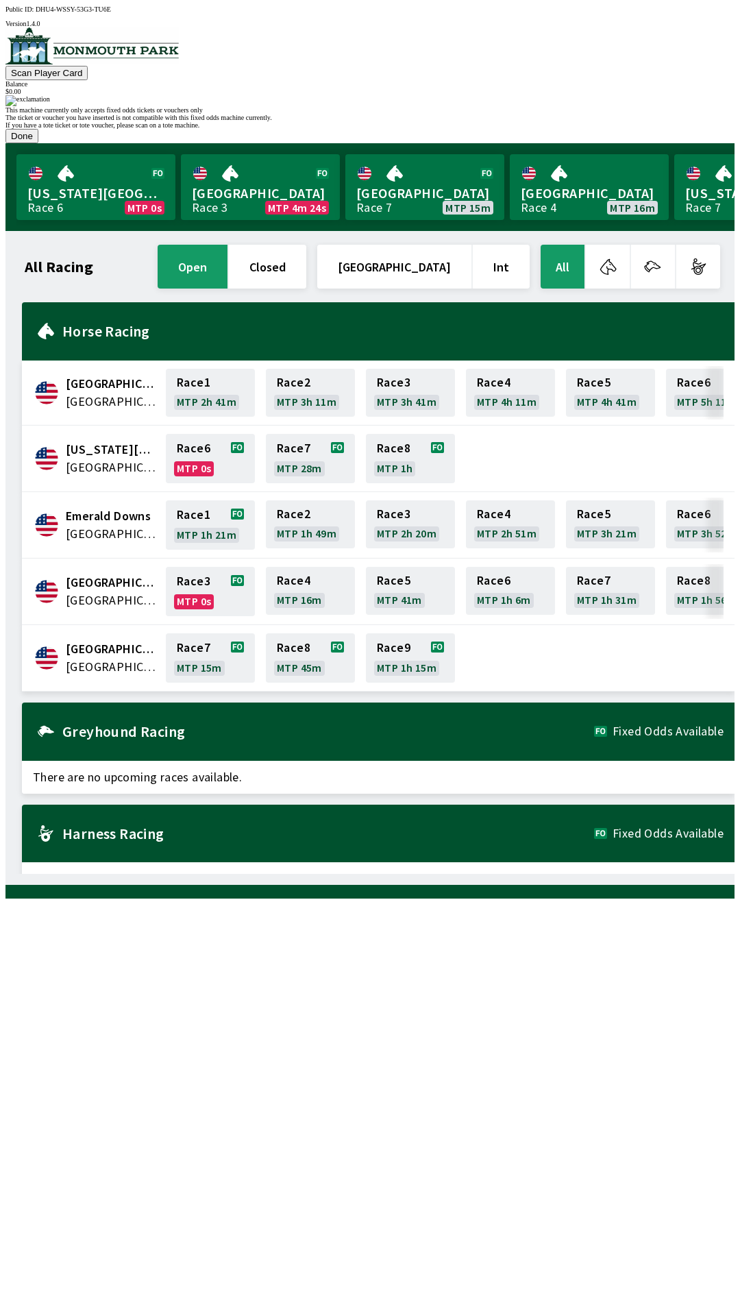
click at [38, 143] on button "Done" at bounding box center [21, 136] width 33 height 14
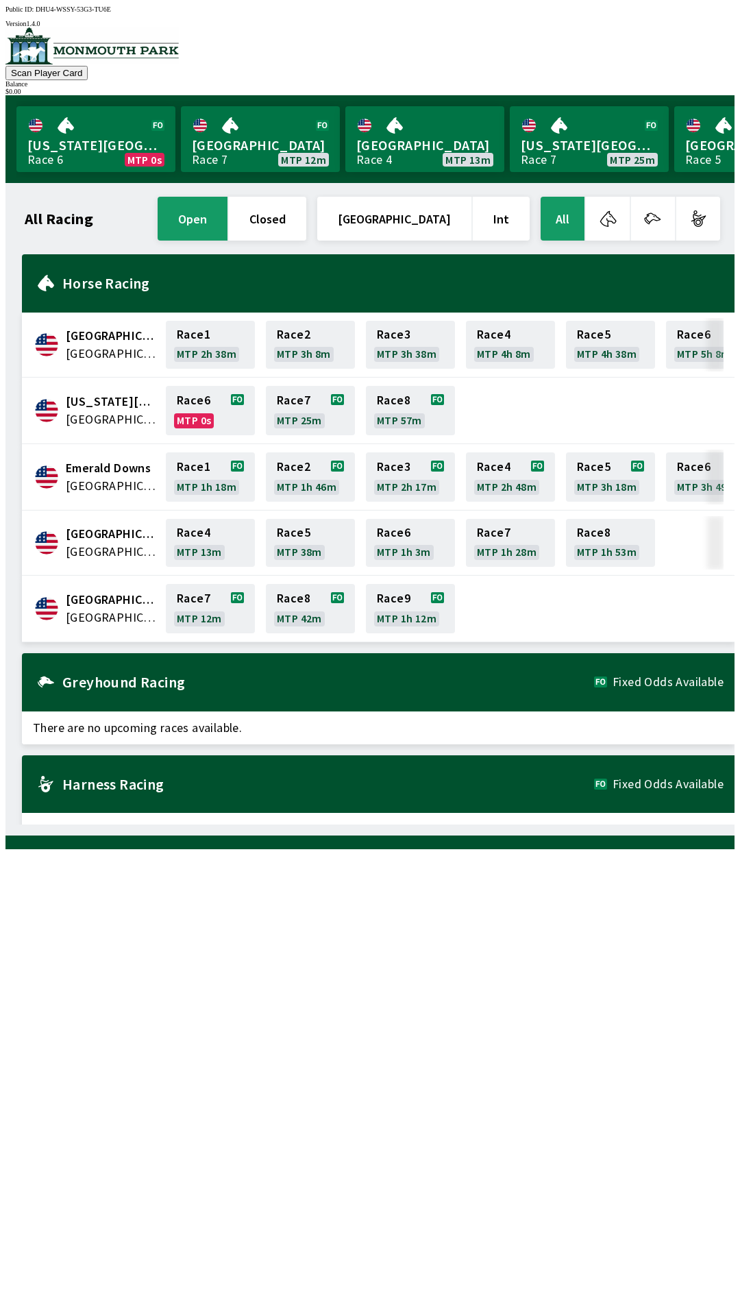
click at [404, 824] on div "All Racing open closed [GEOGRAPHIC_DATA] Int All [GEOGRAPHIC_DATA] [GEOGRAPHIC_…" at bounding box center [375, 509] width 718 height 630
click at [221, 161] on link "[GEOGRAPHIC_DATA] Race 7 MTP 12m" at bounding box center [260, 139] width 159 height 66
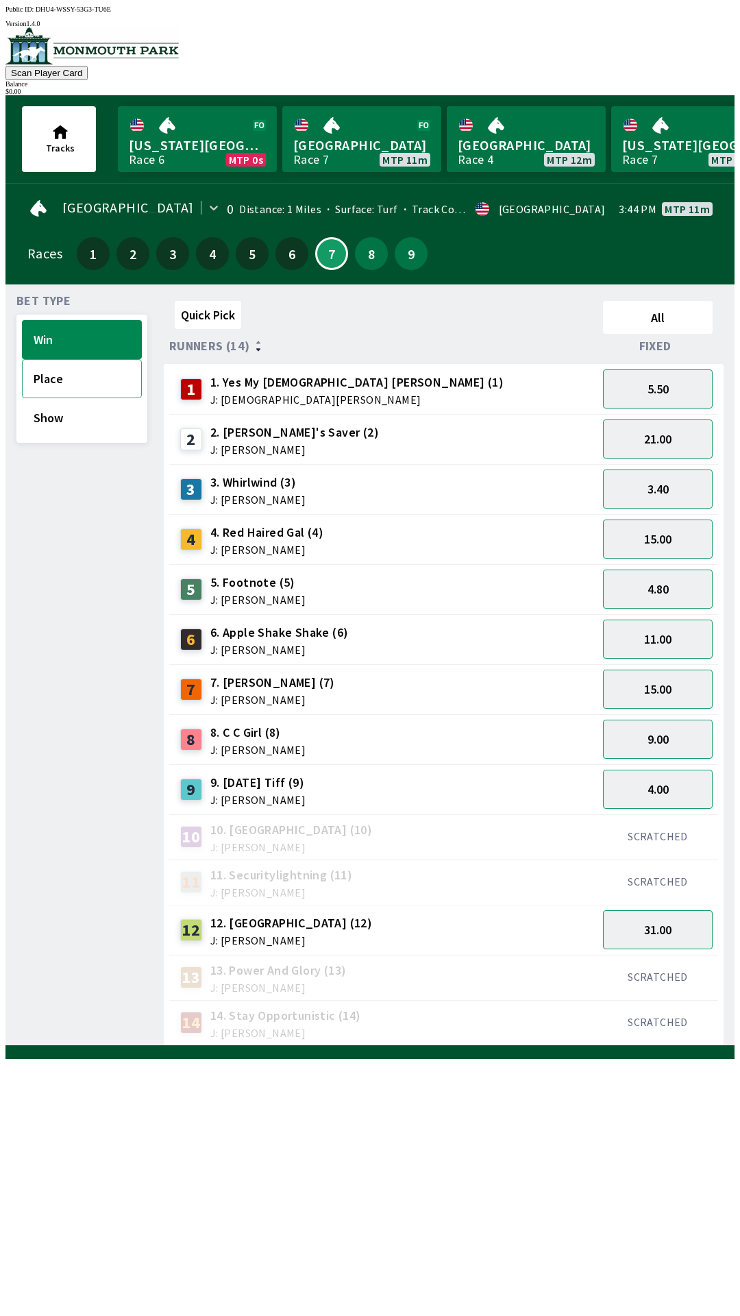
click at [30, 386] on button "Place" at bounding box center [82, 378] width 120 height 39
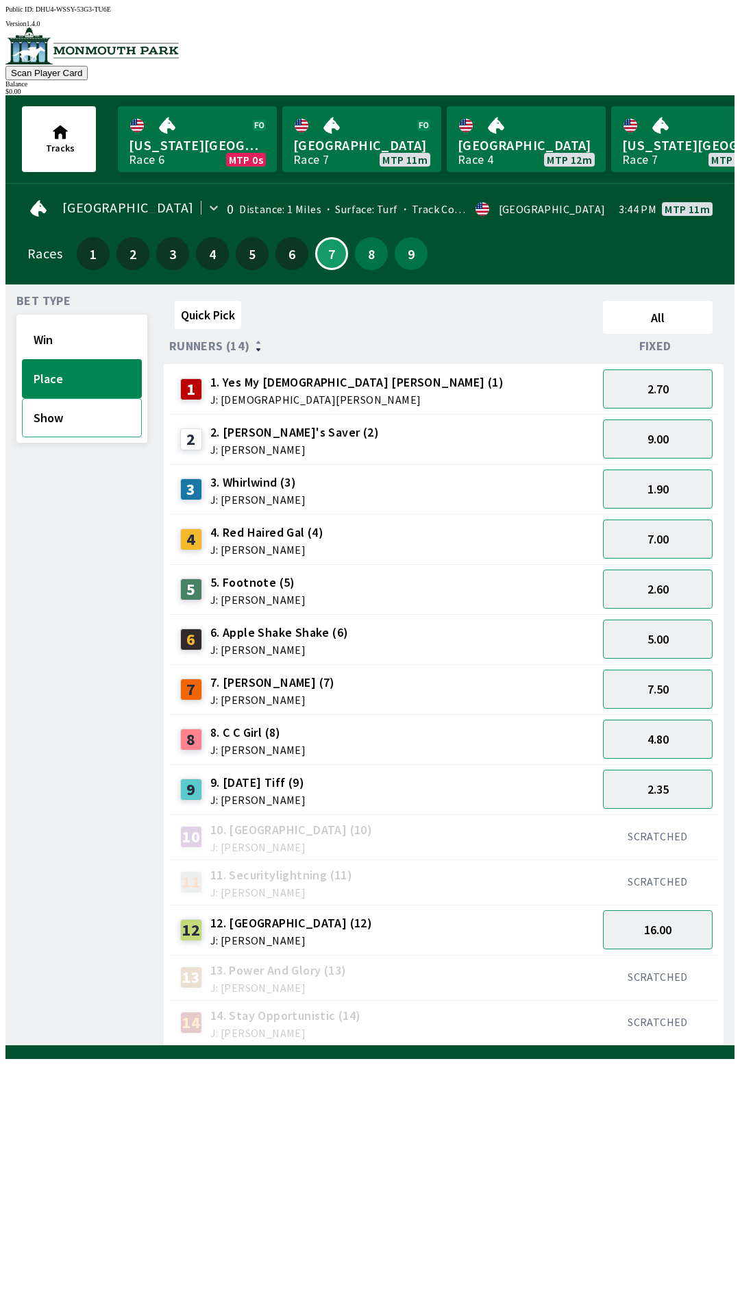
click at [47, 417] on button "Show" at bounding box center [82, 417] width 120 height 39
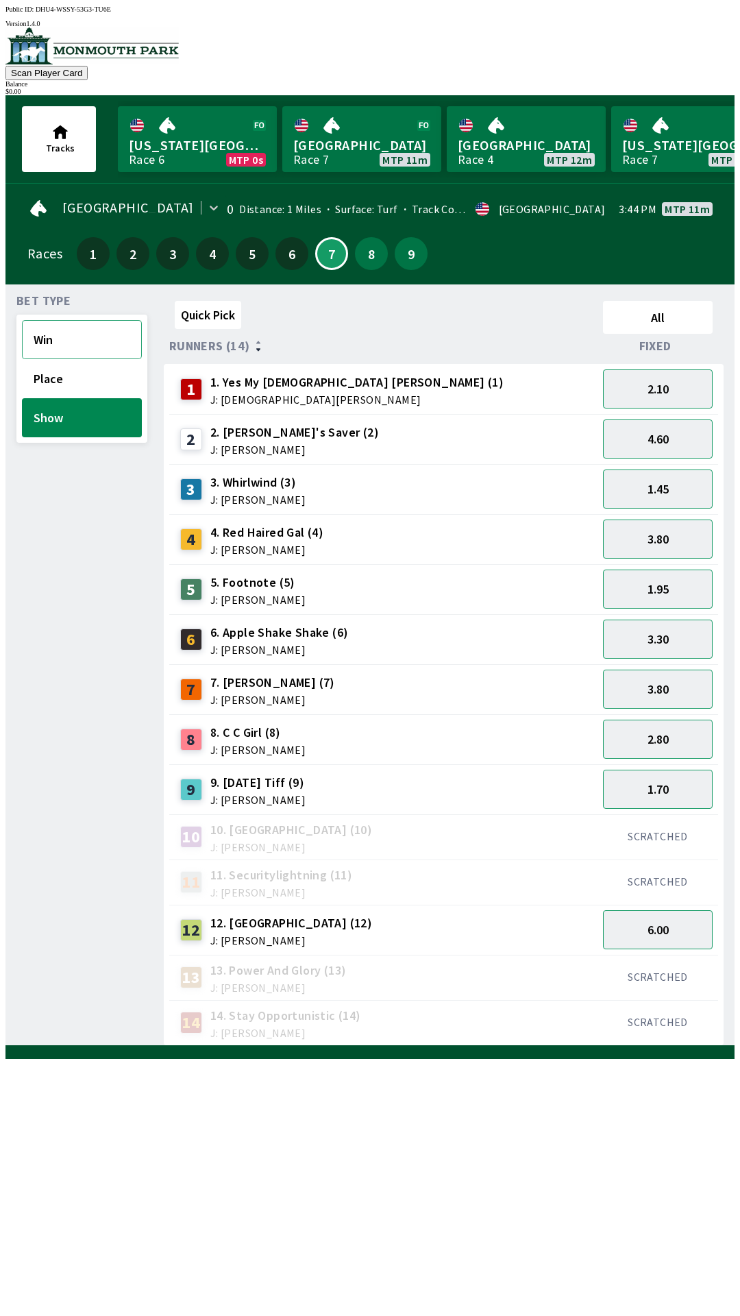
click at [32, 338] on button "Win" at bounding box center [82, 339] width 120 height 39
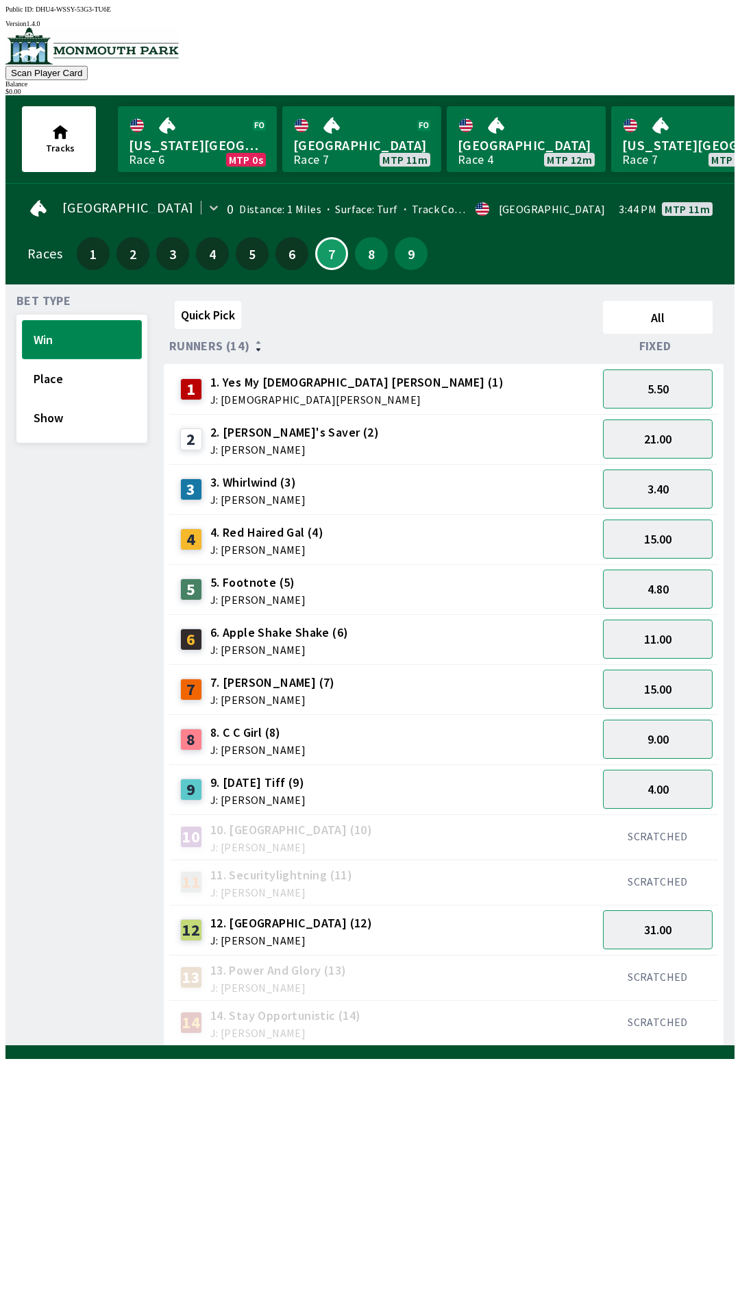
click at [35, 344] on button "Win" at bounding box center [82, 339] width 120 height 39
click at [26, 339] on button "Win" at bounding box center [82, 339] width 120 height 39
click at [45, 66] on div at bounding box center [369, 46] width 729 height 38
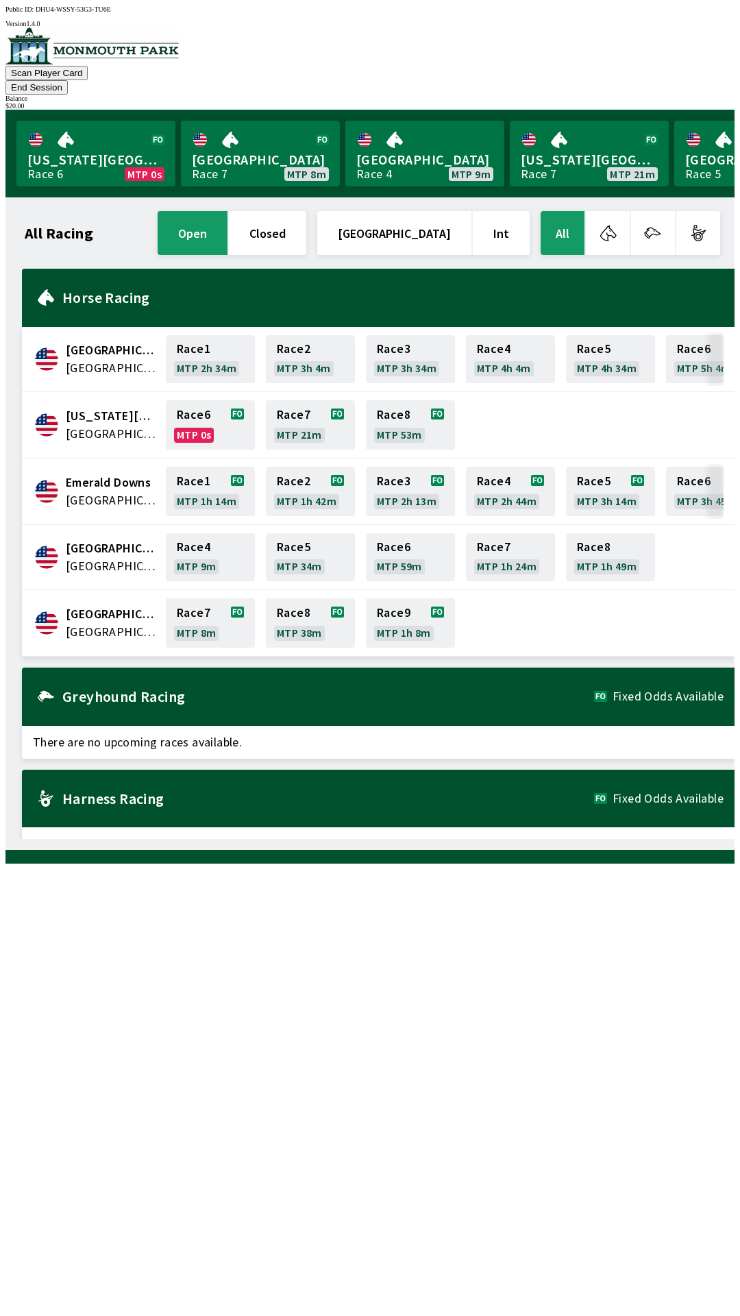
click at [95, 57] on img at bounding box center [91, 45] width 173 height 37
click at [68, 80] on button "End Session" at bounding box center [36, 87] width 62 height 14
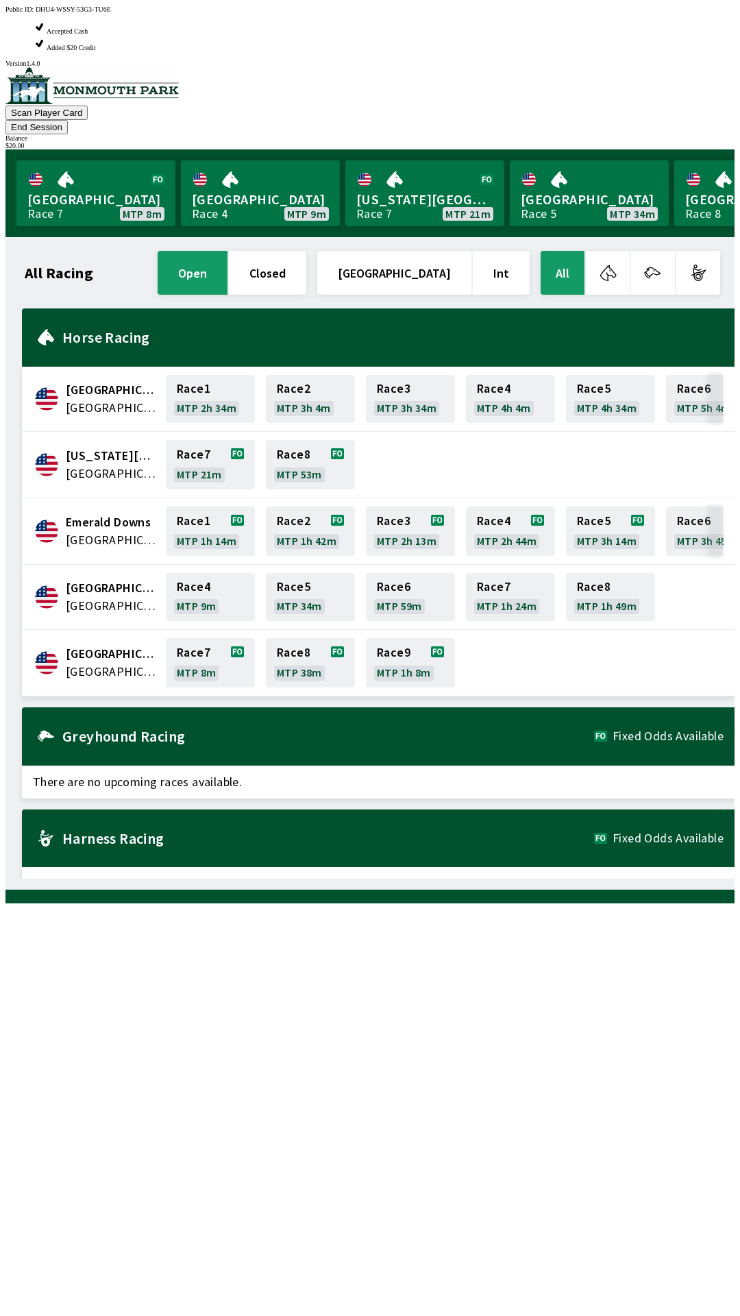
click at [68, 120] on button "End Session" at bounding box center [36, 127] width 62 height 14
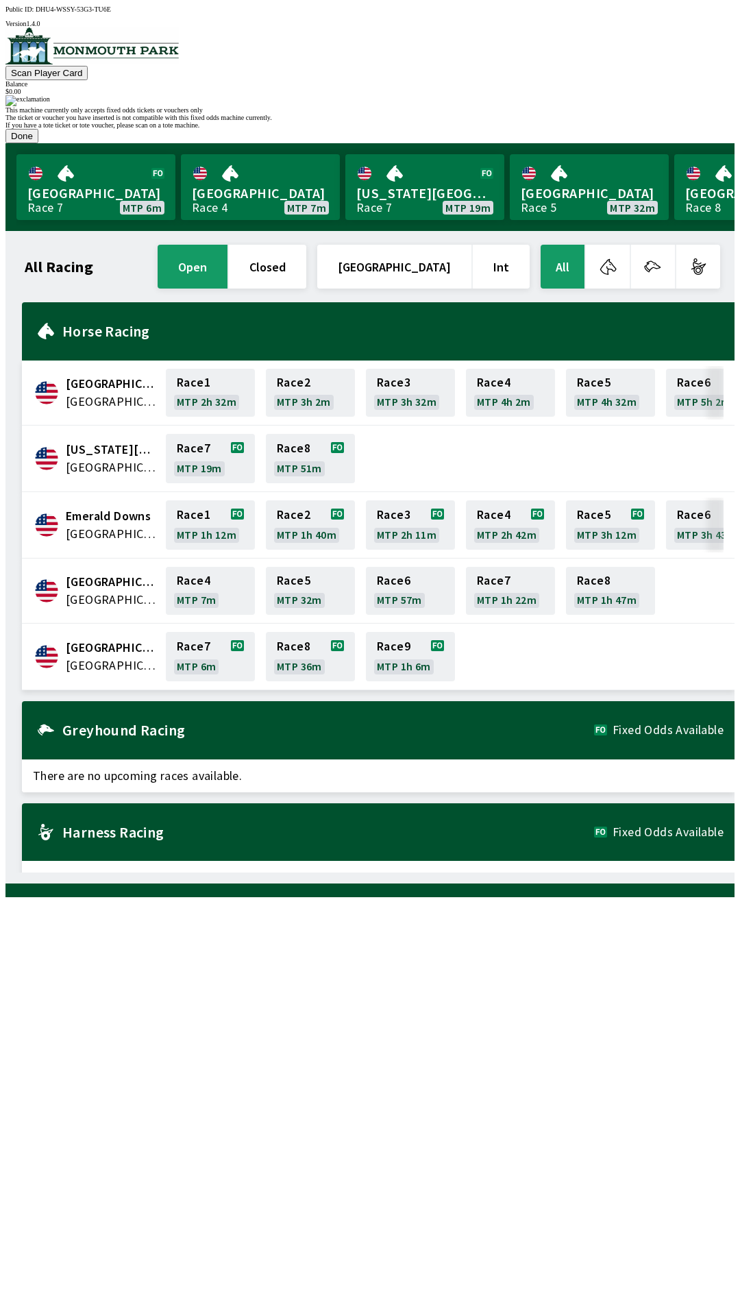
click at [38, 143] on button "Done" at bounding box center [21, 136] width 33 height 14
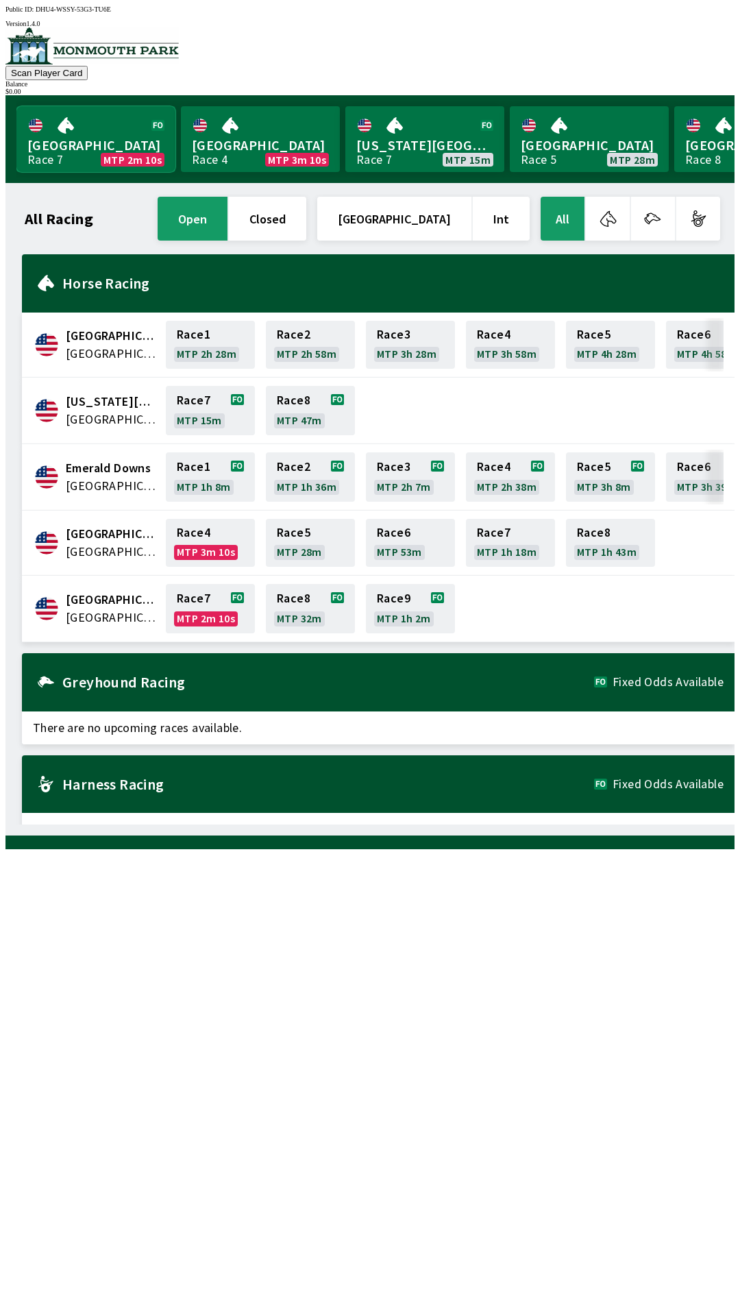
click at [121, 158] on link "Monmouth Park Race 7 MTP 2m 10s" at bounding box center [95, 139] width 159 height 66
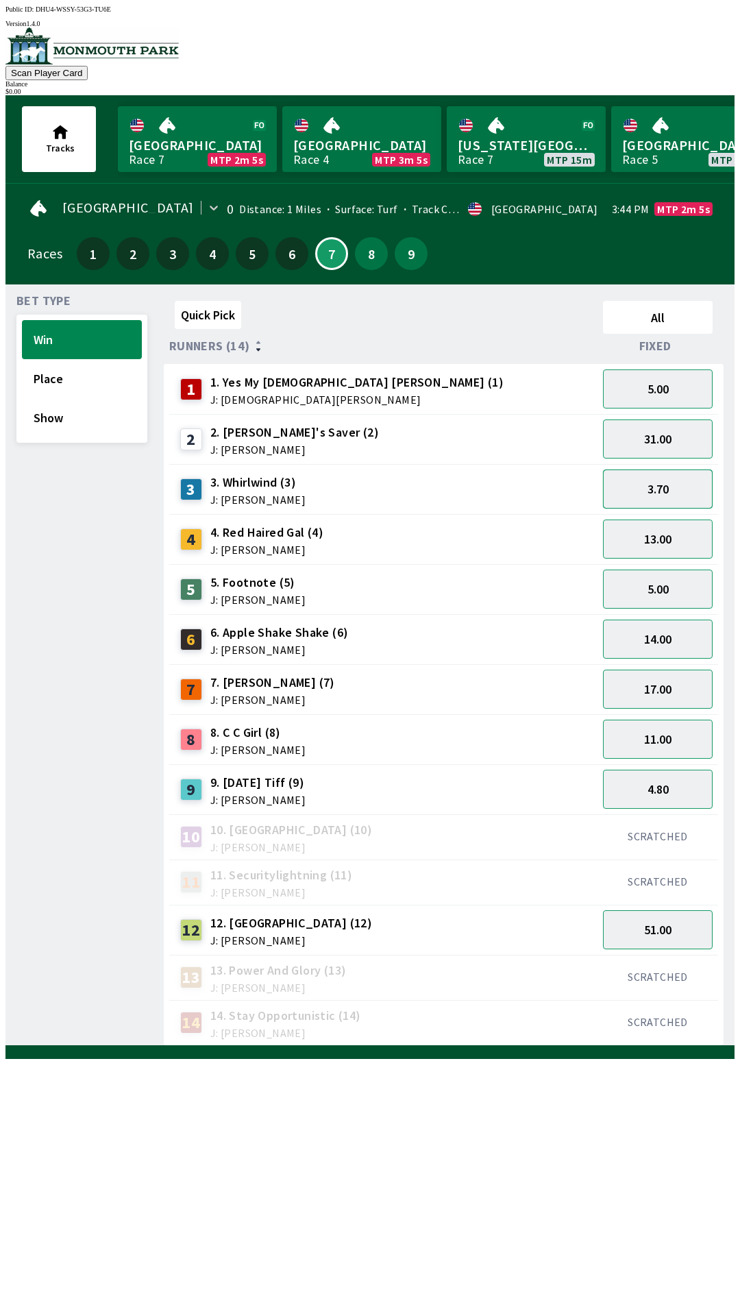
click at [653, 469] on button "3.70" at bounding box center [658, 488] width 110 height 39
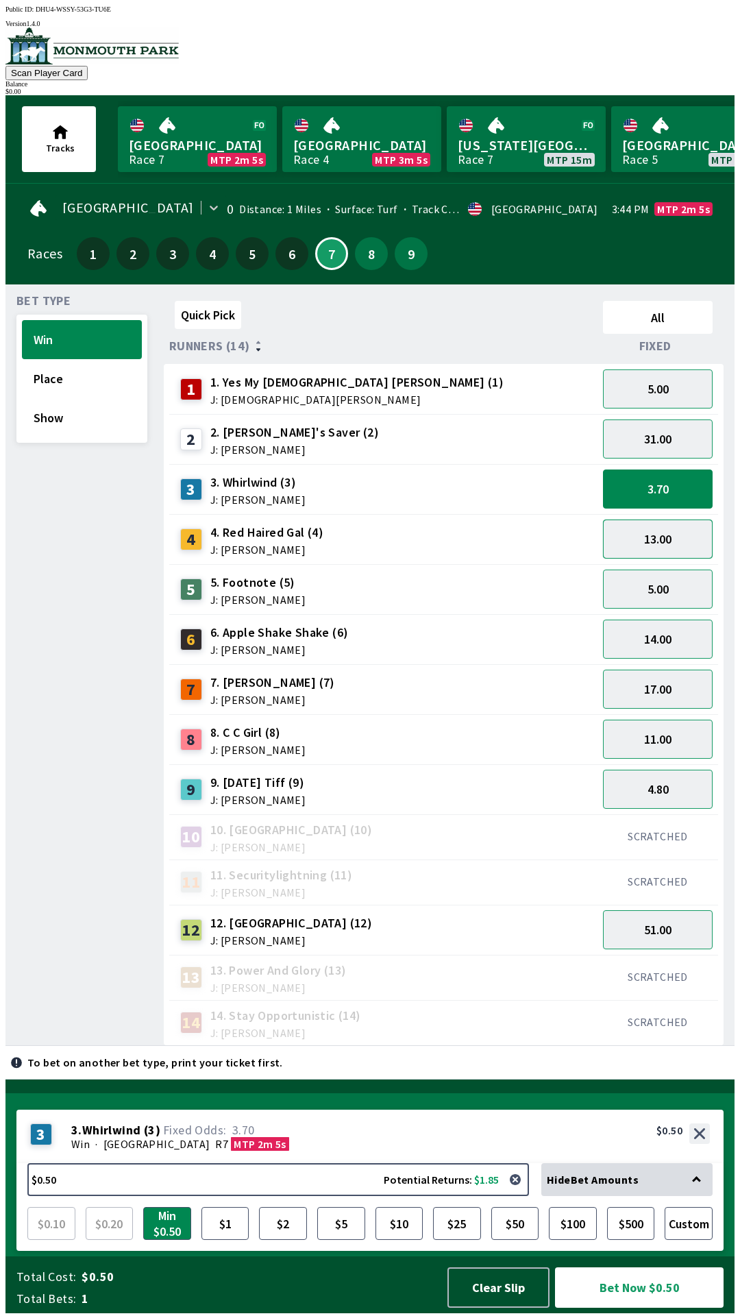
click at [658, 534] on button "13.00" at bounding box center [658, 538] width 110 height 39
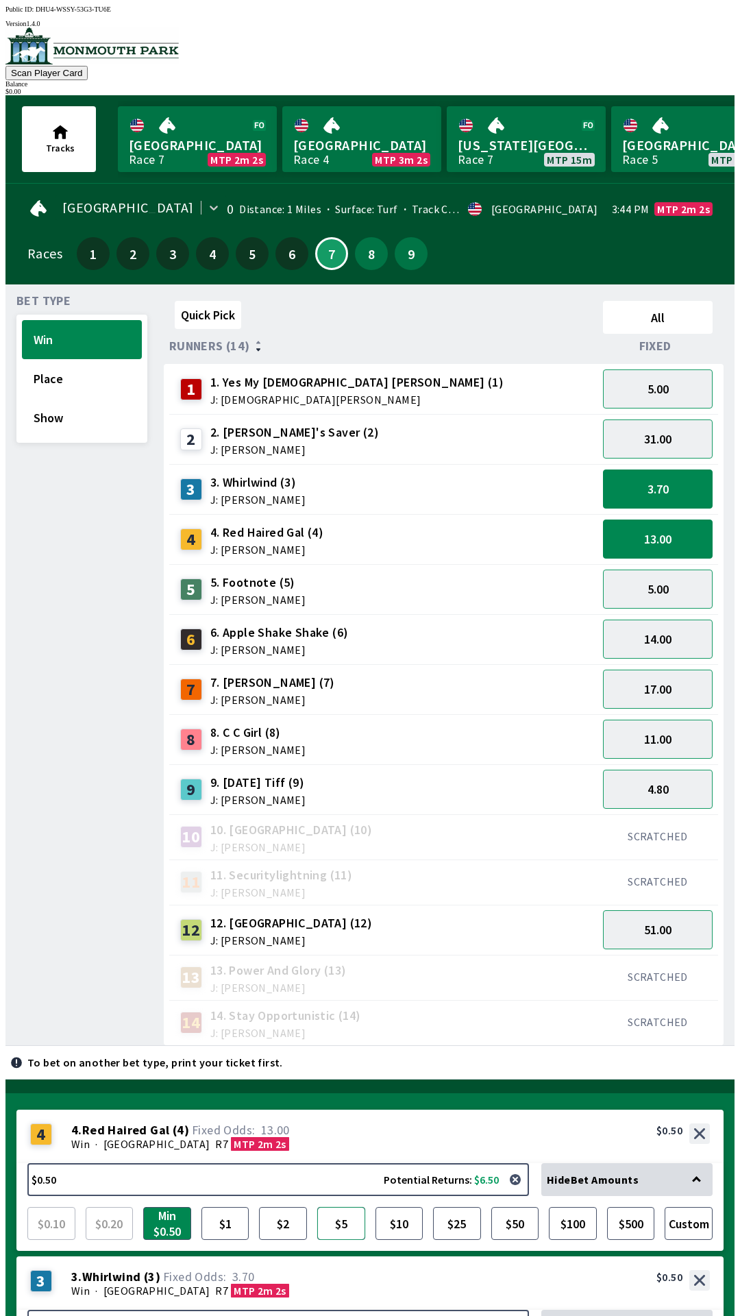
click at [343, 1207] on button "$5" at bounding box center [341, 1223] width 48 height 33
click at [388, 1207] on button "$10" at bounding box center [400, 1223] width 48 height 33
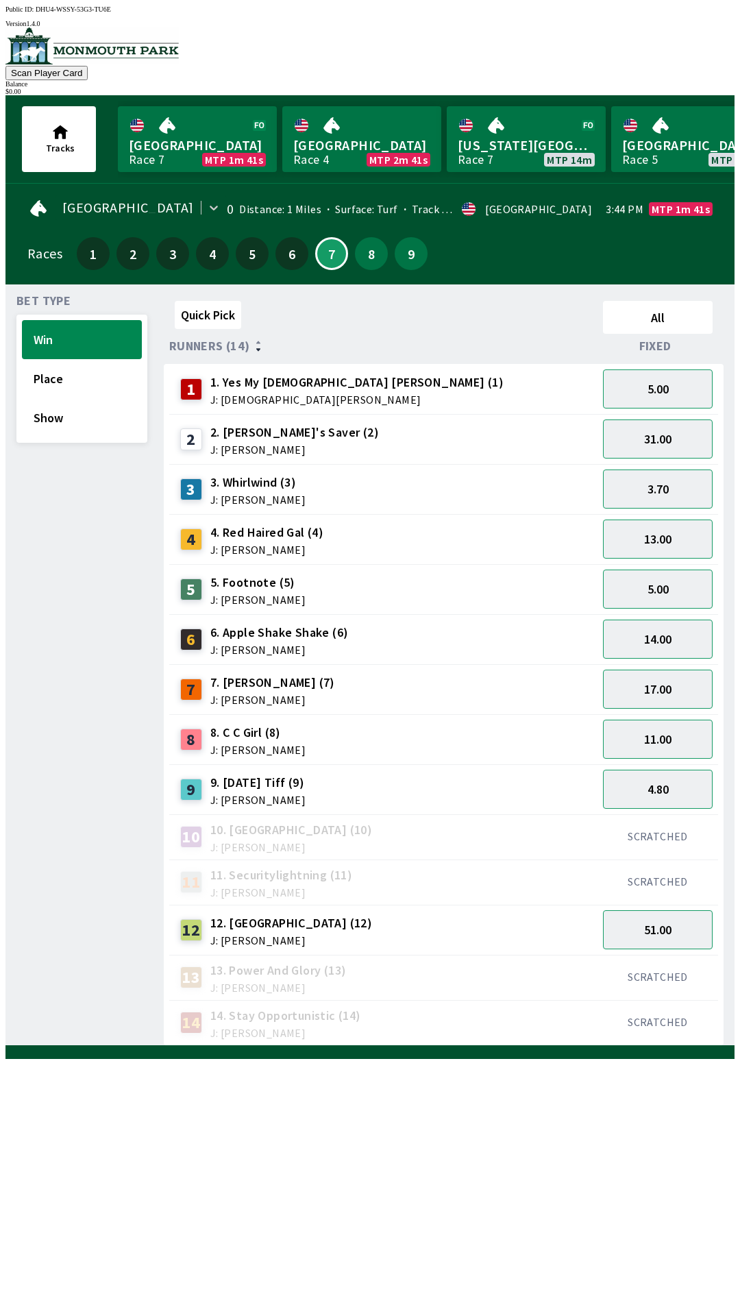
click at [489, 1059] on div at bounding box center [369, 1052] width 729 height 14
click at [495, 1059] on div at bounding box center [369, 1052] width 729 height 14
click at [500, 1046] on div "Quick Pick All Runners (14) Fixed 1 1. Yes My [DEMOGRAPHIC_DATA] [PERSON_NAME] …" at bounding box center [449, 670] width 571 height 750
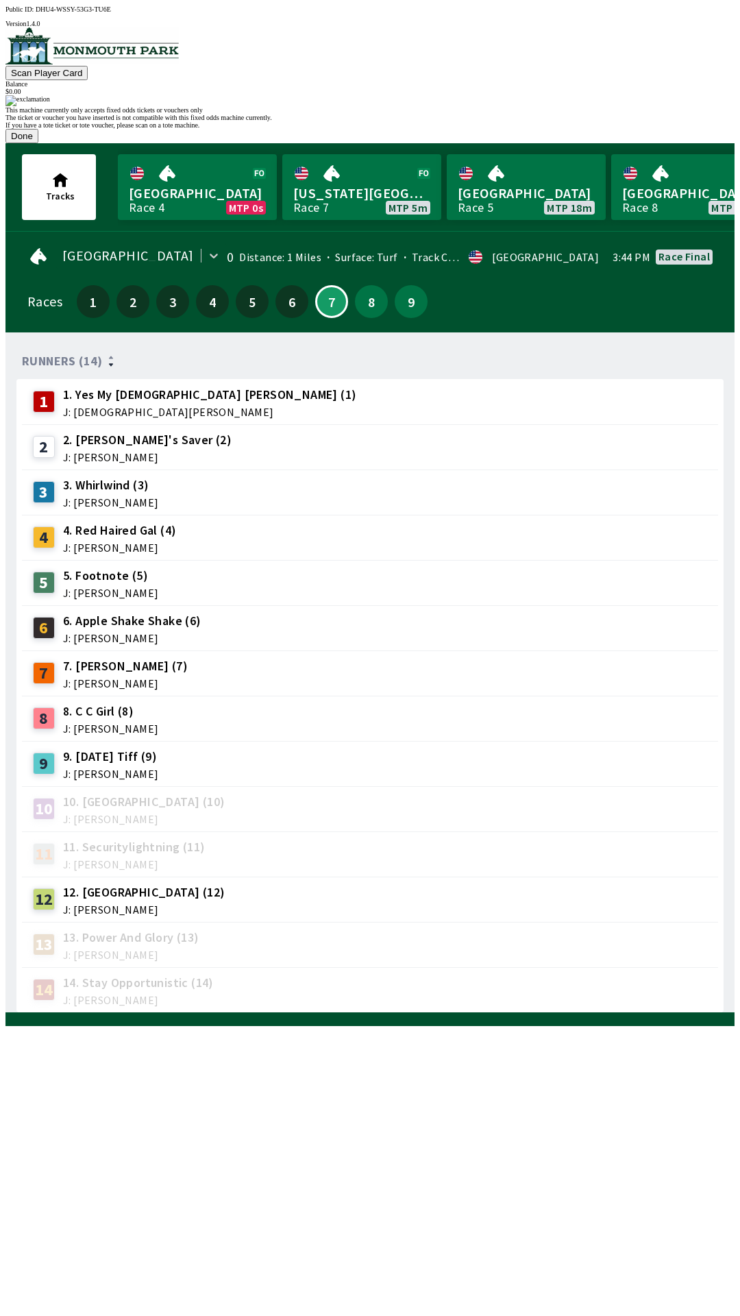
click at [38, 143] on button "Done" at bounding box center [21, 136] width 33 height 14
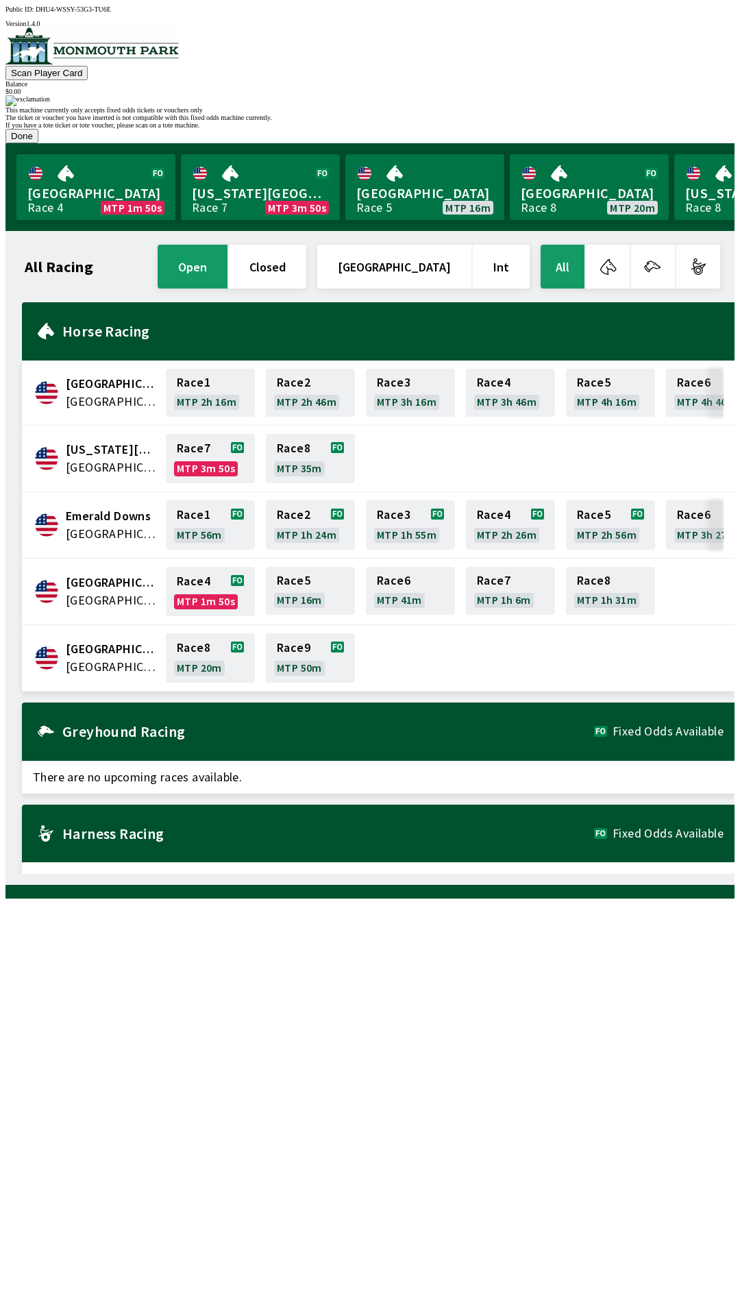
click at [38, 143] on button "Done" at bounding box center [21, 136] width 33 height 14
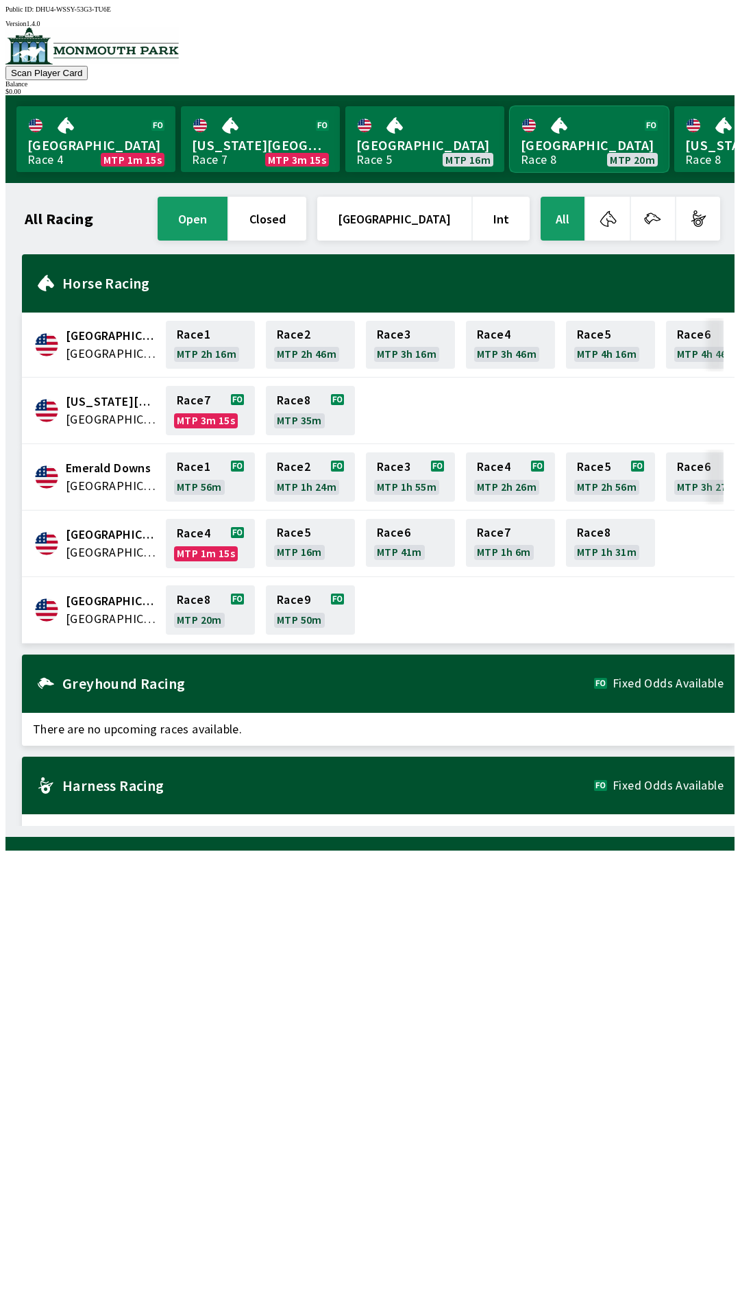
click at [588, 140] on link "[GEOGRAPHIC_DATA] Race 8 MTP 20m" at bounding box center [589, 139] width 159 height 66
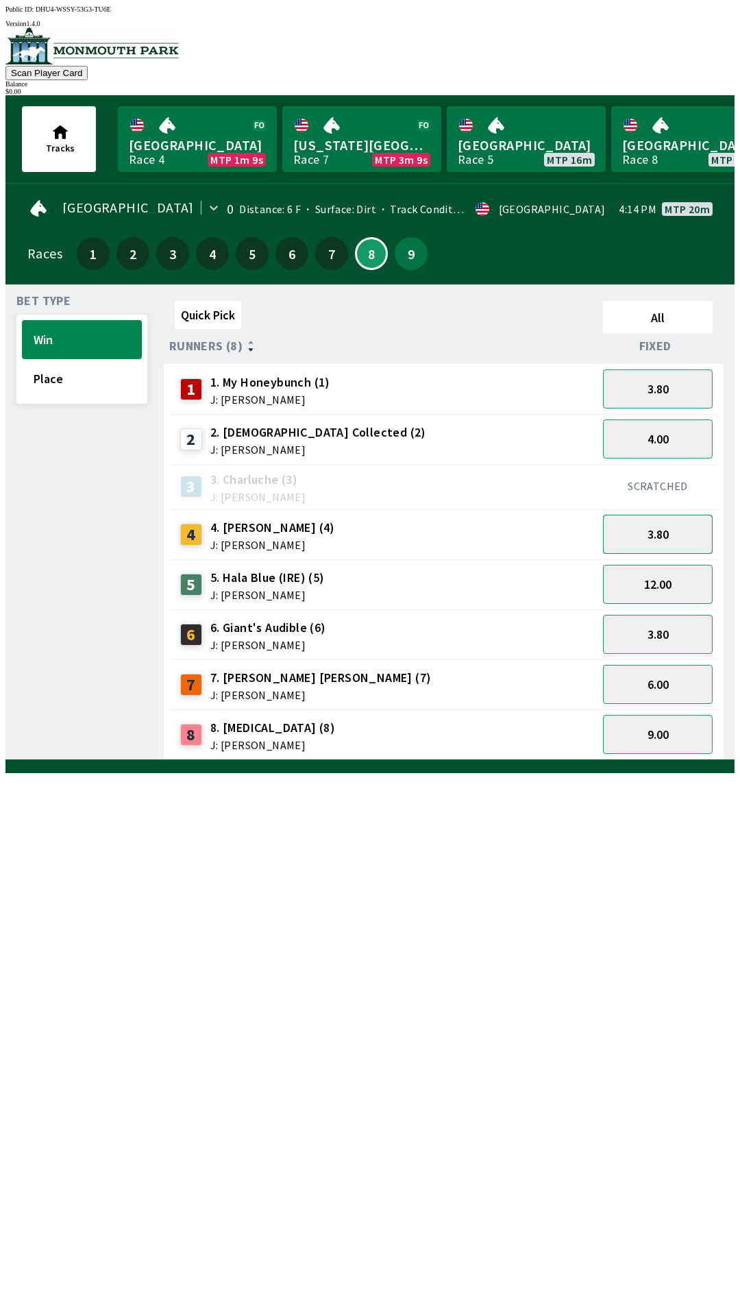
click at [685, 535] on button "3.80" at bounding box center [658, 534] width 110 height 39
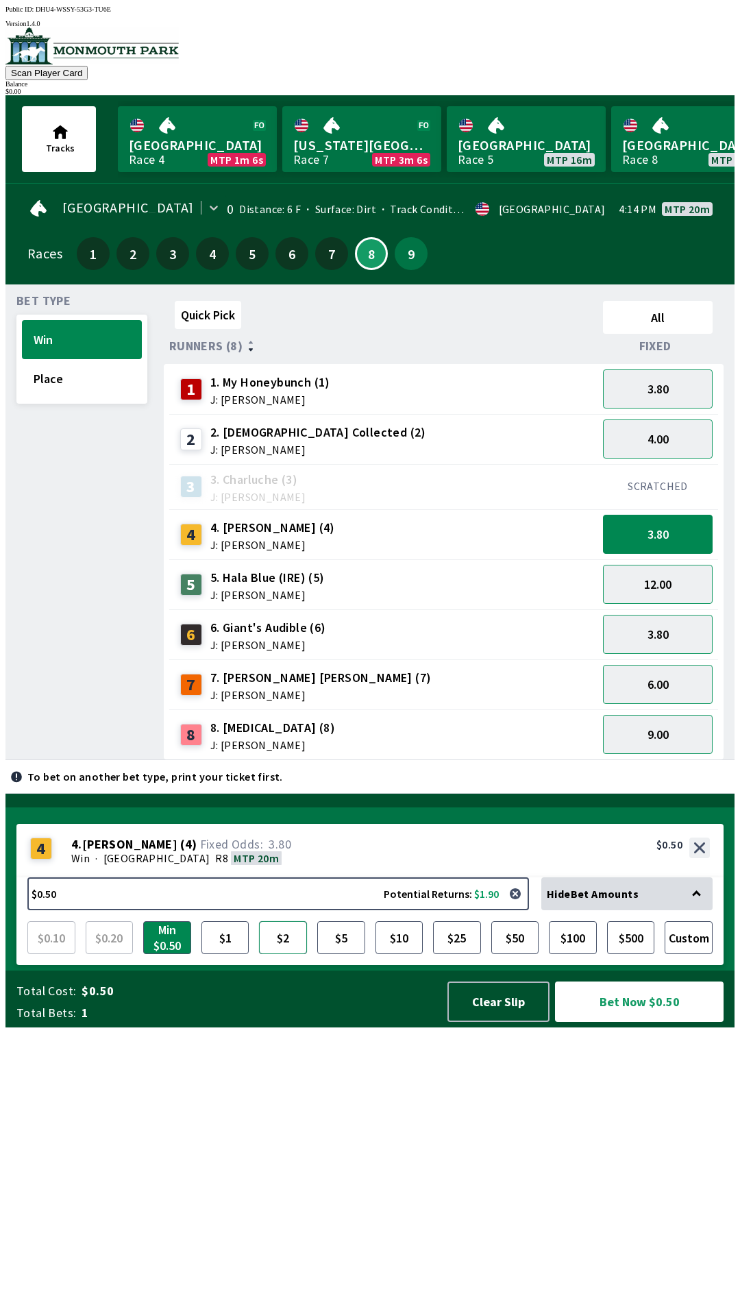
click at [296, 954] on button "$2" at bounding box center [283, 937] width 48 height 33
click at [351, 954] on button "$5" at bounding box center [341, 937] width 48 height 33
click at [60, 382] on button "Place" at bounding box center [82, 378] width 120 height 39
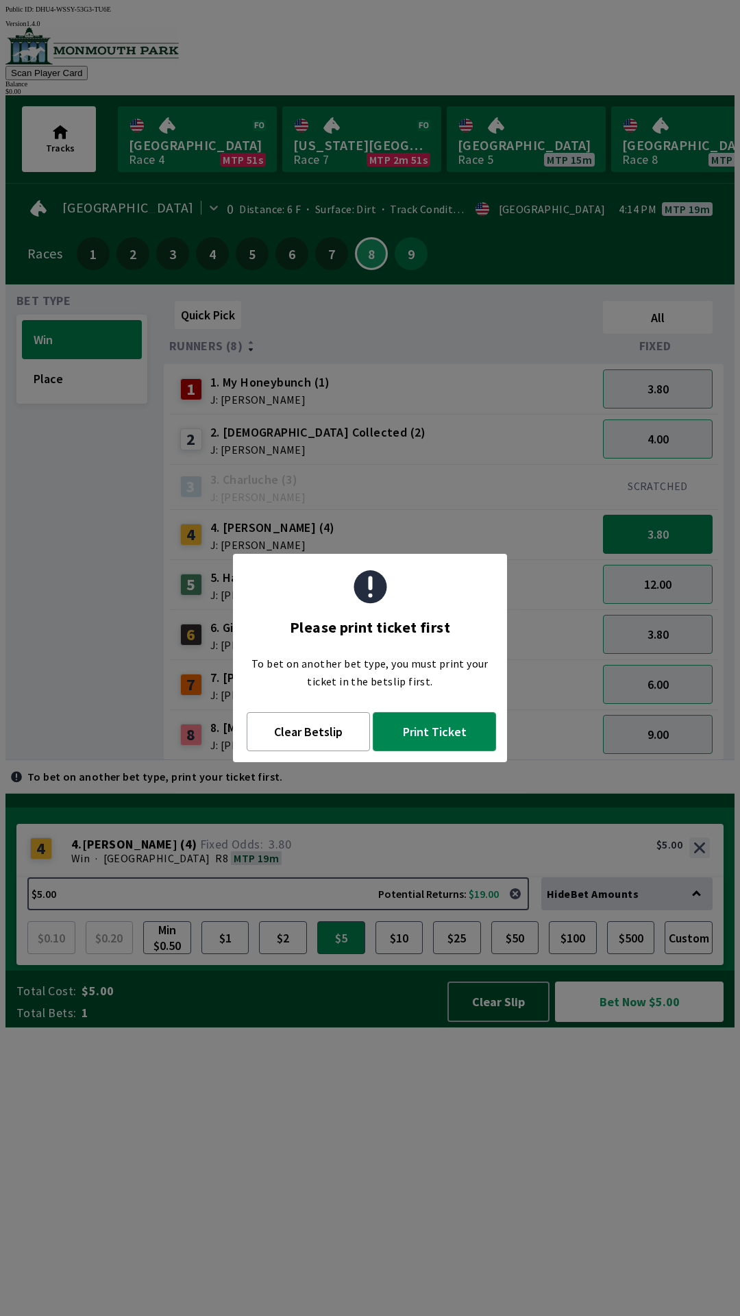
click at [442, 730] on button "Print Ticket" at bounding box center [434, 731] width 123 height 39
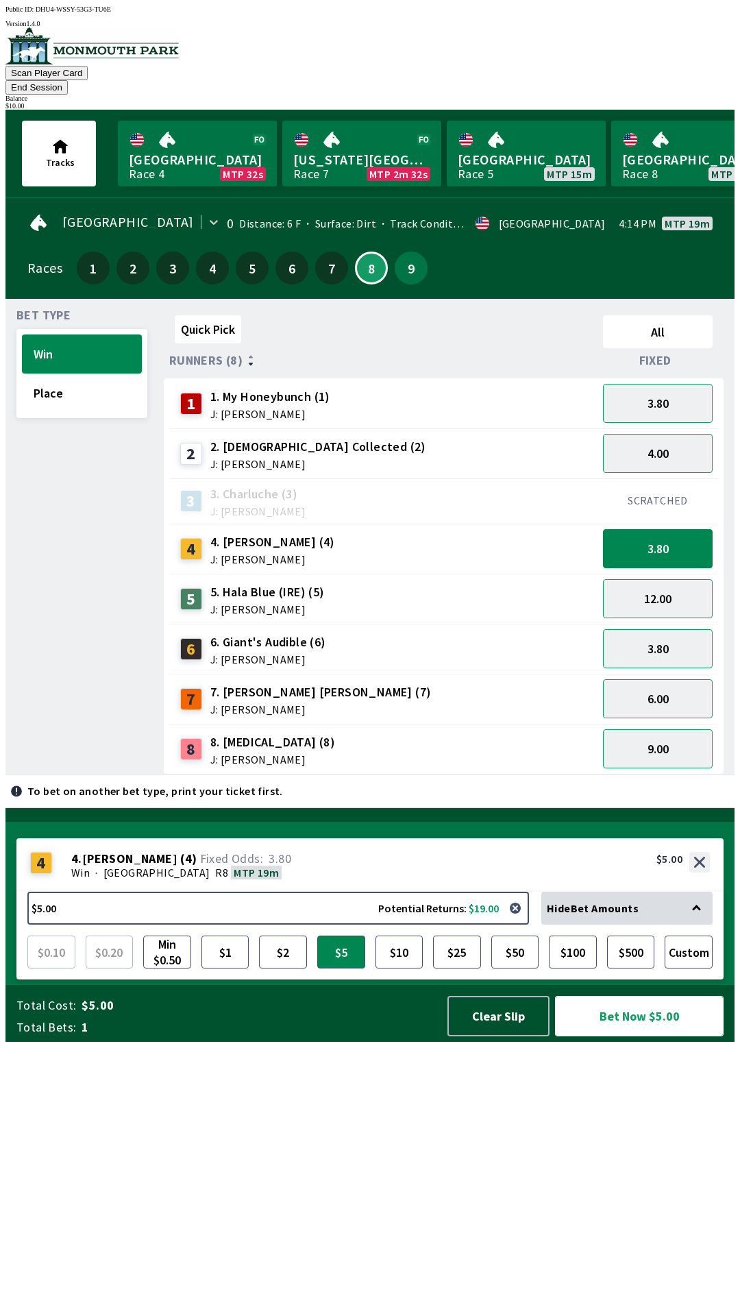
click at [670, 1036] on button "Bet Now $5.00" at bounding box center [639, 1016] width 169 height 40
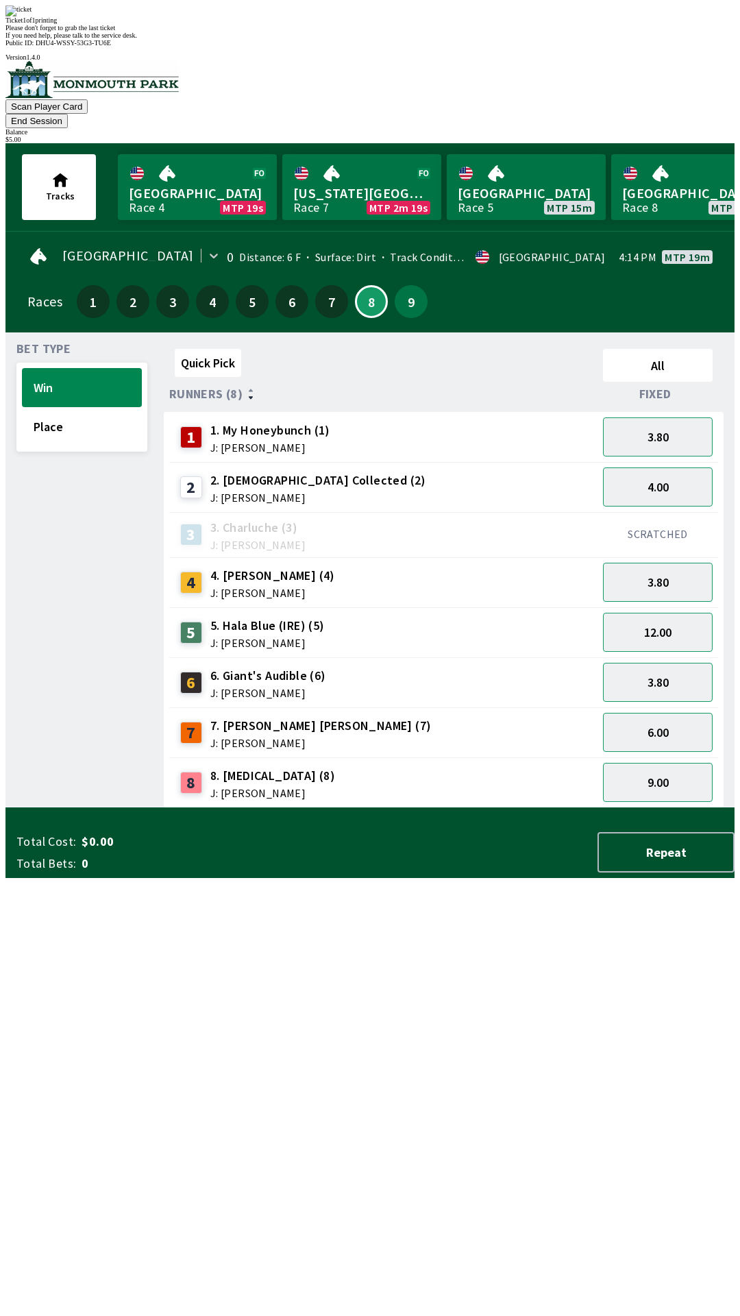
click at [546, 808] on div "Quick Pick All Runners (8) Fixed 1 1. My Honeybunch (1) J: [PERSON_NAME] 3.80 2…" at bounding box center [449, 575] width 571 height 465
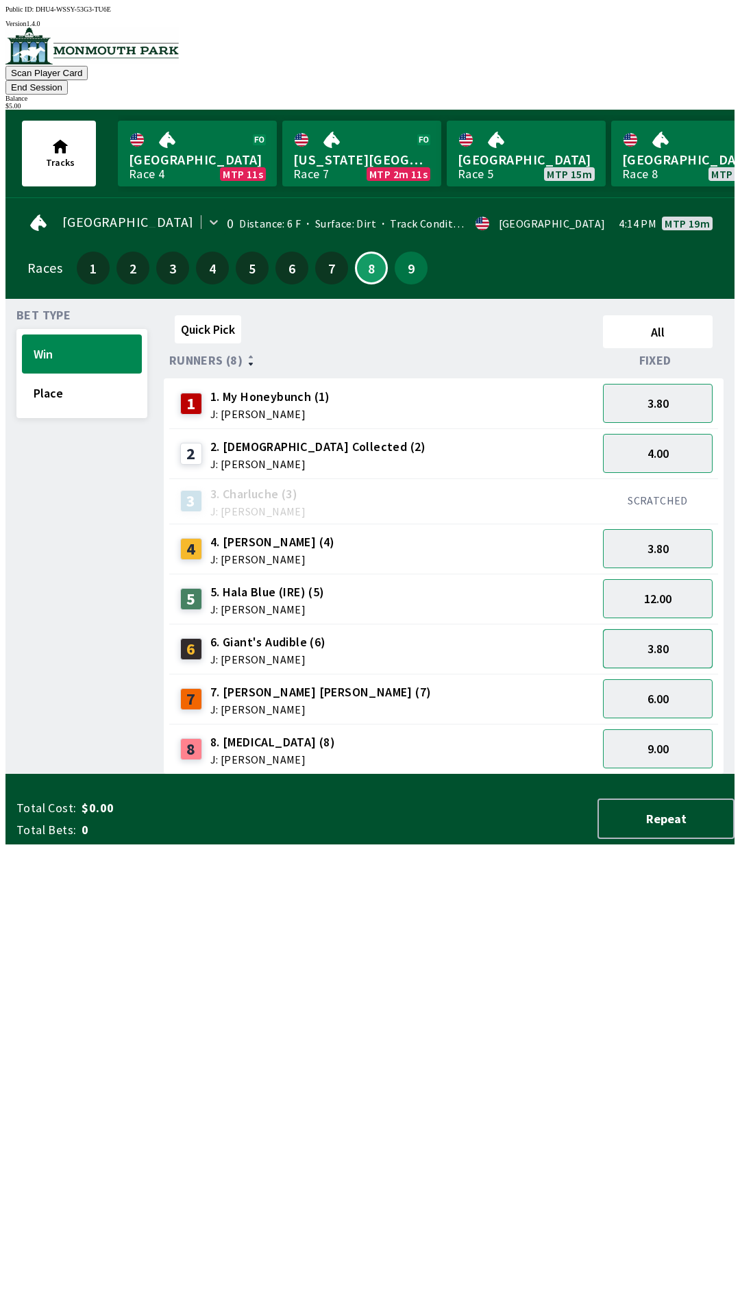
click at [673, 636] on button "3.80" at bounding box center [658, 648] width 110 height 39
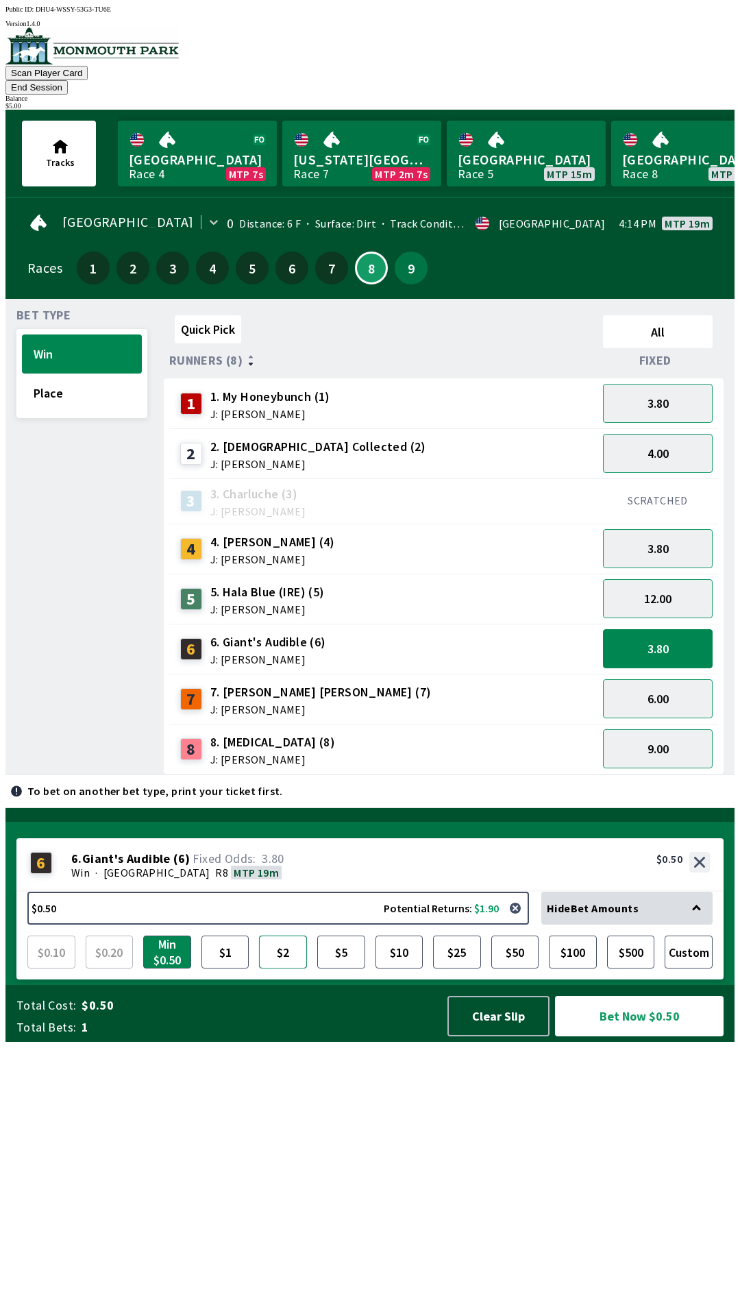
click at [291, 968] on button "$2" at bounding box center [283, 951] width 48 height 33
click at [81, 386] on button "Place" at bounding box center [82, 392] width 120 height 39
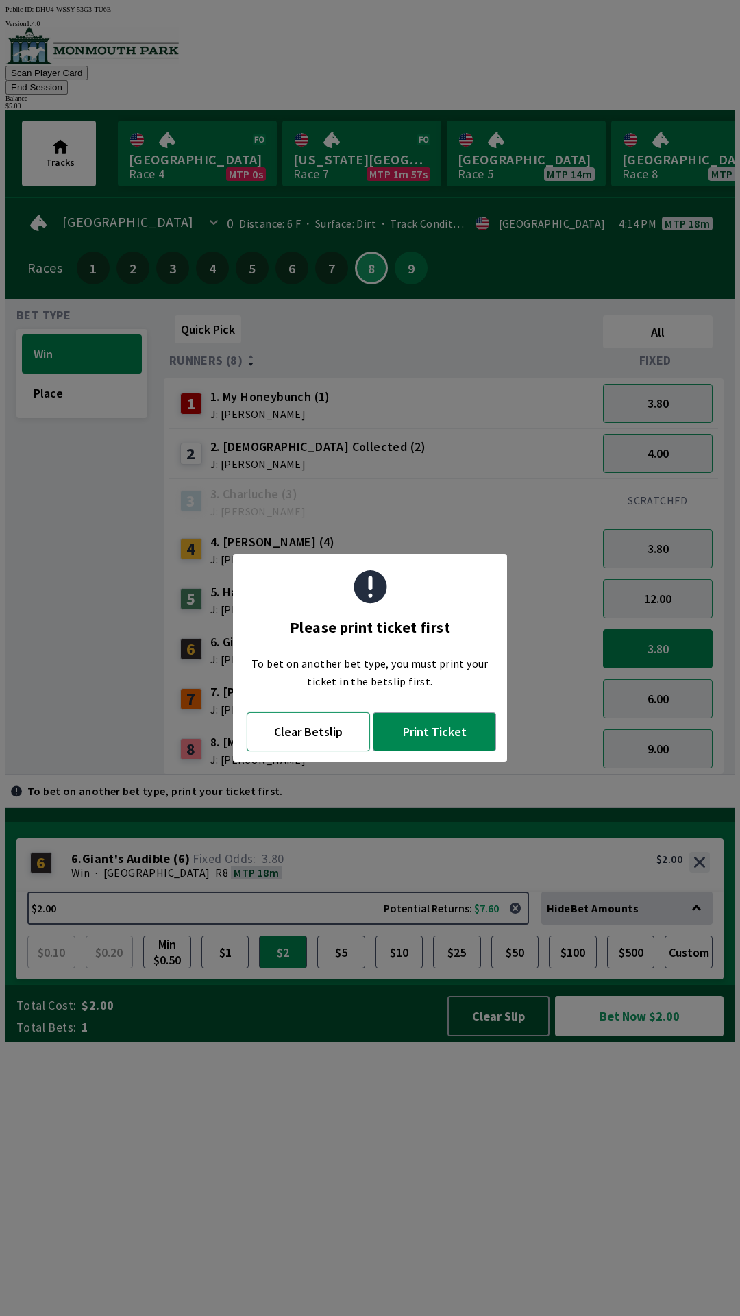
click at [314, 746] on button "Clear Betslip" at bounding box center [308, 731] width 123 height 39
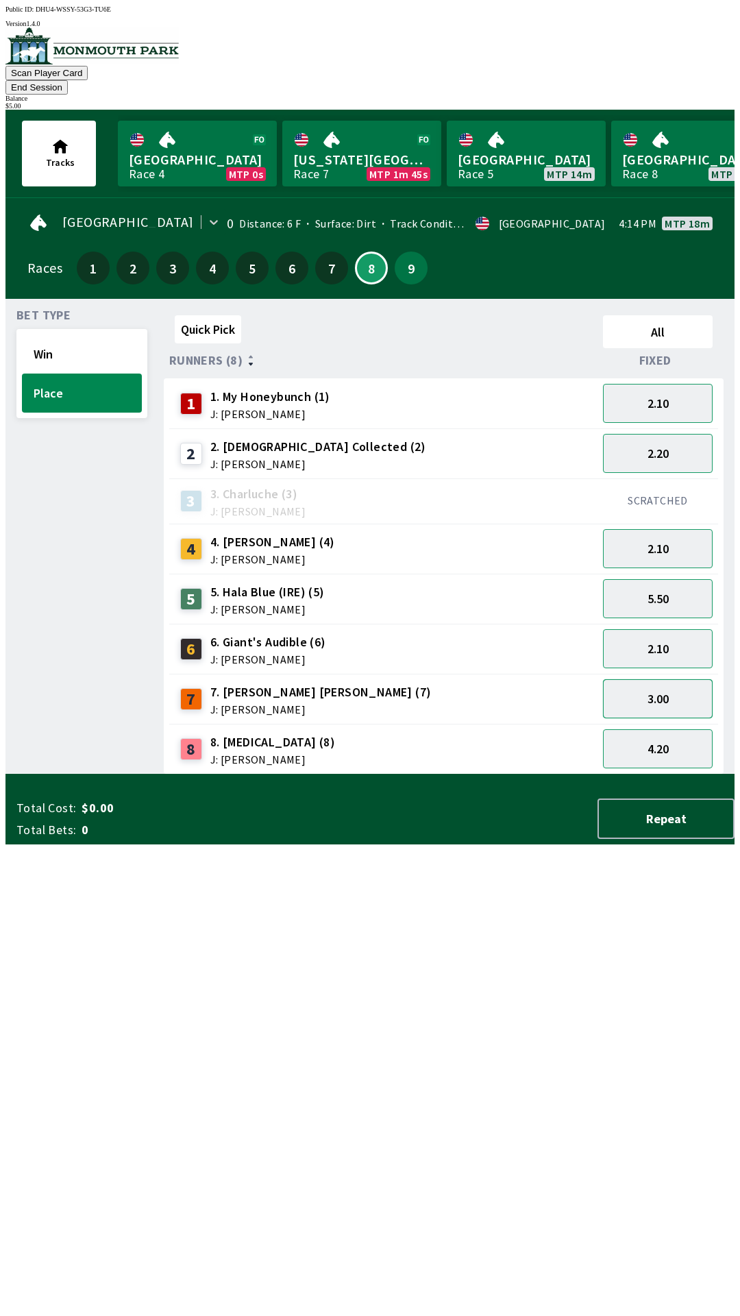
click at [673, 684] on button "3.00" at bounding box center [658, 698] width 110 height 39
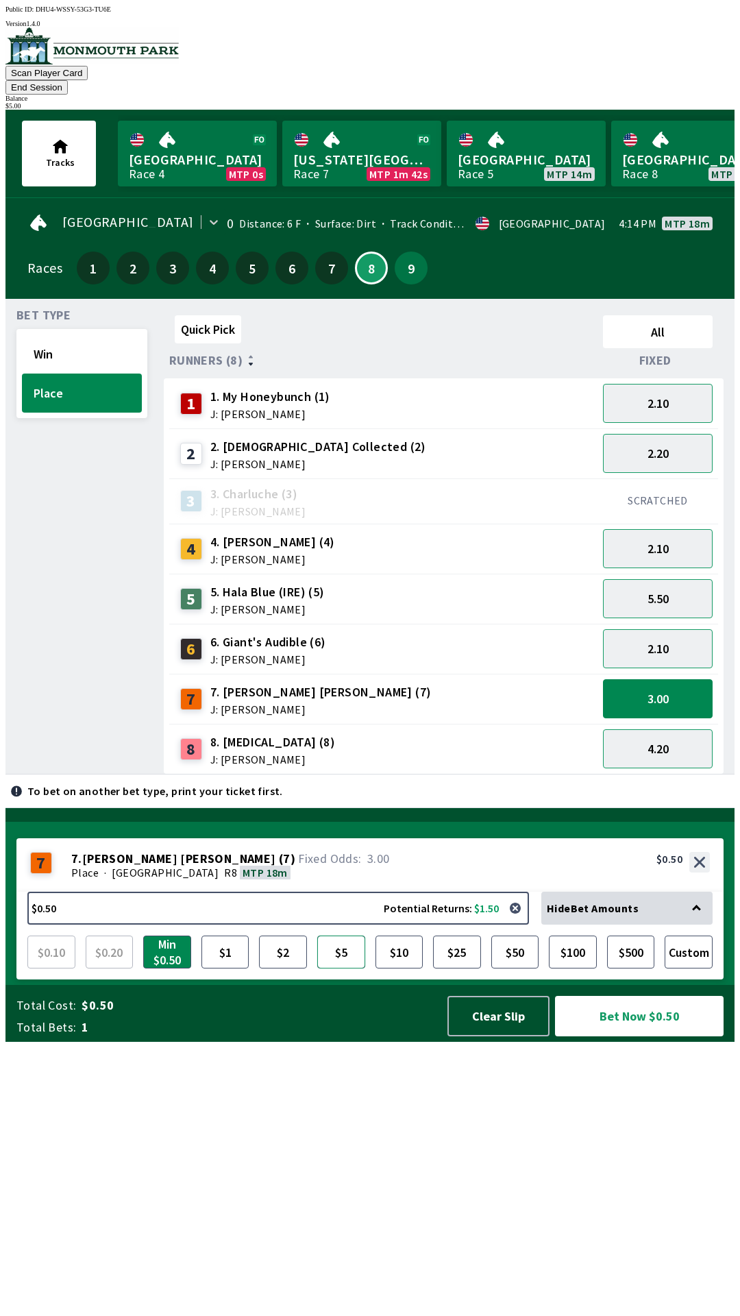
click at [353, 968] on button "$5" at bounding box center [341, 951] width 48 height 33
click at [670, 1036] on button "Bet Now $5.00" at bounding box center [639, 1016] width 169 height 40
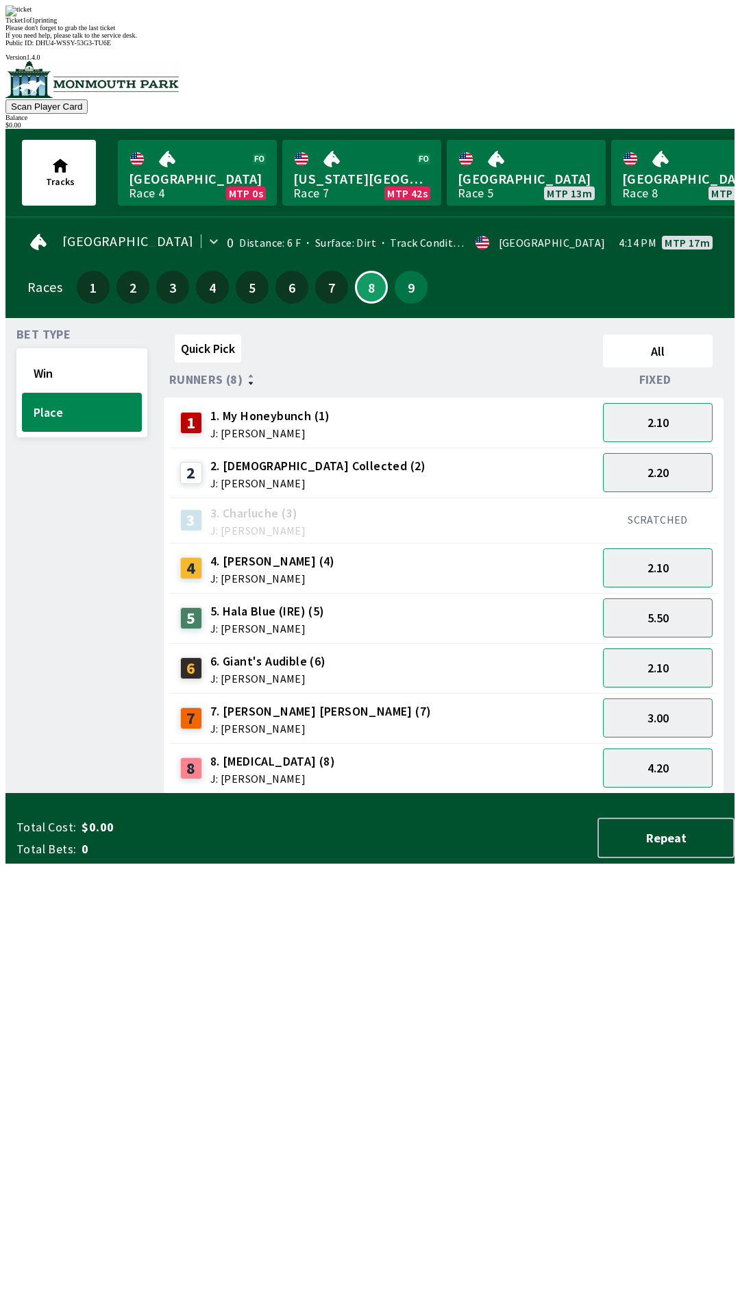
click at [310, 793] on div "Quick Pick All Runners (8) Fixed 1 1. My Honeybunch (1) J: [PERSON_NAME] 2.10 2…" at bounding box center [449, 561] width 571 height 465
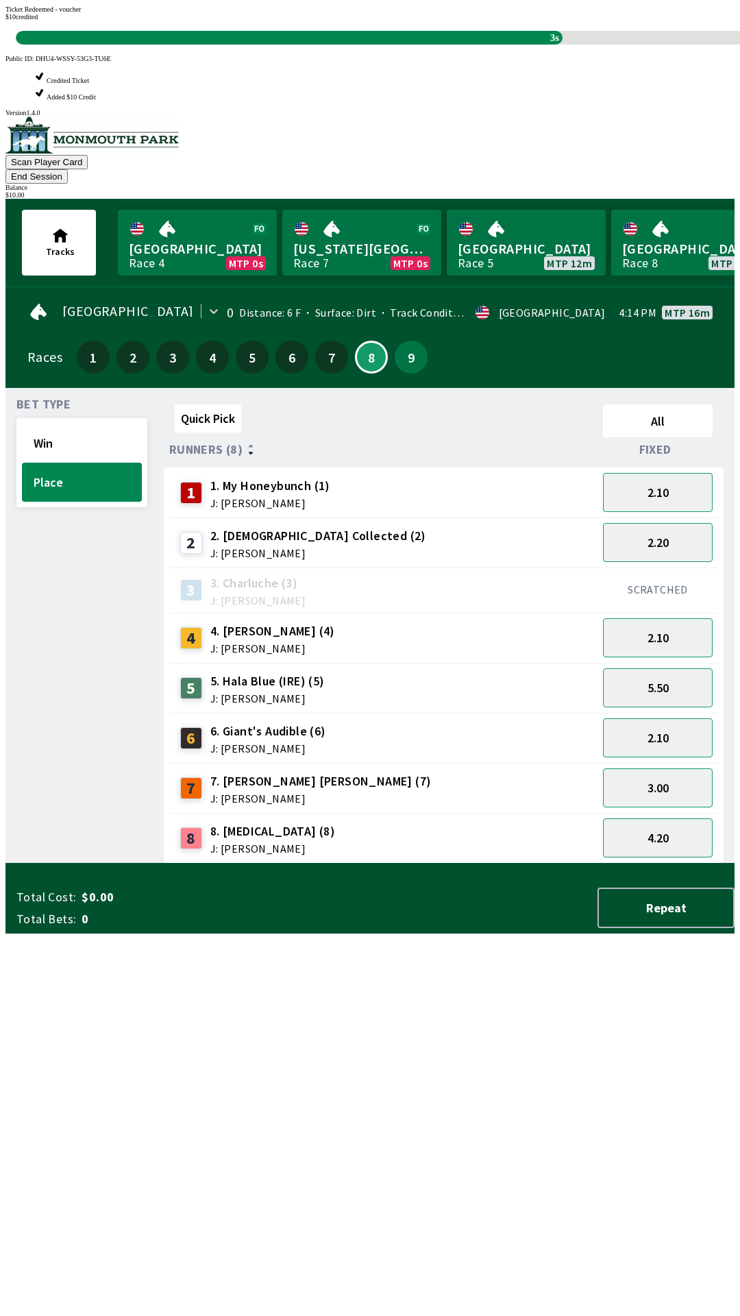
click at [305, 863] on div "Quick Pick All Runners (8) Fixed 1 1. My Honeybunch (1) J: [PERSON_NAME] 2.10 2…" at bounding box center [449, 631] width 571 height 465
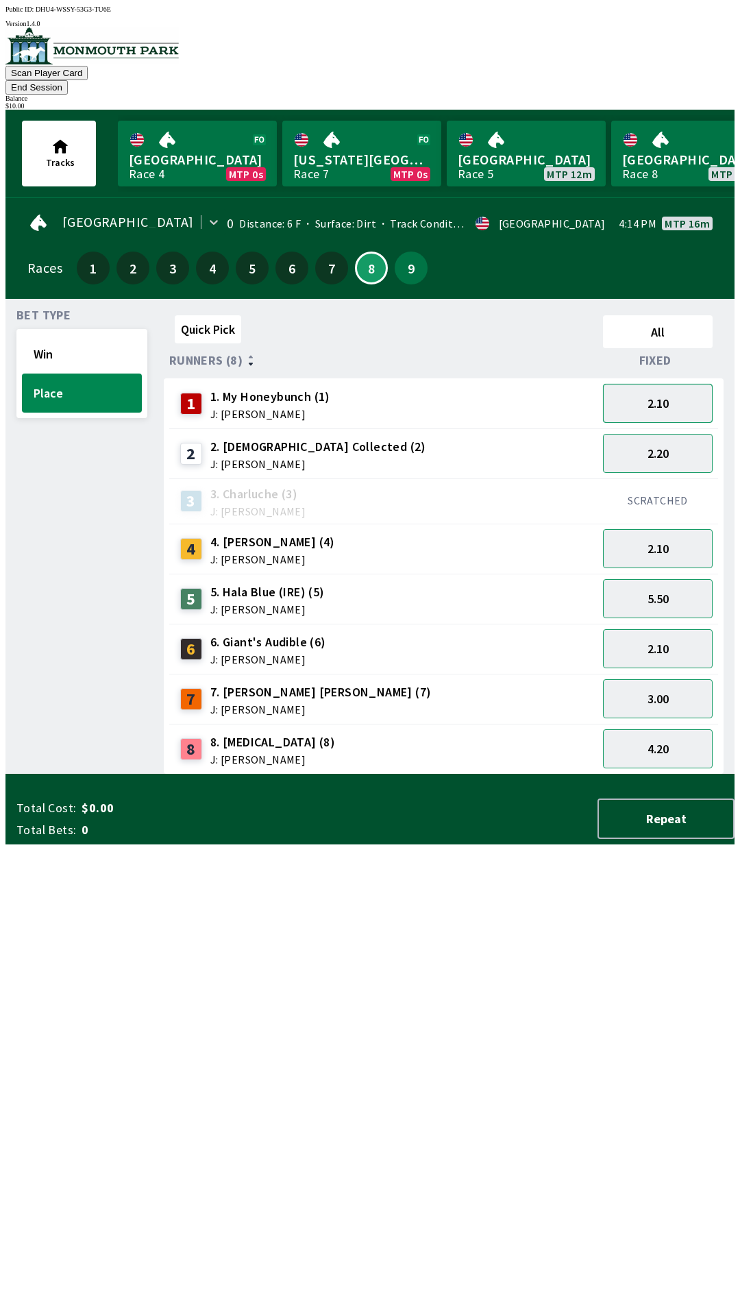
click at [645, 390] on button "2.10" at bounding box center [658, 403] width 110 height 39
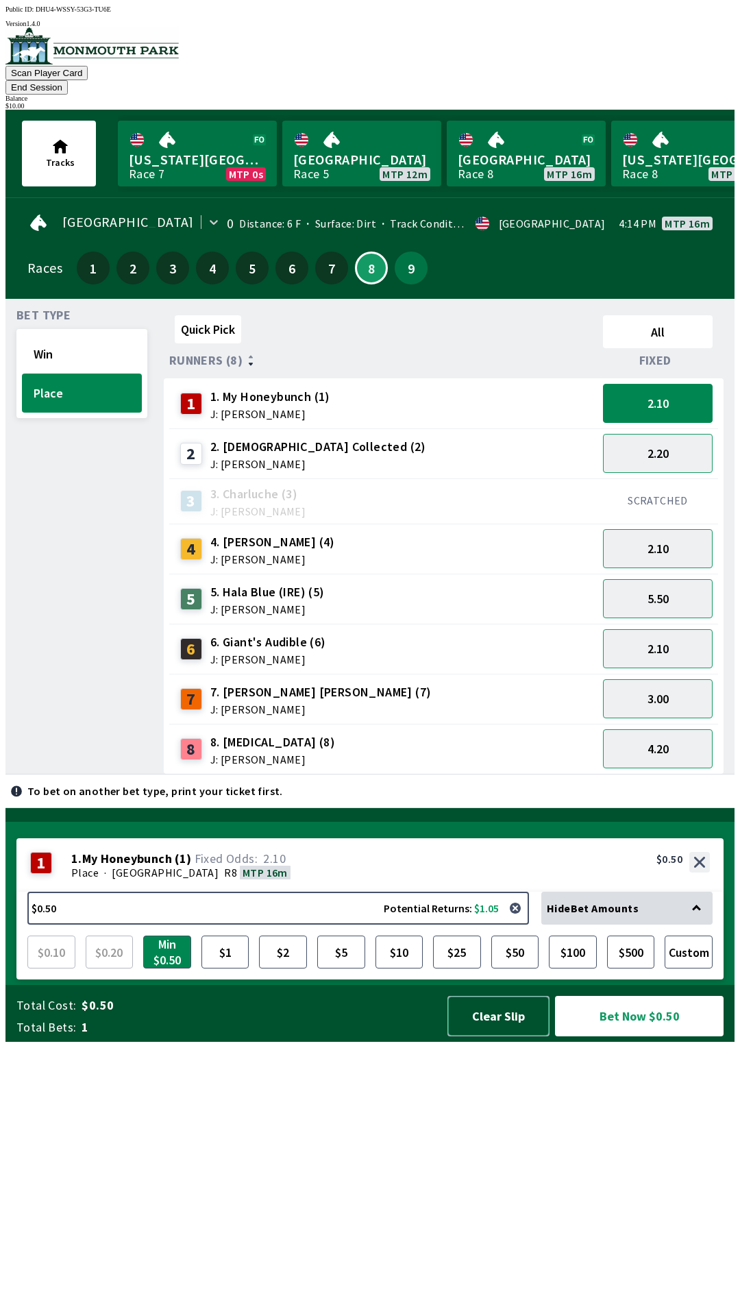
click at [493, 1036] on button "Clear Slip" at bounding box center [498, 1016] width 102 height 40
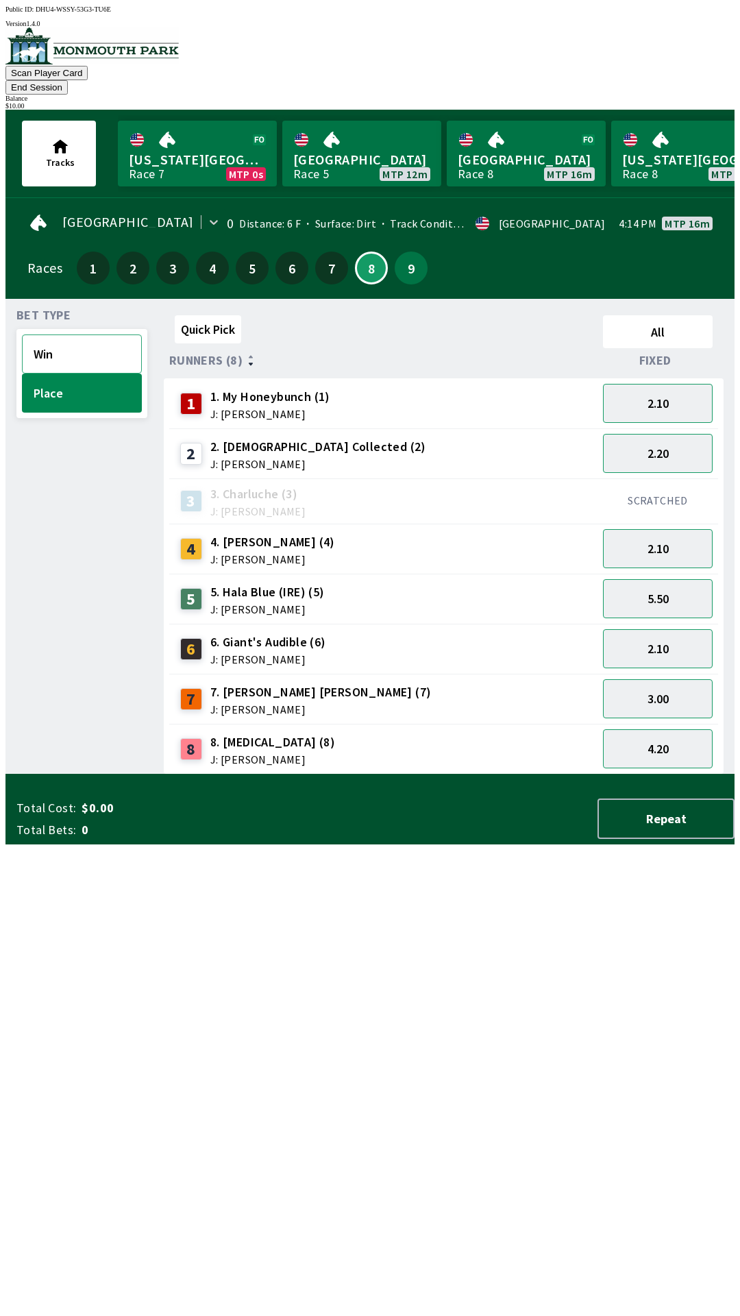
click at [69, 334] on button "Win" at bounding box center [82, 353] width 120 height 39
click at [636, 384] on button "3.80" at bounding box center [658, 403] width 110 height 39
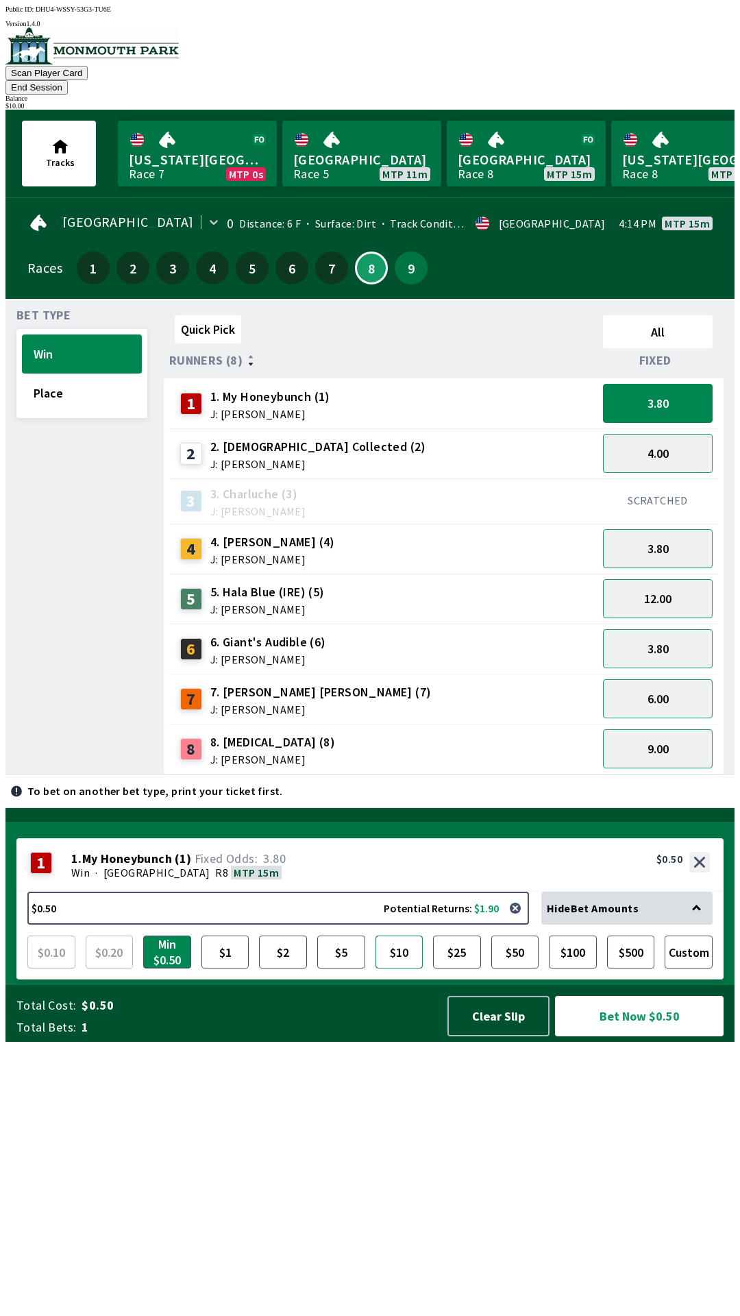
click at [394, 968] on button "$10" at bounding box center [400, 951] width 48 height 33
click at [630, 1036] on button "Bet Now $10.00" at bounding box center [639, 1016] width 169 height 40
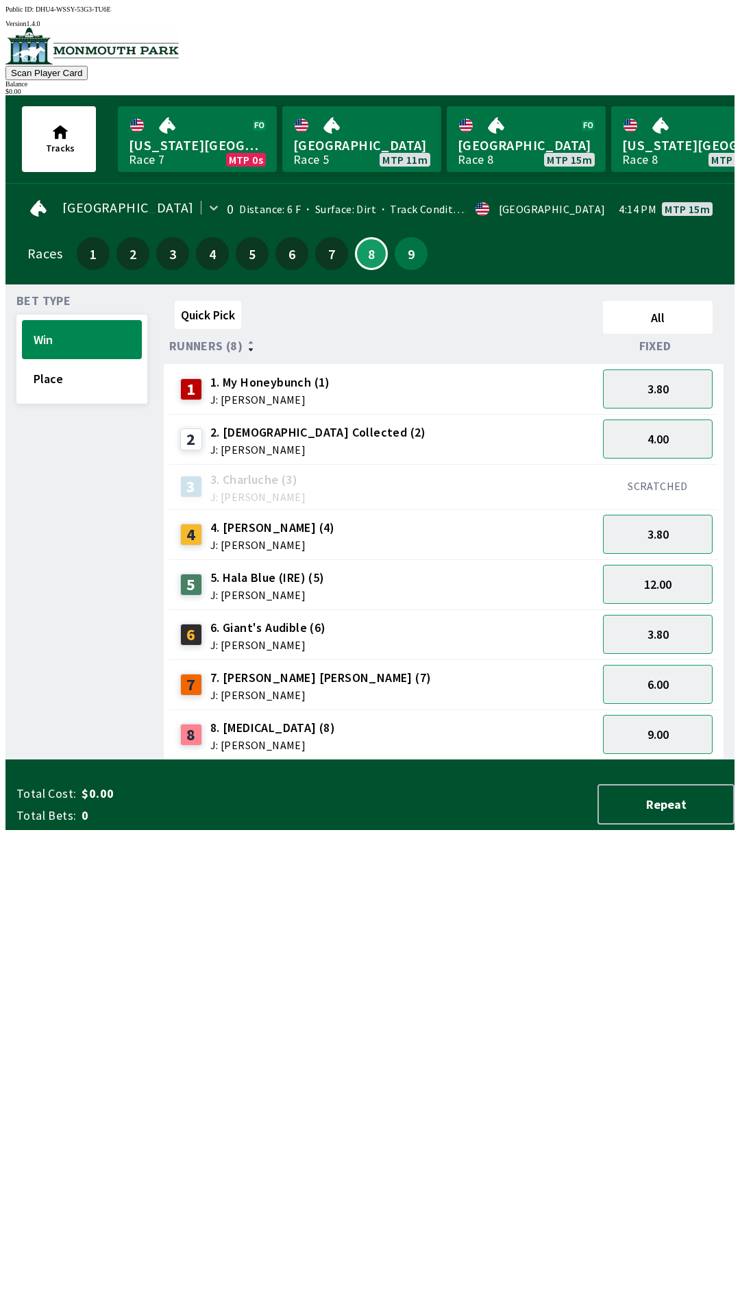
click at [171, 760] on div "Quick Pick All Runners (8) Fixed 1 1. My Honeybunch (1) J: [PERSON_NAME] 3.80 2…" at bounding box center [449, 527] width 571 height 465
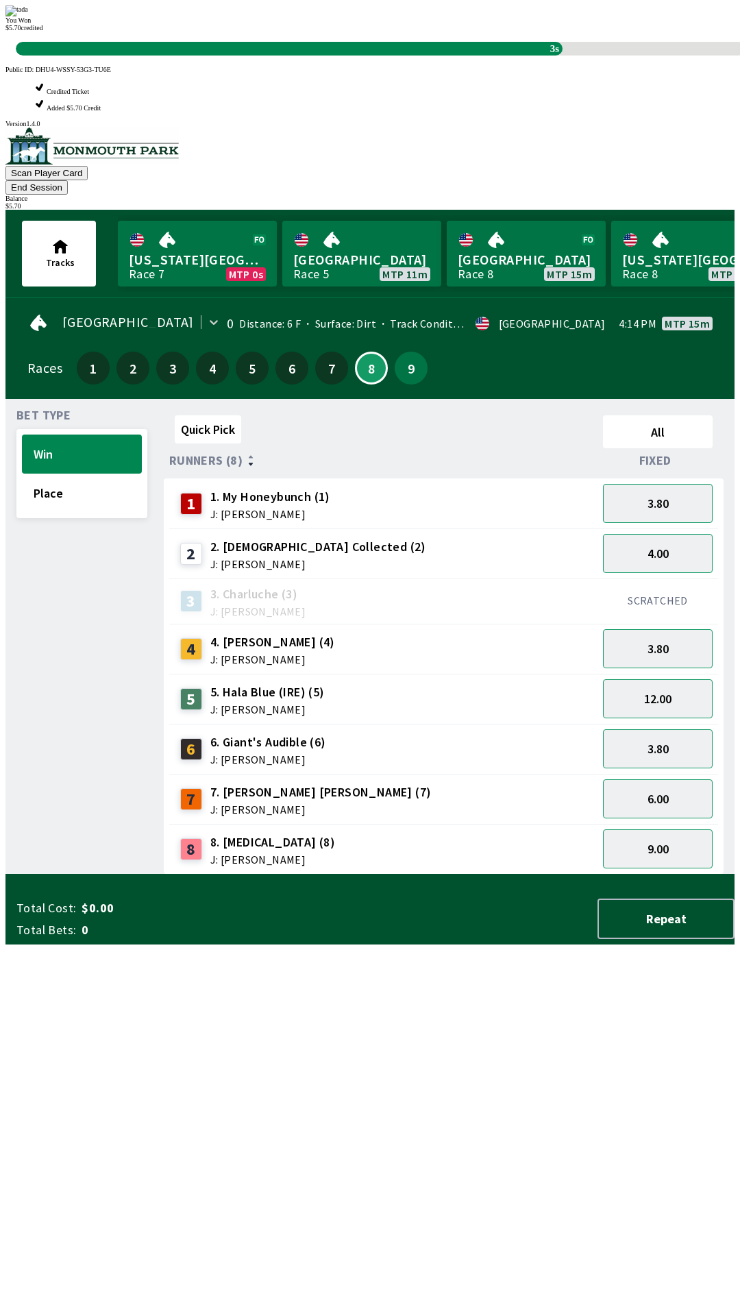
click at [487, 874] on div "Quick Pick All Runners (8) Fixed 1 1. My Honeybunch (1) J: [PERSON_NAME] 3.80 2…" at bounding box center [449, 642] width 571 height 465
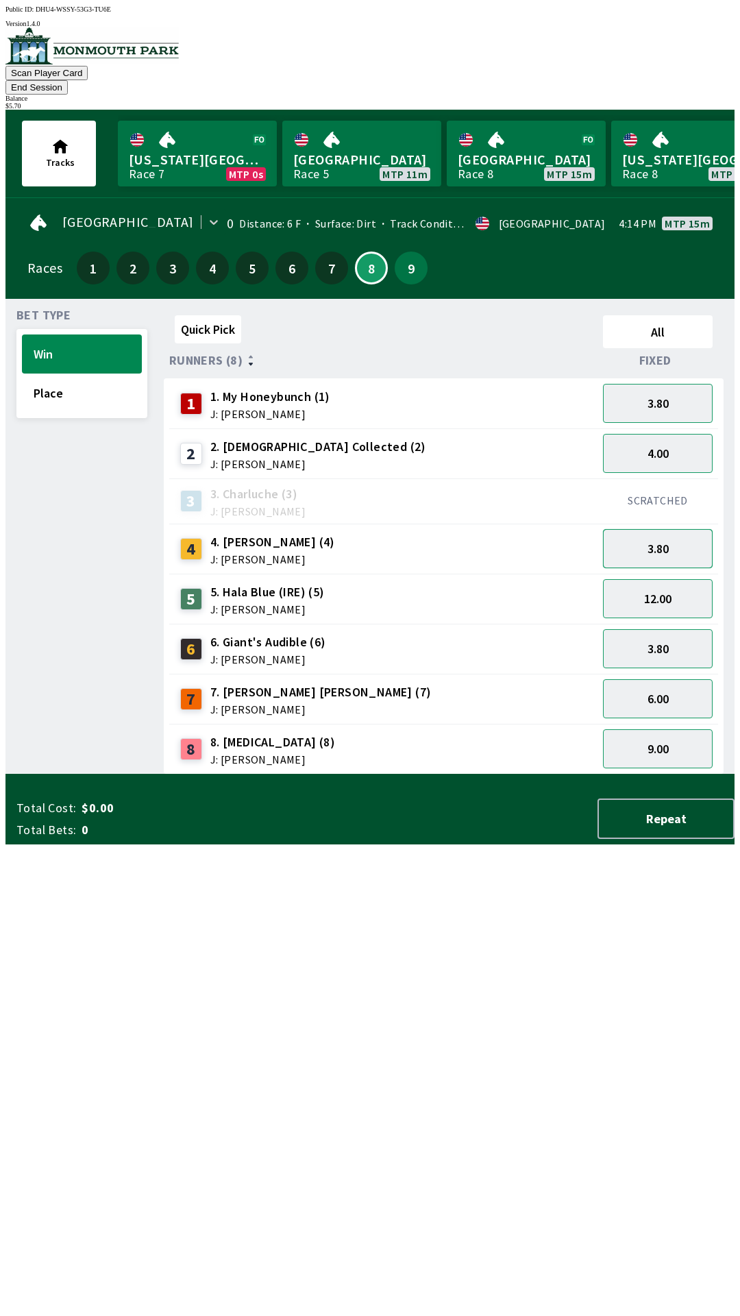
click at [643, 529] on button "3.80" at bounding box center [658, 548] width 110 height 39
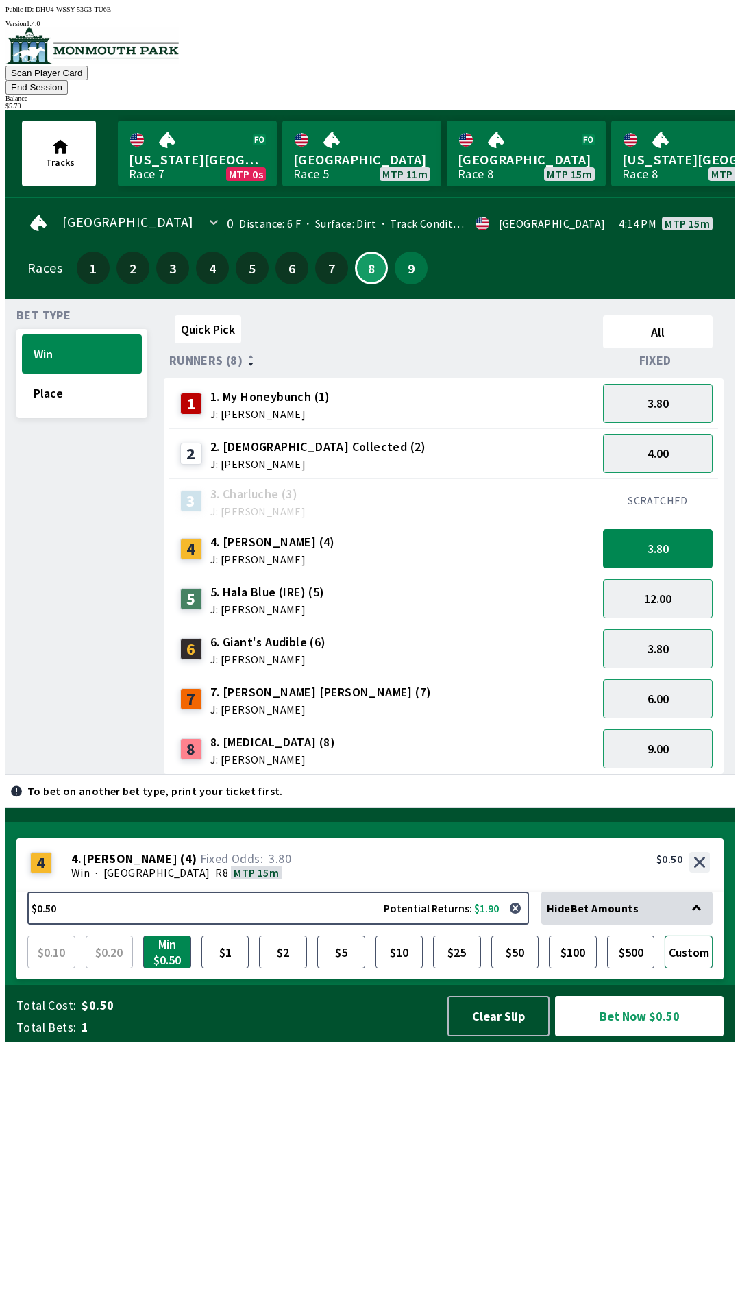
click at [694, 968] on button "Custom" at bounding box center [689, 951] width 48 height 33
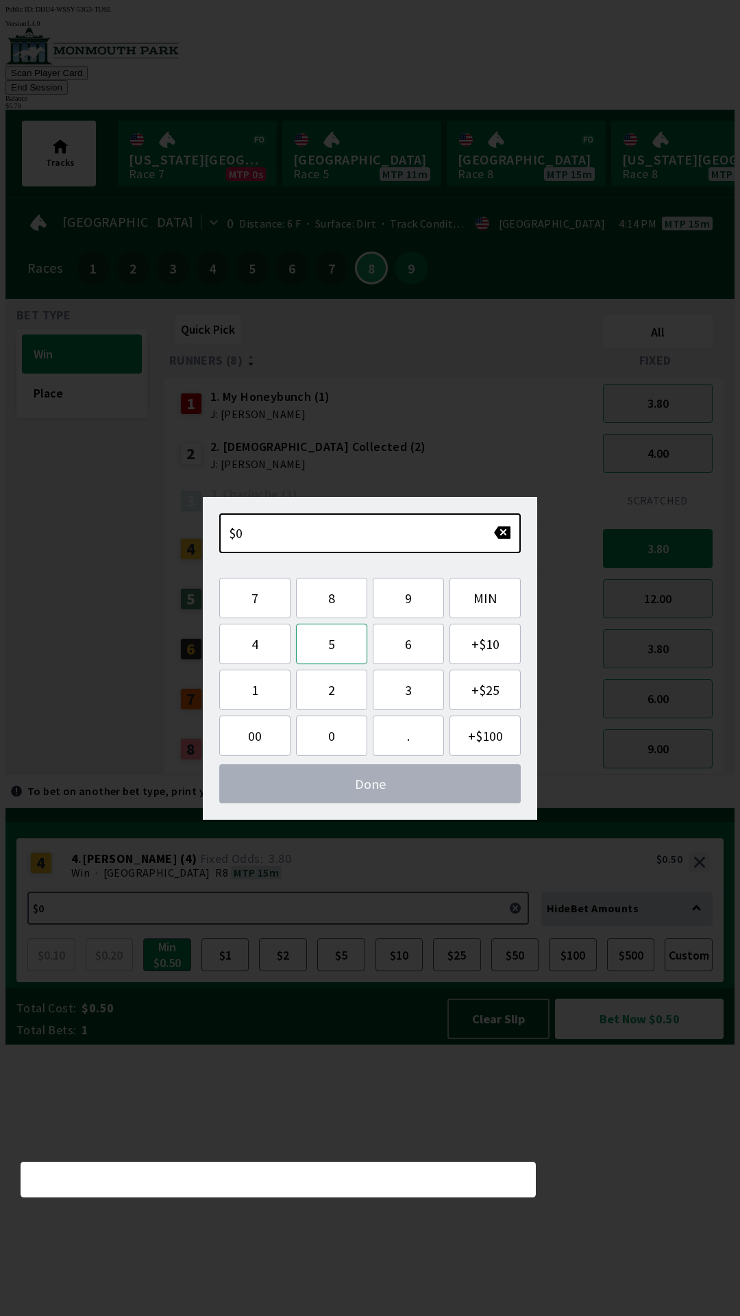
click at [334, 648] on button "5" at bounding box center [331, 644] width 71 height 40
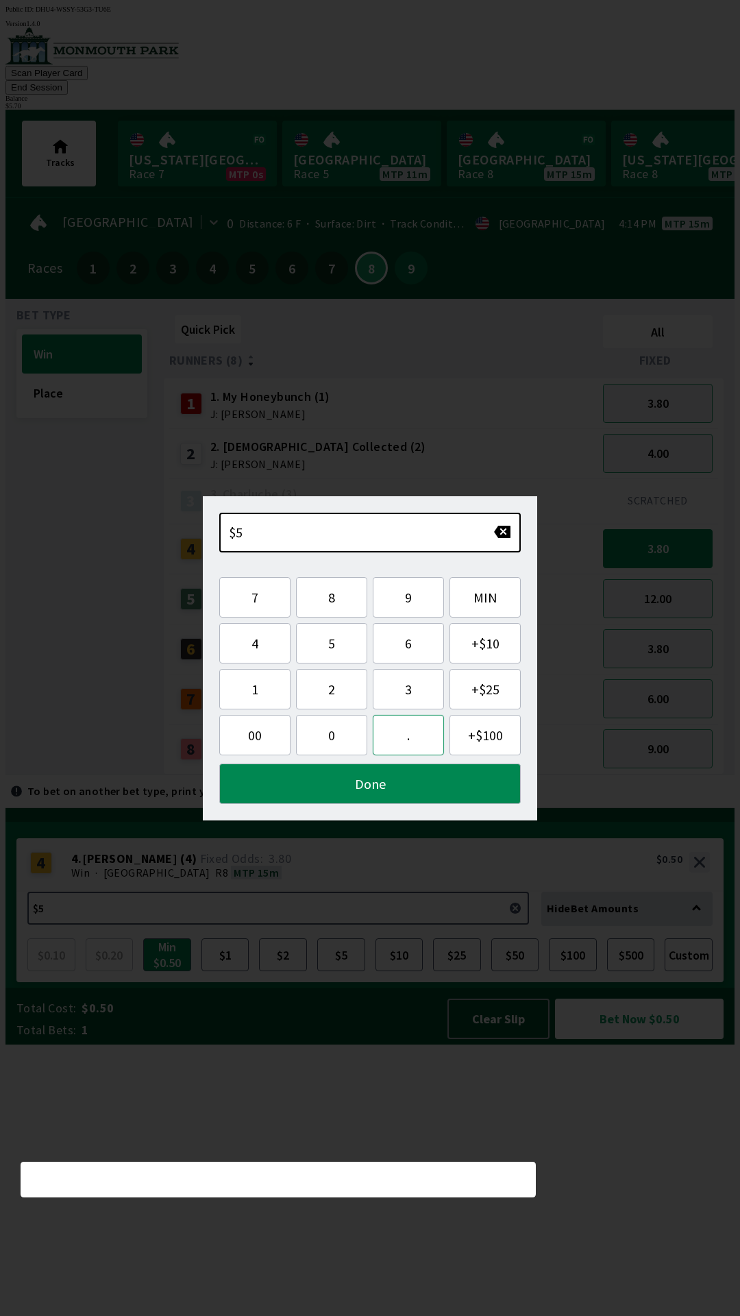
click at [410, 736] on button "." at bounding box center [408, 735] width 71 height 40
click at [258, 602] on button "7" at bounding box center [254, 597] width 71 height 40
click at [332, 745] on button "0" at bounding box center [331, 735] width 71 height 40
click at [372, 797] on button "Done" at bounding box center [370, 783] width 302 height 40
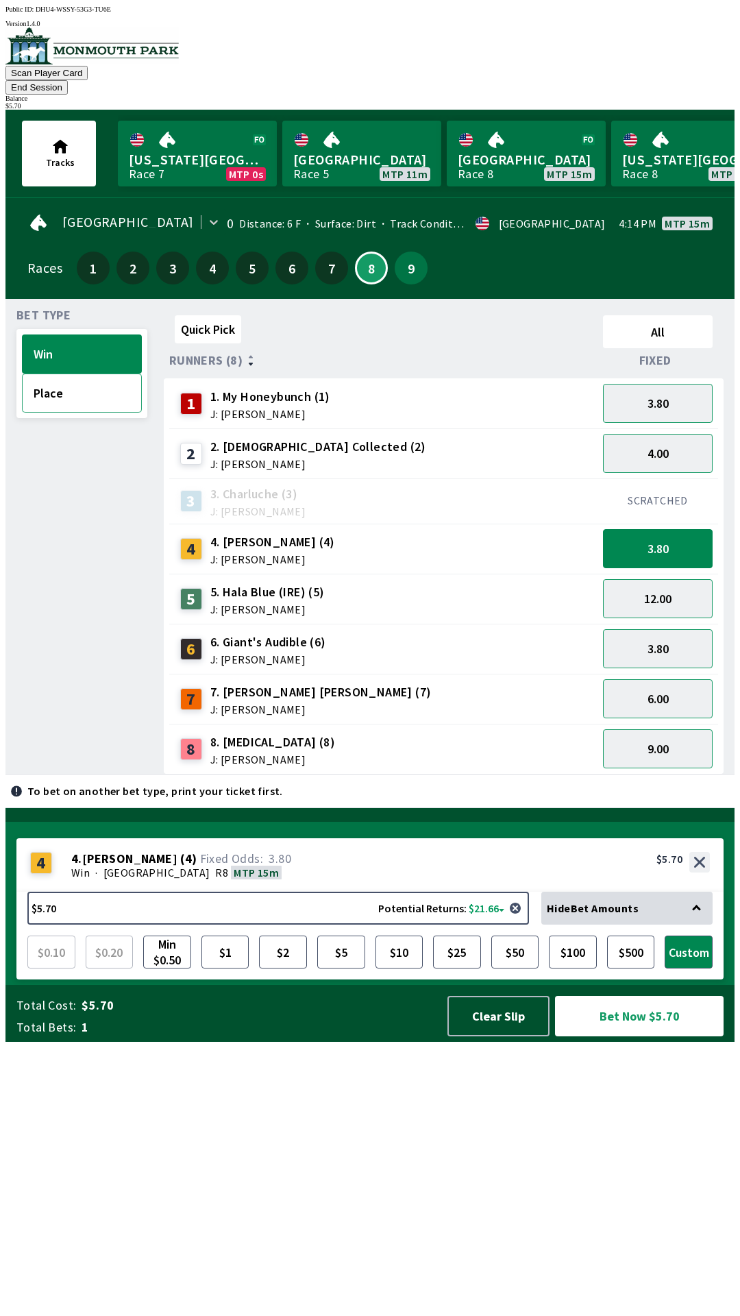
click at [80, 387] on button "Place" at bounding box center [82, 392] width 120 height 39
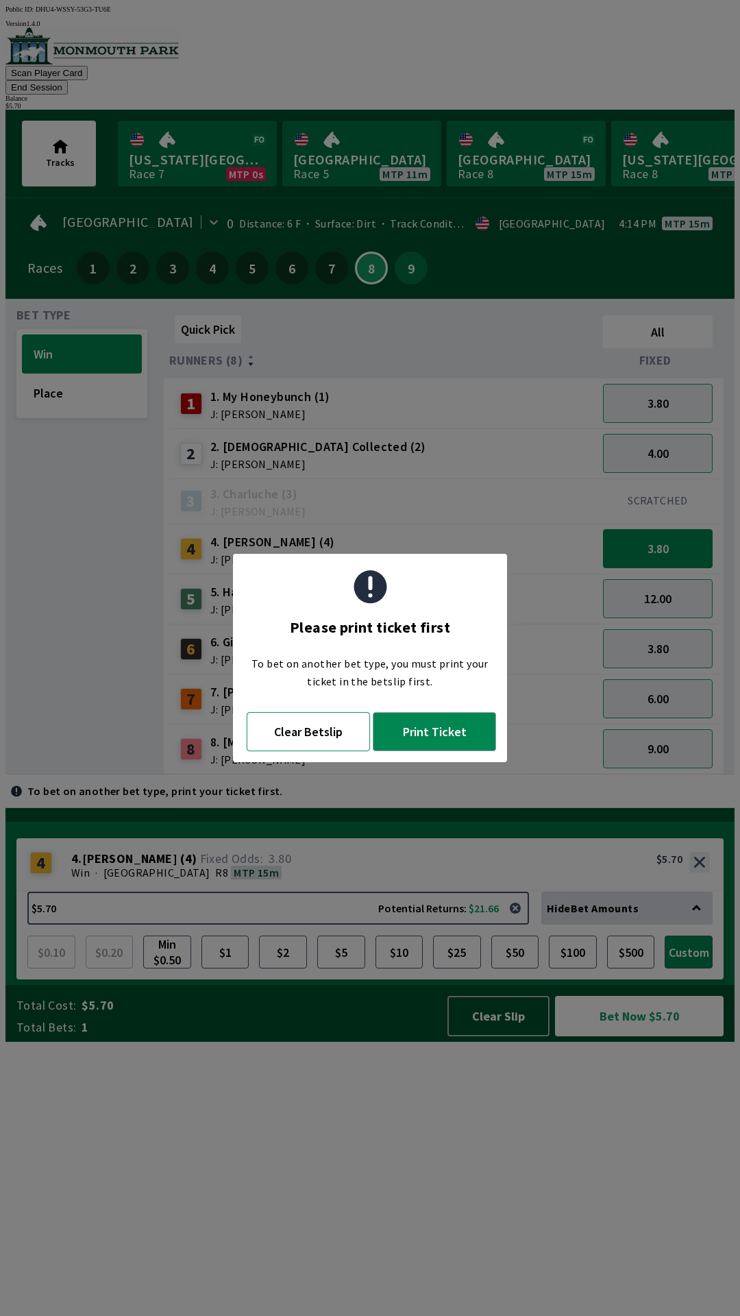
click at [316, 737] on button "Clear Betslip" at bounding box center [308, 731] width 123 height 39
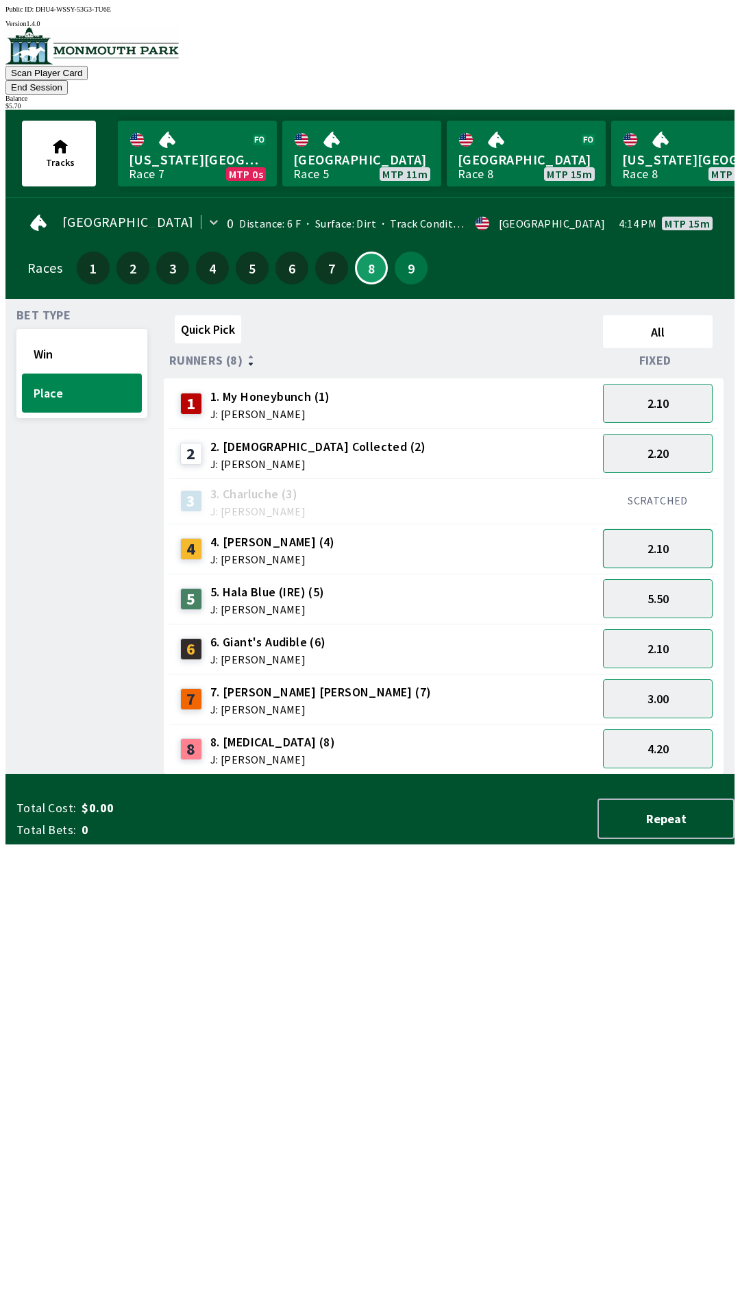
click at [647, 534] on button "2.10" at bounding box center [658, 548] width 110 height 39
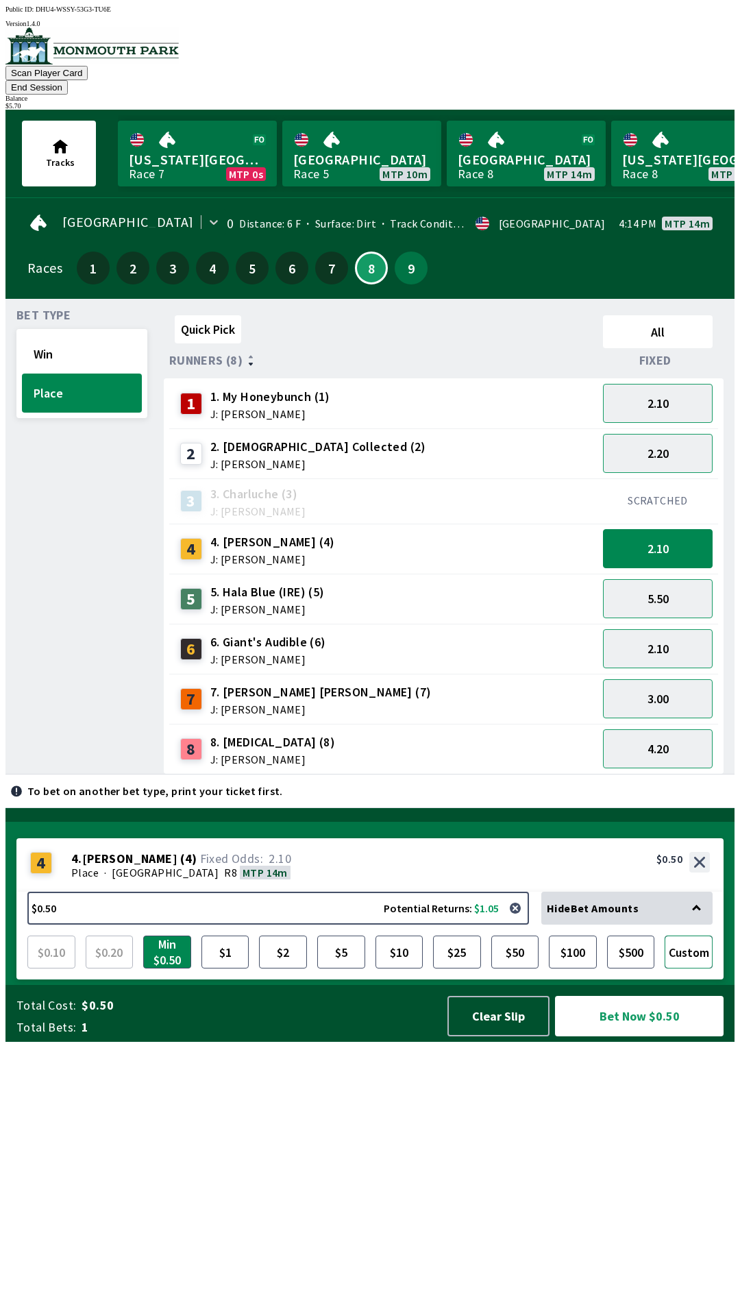
click at [688, 968] on button "Custom" at bounding box center [689, 951] width 48 height 33
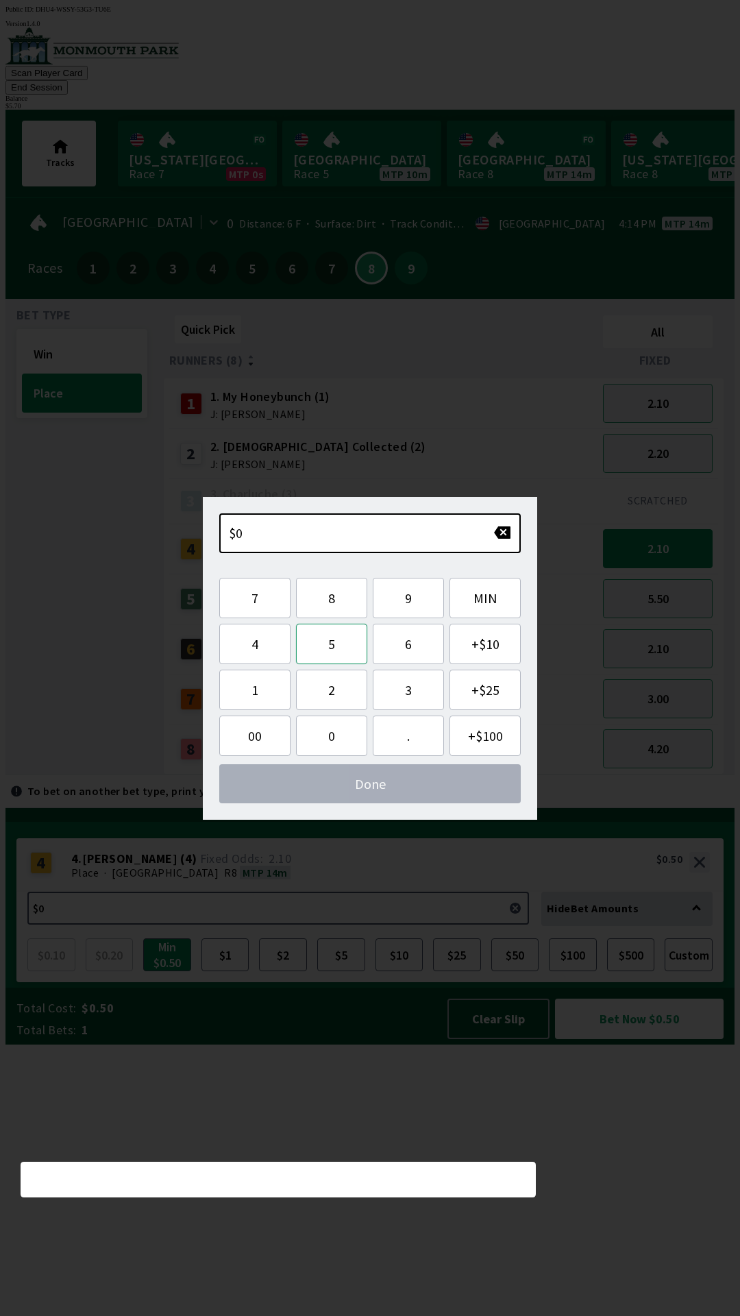
click at [336, 652] on button "5" at bounding box center [331, 644] width 71 height 40
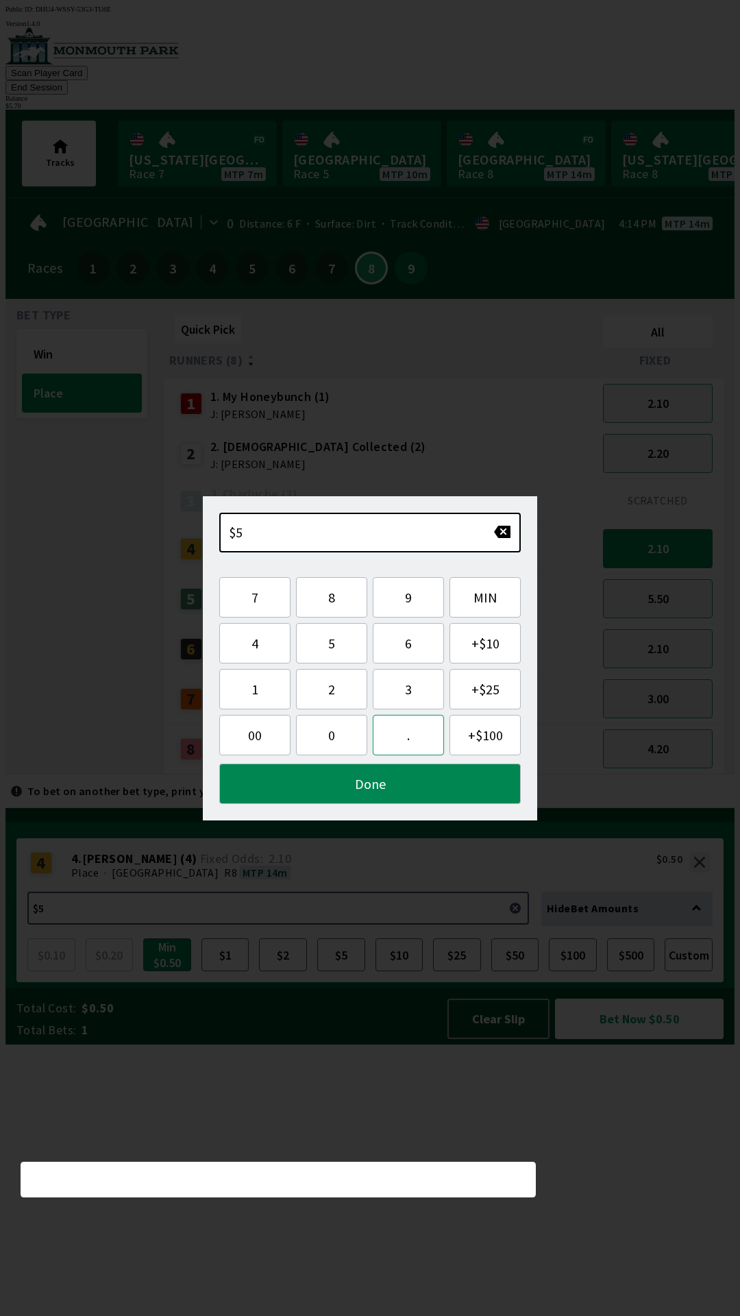
click at [414, 735] on button "." at bounding box center [408, 735] width 71 height 40
click at [249, 601] on button "7" at bounding box center [254, 597] width 71 height 40
click at [371, 788] on button "Done" at bounding box center [370, 783] width 302 height 40
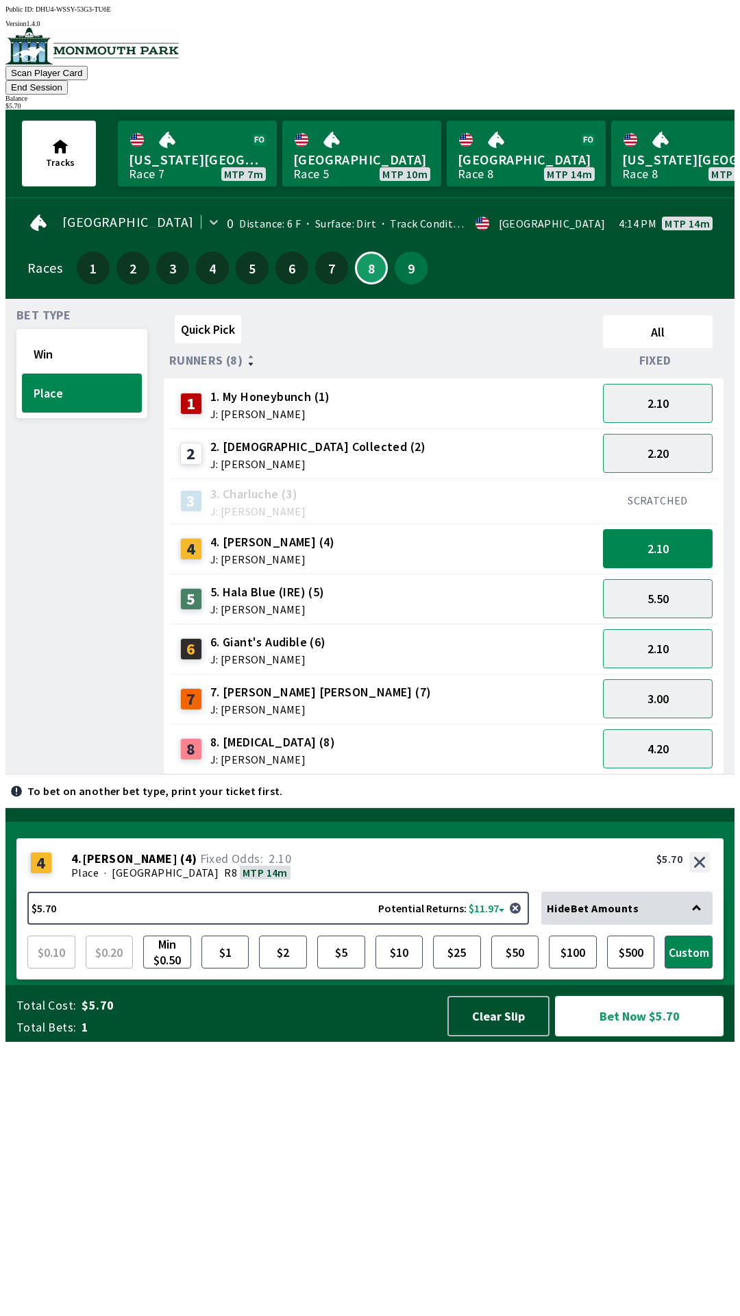
click at [630, 1036] on button "Bet Now $5.70" at bounding box center [639, 1016] width 169 height 40
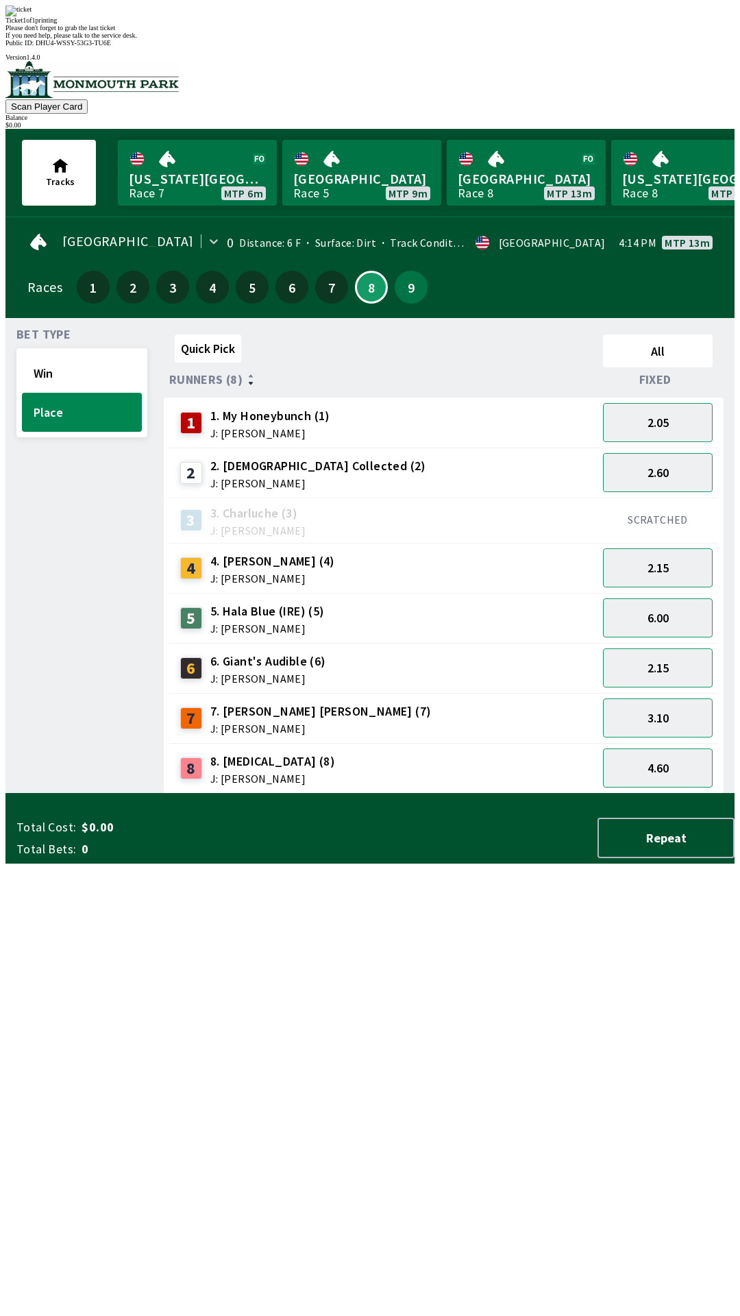
click at [457, 39] on div "Ticket 1 of 1 printing Please don't forget to grab the last ticket If you need …" at bounding box center [369, 22] width 729 height 34
click at [317, 24] on div "Ticket 1 of 1 printing" at bounding box center [369, 20] width 729 height 8
click at [198, 793] on div "Quick Pick All Runners (8) Fixed 1 1. My Honeybunch (1) J: [PERSON_NAME] 1.70 2…" at bounding box center [449, 561] width 571 height 465
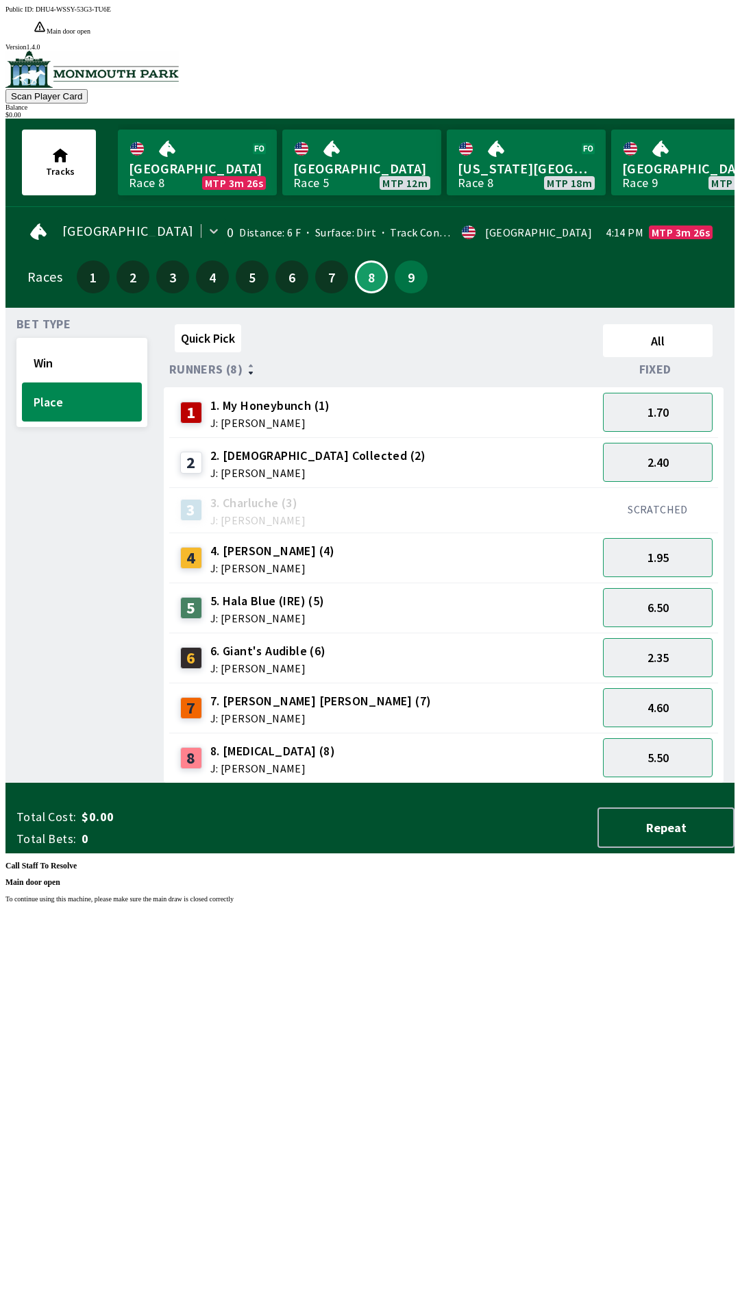
click at [729, 1286] on div "Public ID: DHU4-WSSY-53G3-TU6E Main door open To continue using this machine, p…" at bounding box center [369, 663] width 729 height 1316
click at [735, 1235] on div "Public ID: DHU4-WSSY-53G3-TU6E Main door open To continue using this machine, p…" at bounding box center [369, 663] width 729 height 1316
click at [735, 1286] on div "Public ID: DHU4-WSSY-53G3-TU6E Main door open To continue using this machine, p…" at bounding box center [369, 663] width 729 height 1316
click at [735, 1235] on div "Public ID: DHU4-WSSY-53G3-TU6E Main door open To continue using this machine, p…" at bounding box center [369, 663] width 729 height 1316
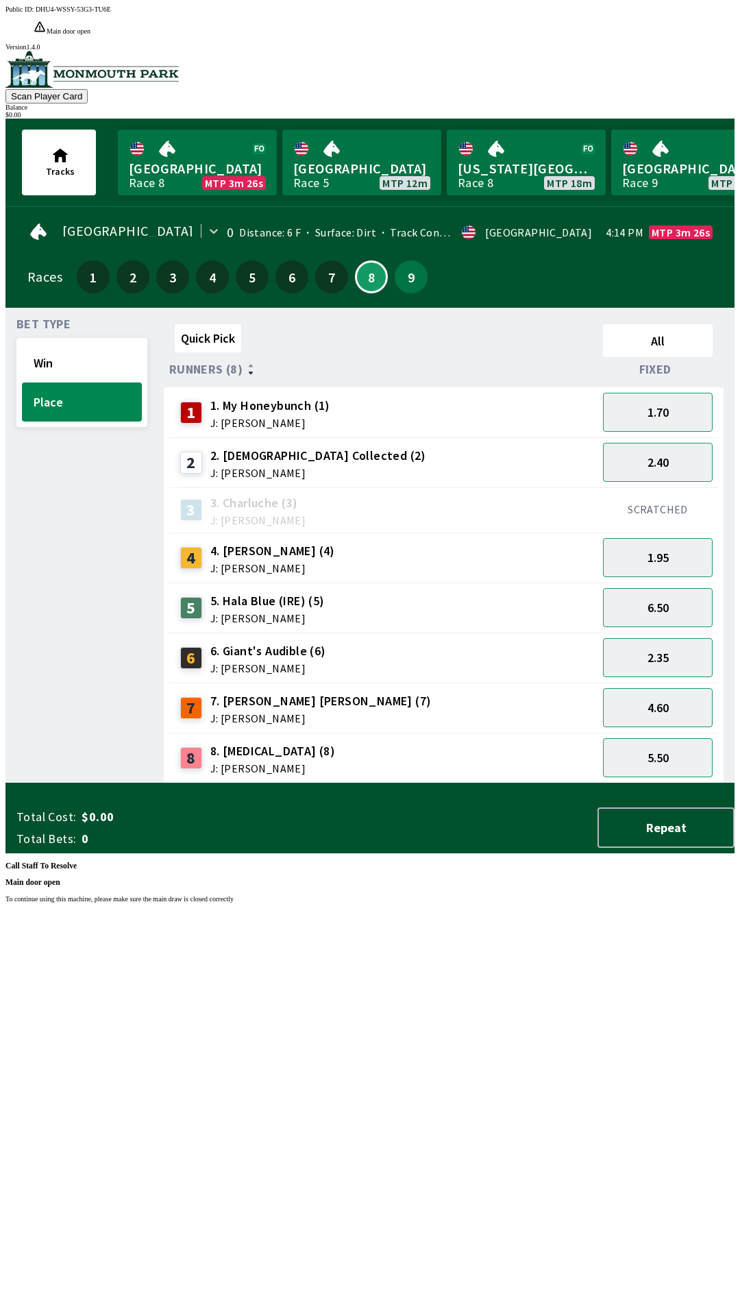
click at [735, 1286] on div "Public ID: DHU4-WSSY-53G3-TU6E Main door open To continue using this machine, p…" at bounding box center [369, 663] width 729 height 1316
click at [734, 1286] on div "Public ID: DHU4-WSSY-53G3-TU6E Main door open To continue using this machine, p…" at bounding box center [369, 663] width 729 height 1316
click at [735, 1286] on div "Public ID: DHU4-WSSY-53G3-TU6E Main door open To continue using this machine, p…" at bounding box center [369, 663] width 729 height 1316
click at [735, 1285] on div "Public ID: DHU4-WSSY-53G3-TU6E Main door open To continue using this machine, p…" at bounding box center [369, 663] width 729 height 1316
click at [735, 1233] on div "Public ID: DHU4-WSSY-53G3-TU6E Main door open To continue using this machine, p…" at bounding box center [369, 663] width 729 height 1316
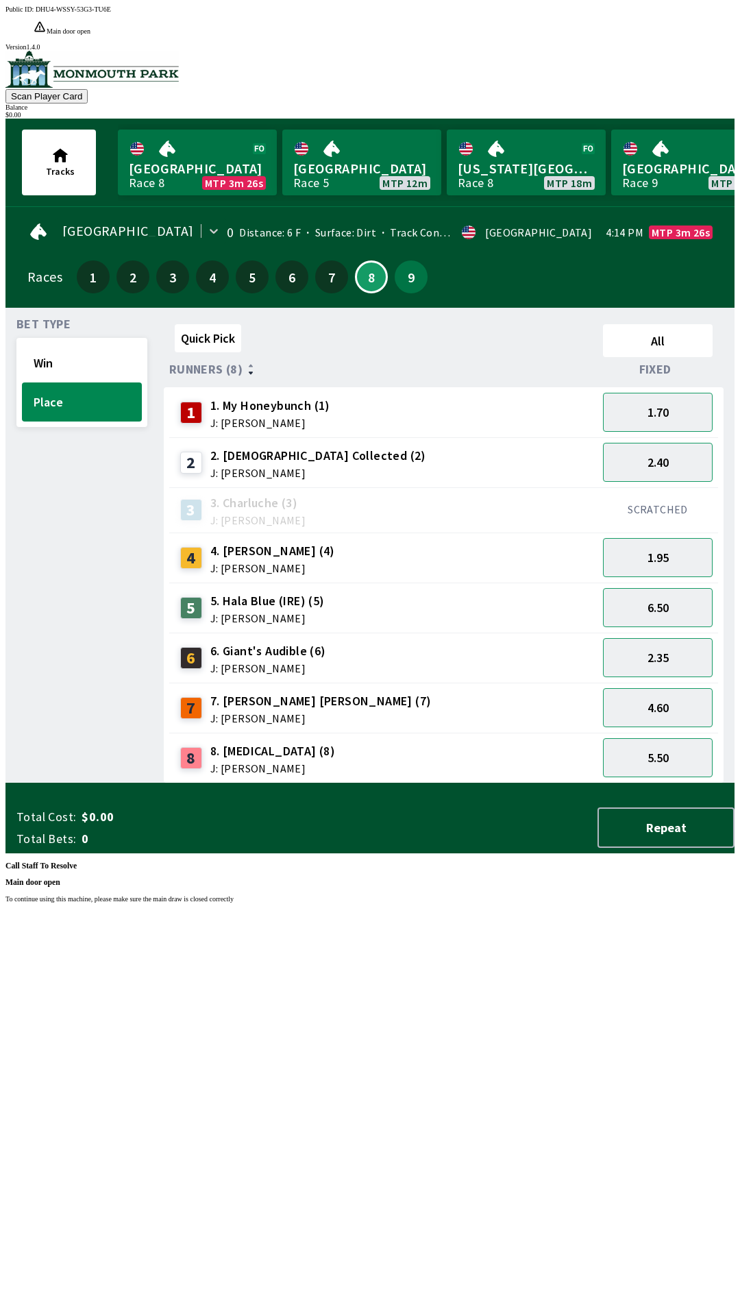
click at [735, 1234] on div "Public ID: DHU4-WSSY-53G3-TU6E Main door open To continue using this machine, p…" at bounding box center [369, 663] width 729 height 1316
click at [735, 1202] on div "Public ID: DHU4-WSSY-53G3-TU6E Main door open To continue using this machine, p…" at bounding box center [369, 663] width 729 height 1316
click at [188, 736] on div "Public ID: DHU4-WSSY-53G3-TU6E Main door open To continue using this machine, p…" at bounding box center [369, 663] width 729 height 1316
click at [722, 1220] on div "Public ID: DHU4-WSSY-53G3-TU6E Main door open To continue using this machine, p…" at bounding box center [369, 663] width 729 height 1316
click at [713, 1274] on div "Public ID: DHU4-WSSY-53G3-TU6E Main door open To continue using this machine, p…" at bounding box center [369, 663] width 729 height 1316
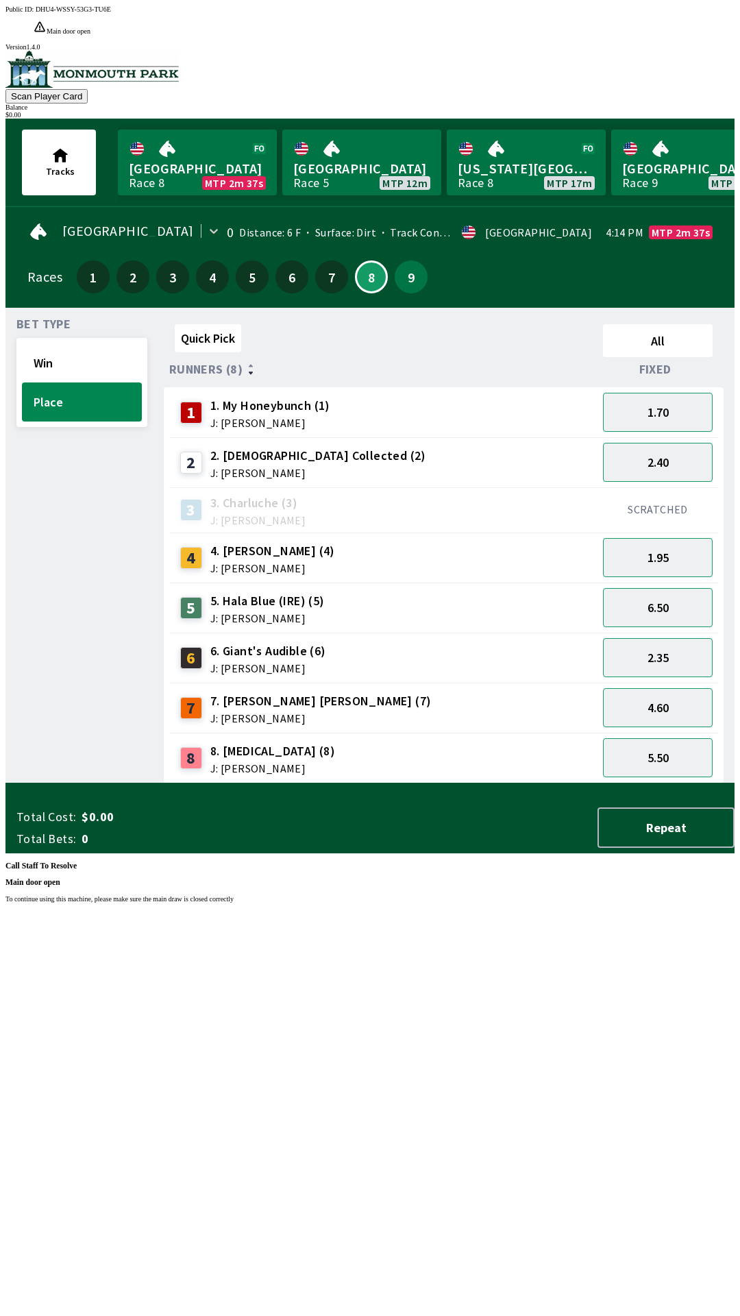
click at [713, 1315] on div "Public ID: DHU4-WSSY-53G3-TU6E Main door open To continue using this machine, p…" at bounding box center [369, 663] width 729 height 1316
click at [714, 1275] on div "Public ID: DHU4-WSSY-53G3-TU6E Main door open To continue using this machine, p…" at bounding box center [369, 663] width 729 height 1316
click at [715, 1275] on div "Public ID: DHU4-WSSY-53G3-TU6E Main door open To continue using this machine, p…" at bounding box center [369, 663] width 729 height 1316
click at [735, 764] on div "Public ID: DHU4-WSSY-53G3-TU6E Main door open To continue using this machine, p…" at bounding box center [369, 663] width 729 height 1316
click at [735, 874] on div "Public ID: DHU4-WSSY-53G3-TU6E Main door open To continue using this machine, p…" at bounding box center [369, 663] width 729 height 1316
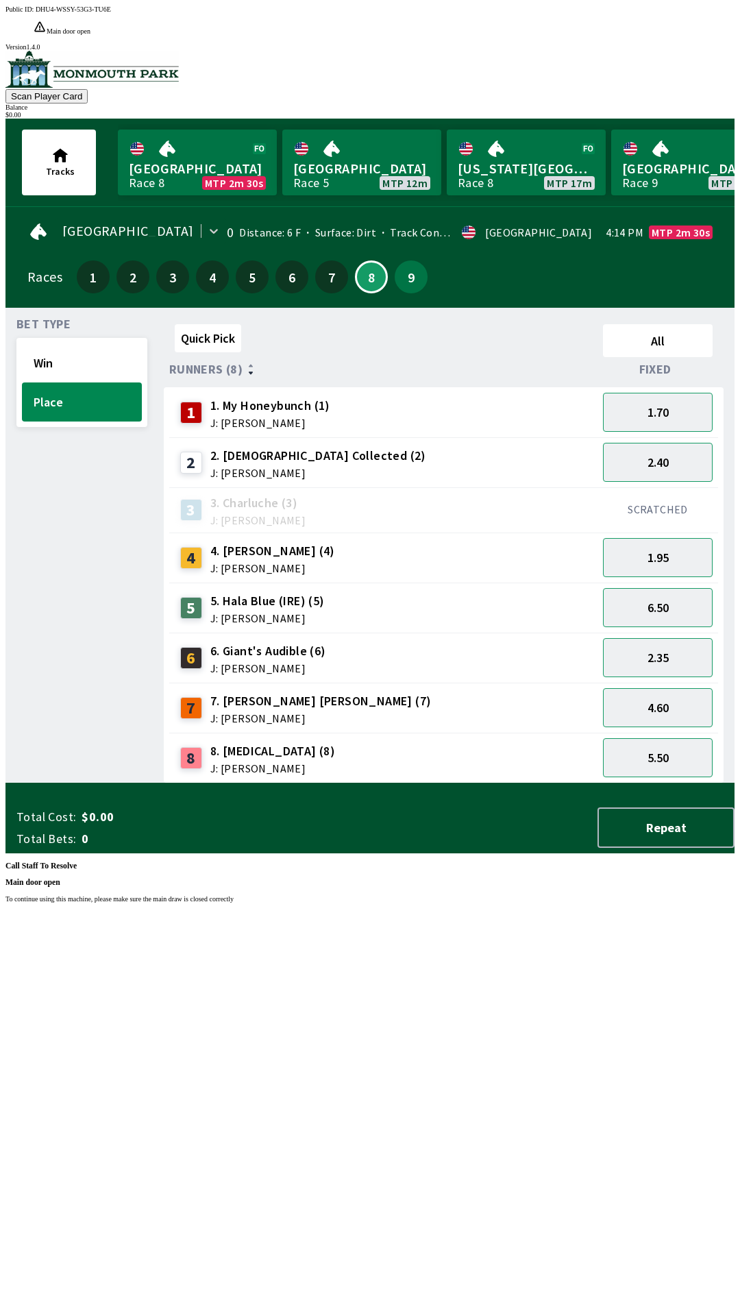
click at [721, 627] on div "Public ID: DHU4-WSSY-53G3-TU6E Main door open To continue using this machine, p…" at bounding box center [369, 663] width 729 height 1316
click at [716, 629] on div "Public ID: DHU4-WSSY-53G3-TU6E Main door open To continue using this machine, p…" at bounding box center [369, 663] width 729 height 1316
click at [704, 1315] on div "Public ID: DHU4-WSSY-53G3-TU6E Main door open To continue using this machine, p…" at bounding box center [369, 663] width 729 height 1316
click at [691, 1315] on div "Public ID: DHU4-WSSY-53G3-TU6E Main door open To continue using this machine, p…" at bounding box center [369, 663] width 729 height 1316
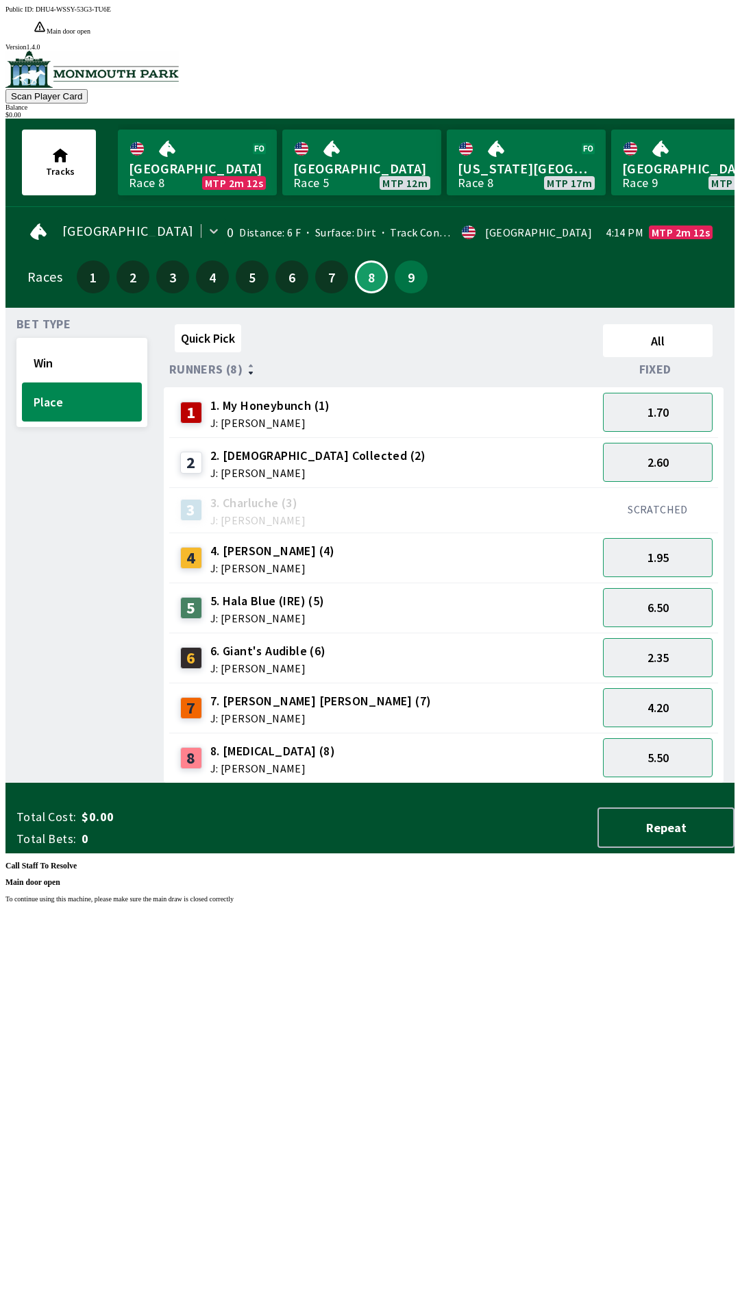
click at [690, 1315] on div "Public ID: DHU4-WSSY-53G3-TU6E Main door open To continue using this machine, p…" at bounding box center [369, 663] width 729 height 1316
click at [259, 1314] on div "Public ID: DHU4-WSSY-53G3-TU6E Main door open To continue using this machine, p…" at bounding box center [369, 663] width 729 height 1316
click at [319, 972] on div "Public ID: DHU4-WSSY-53G3-TU6E BM Serial Status Unknown BM Serial Status Read F…" at bounding box center [369, 663] width 729 height 1316
